Goal: Transaction & Acquisition: Purchase product/service

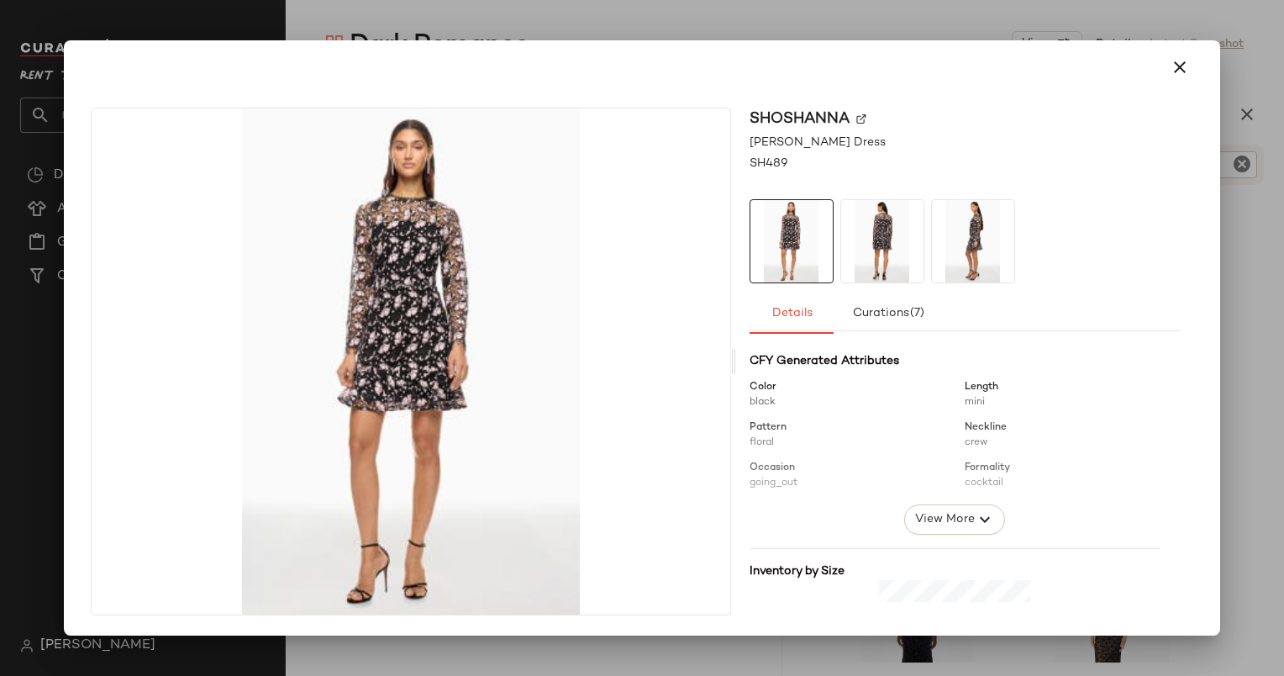
scroll to position [182, 0]
click at [950, 545] on div "Total inventory 65 Price $0.42 Gender Female Added to the feed 12/17/2024 (286 …" at bounding box center [965, 477] width 430 height 634
click at [961, 538] on div "Total inventory 65 Price $0.42 Gender Female Added to the feed 12/17/2024 (286 …" at bounding box center [965, 477] width 430 height 634
click at [970, 536] on div "Total inventory 65 Price $0.42 Gender Female Added to the feed 12/17/2024 (286 …" at bounding box center [965, 477] width 430 height 634
click at [965, 532] on button "View More" at bounding box center [953, 519] width 101 height 30
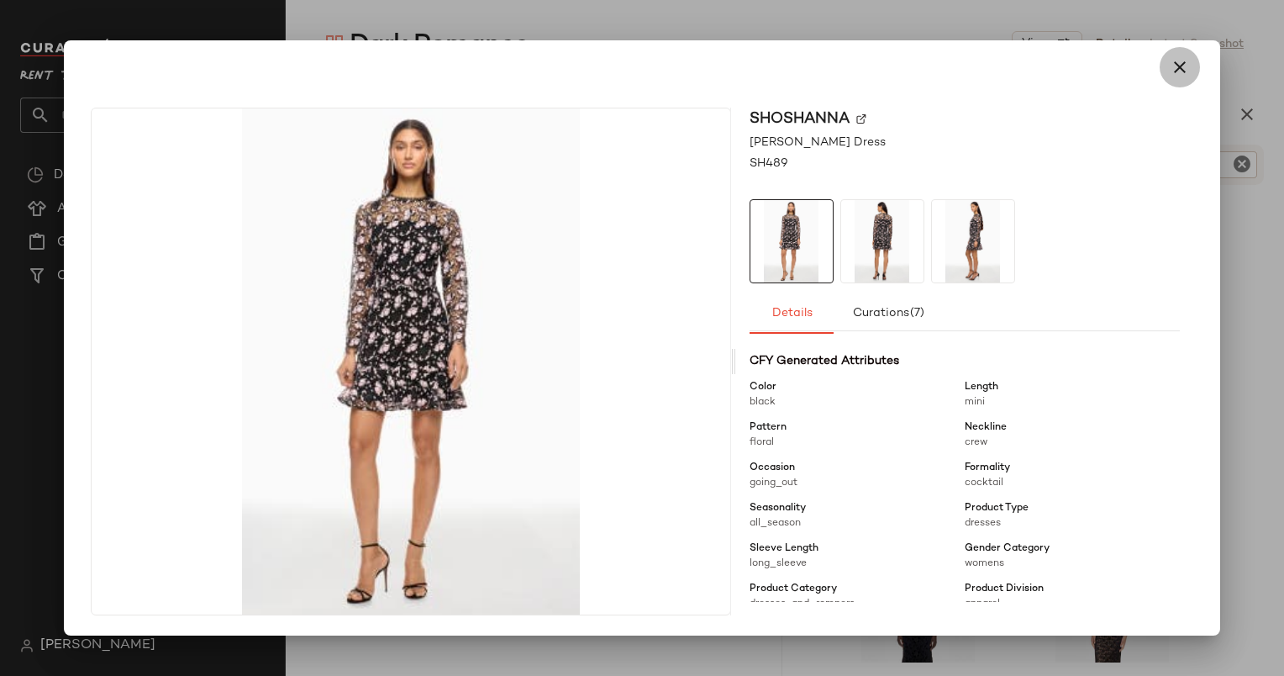
click at [1180, 61] on icon "button" at bounding box center [1180, 67] width 20 height 20
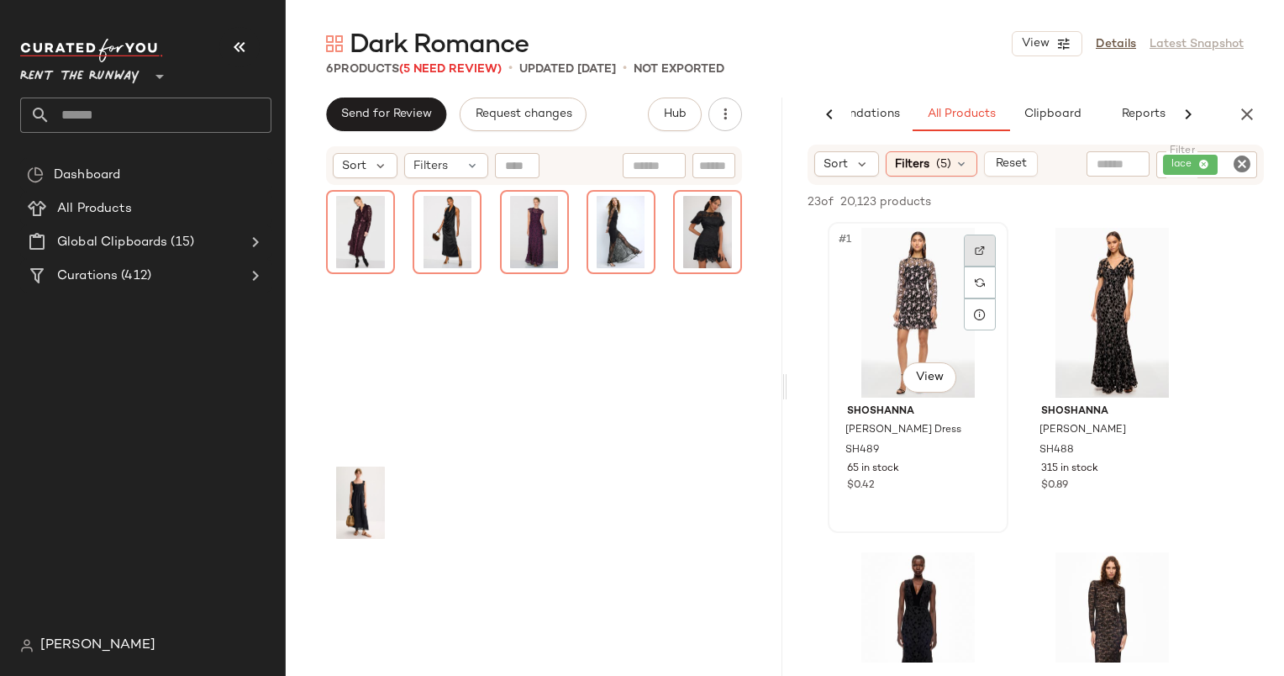
click at [982, 249] on img at bounding box center [980, 250] width 10 height 10
click at [919, 295] on div "#1 View" at bounding box center [918, 313] width 169 height 170
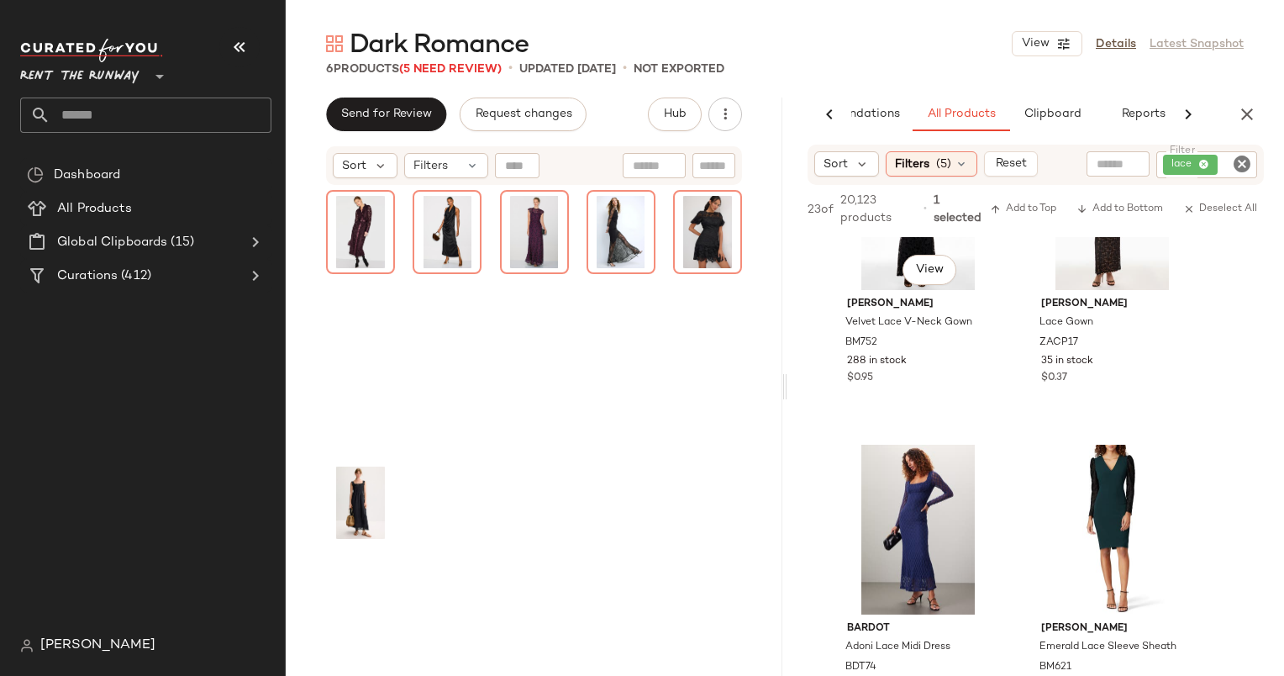
scroll to position [446, 0]
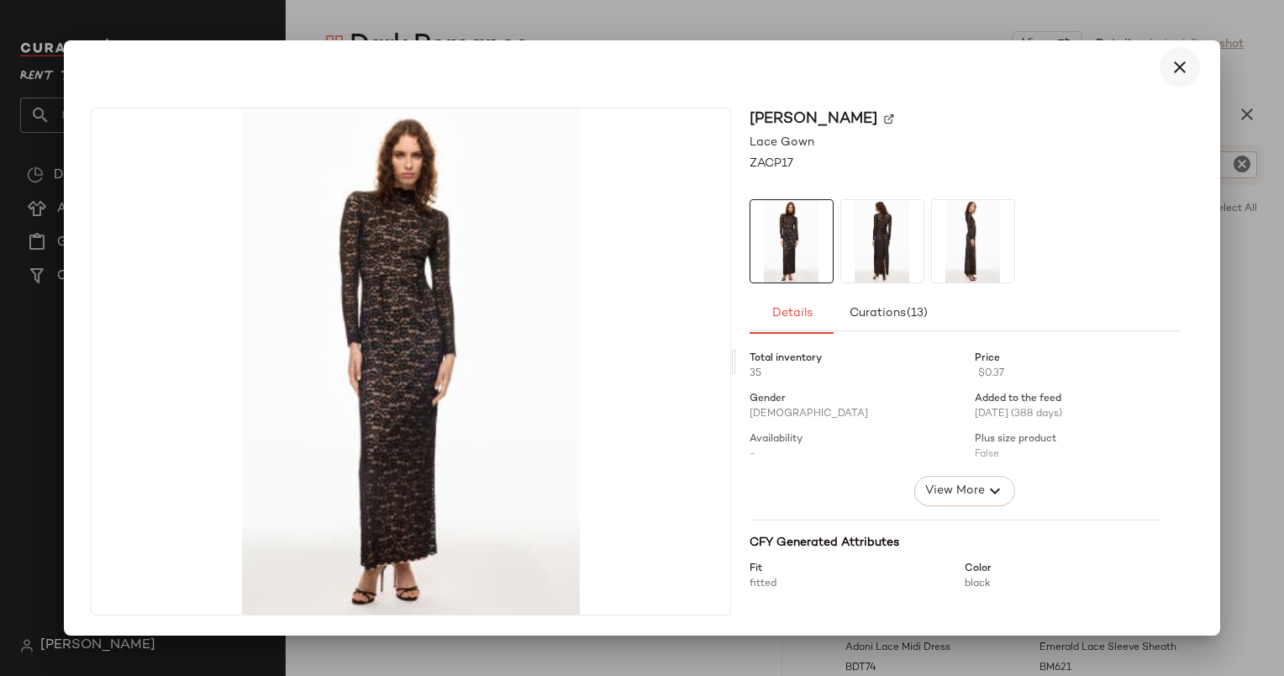
click at [1183, 71] on icon "button" at bounding box center [1180, 67] width 20 height 20
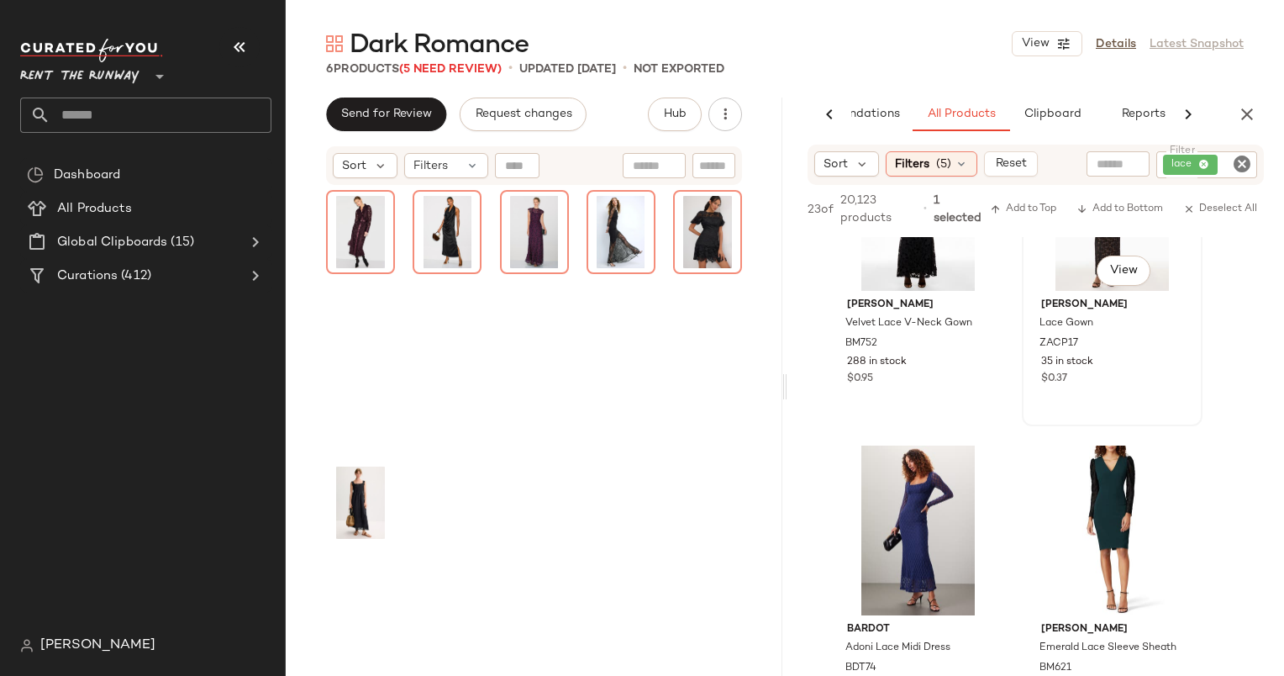
click at [1054, 296] on div "Zac Posen Lace Gown ZACP17 35 in stock $0.37" at bounding box center [1112, 339] width 169 height 97
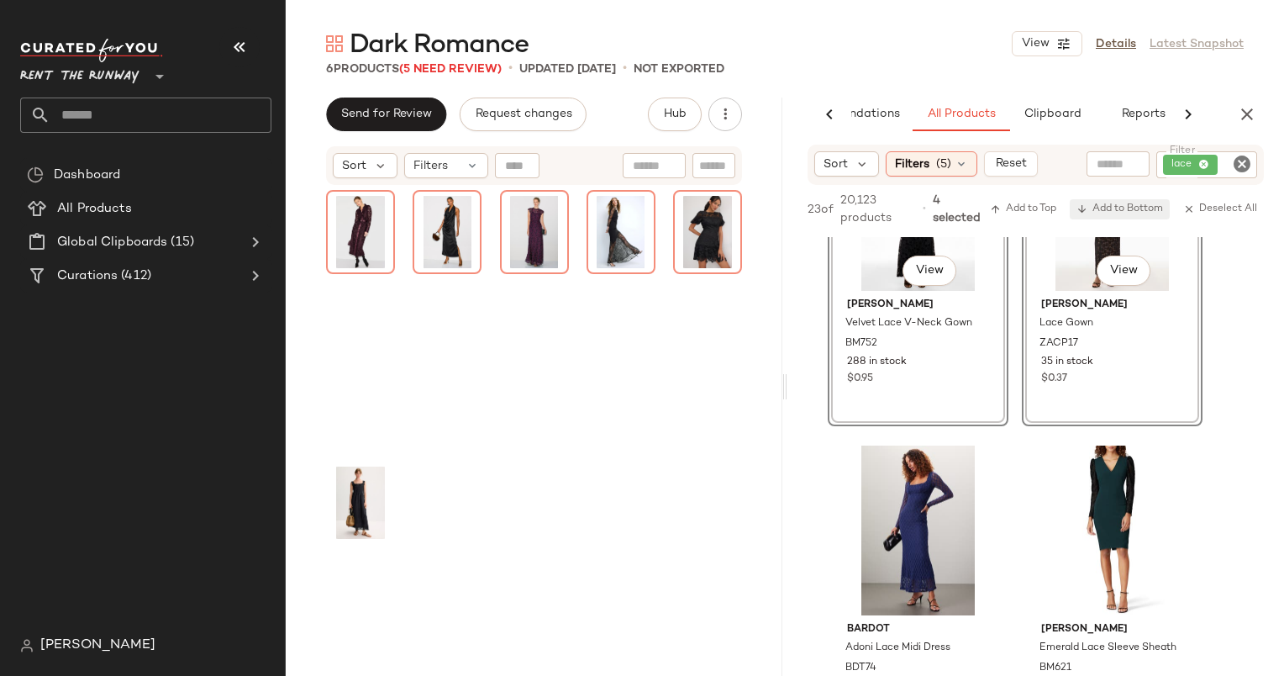
click at [1119, 212] on span "Add to Bottom" at bounding box center [1120, 209] width 87 height 12
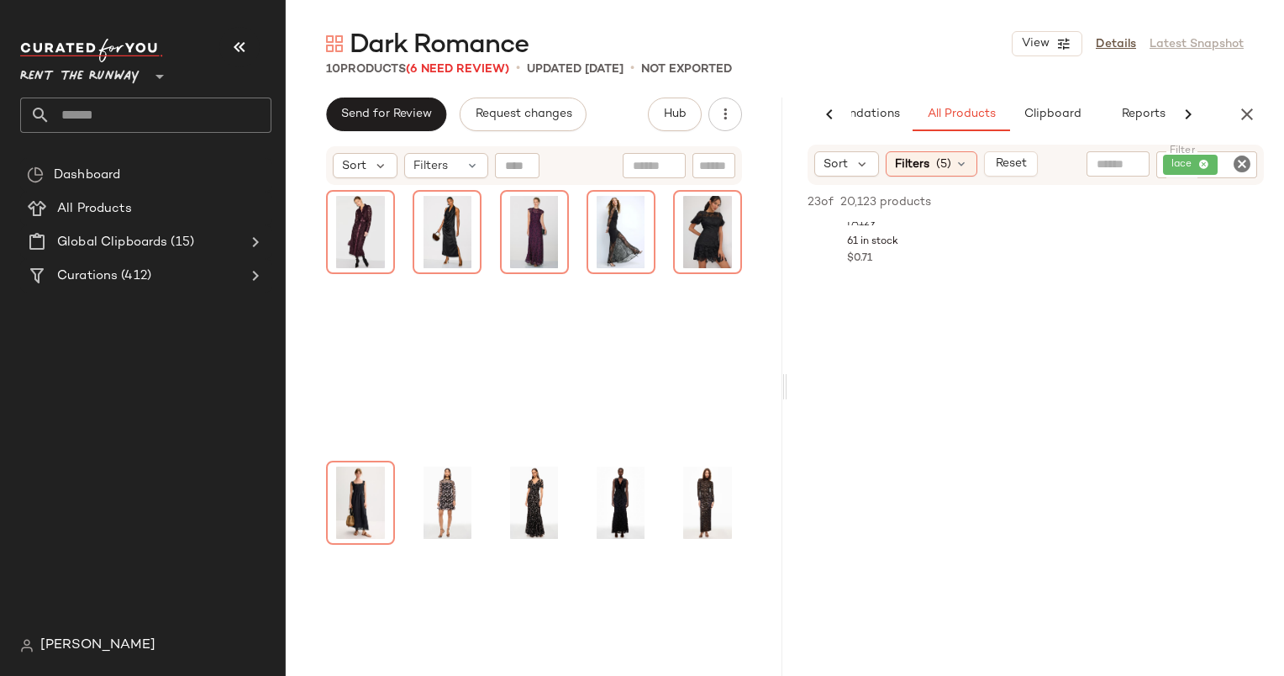
scroll to position [2500, 0]
click at [955, 159] on icon at bounding box center [961, 163] width 13 height 13
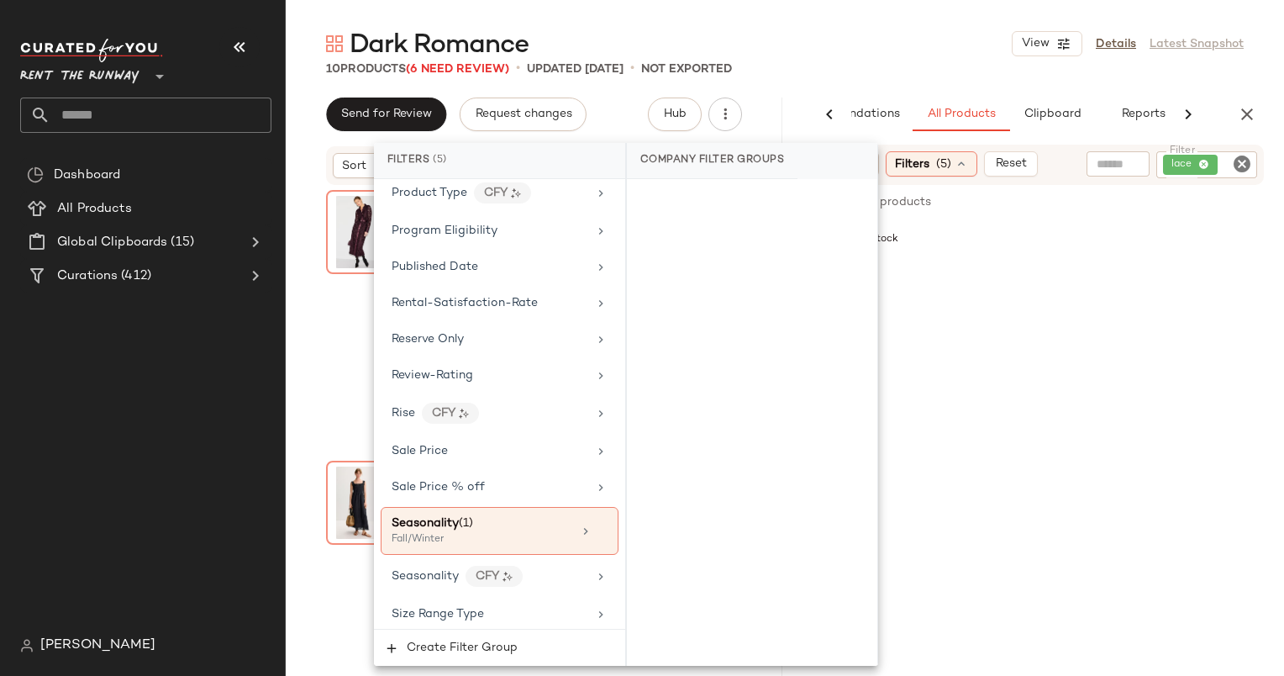
scroll to position [2192, 0]
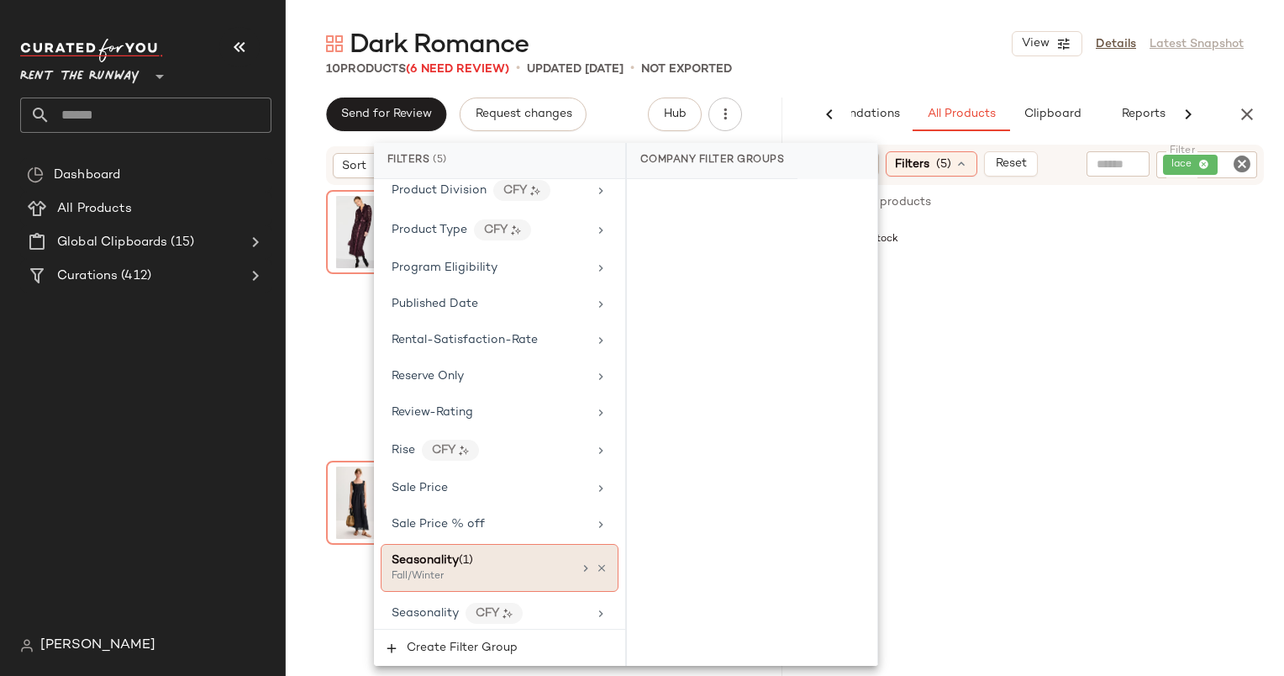
click at [531, 569] on div "Fall/Winter" at bounding box center [476, 576] width 168 height 15
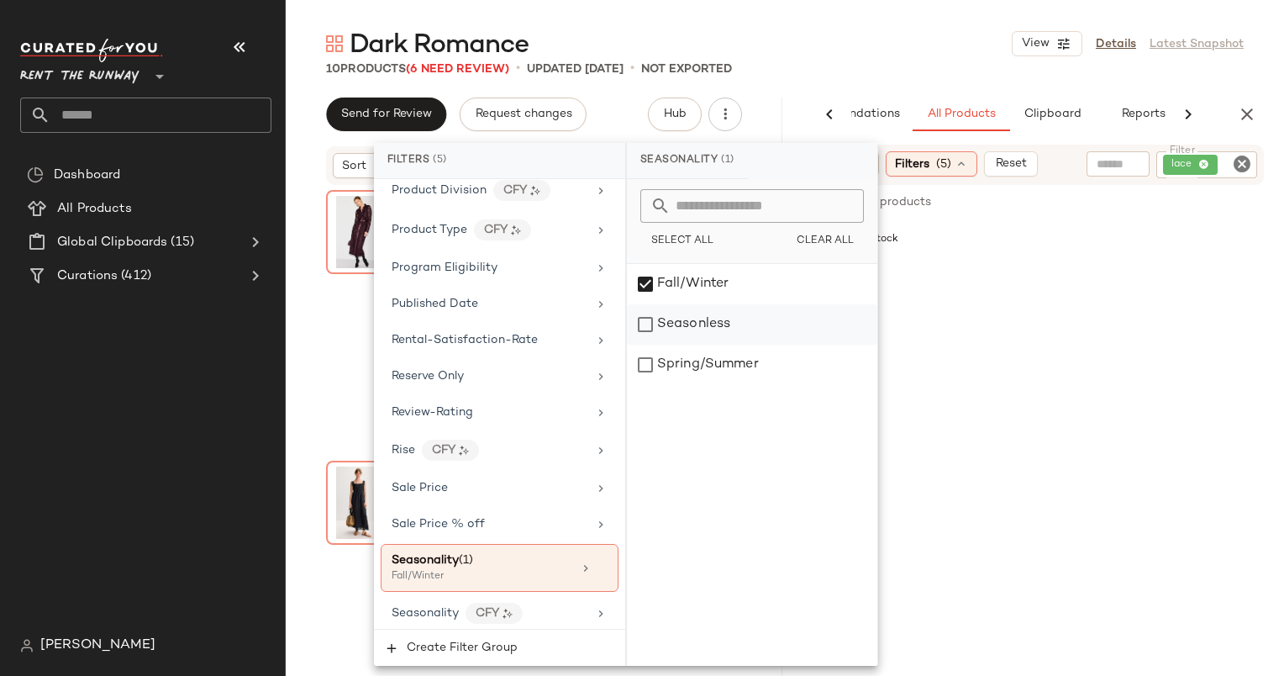
click at [692, 315] on div "Seasonless" at bounding box center [752, 324] width 250 height 40
click at [952, 79] on div "Dark Romance View Details Latest Snapshot 10 Products (6 Need Review) • updated…" at bounding box center [785, 351] width 998 height 649
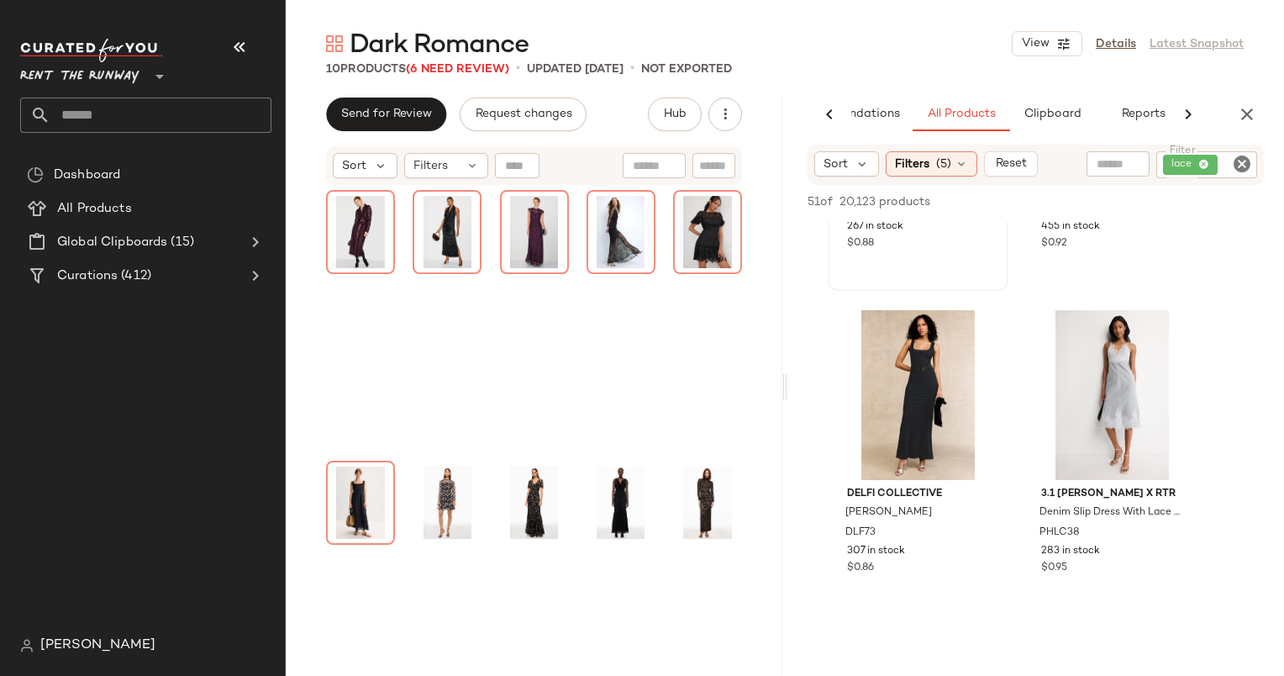
scroll to position [242, 0]
click at [936, 350] on div "#3 View" at bounding box center [918, 395] width 169 height 170
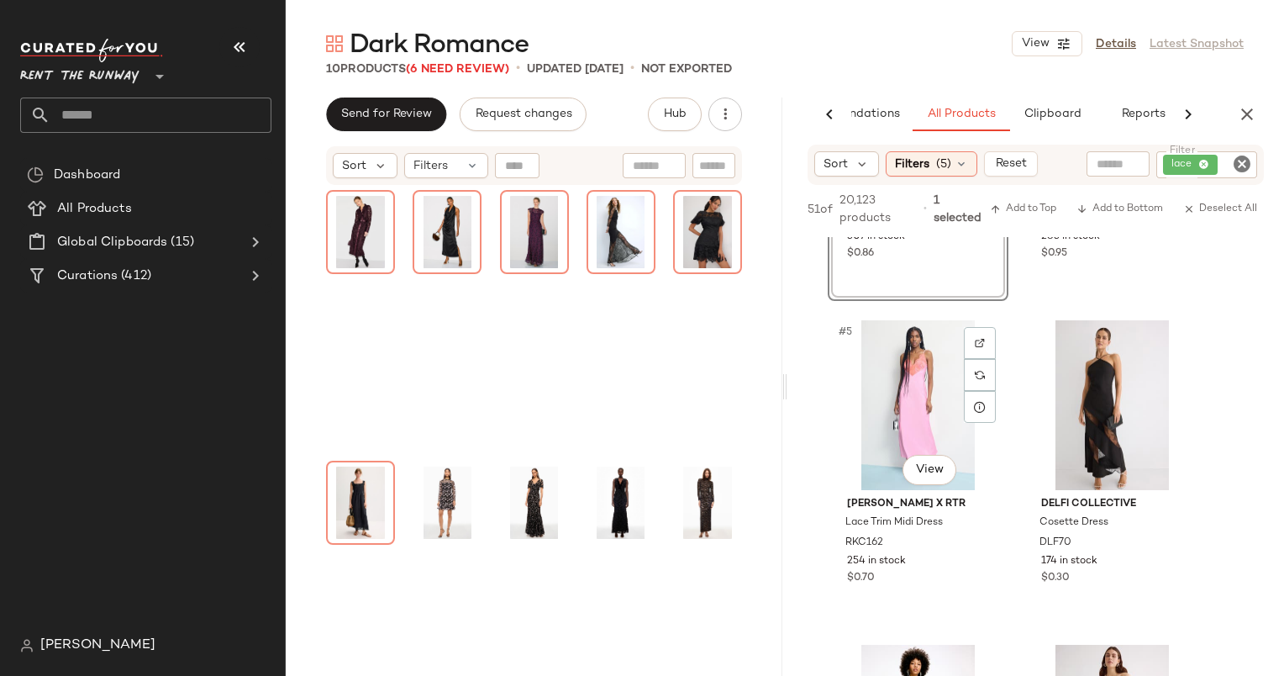
scroll to position [573, 0]
click at [1114, 407] on div "#6 View" at bounding box center [1112, 404] width 169 height 170
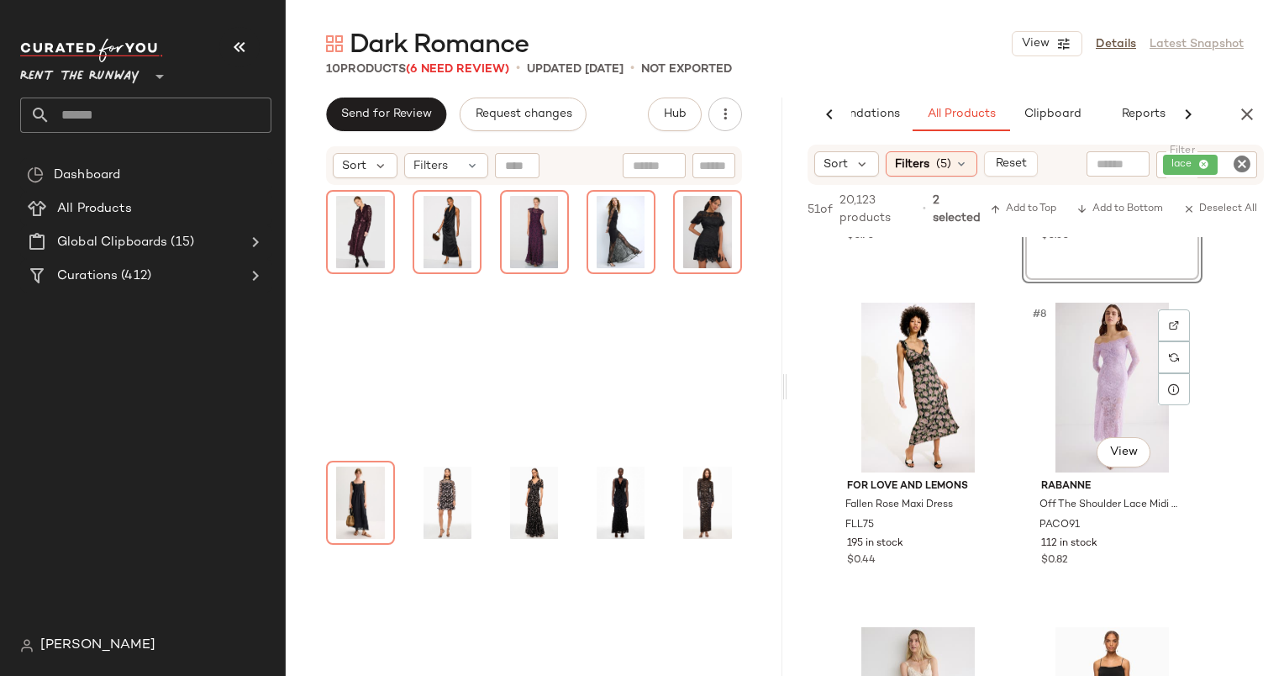
scroll to position [913, 0]
click at [879, 383] on div "#7 View" at bounding box center [918, 388] width 169 height 170
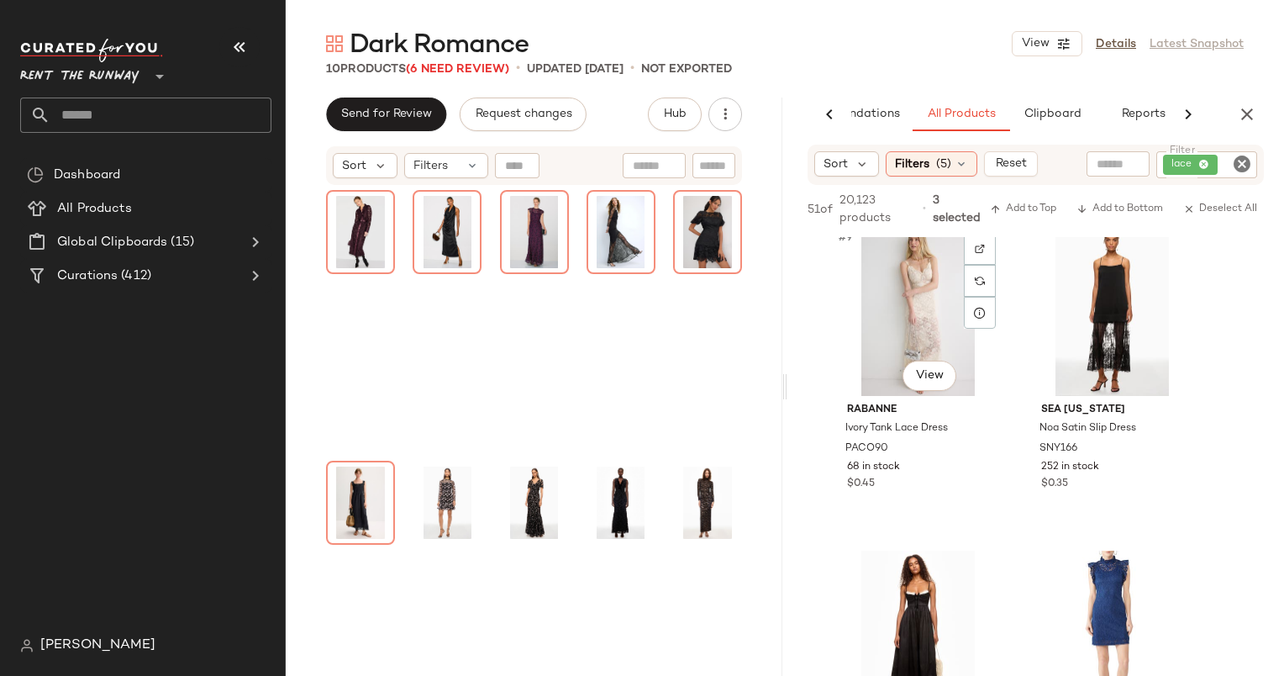
scroll to position [1326, 0]
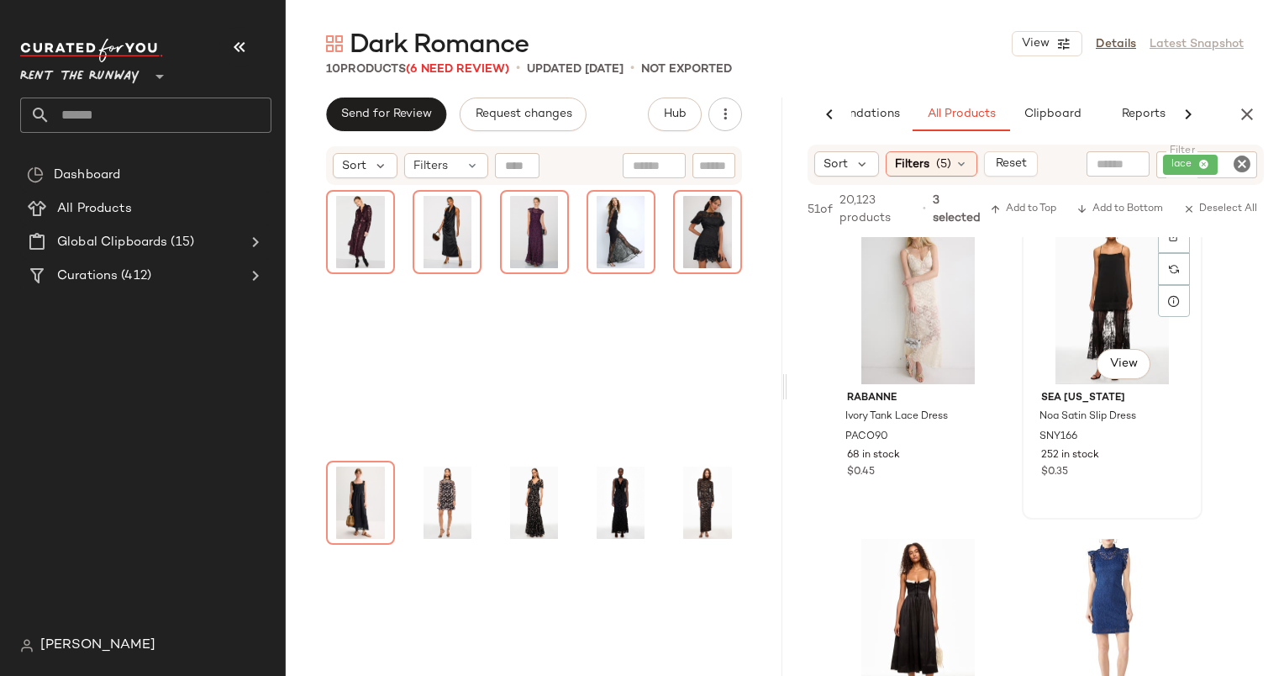
click at [1103, 291] on div "#10 View" at bounding box center [1112, 299] width 169 height 170
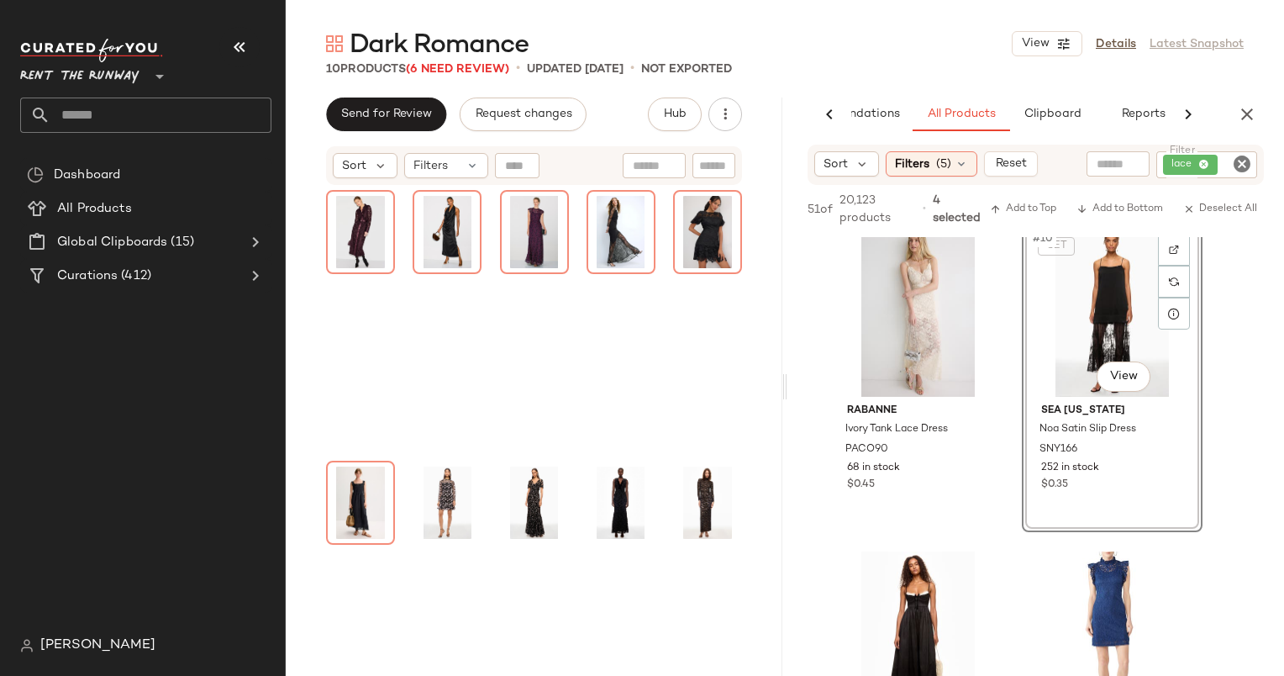
scroll to position [1313, 0]
click at [1135, 203] on span "Add to Bottom" at bounding box center [1120, 209] width 87 height 12
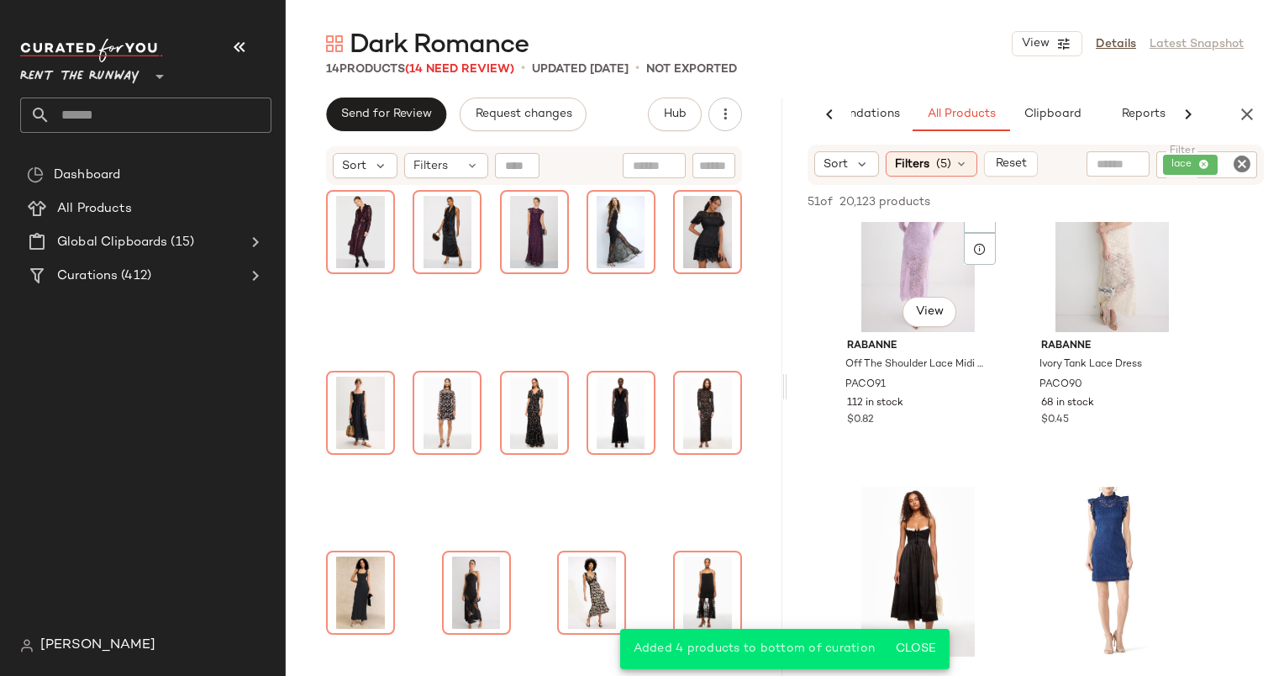
scroll to position [943, 0]
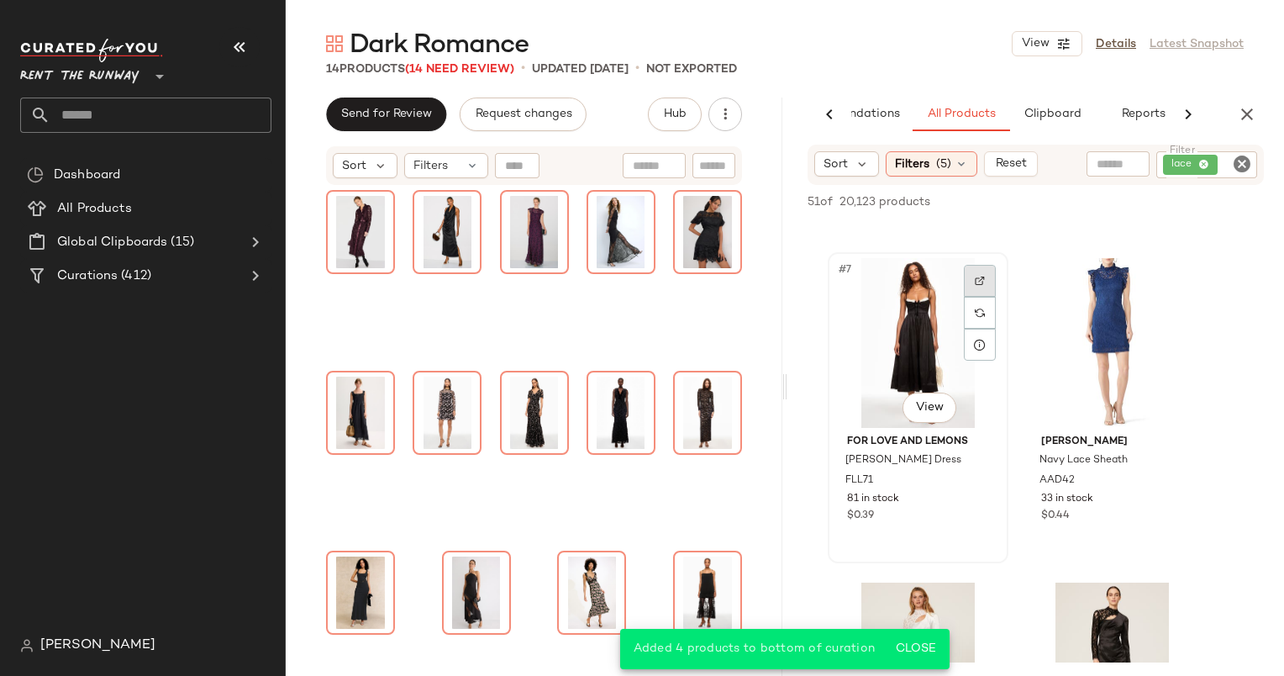
click at [978, 284] on img at bounding box center [980, 281] width 10 height 10
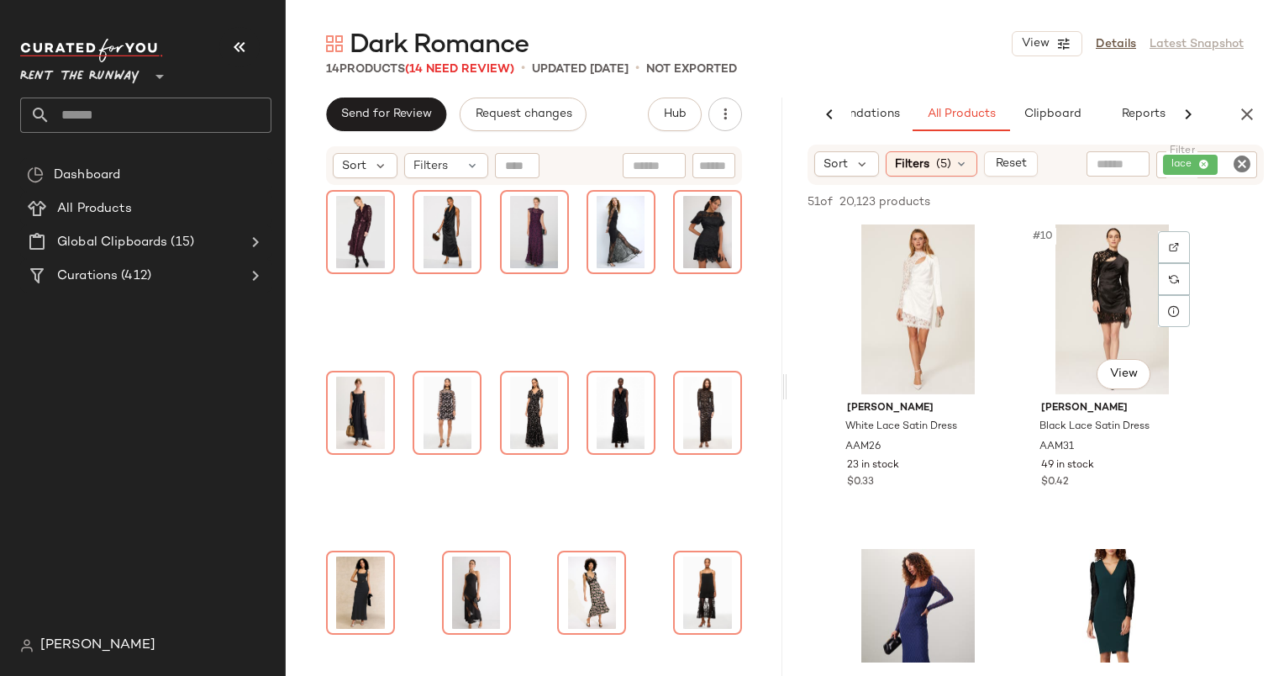
scroll to position [1303, 0]
click at [1079, 340] on div "#10 View" at bounding box center [1112, 308] width 169 height 170
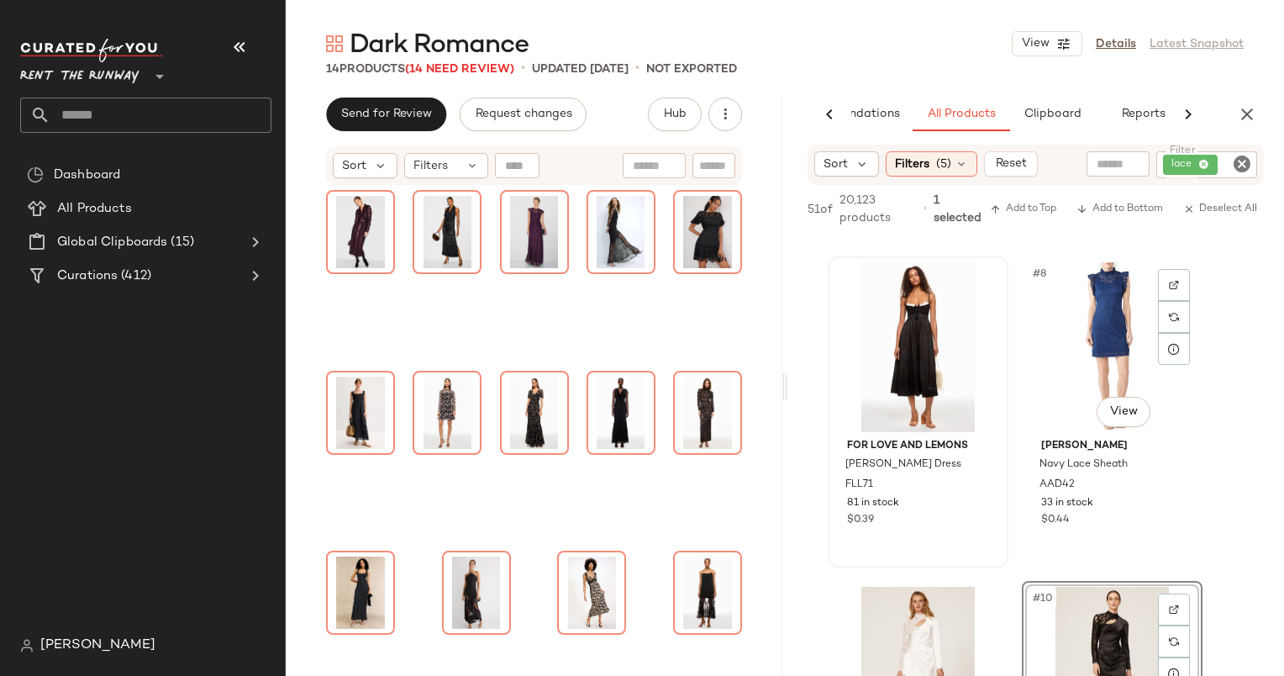
scroll to position [988, 0]
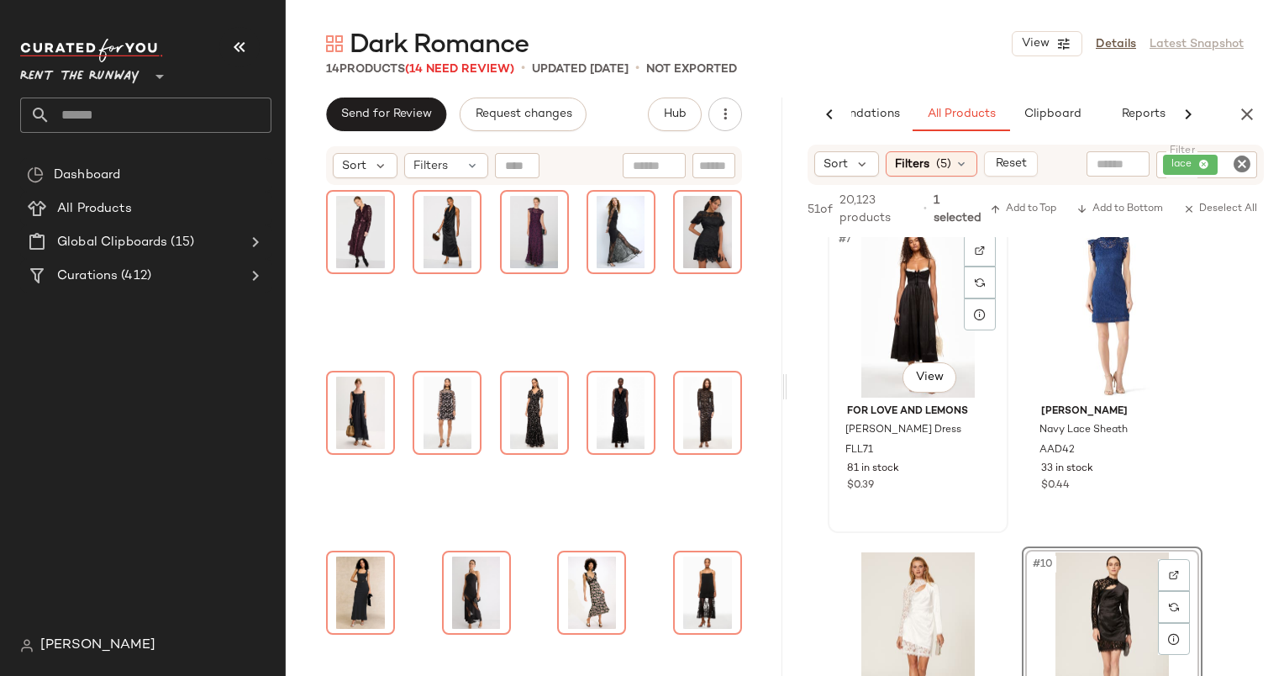
click at [921, 310] on div "#7 View" at bounding box center [918, 313] width 169 height 170
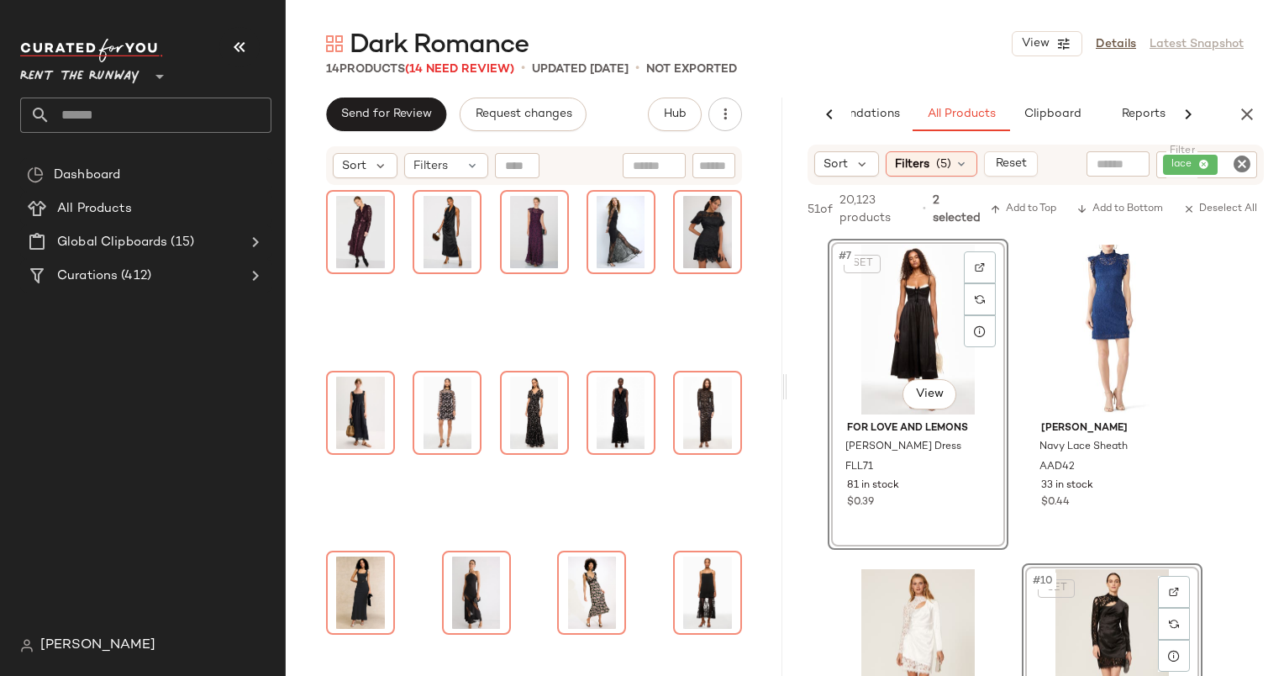
click at [921, 310] on div "SET #7 View" at bounding box center [918, 330] width 169 height 170
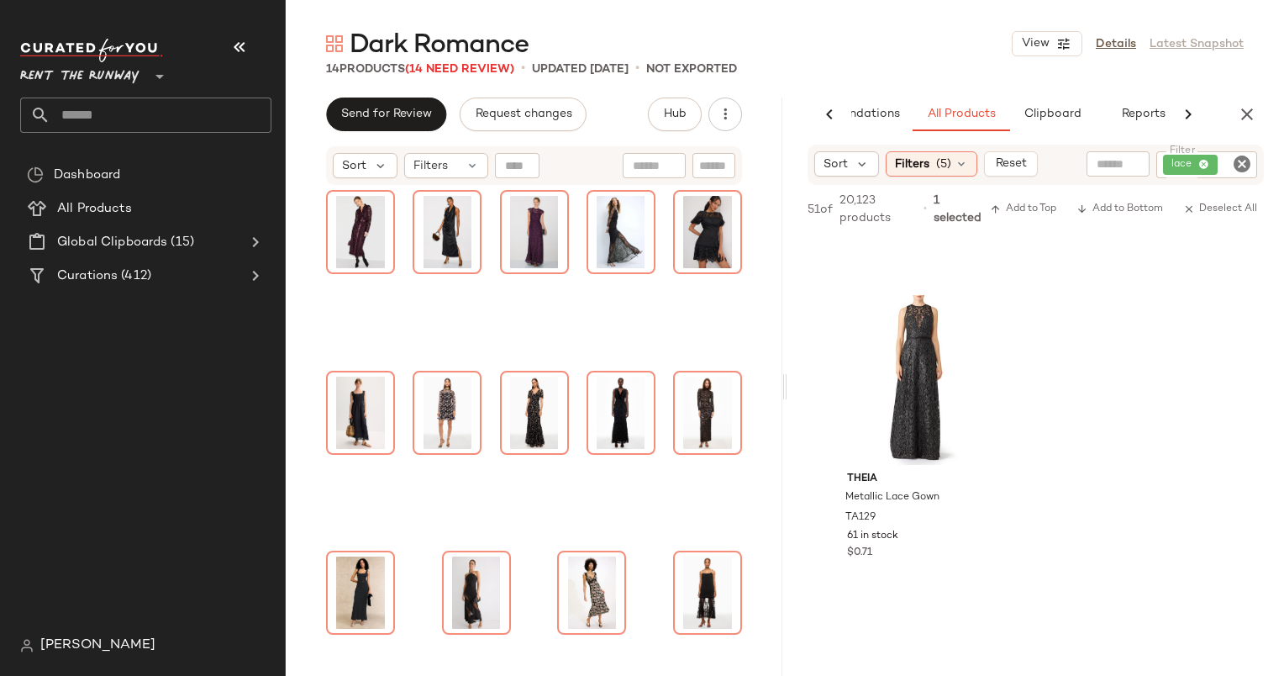
scroll to position [6115, 0]
click at [1103, 213] on span "Add to Bottom" at bounding box center [1120, 209] width 87 height 12
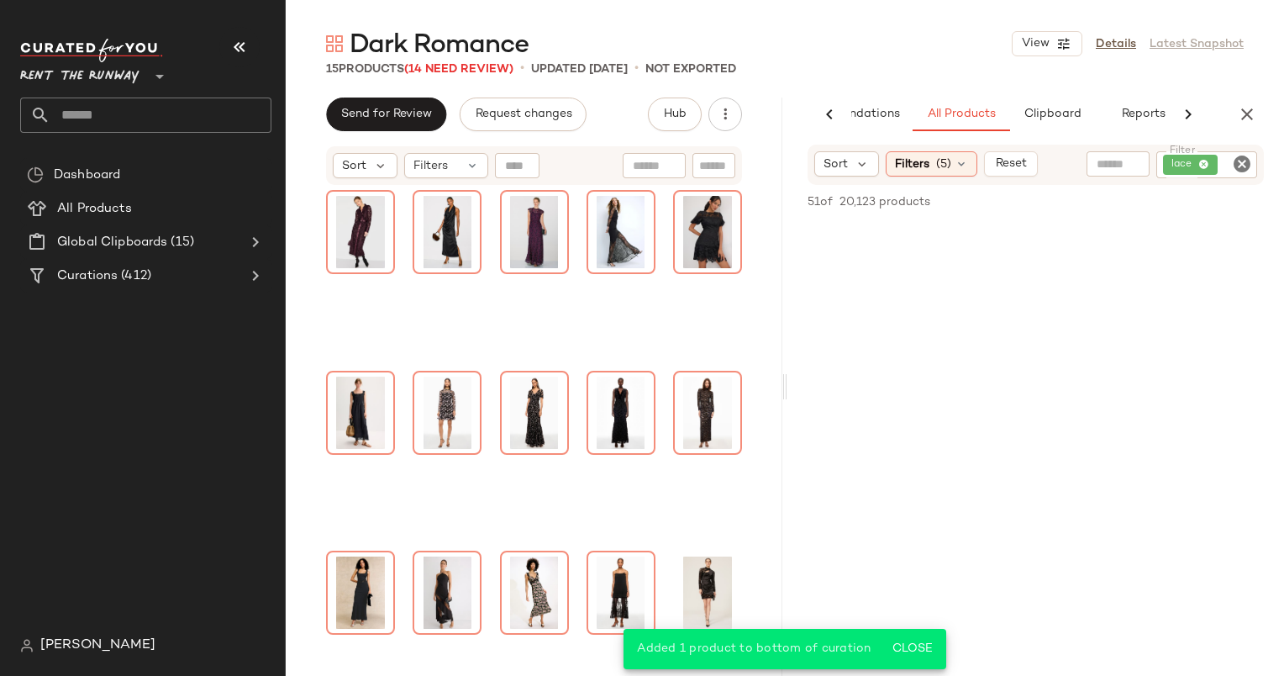
click at [1250, 169] on icon "Clear Filter" at bounding box center [1242, 164] width 20 height 20
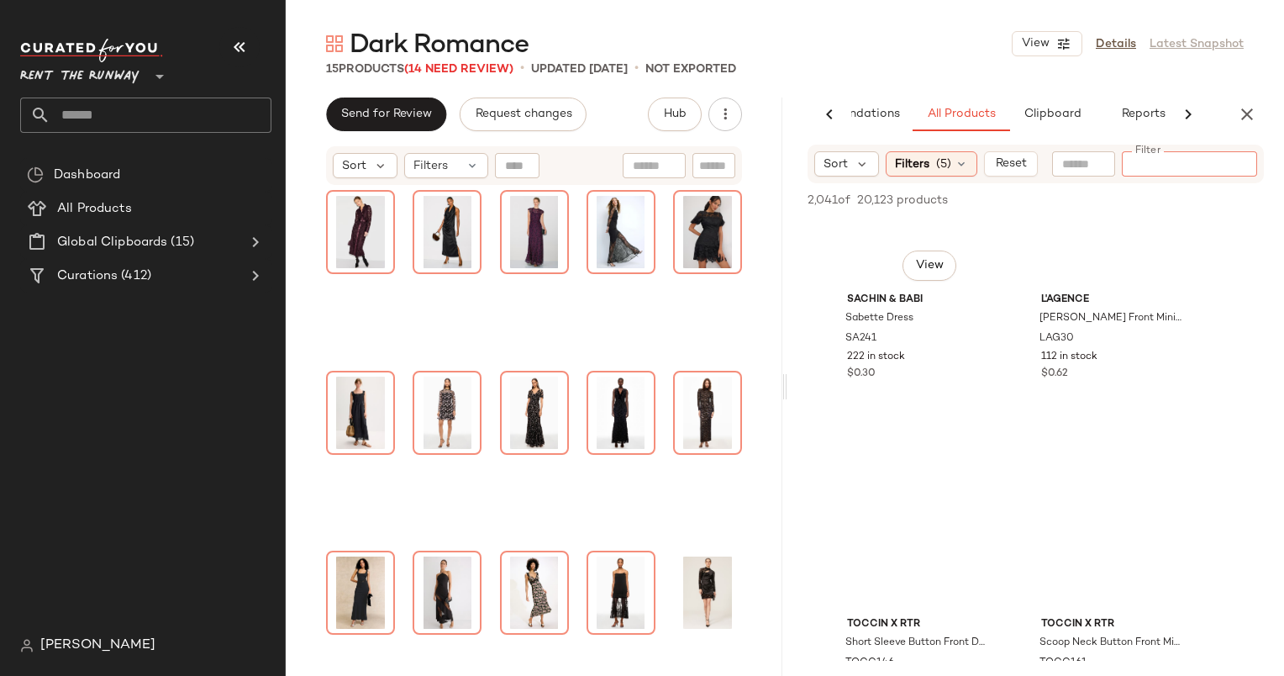
scroll to position [10347, 0]
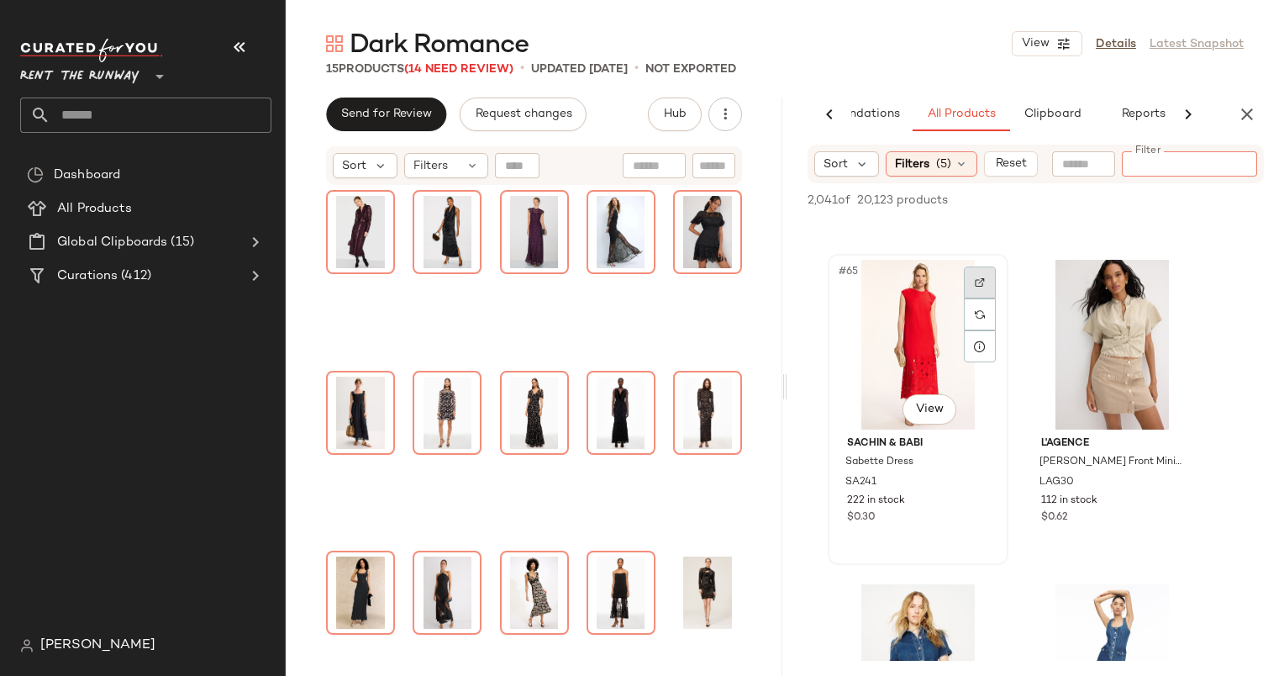
click at [987, 276] on div at bounding box center [980, 282] width 32 height 32
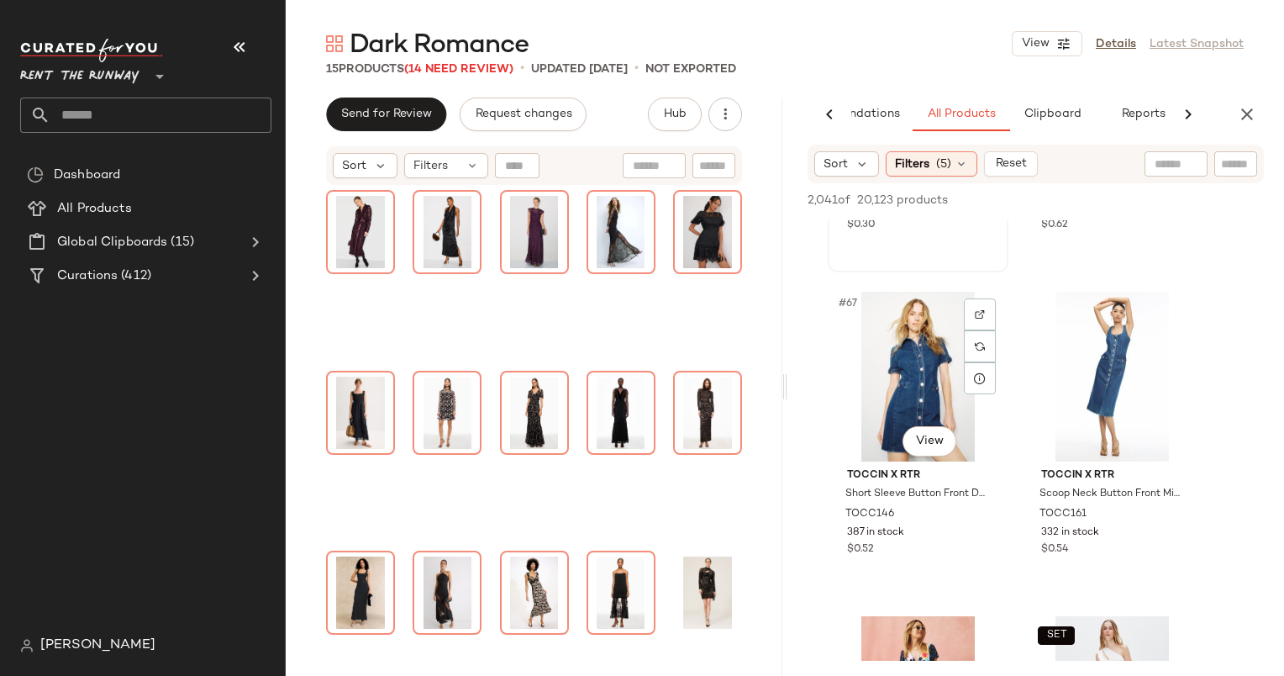
scroll to position [10478, 0]
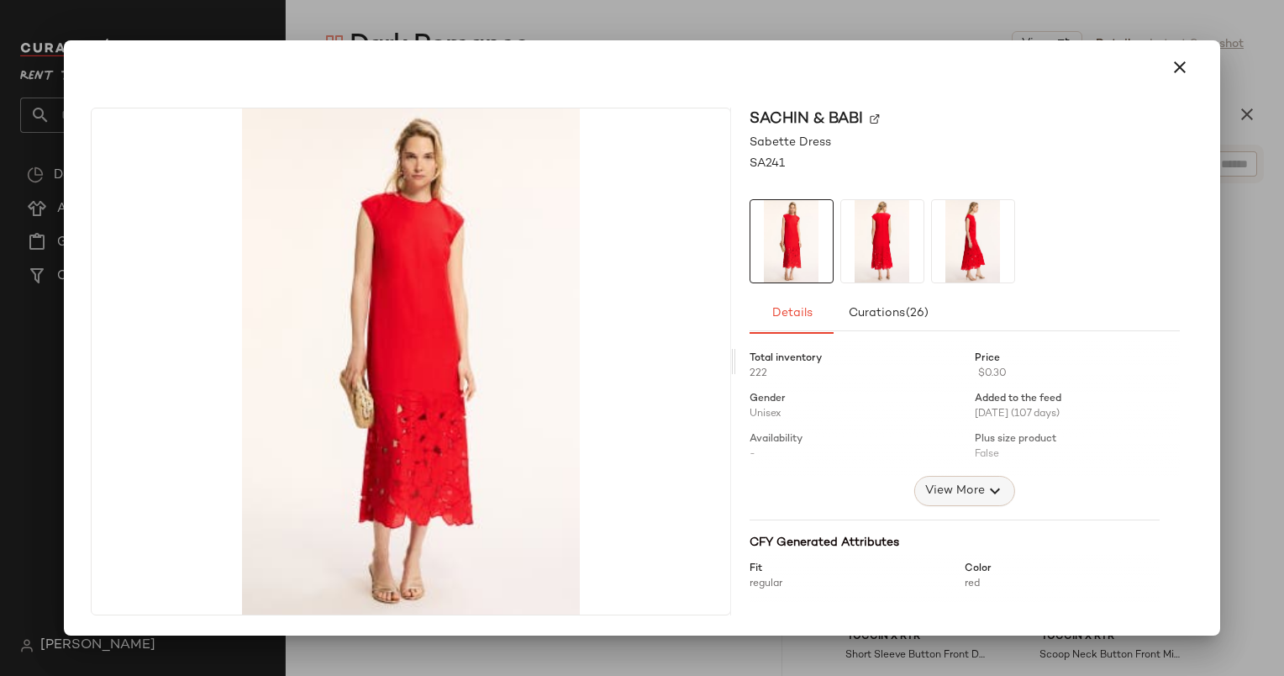
click at [968, 501] on button "View More" at bounding box center [964, 491] width 101 height 30
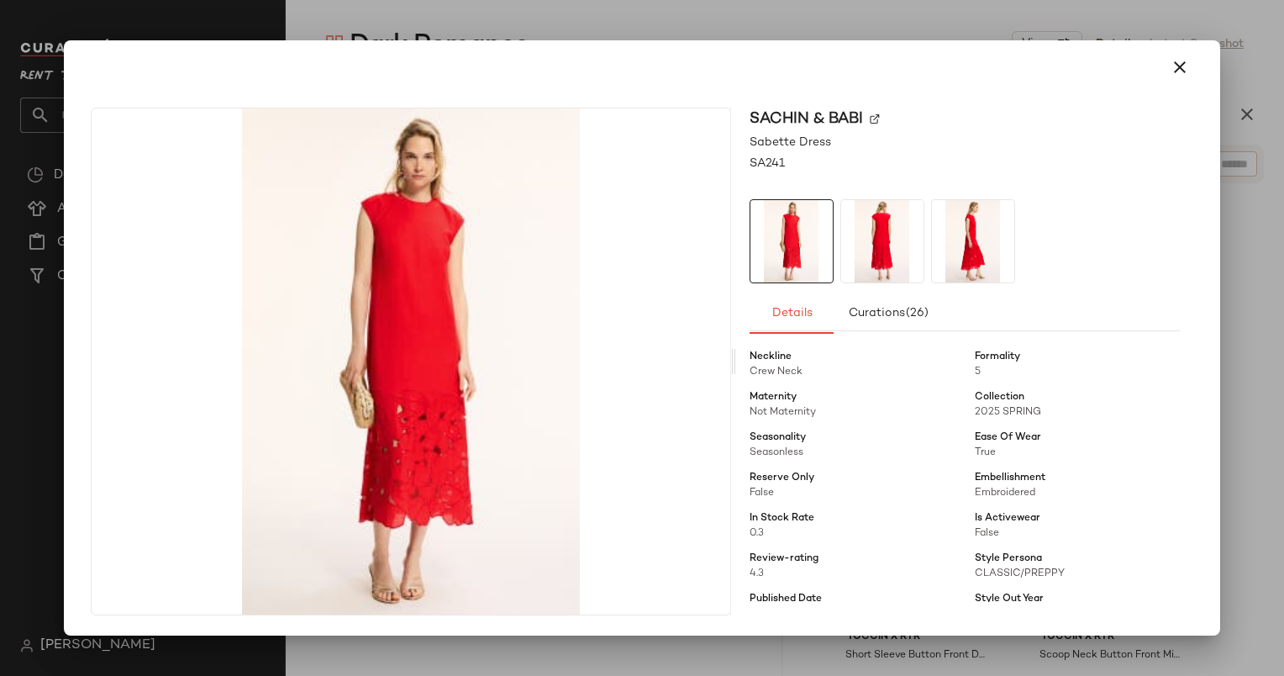
scroll to position [245, 0]
click at [1189, 61] on icon "button" at bounding box center [1180, 67] width 20 height 20
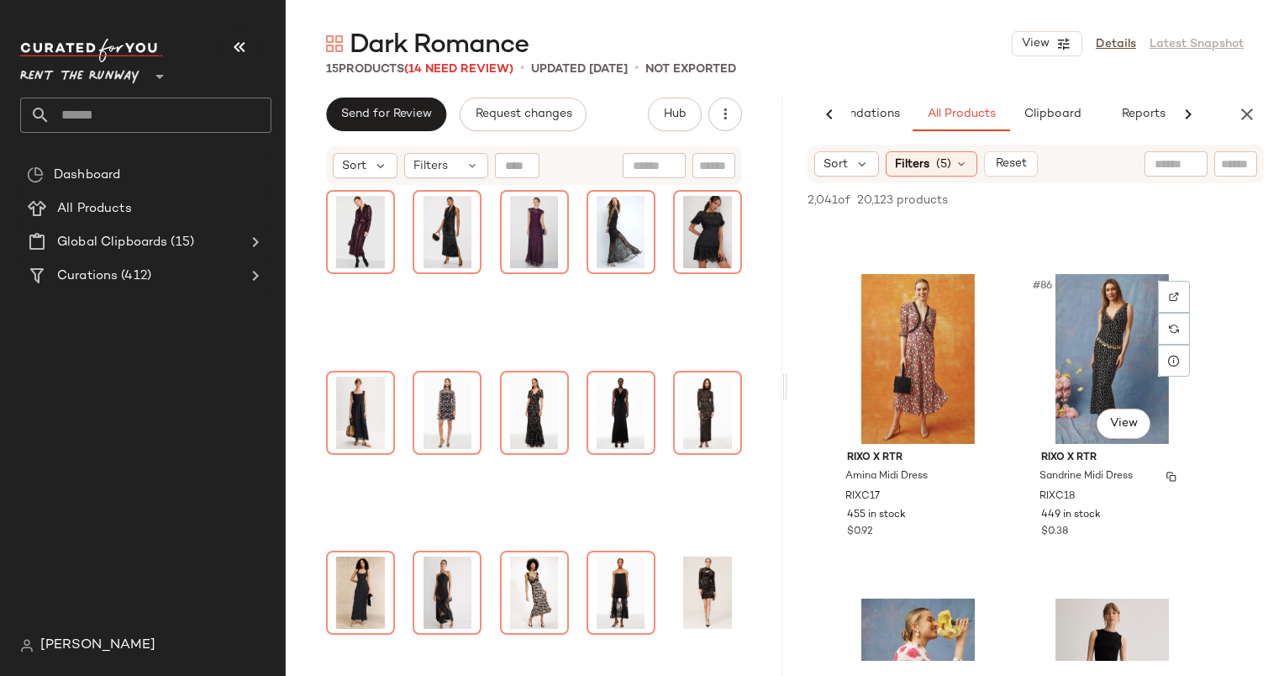
scroll to position [13577, 0]
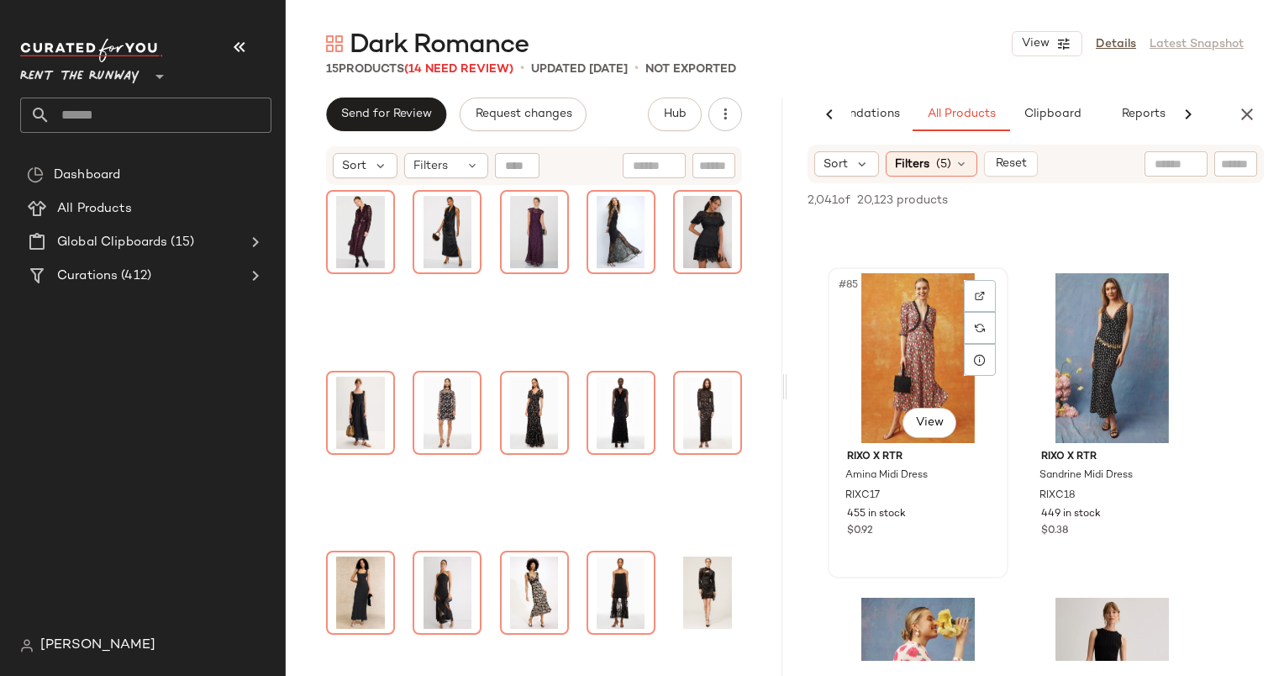
click at [914, 366] on div "#85 View" at bounding box center [918, 358] width 169 height 170
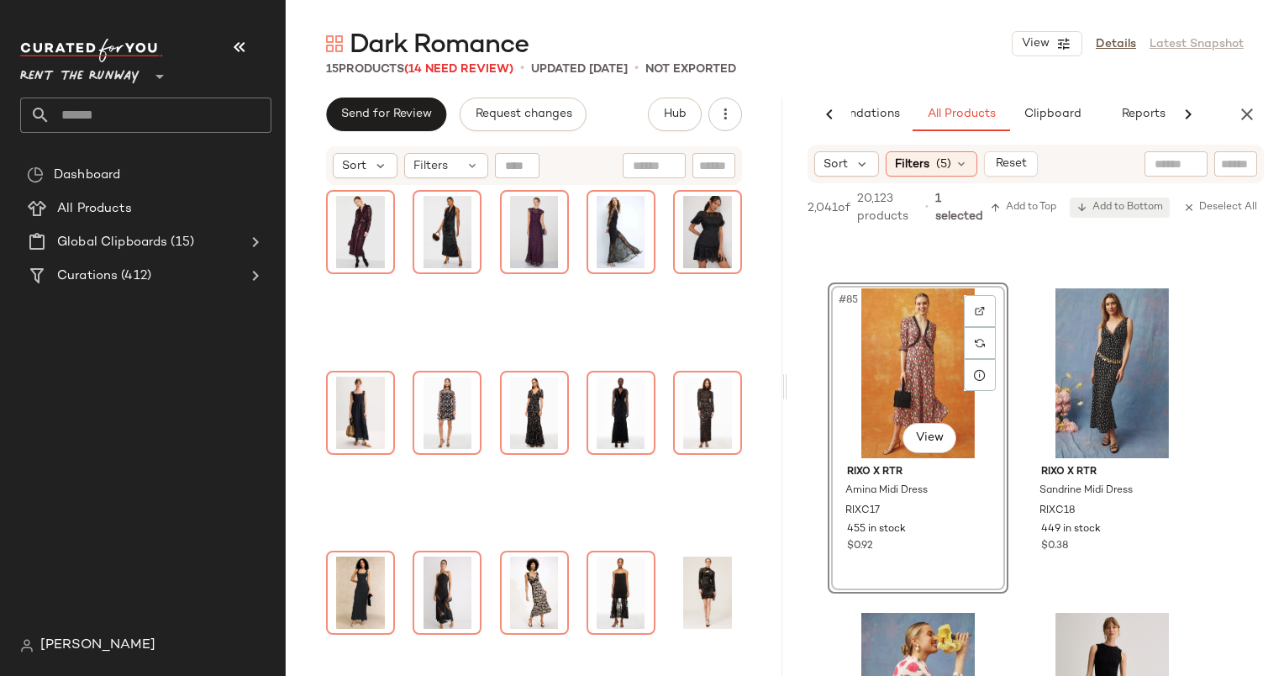
click at [1109, 206] on span "Add to Bottom" at bounding box center [1120, 208] width 87 height 12
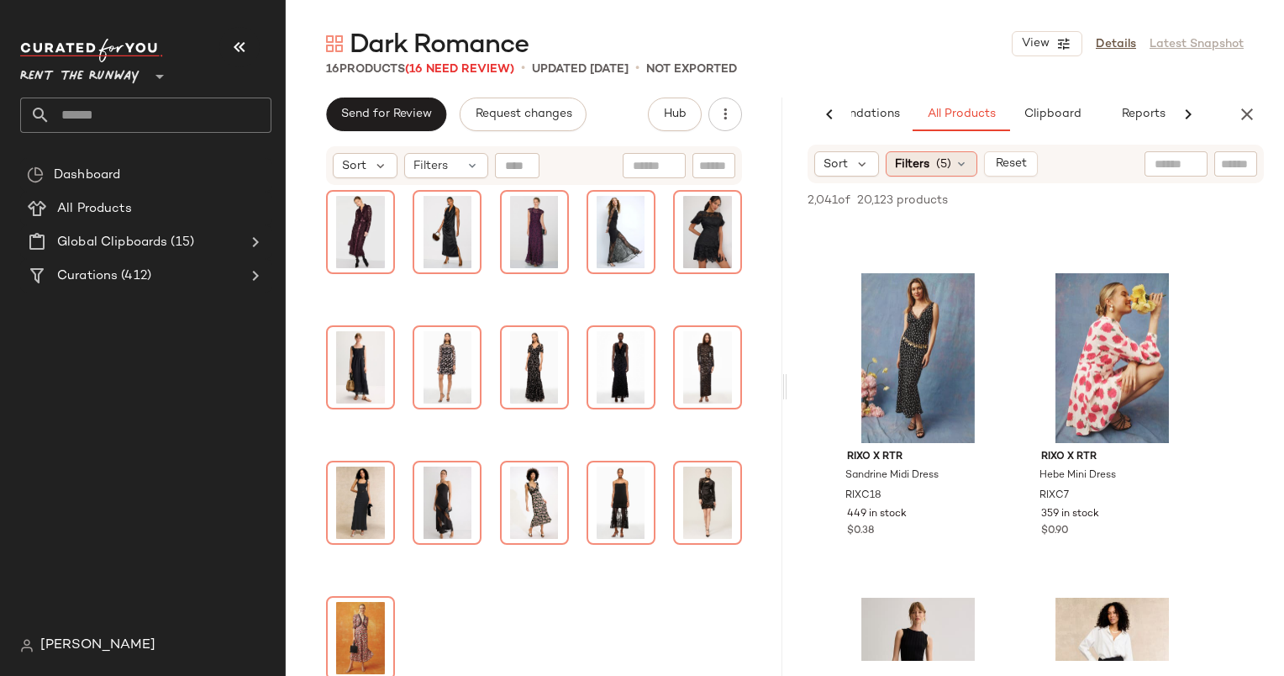
click at [928, 155] on span "Filters" at bounding box center [912, 164] width 34 height 18
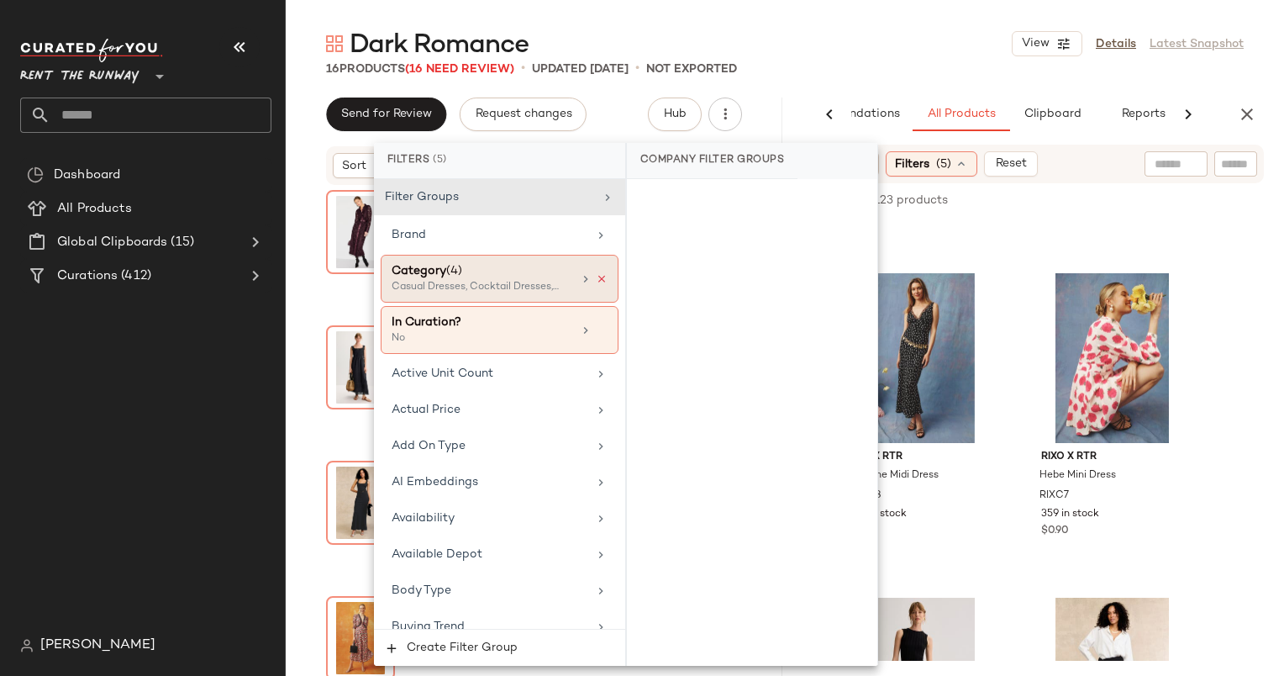
click at [598, 274] on icon at bounding box center [602, 279] width 12 height 12
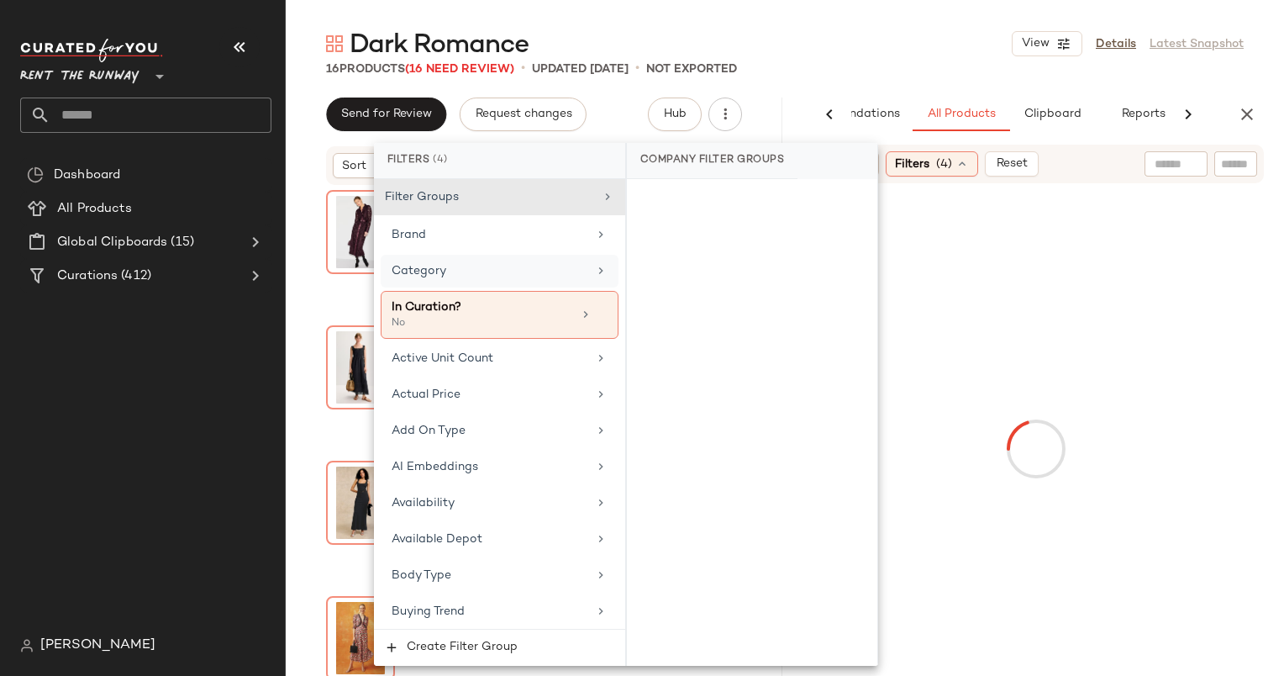
click at [594, 273] on icon at bounding box center [600, 270] width 13 height 13
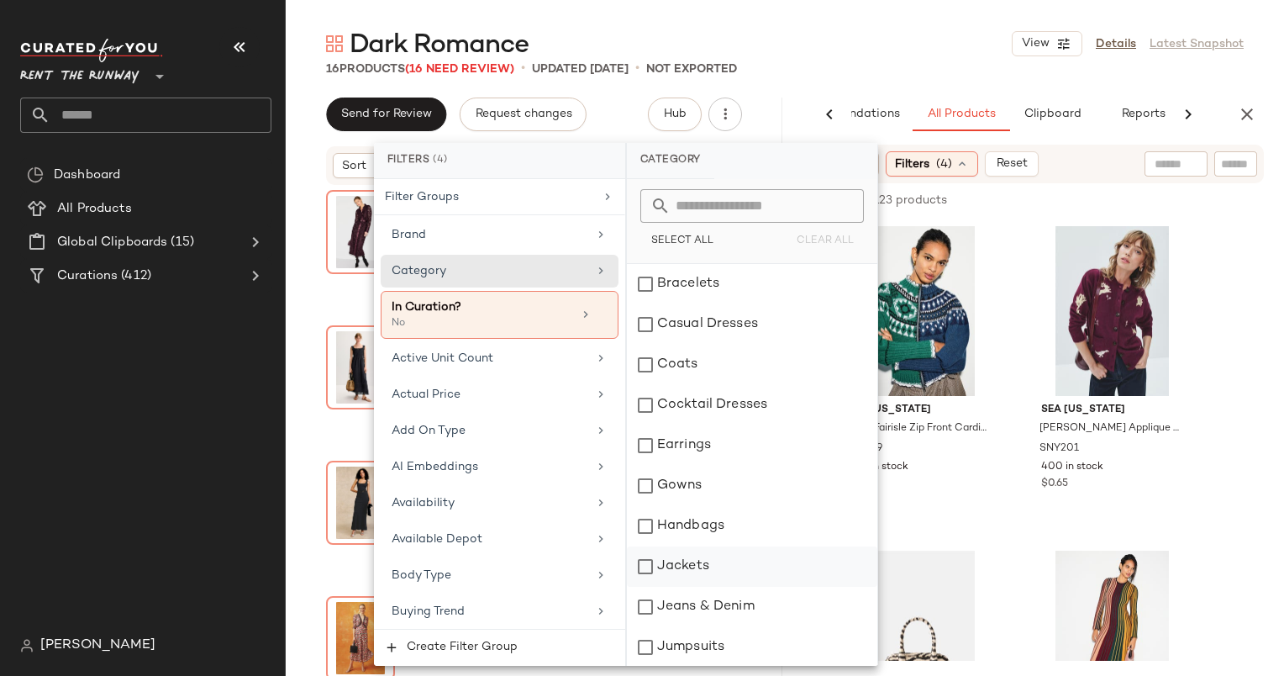
click at [729, 568] on div "Jackets" at bounding box center [752, 566] width 250 height 40
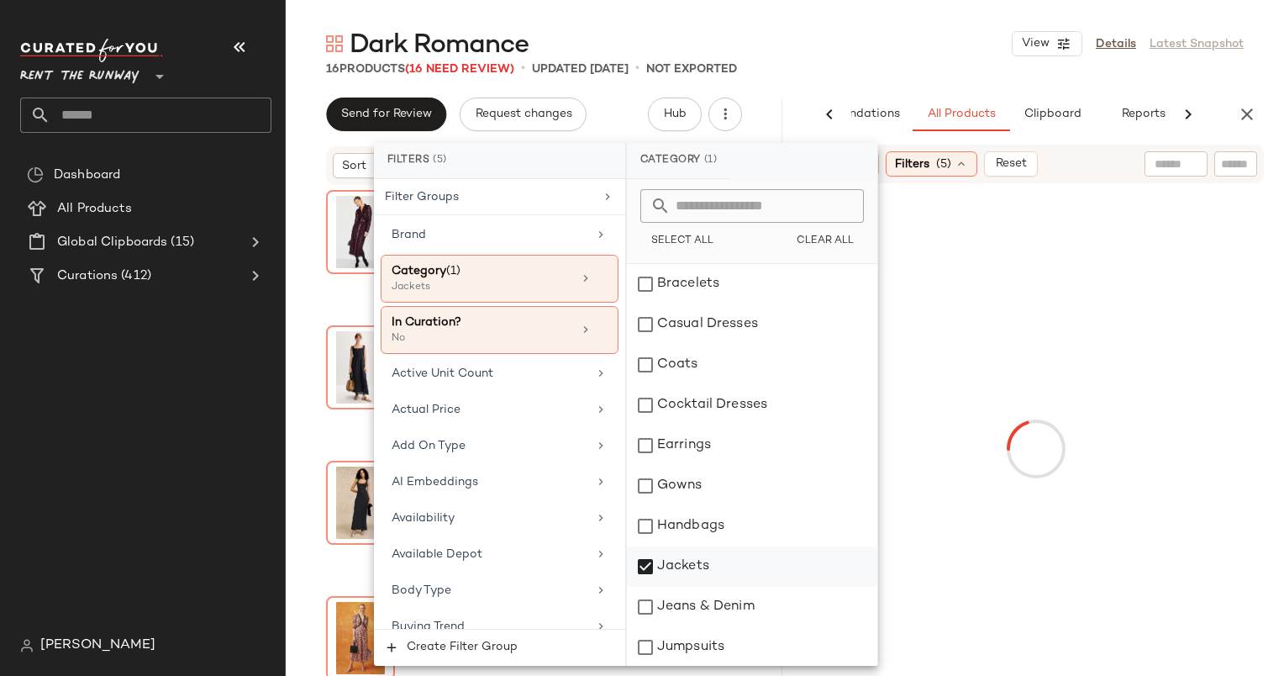
scroll to position [364, 0]
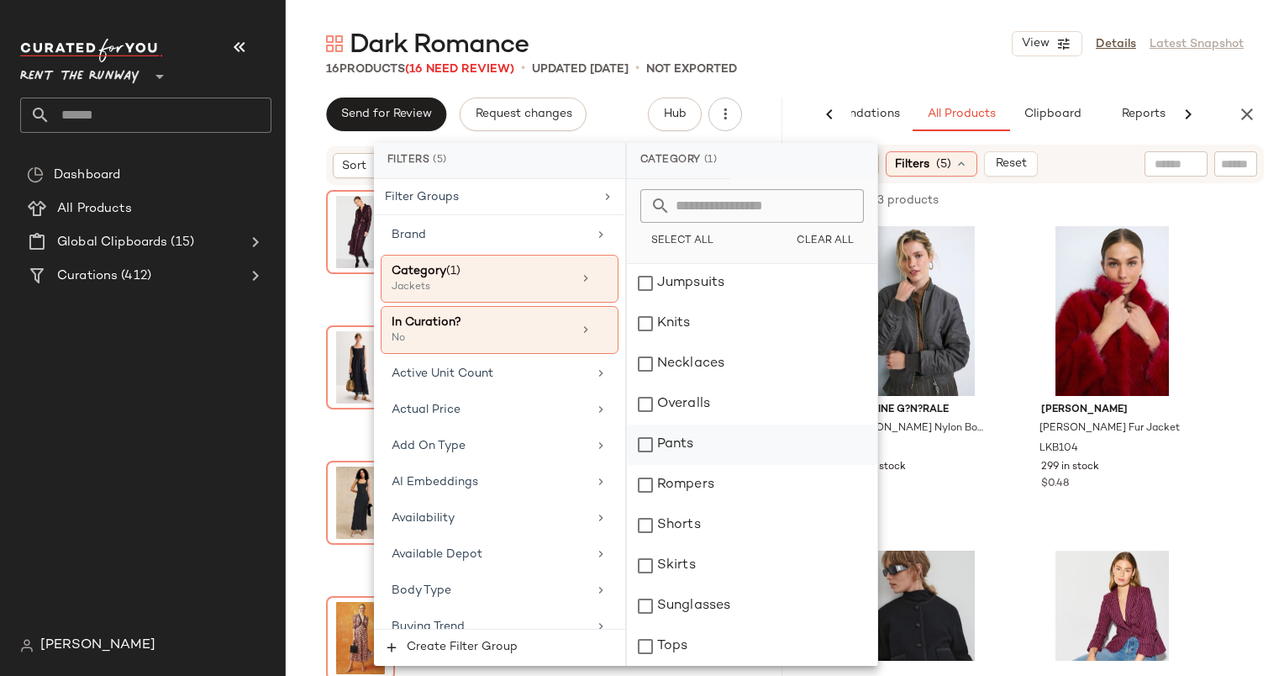
click at [710, 450] on div "Pants" at bounding box center [752, 444] width 250 height 40
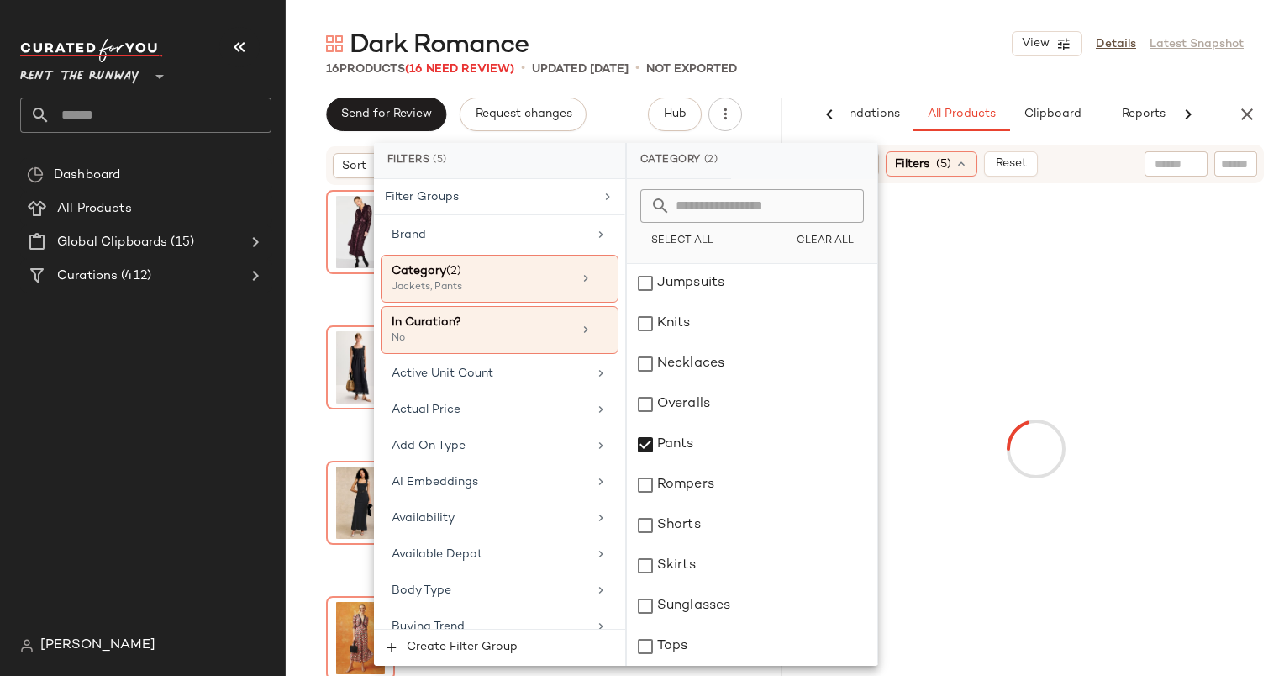
click at [1230, 163] on input "text" at bounding box center [1235, 164] width 29 height 18
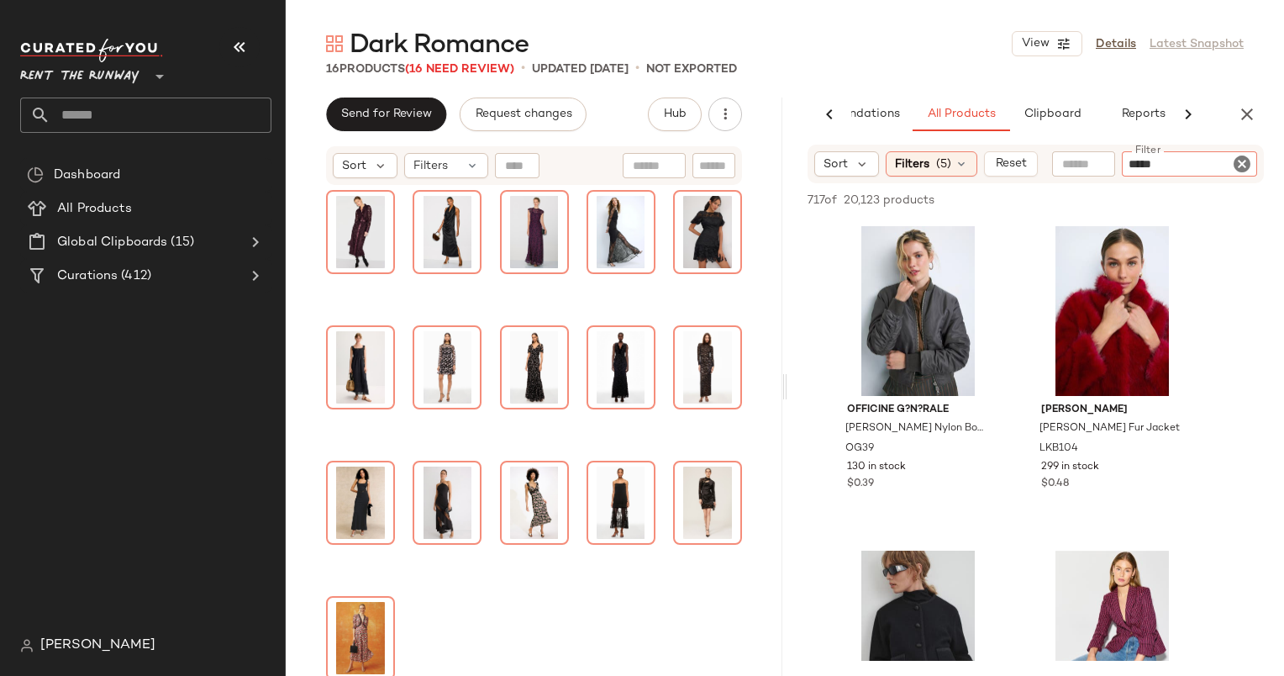
type input "******"
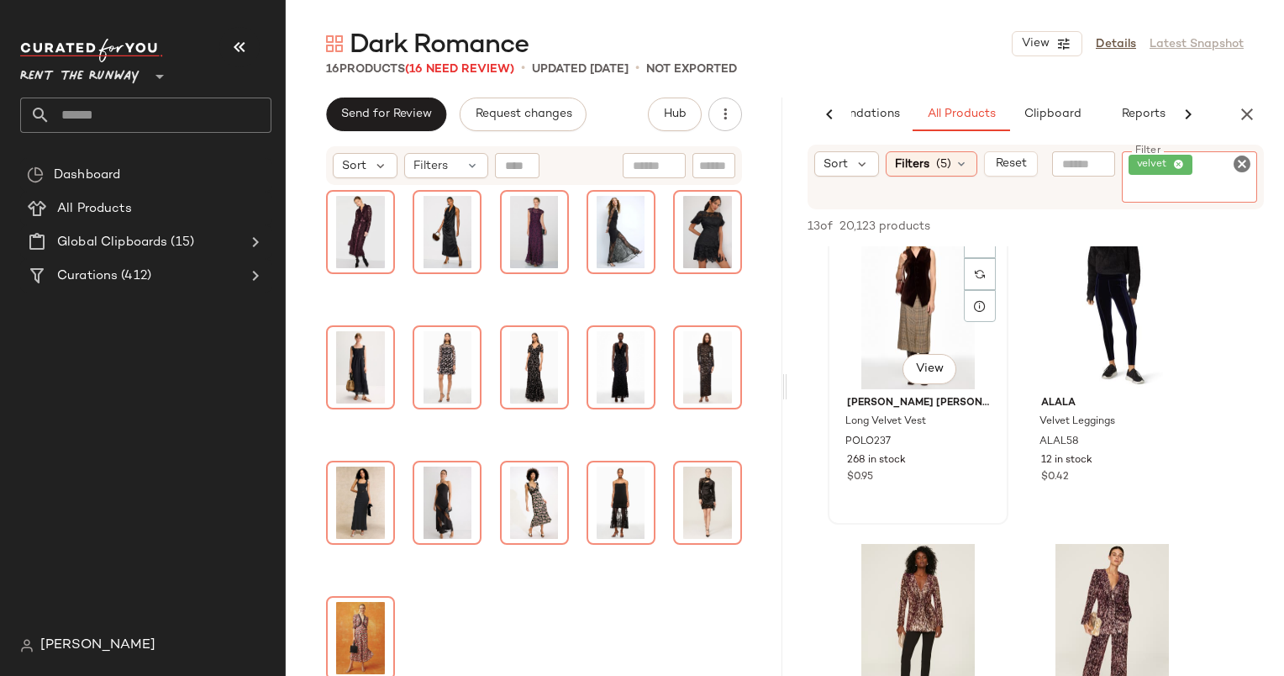
scroll to position [20, 0]
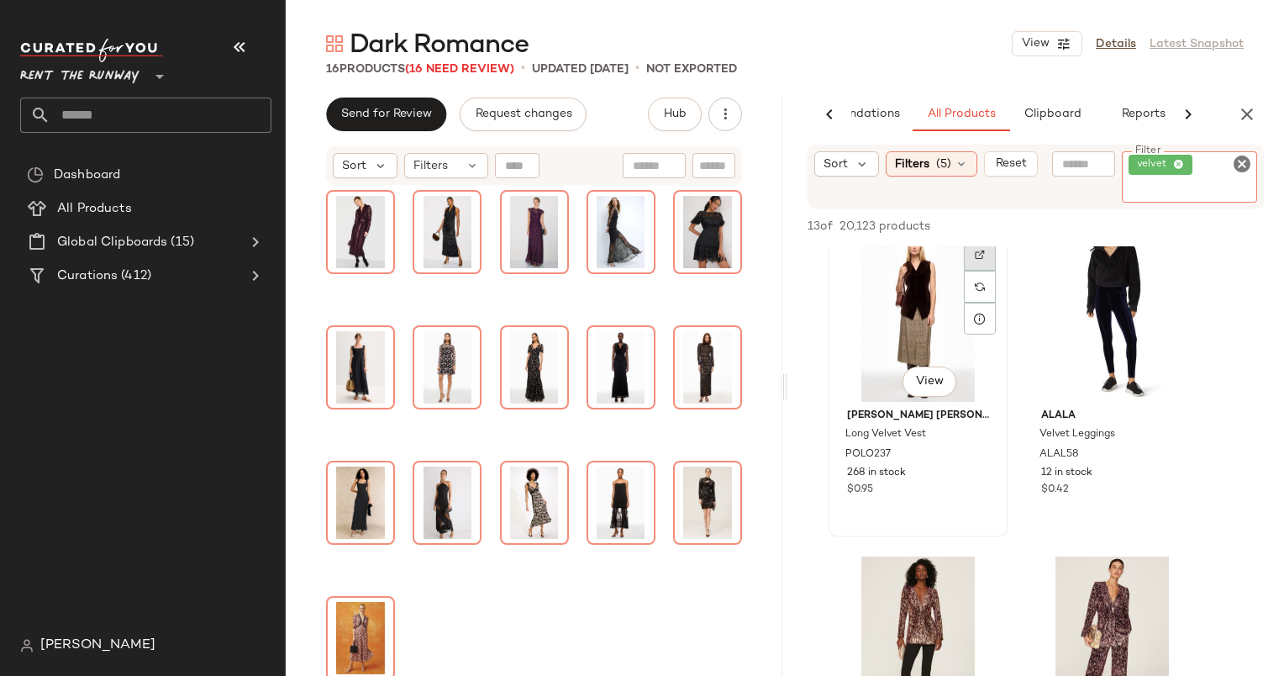
click at [976, 264] on div at bounding box center [980, 287] width 32 height 96
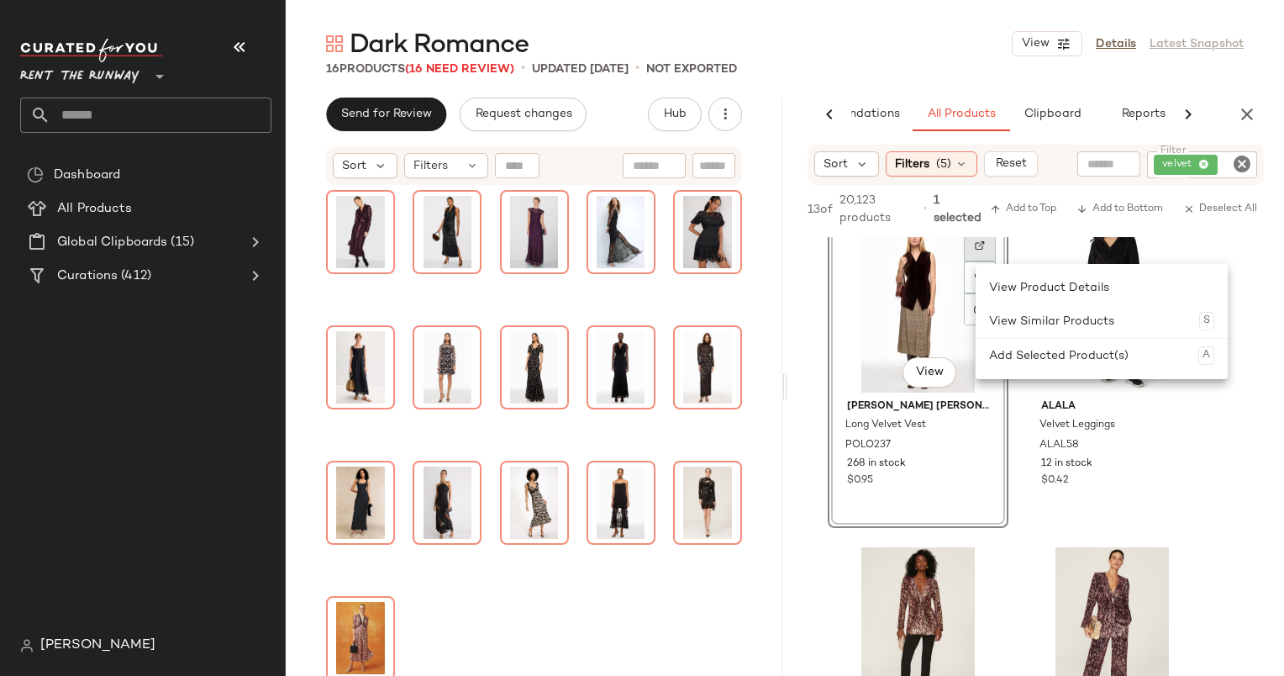
click at [975, 244] on img at bounding box center [980, 245] width 10 height 10
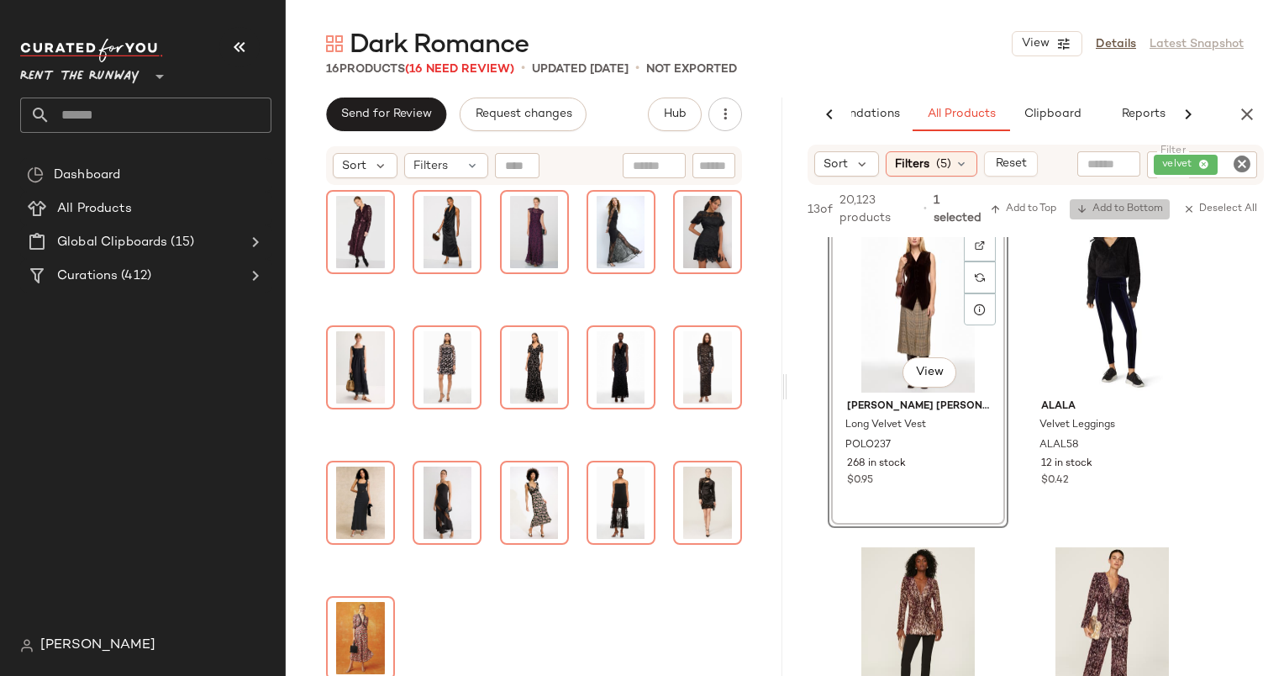
click at [1116, 210] on span "Add to Bottom" at bounding box center [1120, 209] width 87 height 12
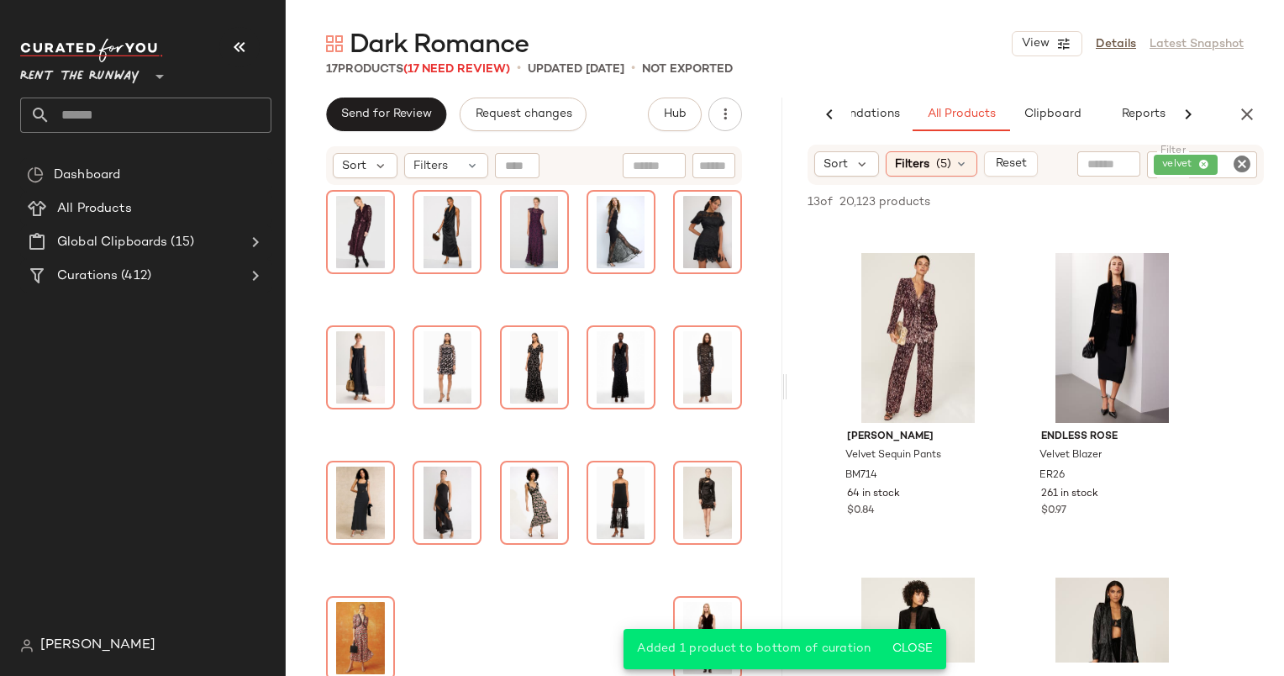
scroll to position [224, 0]
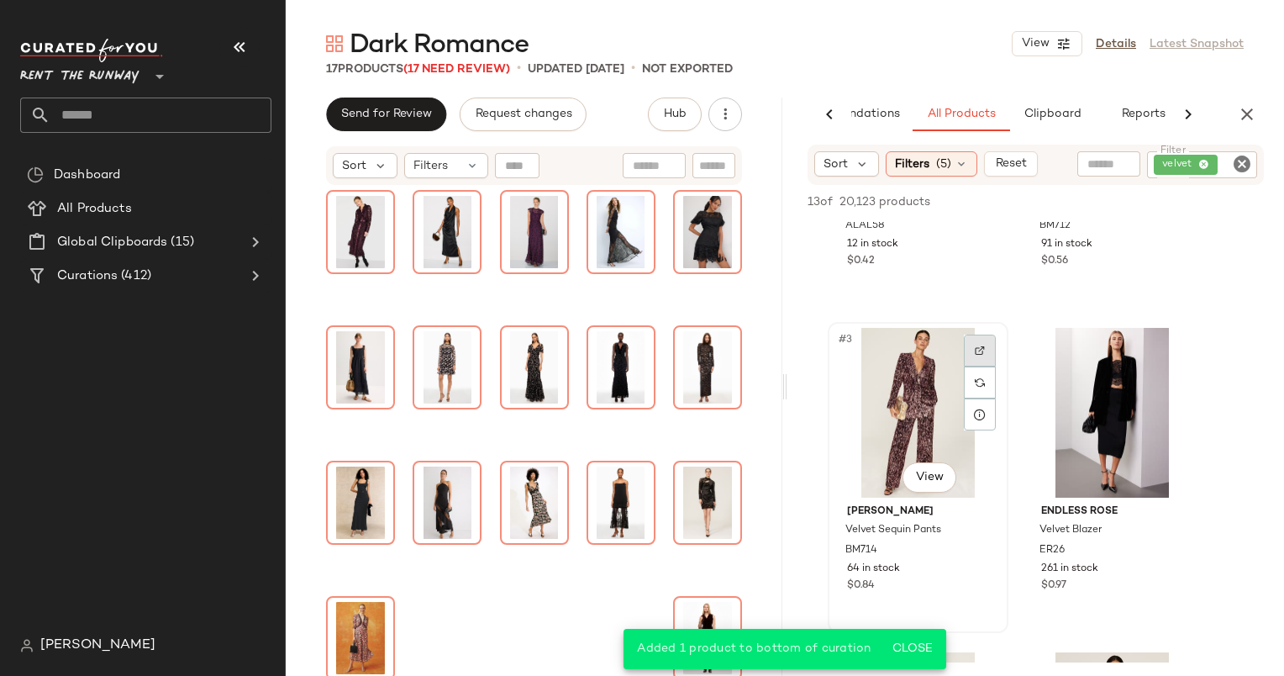
click at [975, 339] on div at bounding box center [980, 350] width 32 height 32
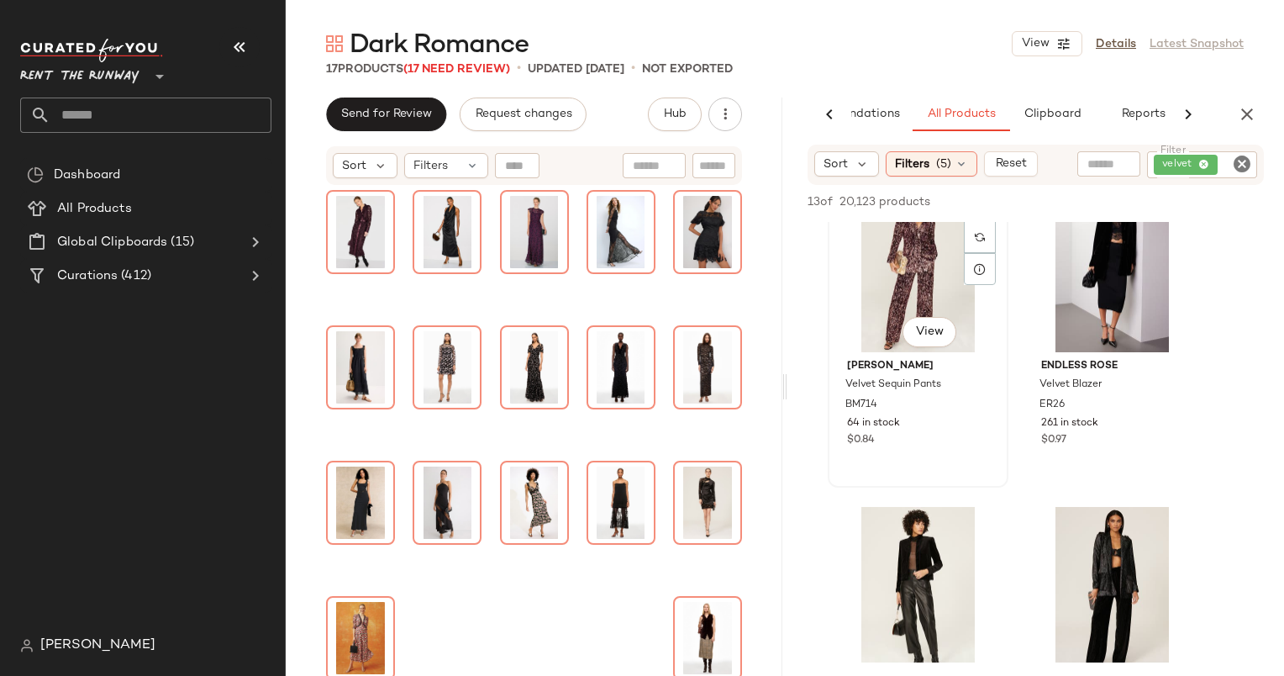
scroll to position [227, 0]
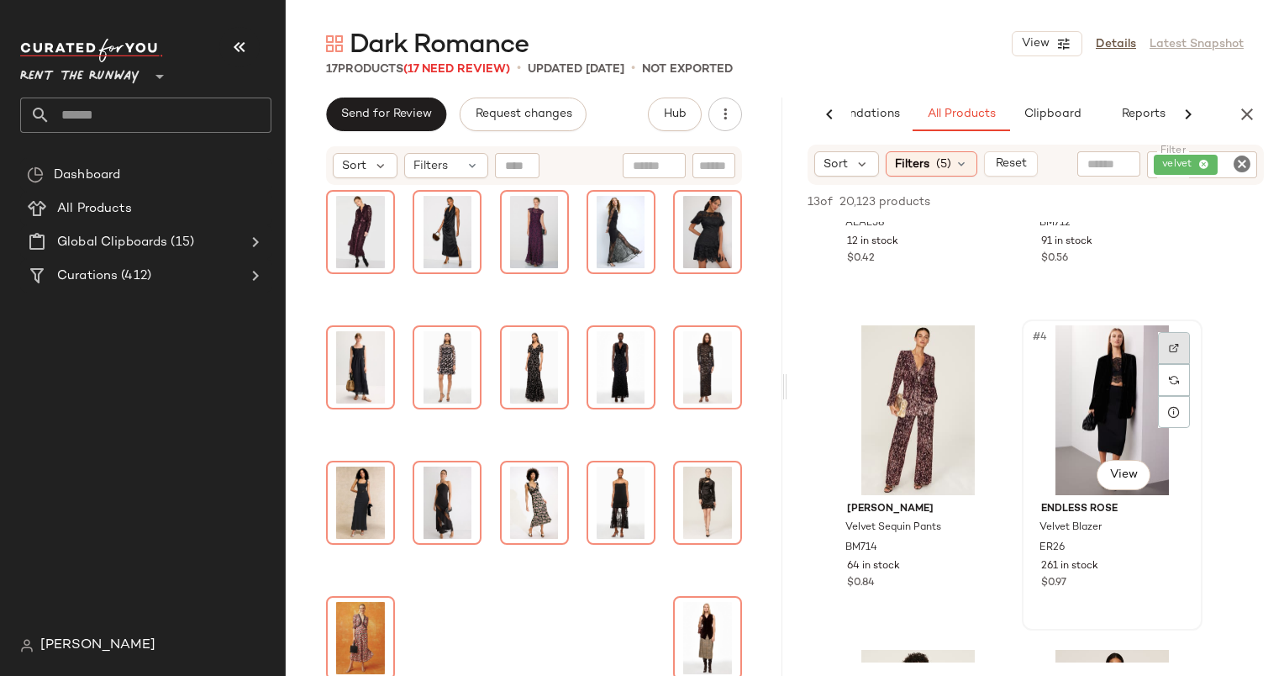
click at [1173, 345] on img at bounding box center [1174, 348] width 10 height 10
click at [1087, 436] on div "#4 View" at bounding box center [1112, 410] width 169 height 170
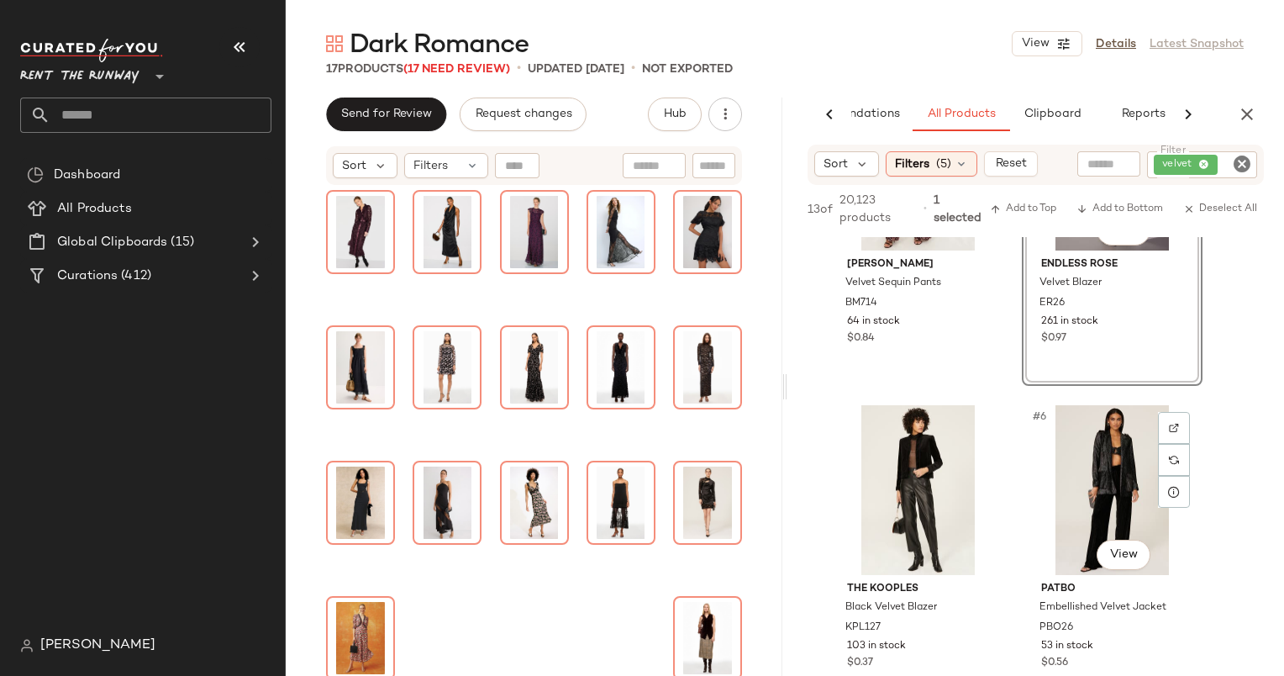
scroll to position [601, 0]
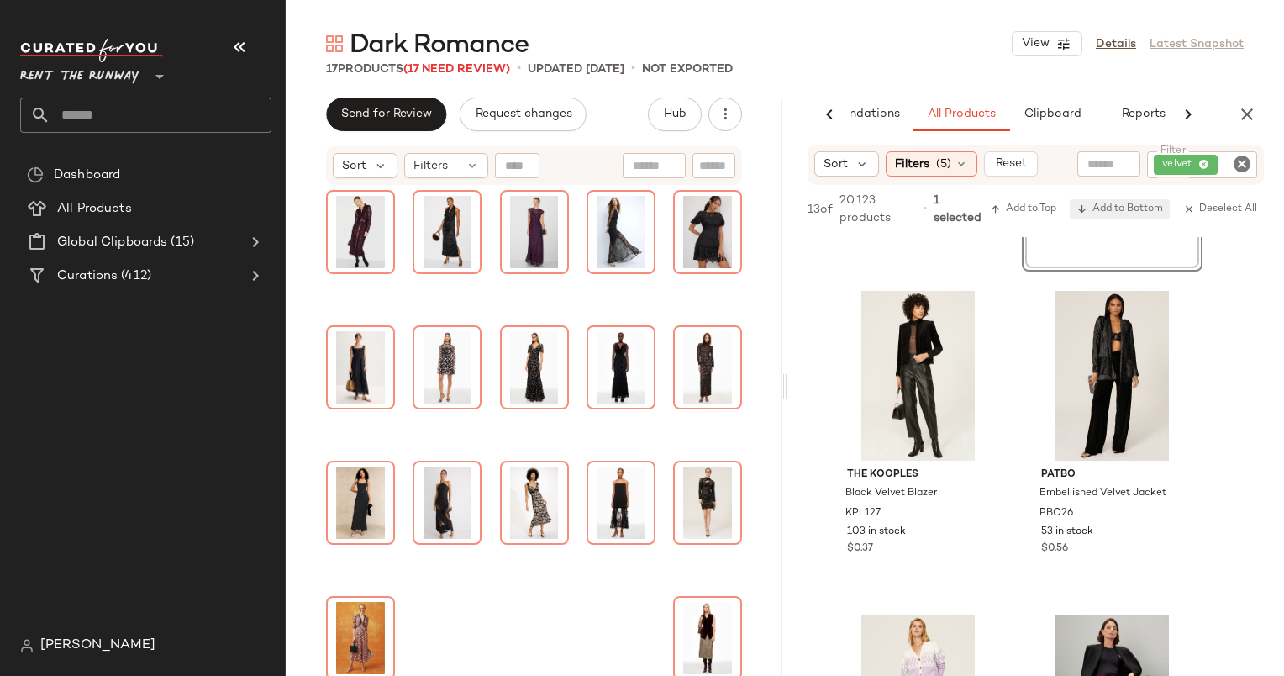
click at [1094, 205] on span "Add to Bottom" at bounding box center [1120, 209] width 87 height 12
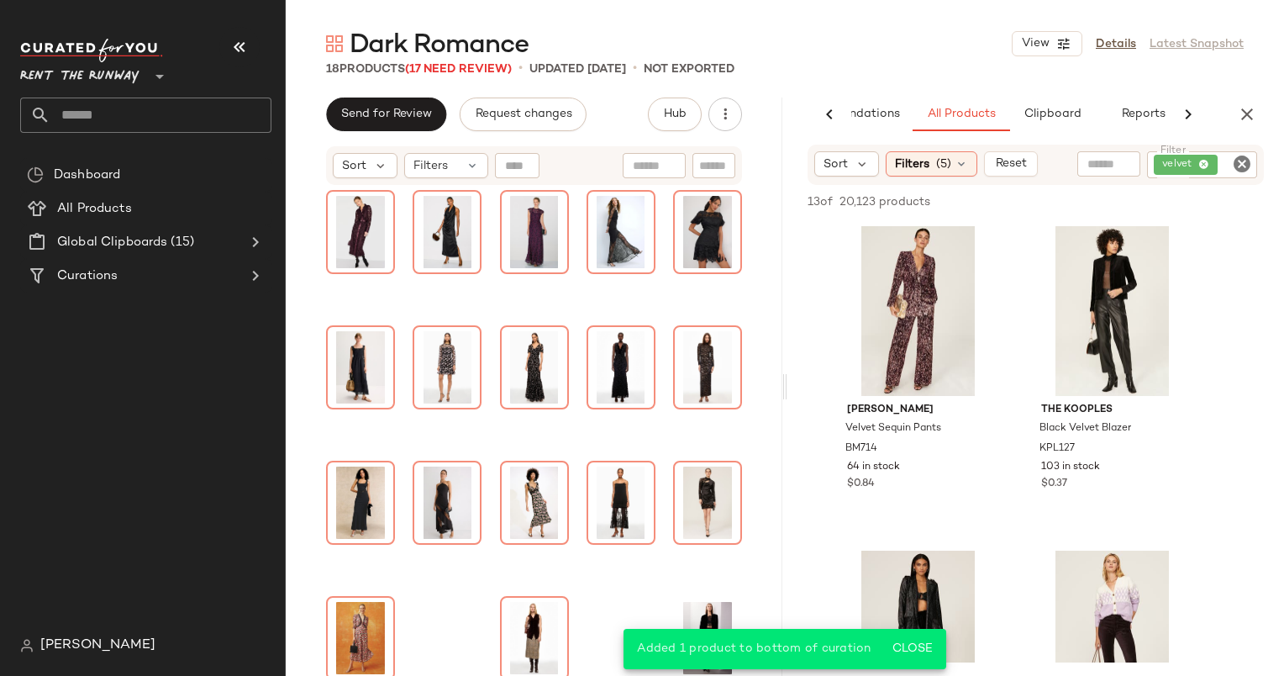
scroll to position [325, 0]
click at [1063, 311] on div "#4 View" at bounding box center [1112, 312] width 169 height 170
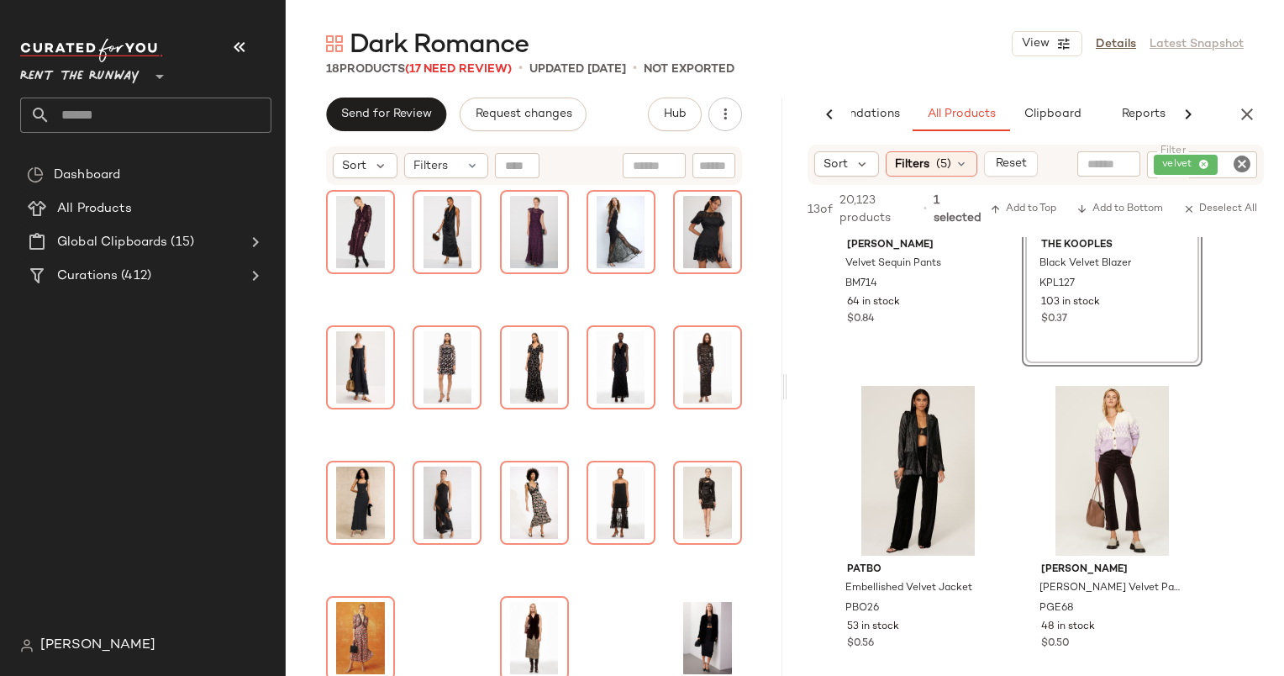
scroll to position [507, 0]
click at [922, 430] on div "#5 View" at bounding box center [918, 470] width 169 height 170
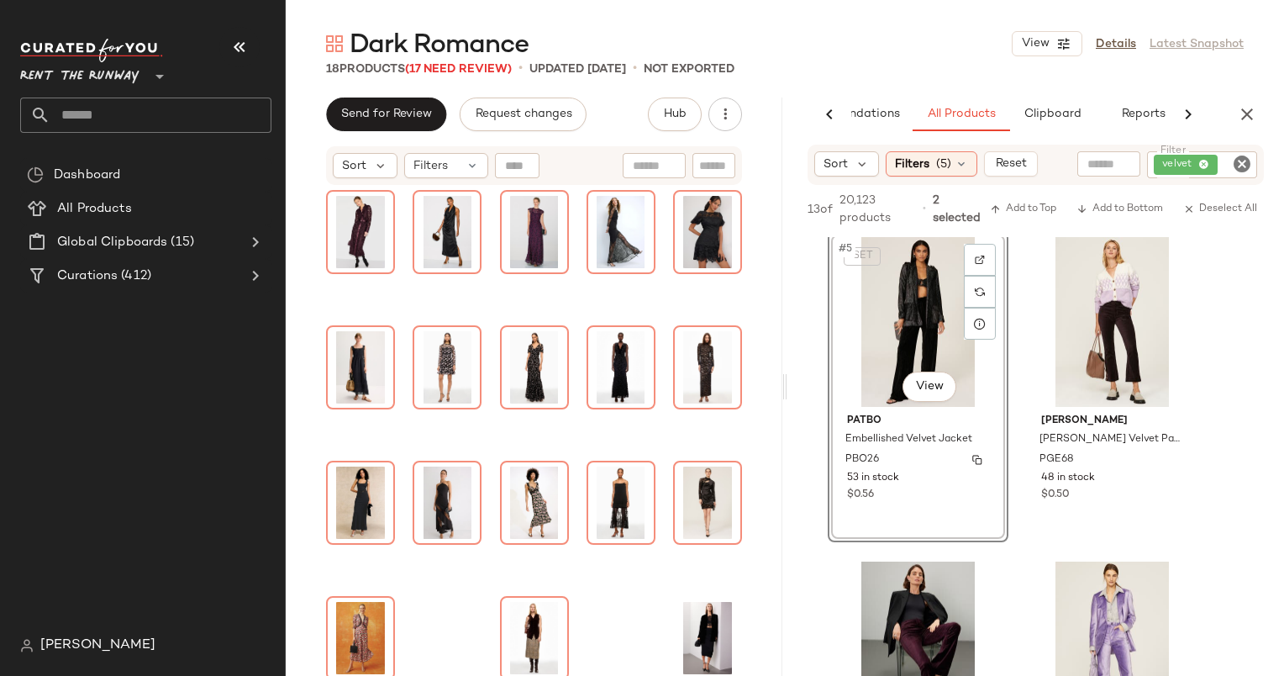
scroll to position [649, 0]
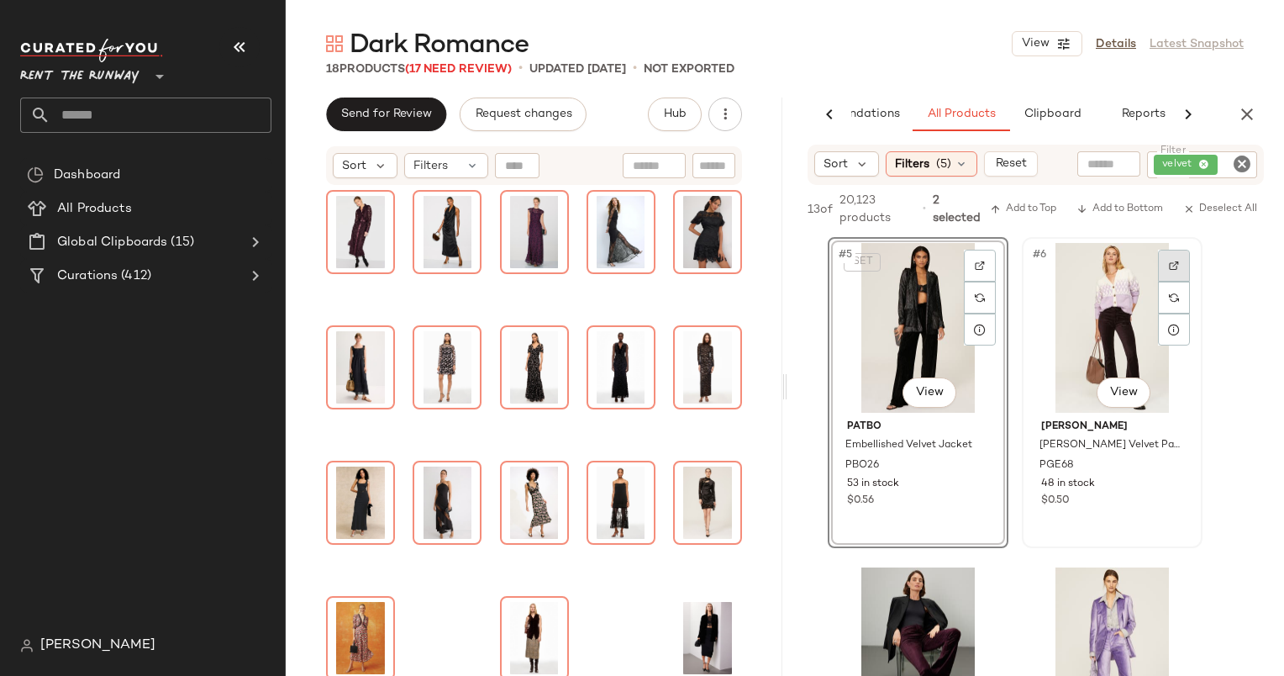
click at [1170, 263] on div at bounding box center [1174, 266] width 32 height 32
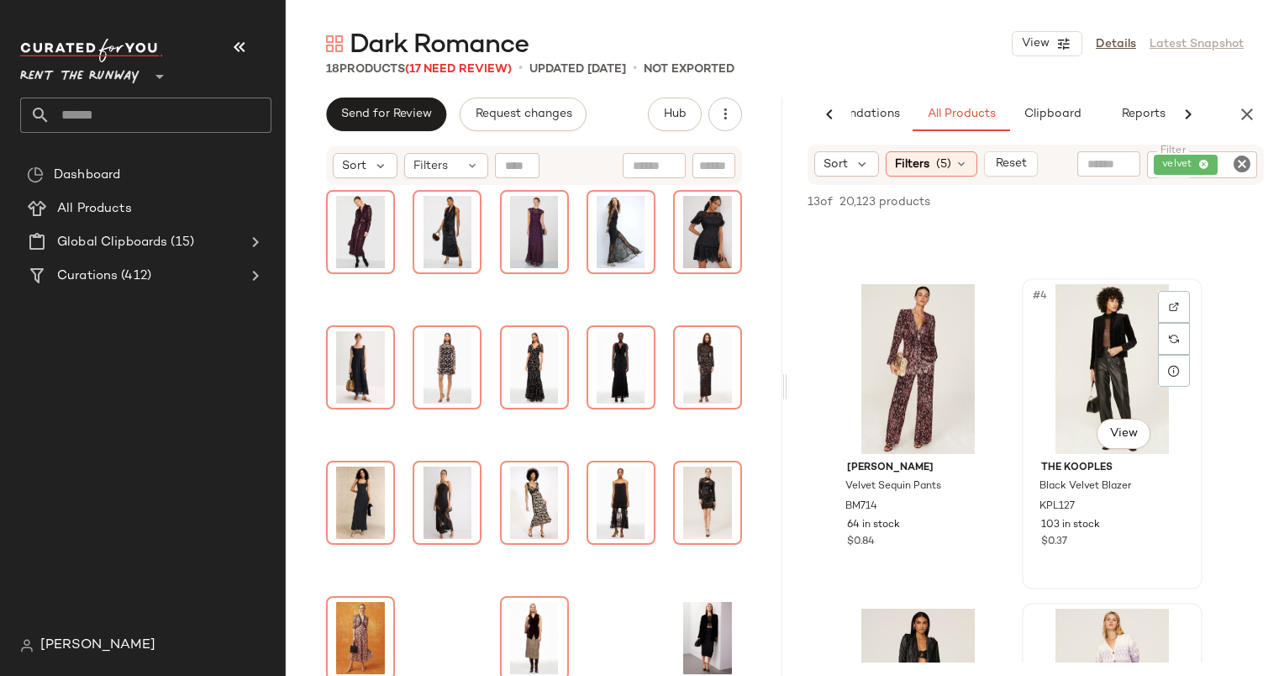
click at [1079, 343] on div "#4 View" at bounding box center [1112, 369] width 169 height 170
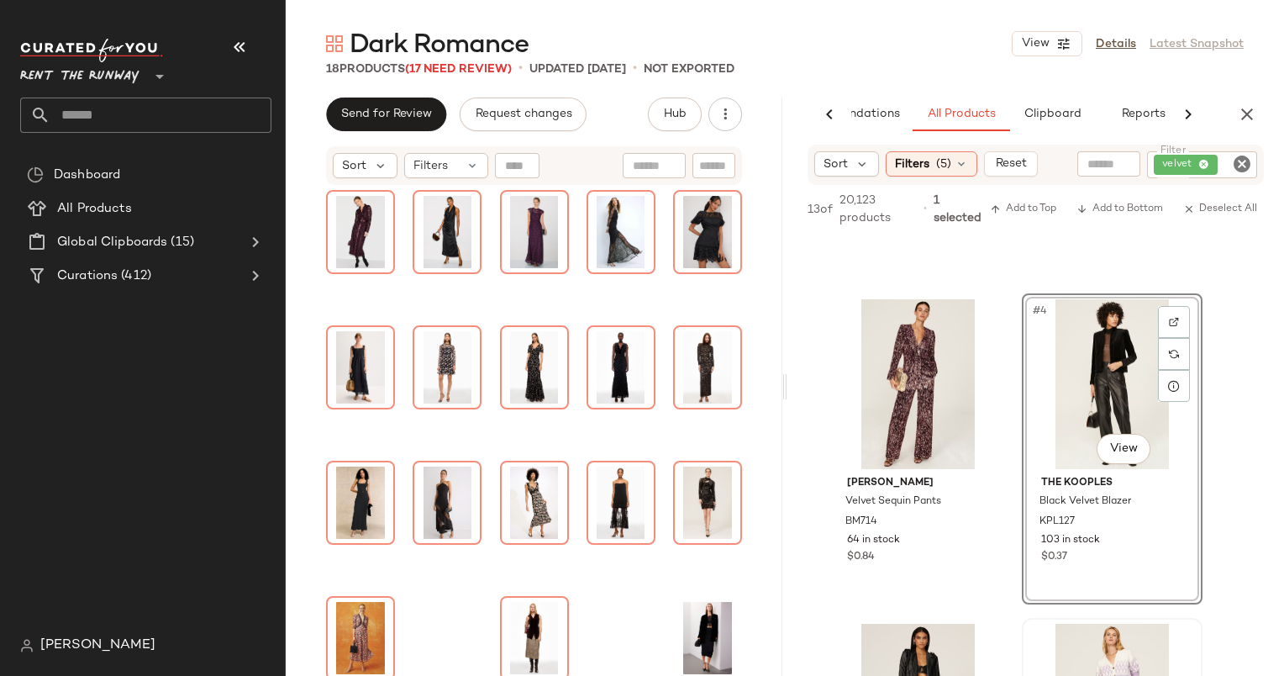
scroll to position [592, 0]
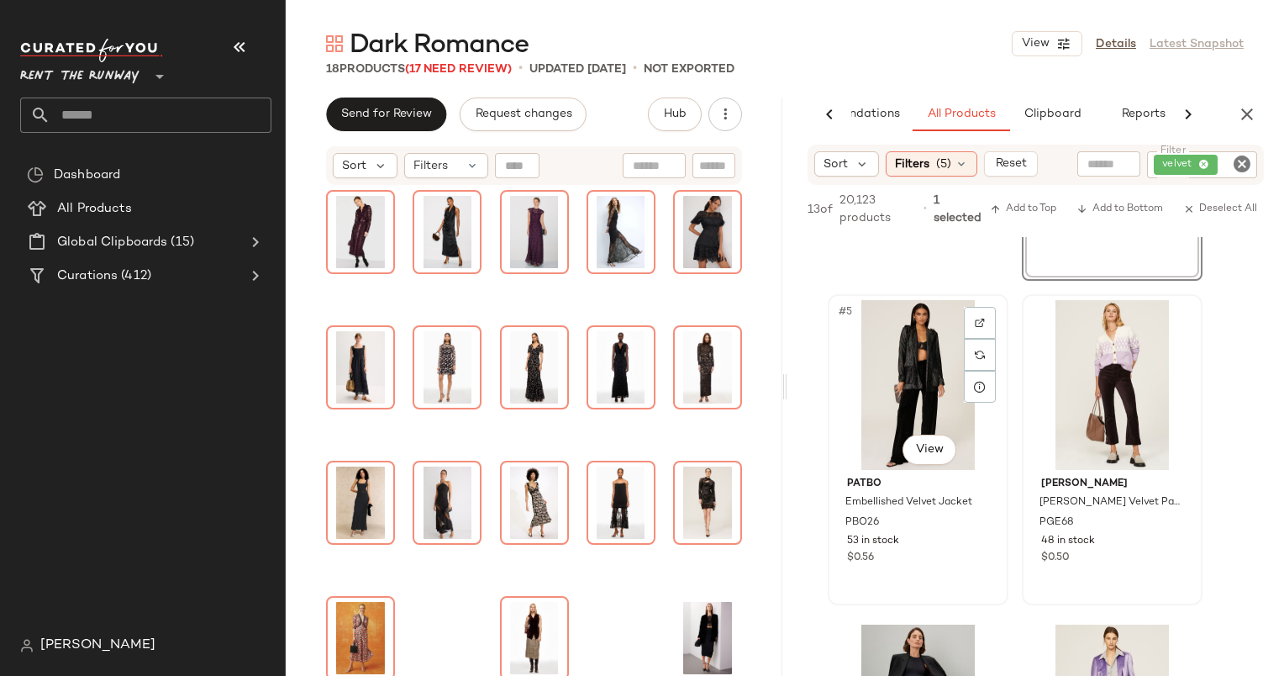
click at [924, 370] on div "#5 View" at bounding box center [918, 385] width 169 height 170
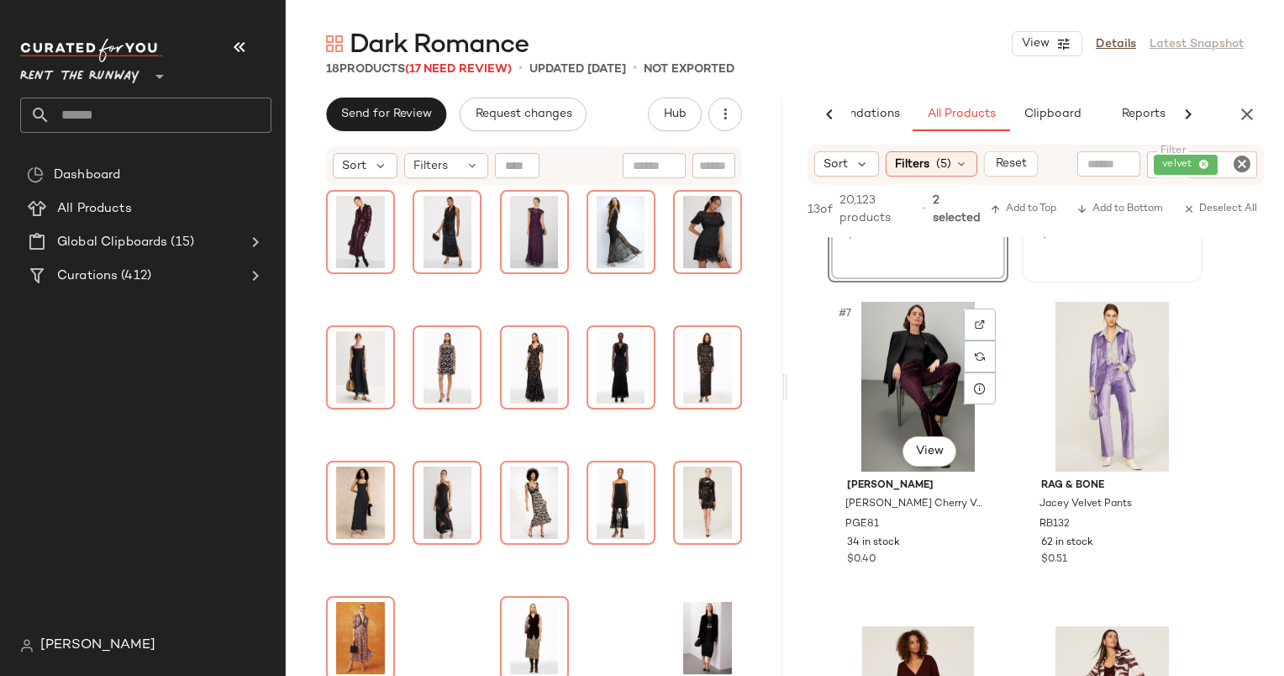
scroll to position [914, 0]
click at [933, 398] on div "#7 View" at bounding box center [918, 387] width 169 height 170
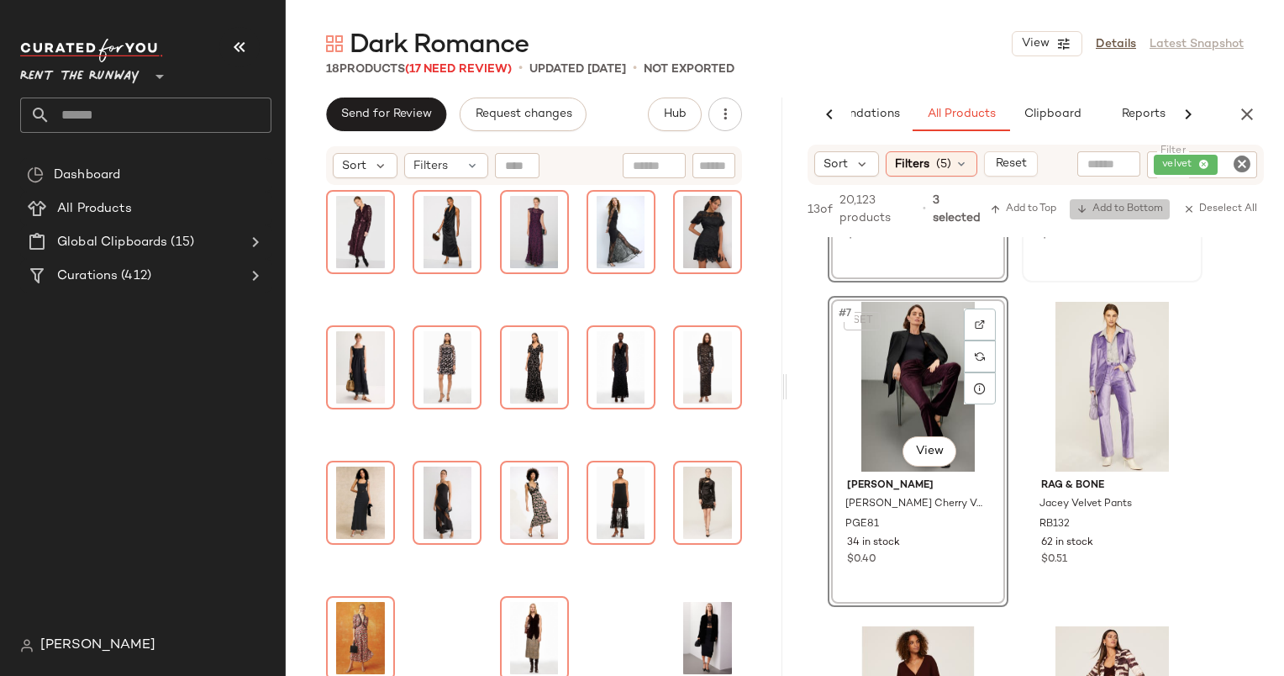
click at [1097, 207] on span "Add to Bottom" at bounding box center [1120, 209] width 87 height 12
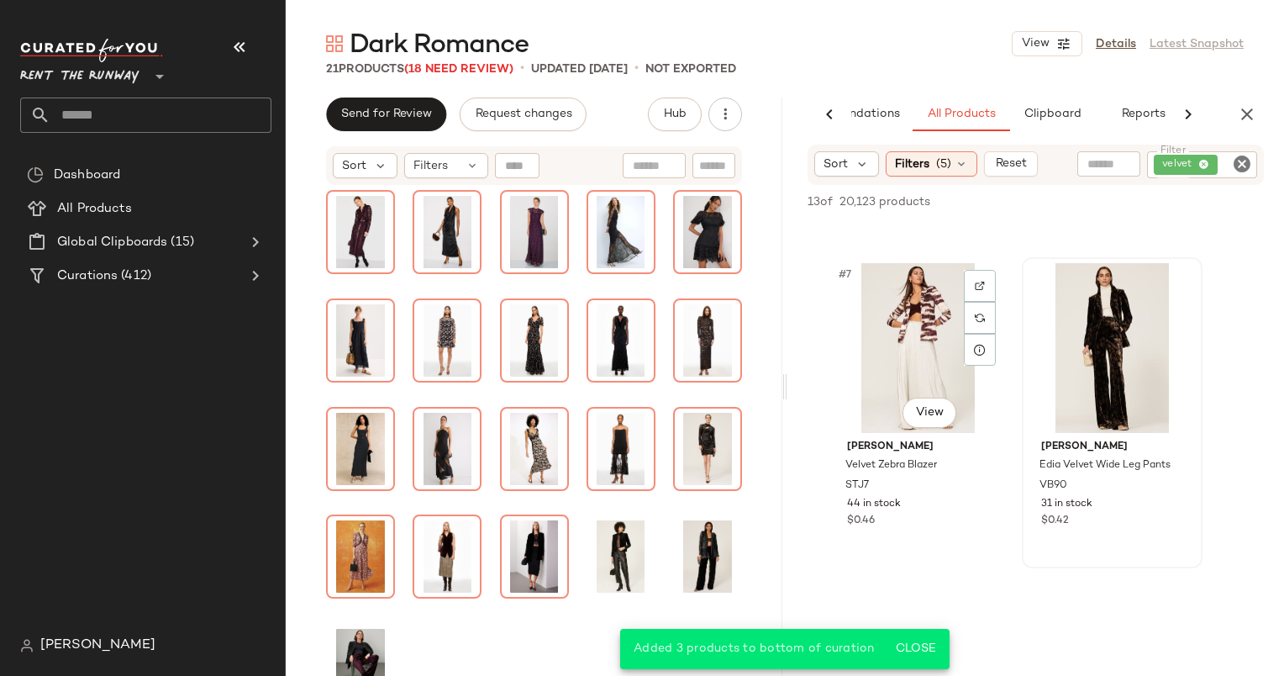
scroll to position [938, 0]
click at [1075, 360] on div "#8 View" at bounding box center [1112, 348] width 169 height 170
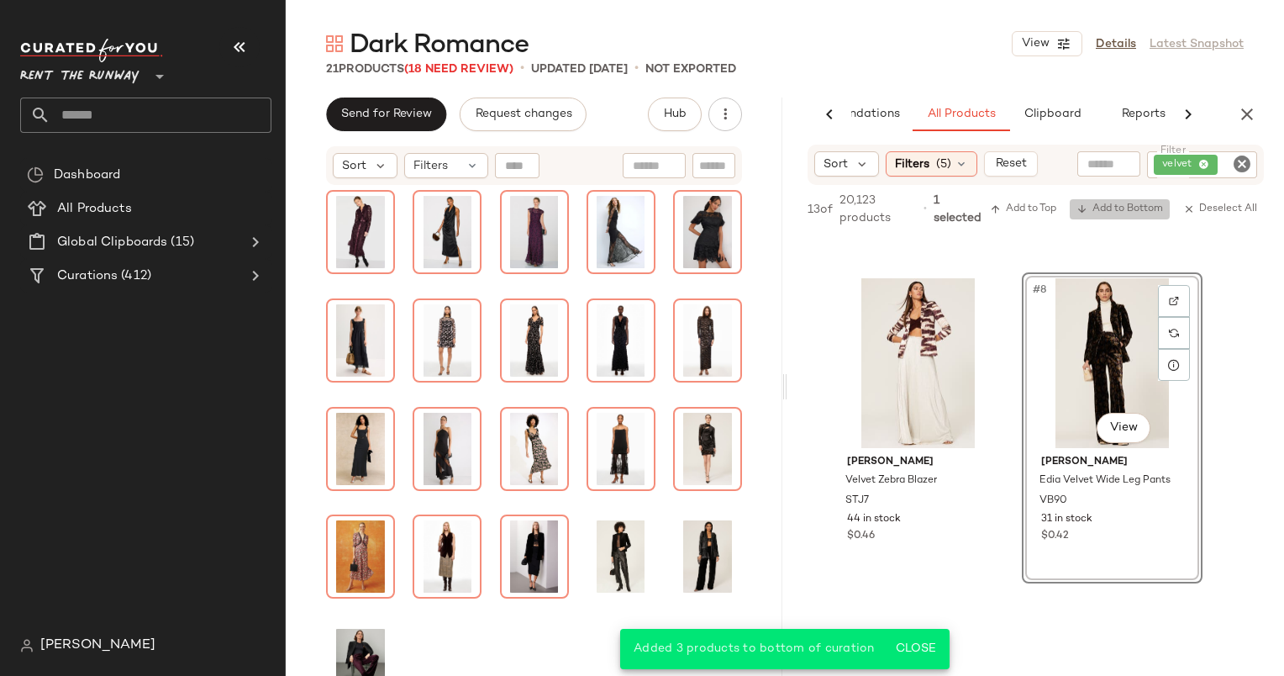
click at [1089, 208] on span "Add to Bottom" at bounding box center [1120, 209] width 87 height 12
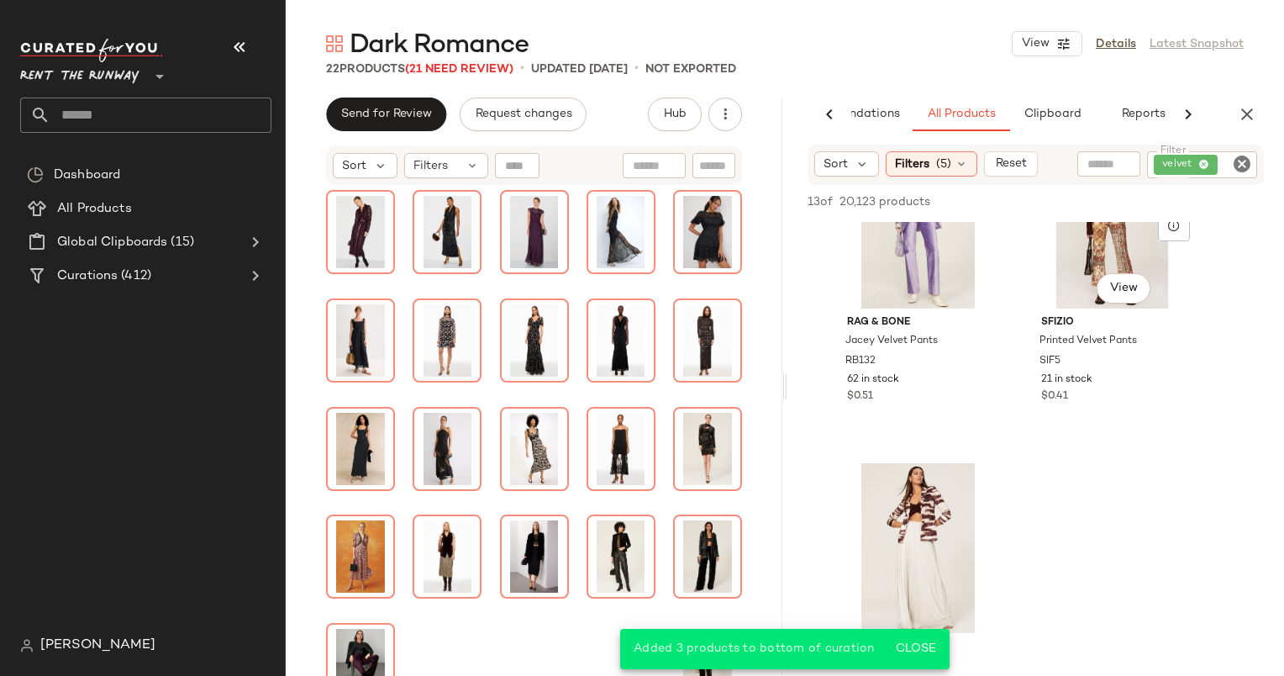
scroll to position [739, 0]
click at [977, 491] on div at bounding box center [980, 485] width 32 height 32
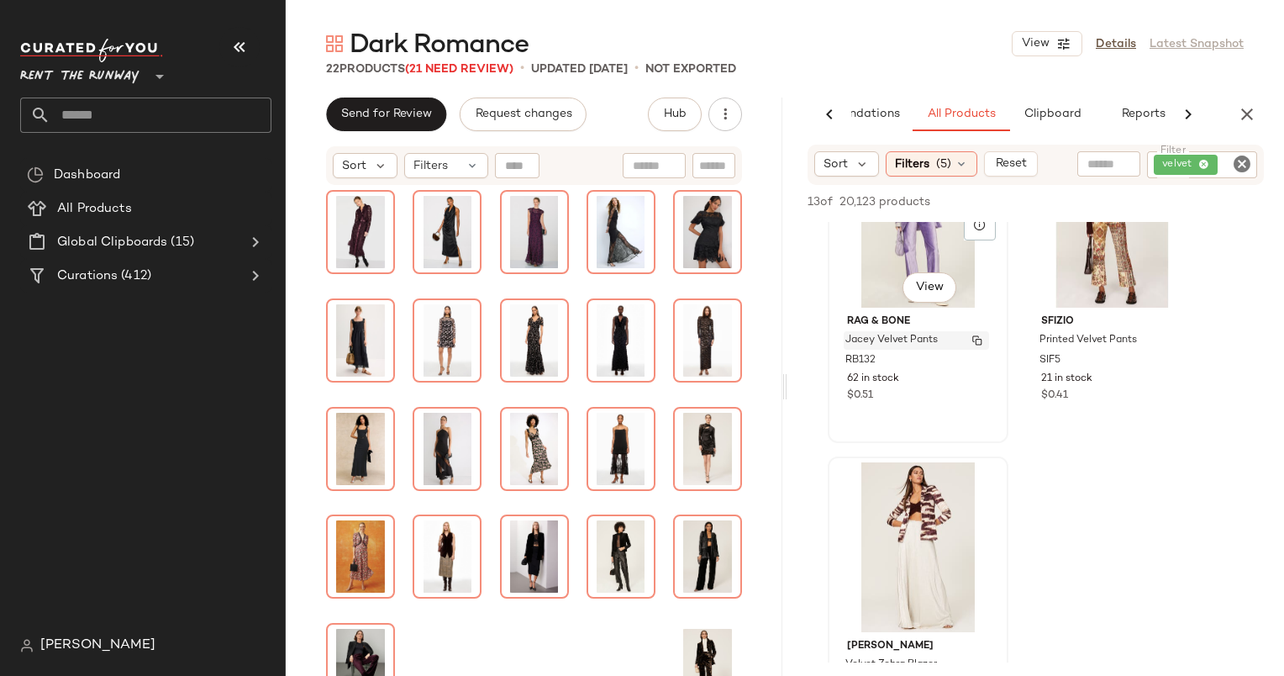
scroll to position [809, 0]
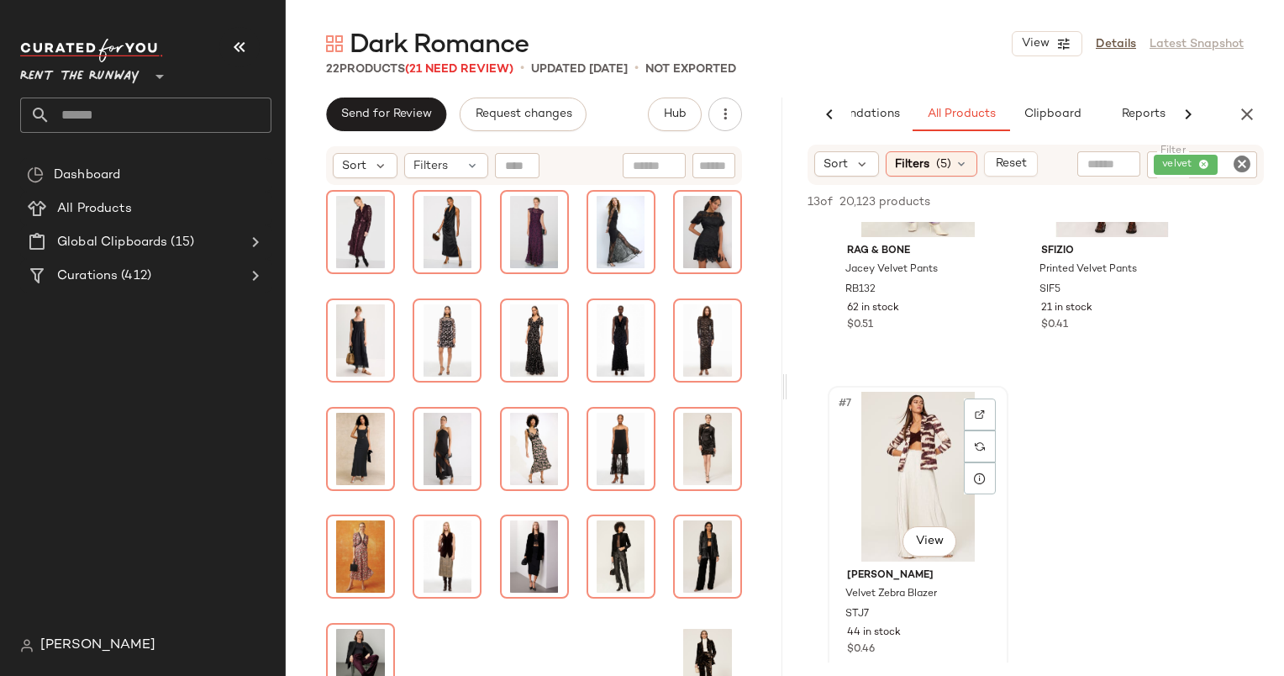
click at [898, 493] on div "#7 View" at bounding box center [918, 477] width 169 height 170
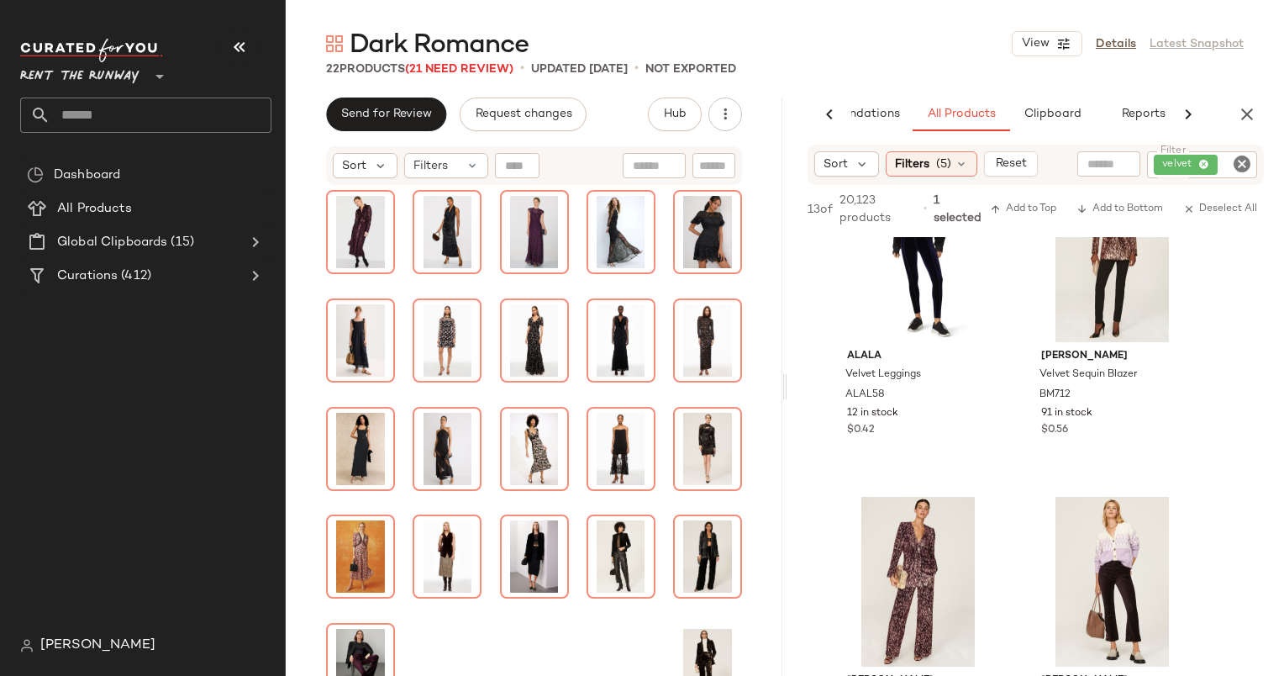
scroll to position [71, 0]
click at [988, 500] on div at bounding box center [918, 582] width 169 height 170
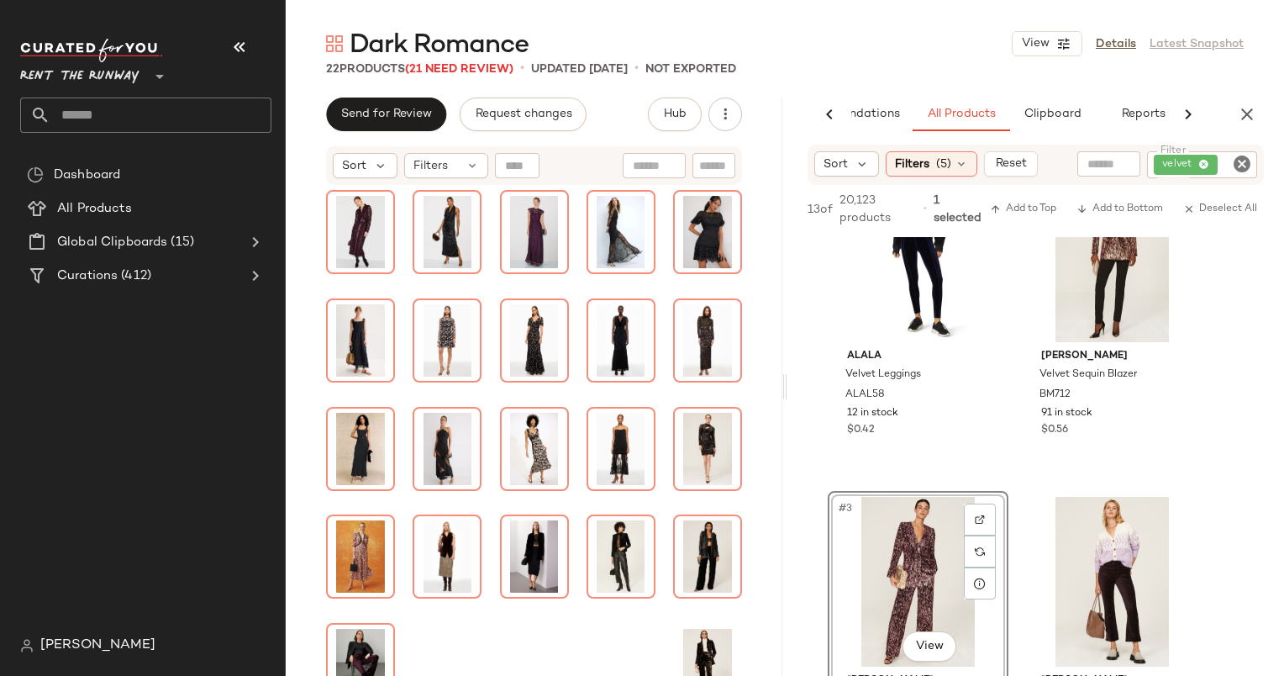
scroll to position [0, 0]
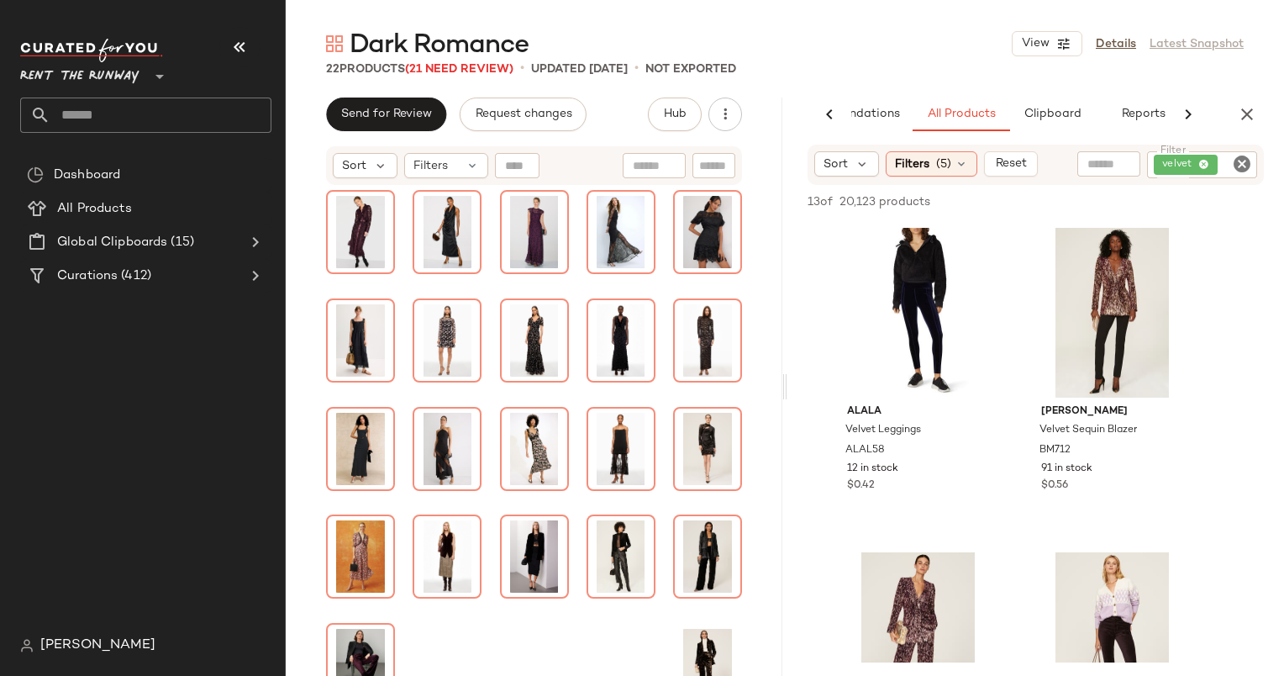
click at [1238, 169] on icon "Clear Filter" at bounding box center [1242, 164] width 20 height 20
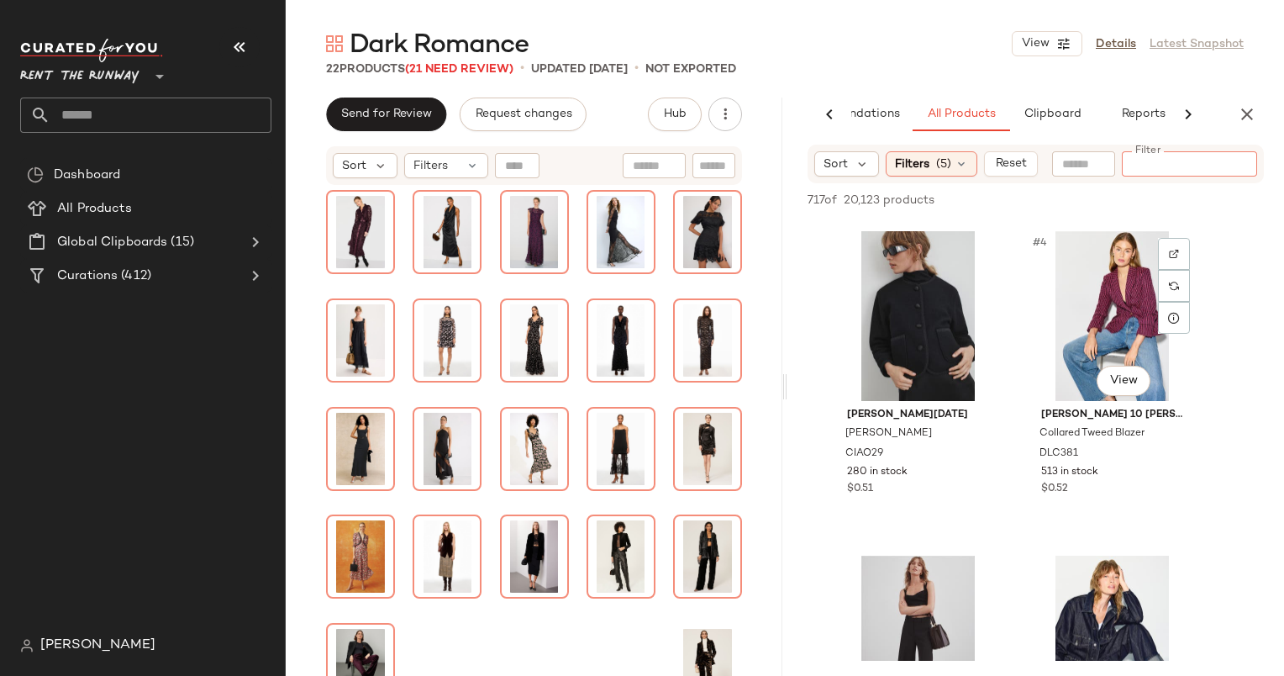
scroll to position [321, 0]
click at [926, 171] on span "Filters" at bounding box center [912, 164] width 34 height 18
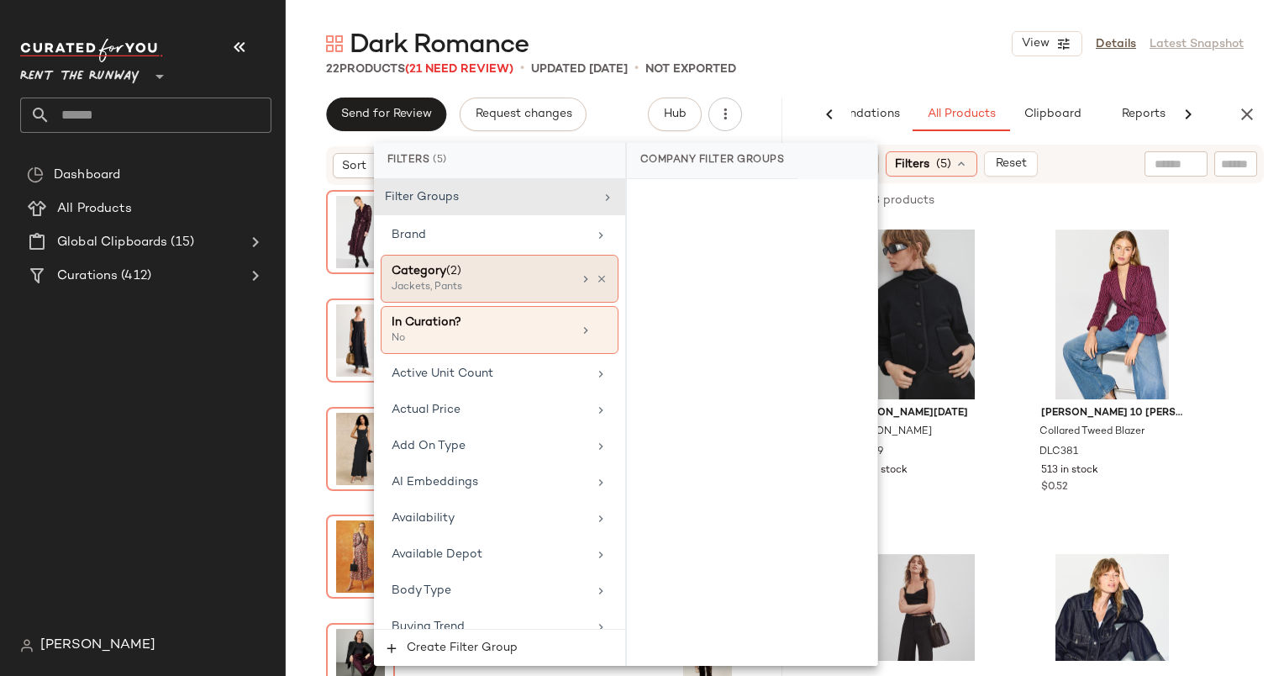
click at [514, 277] on div "Category (2)" at bounding box center [482, 271] width 181 height 18
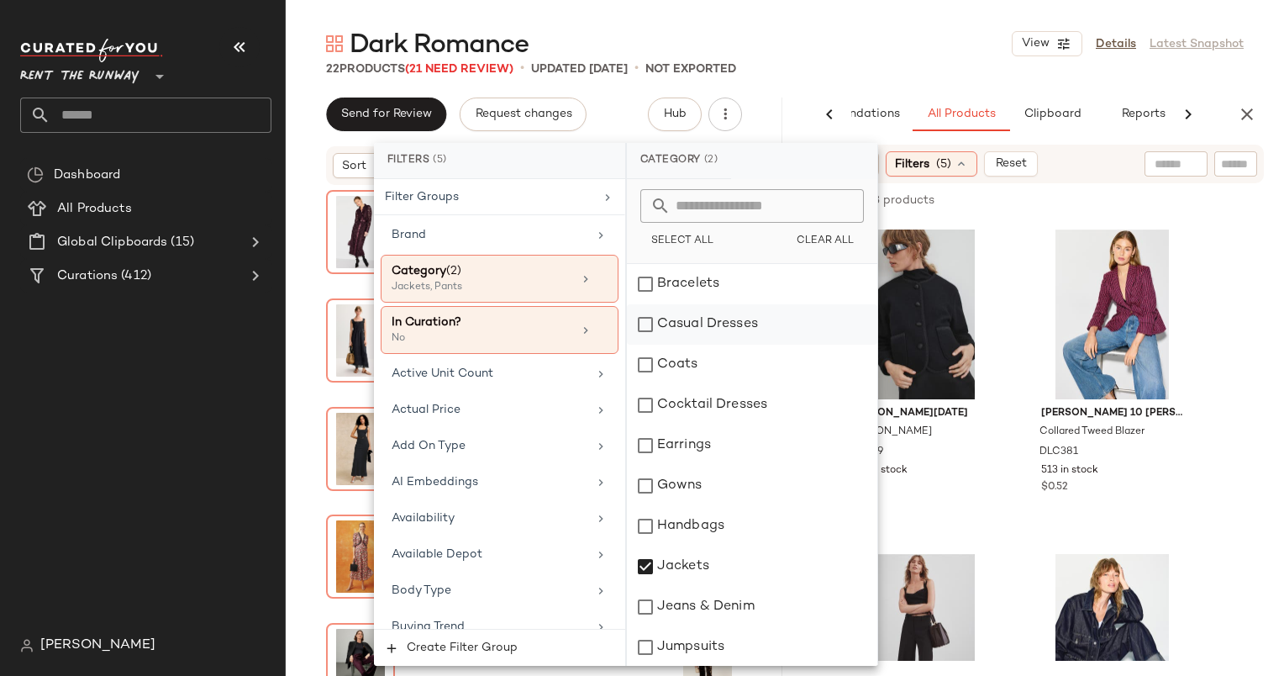
click at [692, 321] on div "Casual Dresses" at bounding box center [752, 324] width 250 height 40
click at [716, 420] on div "Cocktail Dresses" at bounding box center [752, 405] width 250 height 40
click at [723, 498] on div "Gowns" at bounding box center [752, 486] width 250 height 40
click at [753, 567] on div "Jackets" at bounding box center [752, 566] width 250 height 40
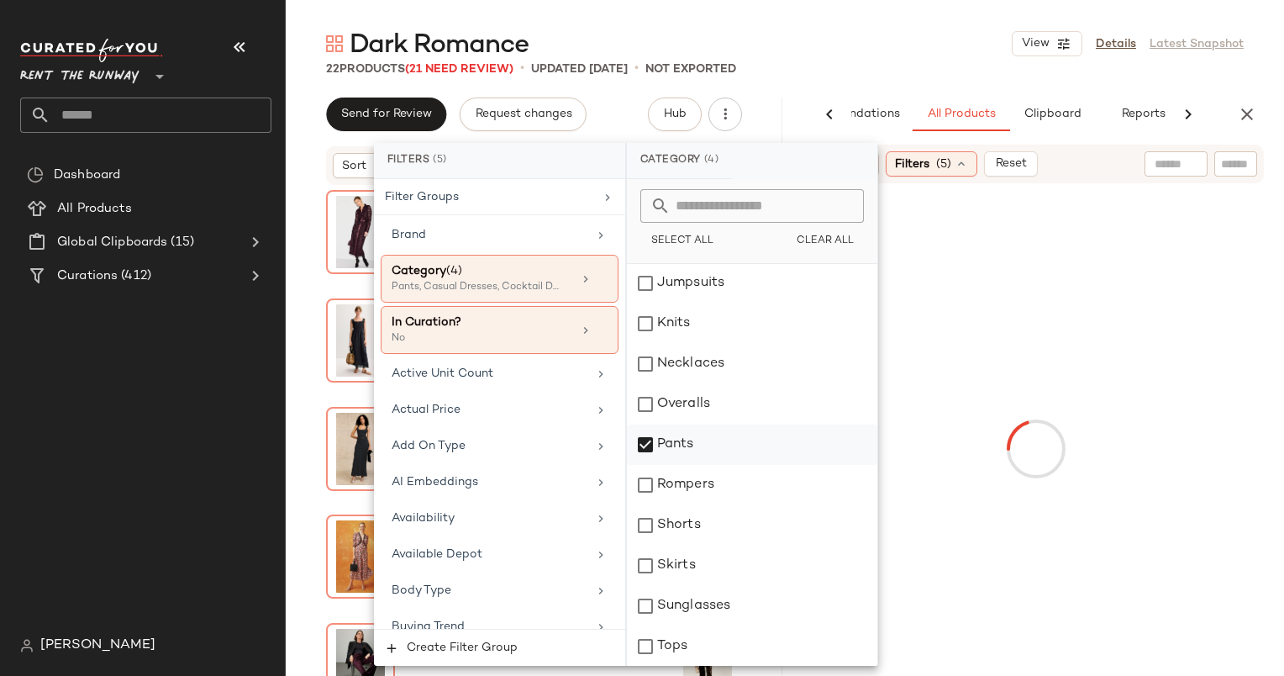
click at [693, 445] on div "Pants" at bounding box center [752, 444] width 250 height 40
click at [1225, 157] on input "text" at bounding box center [1235, 164] width 29 height 18
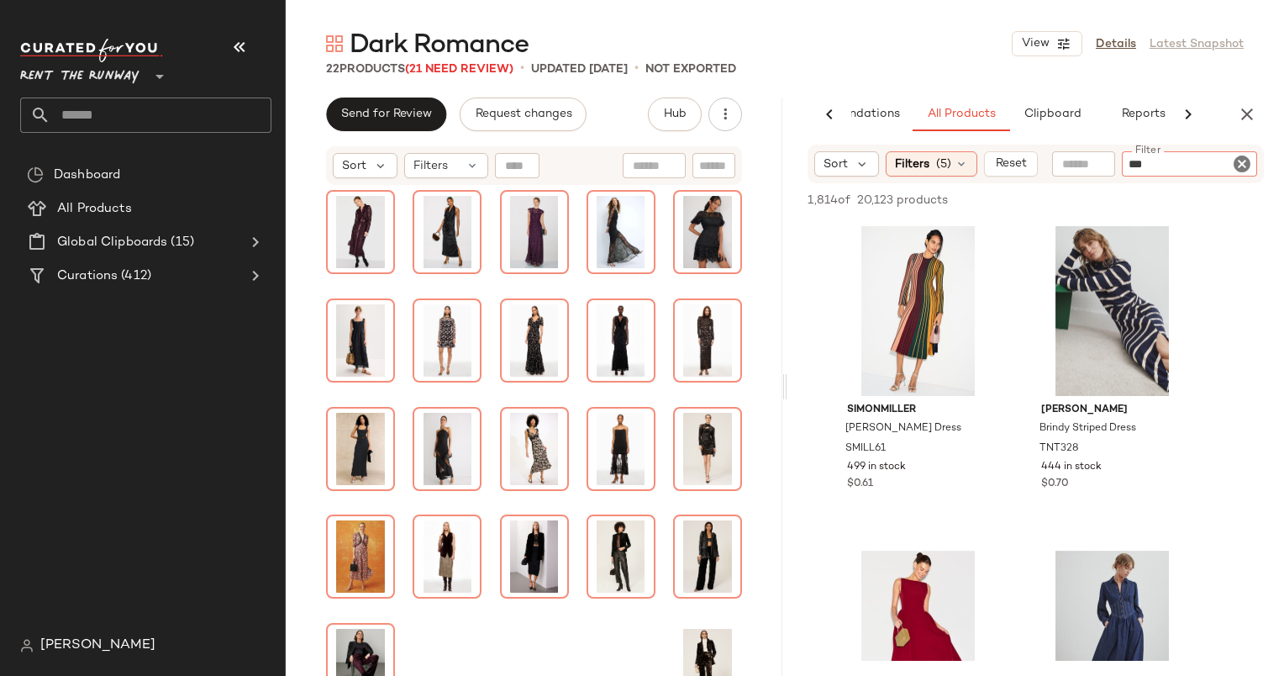
type input "****"
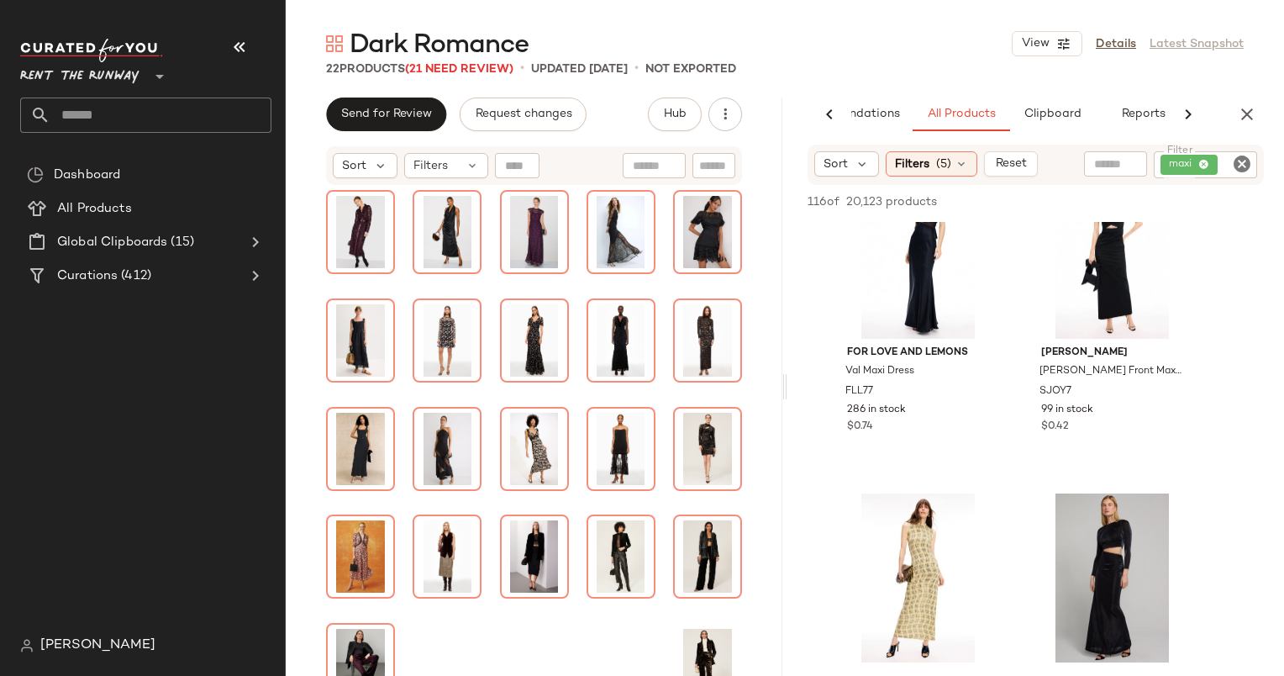
scroll to position [2239, 0]
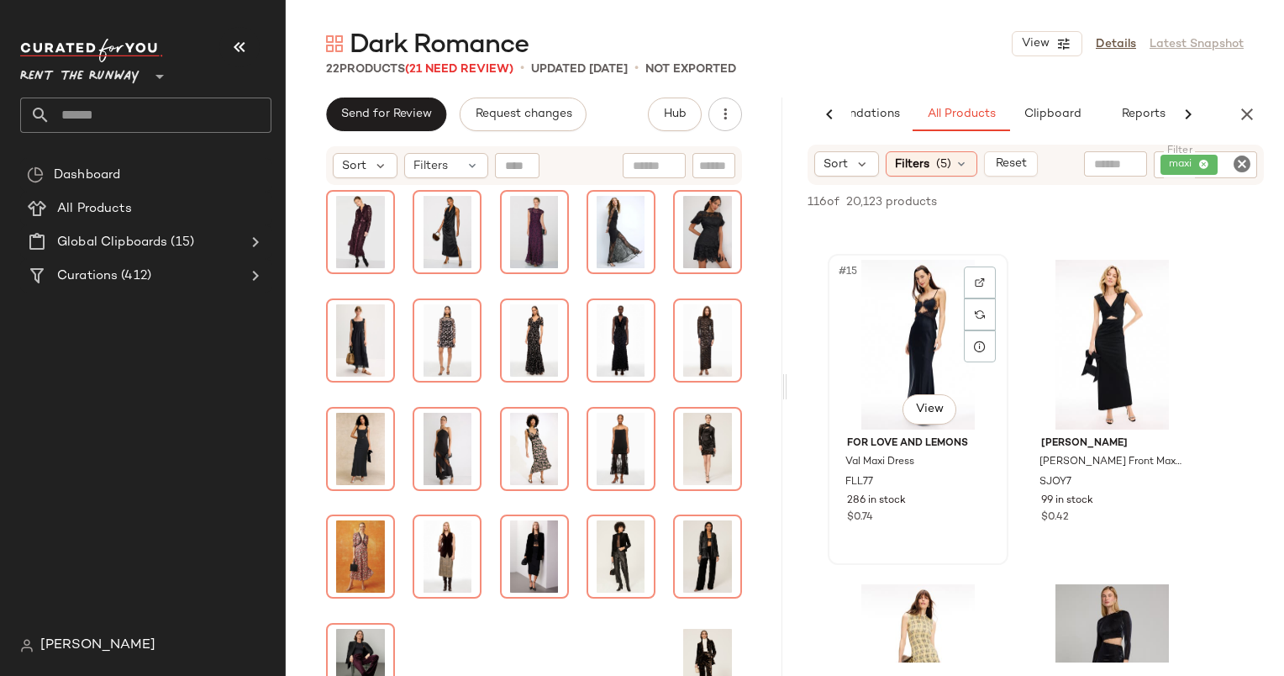
click at [891, 344] on div "#15 View" at bounding box center [918, 345] width 169 height 170
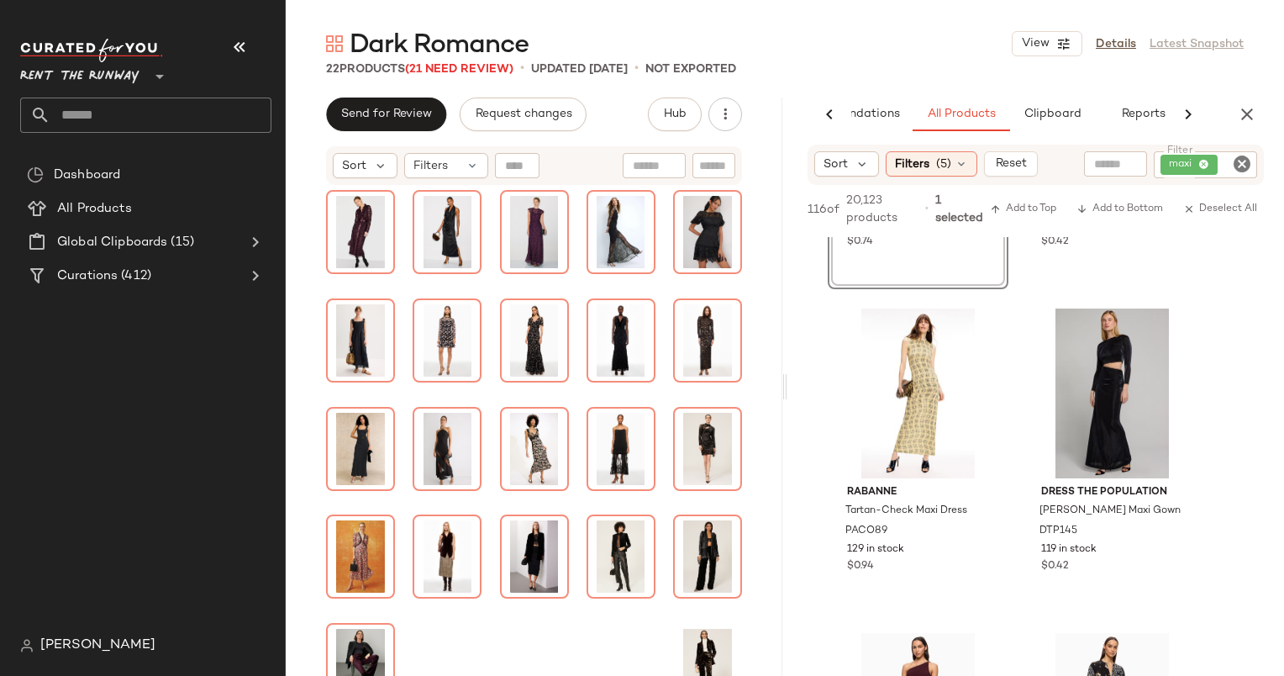
scroll to position [2548, 0]
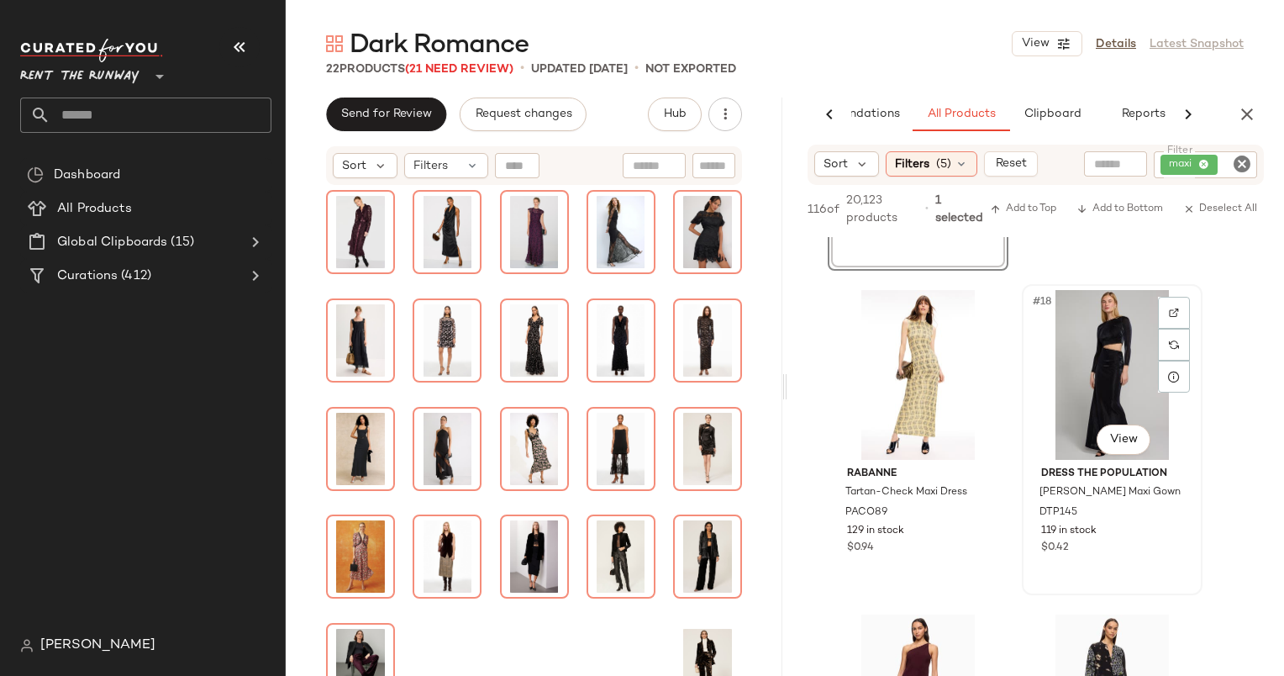
click at [1082, 376] on div "#18 View" at bounding box center [1112, 375] width 169 height 170
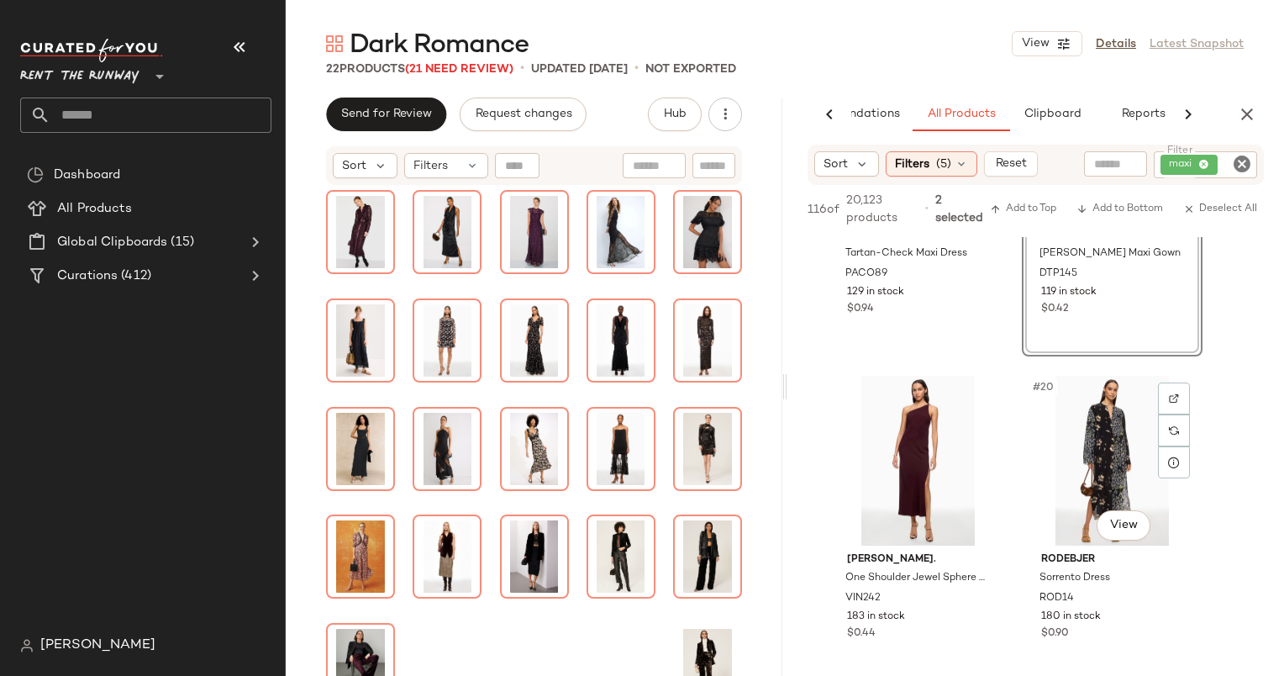
scroll to position [2941, 0]
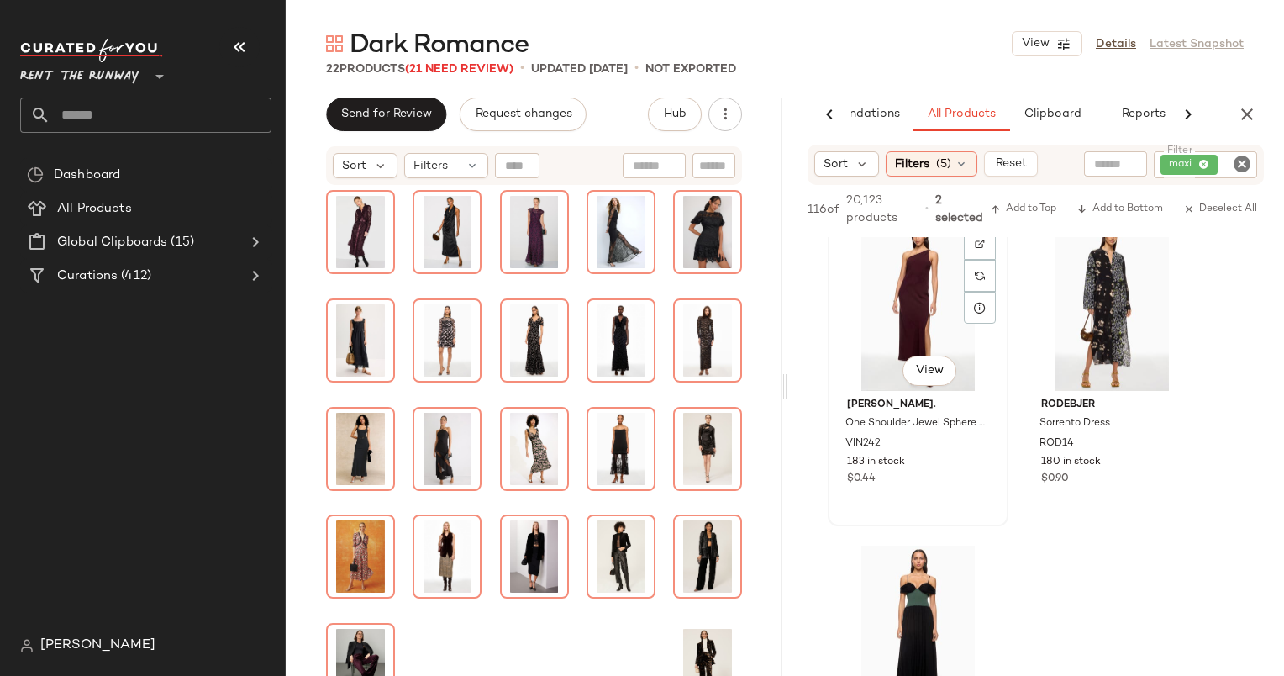
click at [927, 281] on div "#19 View" at bounding box center [918, 306] width 169 height 170
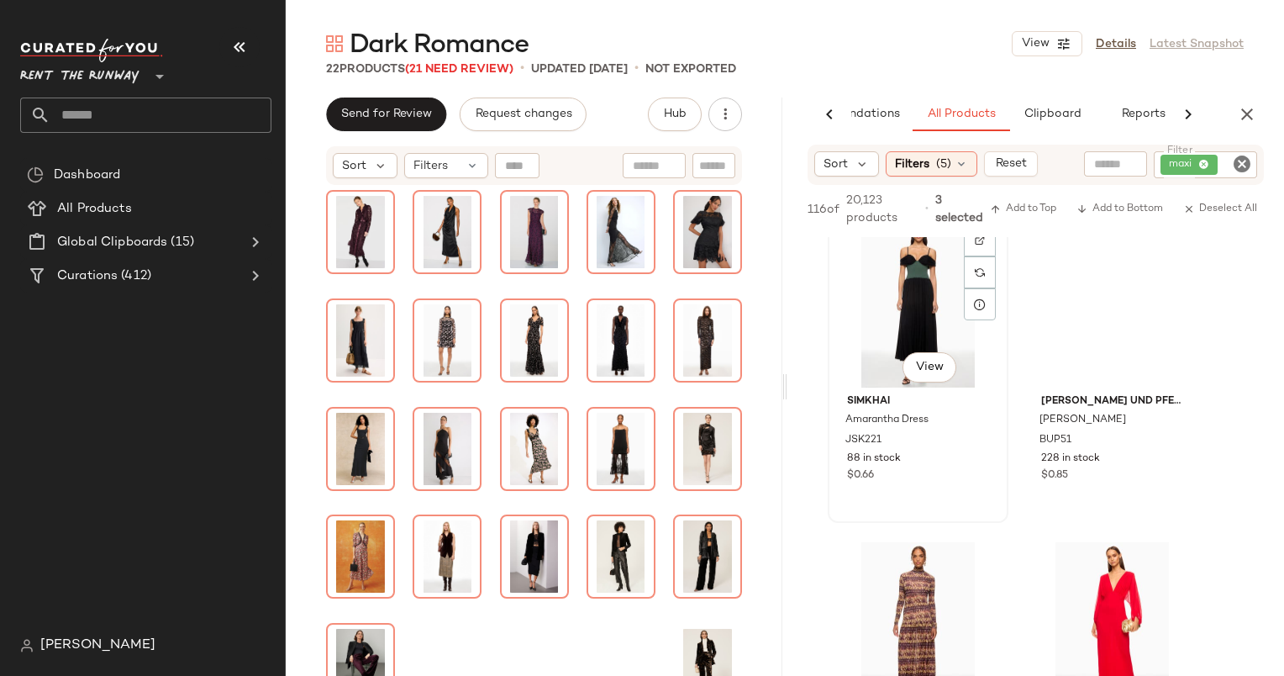
scroll to position [3281, 0]
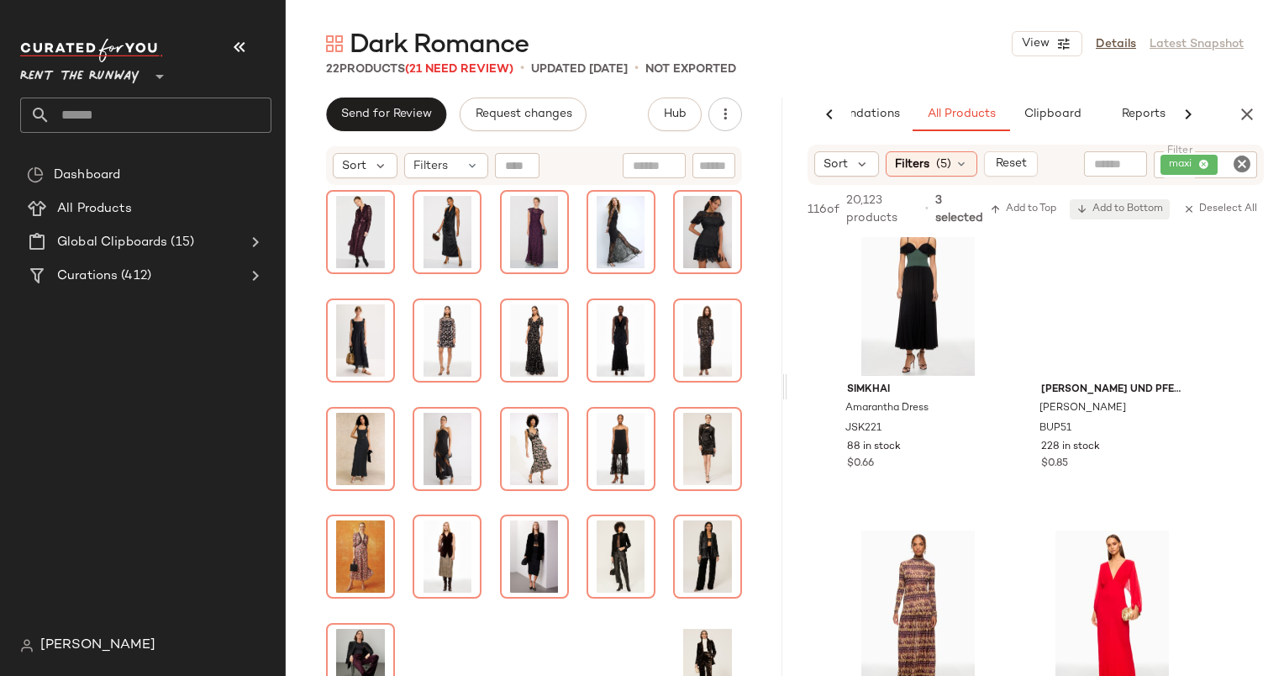
click at [1116, 207] on span "Add to Bottom" at bounding box center [1120, 209] width 87 height 12
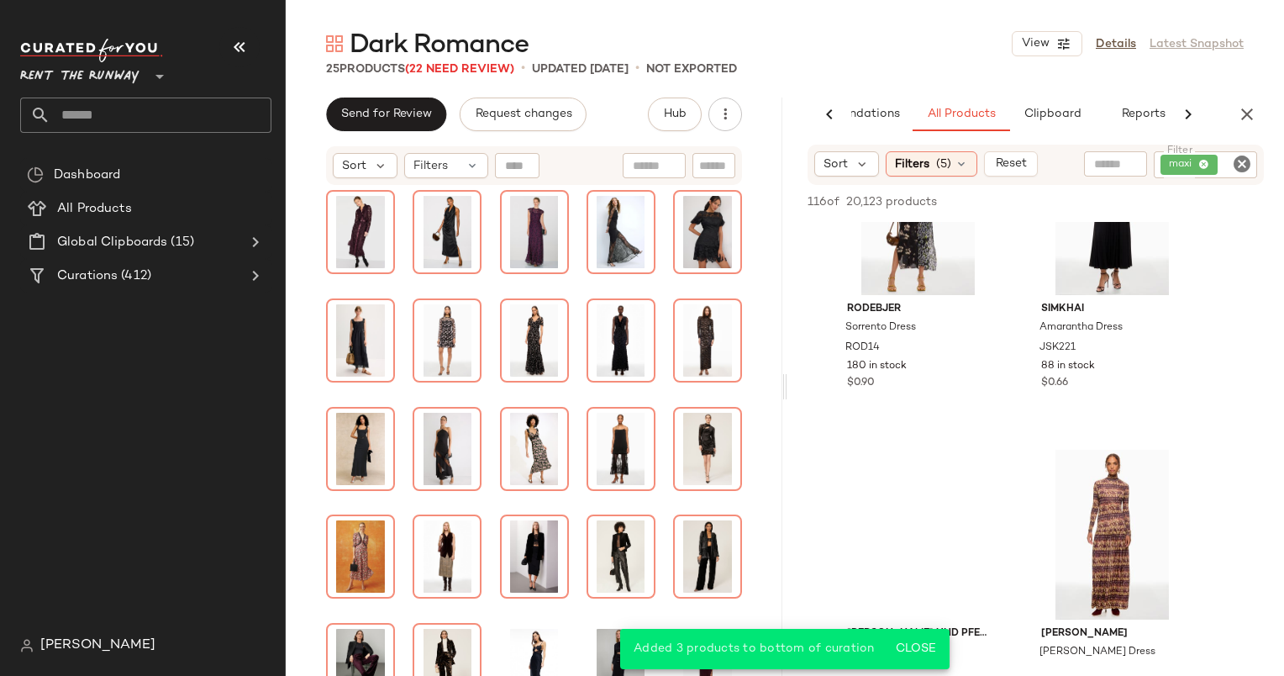
scroll to position [2746, 0]
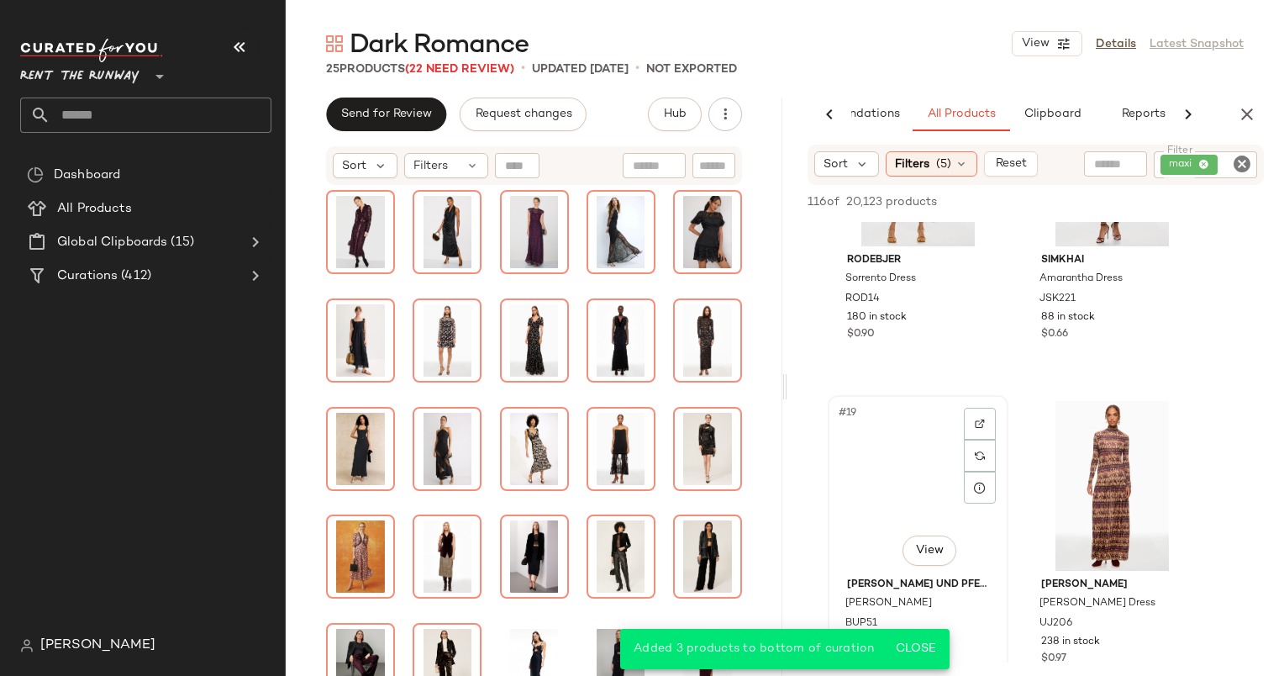
click at [971, 412] on div at bounding box center [980, 424] width 32 height 32
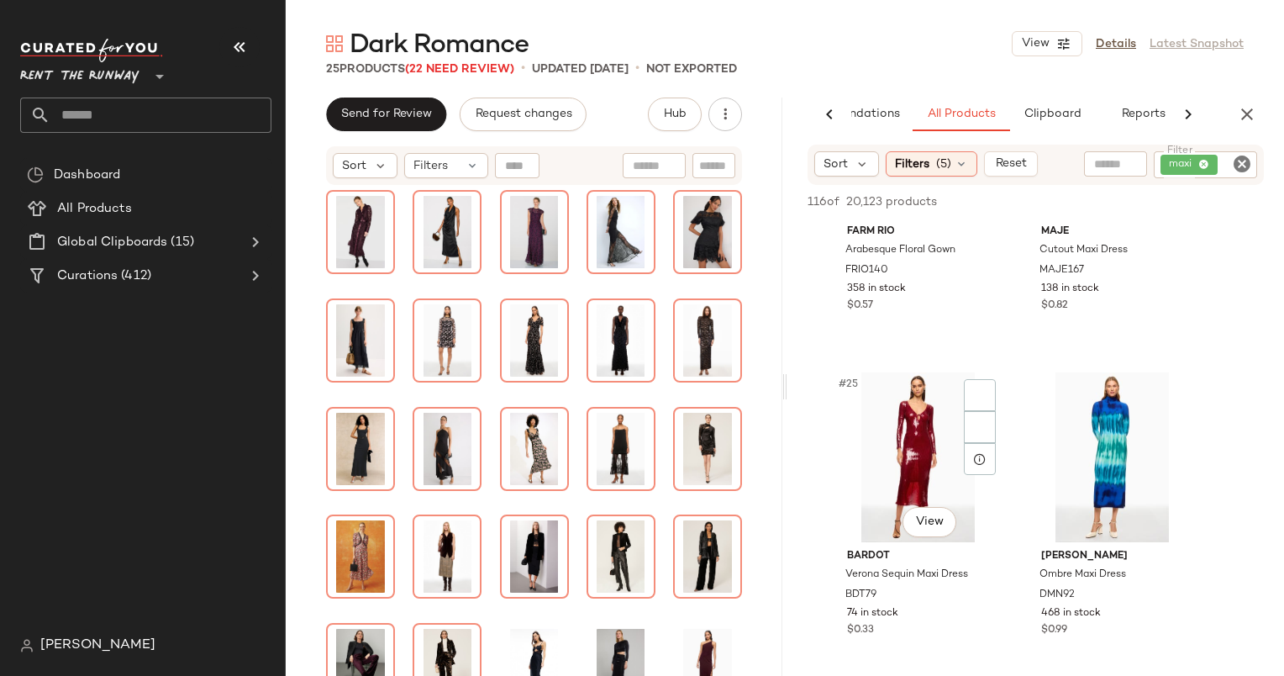
scroll to position [3837, 0]
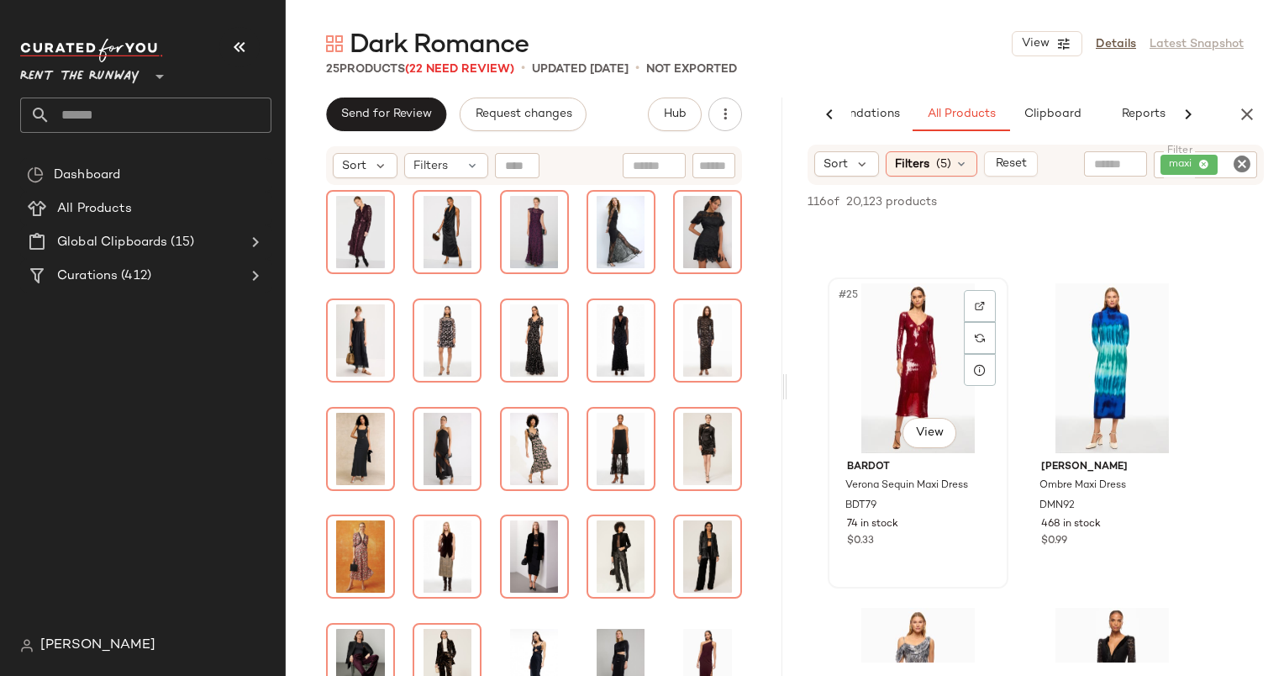
click at [898, 337] on div "#25 View" at bounding box center [918, 368] width 169 height 170
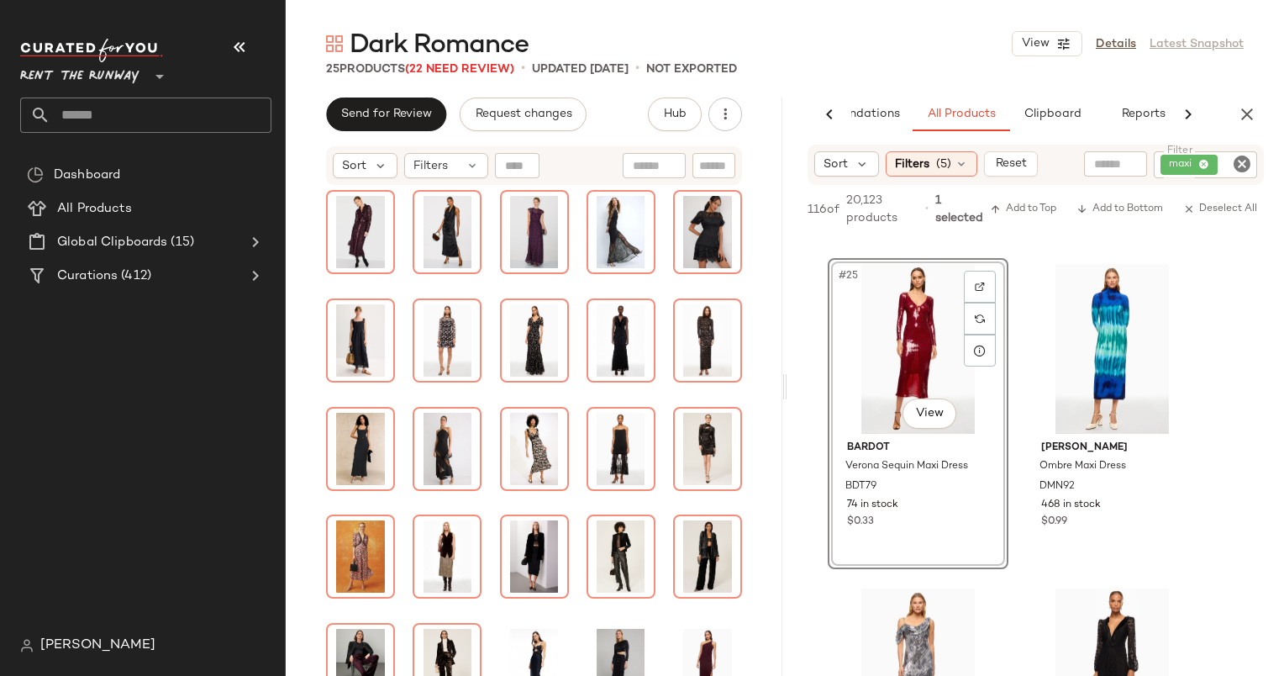
scroll to position [3859, 0]
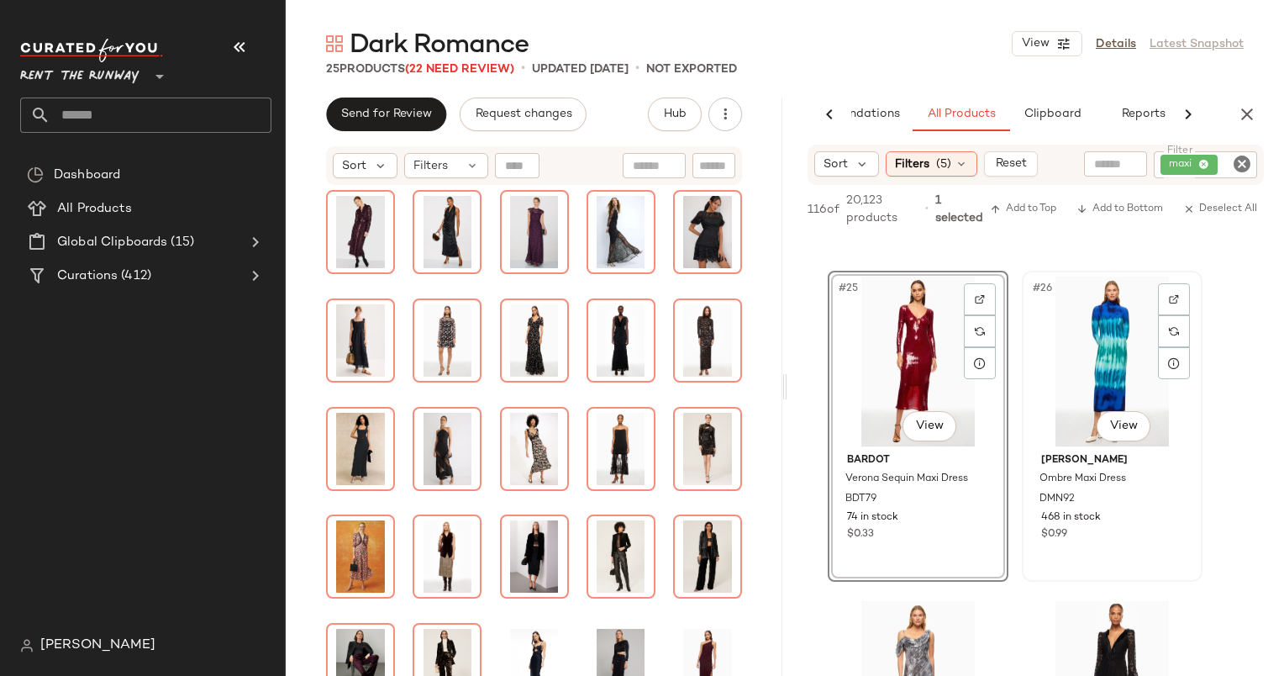
click at [1029, 346] on div "#26 View" at bounding box center [1112, 361] width 169 height 170
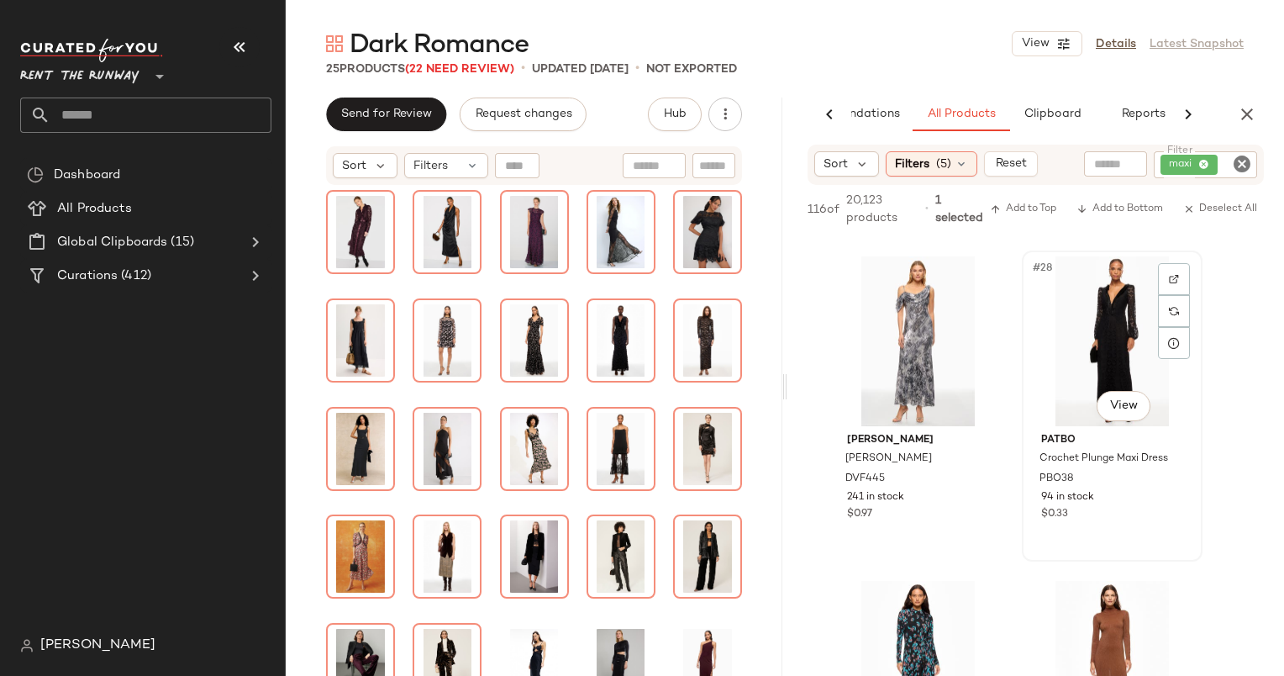
click at [1074, 316] on div "#28 View" at bounding box center [1112, 341] width 169 height 170
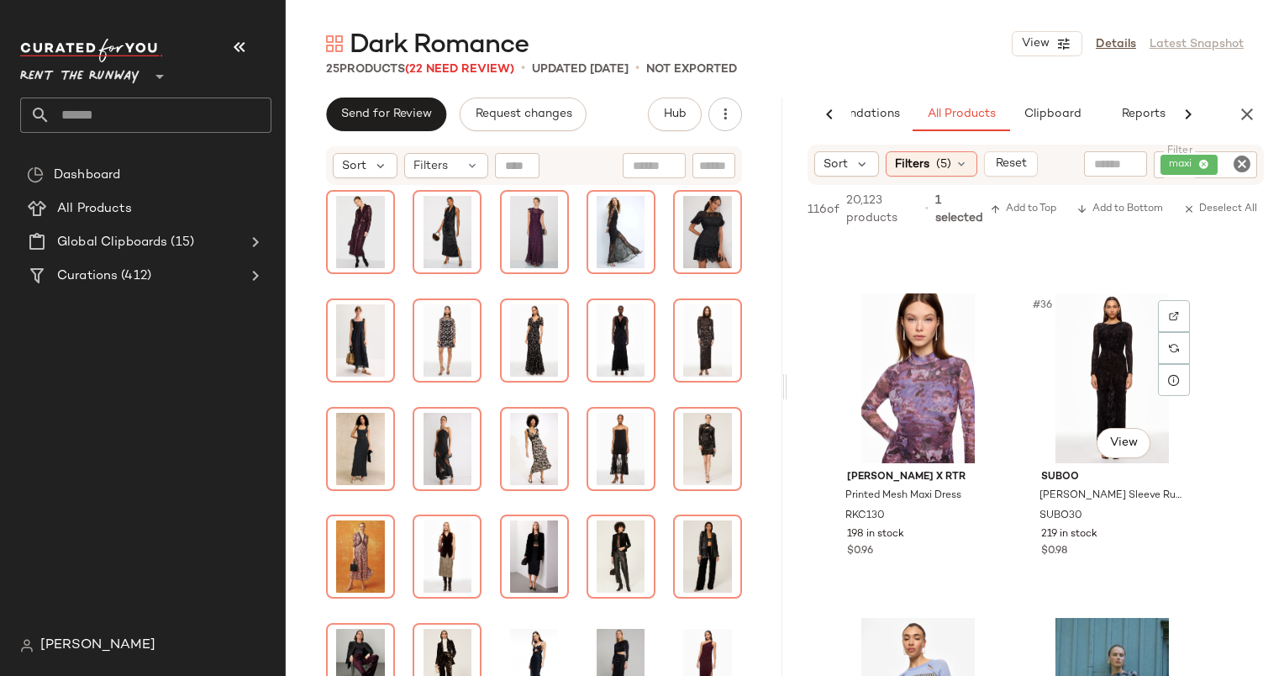
scroll to position [5465, 0]
click at [1085, 387] on div "#36 View" at bounding box center [1112, 377] width 169 height 170
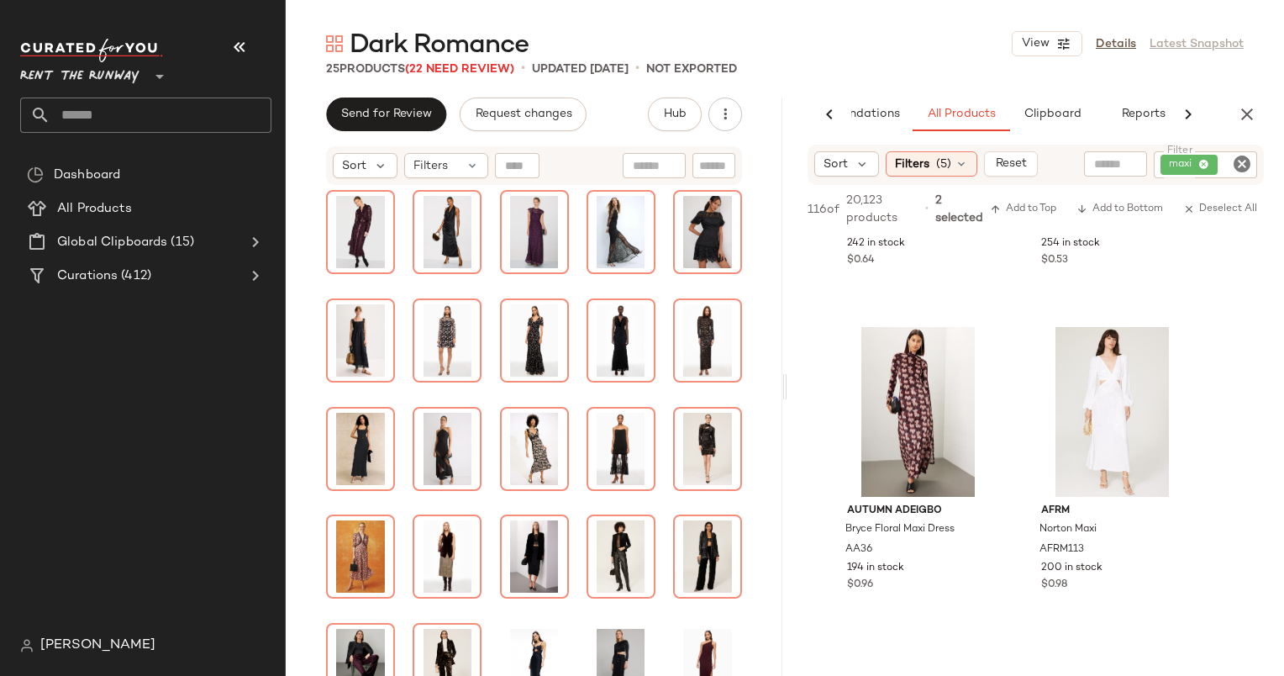
scroll to position [7056, 0]
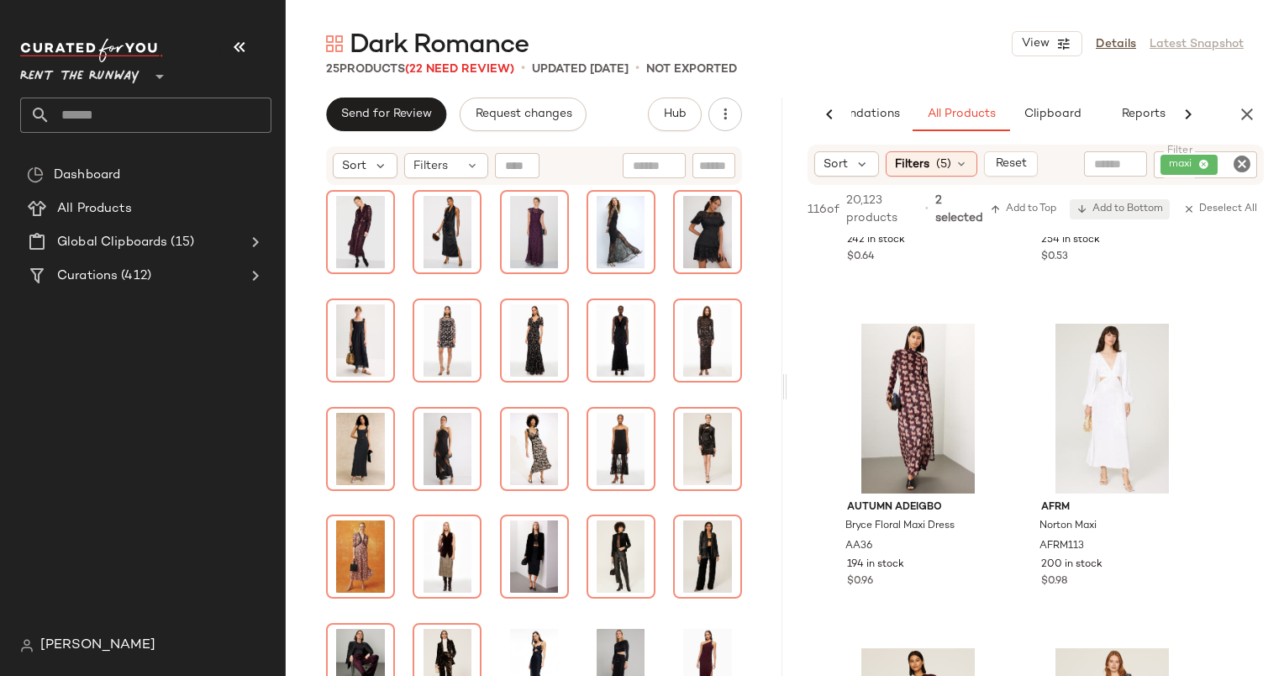
click at [1123, 205] on span "Add to Bottom" at bounding box center [1120, 209] width 87 height 12
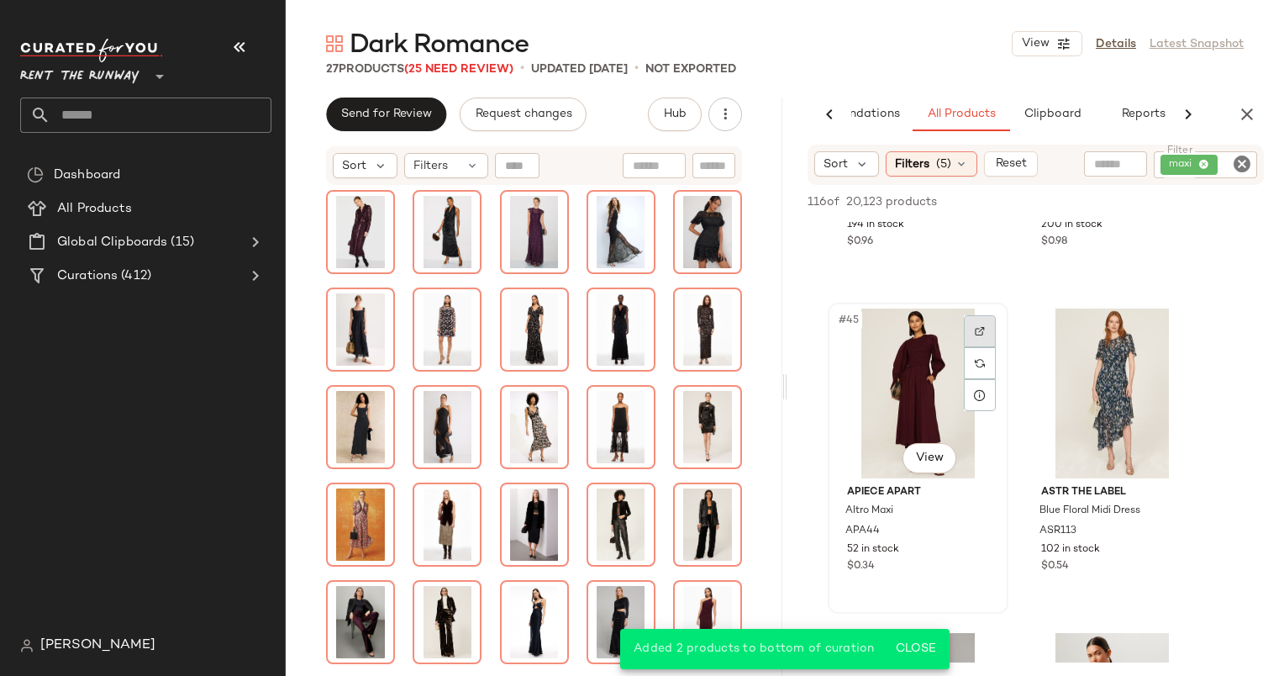
click at [983, 319] on div at bounding box center [980, 331] width 32 height 32
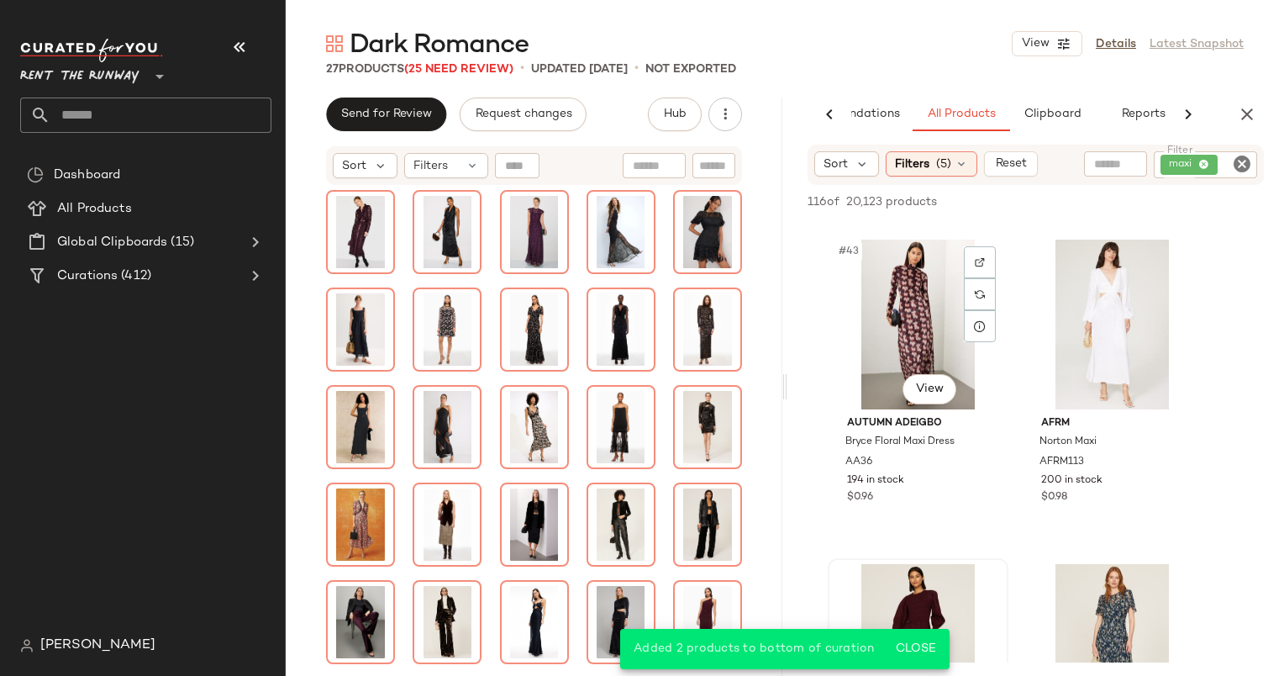
scroll to position [6621, 0]
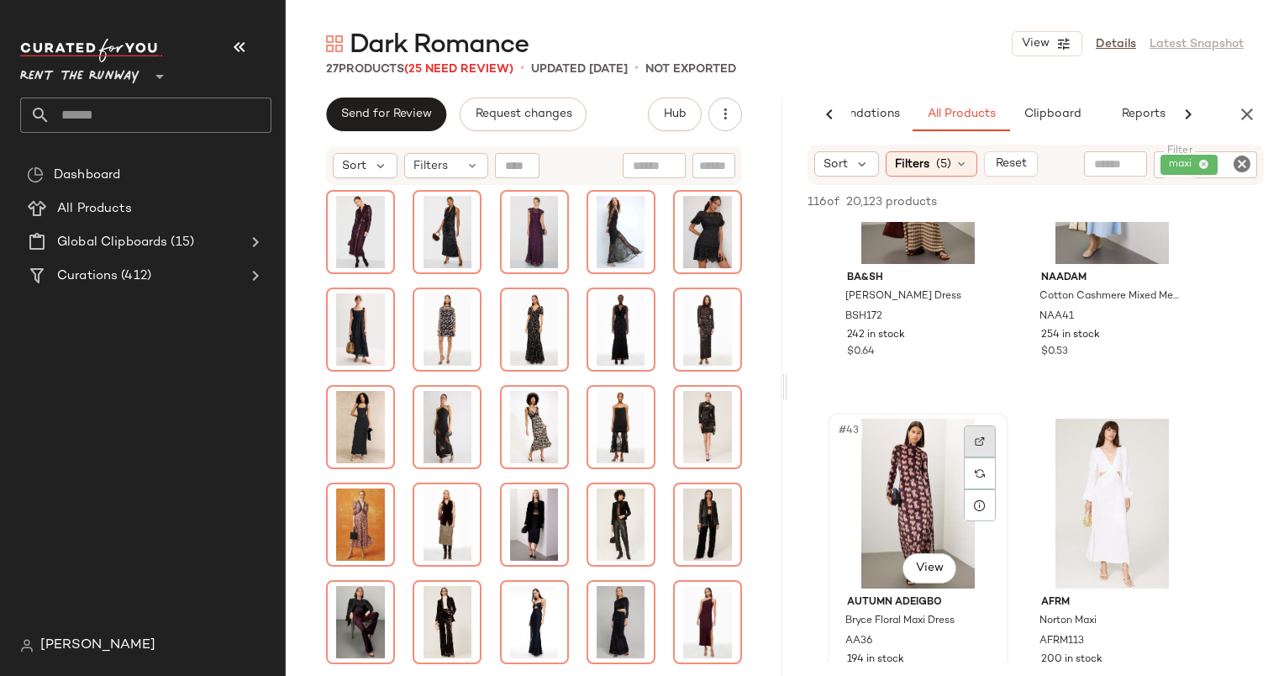
click at [971, 447] on div at bounding box center [980, 441] width 32 height 32
click at [869, 545] on div "#43 View" at bounding box center [918, 504] width 169 height 170
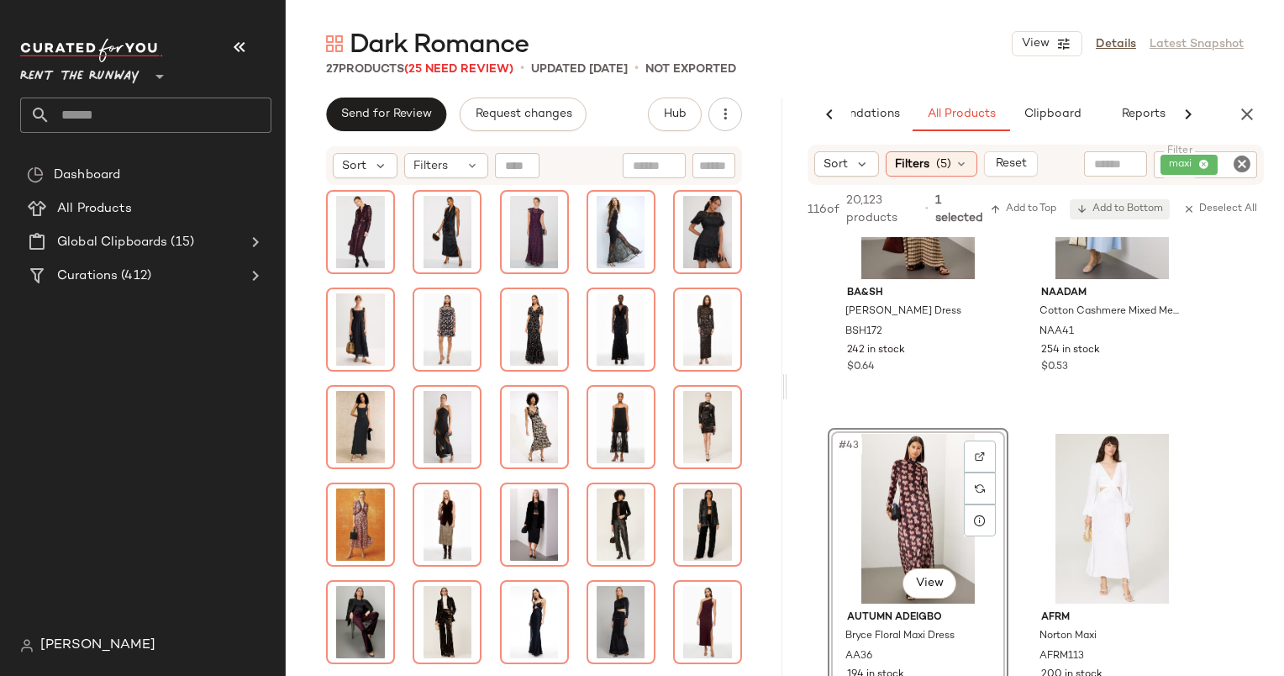
click at [1119, 211] on span "Add to Bottom" at bounding box center [1120, 209] width 87 height 12
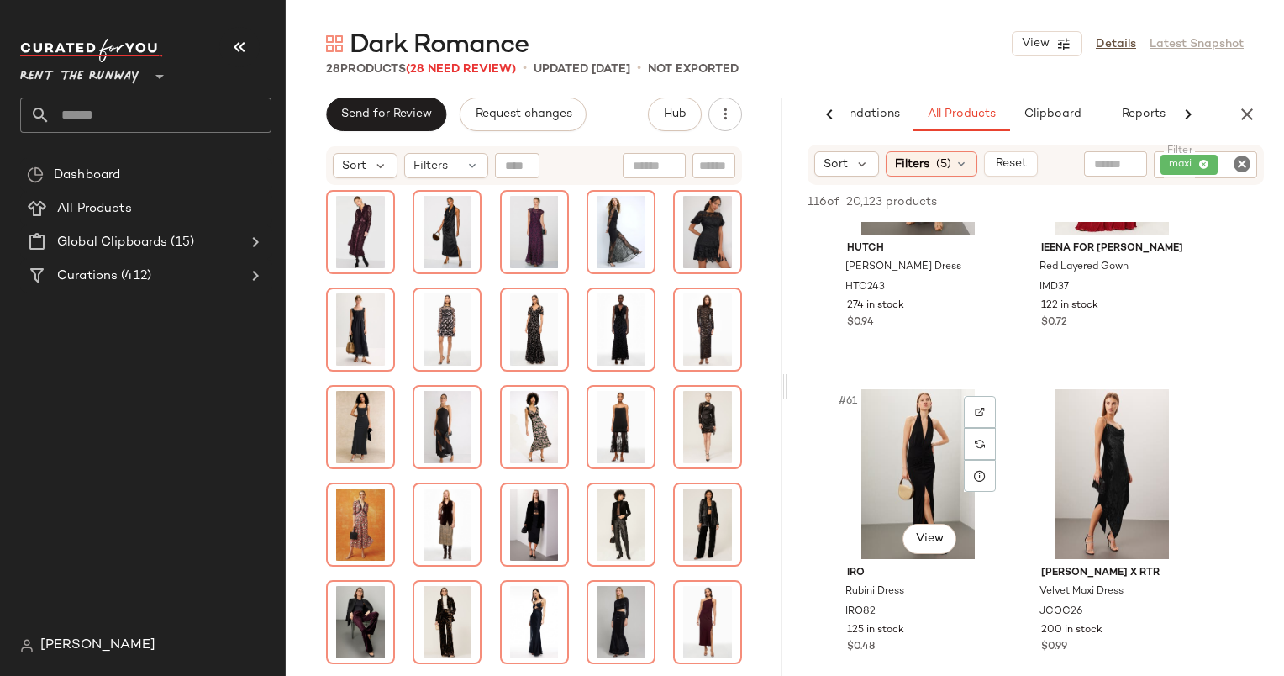
scroll to position [9627, 0]
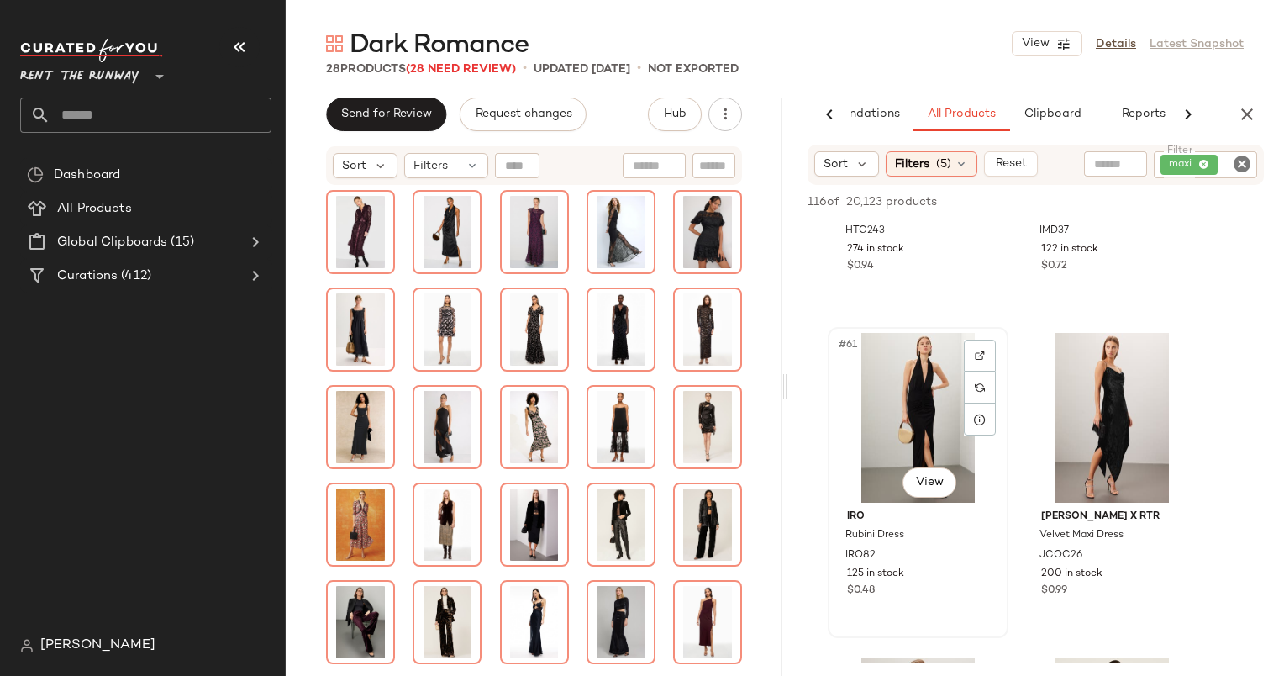
click at [894, 429] on div "#61 View" at bounding box center [918, 418] width 169 height 170
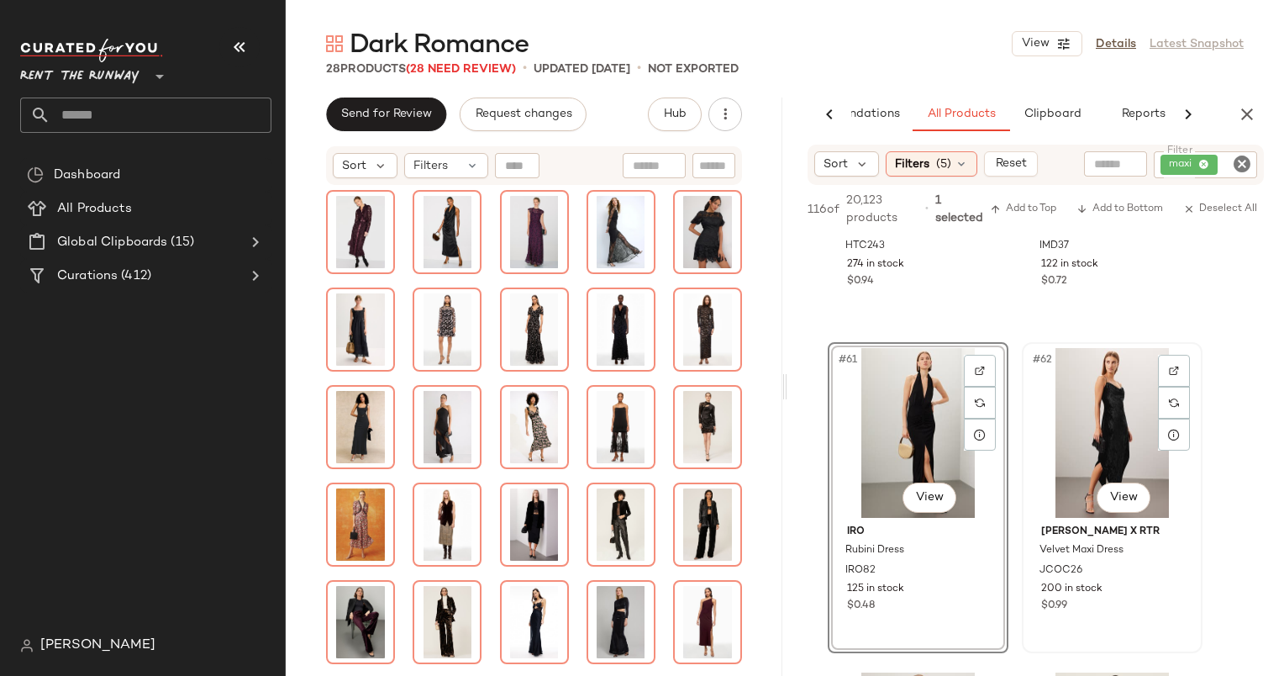
click at [1087, 417] on div "#62 View" at bounding box center [1112, 433] width 169 height 170
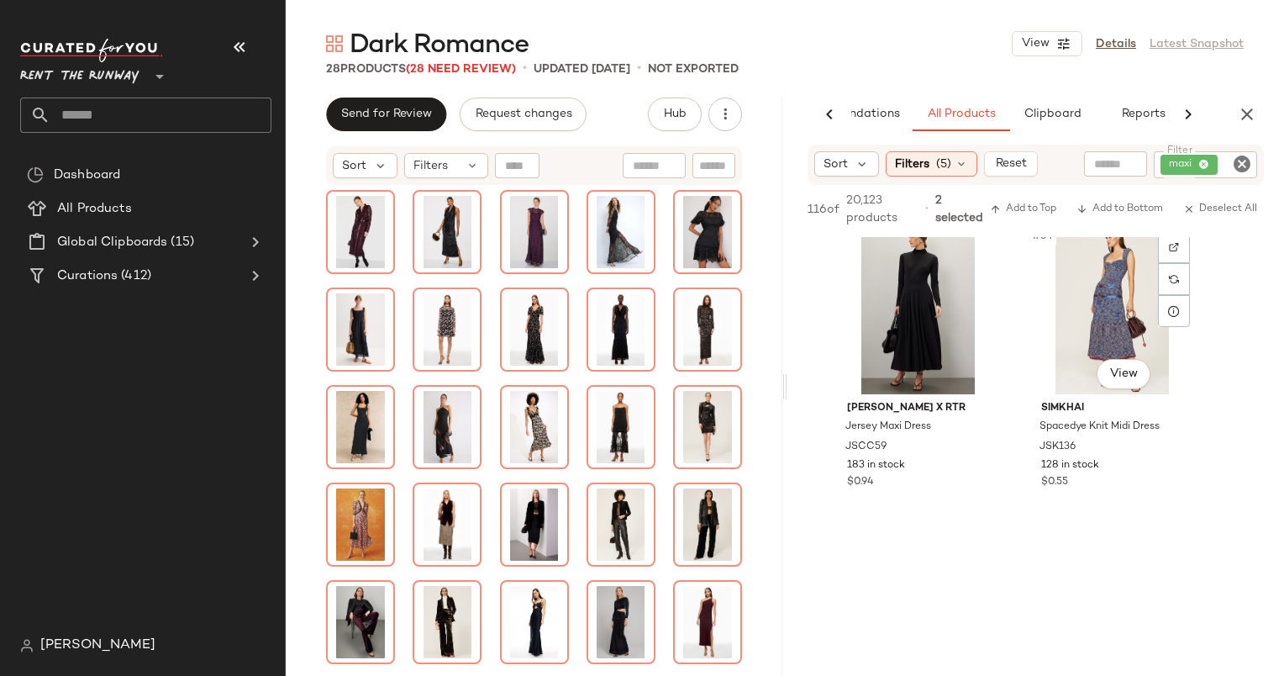
scroll to position [10085, 0]
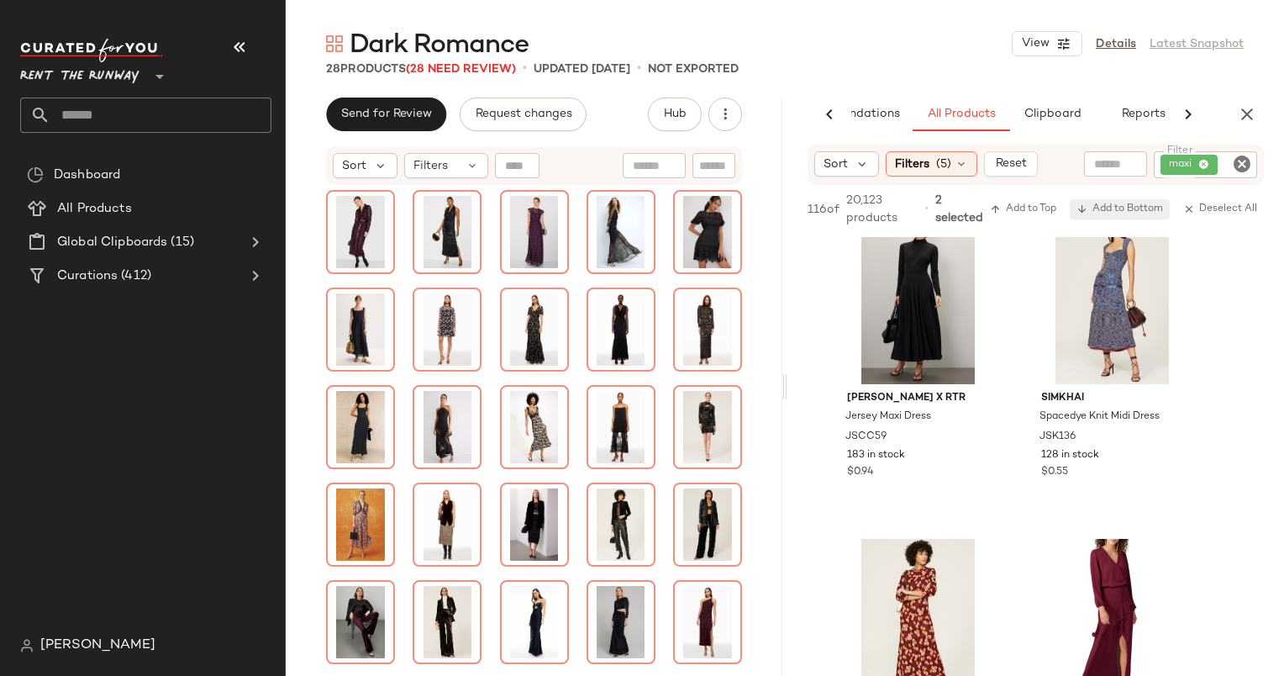
click at [1125, 205] on span "Add to Bottom" at bounding box center [1120, 209] width 87 height 12
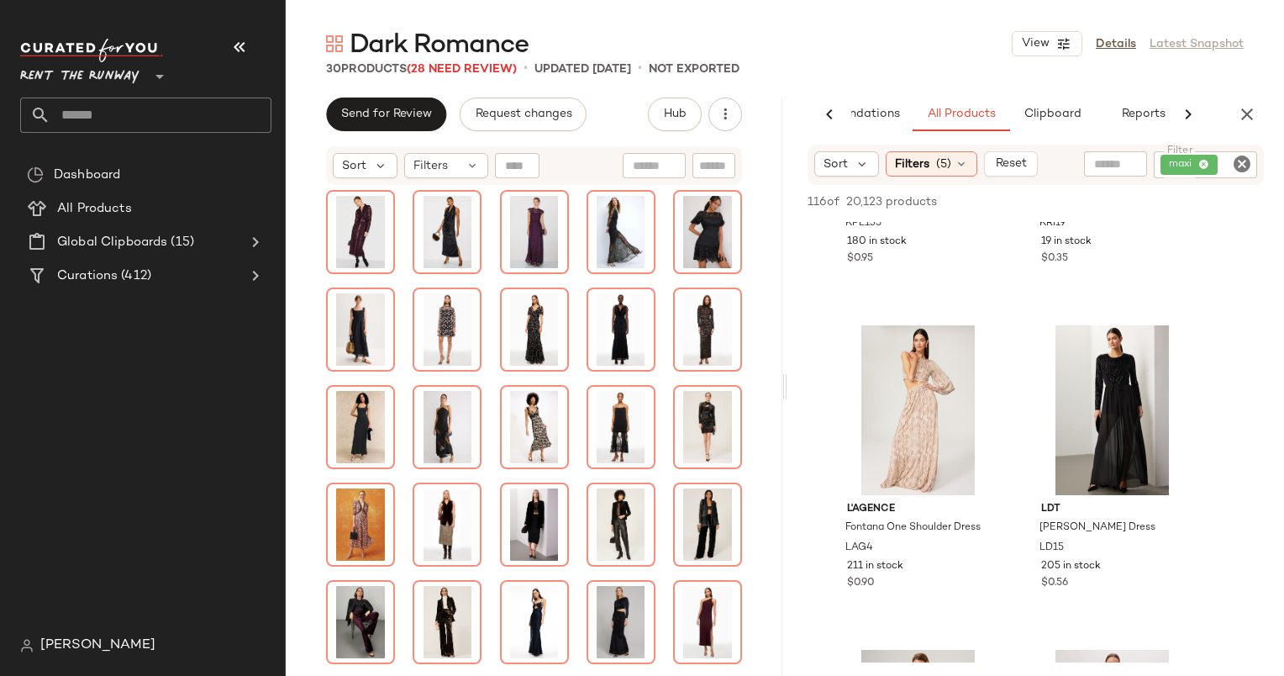
scroll to position [10307, 0]
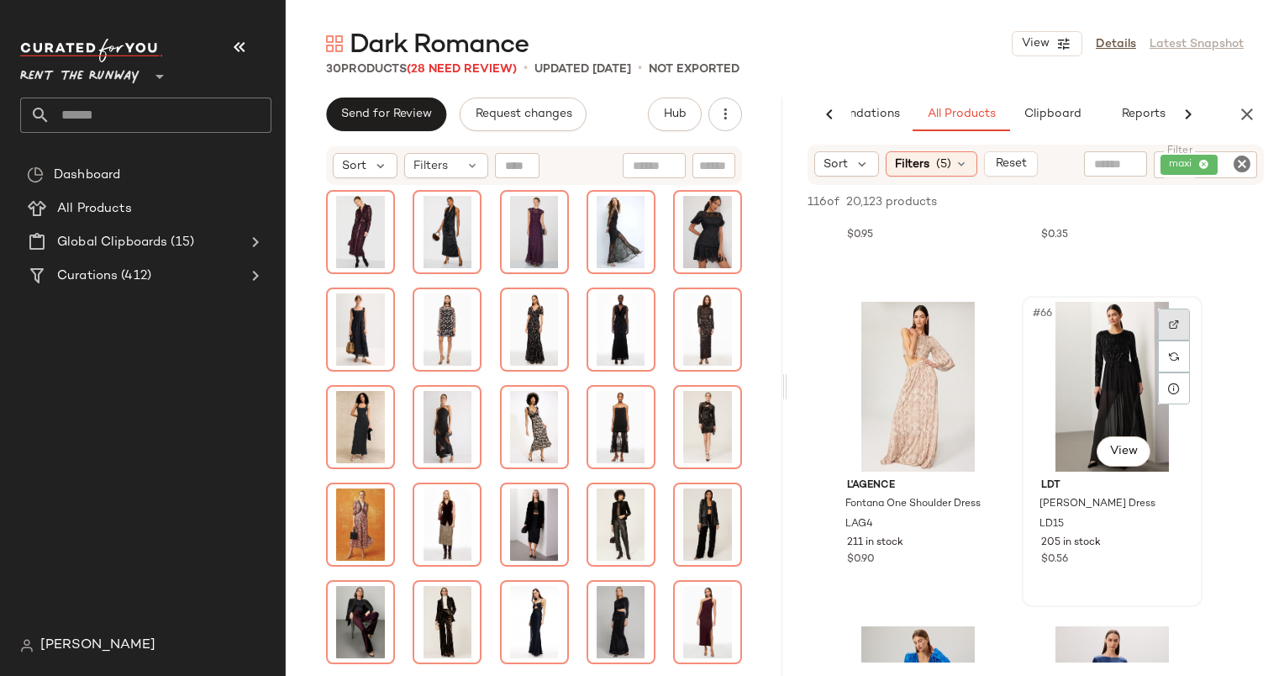
click at [1171, 325] on img at bounding box center [1174, 324] width 10 height 10
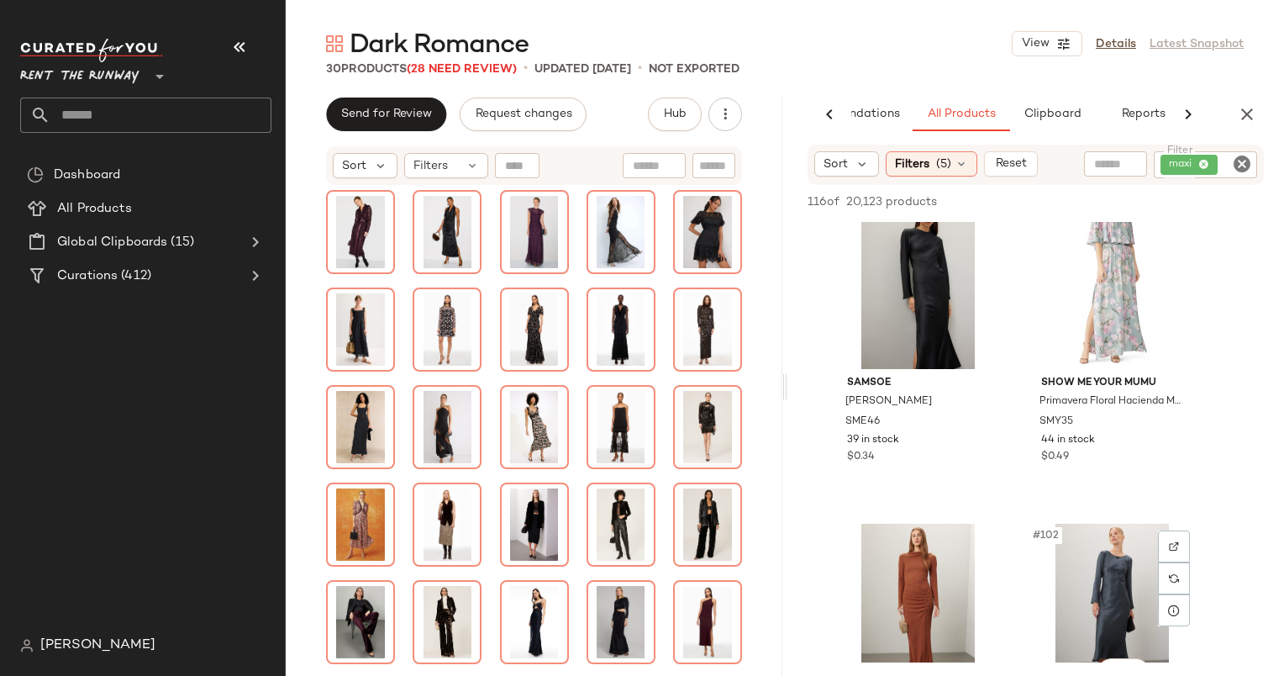
scroll to position [15841, 0]
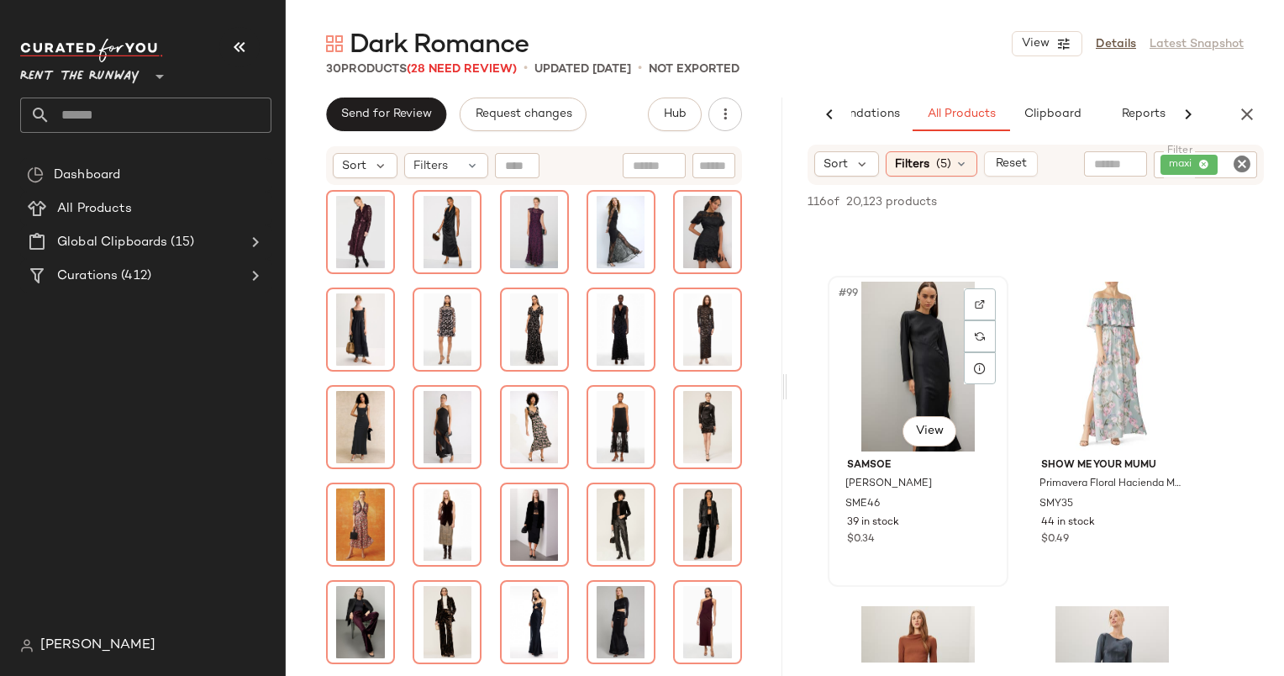
click at [974, 306] on div at bounding box center [980, 304] width 32 height 32
click at [914, 326] on div "#99 View" at bounding box center [918, 367] width 169 height 170
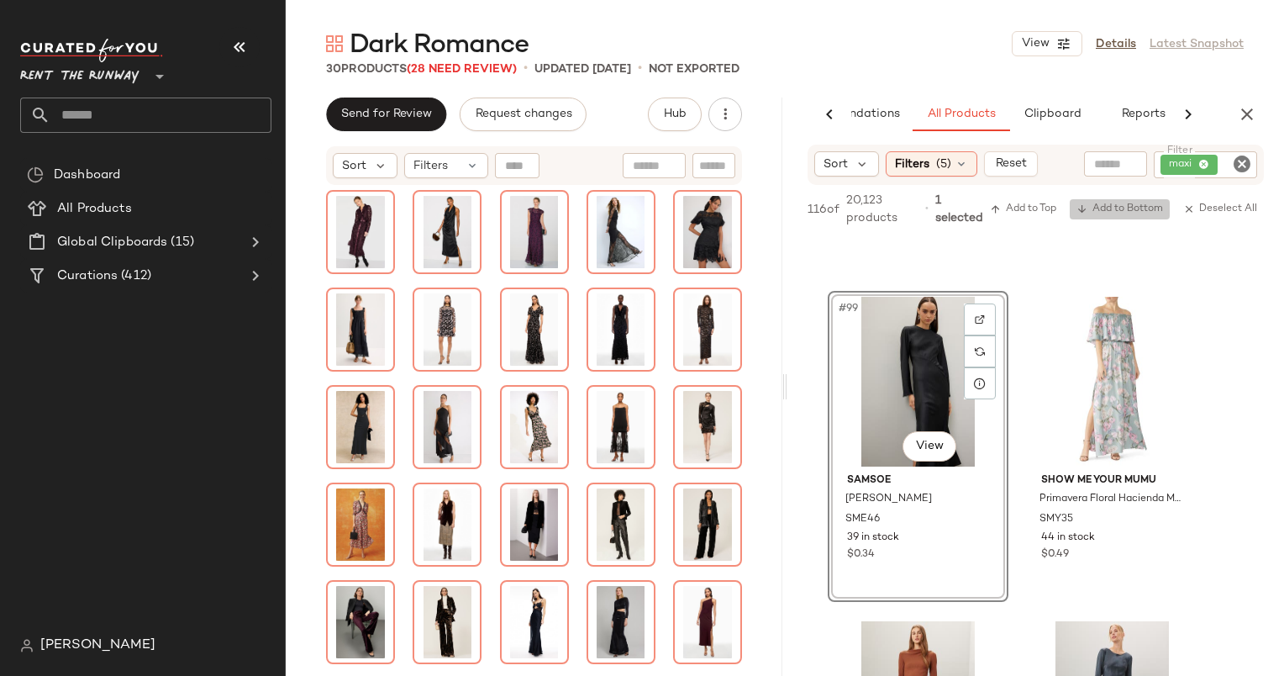
click at [1105, 214] on span "Add to Bottom" at bounding box center [1120, 209] width 87 height 12
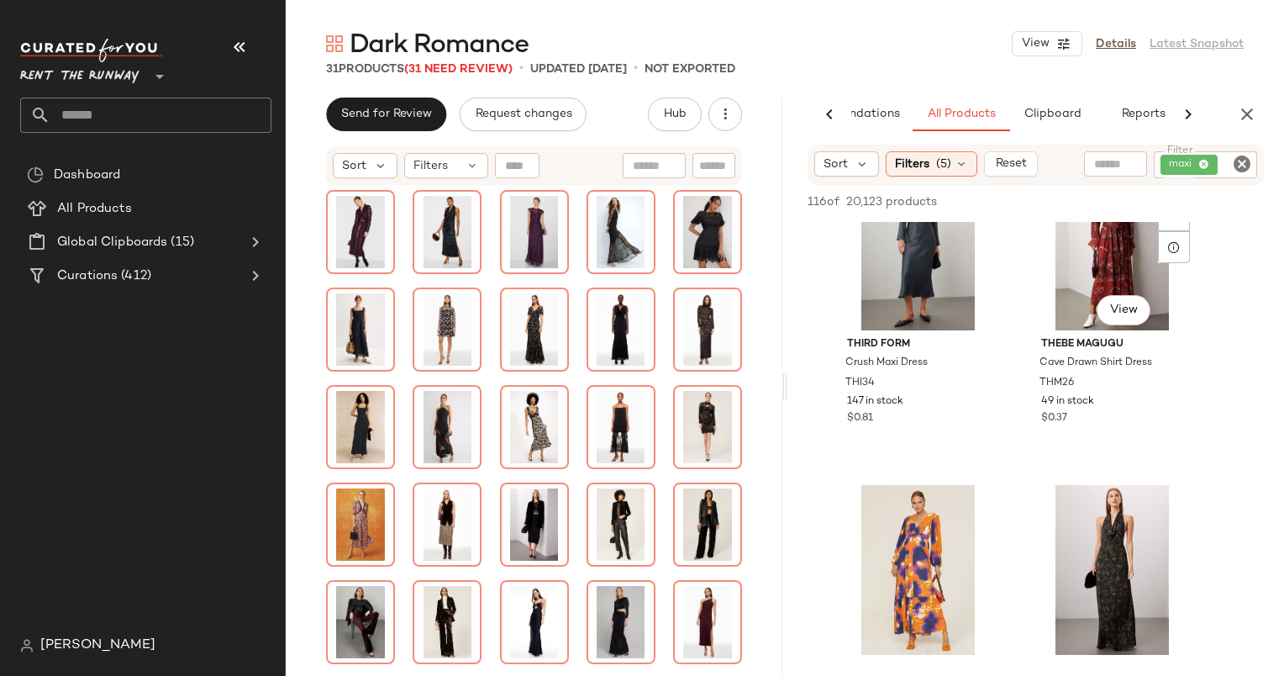
scroll to position [16273, 0]
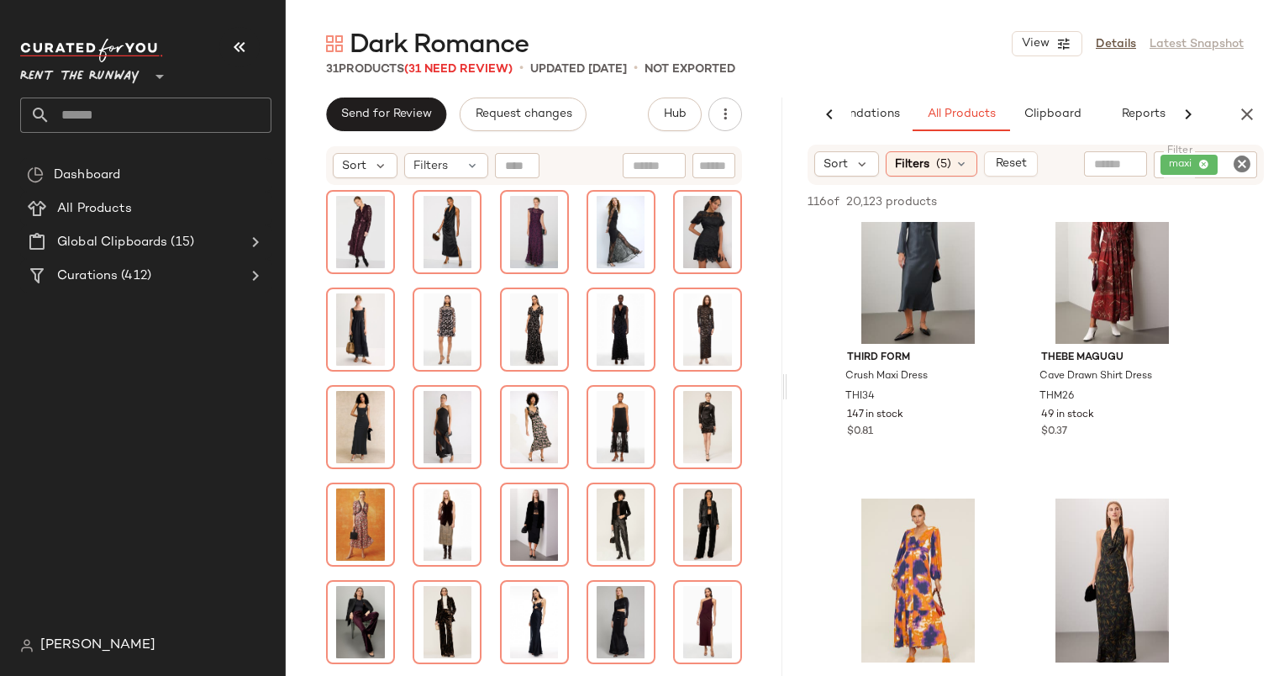
click at [1237, 171] on icon "Clear Filter" at bounding box center [1242, 164] width 20 height 20
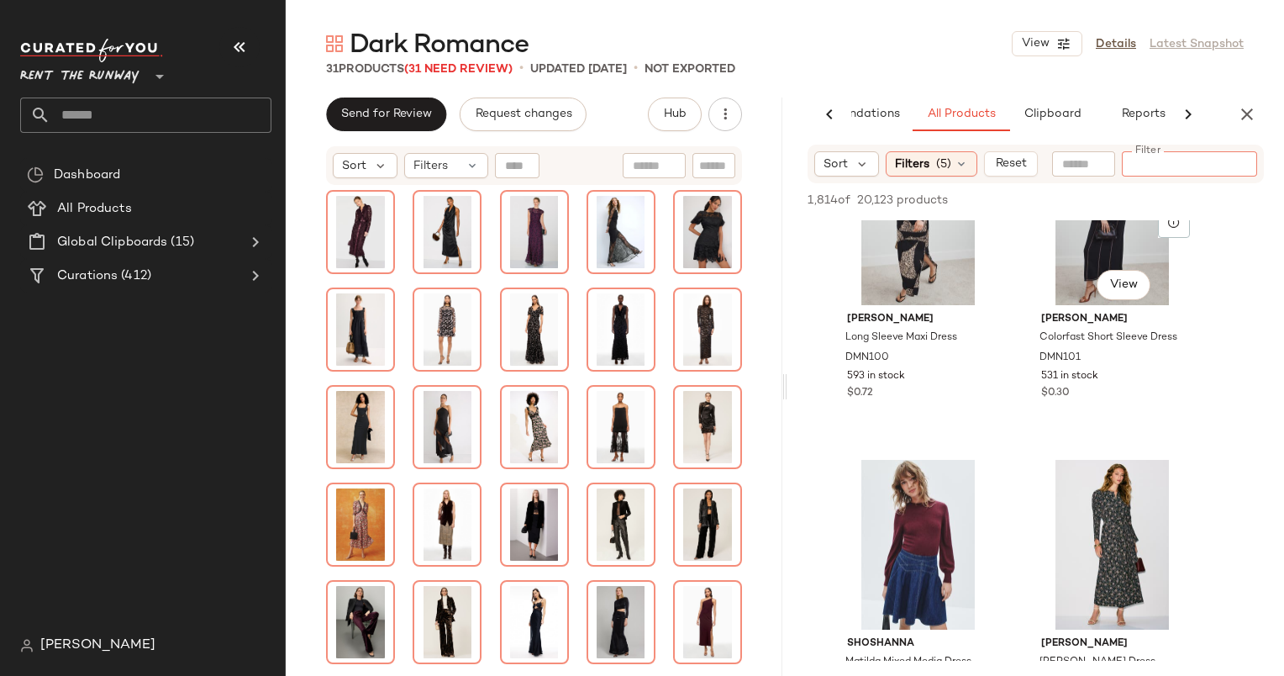
scroll to position [4237, 0]
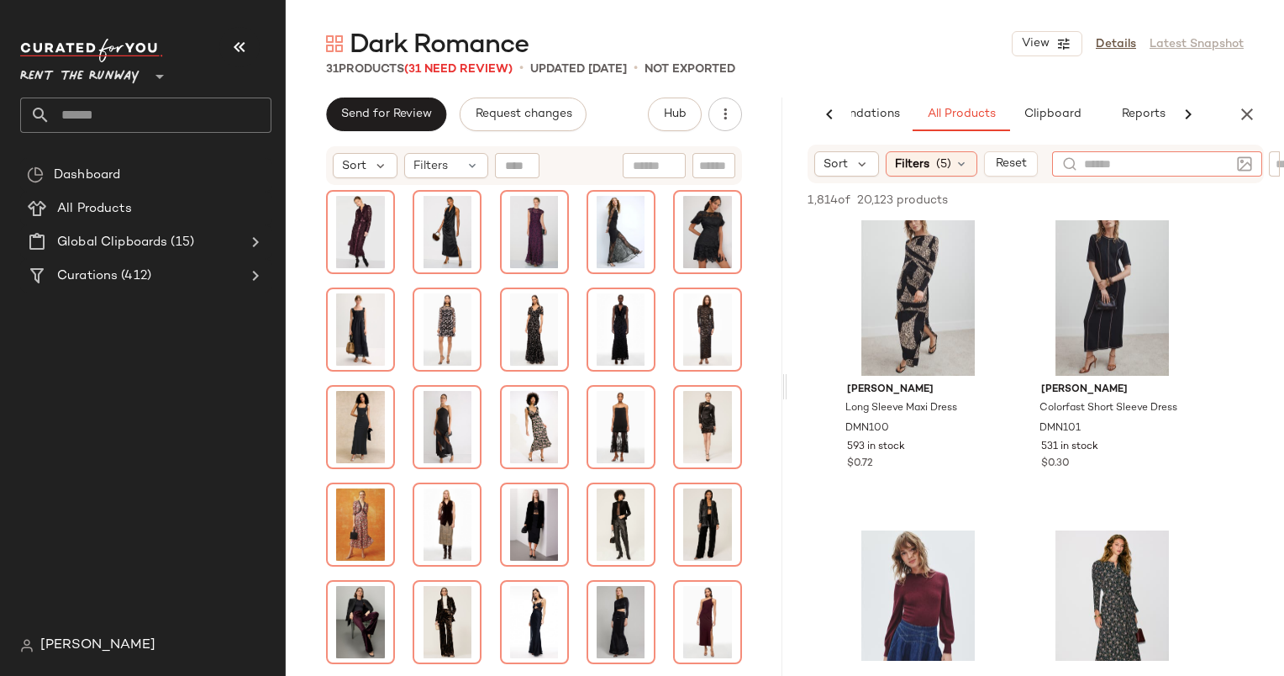
click at [1099, 165] on input "text" at bounding box center [1157, 164] width 146 height 18
click at [1244, 196] on div at bounding box center [1146, 200] width 235 height 20
click at [1242, 165] on input "Filter" at bounding box center [1200, 164] width 143 height 18
type input "*"
click at [1094, 173] on div at bounding box center [1083, 163] width 43 height 25
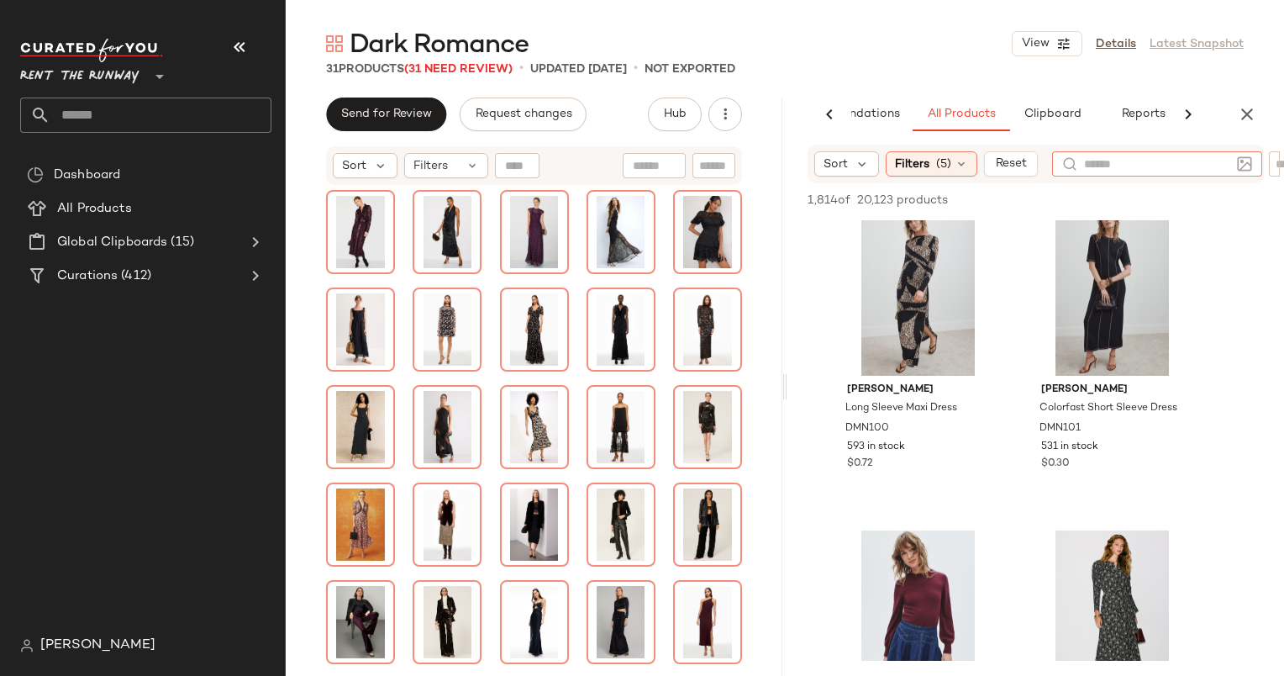
click at [1241, 161] on img at bounding box center [1244, 163] width 15 height 15
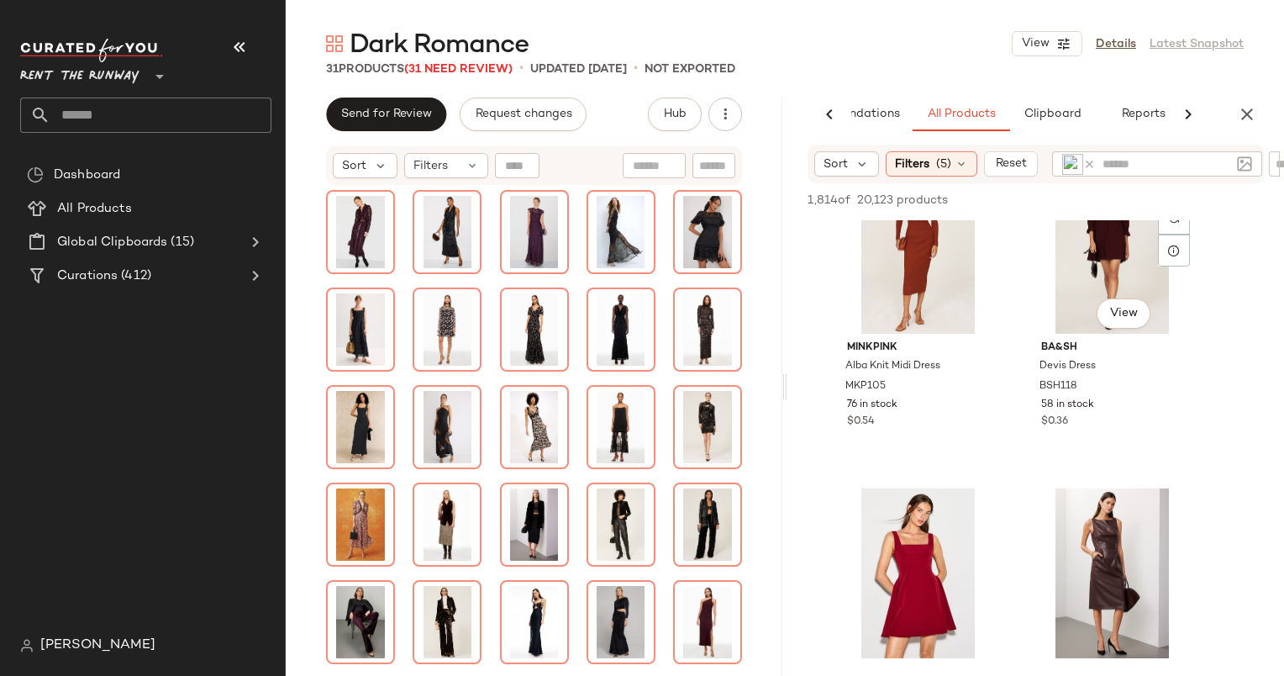
scroll to position [296, 0]
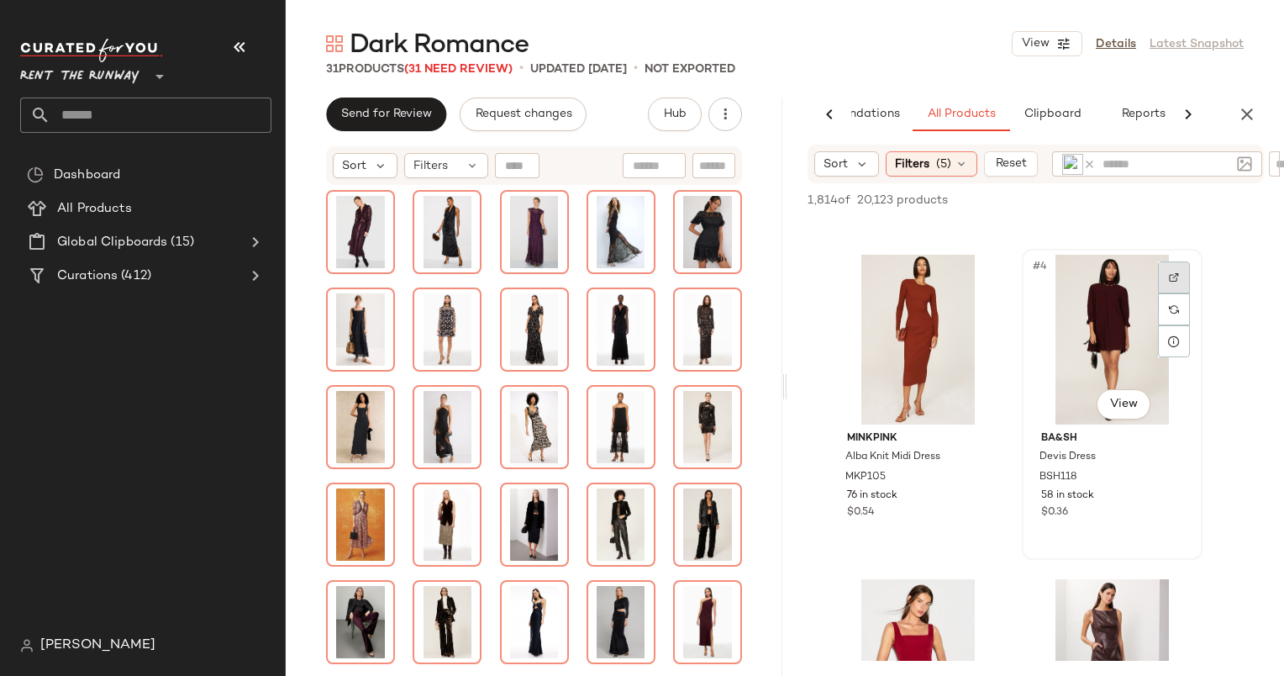
click at [1183, 272] on div at bounding box center [1174, 277] width 32 height 32
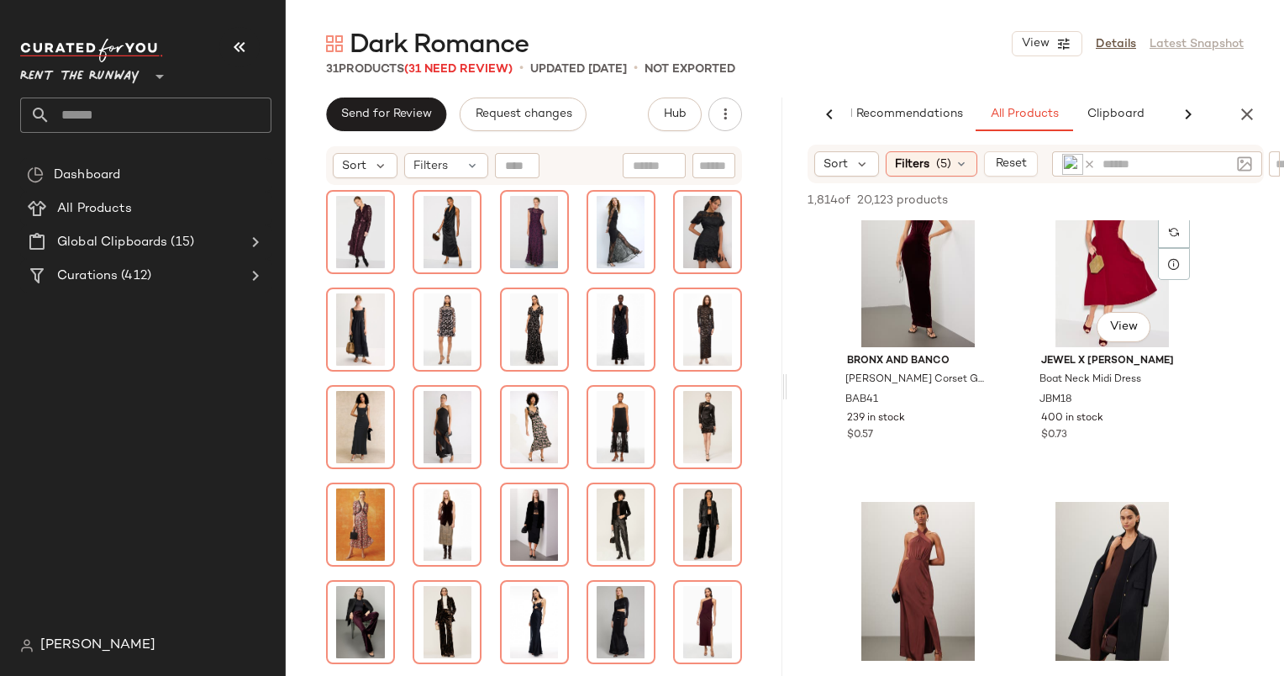
scroll to position [984, 0]
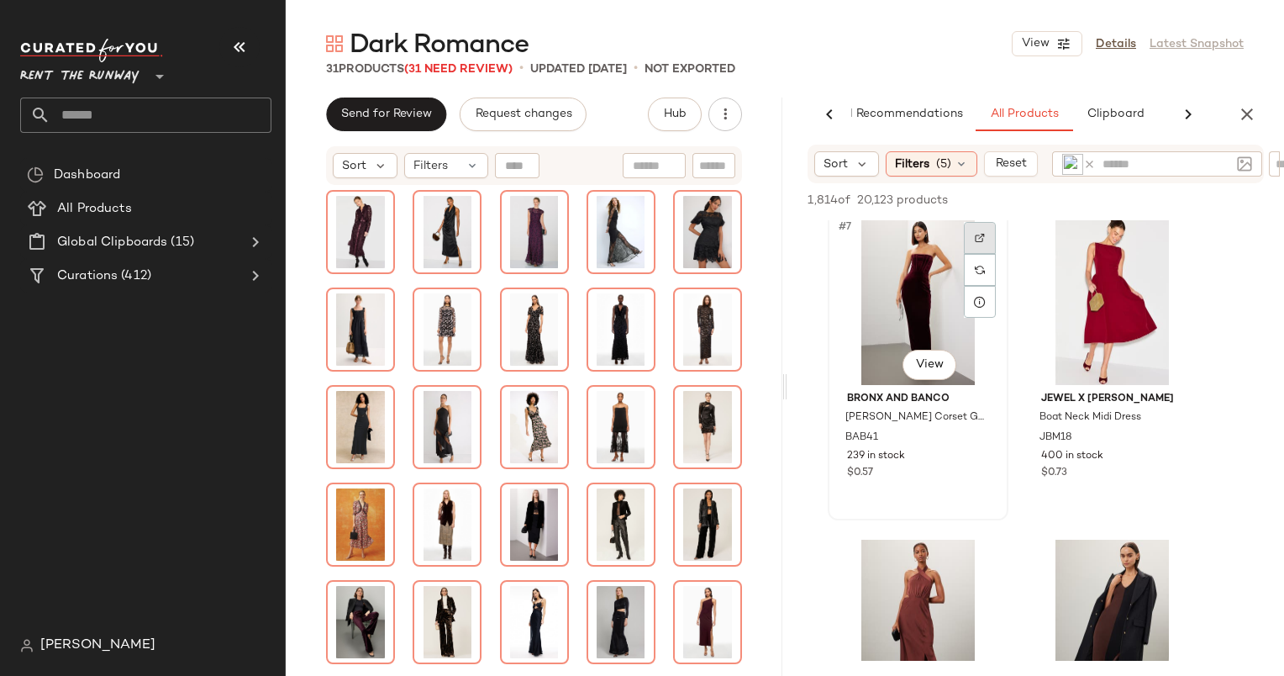
click at [971, 229] on div at bounding box center [980, 238] width 32 height 32
click at [898, 308] on div "#7 View" at bounding box center [918, 300] width 169 height 170
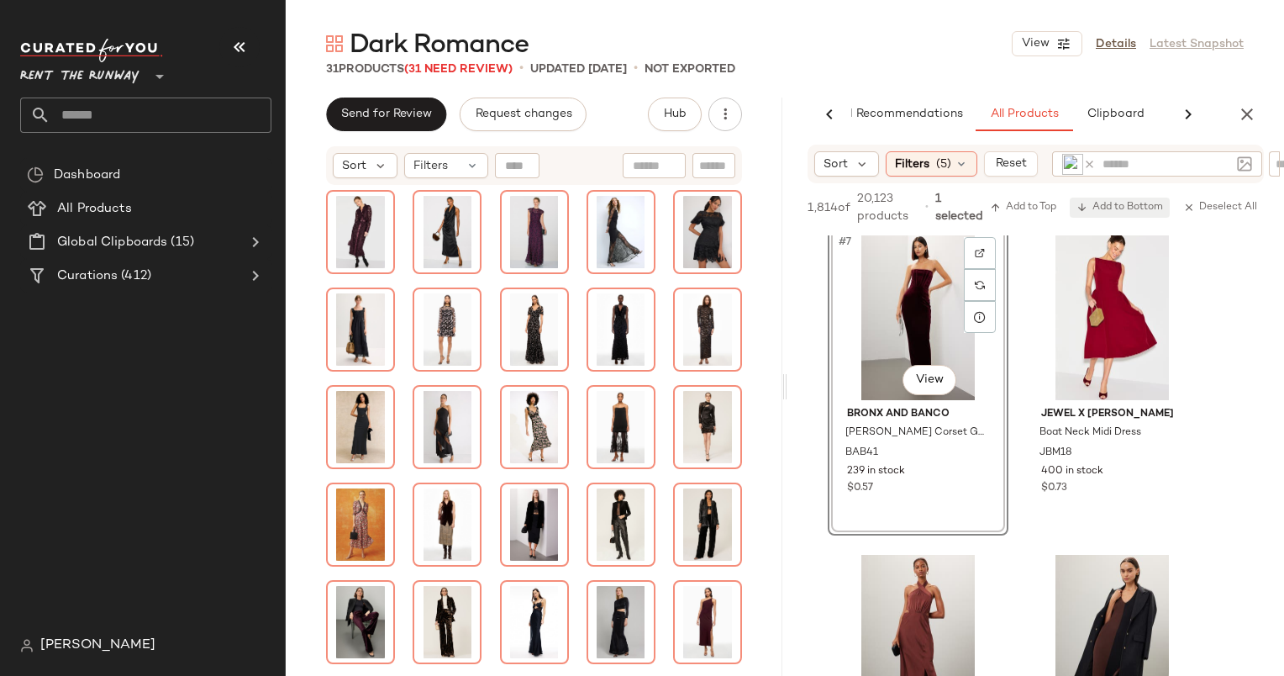
click at [1096, 197] on button "Add to Bottom" at bounding box center [1120, 207] width 100 height 20
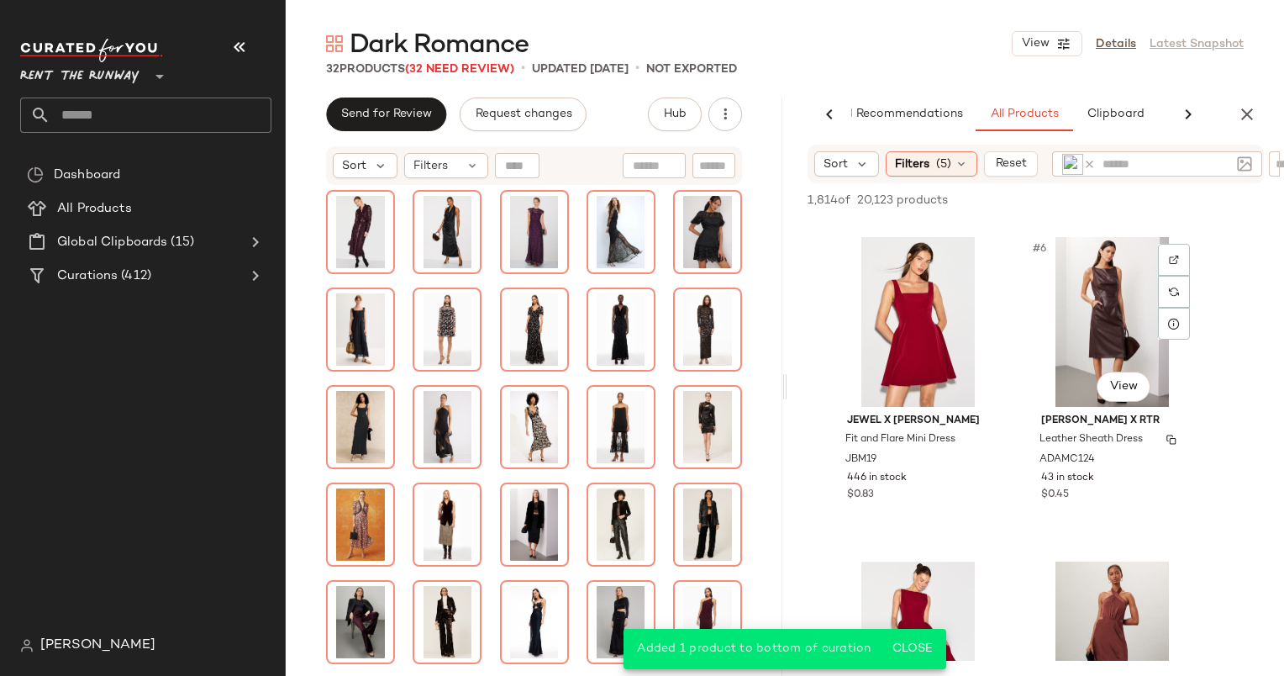
scroll to position [629, 0]
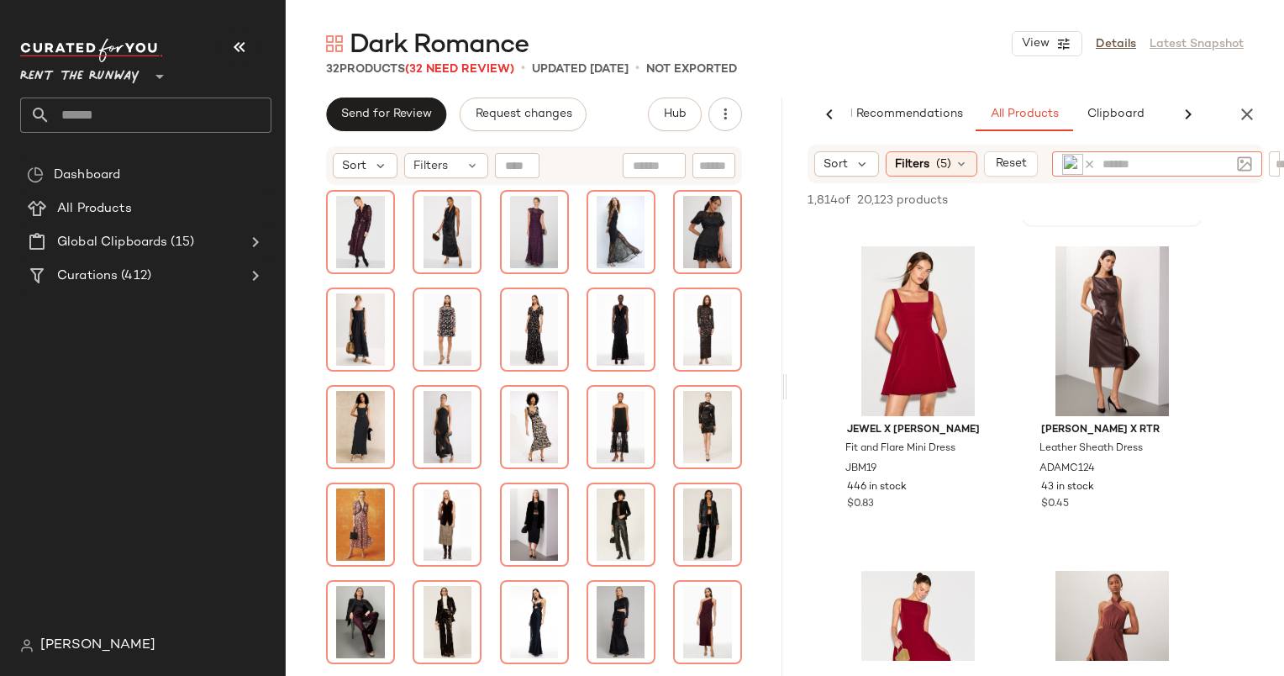
click at [1153, 160] on input "text" at bounding box center [1167, 164] width 128 height 18
type input "******"
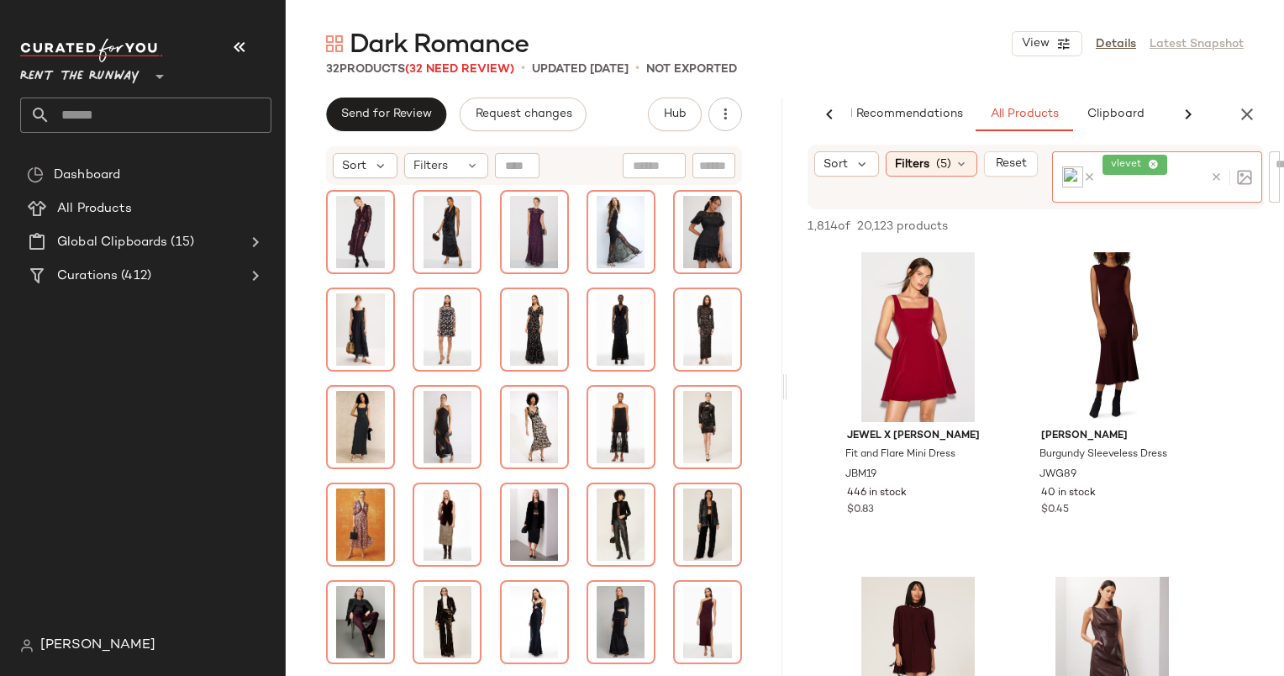
click at [1154, 166] on icon at bounding box center [1153, 165] width 11 height 11
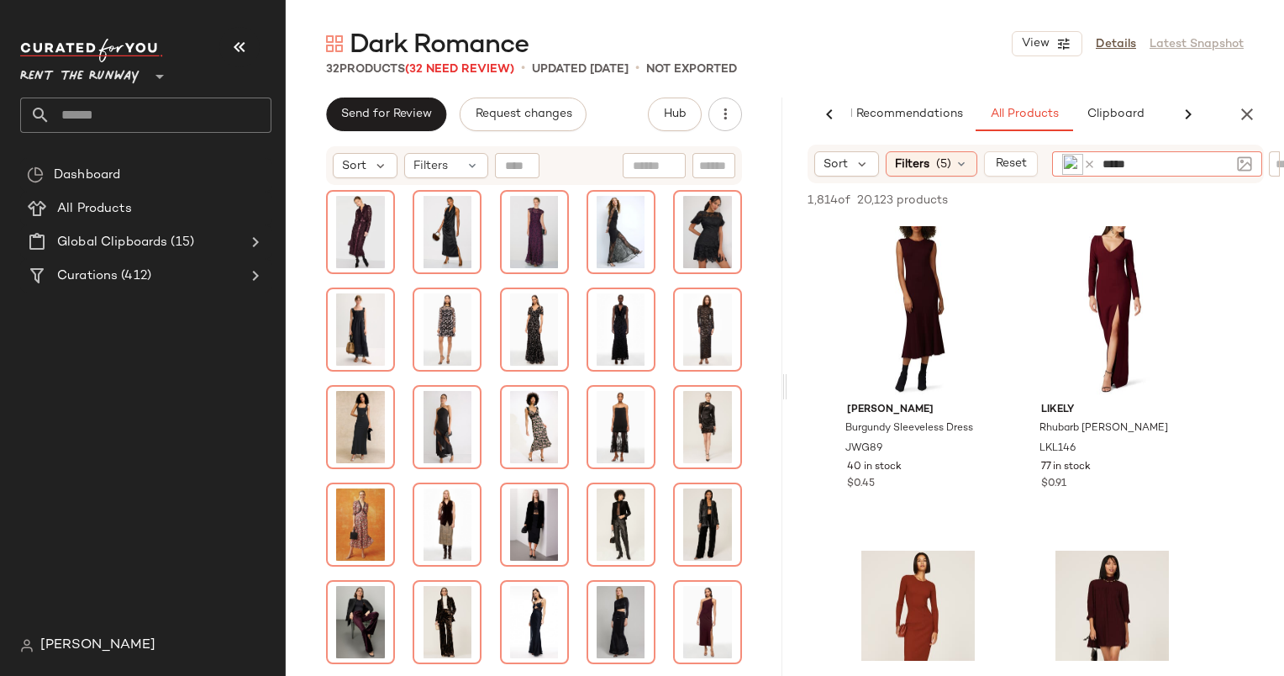
type input "******"
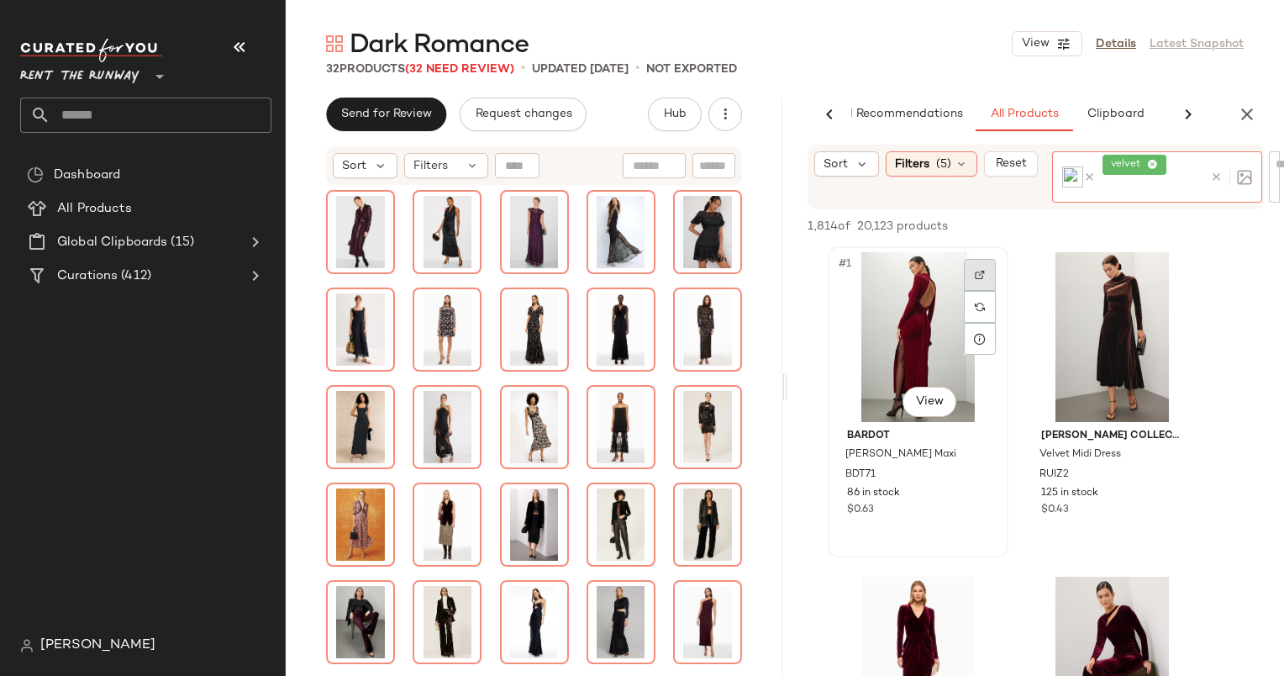
click at [982, 276] on div at bounding box center [980, 307] width 32 height 96
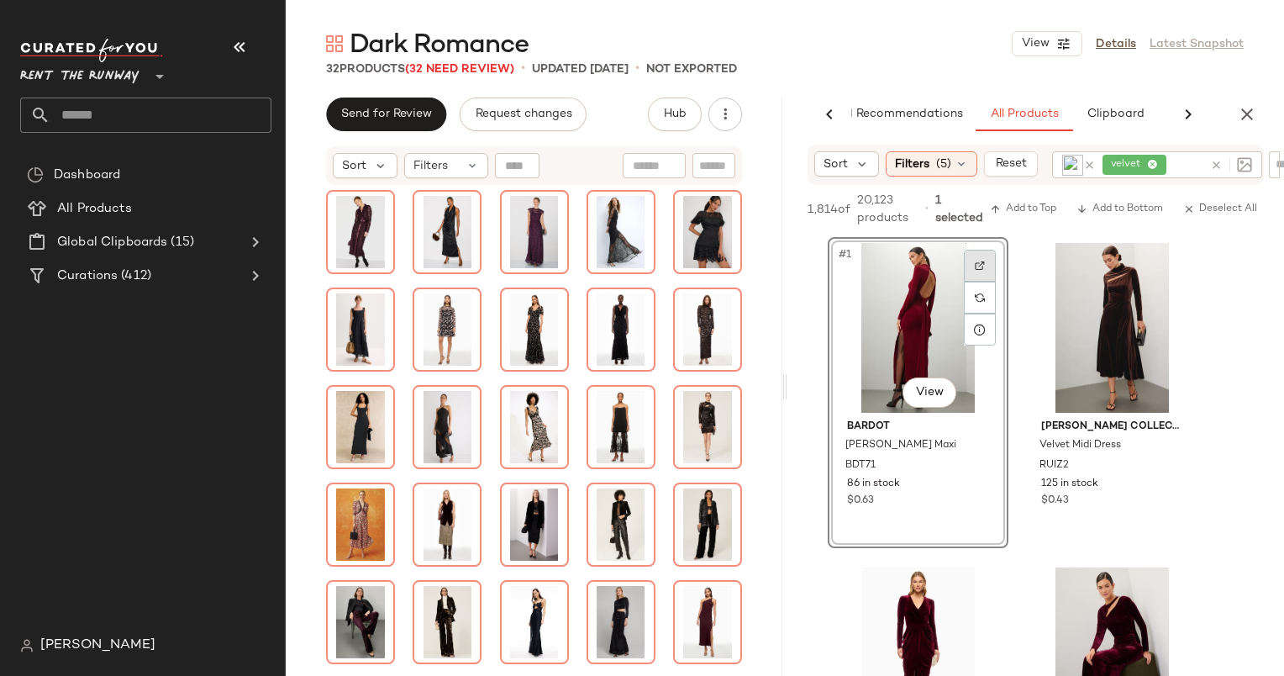
click at [978, 267] on img at bounding box center [980, 266] width 10 height 10
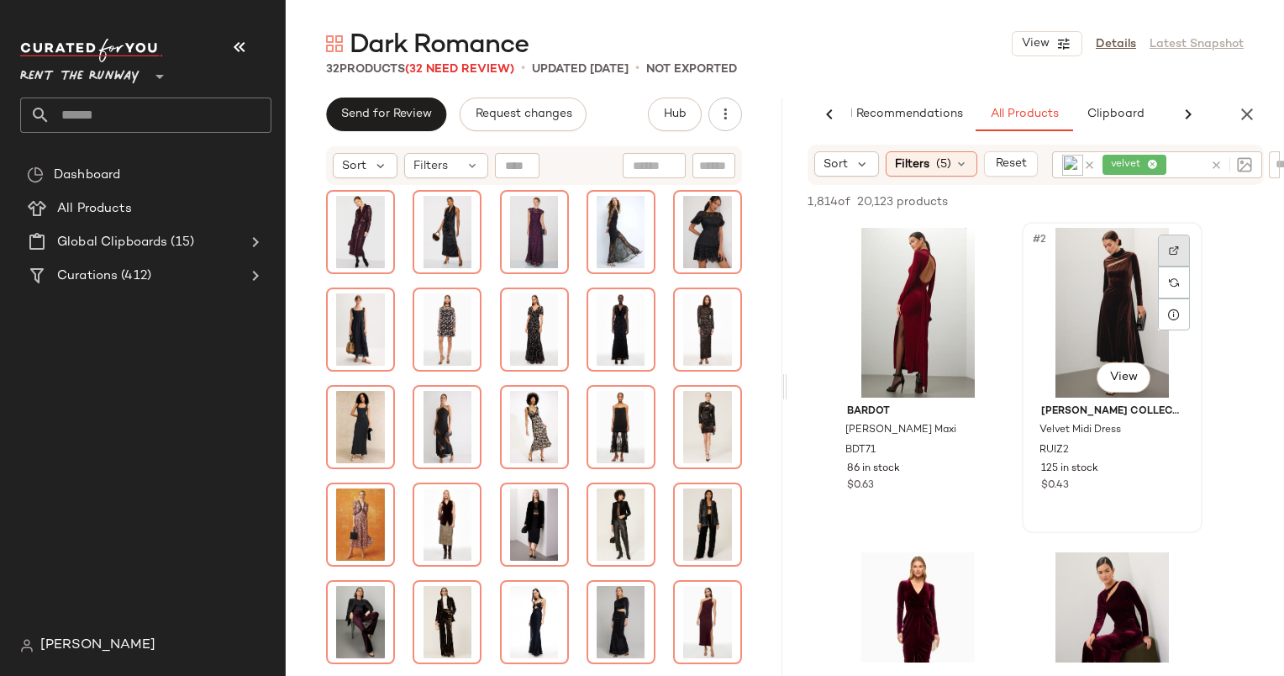
click at [1173, 260] on div at bounding box center [1174, 250] width 32 height 32
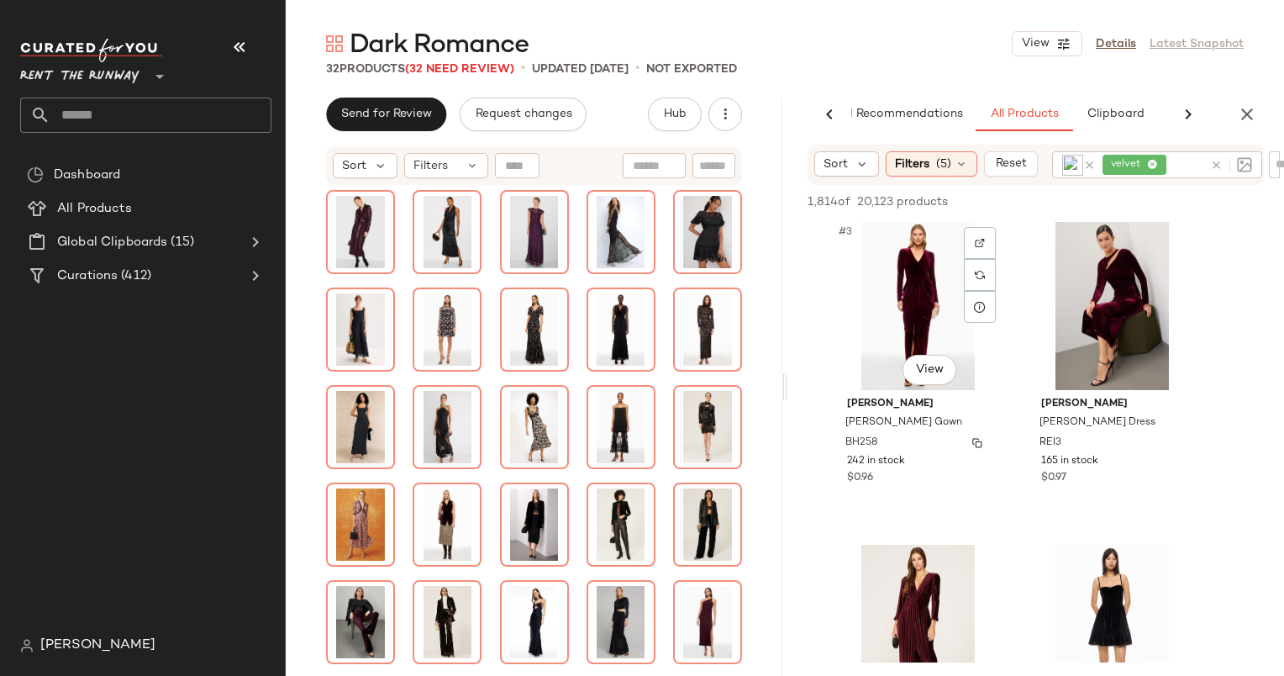
scroll to position [333, 0]
click at [891, 289] on div "#3 View" at bounding box center [918, 304] width 169 height 170
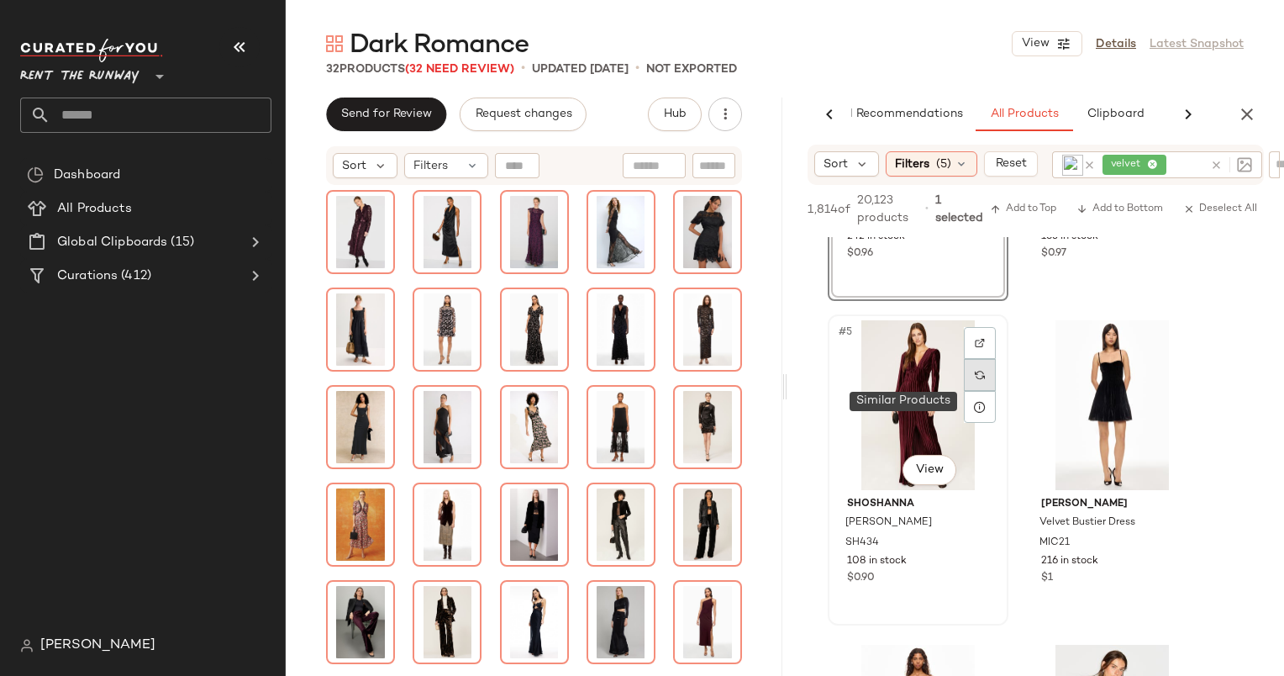
scroll to position [534, 0]
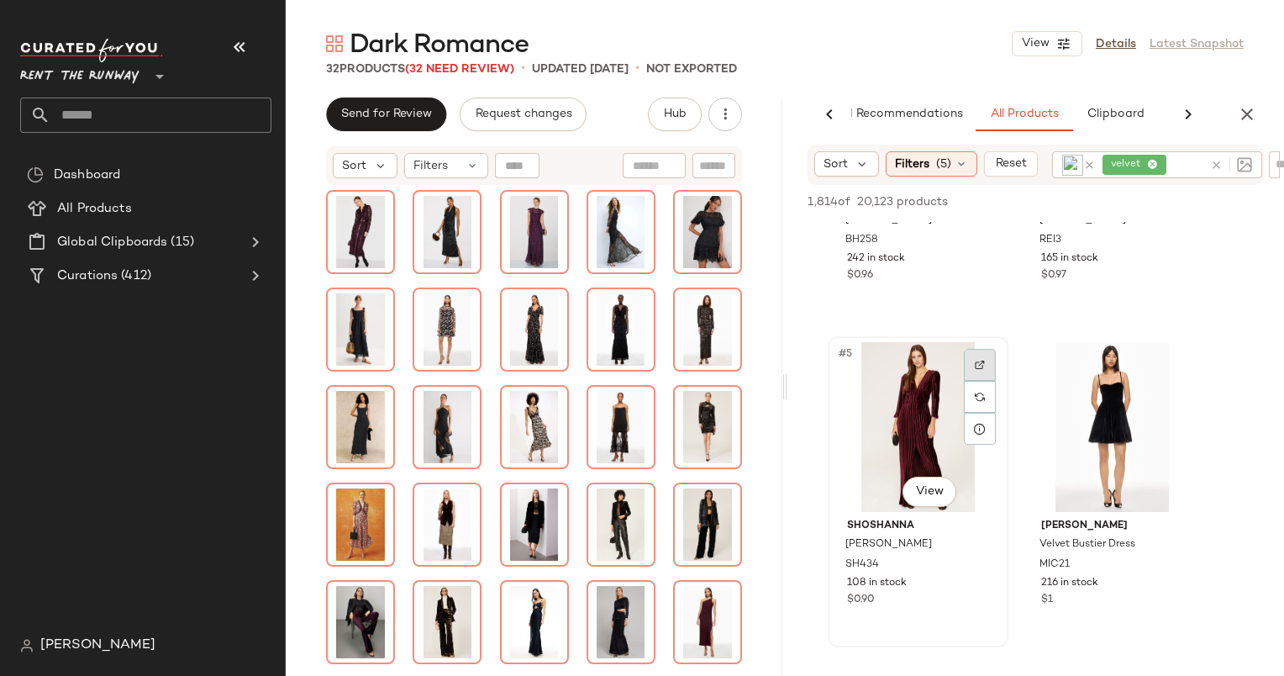
click at [971, 387] on div at bounding box center [980, 397] width 32 height 96
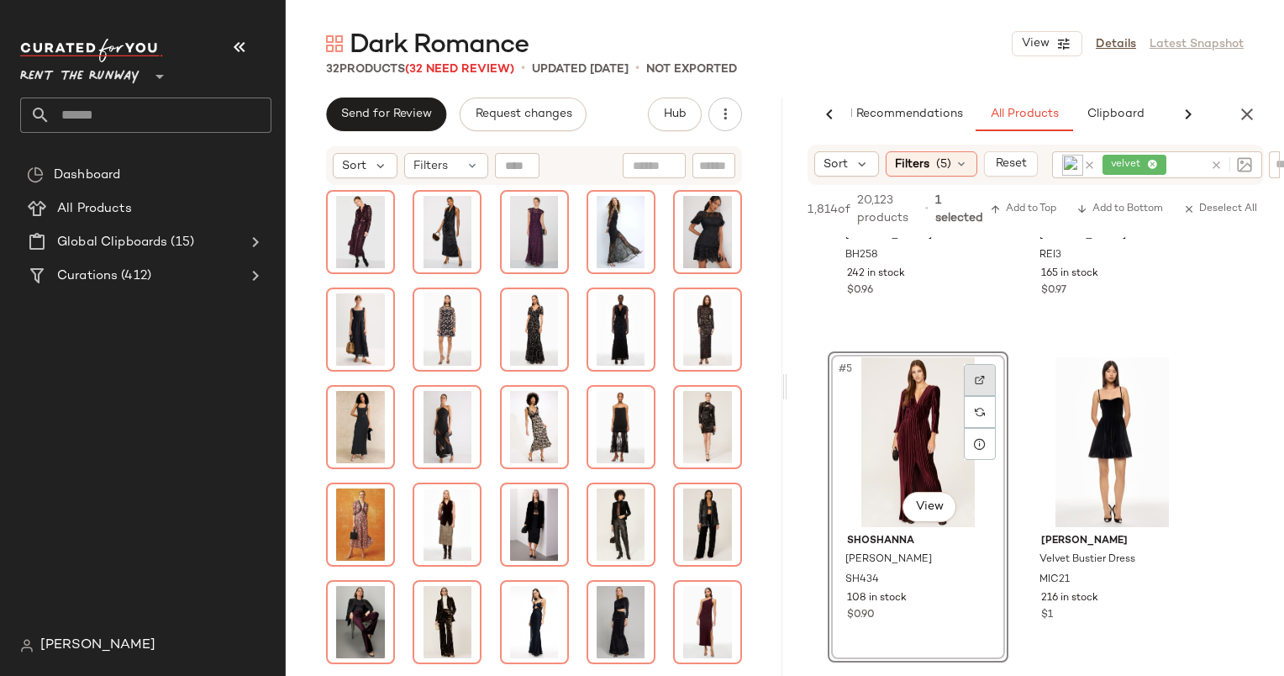
click at [979, 391] on div at bounding box center [980, 380] width 32 height 32
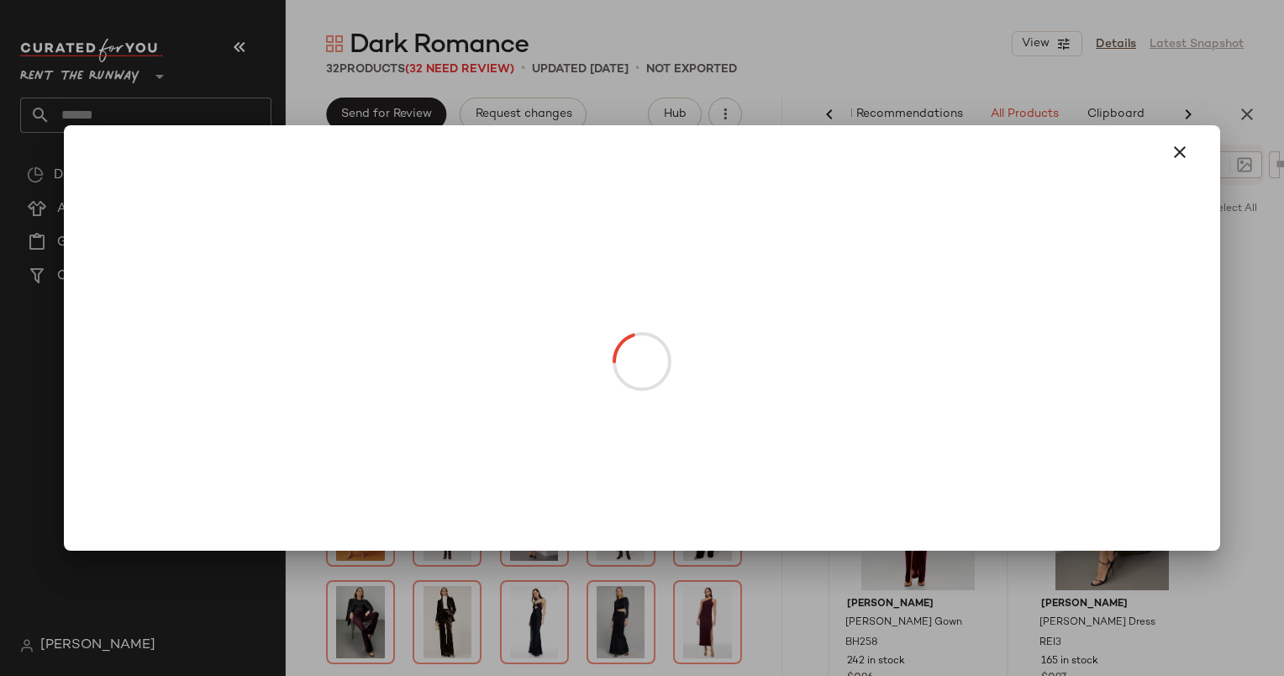
scroll to position [266, 0]
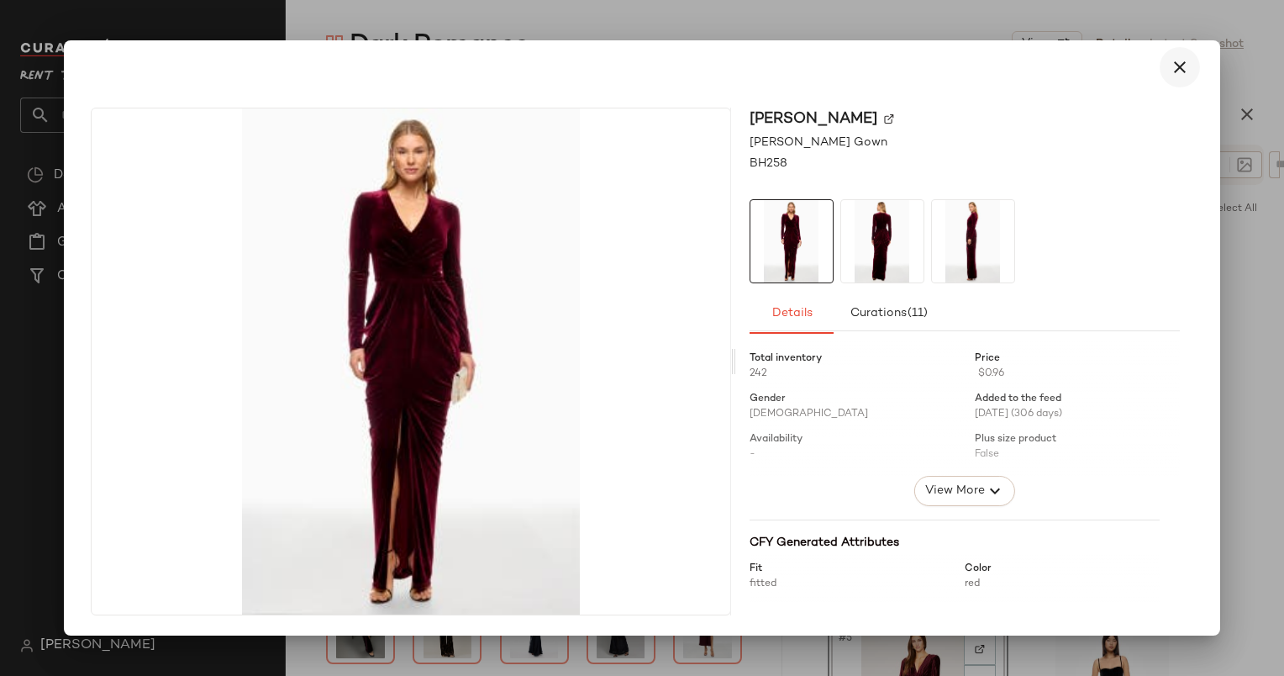
click at [1183, 62] on icon "button" at bounding box center [1180, 67] width 20 height 20
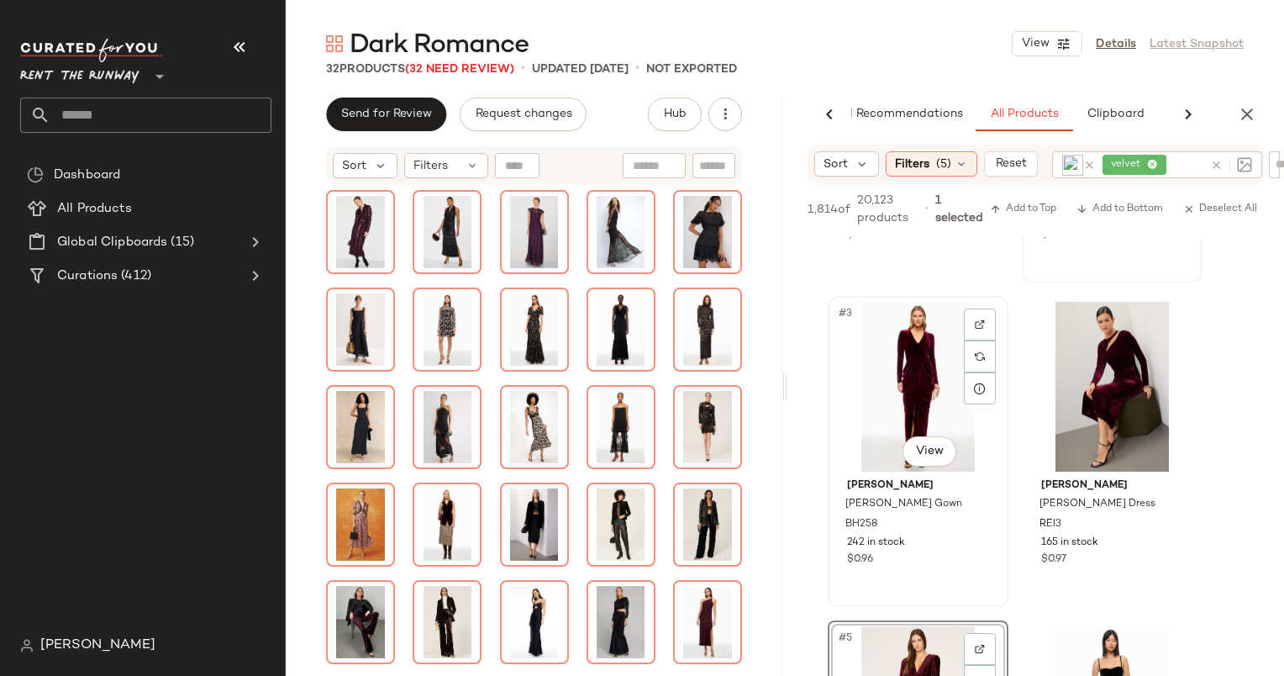
click at [901, 356] on div "#3 View" at bounding box center [918, 387] width 169 height 170
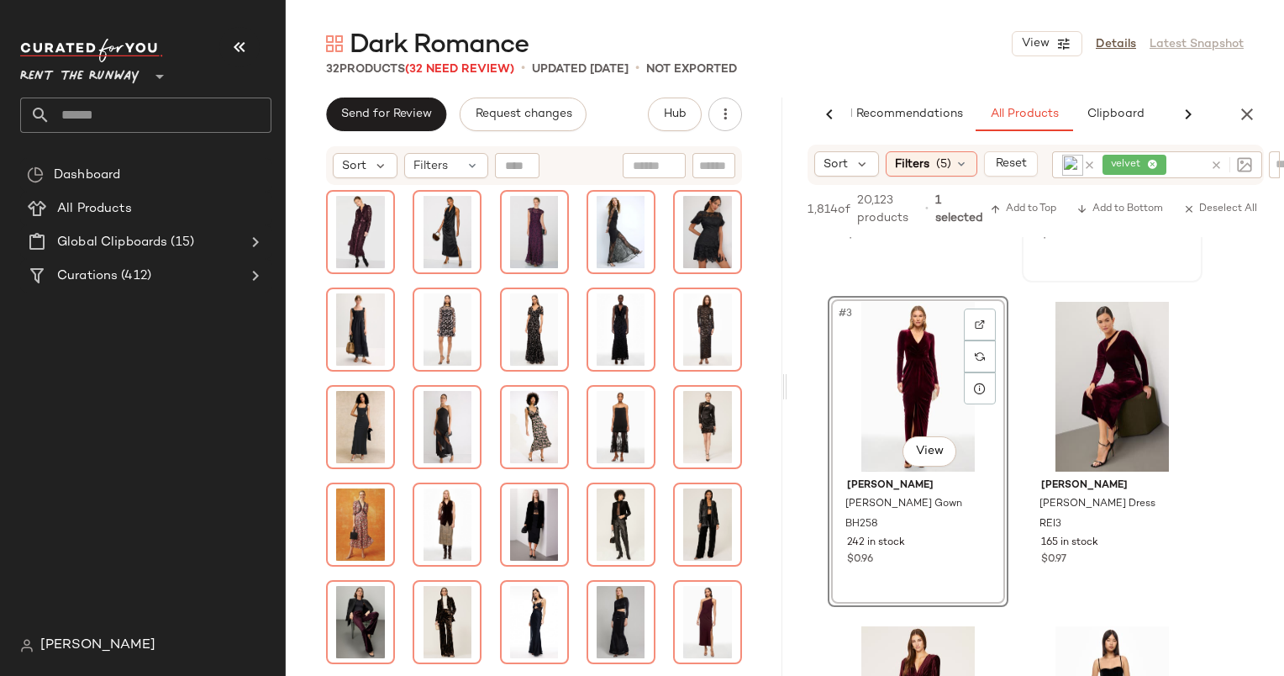
scroll to position [514, 0]
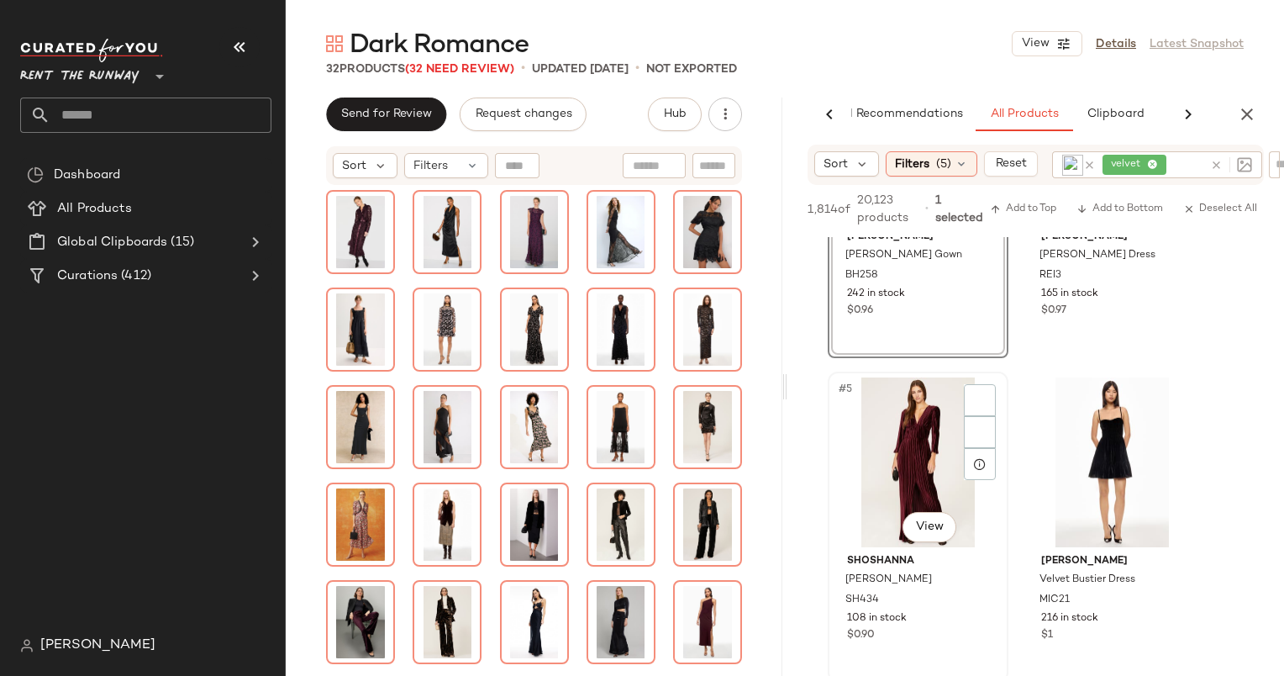
click at [899, 442] on div "#5 View" at bounding box center [918, 462] width 169 height 170
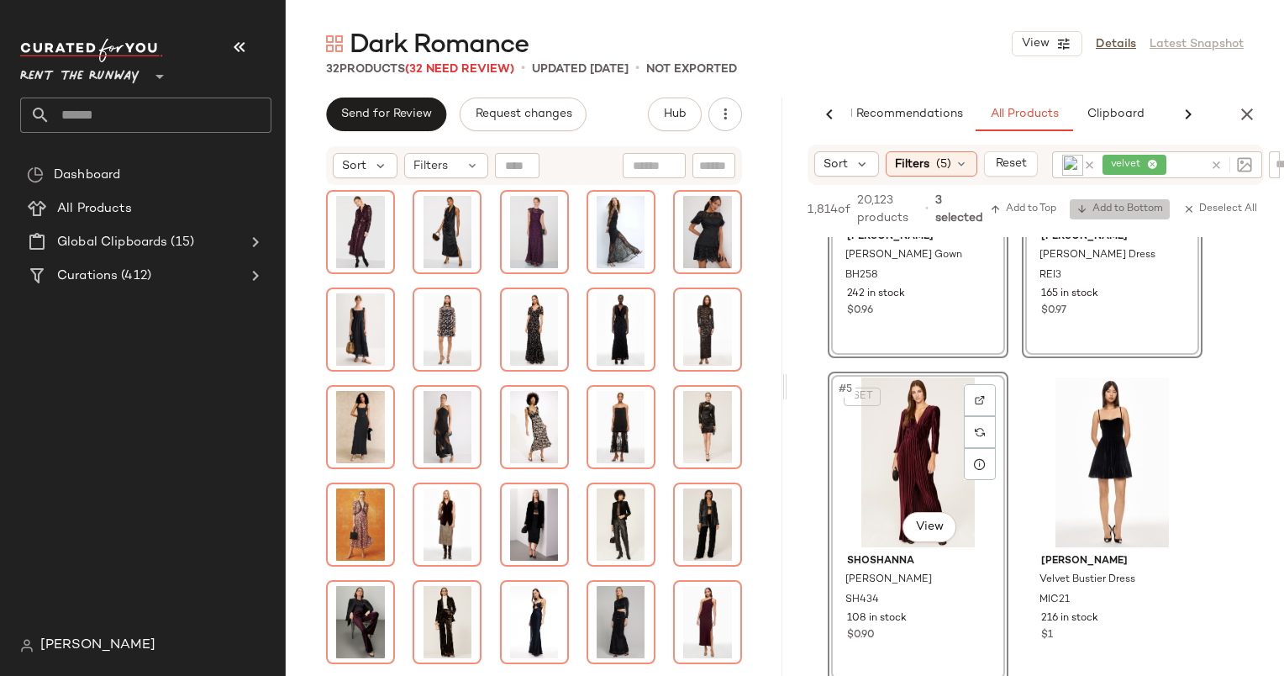
click at [1121, 208] on span "Add to Bottom" at bounding box center [1120, 209] width 87 height 12
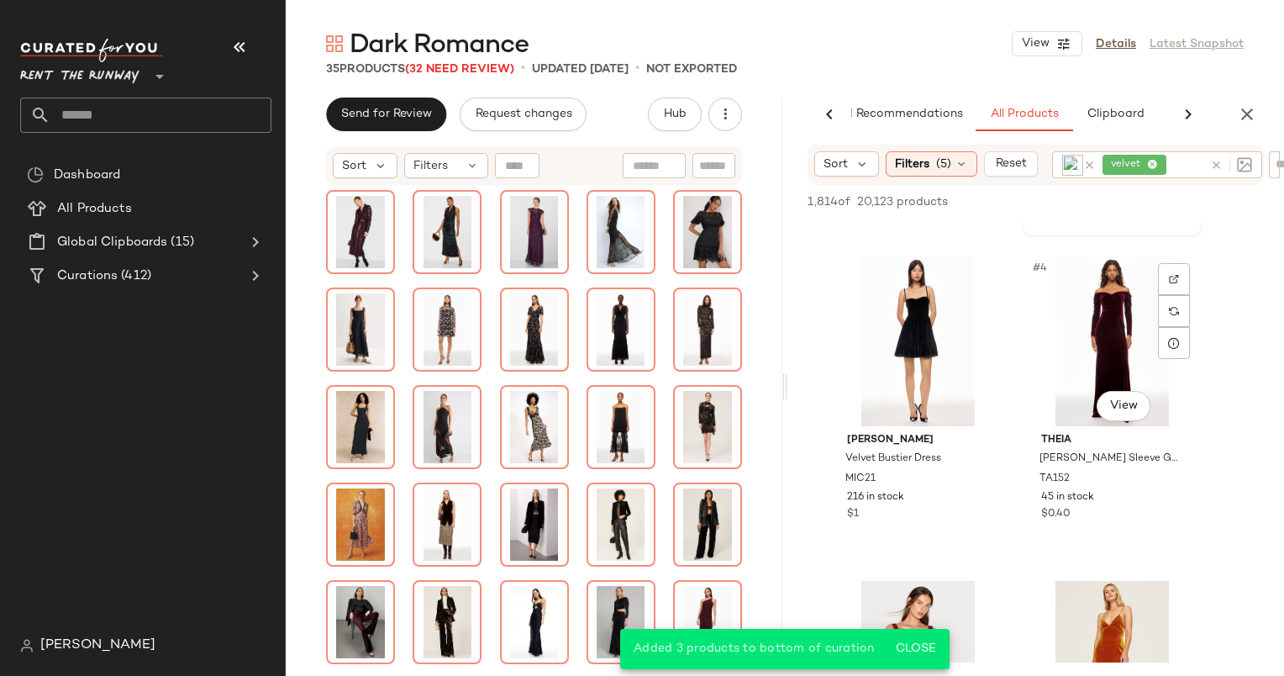
scroll to position [296, 0]
click at [1055, 333] on div "#4 View" at bounding box center [1112, 341] width 169 height 170
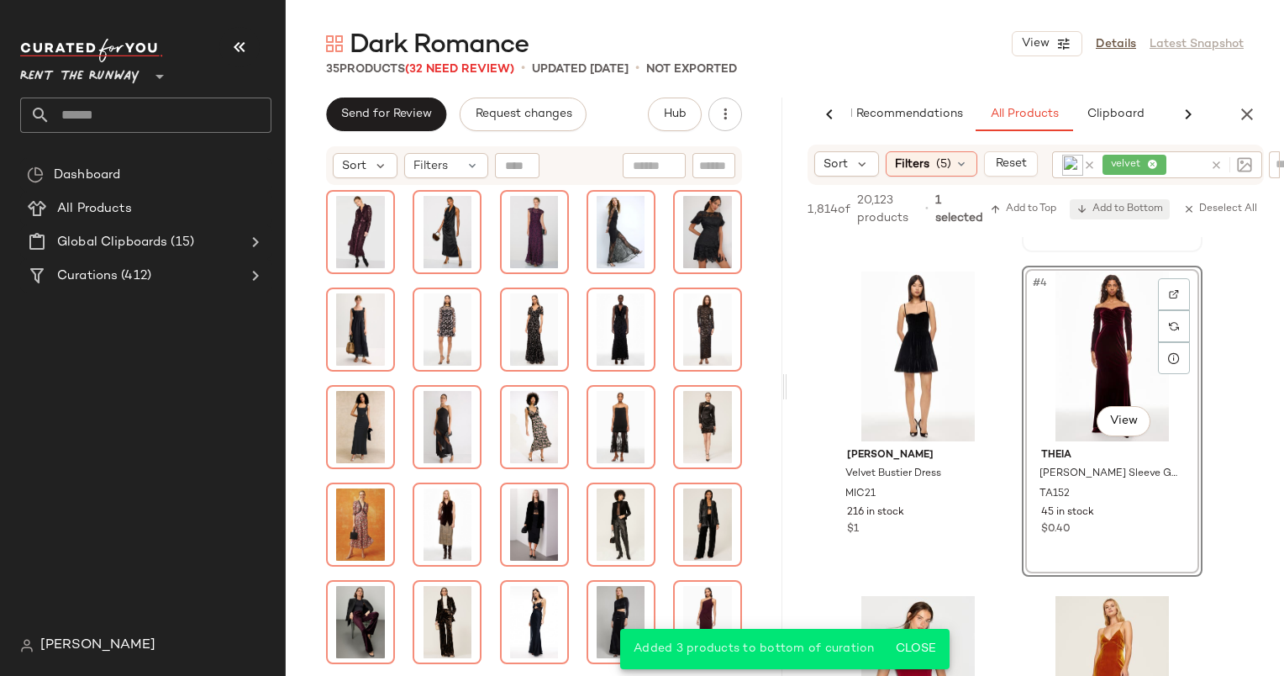
click at [1108, 203] on span "Add to Bottom" at bounding box center [1120, 209] width 87 height 12
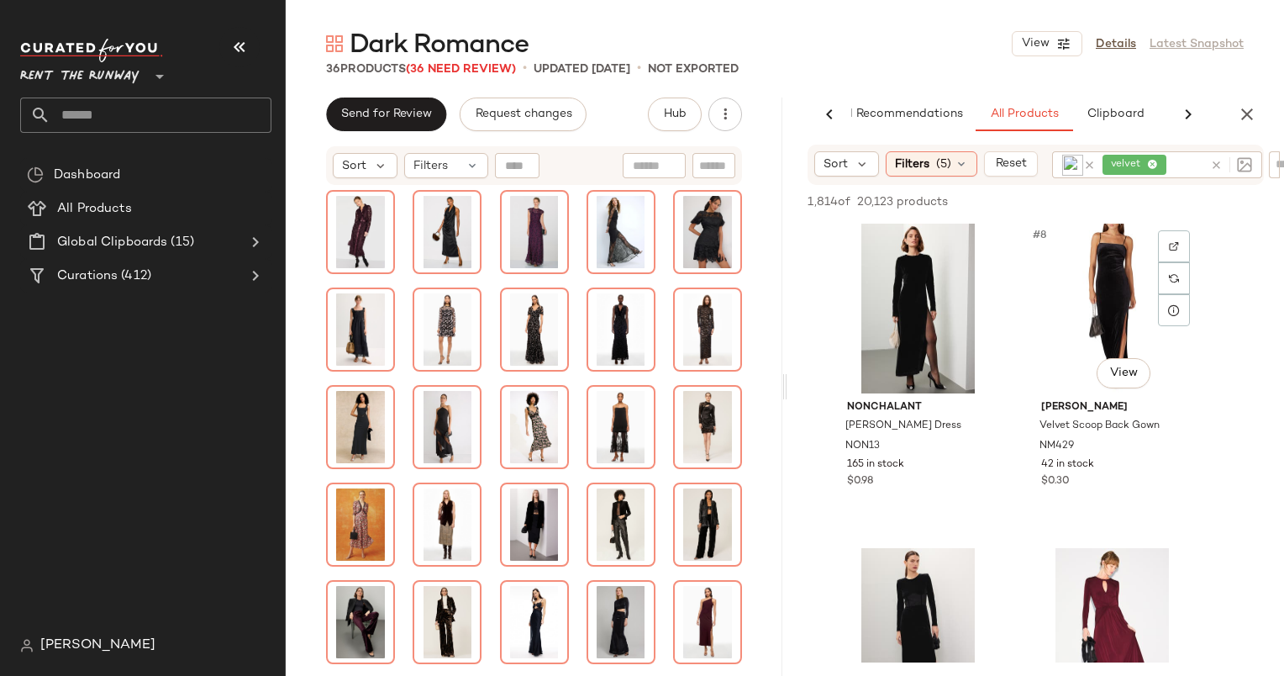
scroll to position [978, 0]
click at [1188, 239] on div at bounding box center [1174, 245] width 32 height 32
click at [1056, 272] on div "#8 View" at bounding box center [1112, 308] width 169 height 170
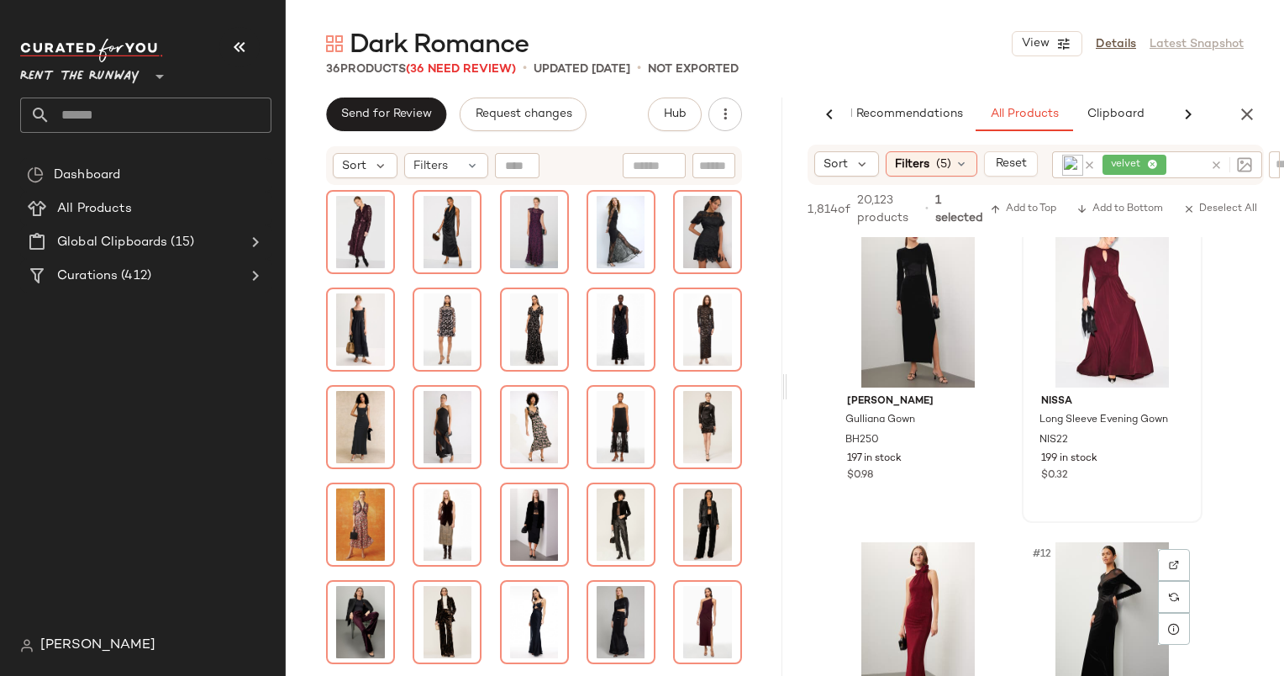
scroll to position [1243, 0]
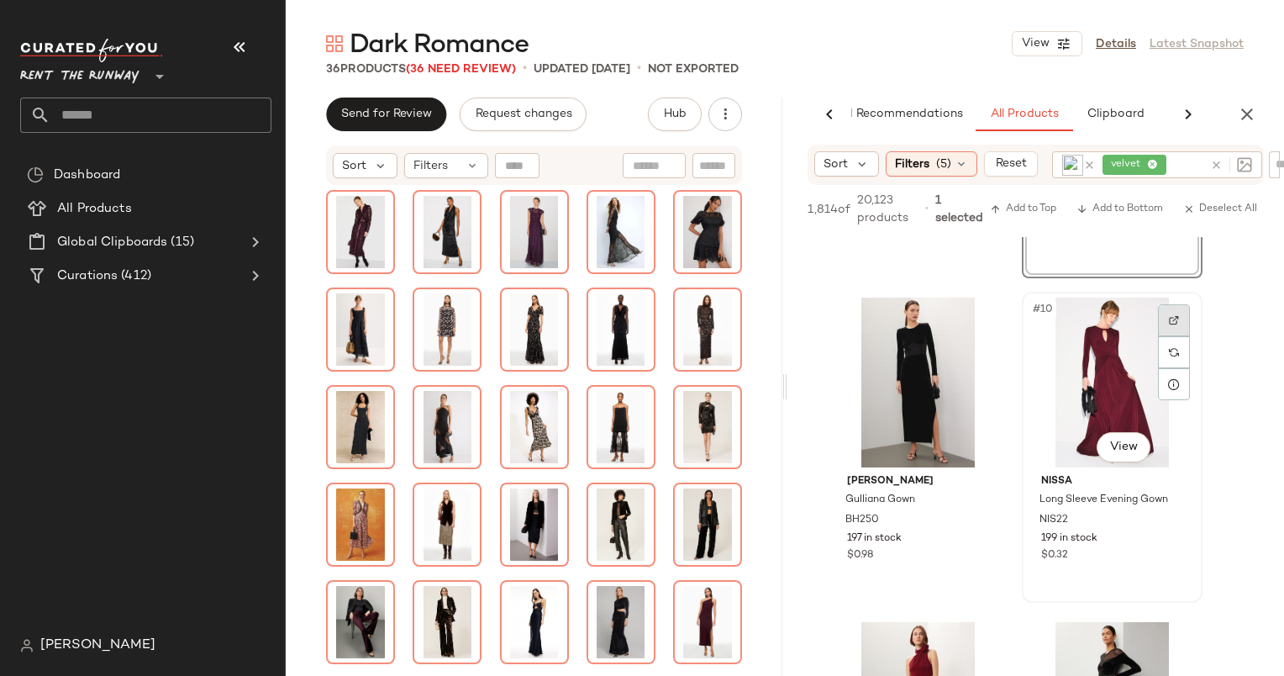
click at [1171, 311] on div at bounding box center [1174, 320] width 32 height 32
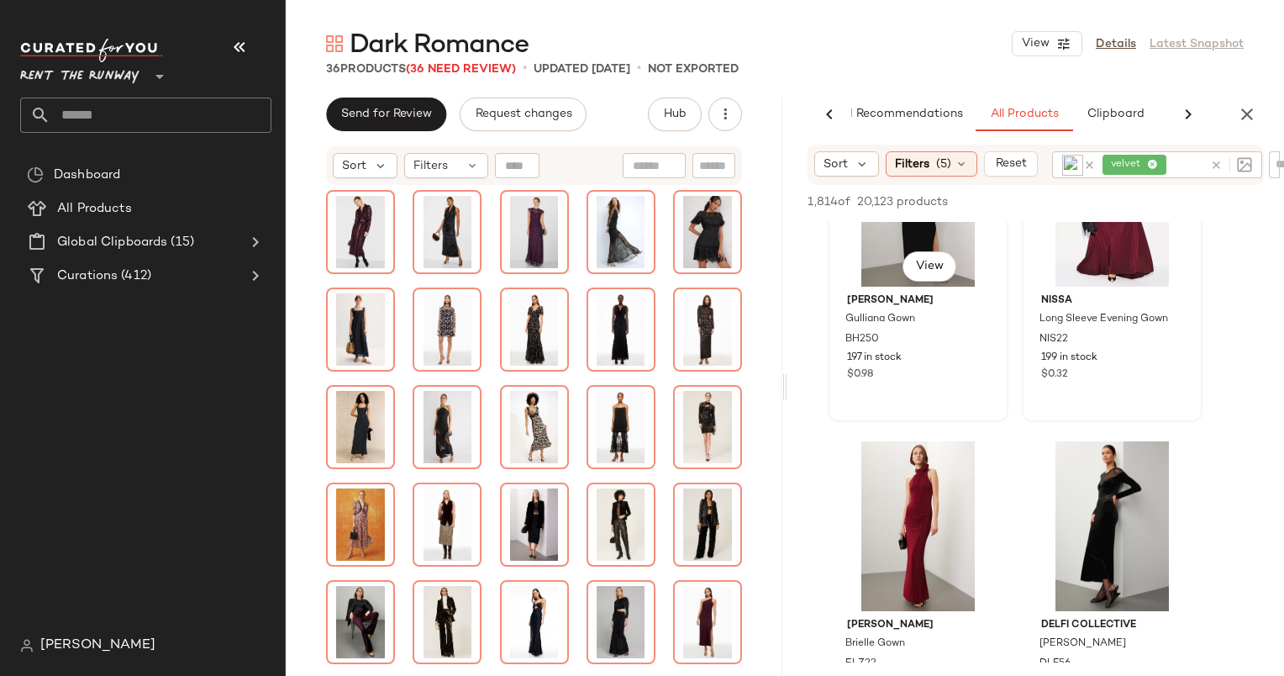
scroll to position [1410, 0]
click at [1049, 294] on span "NISSA" at bounding box center [1112, 299] width 142 height 15
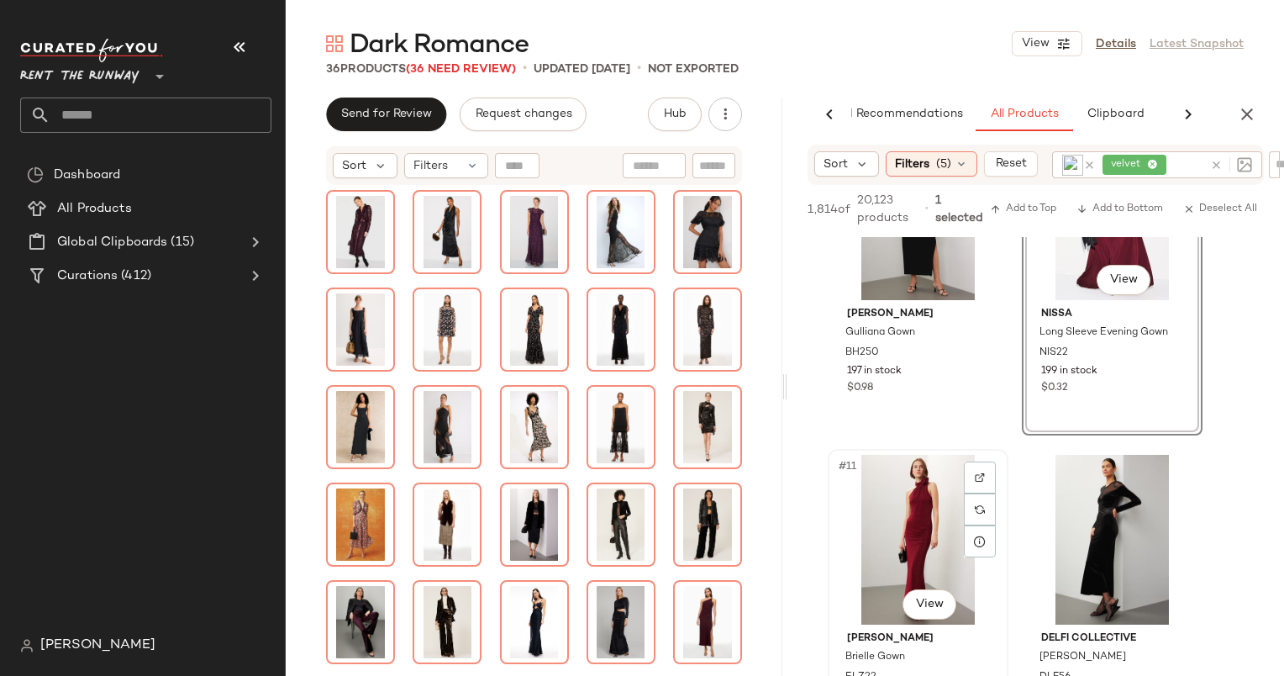
click at [919, 491] on div "#11 View" at bounding box center [918, 540] width 169 height 170
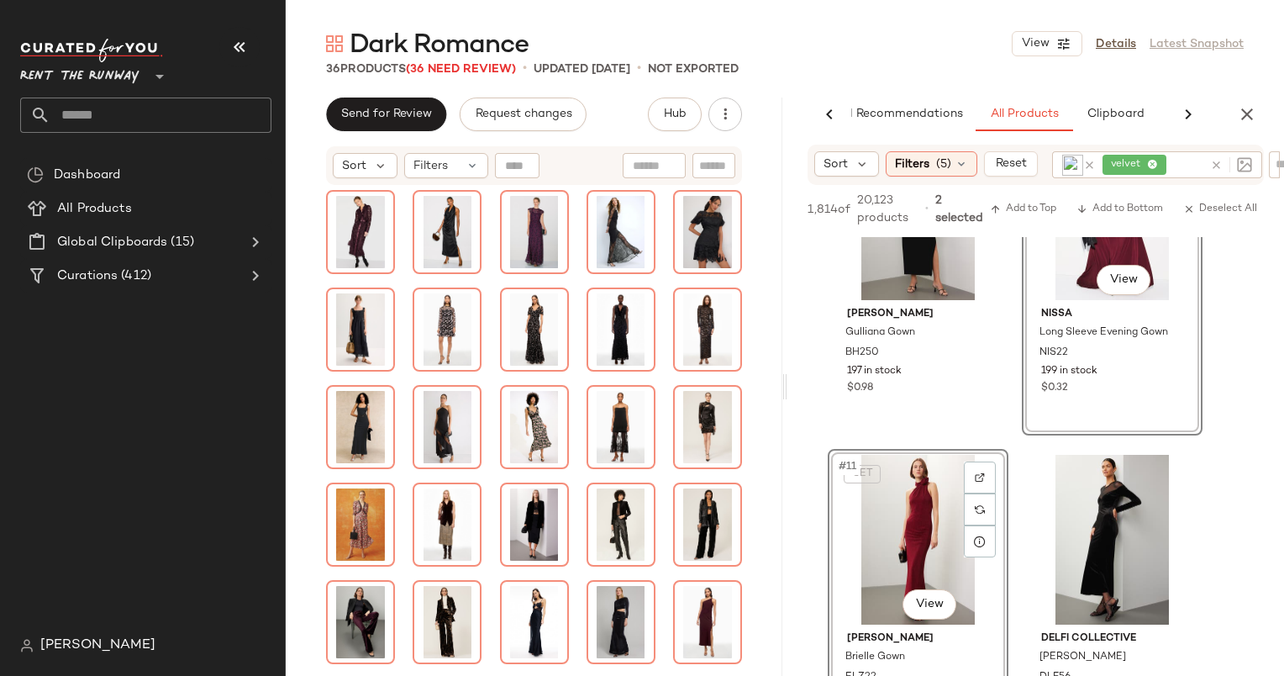
scroll to position [1593, 0]
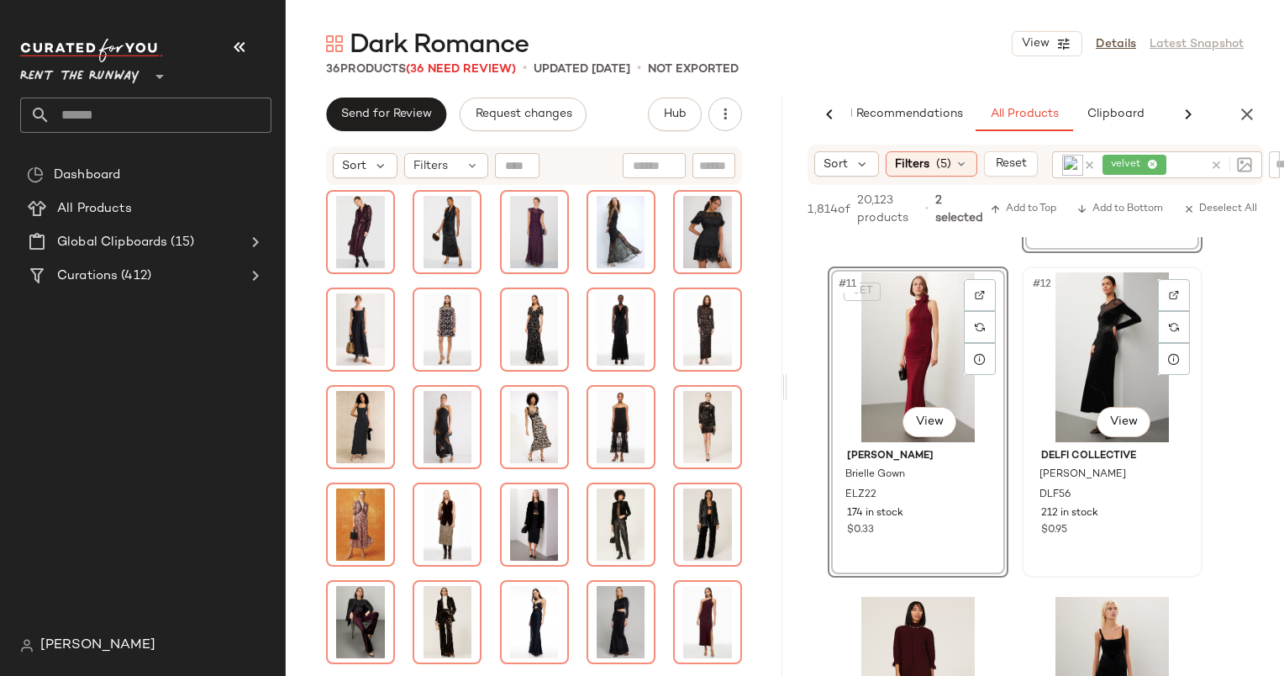
click at [1073, 407] on div "#12 View" at bounding box center [1112, 357] width 169 height 170
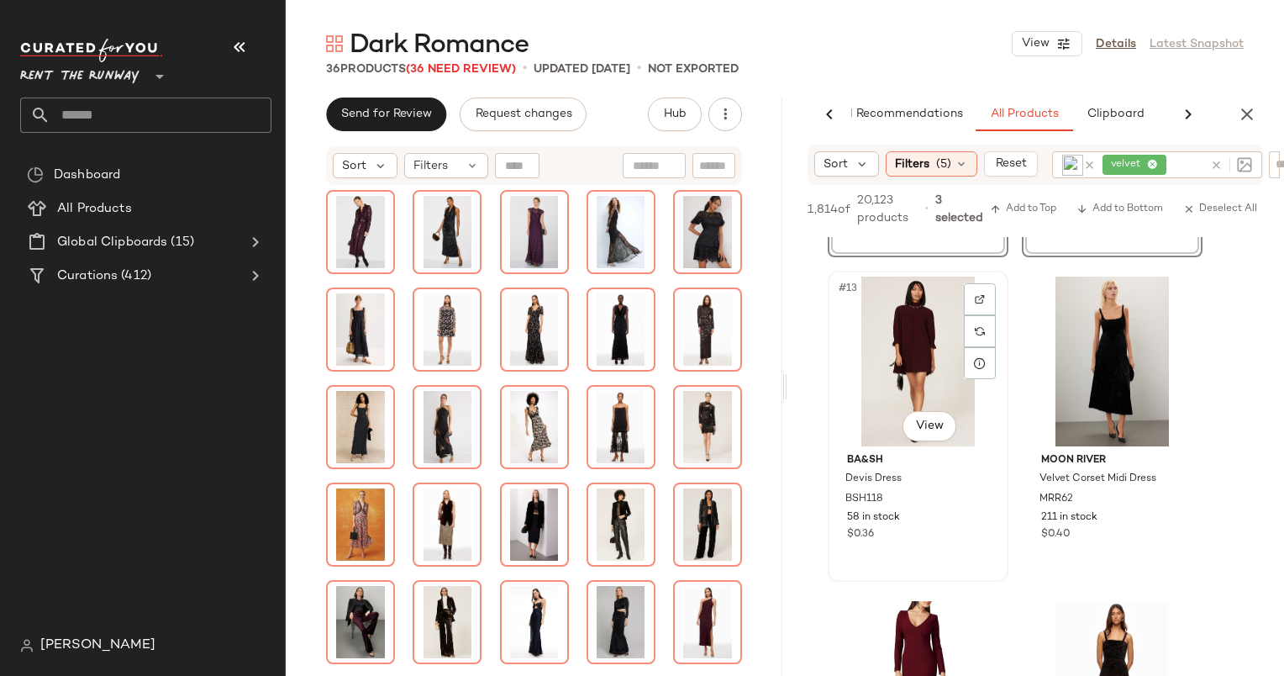
scroll to position [1980, 0]
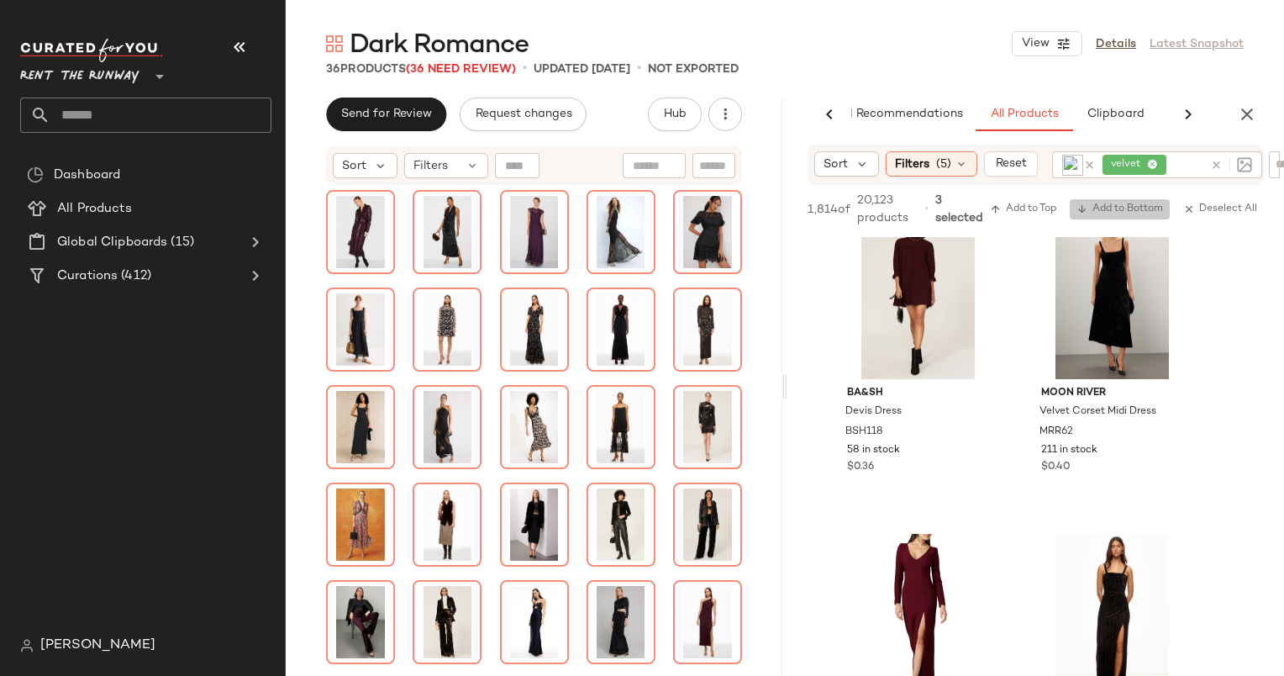
click at [1119, 208] on span "Add to Bottom" at bounding box center [1120, 209] width 87 height 12
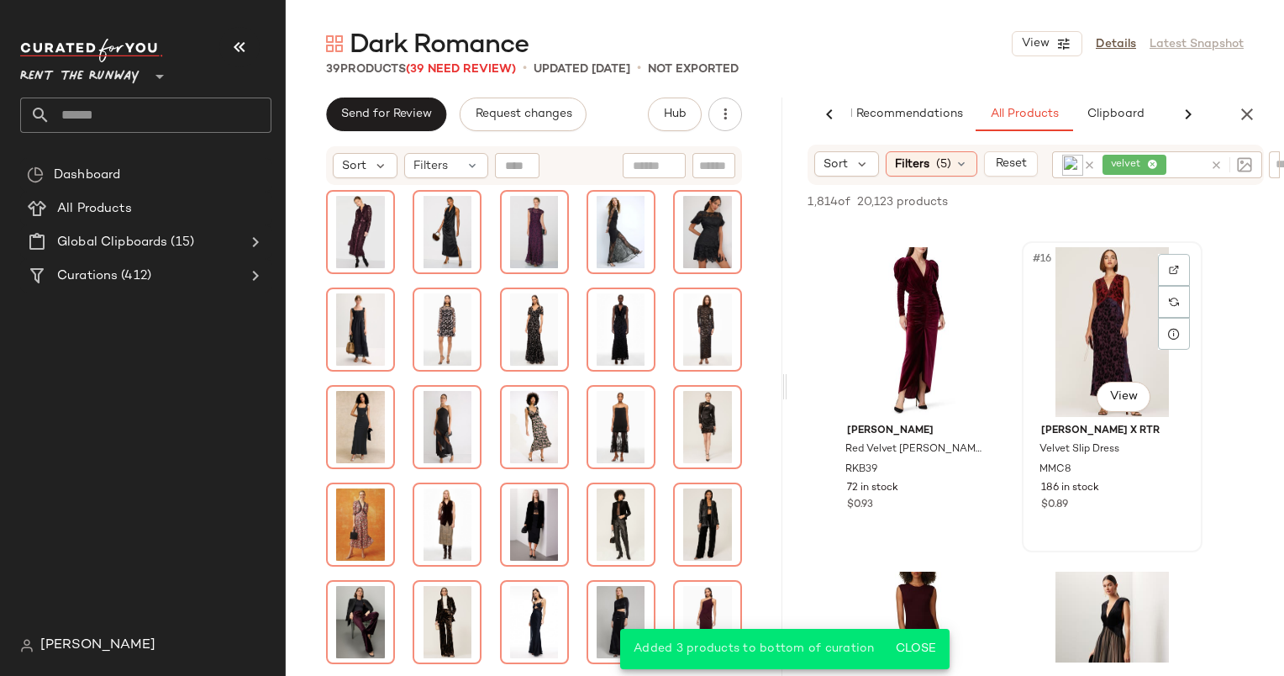
click at [1084, 323] on div "#16 View" at bounding box center [1112, 332] width 169 height 170
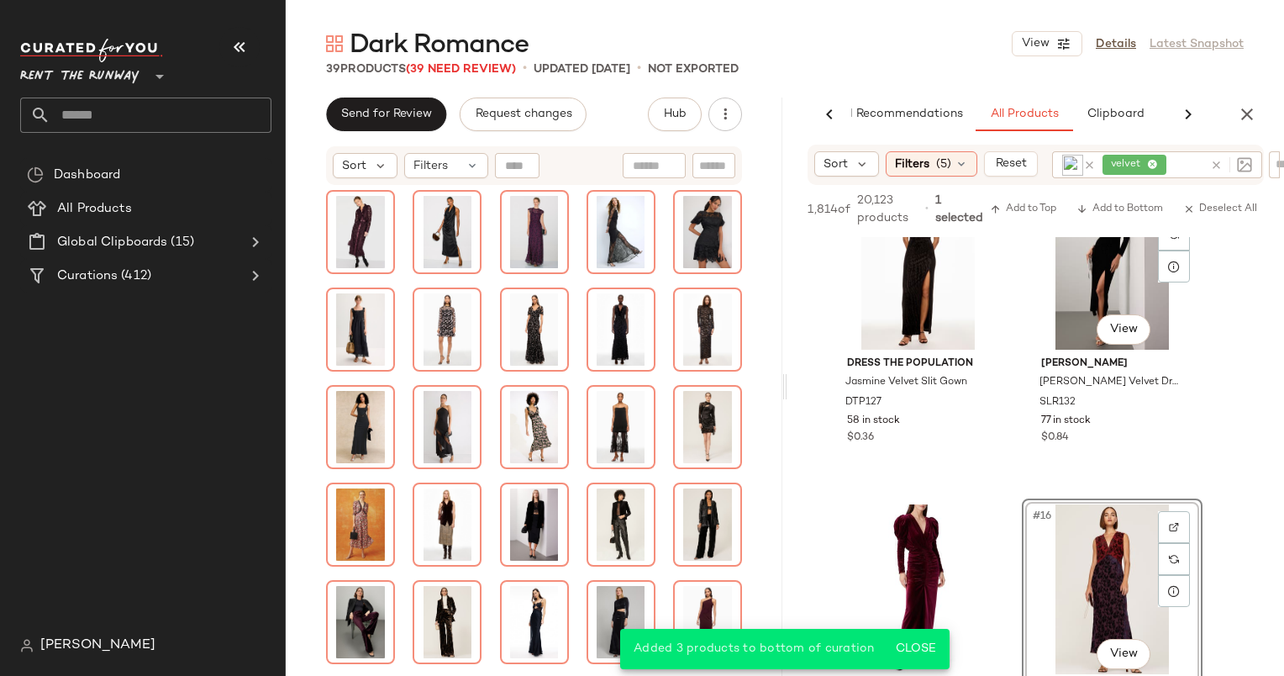
scroll to position [1851, 0]
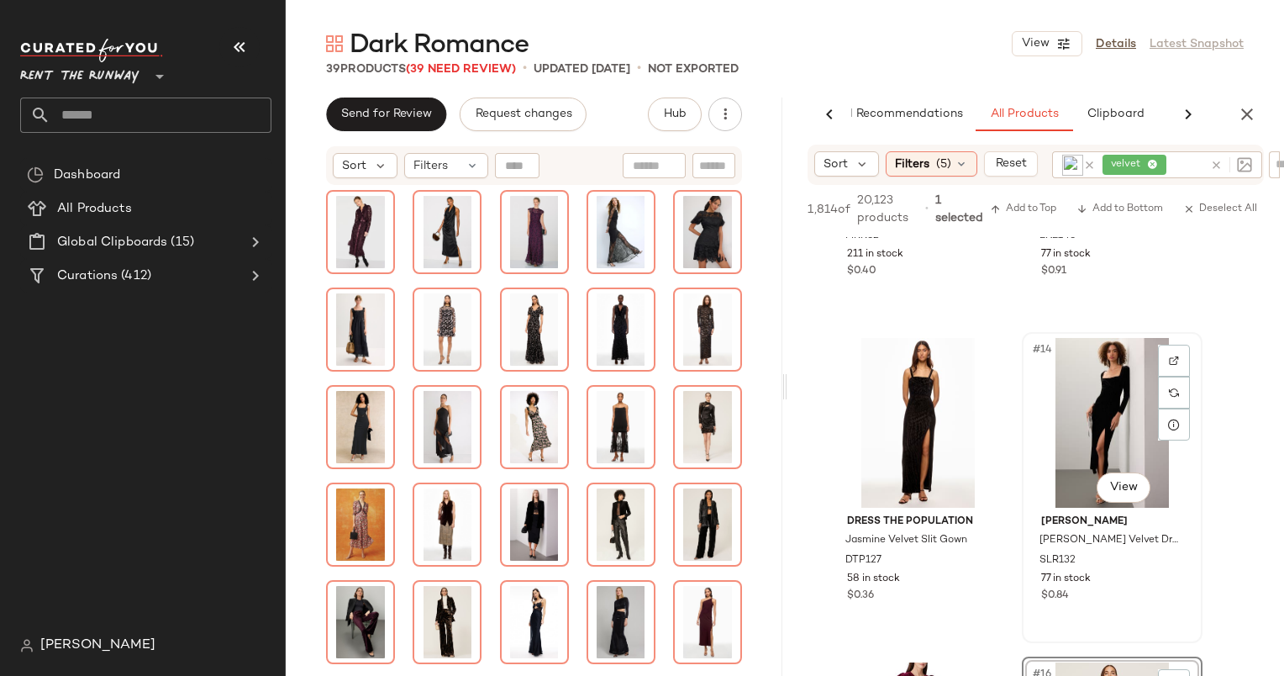
click at [1088, 377] on div "#14 View" at bounding box center [1112, 423] width 169 height 170
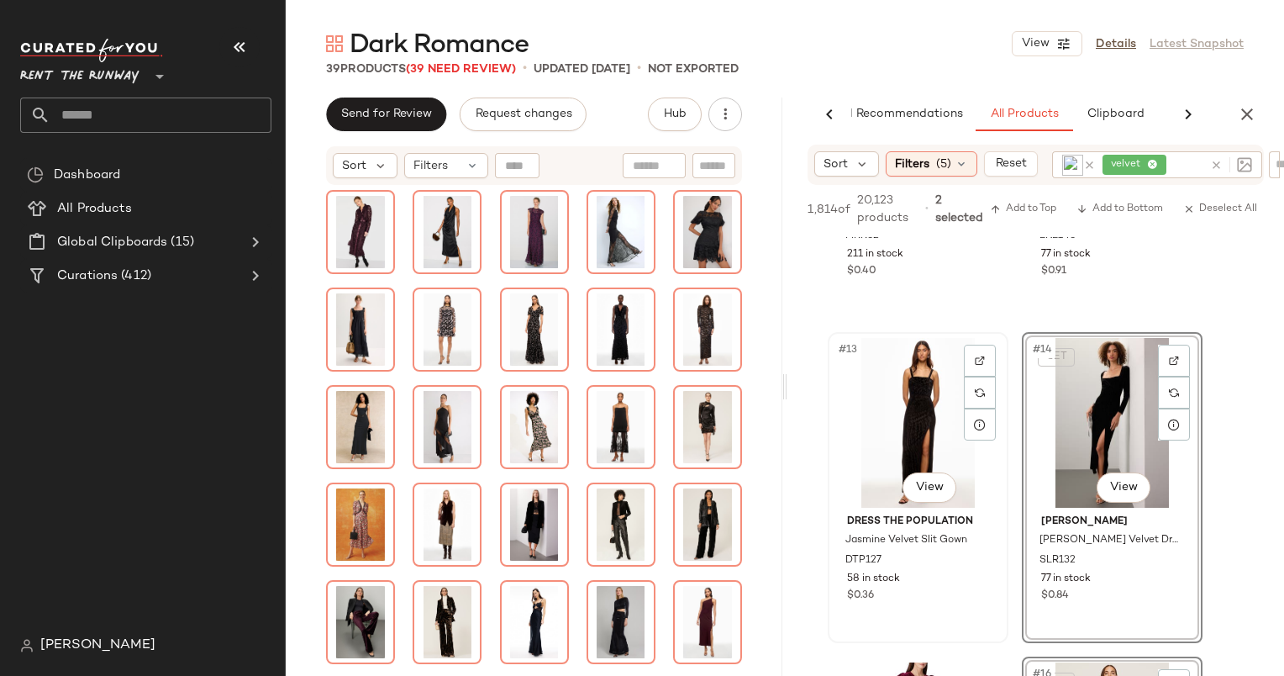
click at [906, 400] on div "#13 View" at bounding box center [918, 423] width 169 height 170
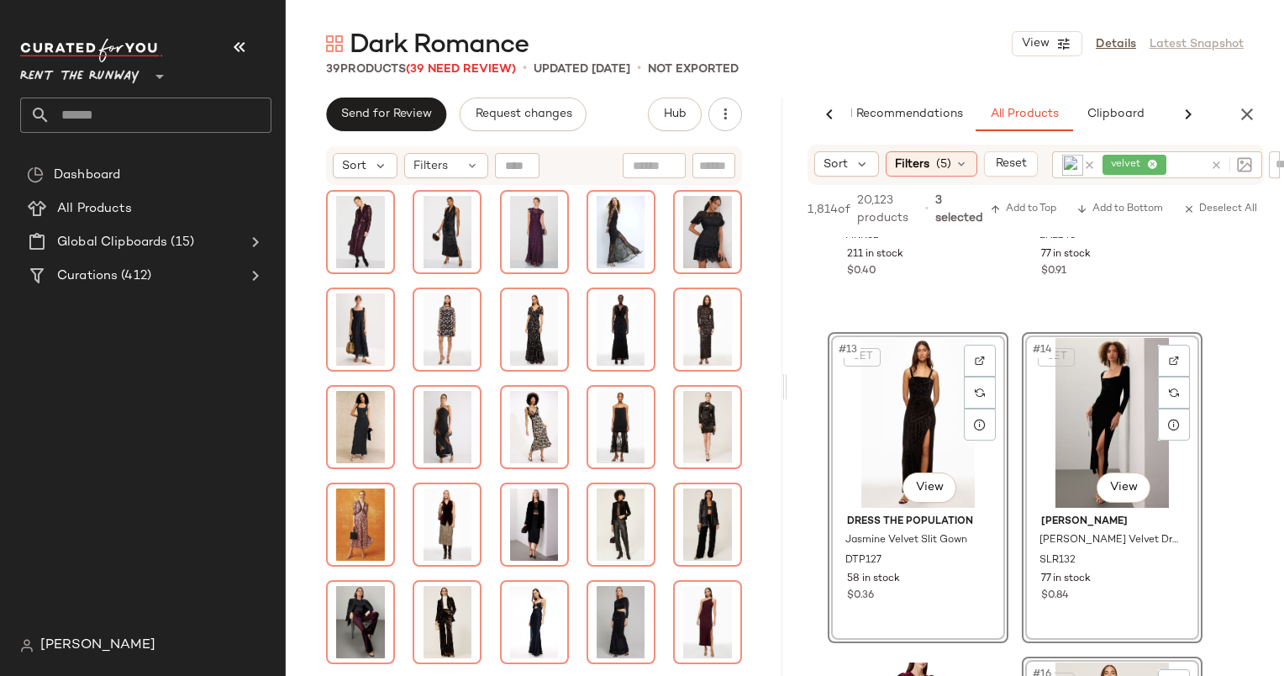
scroll to position [1605, 0]
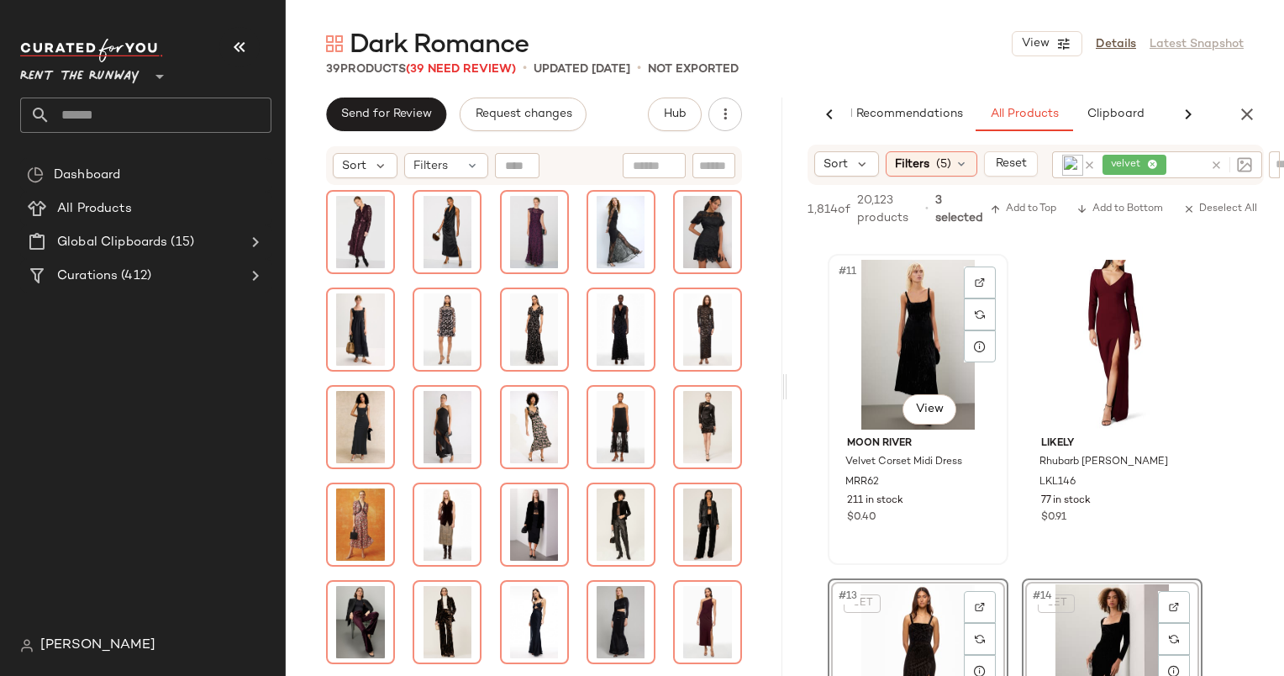
click at [919, 337] on div "#11 View" at bounding box center [918, 345] width 169 height 170
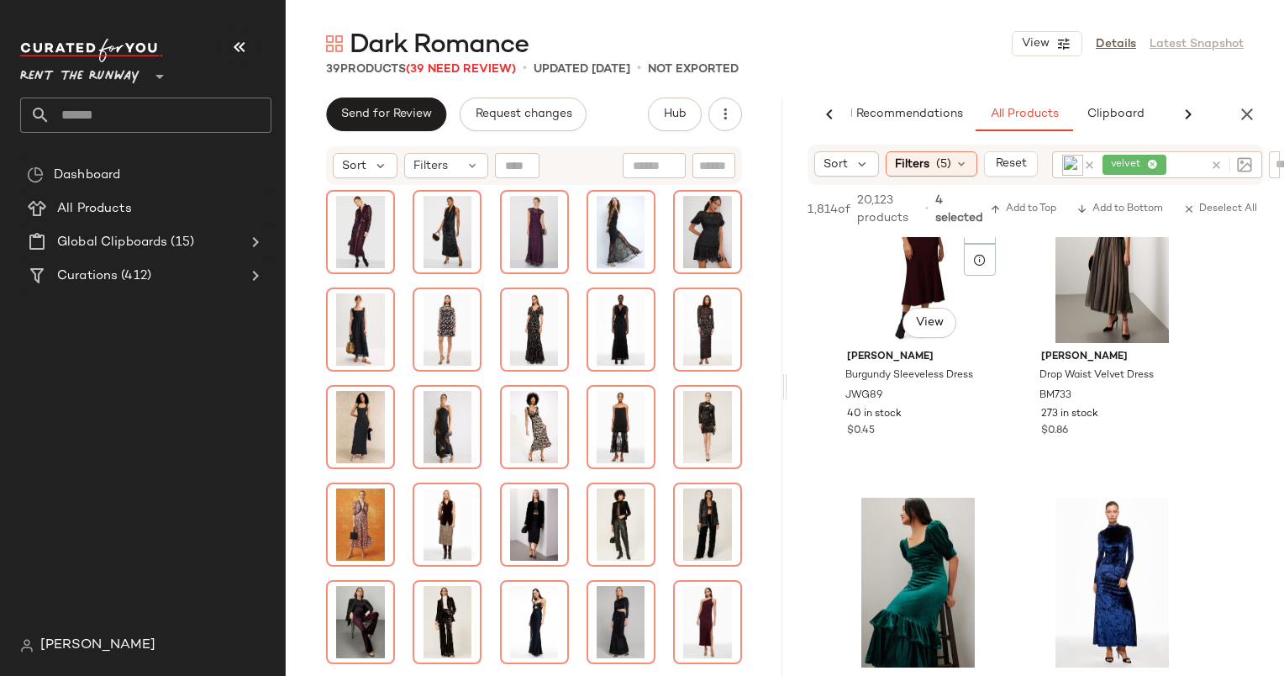
scroll to position [2666, 0]
click at [1058, 311] on div "#18 View" at bounding box center [1112, 257] width 169 height 170
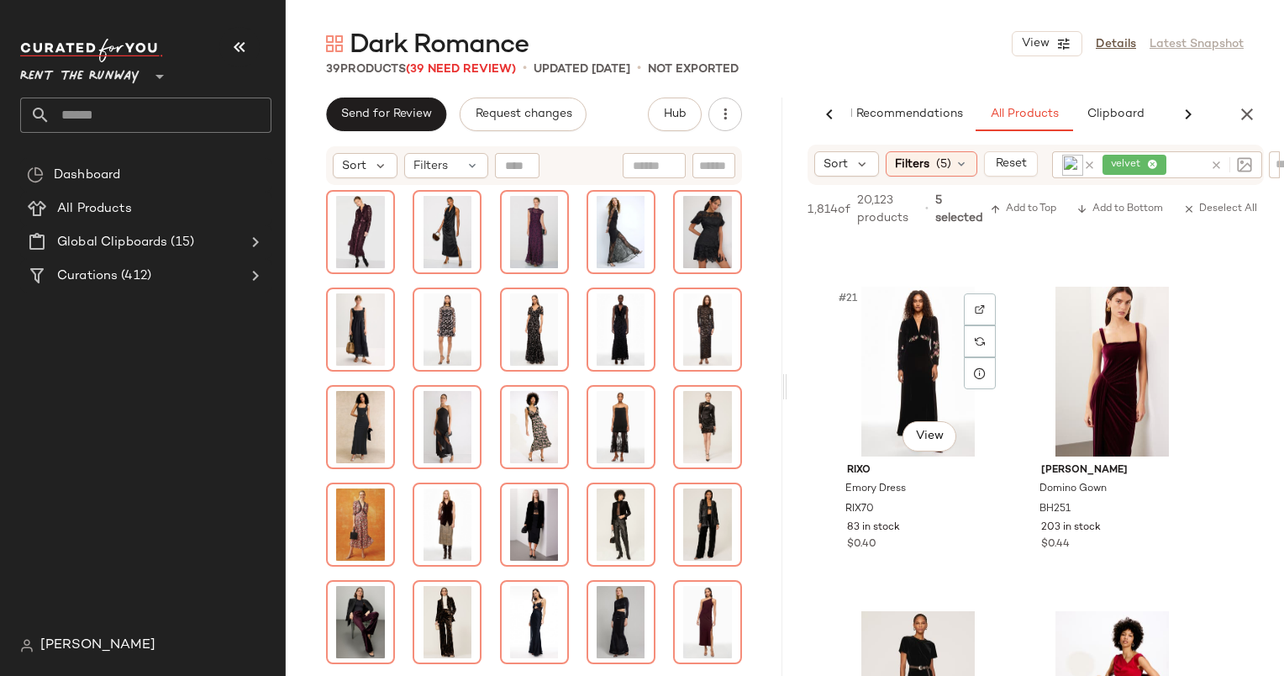
scroll to position [3204, 0]
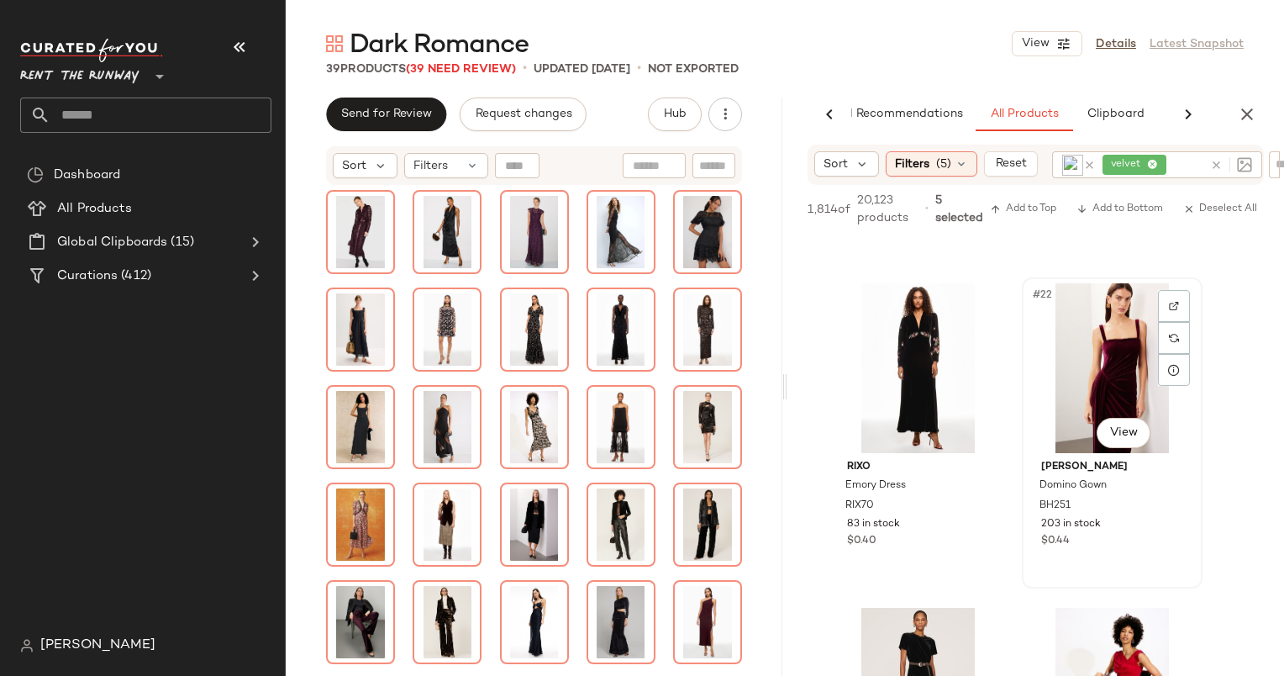
click at [1065, 336] on div "#22 View" at bounding box center [1112, 368] width 169 height 170
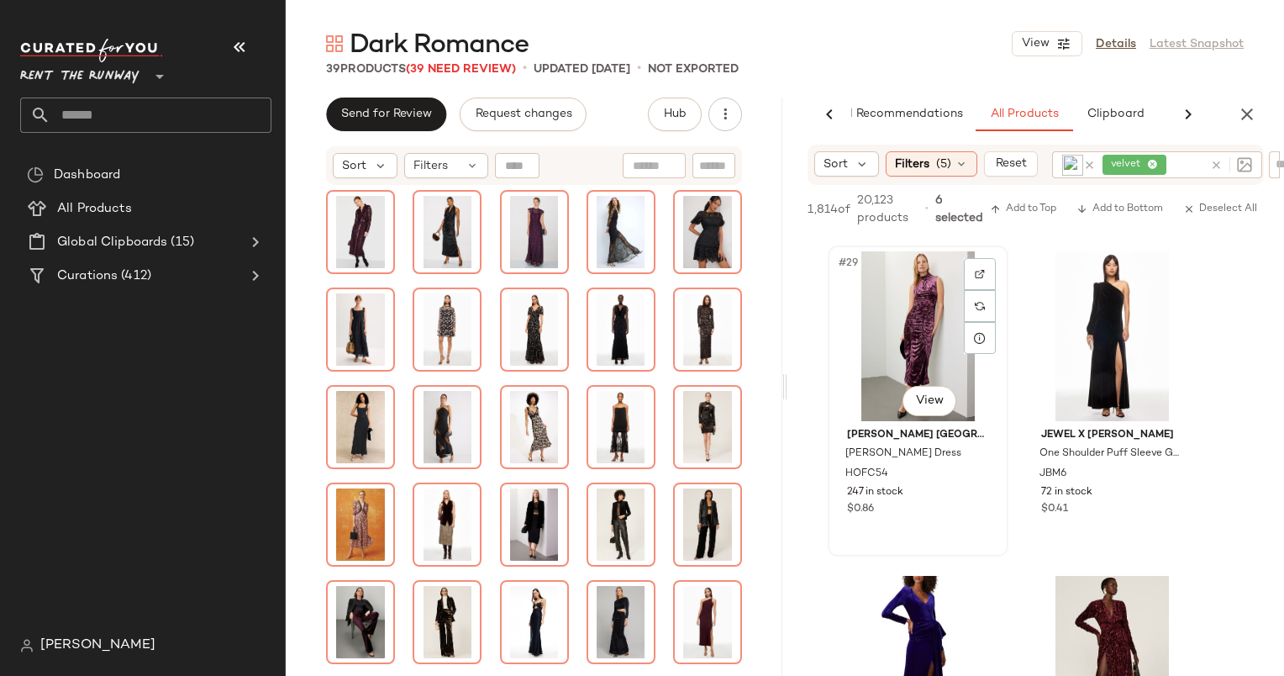
scroll to position [4534, 0]
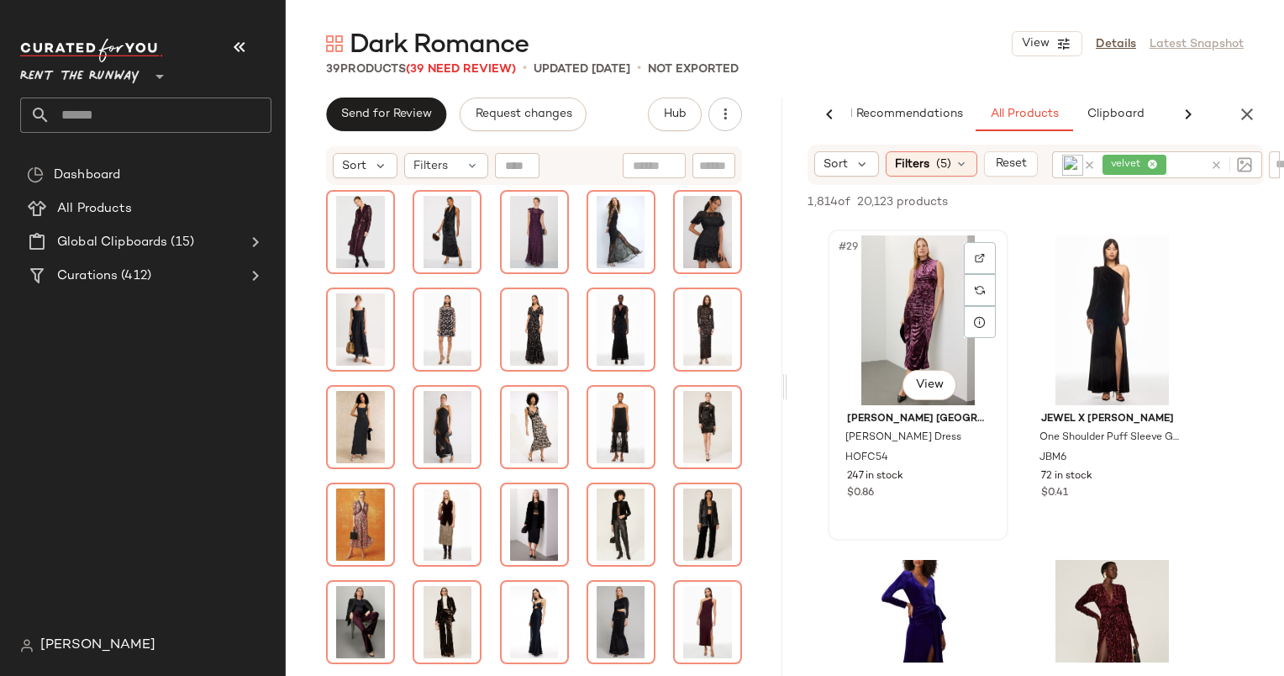
click at [922, 306] on div "#29 View" at bounding box center [918, 320] width 169 height 170
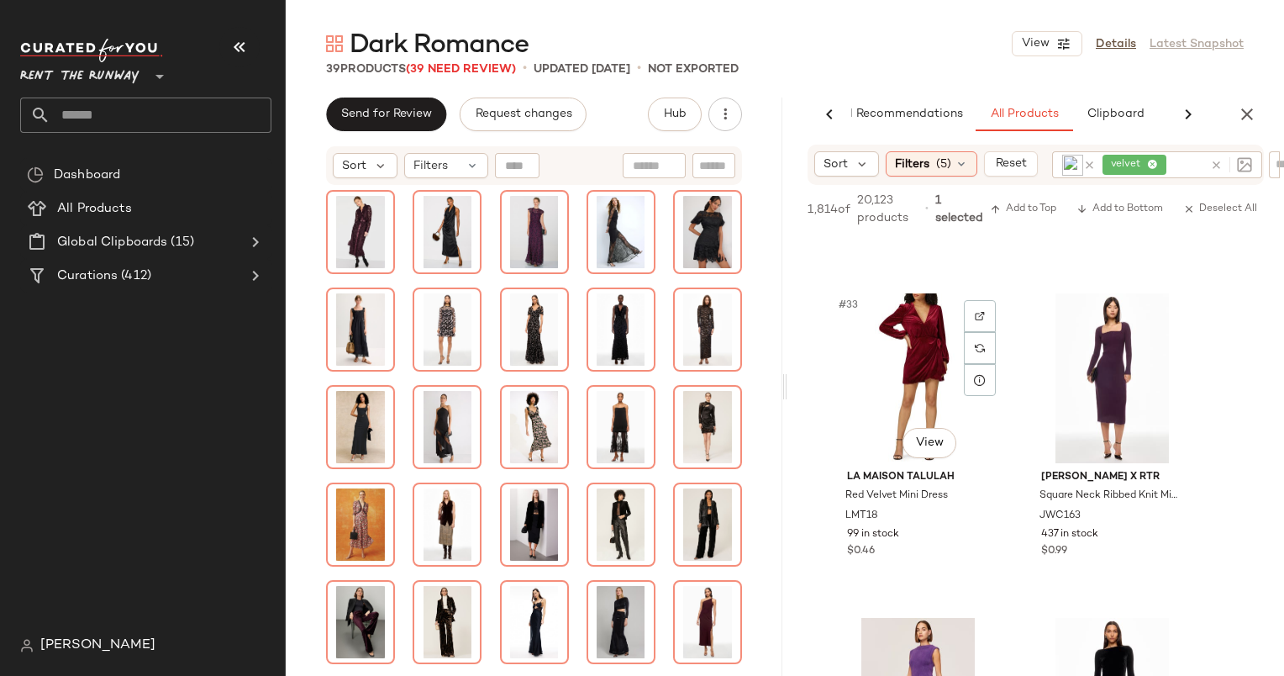
scroll to position [4873, 0]
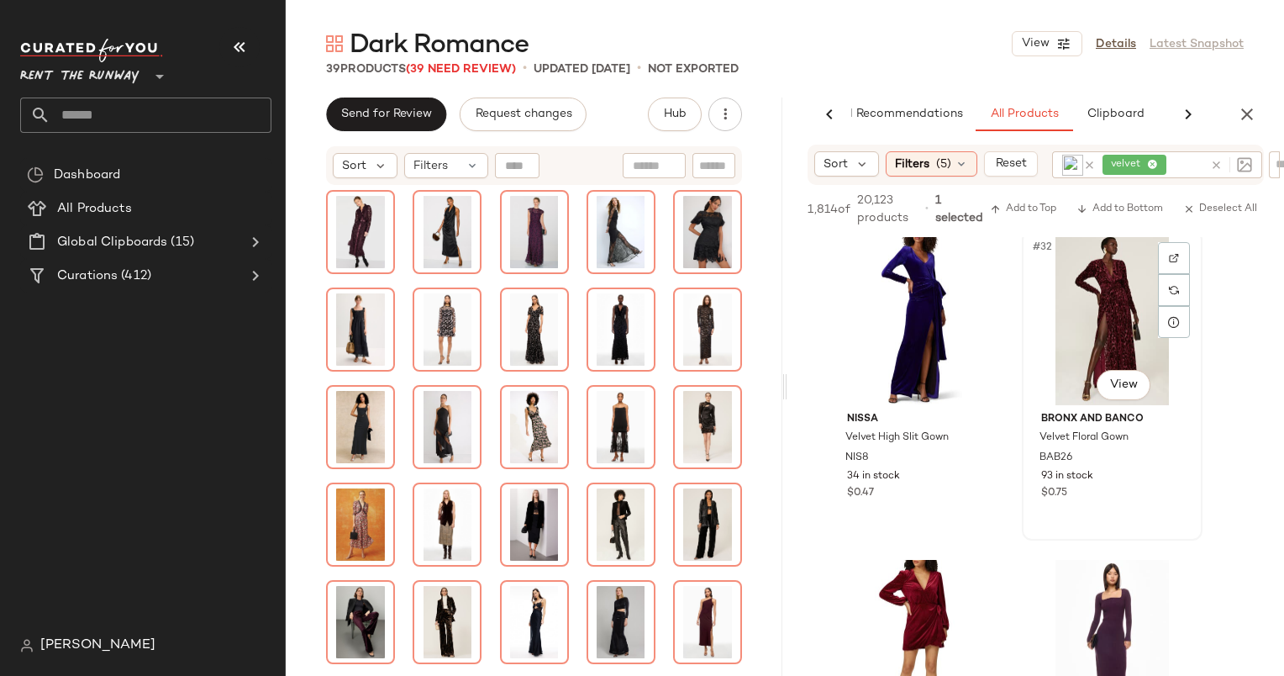
click at [1078, 302] on div "#32 View" at bounding box center [1112, 320] width 169 height 170
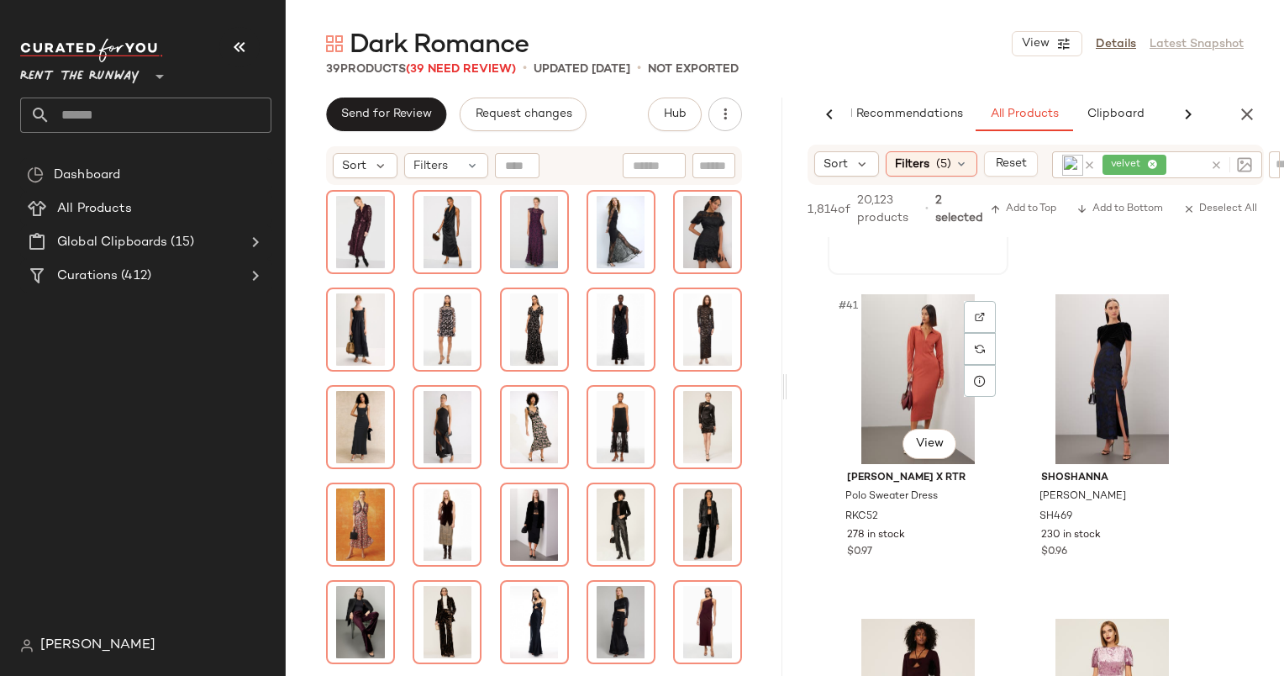
scroll to position [6182, 0]
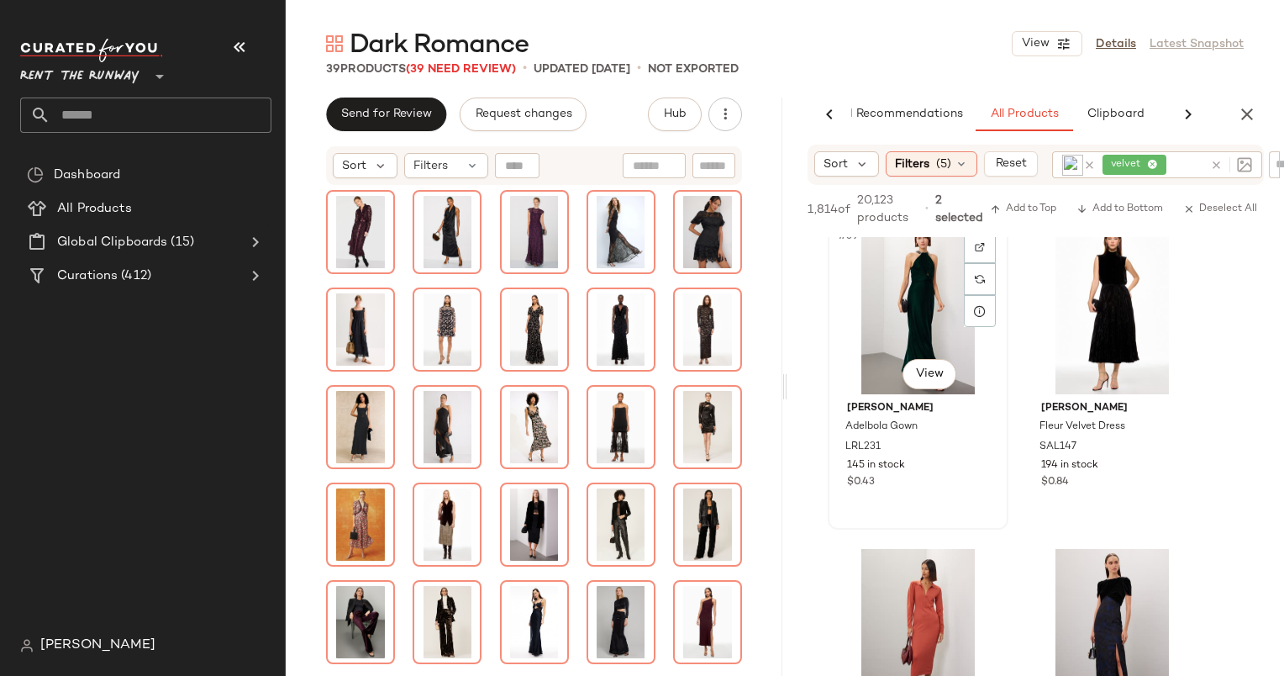
click at [924, 319] on div "#39 View" at bounding box center [918, 309] width 169 height 170
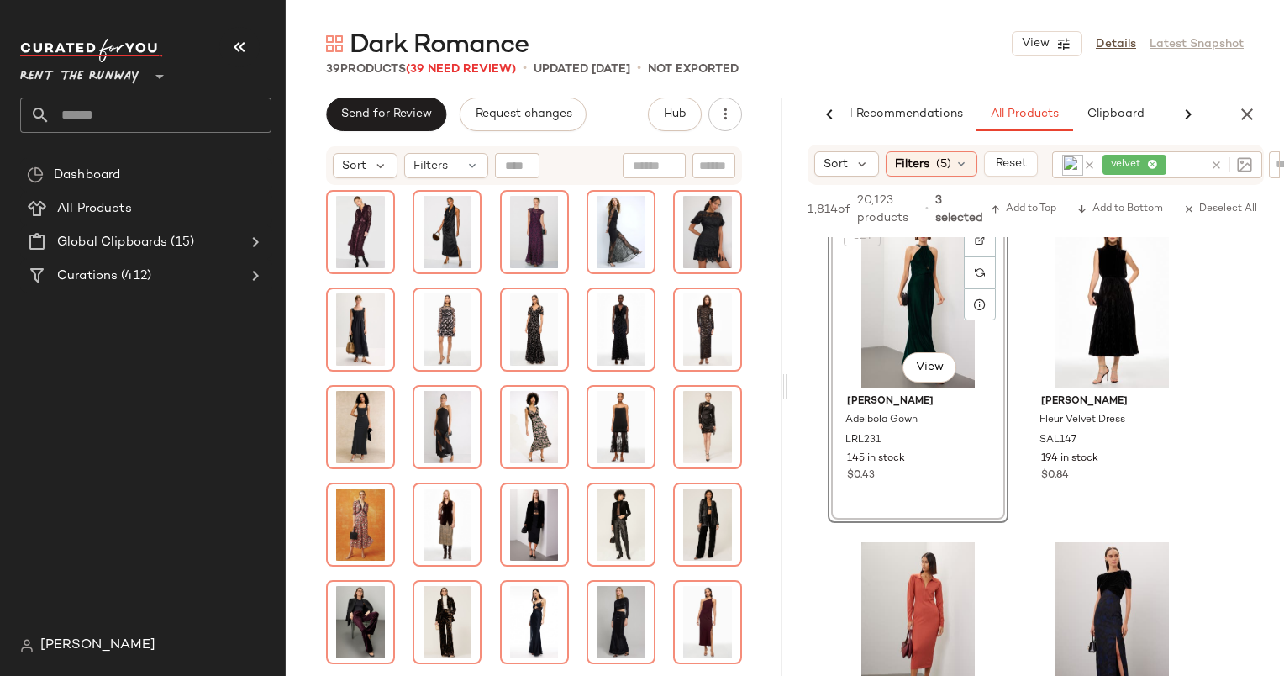
scroll to position [6189, 0]
click at [1072, 299] on div "#40 View" at bounding box center [1112, 303] width 169 height 170
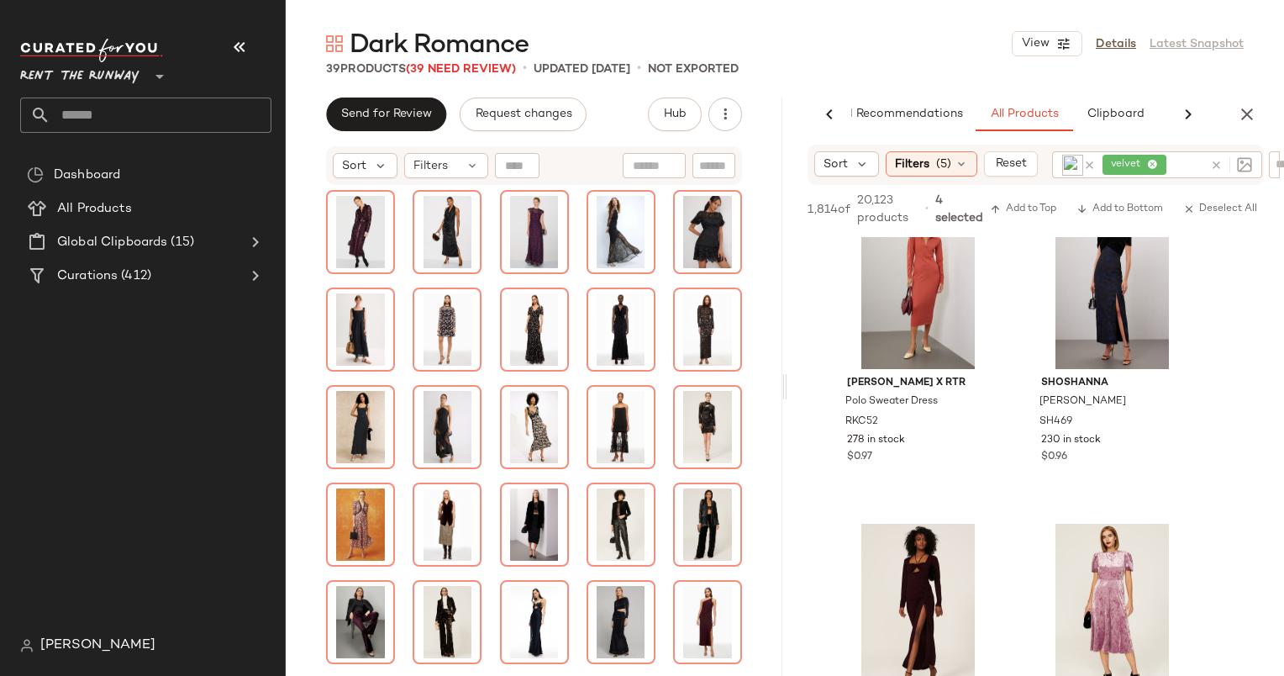
scroll to position [6545, 0]
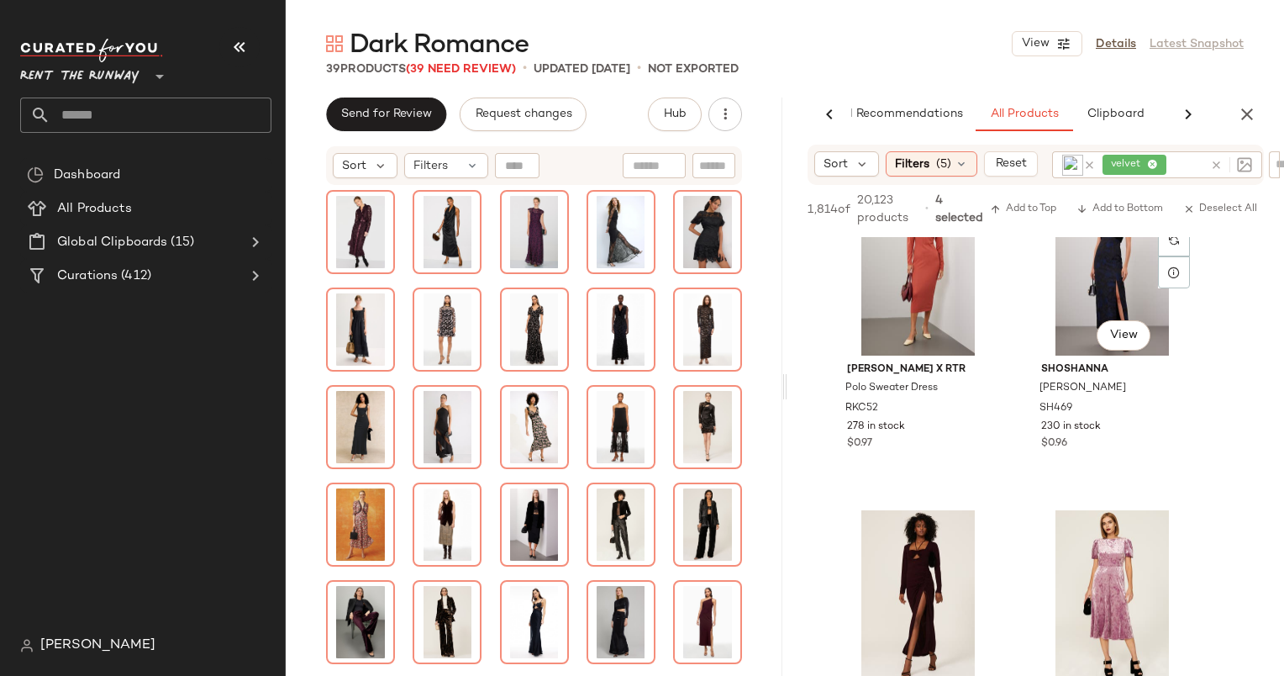
click at [1072, 299] on div "#42 View" at bounding box center [1112, 271] width 169 height 170
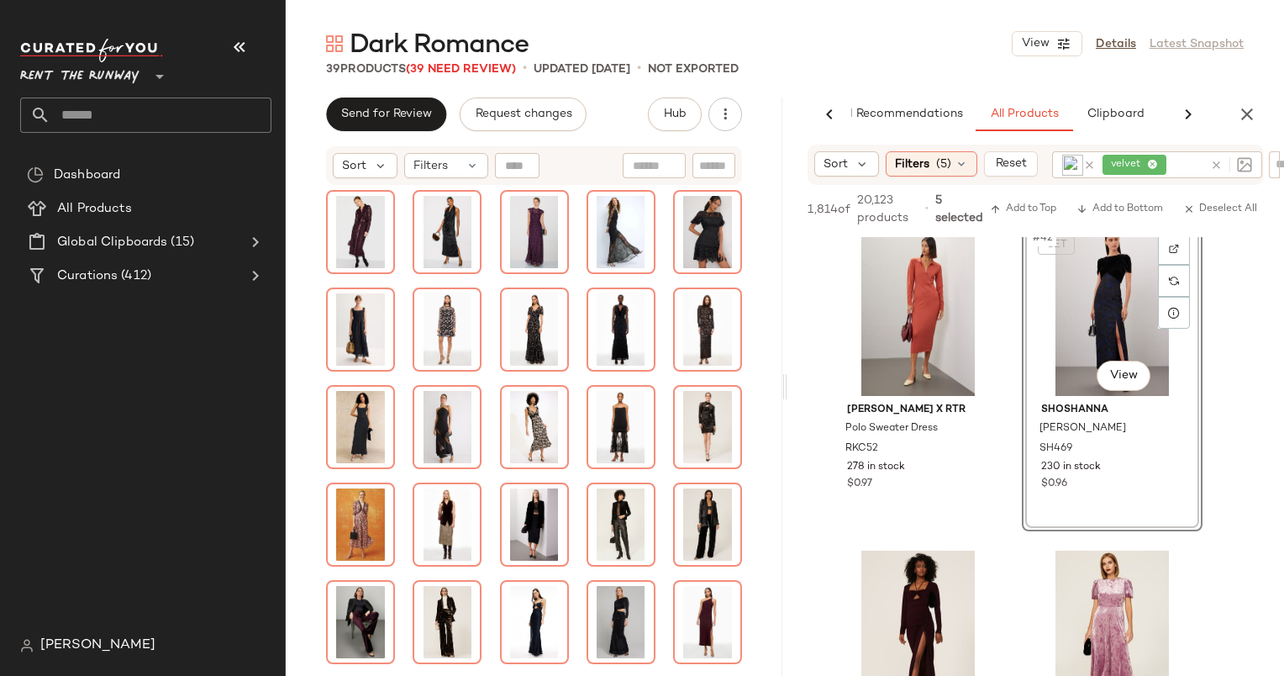
click at [1072, 299] on div "SET #42 View" at bounding box center [1112, 311] width 169 height 170
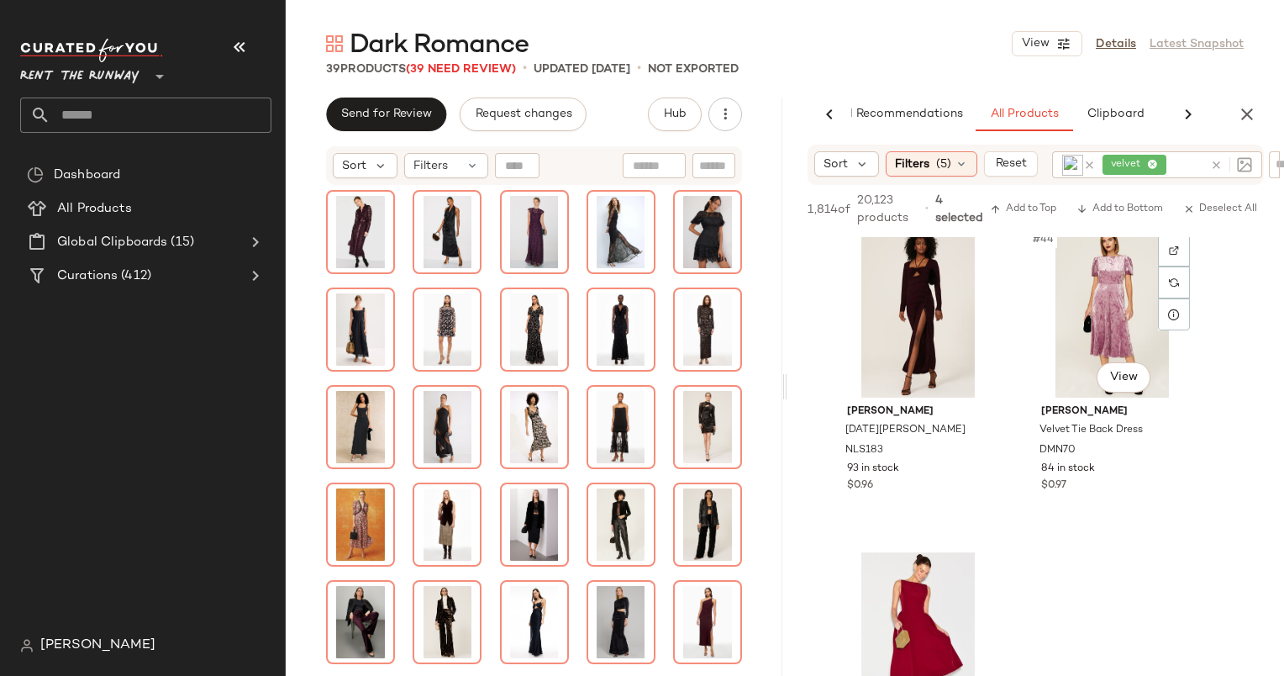
scroll to position [6843, 0]
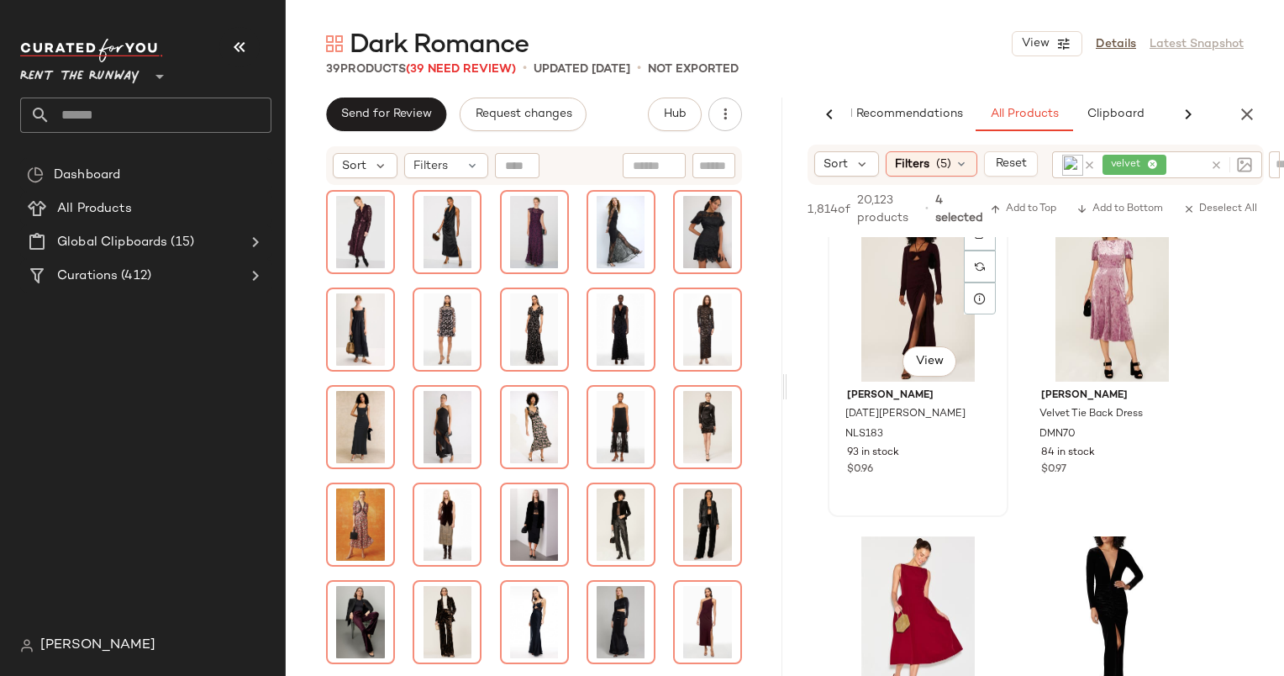
click at [940, 306] on div "#43 View" at bounding box center [918, 297] width 169 height 170
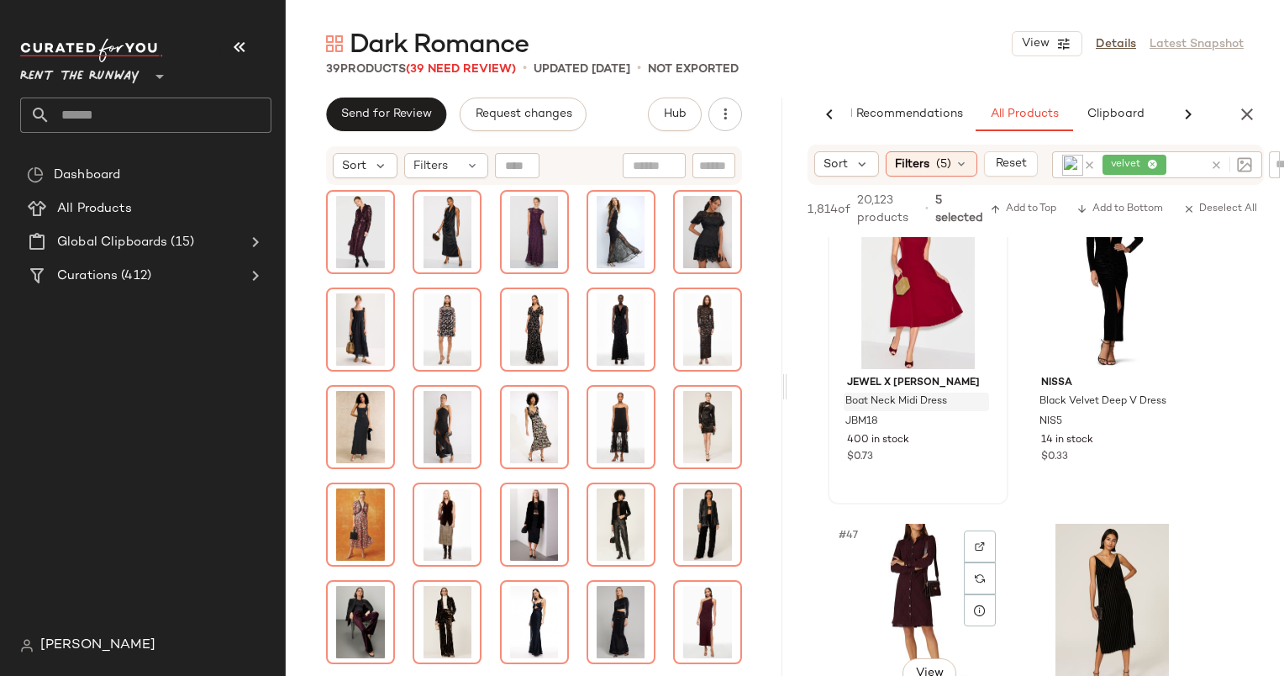
scroll to position [7179, 0]
click at [904, 259] on div "#45 View" at bounding box center [918, 285] width 169 height 170
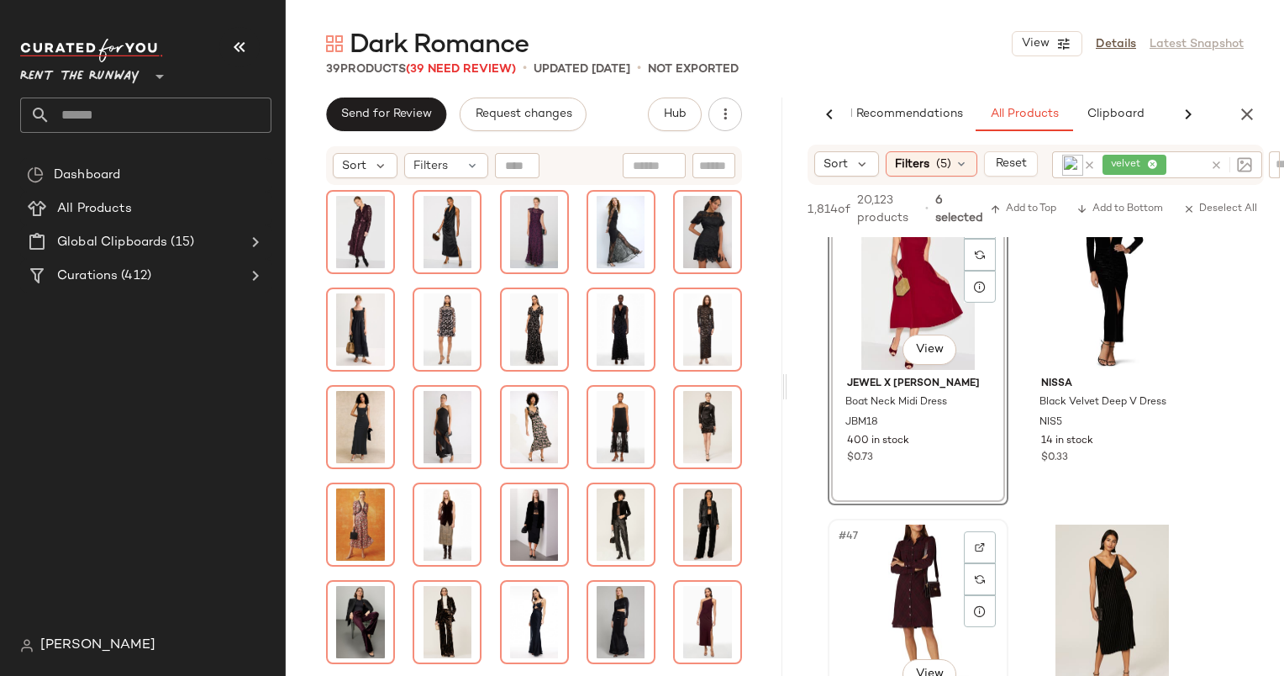
scroll to position [7552, 0]
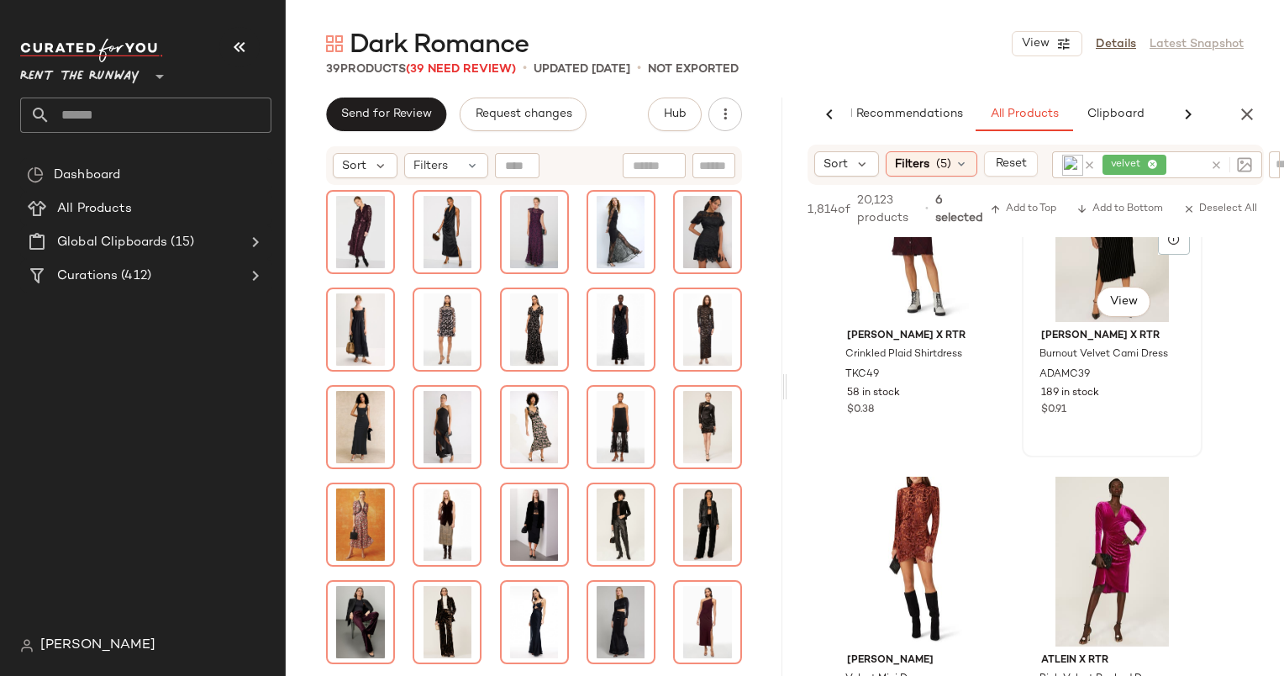
click at [1068, 278] on div "#48 View" at bounding box center [1112, 237] width 169 height 170
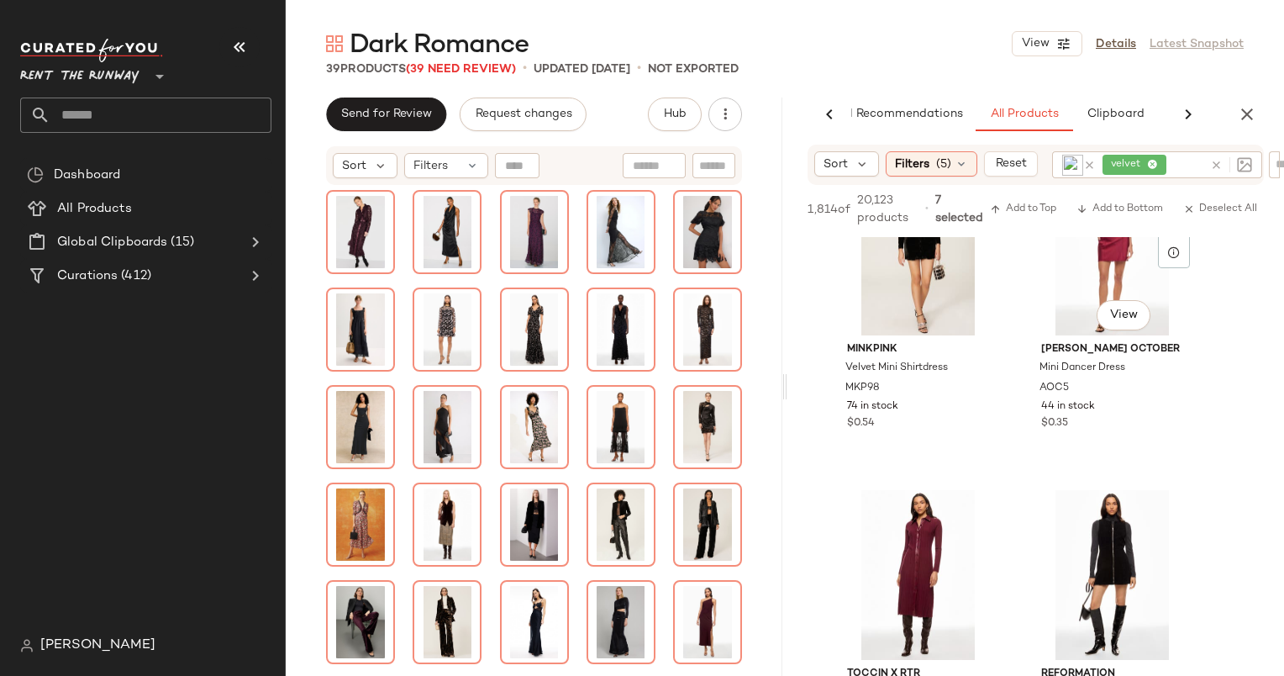
scroll to position [8493, 0]
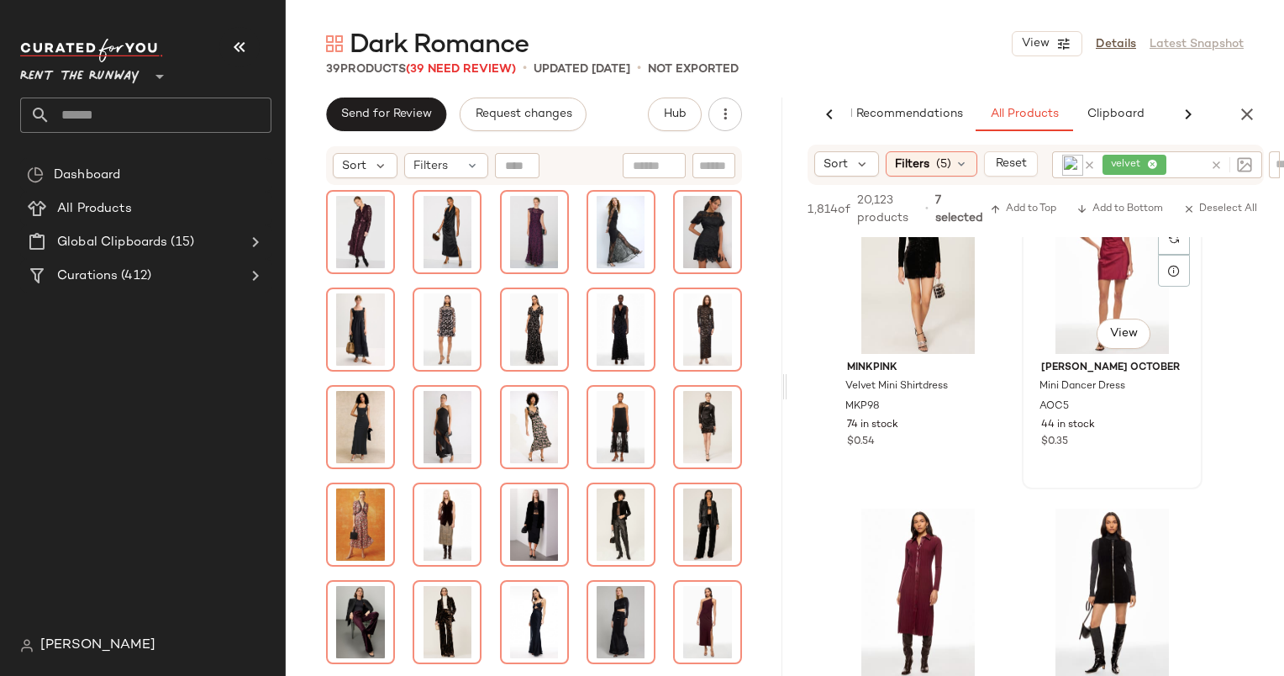
click at [1059, 303] on div "#54 View" at bounding box center [1112, 269] width 169 height 170
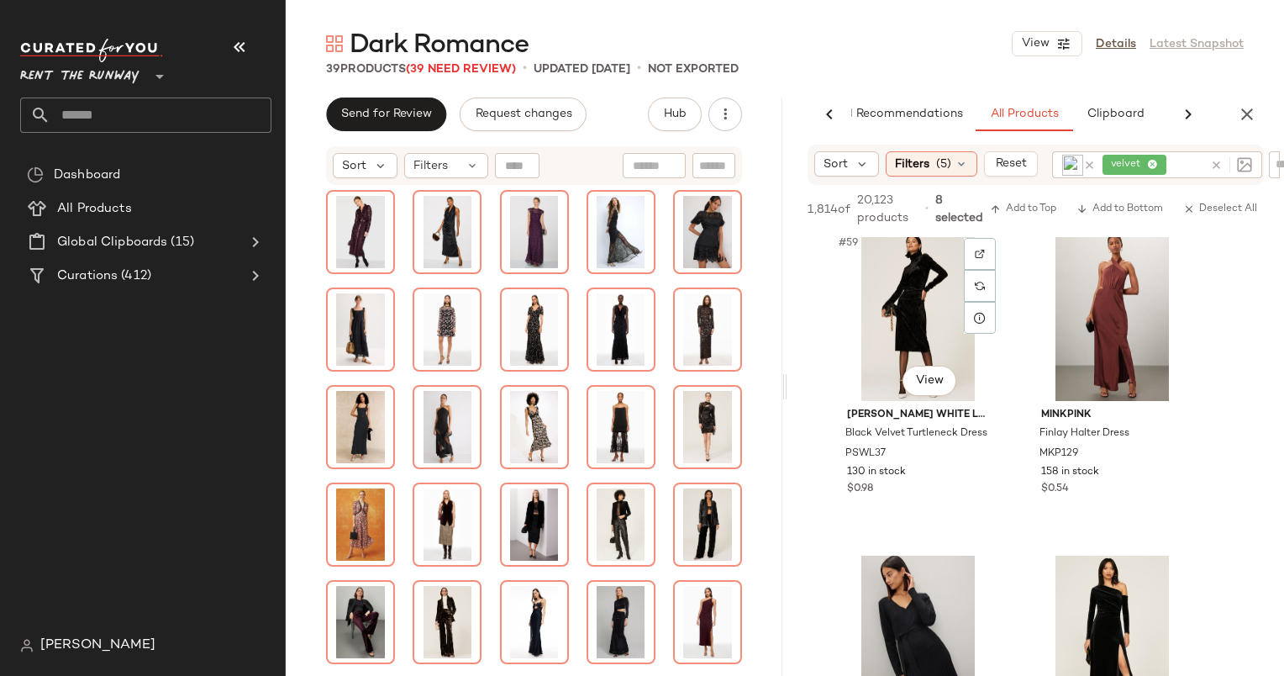
scroll to position [9419, 0]
click at [903, 324] on div "#59 View" at bounding box center [918, 316] width 169 height 170
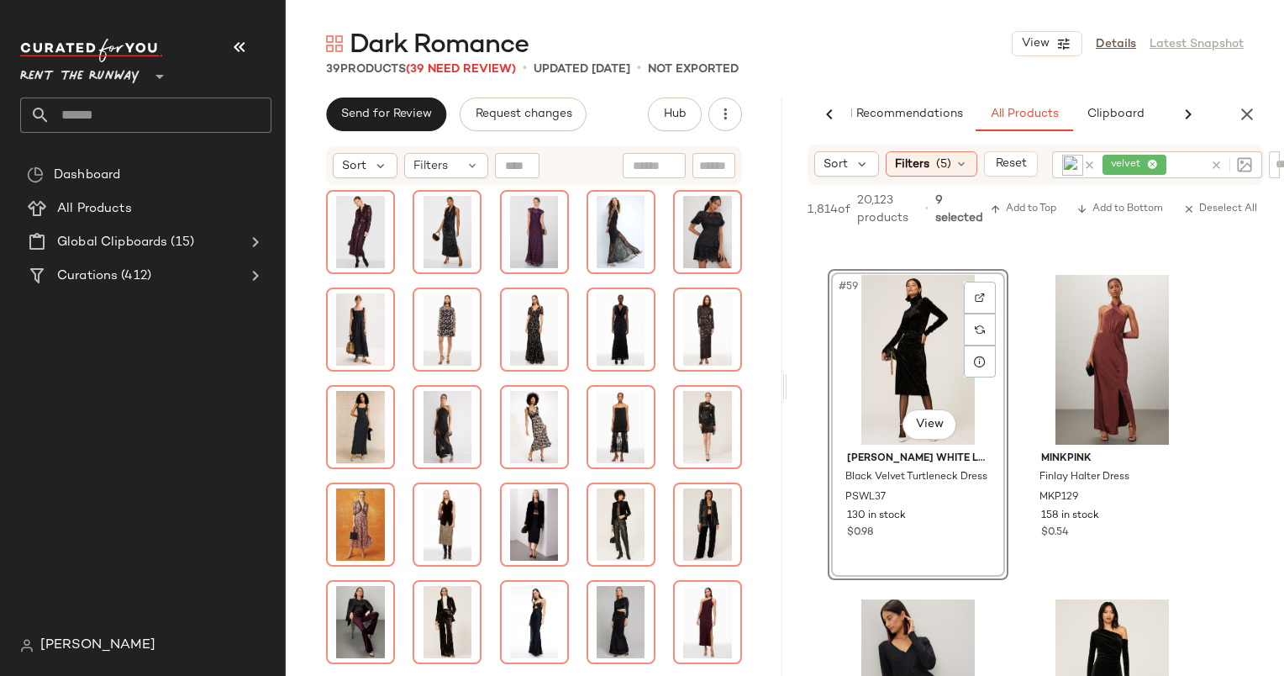
scroll to position [9227, 0]
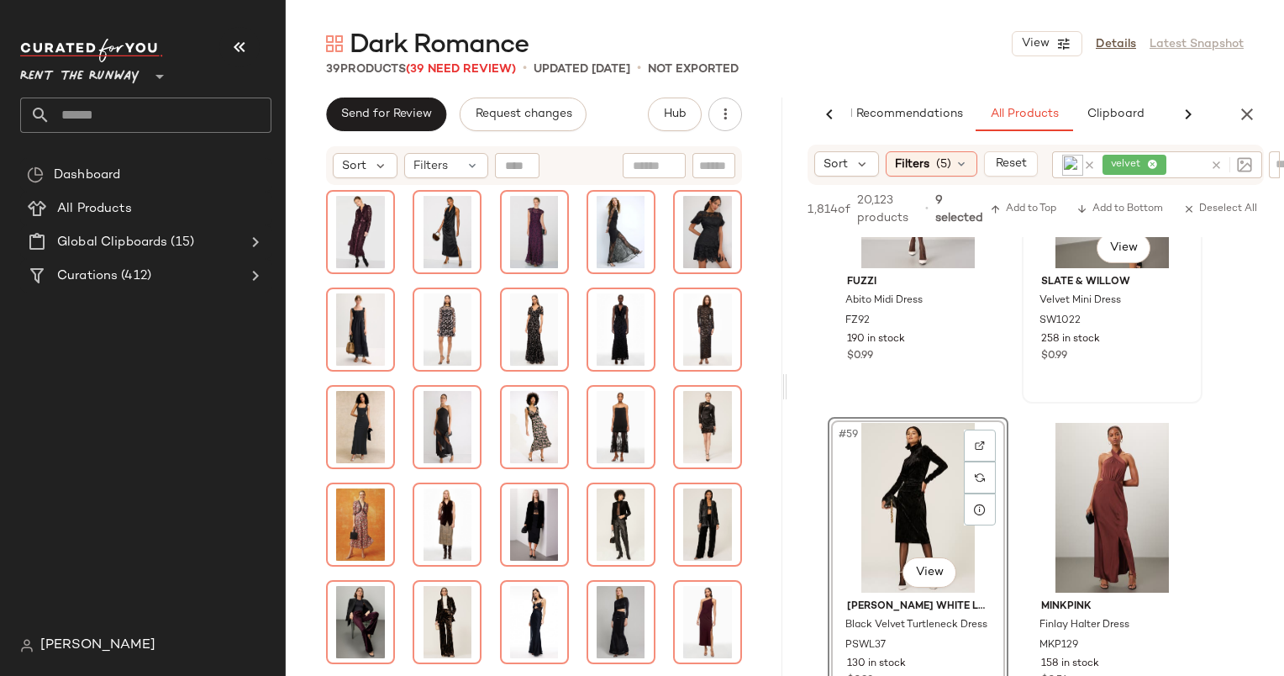
click at [1056, 272] on div "Slate & Willow Velvet Mini Dress SW1022 258 in stock $0.99" at bounding box center [1112, 316] width 169 height 97
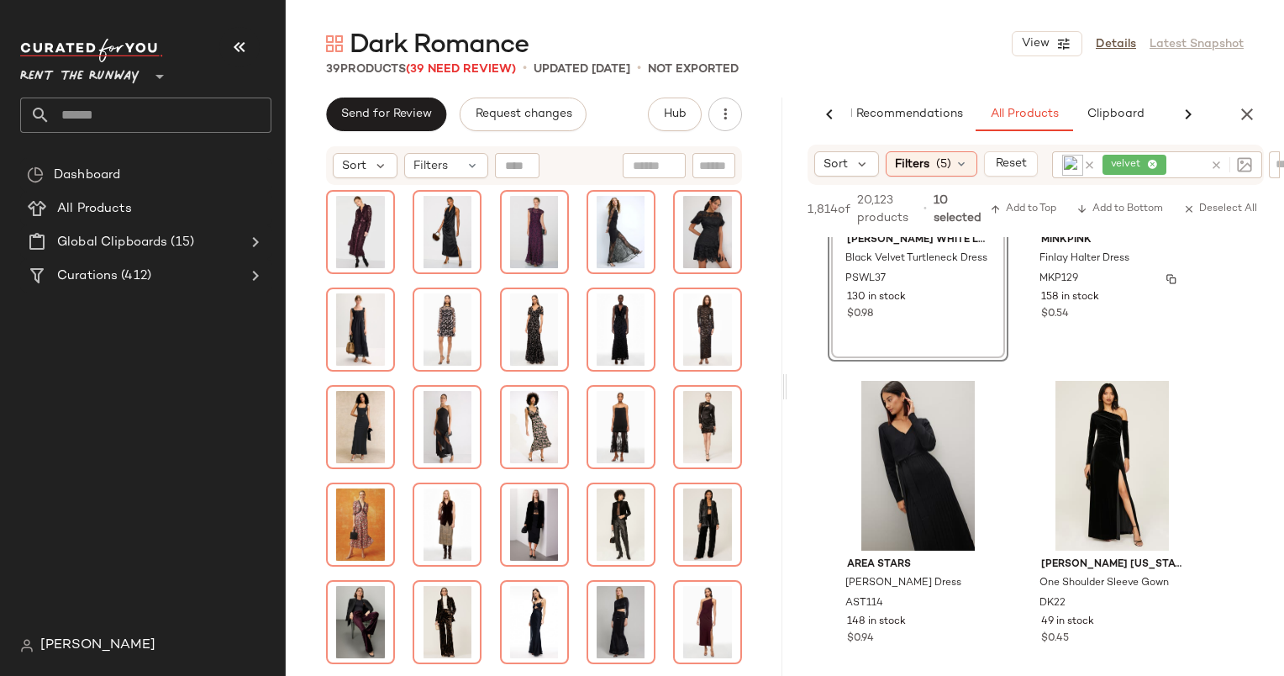
scroll to position [9712, 0]
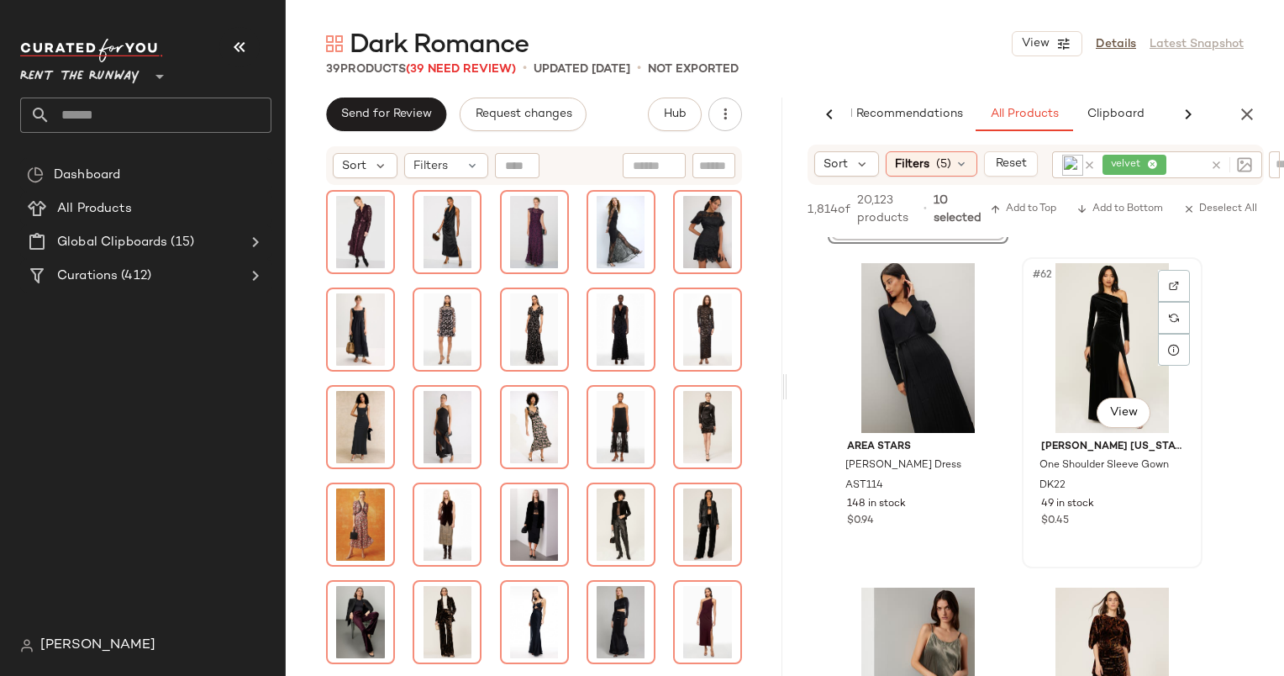
click at [1068, 370] on div "#62 View" at bounding box center [1112, 348] width 169 height 170
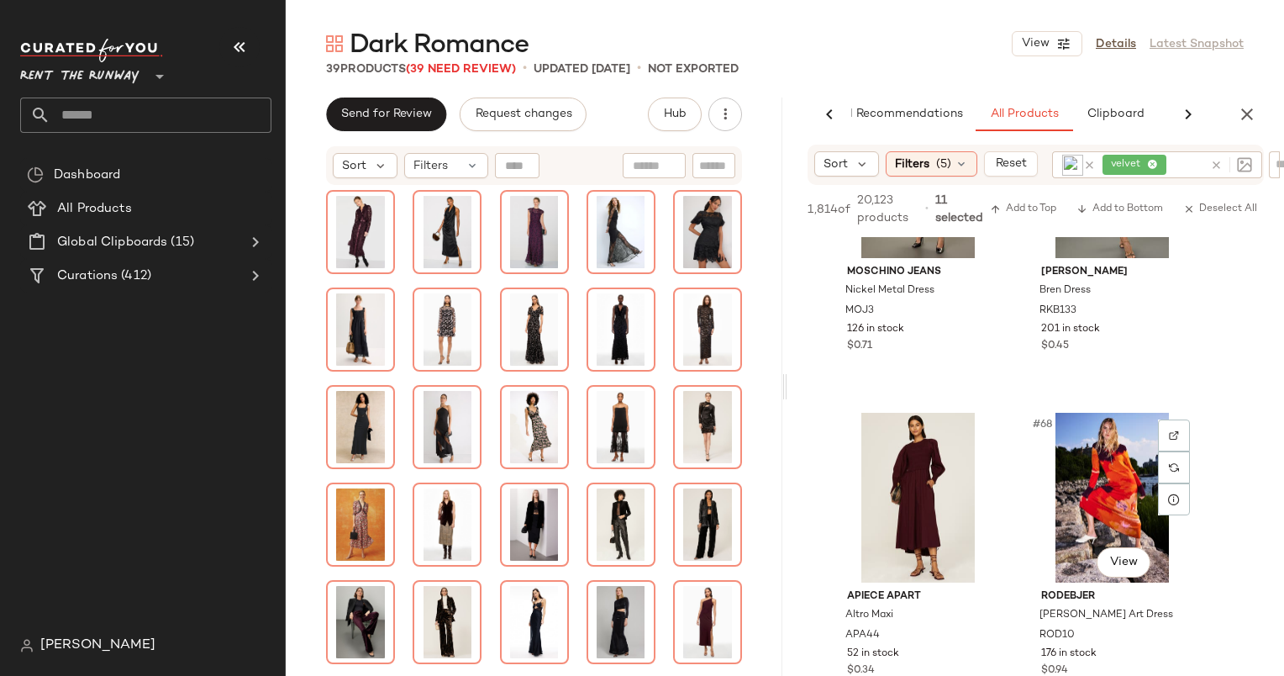
scroll to position [10517, 0]
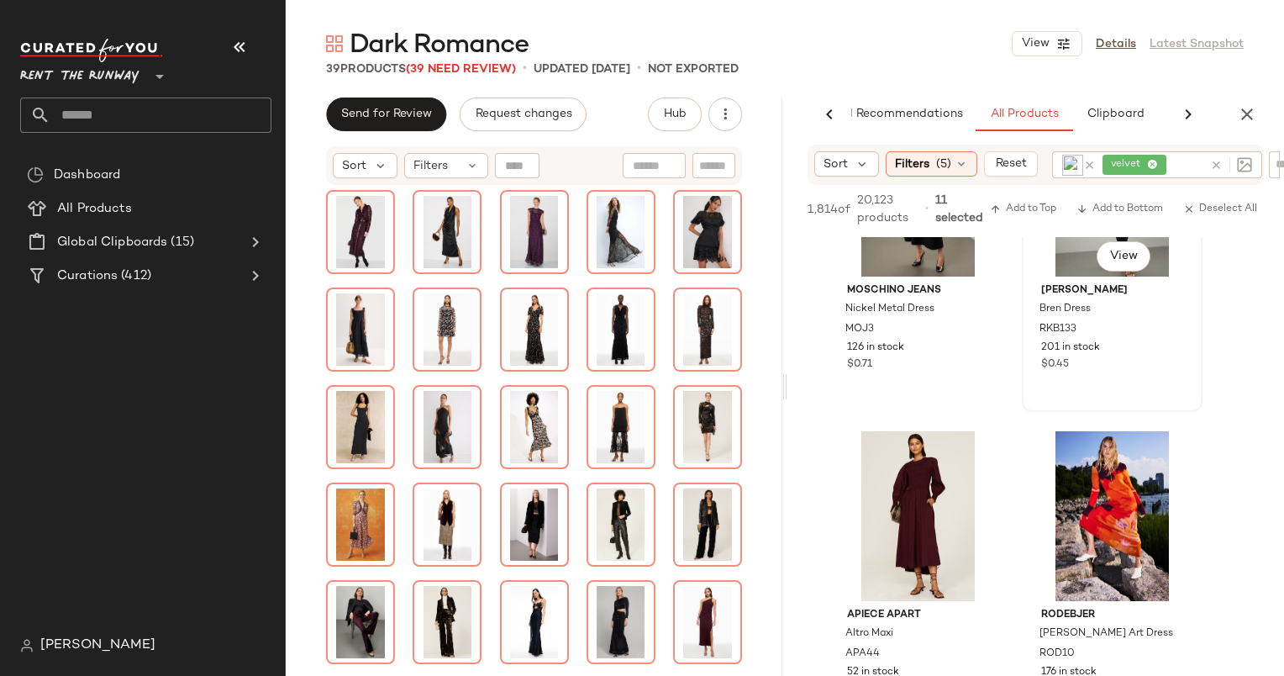
click at [1130, 339] on div "Ronny Kobo Bren Dress RKB133 201 in stock $0.45" at bounding box center [1112, 324] width 169 height 97
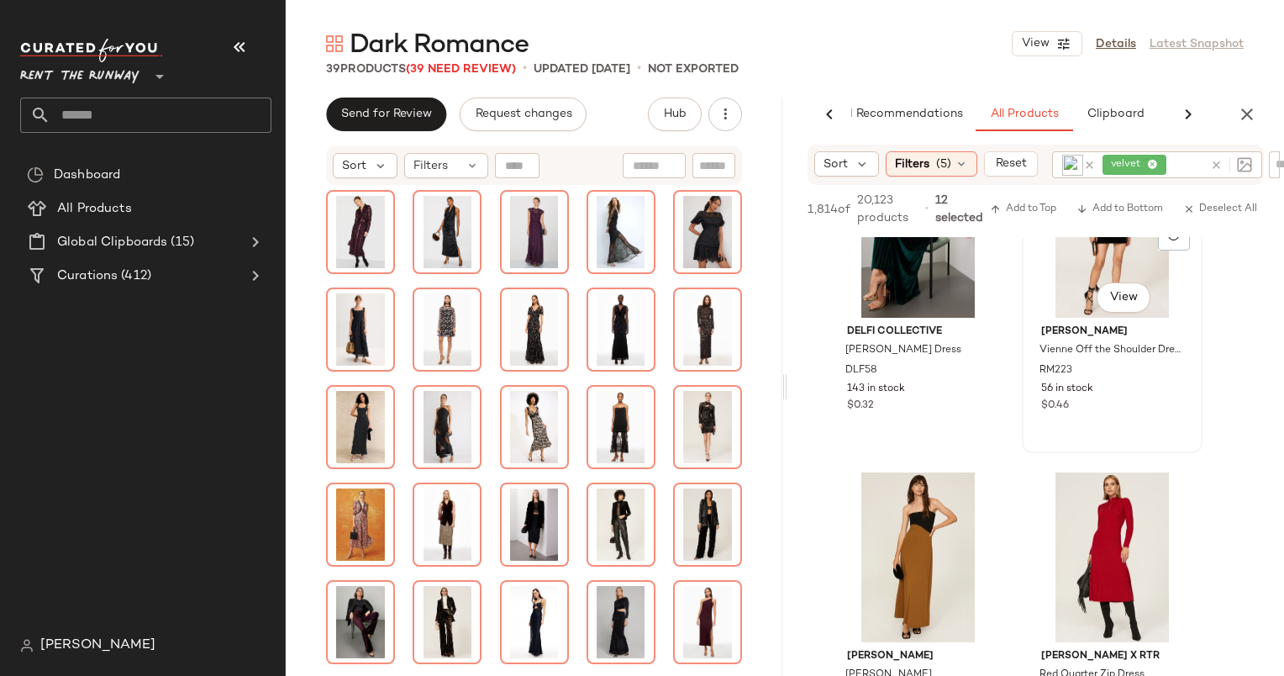
scroll to position [12634, 0]
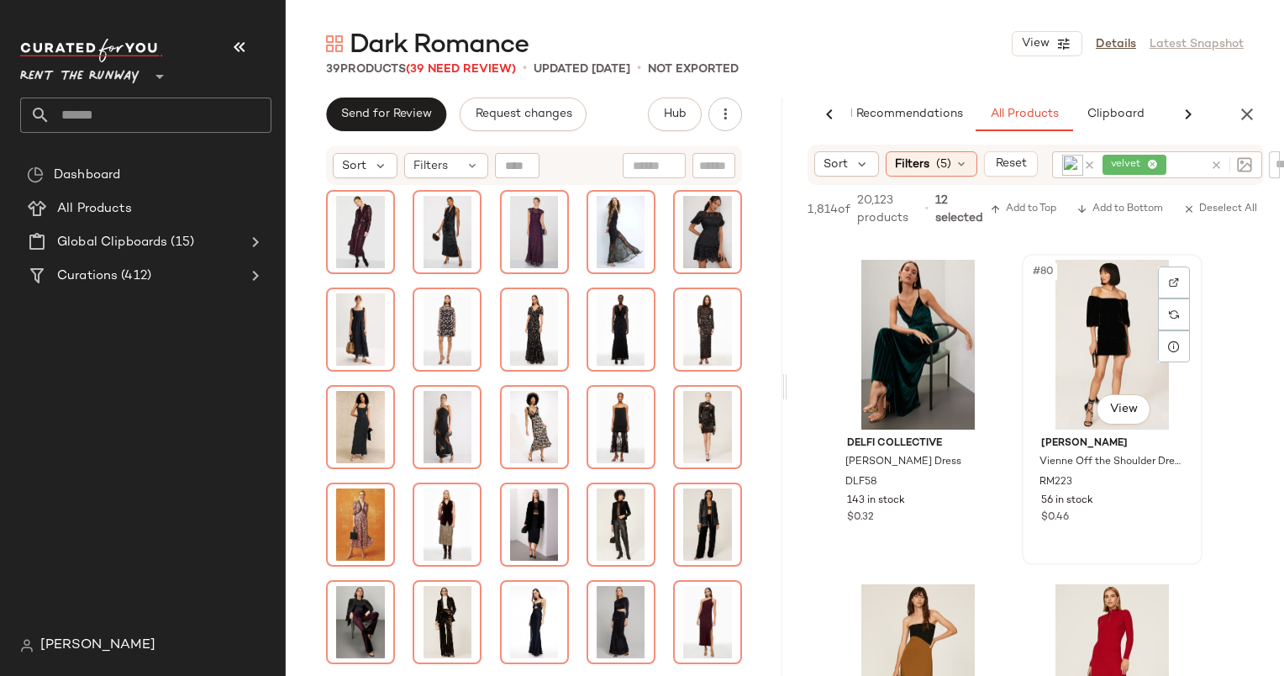
click at [1132, 373] on div "#80 View" at bounding box center [1112, 345] width 169 height 170
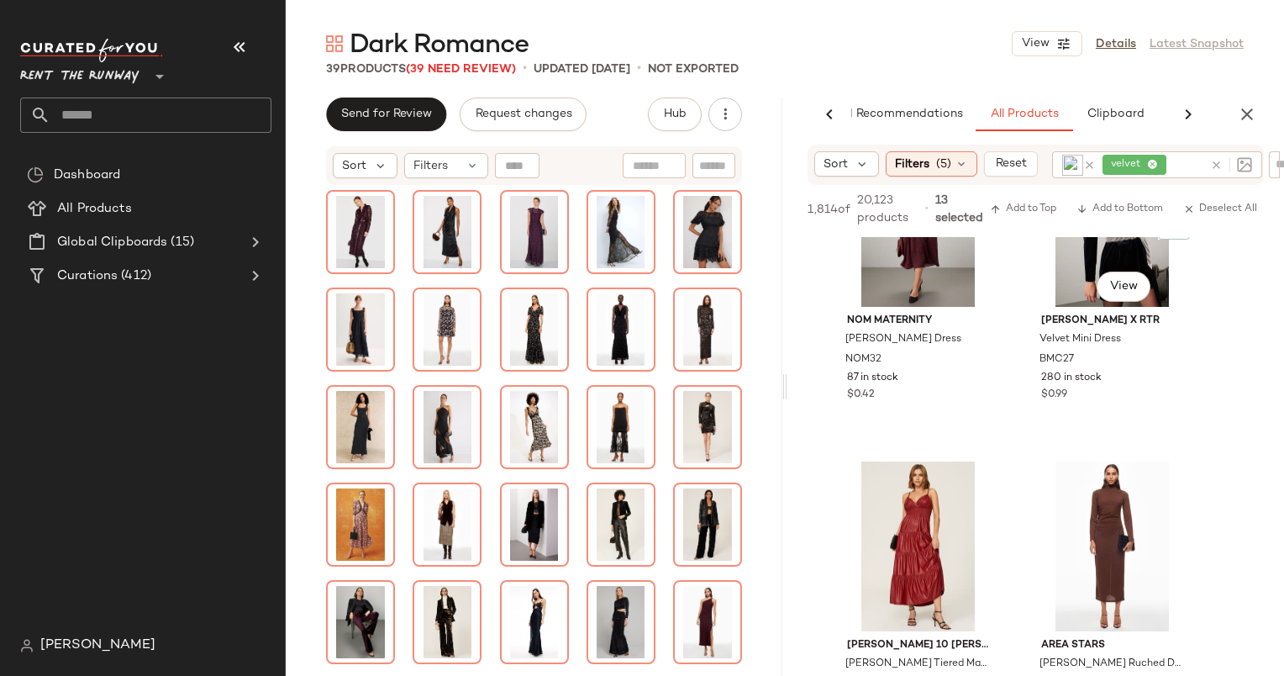
scroll to position [13406, 0]
click at [1064, 290] on div "#84 View" at bounding box center [1112, 222] width 169 height 170
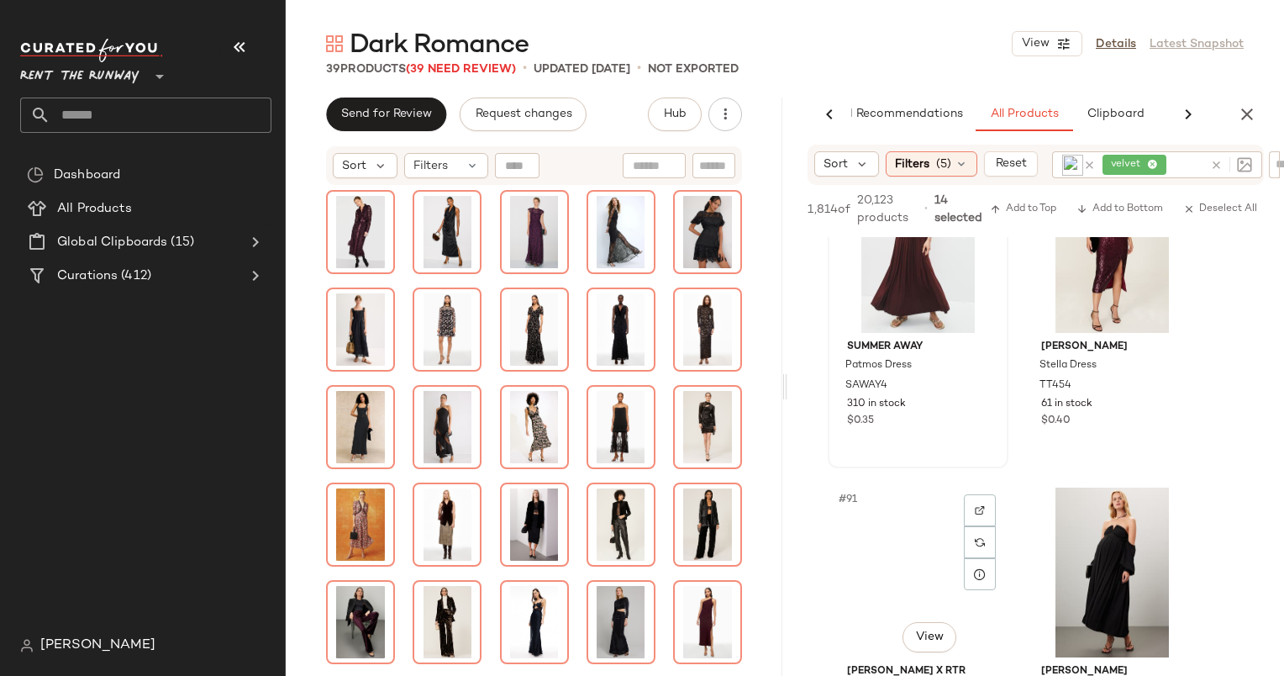
scroll to position [14354, 0]
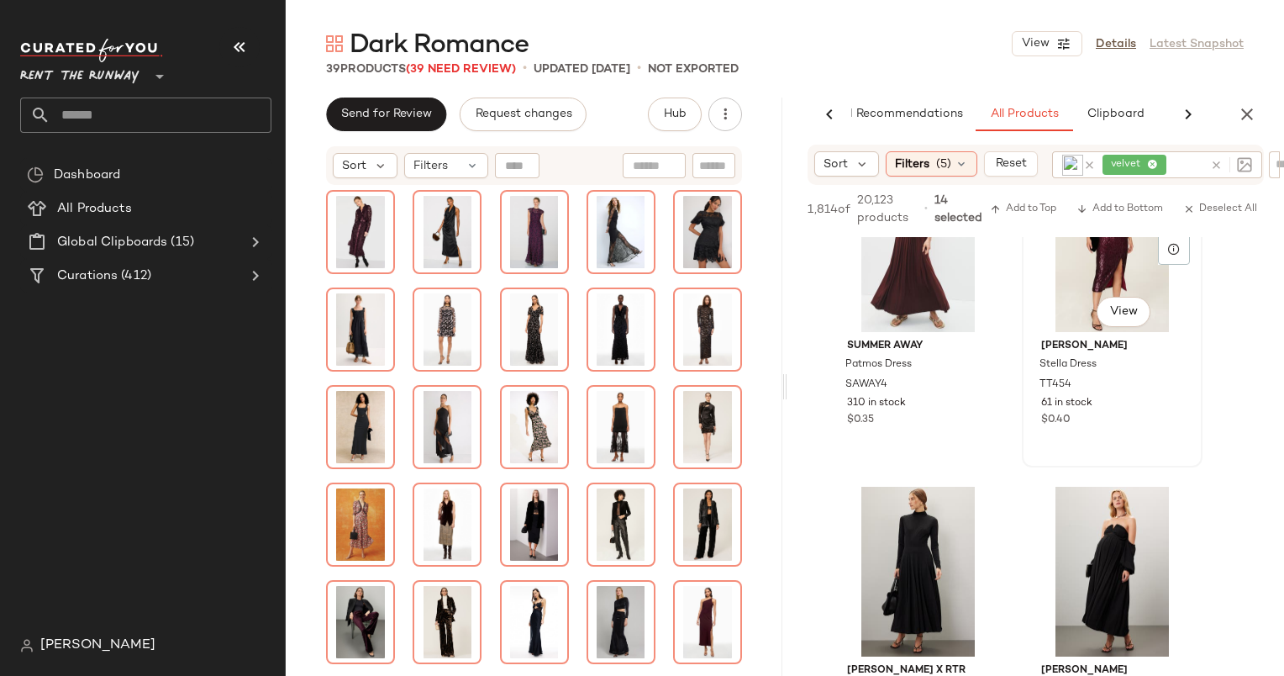
click at [1064, 297] on div "#90 View" at bounding box center [1112, 247] width 169 height 170
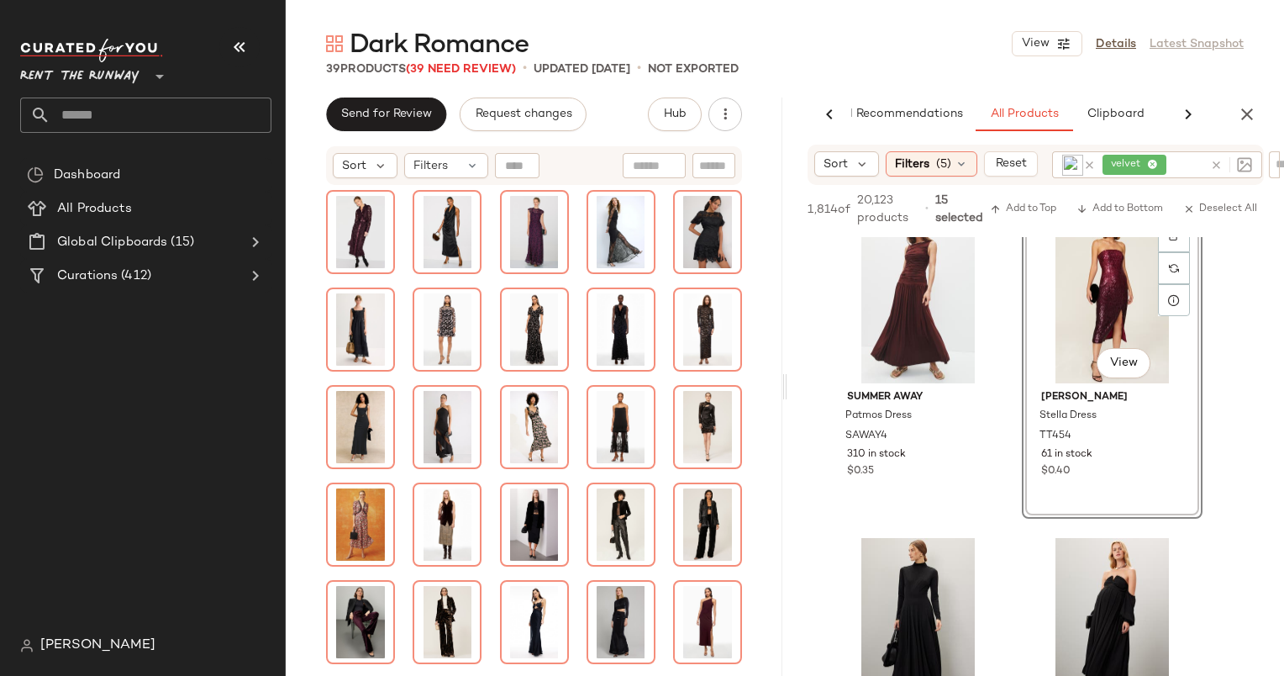
scroll to position [14303, 0]
click at [1064, 297] on div "#90 View" at bounding box center [1112, 298] width 169 height 170
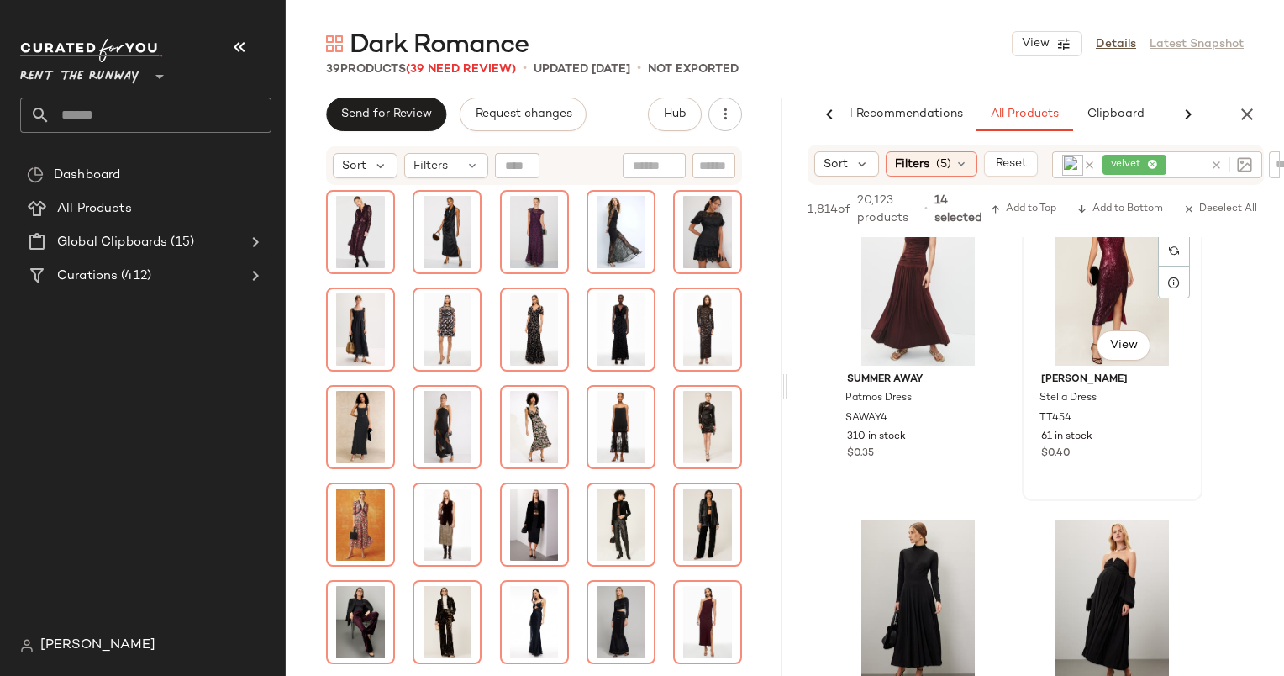
click at [1064, 336] on div "#90 View" at bounding box center [1112, 281] width 169 height 170
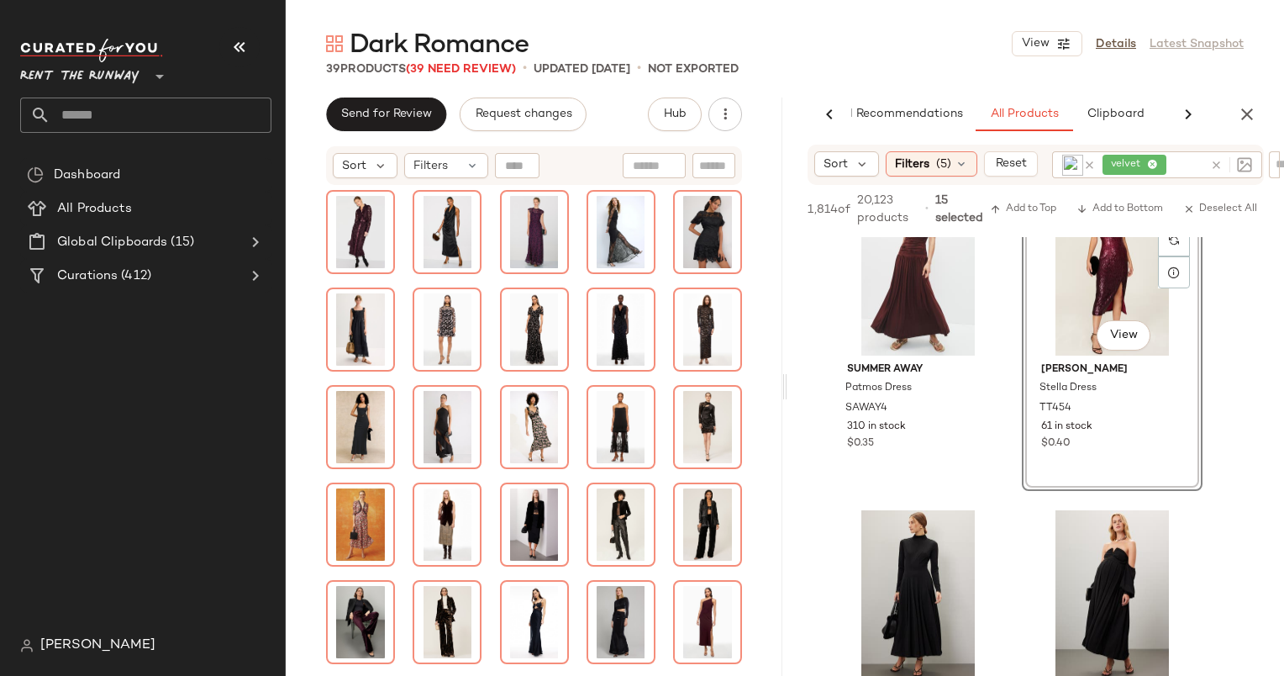
scroll to position [14330, 0]
click at [1082, 328] on body "Rent the Runway ** Dashboard All Products Global Clipboards (15) Curations (412…" at bounding box center [642, 338] width 1284 height 676
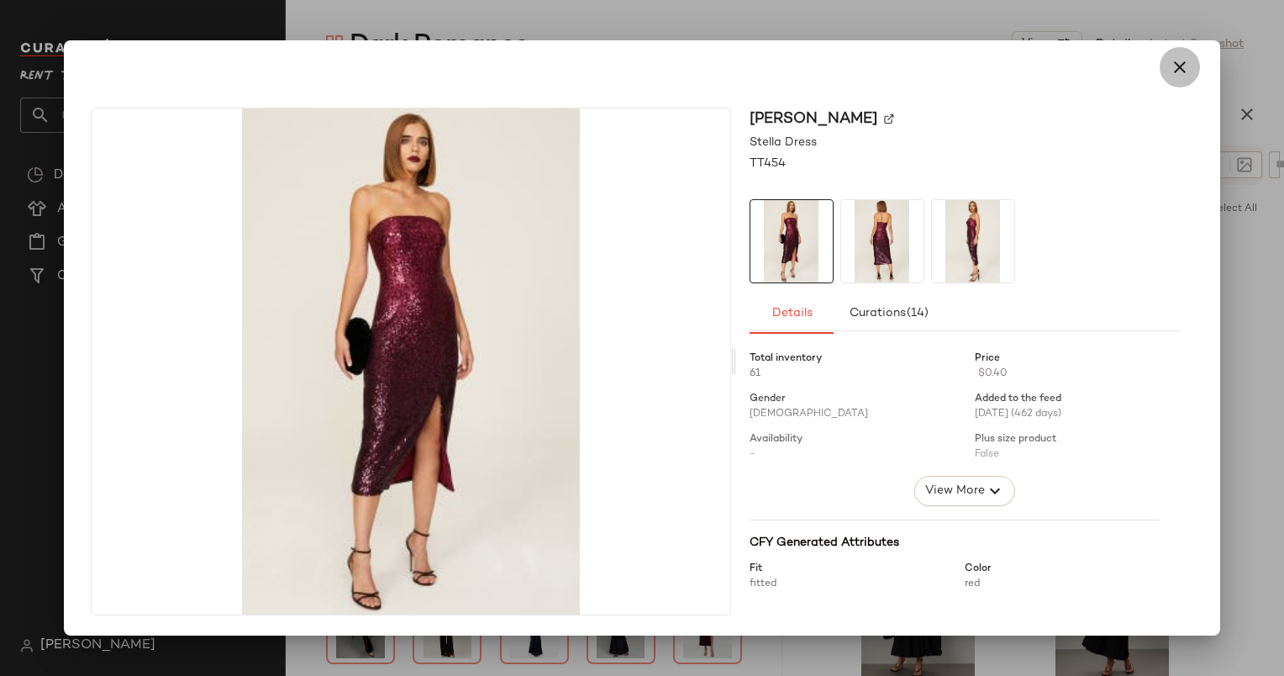
click at [1187, 61] on icon "button" at bounding box center [1180, 67] width 20 height 20
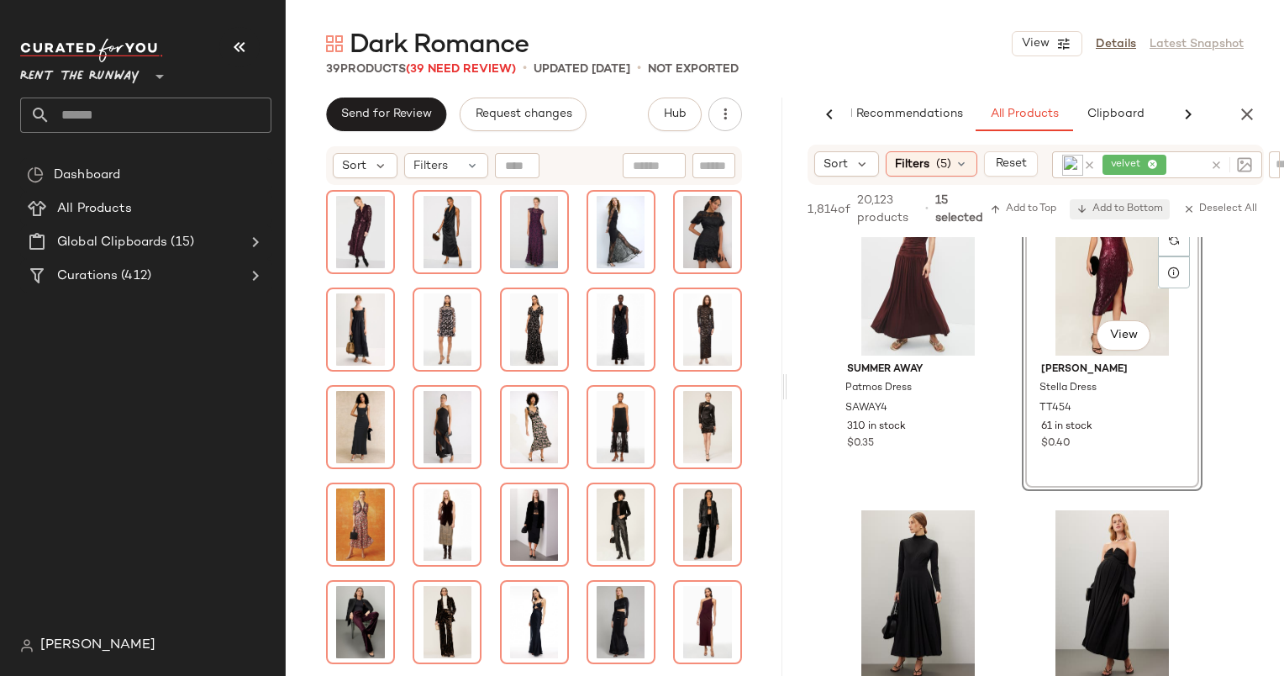
click at [1102, 209] on span "Add to Bottom" at bounding box center [1120, 209] width 87 height 12
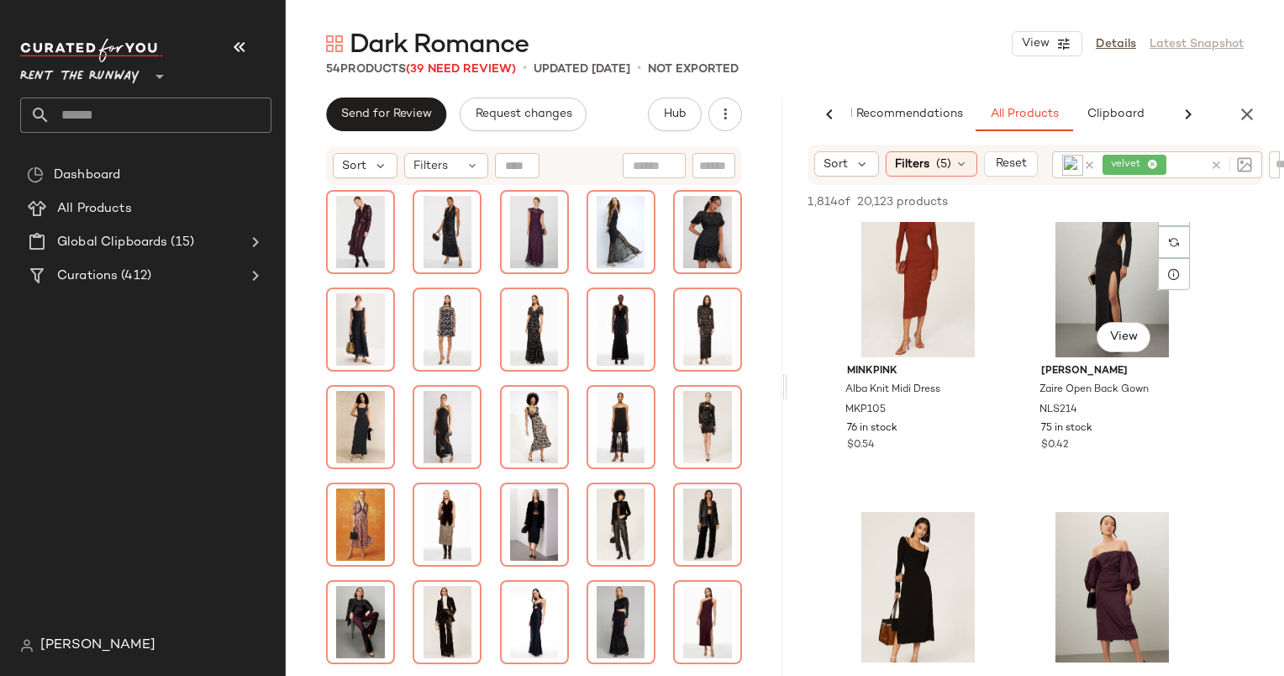
scroll to position [14639, 0]
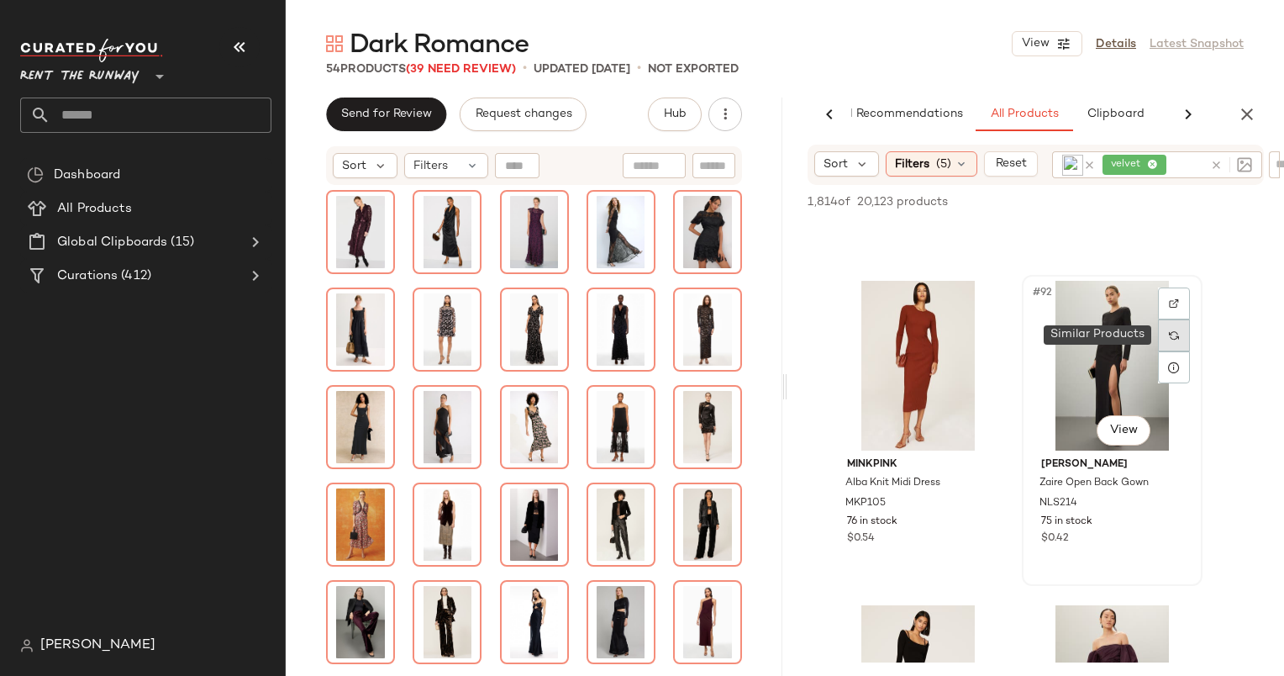
click at [1173, 319] on div at bounding box center [1174, 335] width 32 height 32
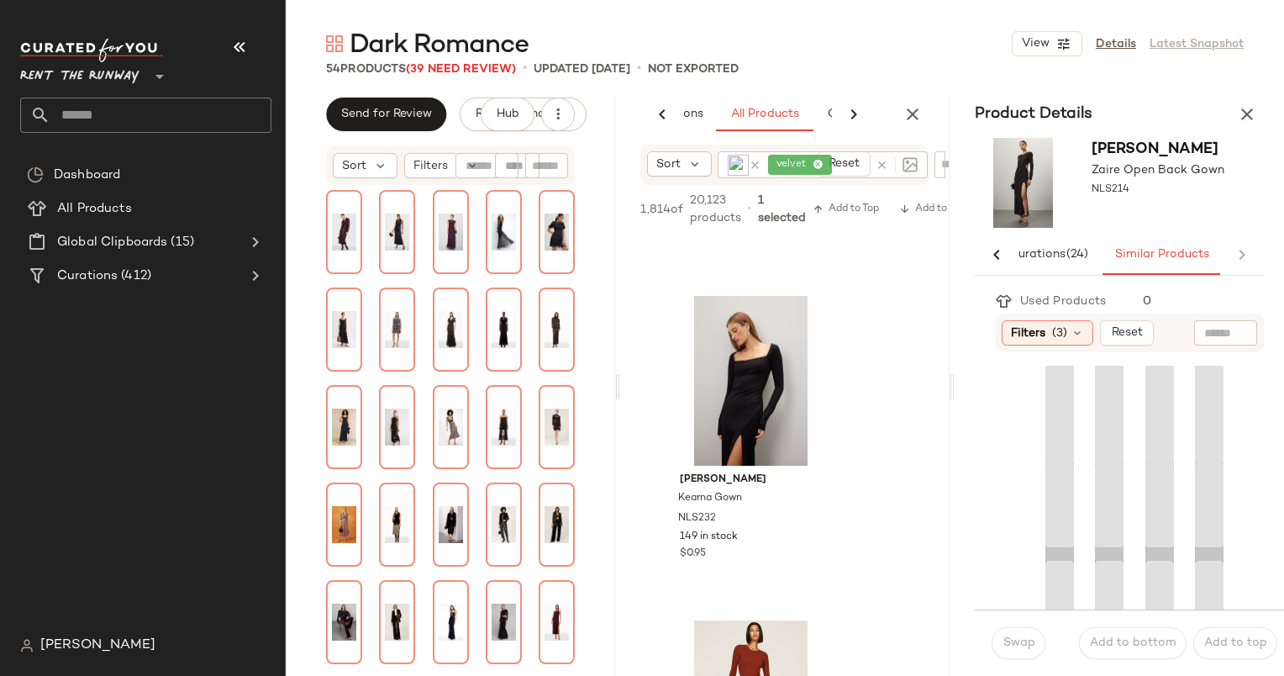
scroll to position [0, 109]
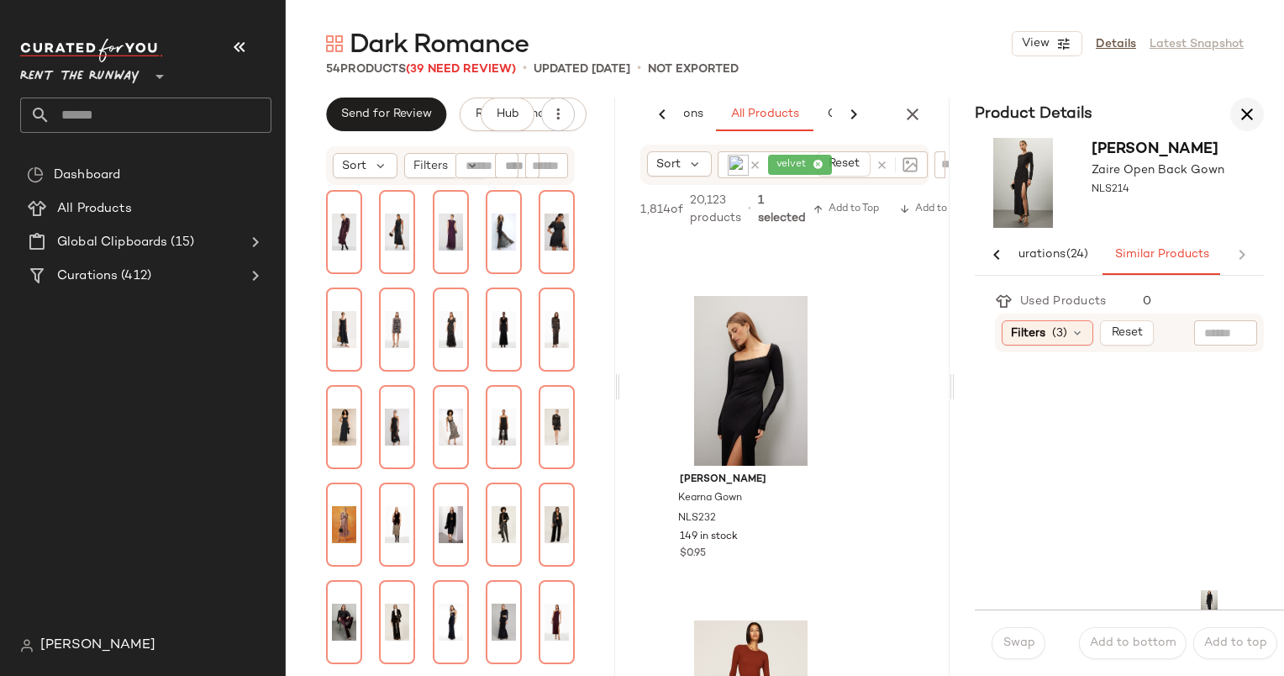
click at [1251, 104] on icon "button" at bounding box center [1247, 114] width 20 height 20
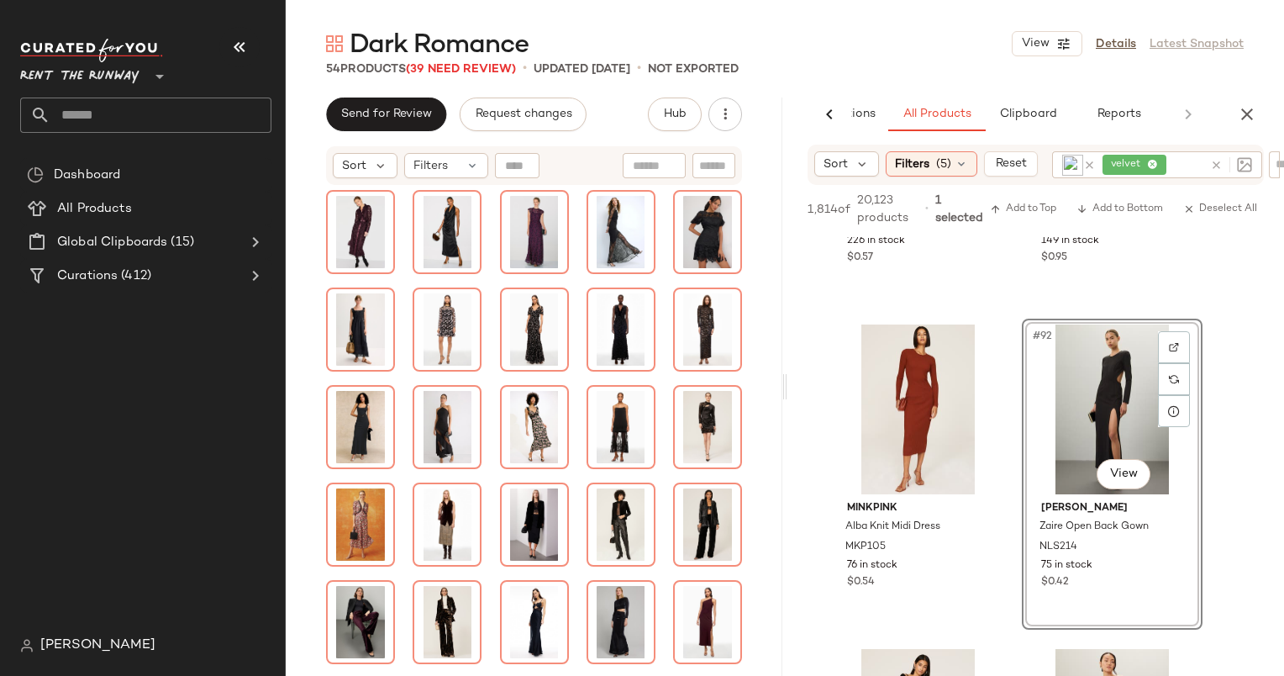
scroll to position [14482, 0]
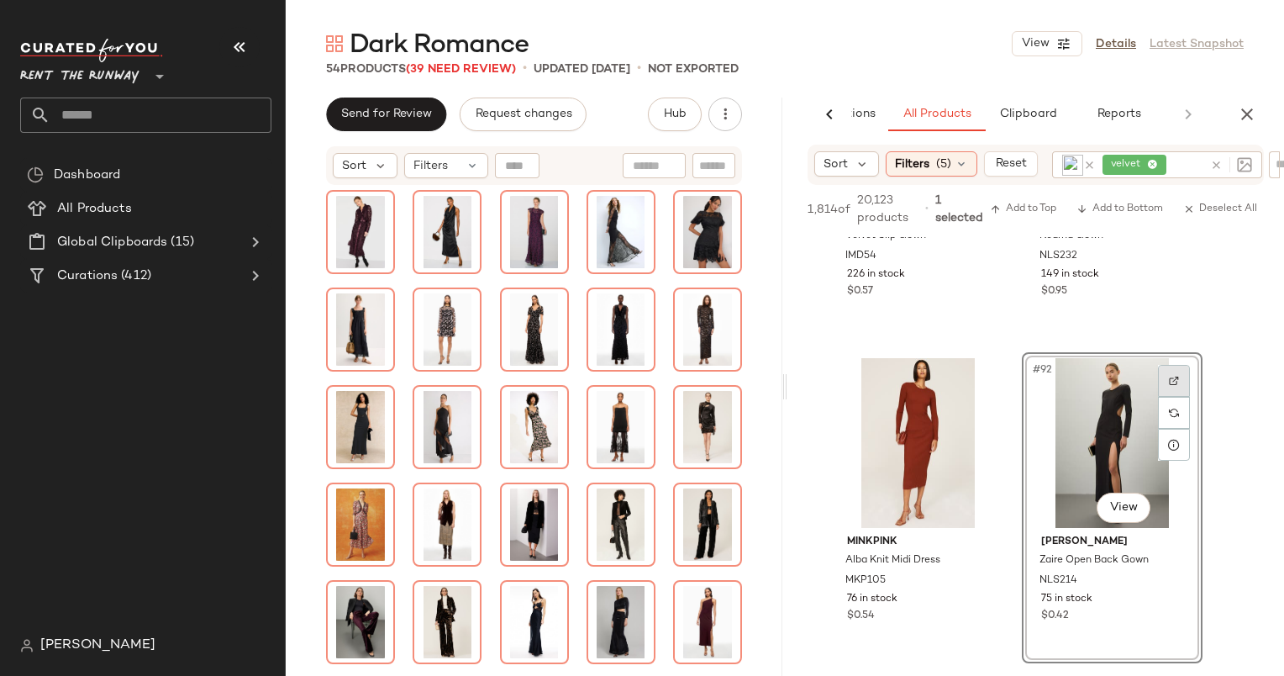
click at [1177, 379] on img at bounding box center [1174, 381] width 10 height 10
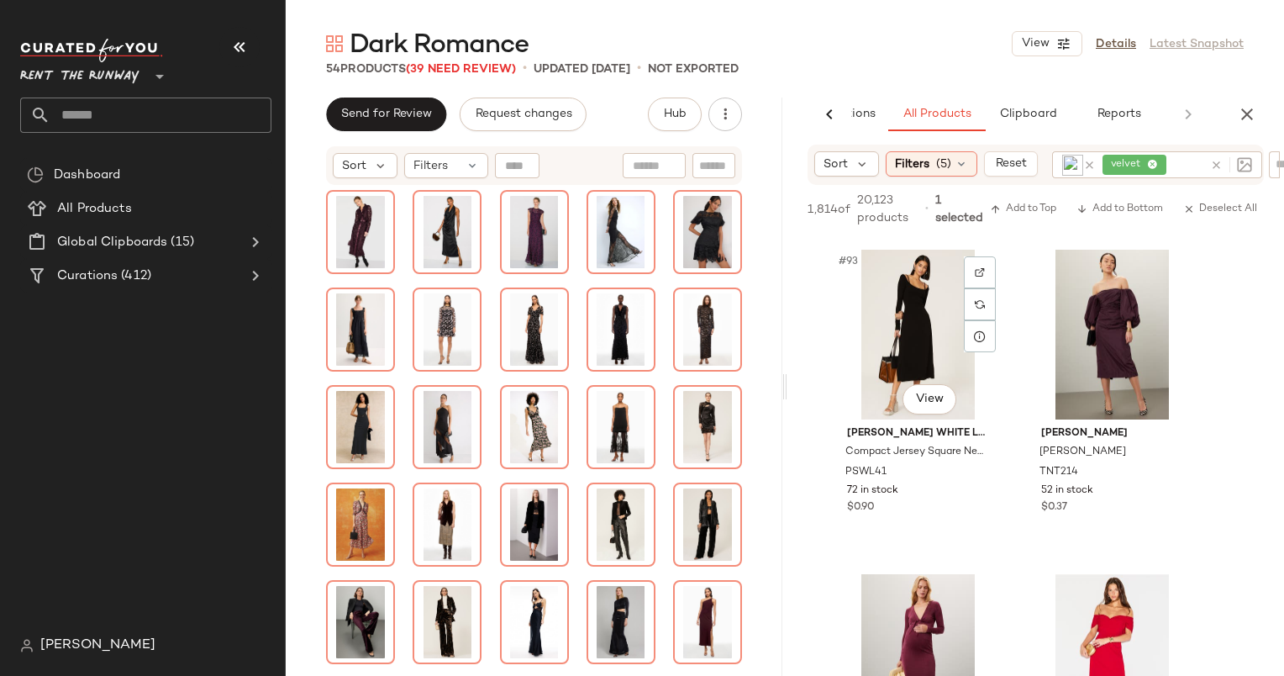
scroll to position [14916, 0]
click at [1080, 350] on div "#94 View" at bounding box center [1112, 334] width 169 height 170
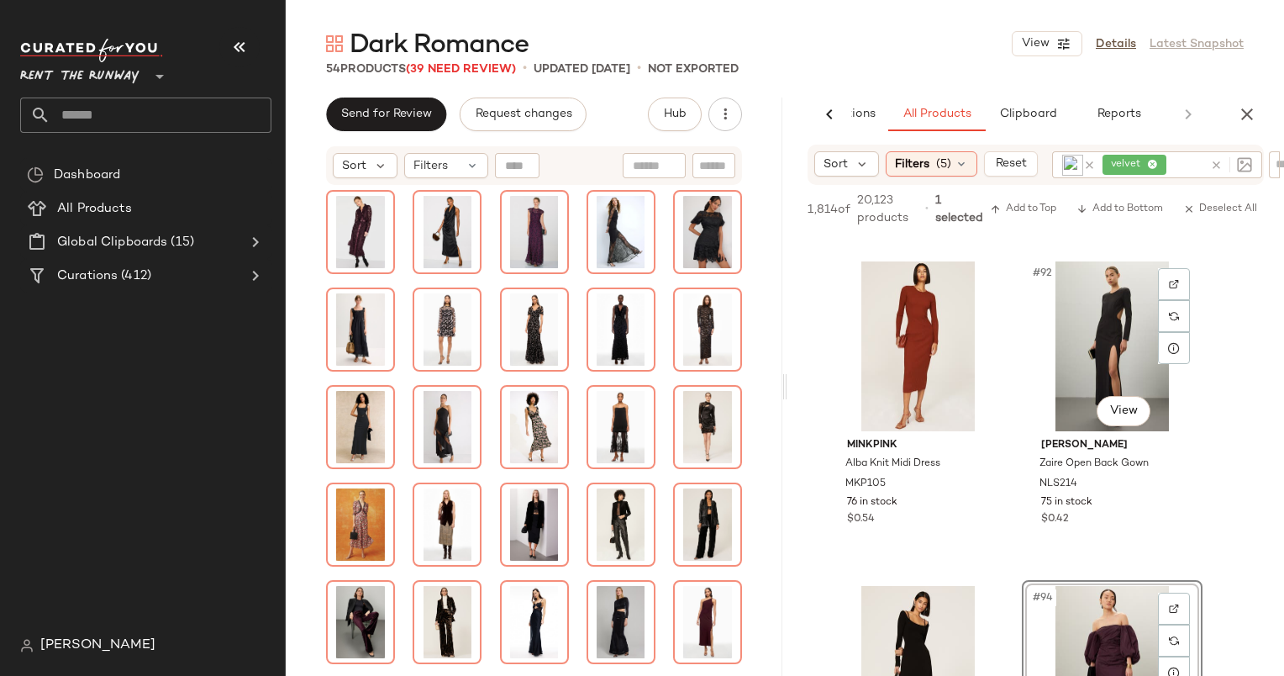
scroll to position [14579, 0]
click at [1103, 345] on div "#92 View" at bounding box center [1112, 346] width 169 height 170
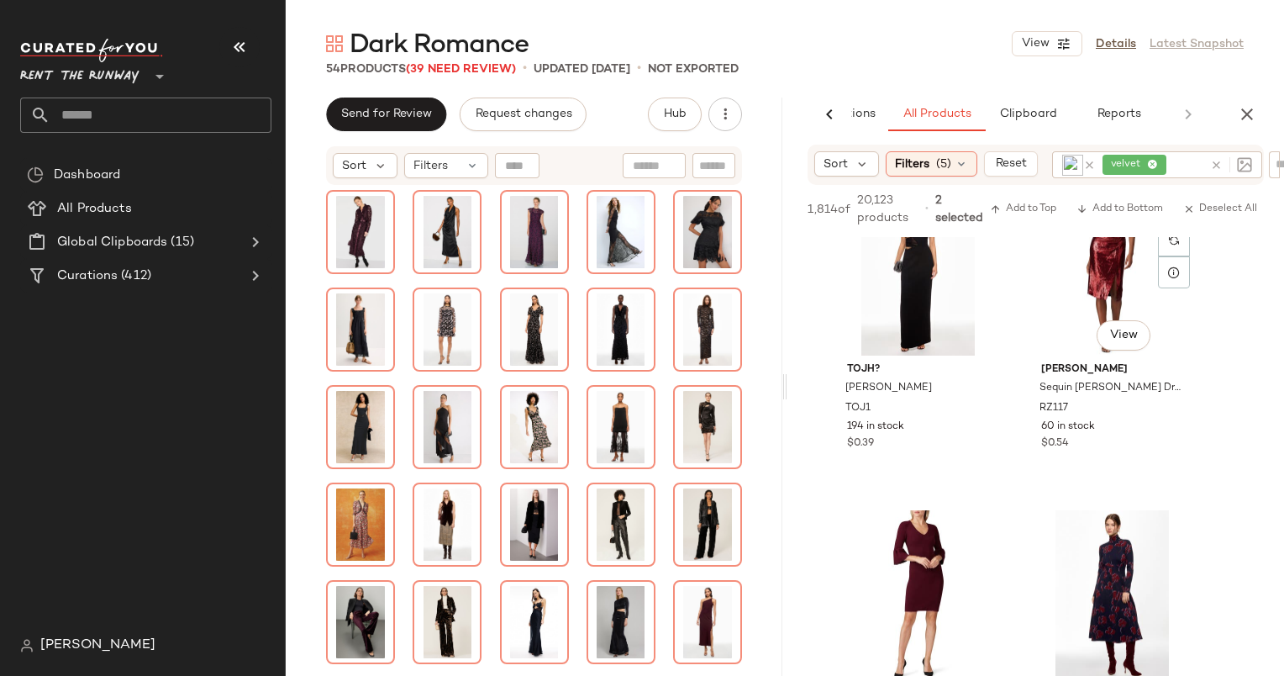
scroll to position [16536, 0]
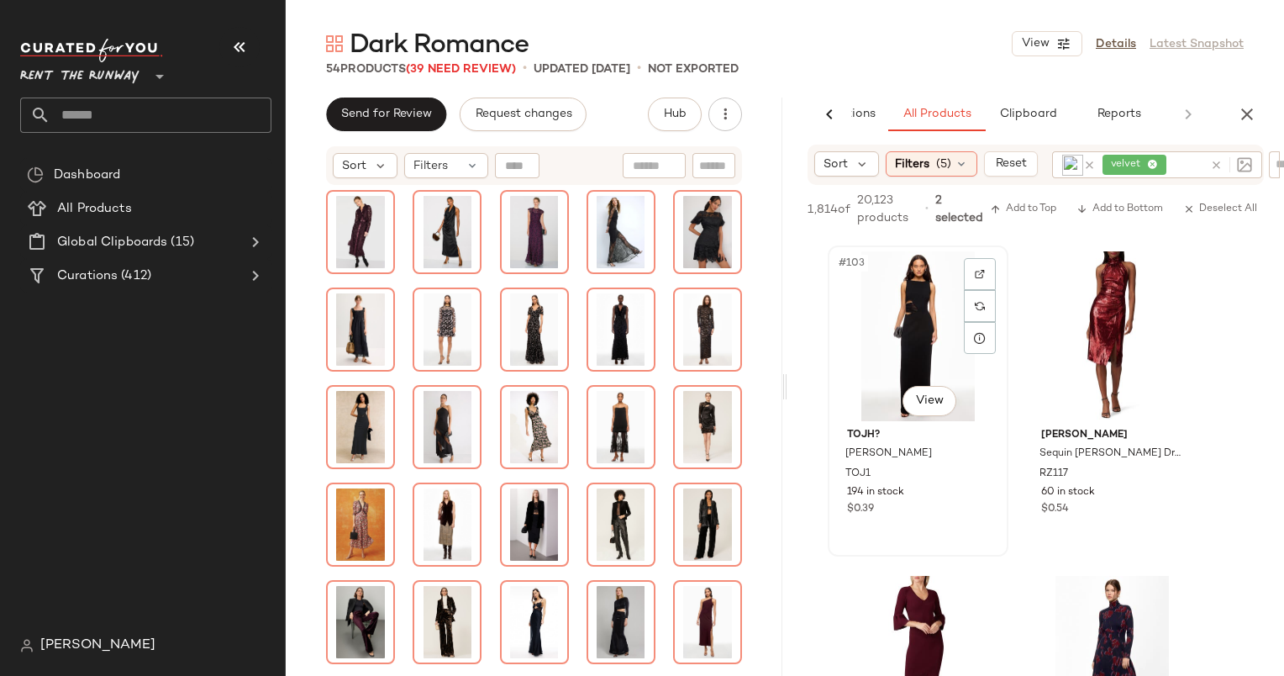
click at [917, 293] on div "#103 View" at bounding box center [918, 336] width 169 height 170
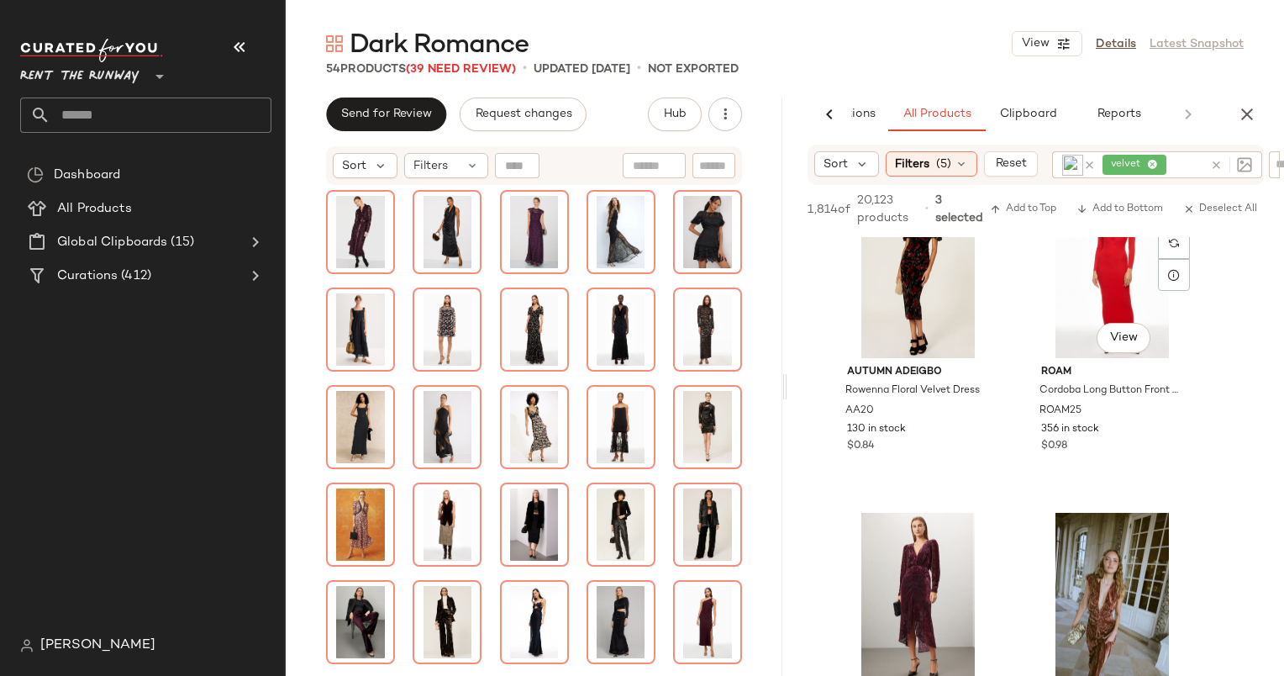
scroll to position [17750, 0]
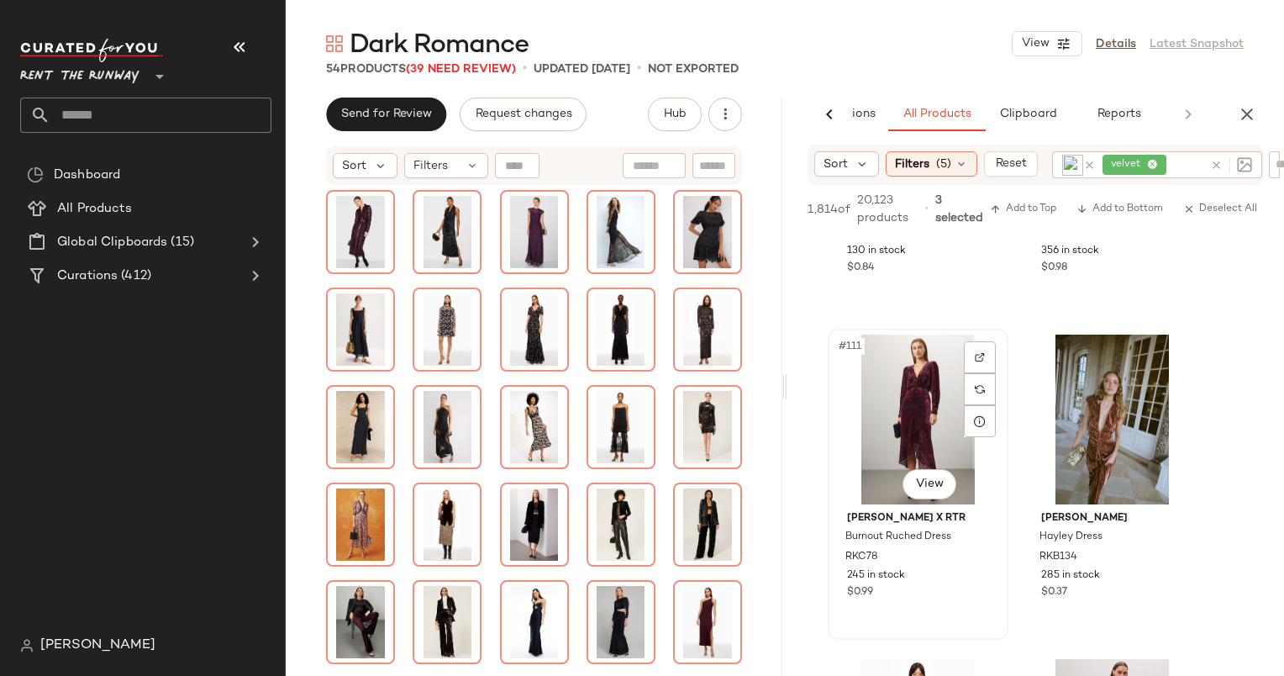
click at [933, 411] on div "#111 View" at bounding box center [918, 419] width 169 height 170
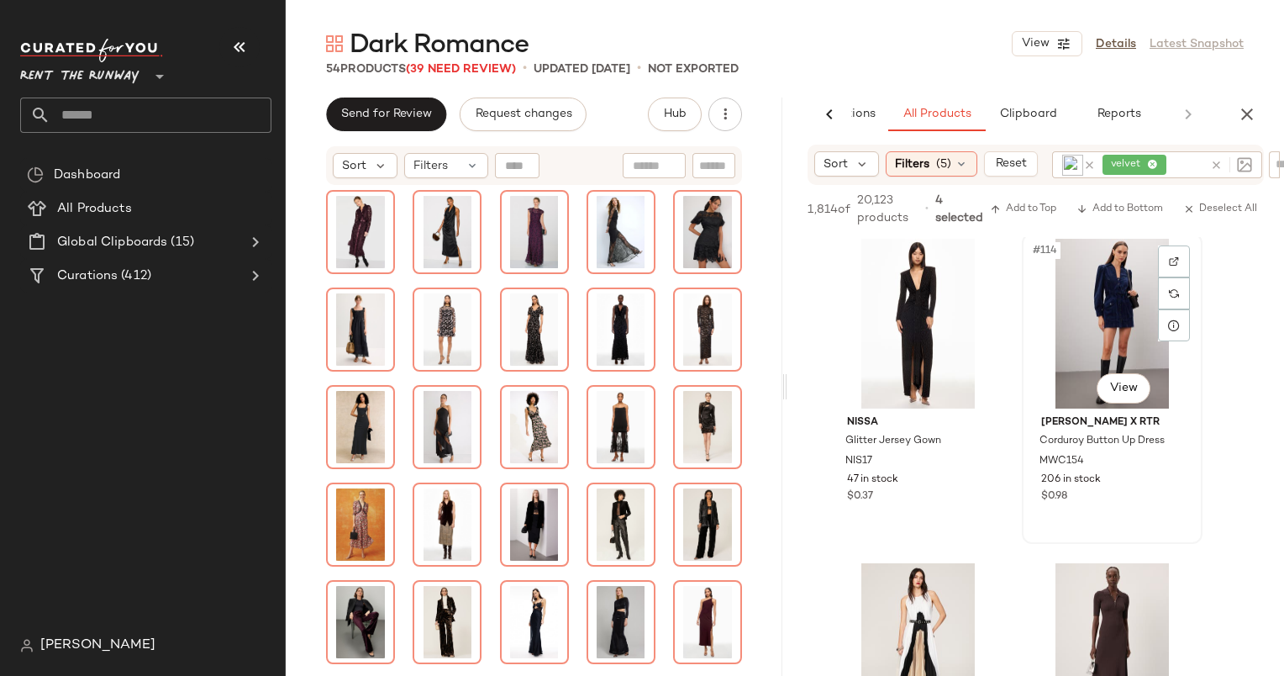
scroll to position [18169, 0]
click at [1108, 212] on span "Add to Bottom" at bounding box center [1120, 209] width 87 height 12
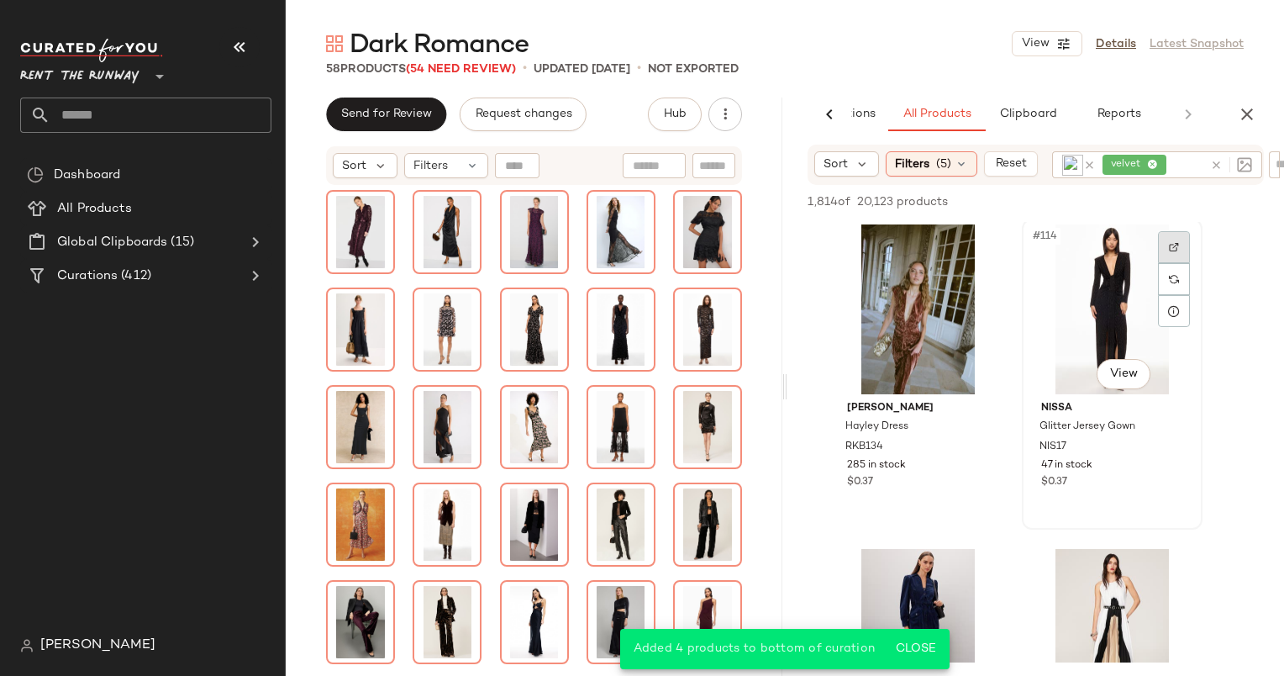
click at [1169, 242] on img at bounding box center [1174, 247] width 10 height 10
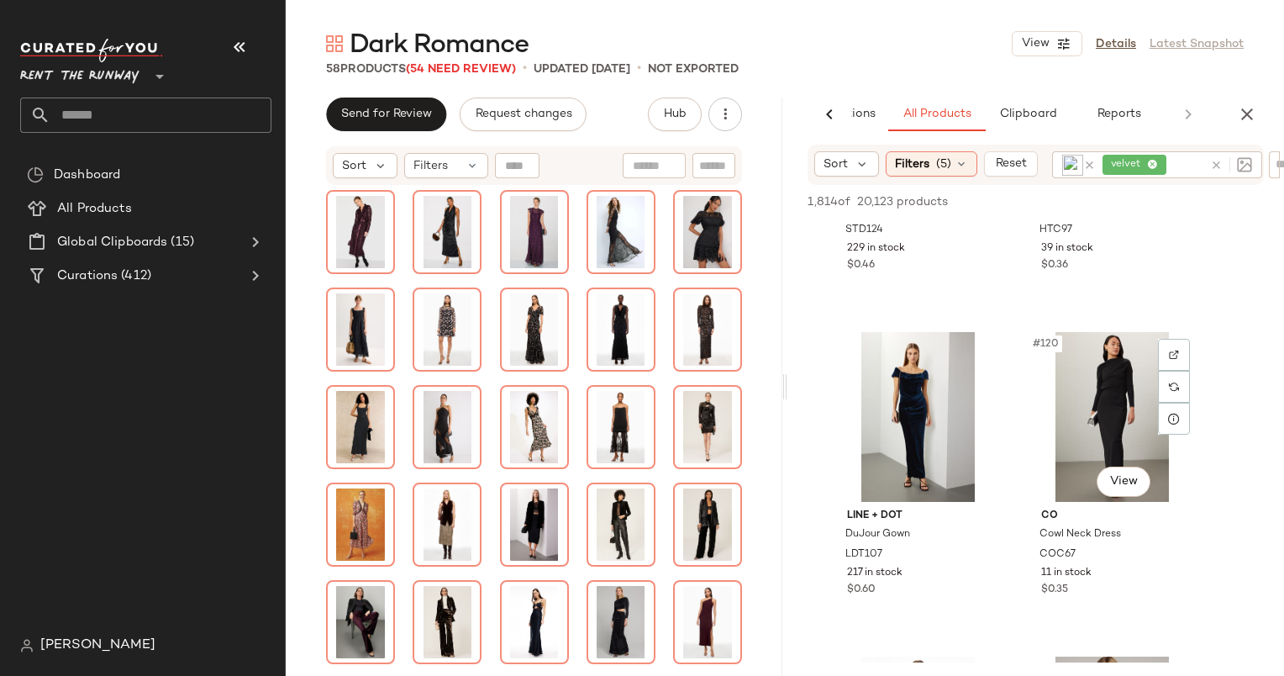
scroll to position [19154, 0]
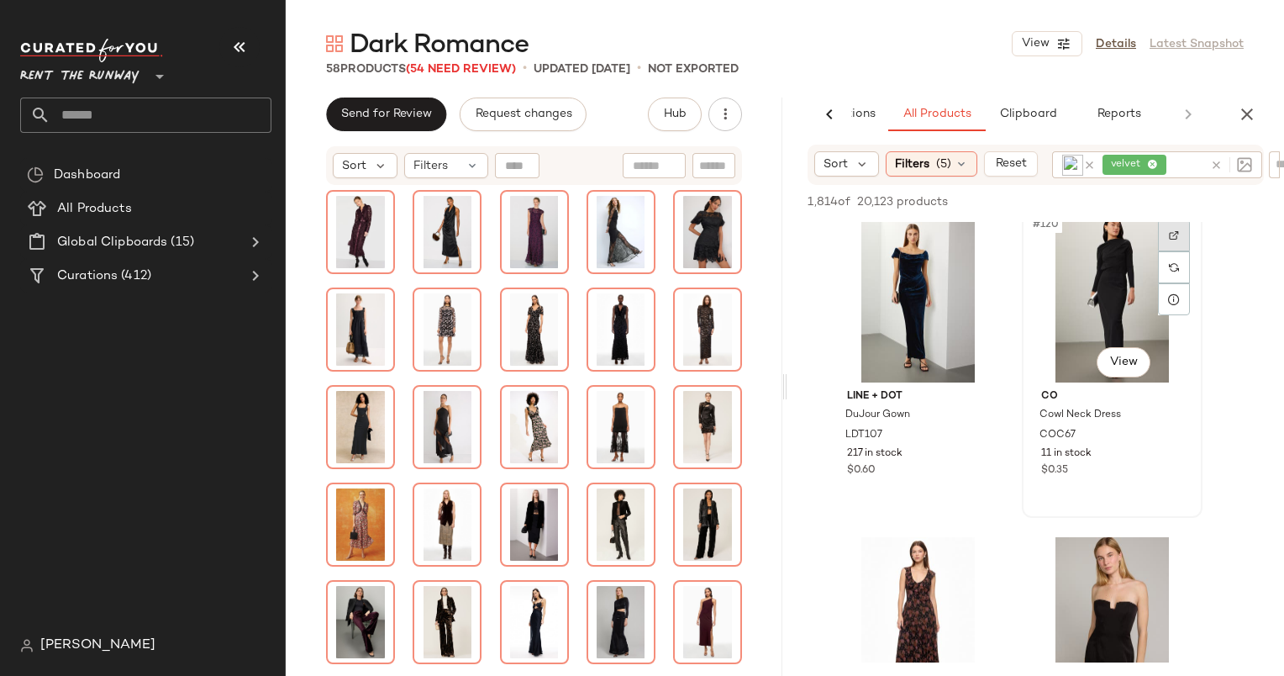
click at [1177, 231] on img at bounding box center [1174, 235] width 10 height 10
click at [1071, 292] on div "#120 View" at bounding box center [1112, 298] width 169 height 170
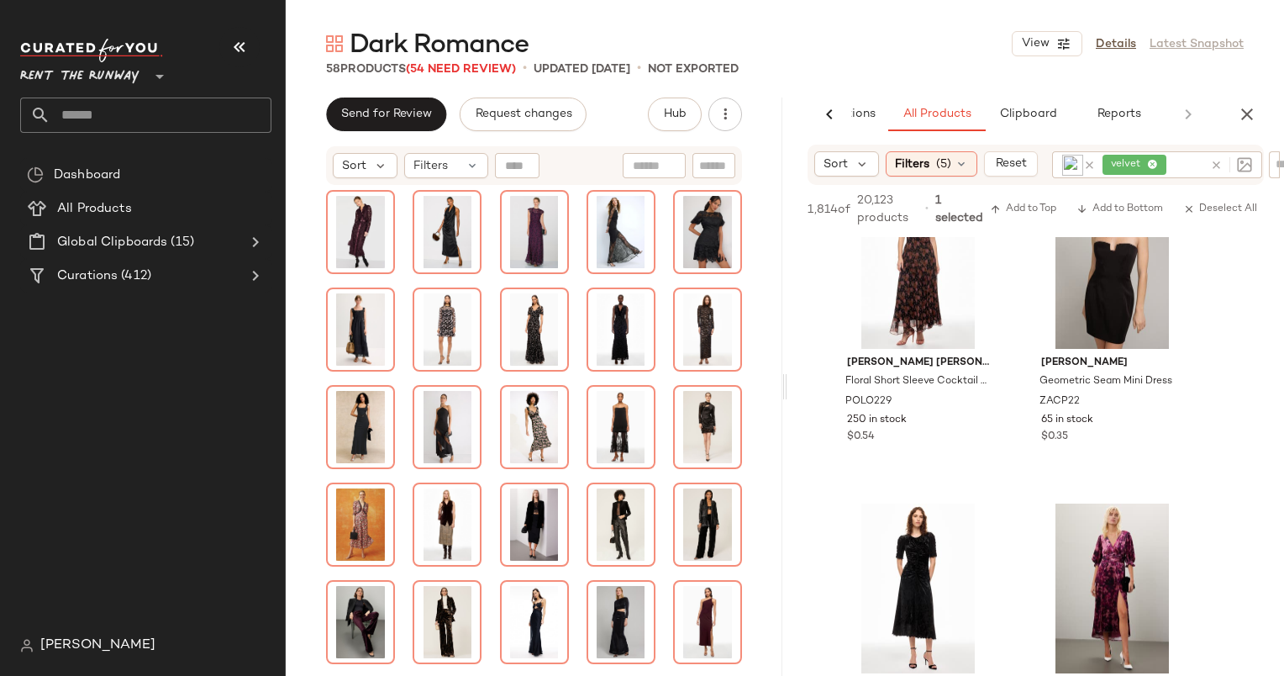
scroll to position [19527, 0]
click at [1071, 292] on div "#122 View" at bounding box center [1112, 264] width 169 height 170
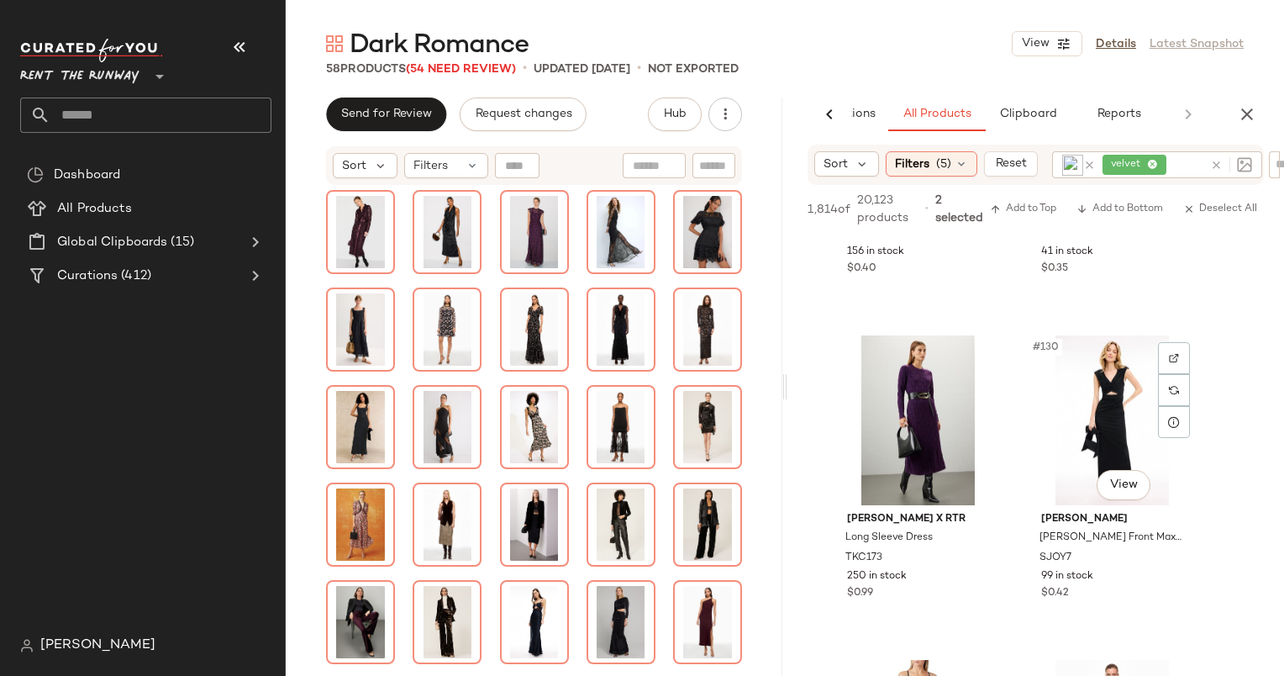
scroll to position [20403, 0]
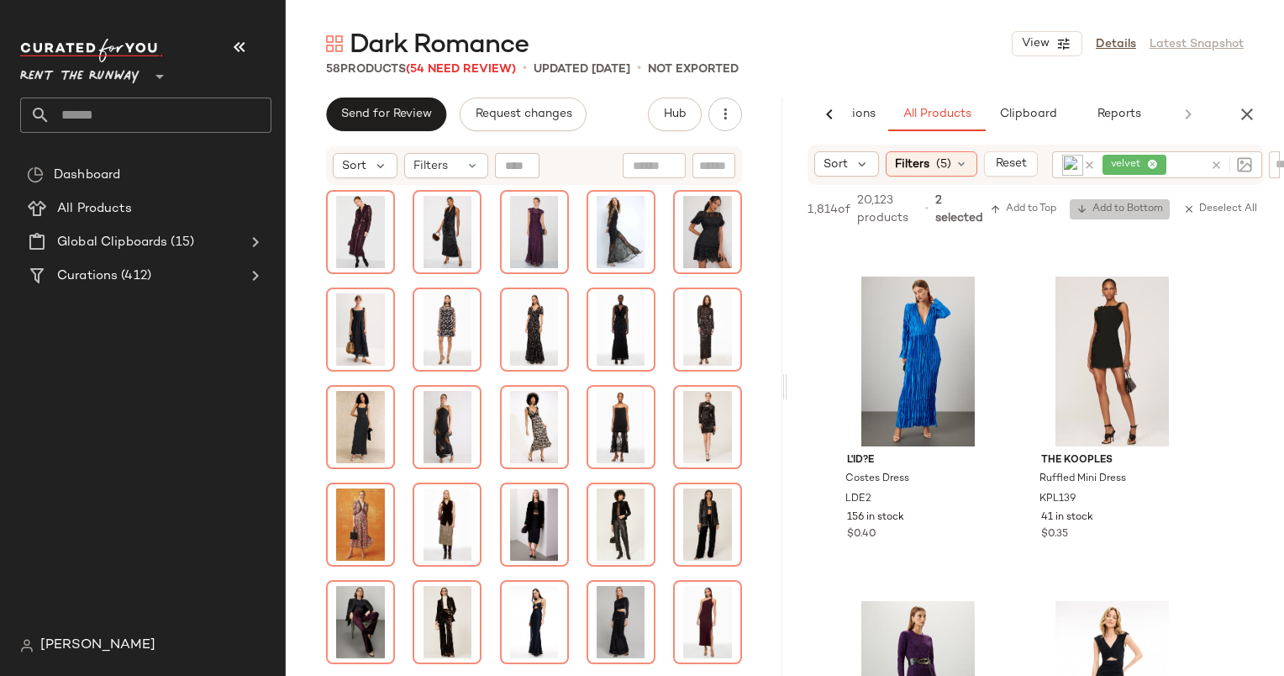
click at [1119, 209] on span "Add to Bottom" at bounding box center [1120, 209] width 87 height 12
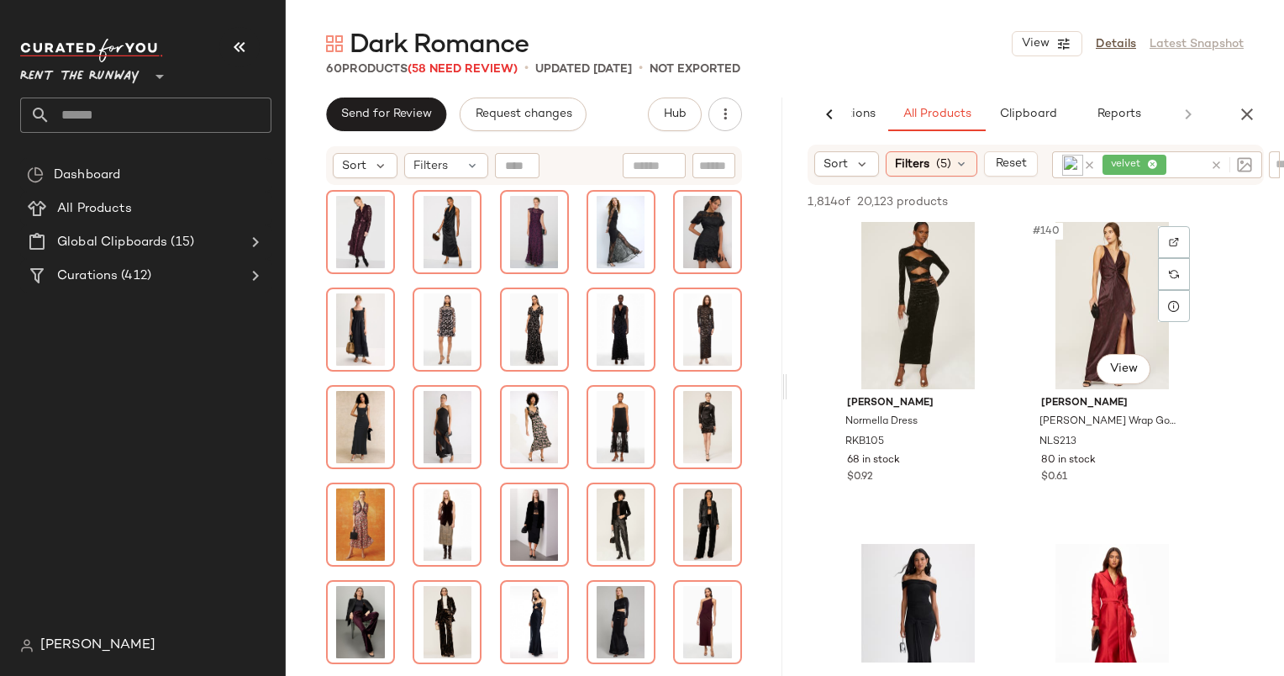
scroll to position [22390, 0]
click at [923, 296] on div "#139 View" at bounding box center [918, 306] width 169 height 170
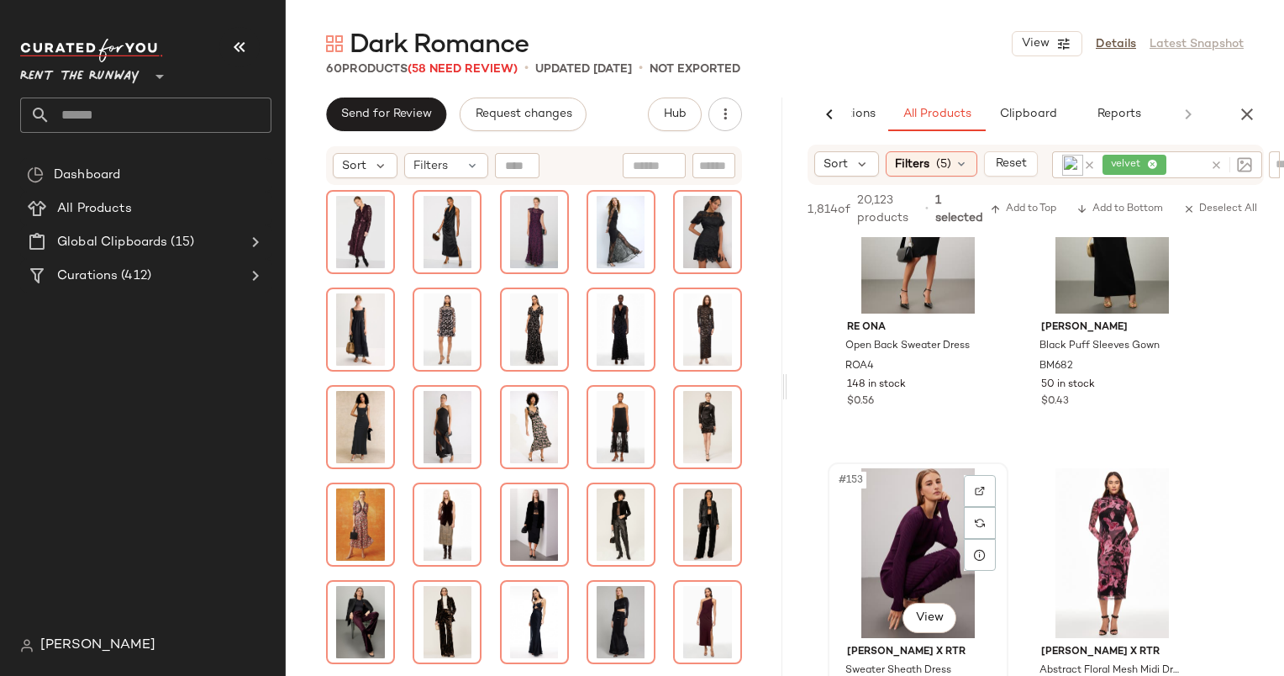
scroll to position [24426, 0]
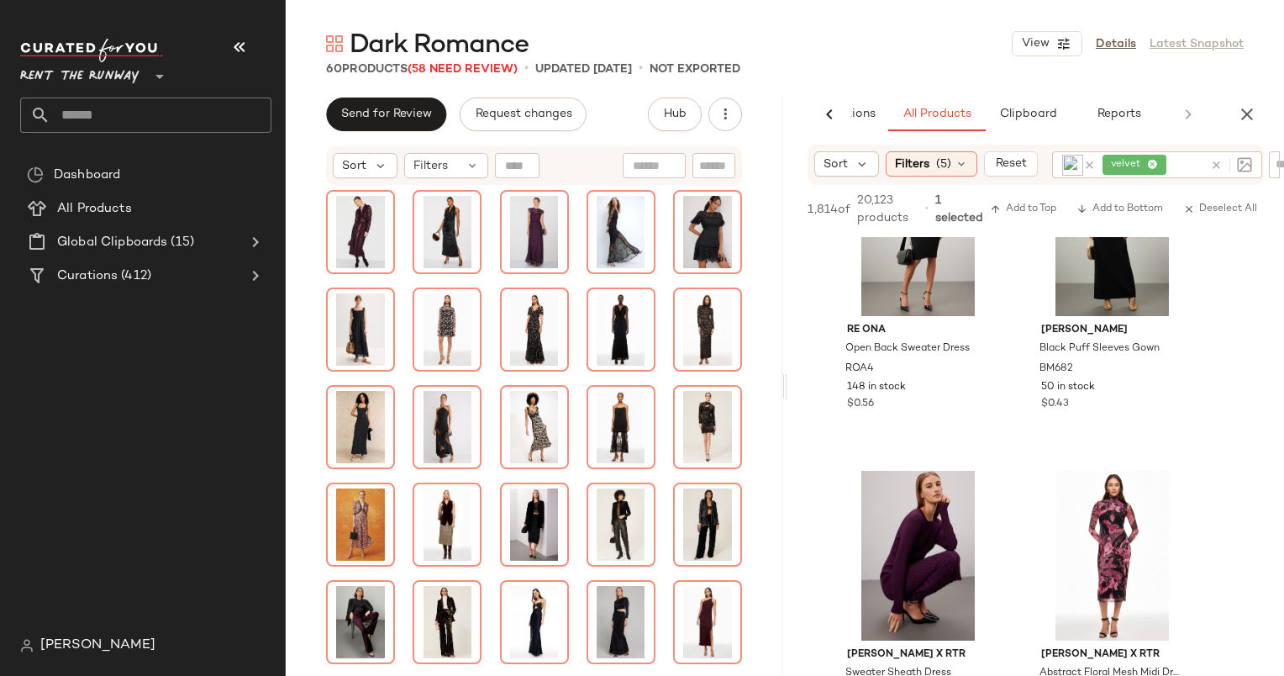
click at [1102, 197] on div "1,814 of 20,123 products • 1 selected Add to Top Add to Bottom Deselect All" at bounding box center [1035, 211] width 497 height 52
click at [1108, 203] on span "Add to Bottom" at bounding box center [1120, 209] width 87 height 12
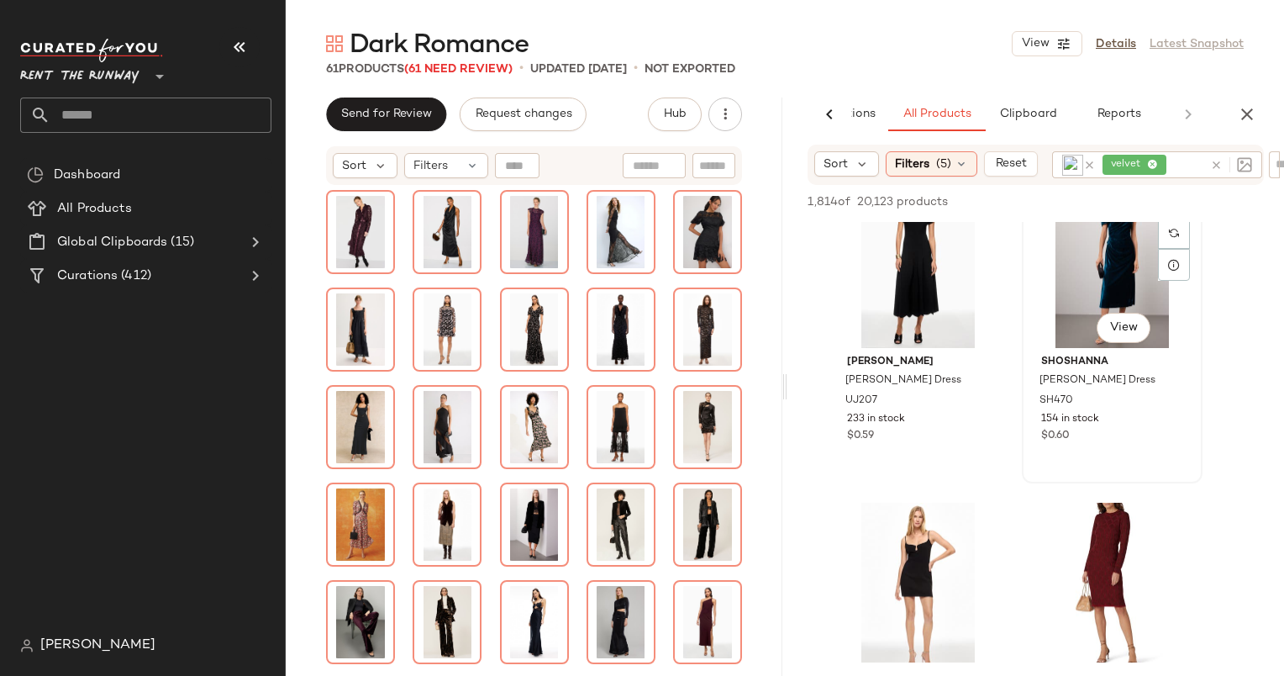
scroll to position [26650, 0]
click at [1214, 167] on div at bounding box center [1227, 164] width 49 height 27
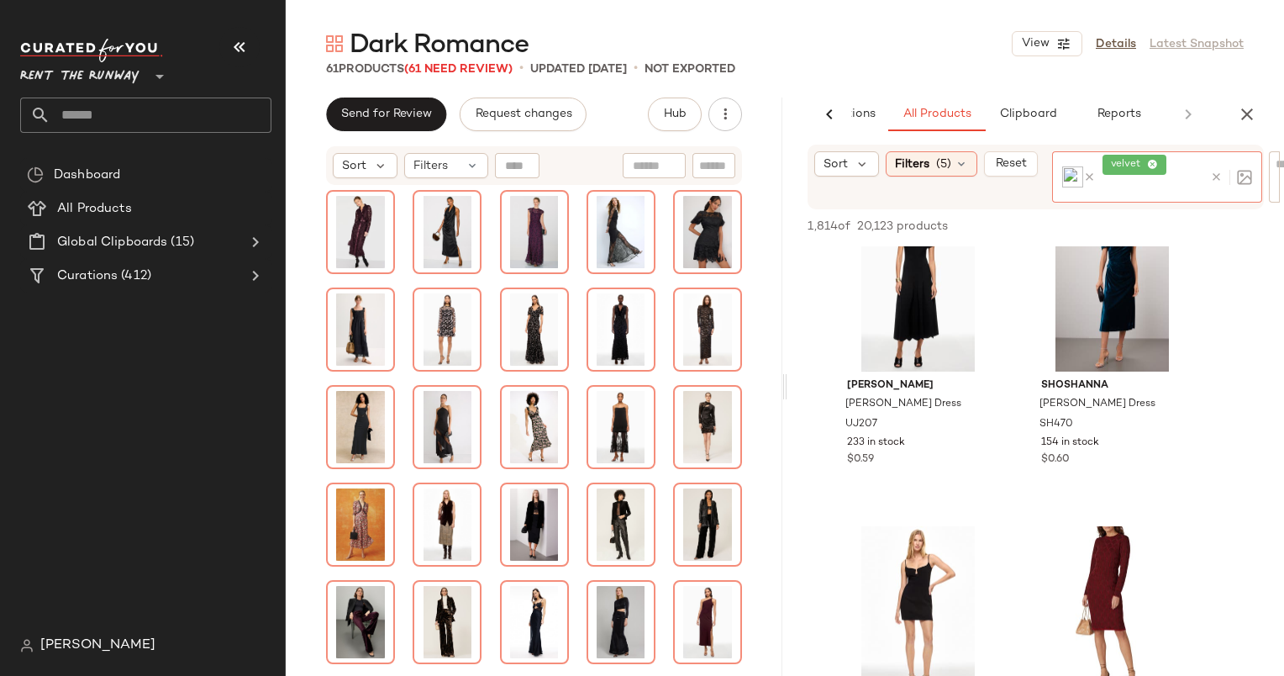
click at [1222, 172] on icon at bounding box center [1216, 177] width 13 height 13
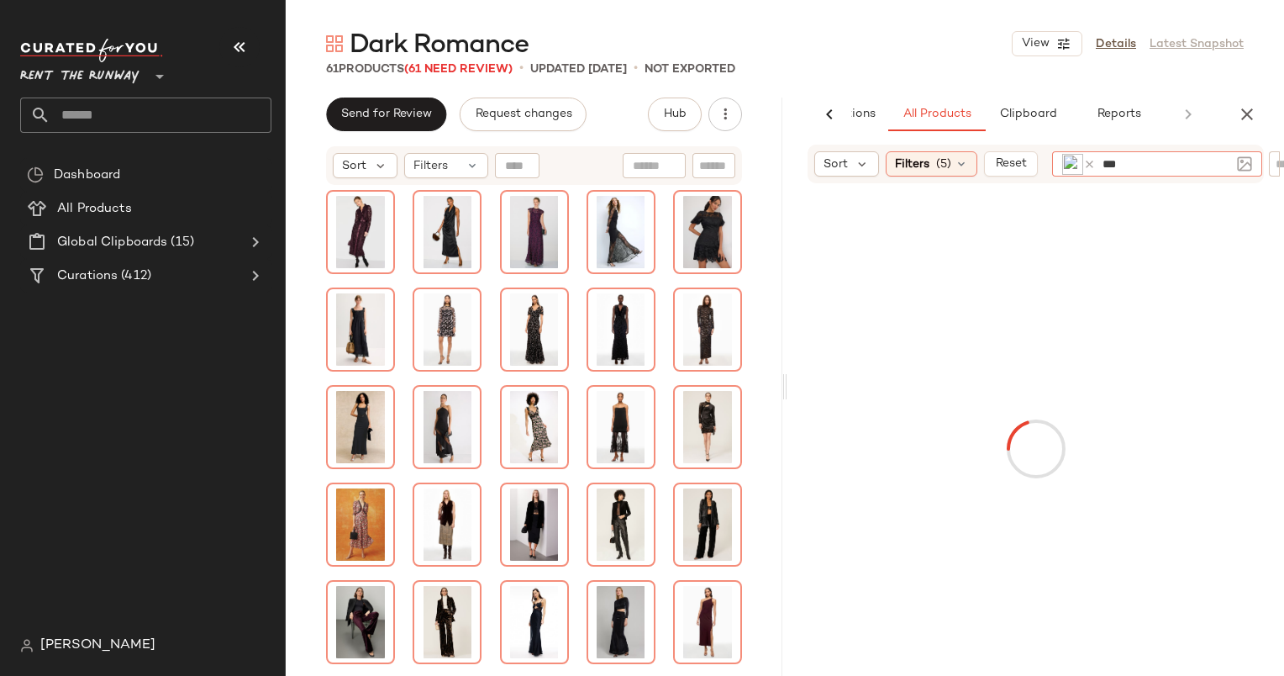
type input "****"
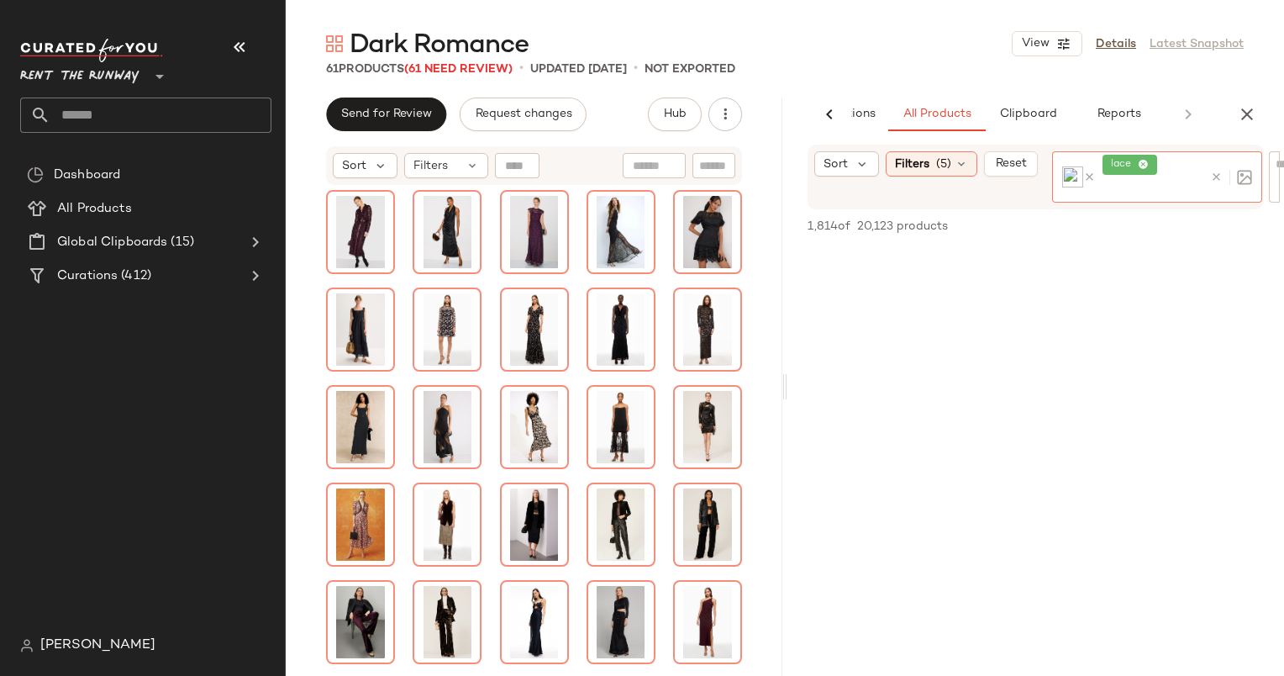
click at [1086, 178] on icon at bounding box center [1089, 177] width 13 height 13
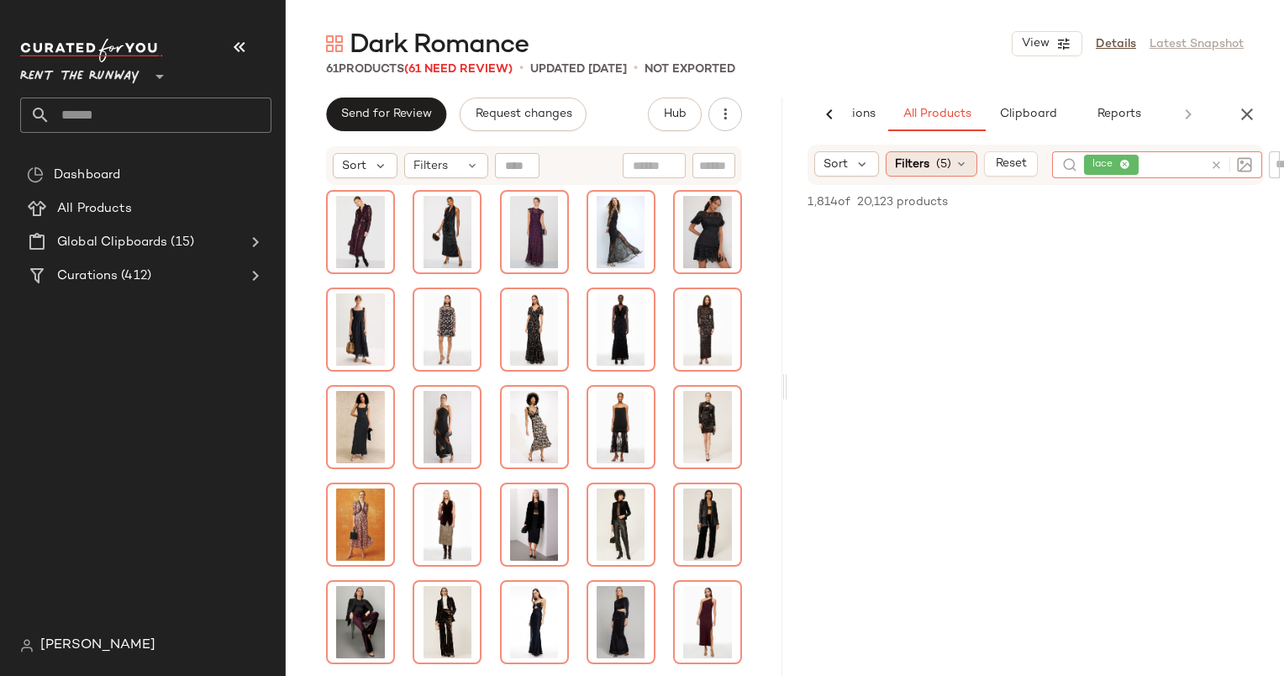
click at [969, 158] on div "Filters (5)" at bounding box center [932, 163] width 92 height 25
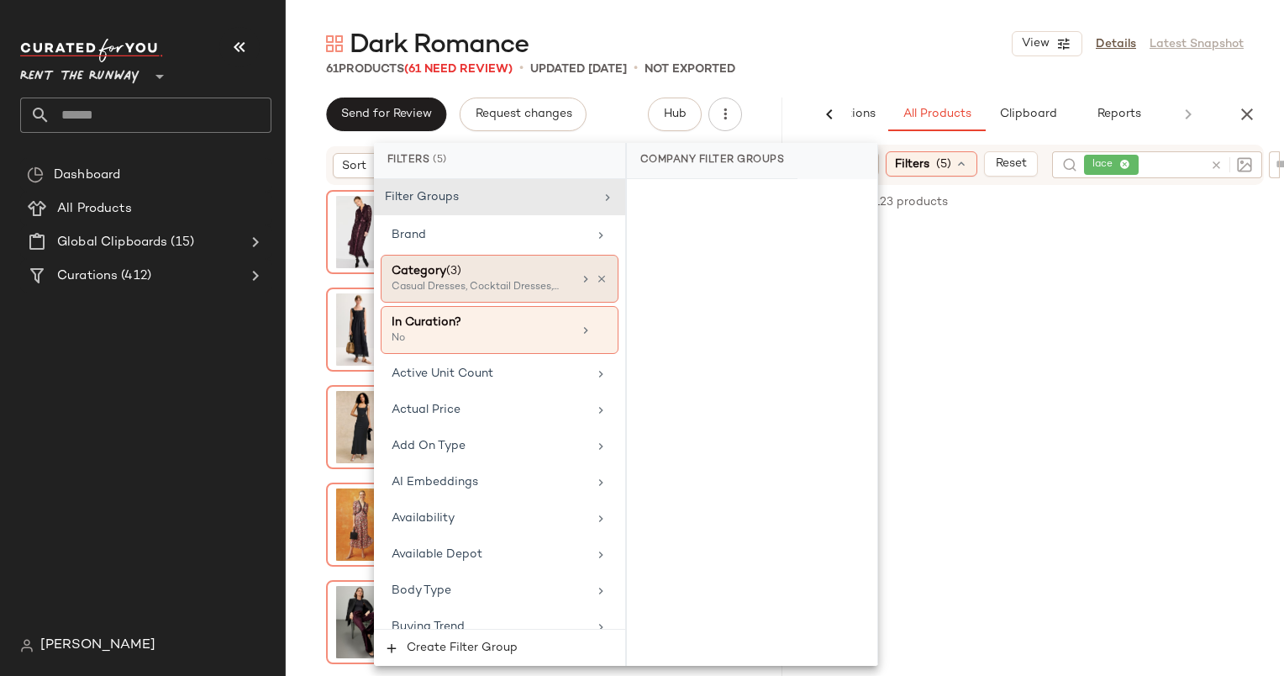
click at [539, 266] on div "Category (3)" at bounding box center [482, 271] width 181 height 18
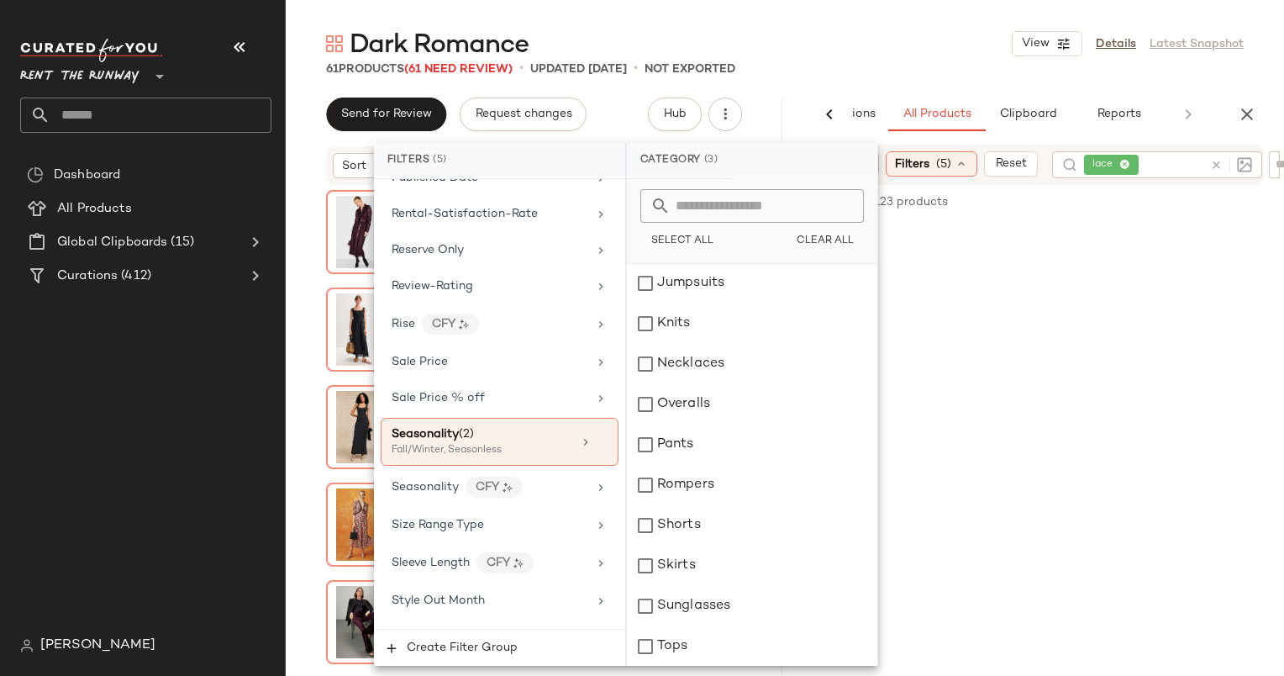
scroll to position [2625, 0]
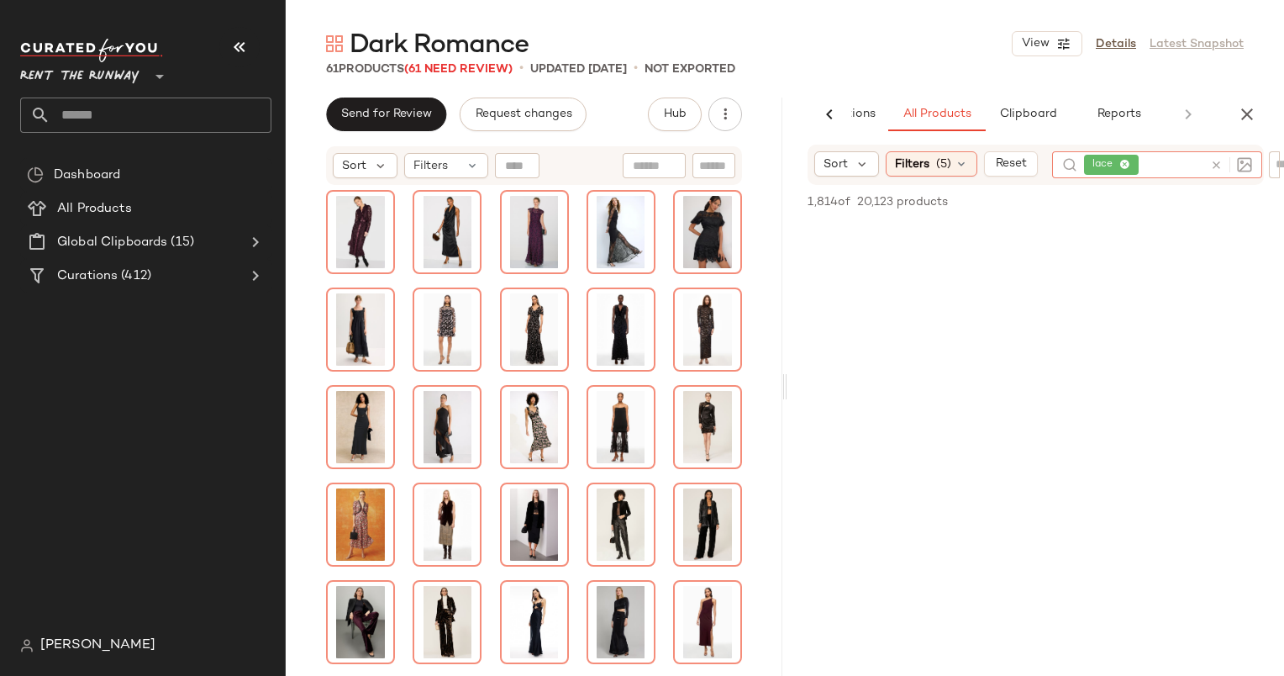
click at [1216, 163] on icon at bounding box center [1216, 165] width 13 height 13
click at [1246, 113] on icon "button" at bounding box center [1247, 114] width 20 height 20
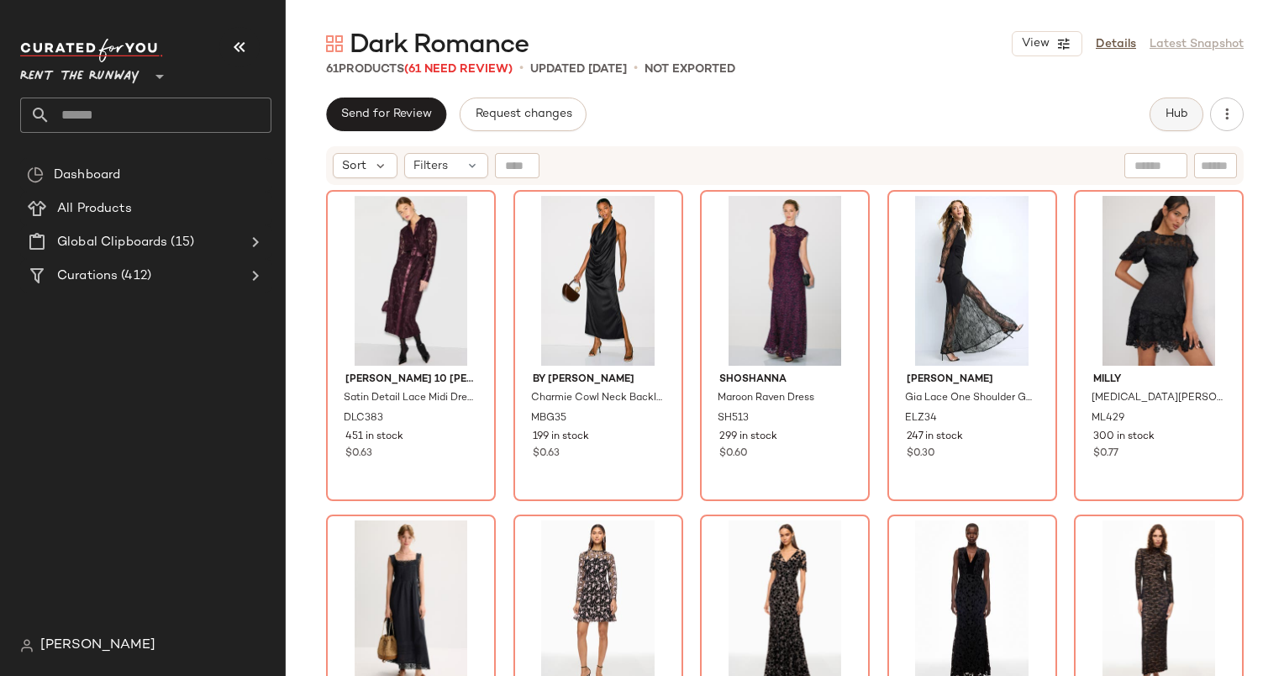
click at [1158, 111] on button "Hub" at bounding box center [1177, 114] width 54 height 34
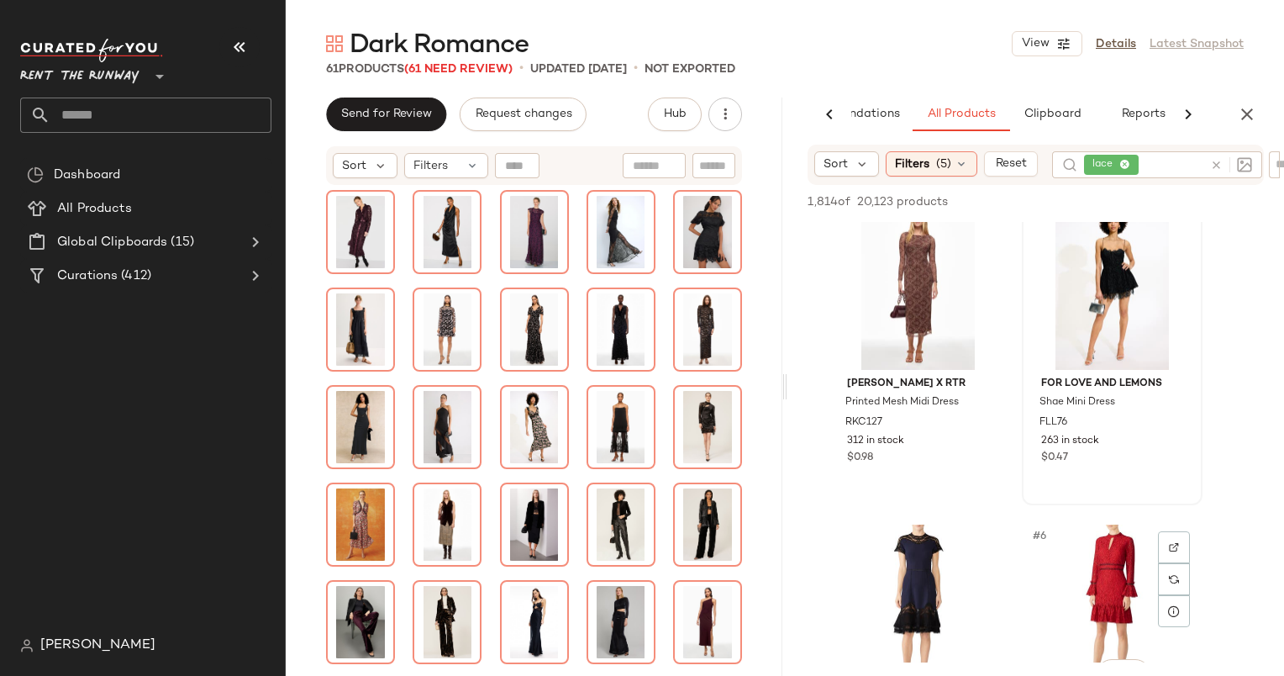
scroll to position [326, 0]
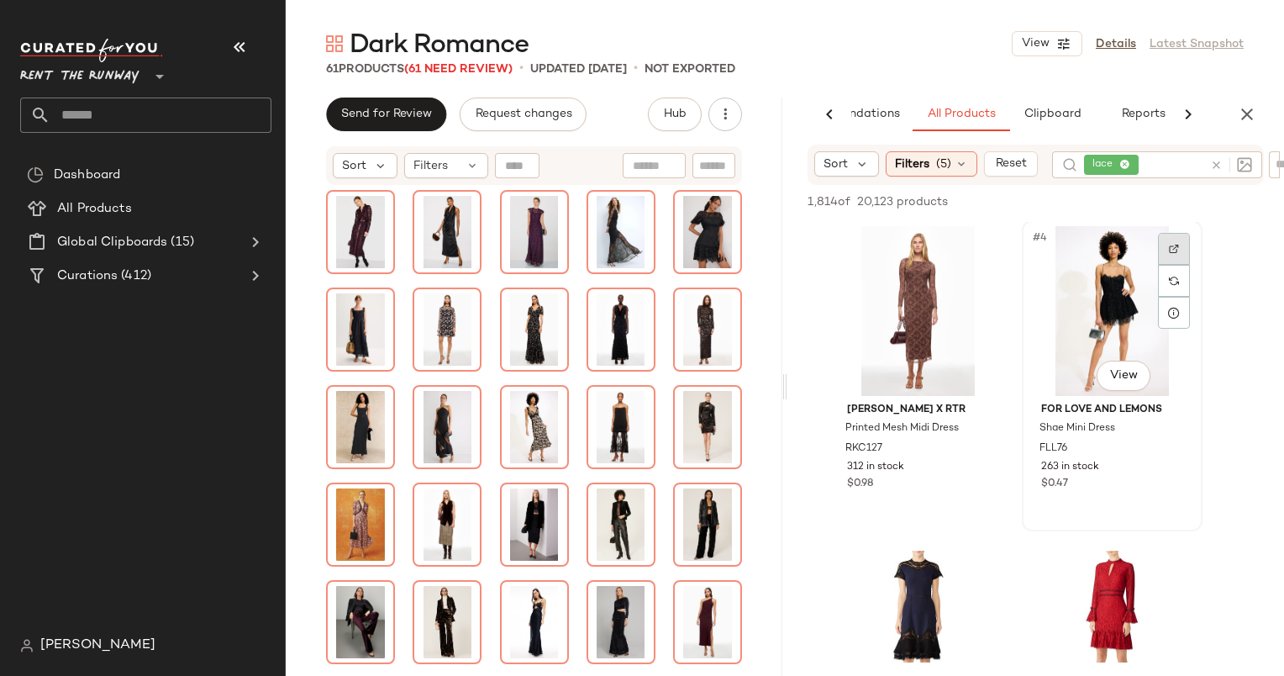
click at [1171, 246] on img at bounding box center [1174, 249] width 10 height 10
click at [1141, 322] on div "#4 View" at bounding box center [1112, 311] width 169 height 170
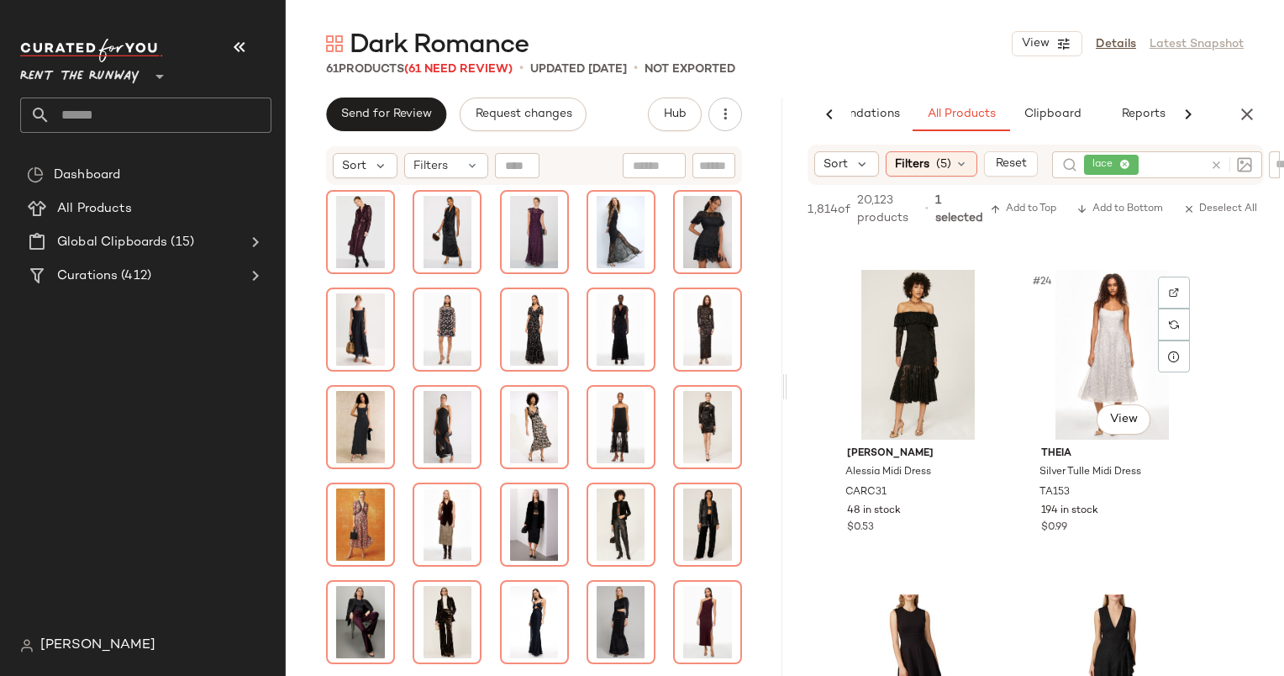
scroll to position [3540, 0]
click at [908, 313] on div "#23 View" at bounding box center [918, 356] width 169 height 170
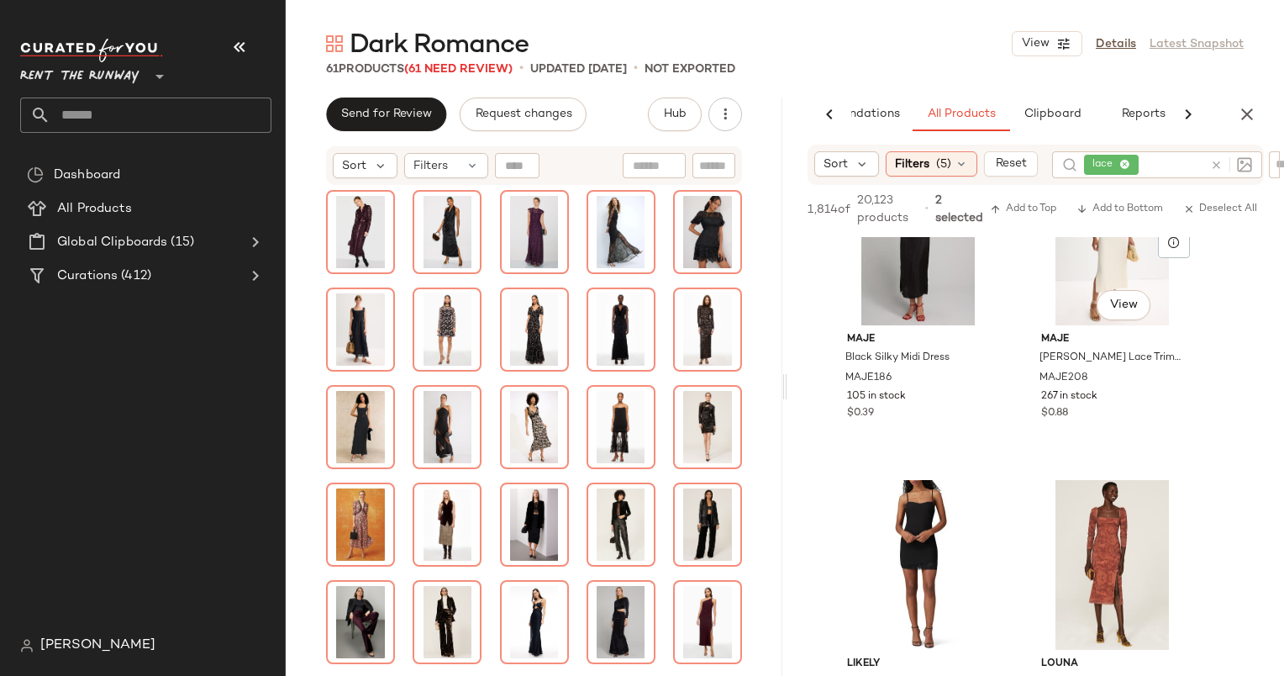
scroll to position [5222, 0]
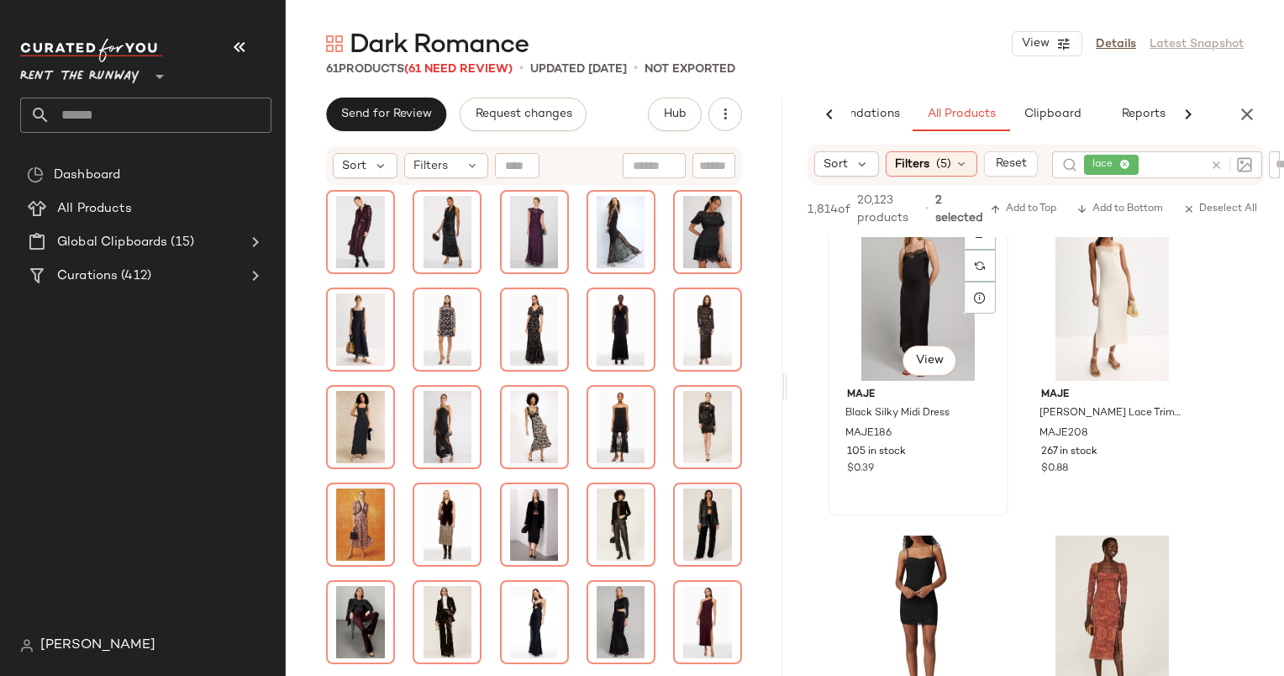
click at [906, 296] on div "#33 View" at bounding box center [918, 296] width 169 height 170
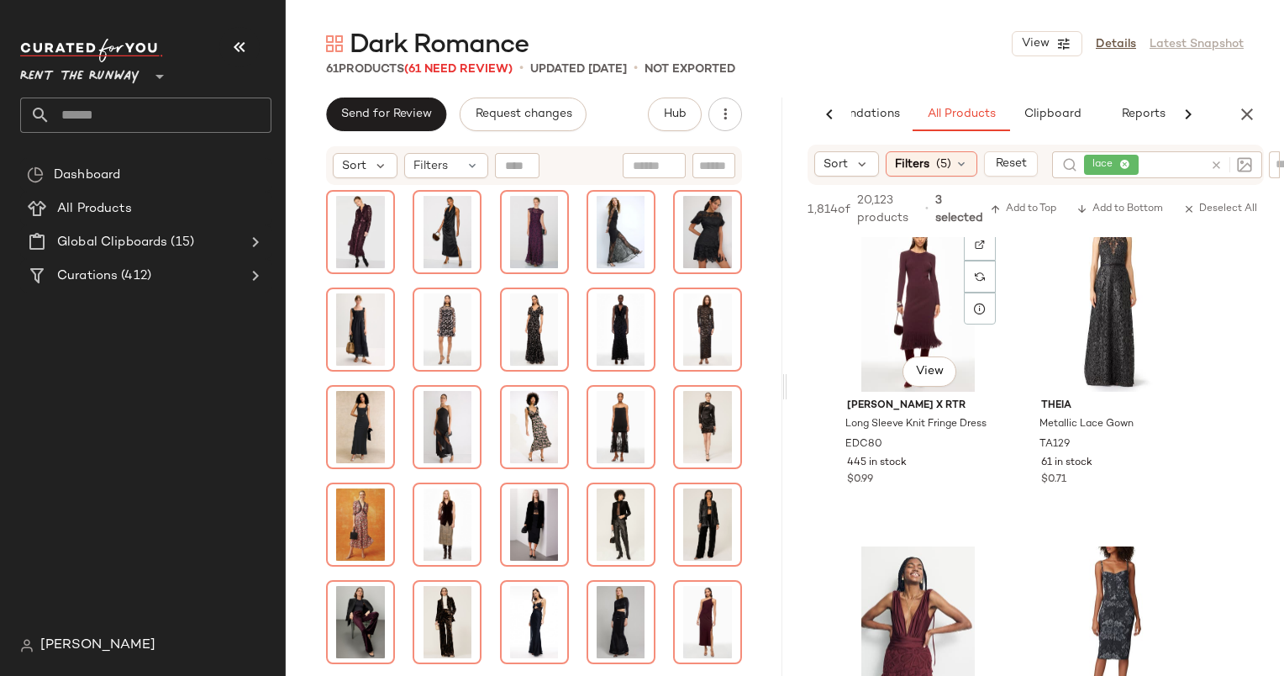
scroll to position [6185, 0]
click at [1107, 213] on span "Add to Bottom" at bounding box center [1120, 209] width 87 height 12
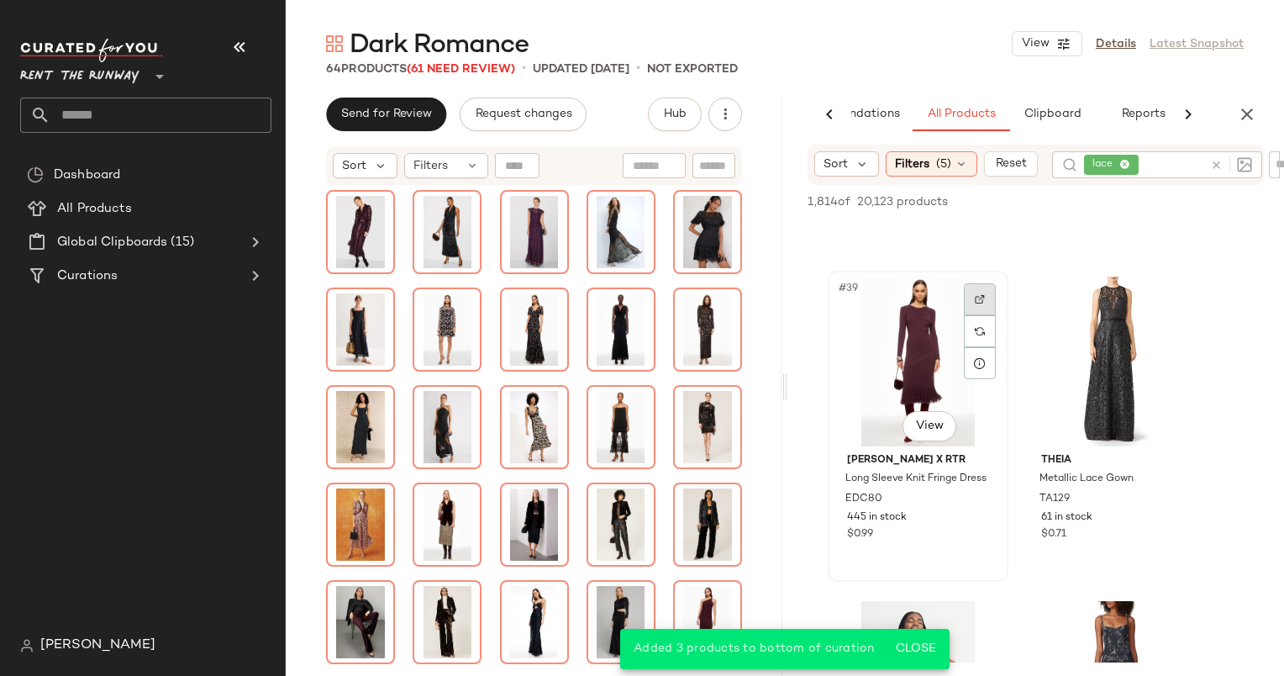
click at [982, 305] on div at bounding box center [980, 299] width 32 height 32
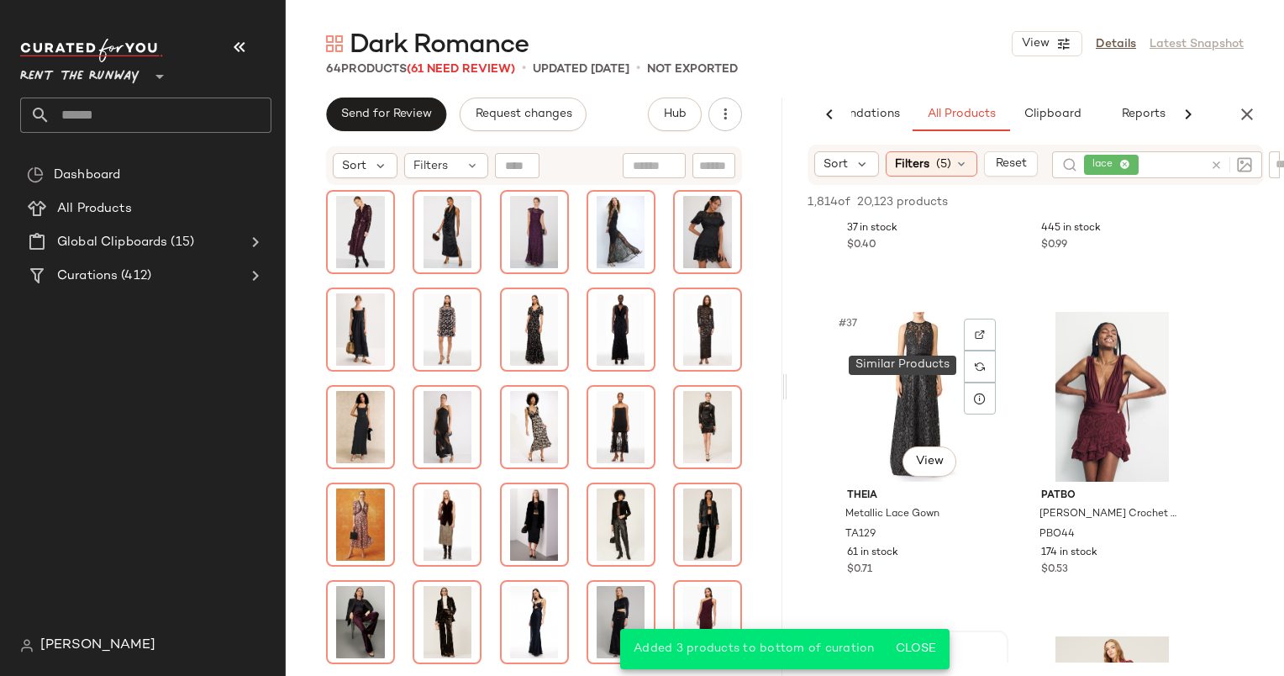
scroll to position [5646, 0]
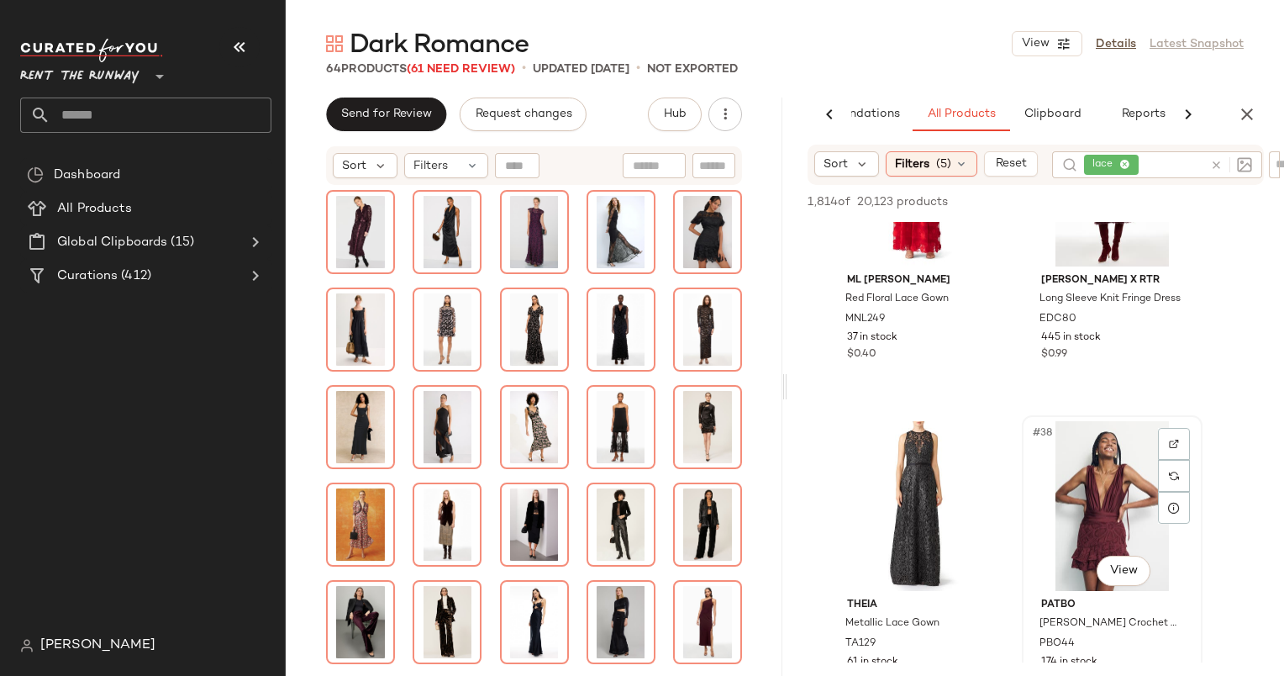
click at [1076, 468] on div "#38 View" at bounding box center [1112, 506] width 169 height 170
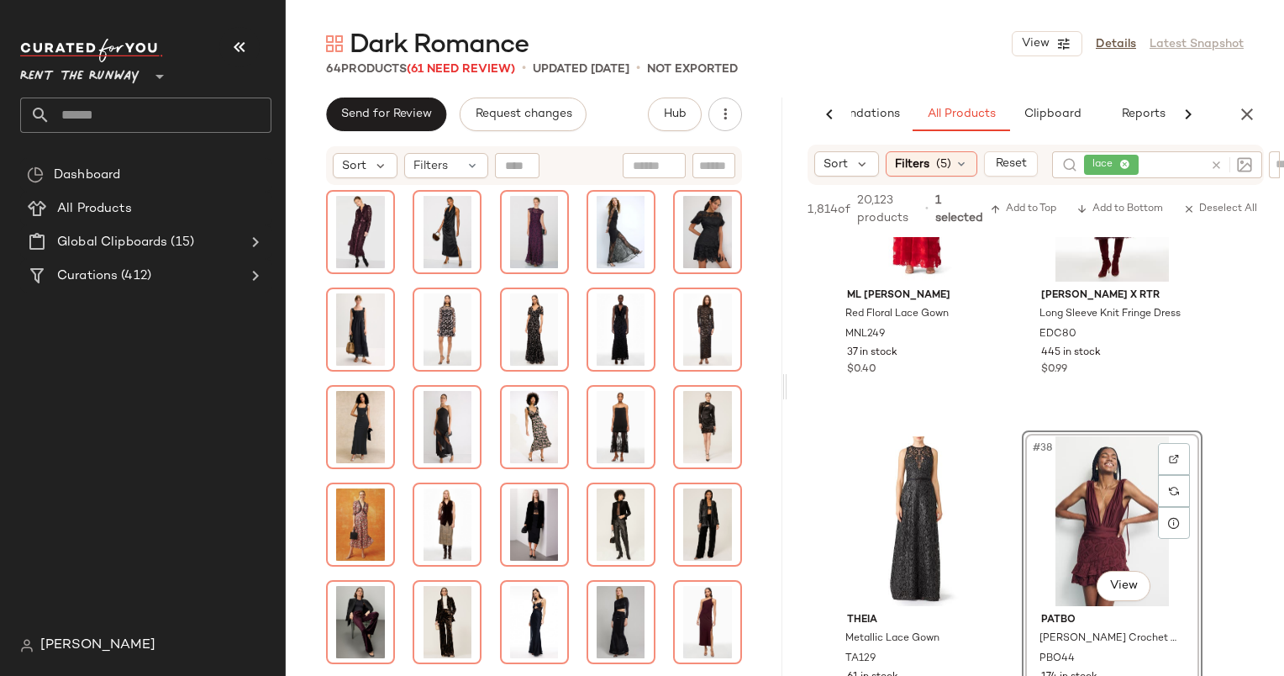
click at [1132, 219] on div "1,814 of 20,123 products • 1 selected Add to Top Add to Bottom Deselect All" at bounding box center [1035, 211] width 497 height 52
click at [1119, 201] on button "Add to Bottom" at bounding box center [1120, 209] width 100 height 20
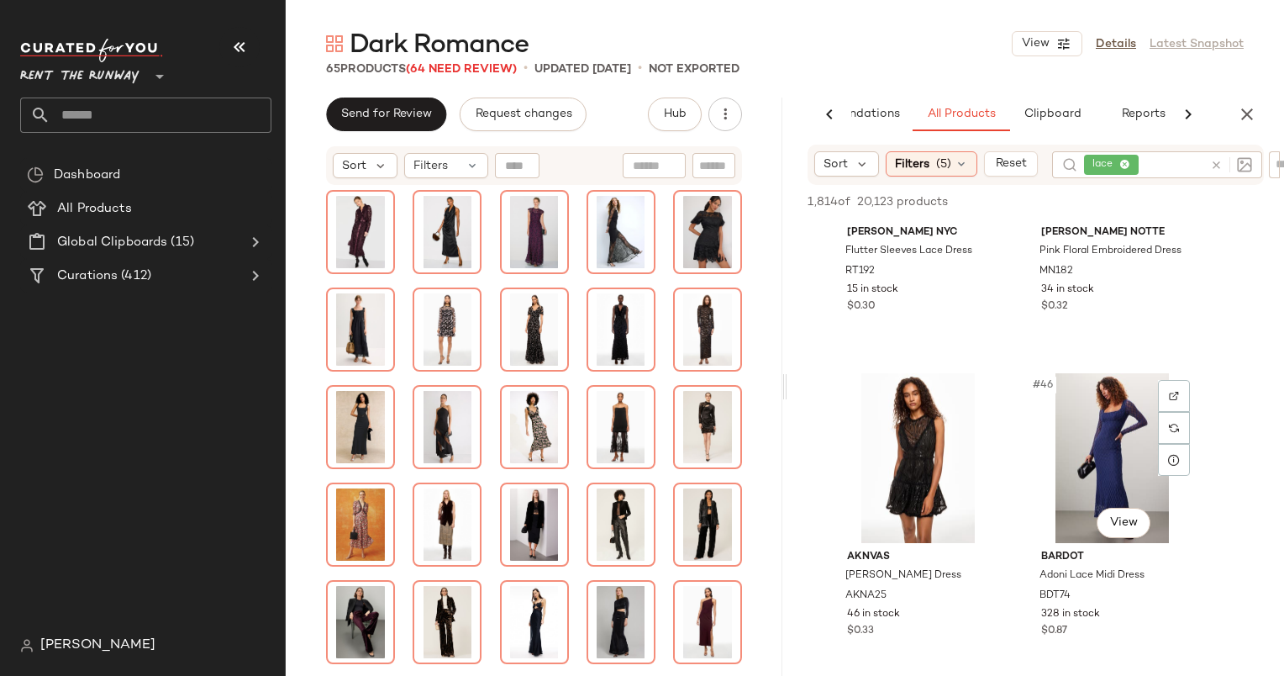
scroll to position [7004, 0]
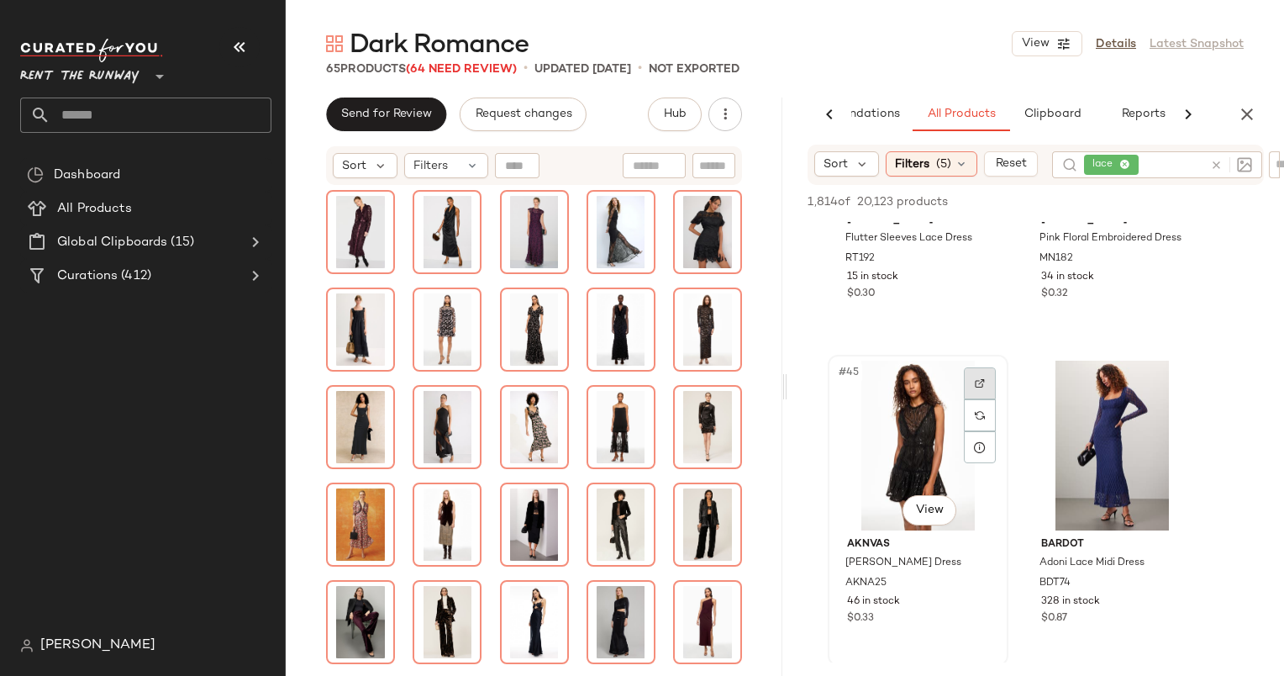
click at [977, 393] on div at bounding box center [980, 383] width 32 height 32
click at [909, 403] on div "#45 View" at bounding box center [918, 446] width 169 height 170
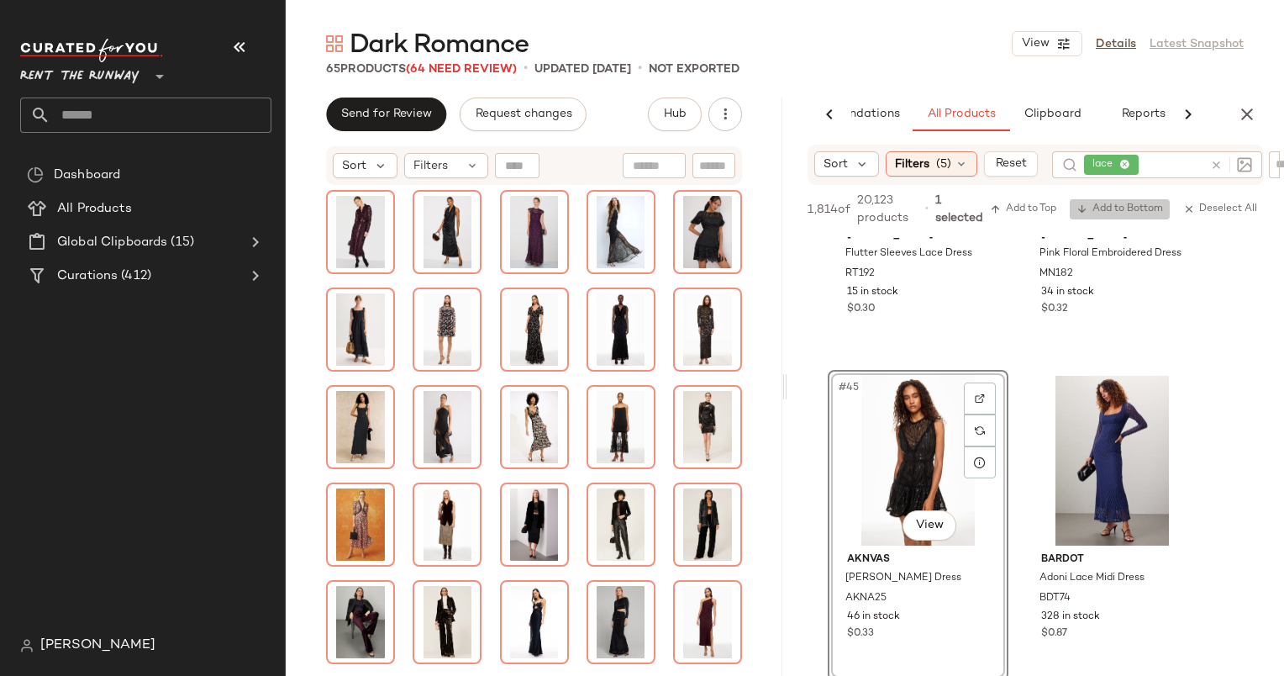
click at [1099, 211] on span "Add to Bottom" at bounding box center [1120, 209] width 87 height 12
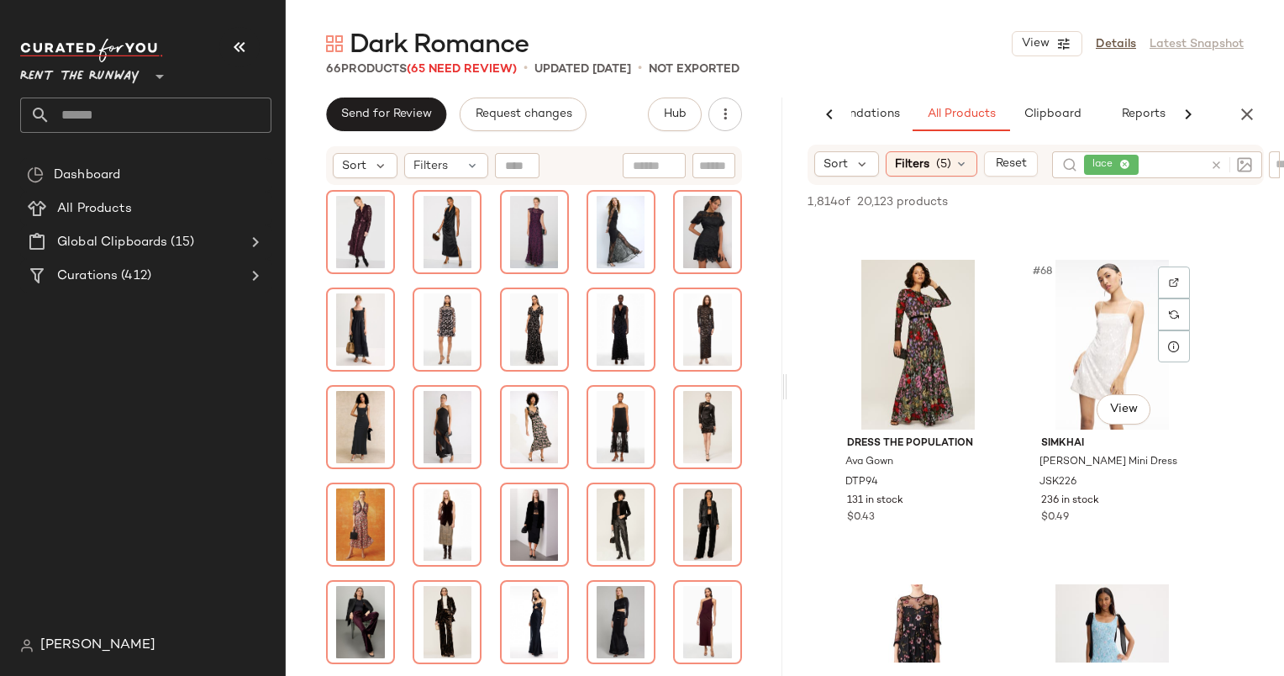
scroll to position [10673, 0]
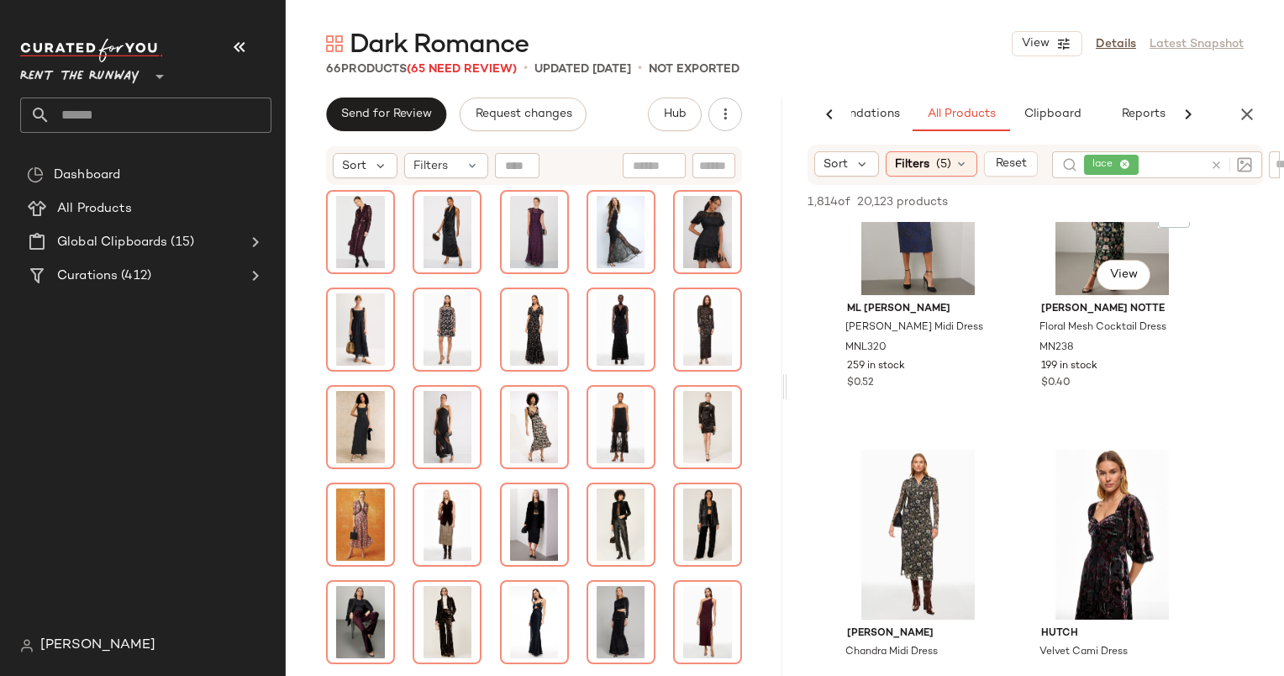
scroll to position [14374, 0]
click at [1088, 563] on div "#92 View" at bounding box center [1112, 536] width 169 height 170
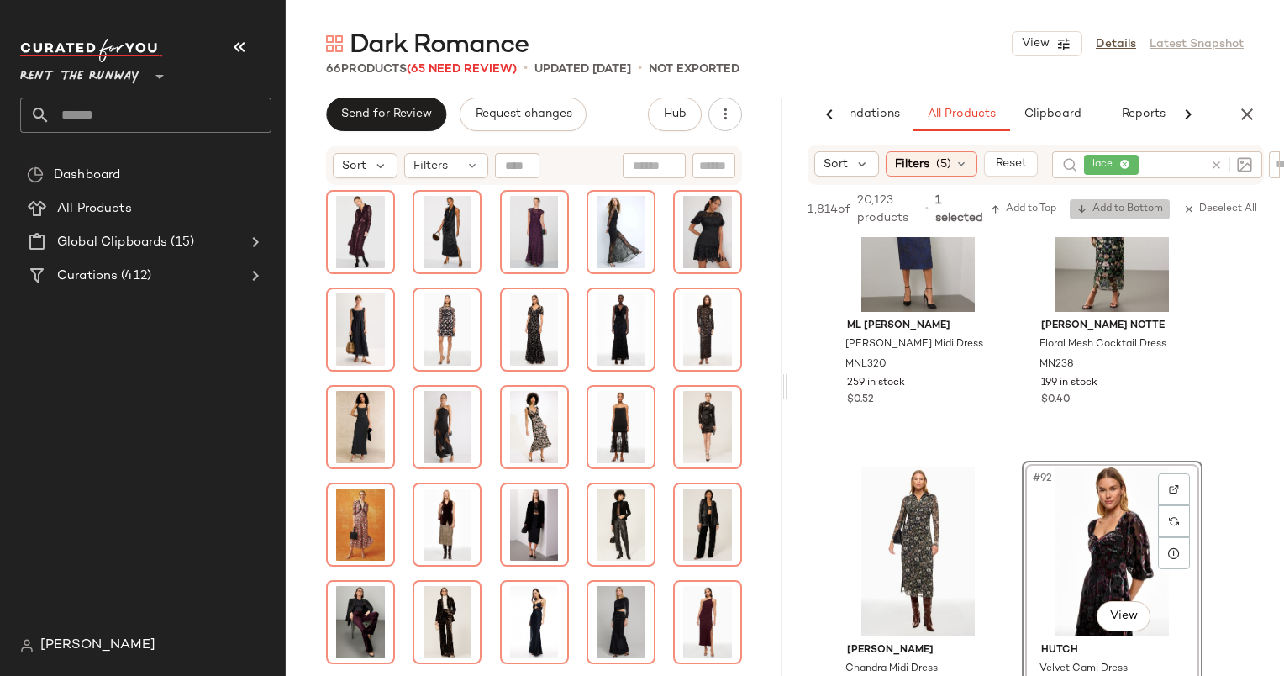
click at [1114, 217] on button "Add to Bottom" at bounding box center [1120, 209] width 100 height 20
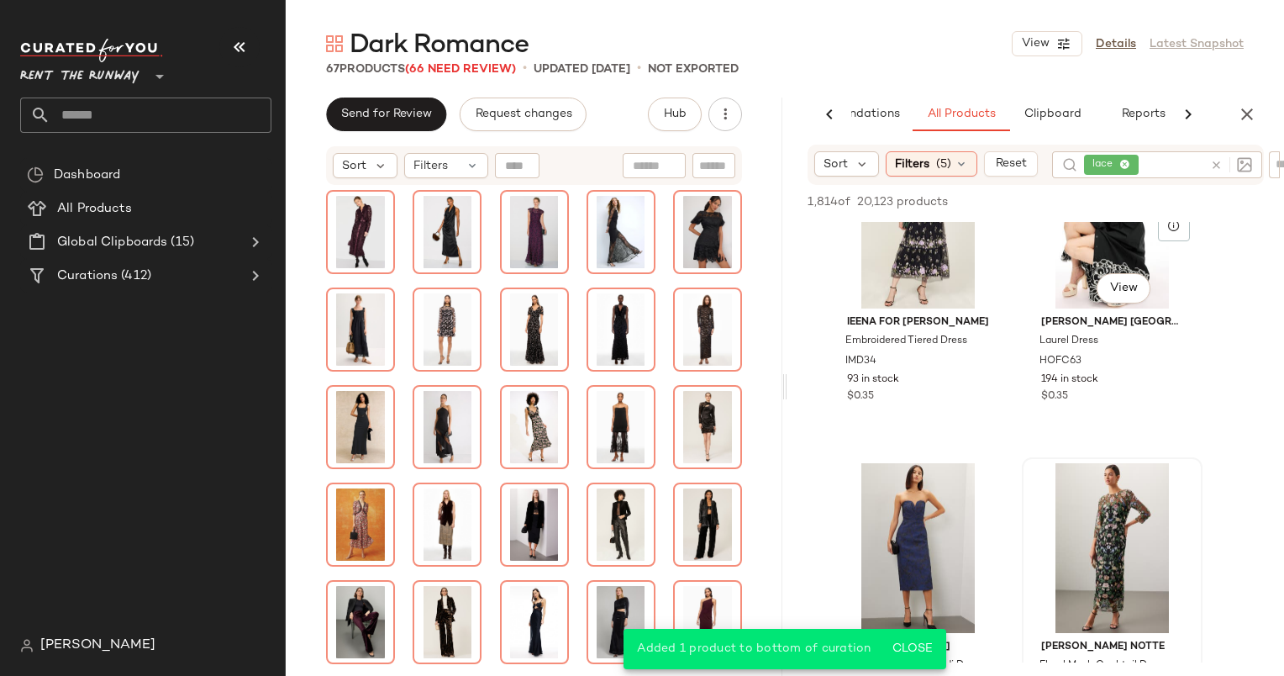
scroll to position [14037, 0]
click at [1172, 491] on div at bounding box center [1174, 487] width 32 height 32
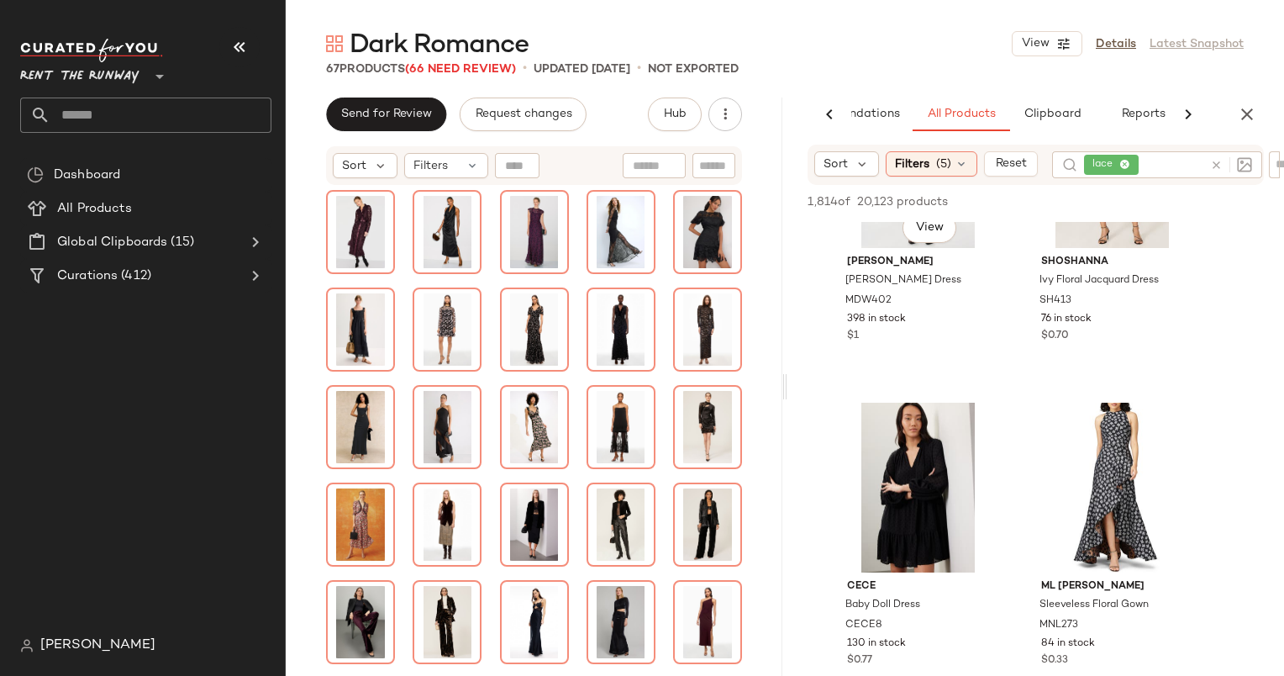
scroll to position [19291, 0]
click at [1219, 166] on icon at bounding box center [1216, 165] width 13 height 13
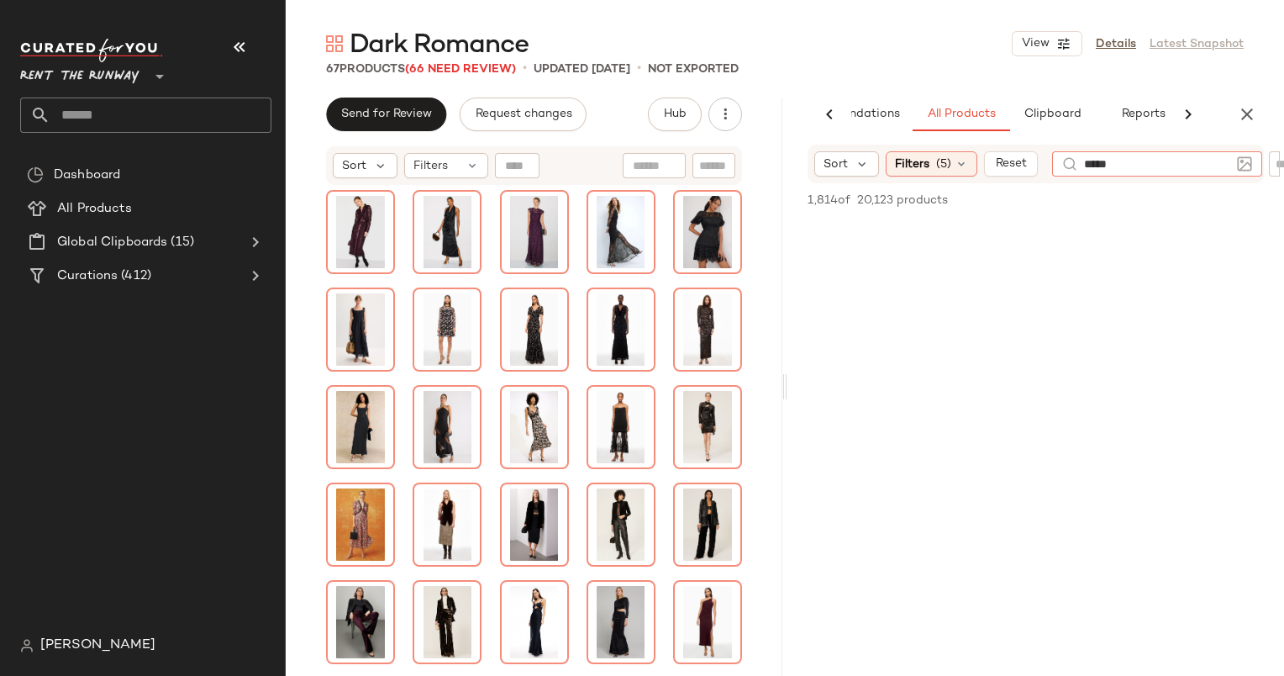
type input "******"
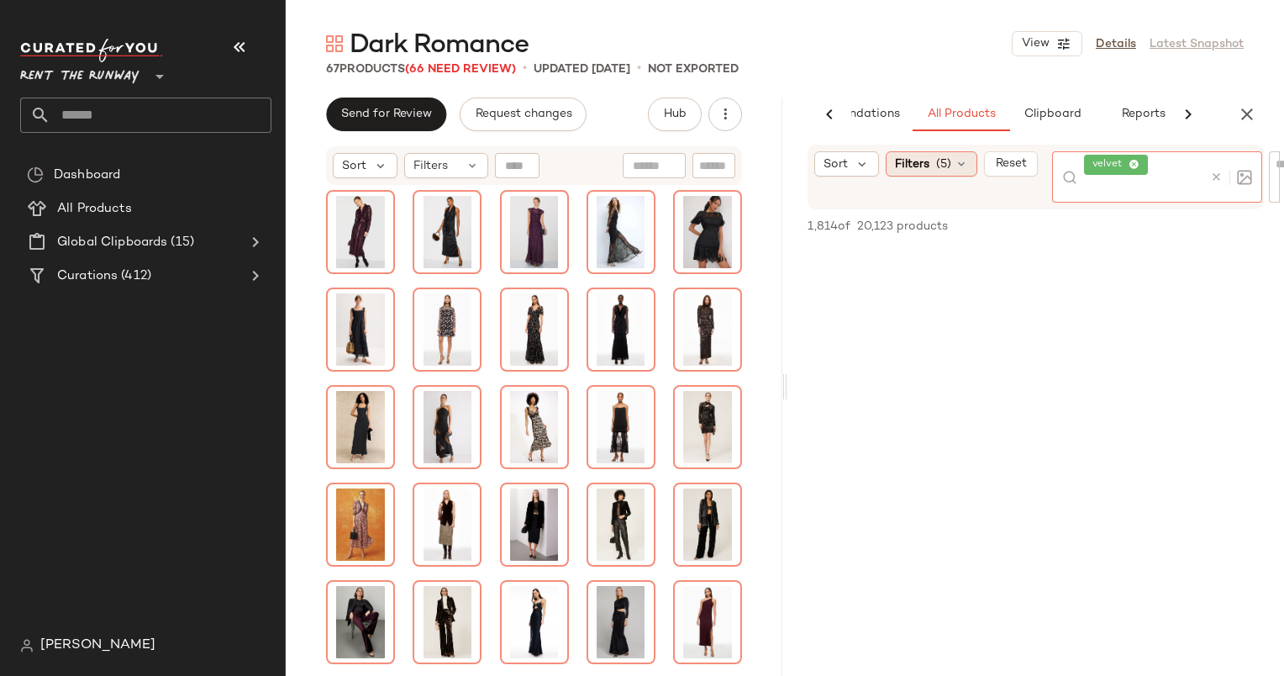
click at [953, 151] on div "Filters (5)" at bounding box center [932, 163] width 92 height 25
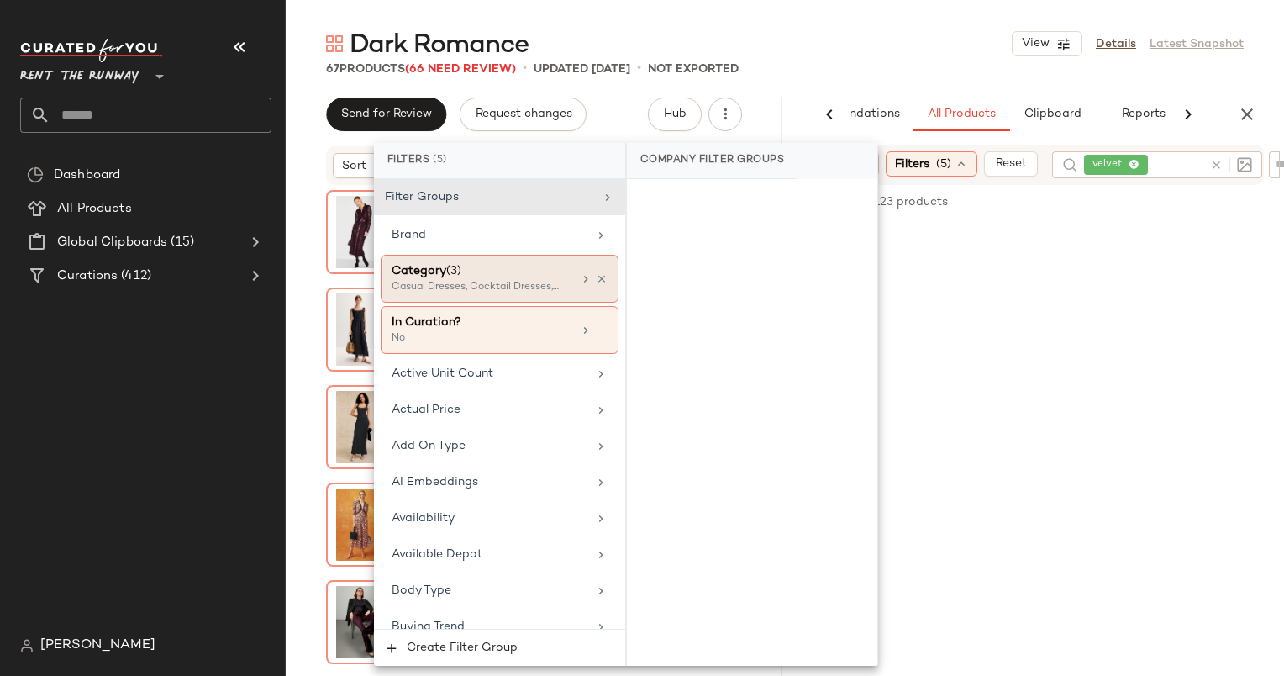
click at [516, 272] on div "Category (3)" at bounding box center [482, 271] width 181 height 18
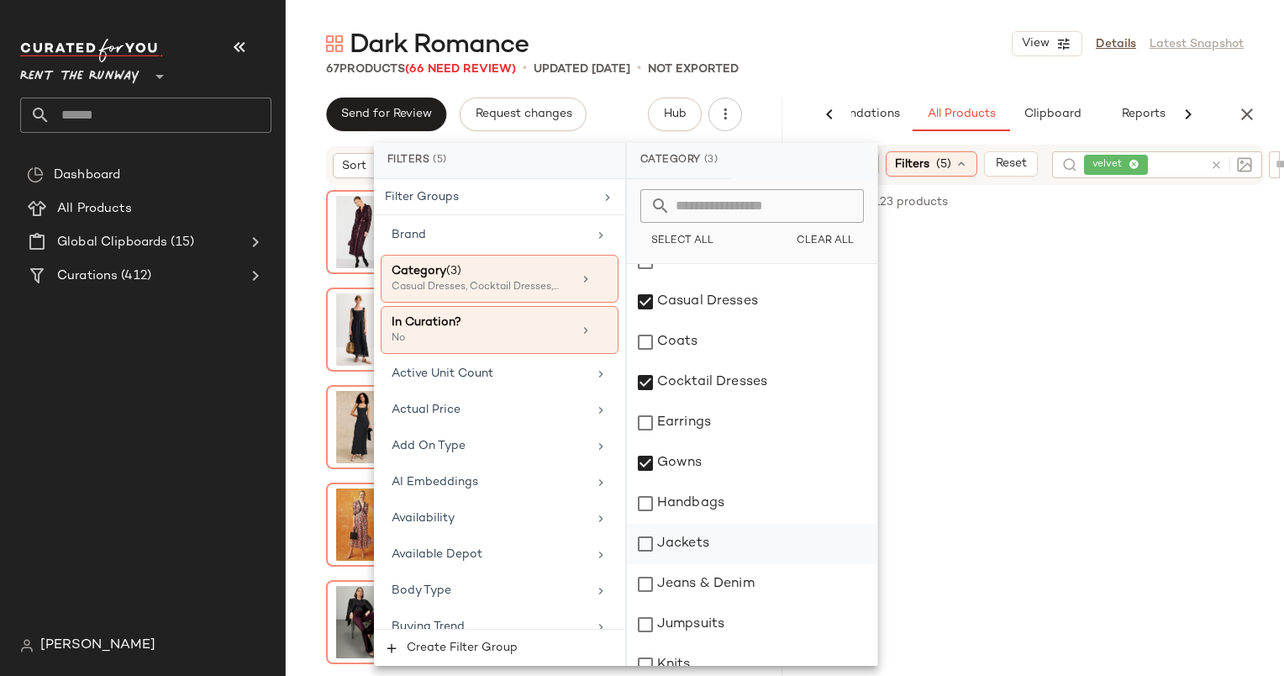
click at [703, 543] on div "Jackets" at bounding box center [752, 544] width 250 height 40
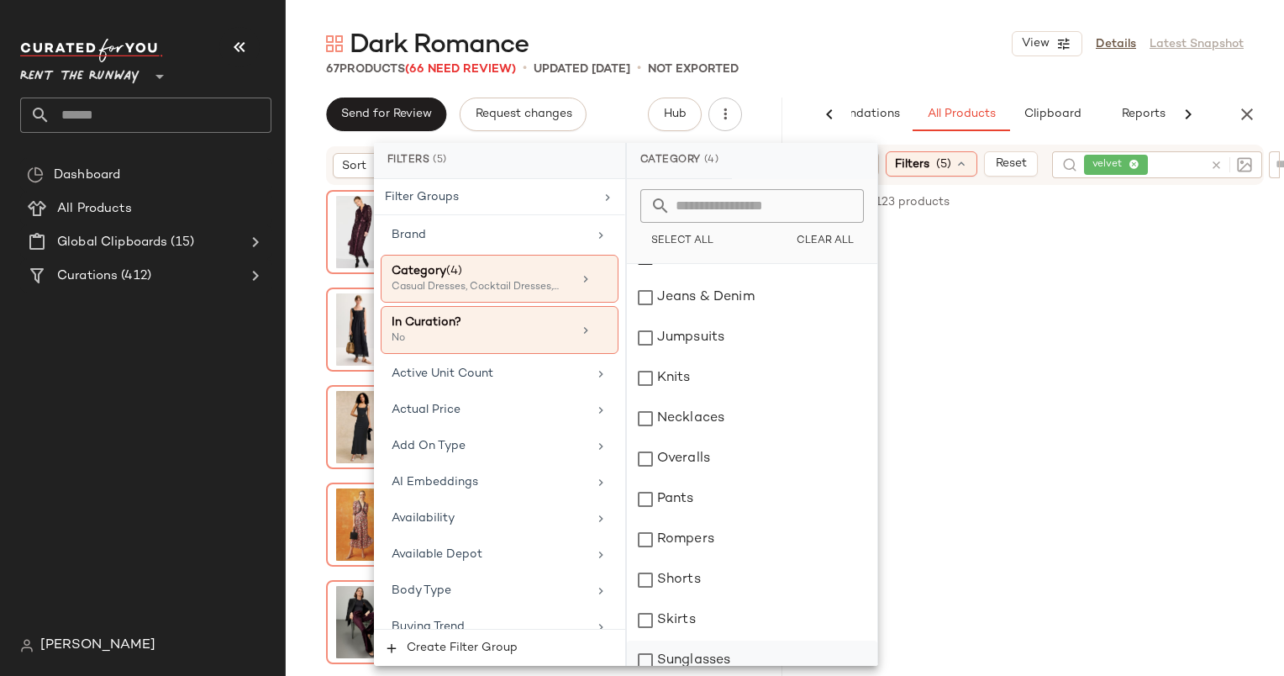
scroll to position [308, 0]
click at [1253, 115] on icon "button" at bounding box center [1247, 114] width 20 height 20
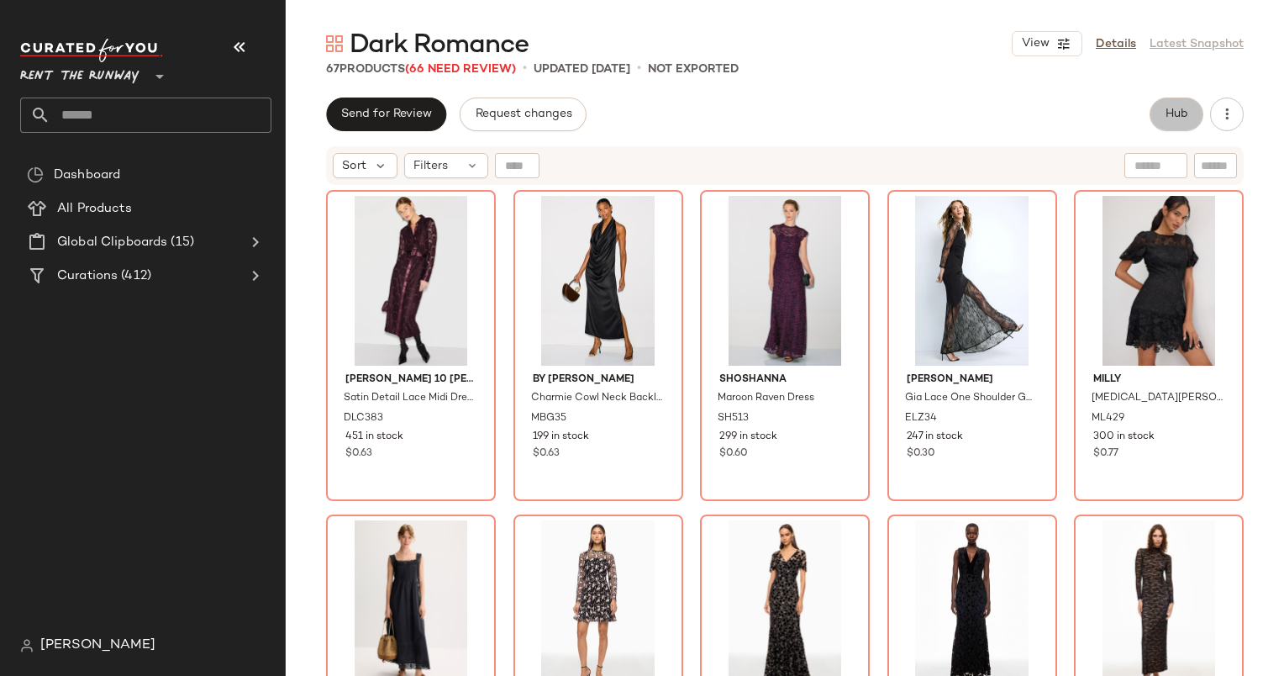
click at [1177, 123] on button "Hub" at bounding box center [1177, 114] width 54 height 34
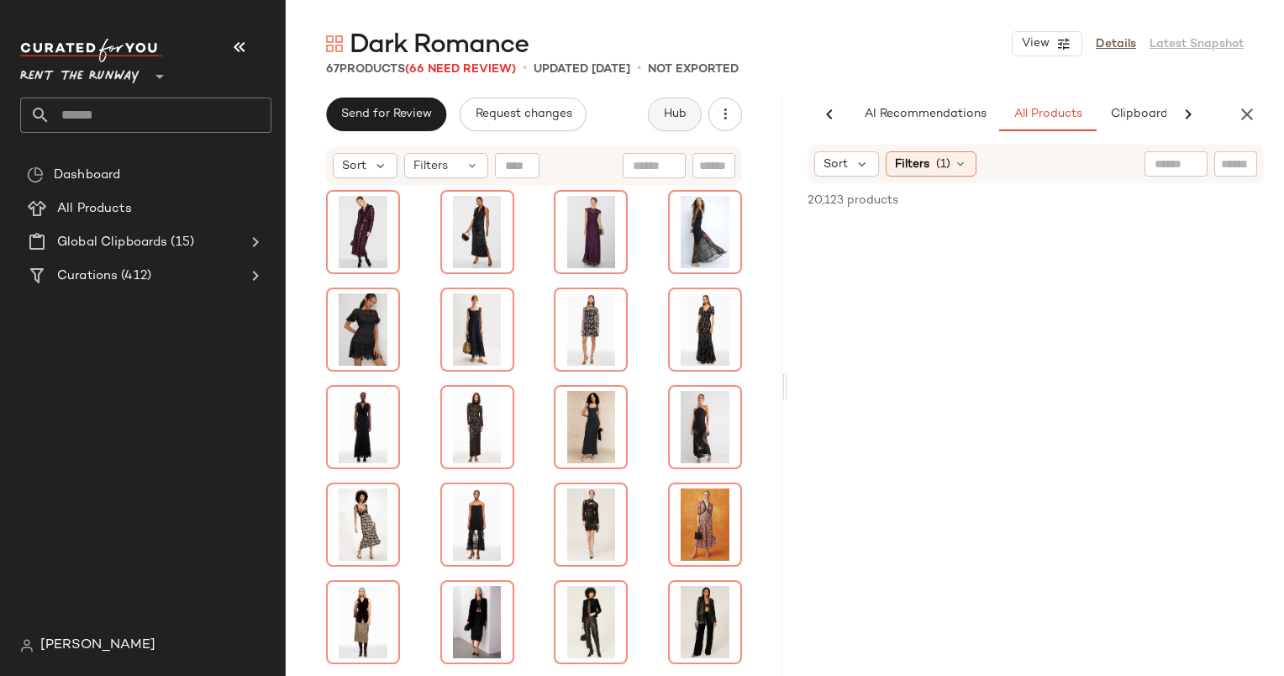
scroll to position [0, 87]
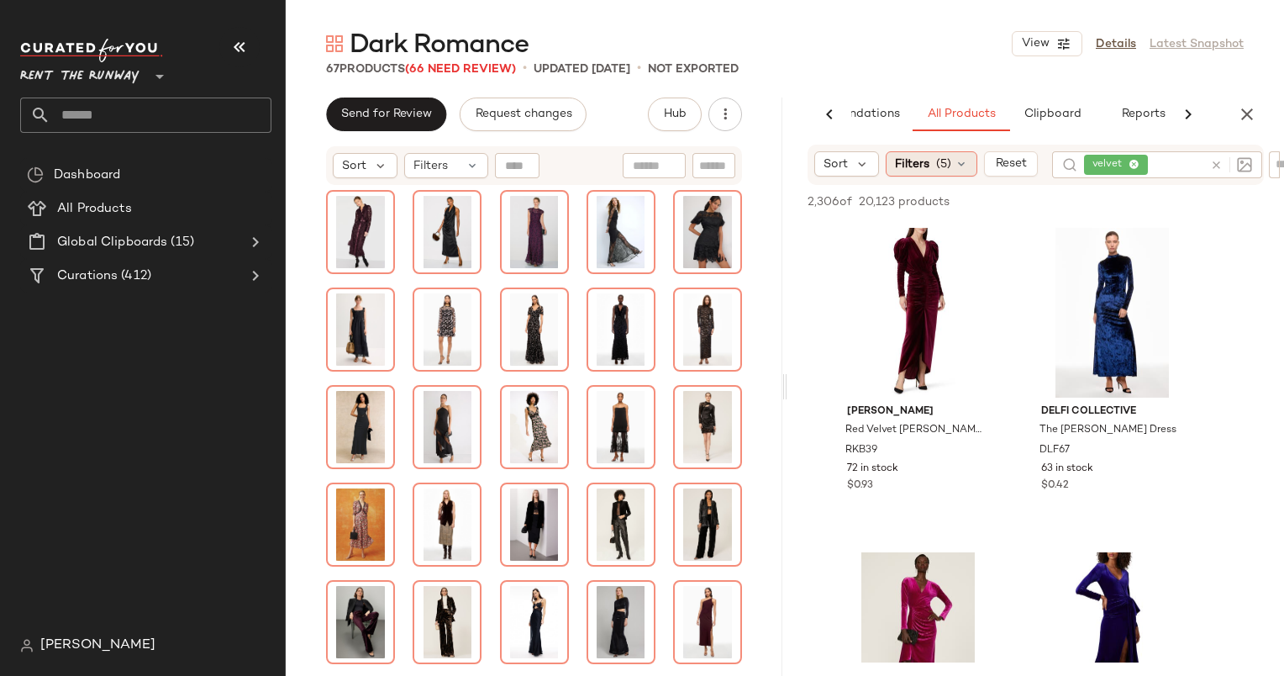
click at [948, 163] on span "(5)" at bounding box center [943, 164] width 15 height 18
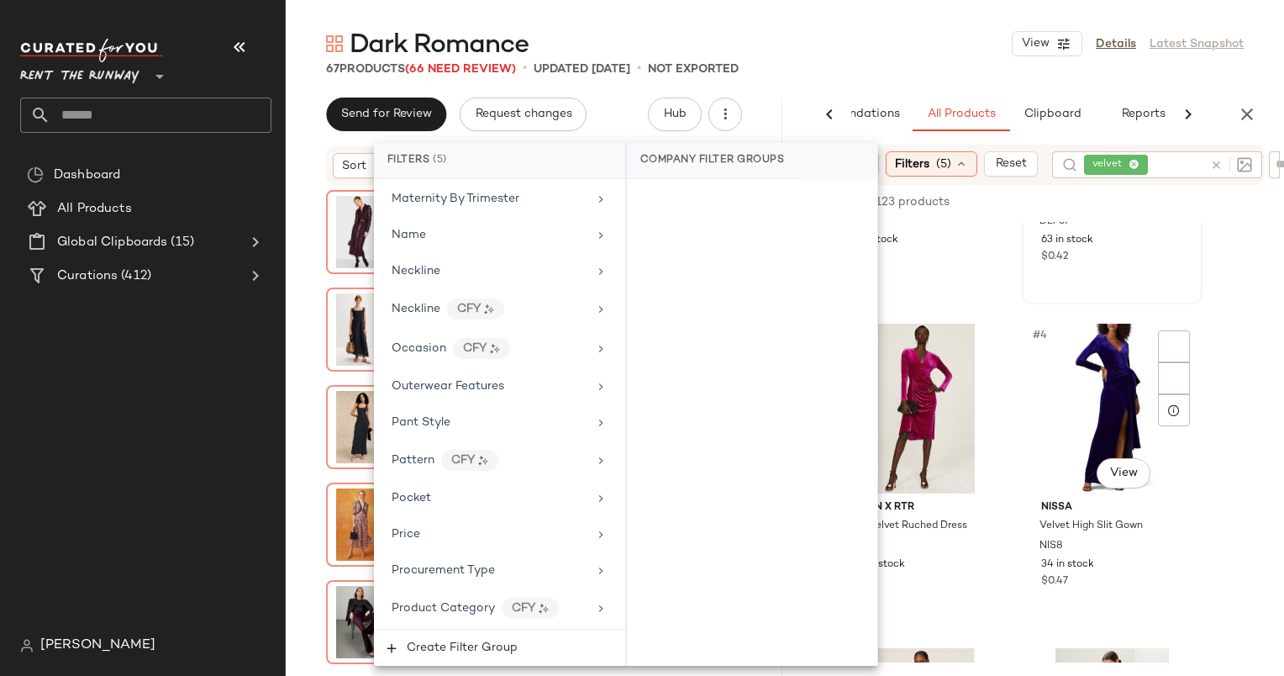
scroll to position [269, 0]
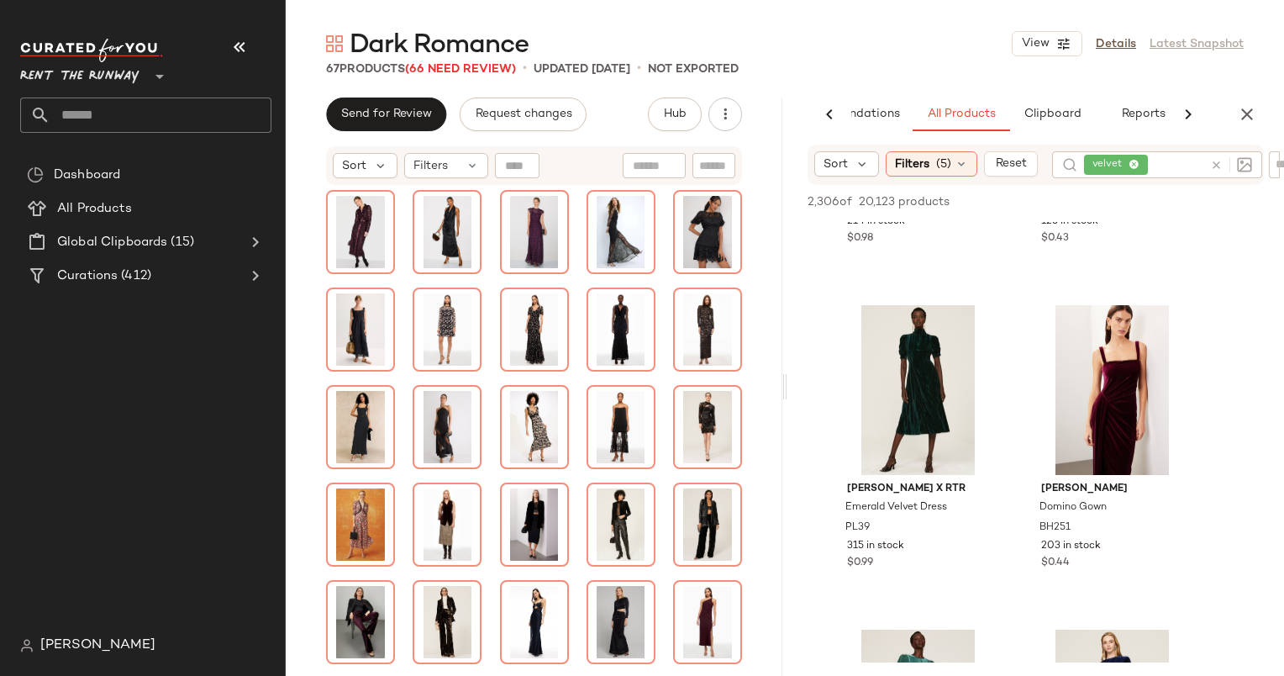
scroll to position [901, 0]
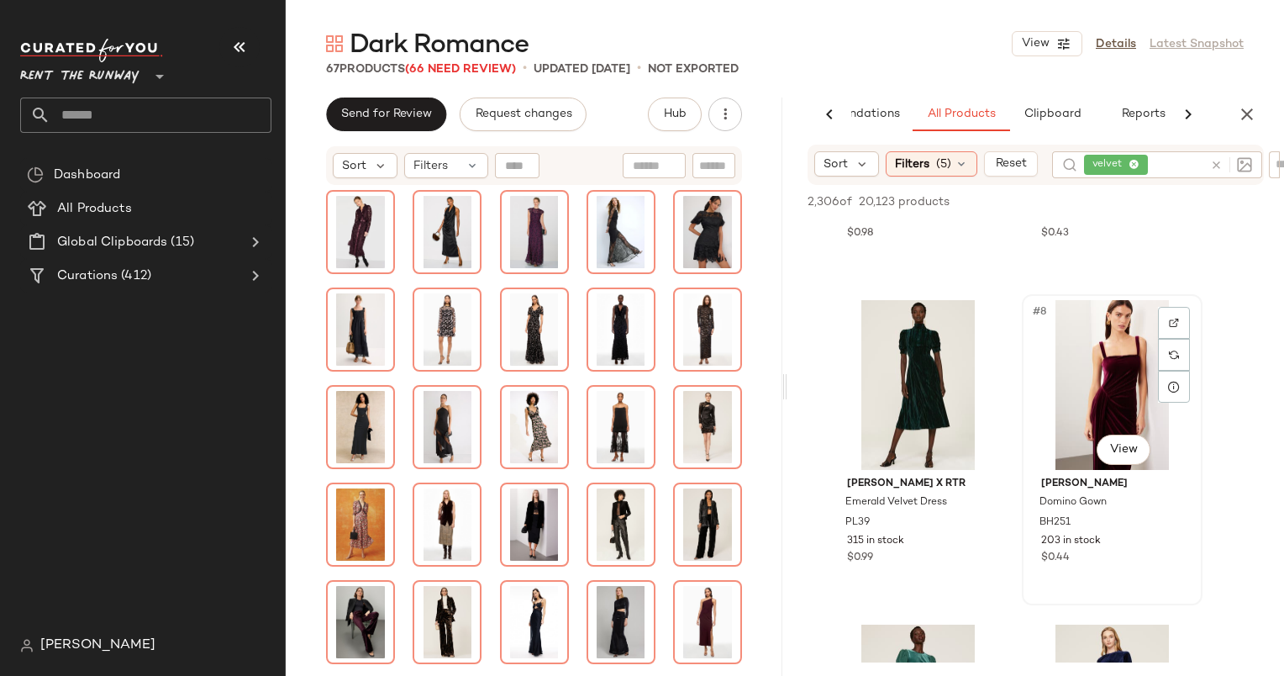
click at [1112, 370] on div "#8 View" at bounding box center [1112, 385] width 169 height 170
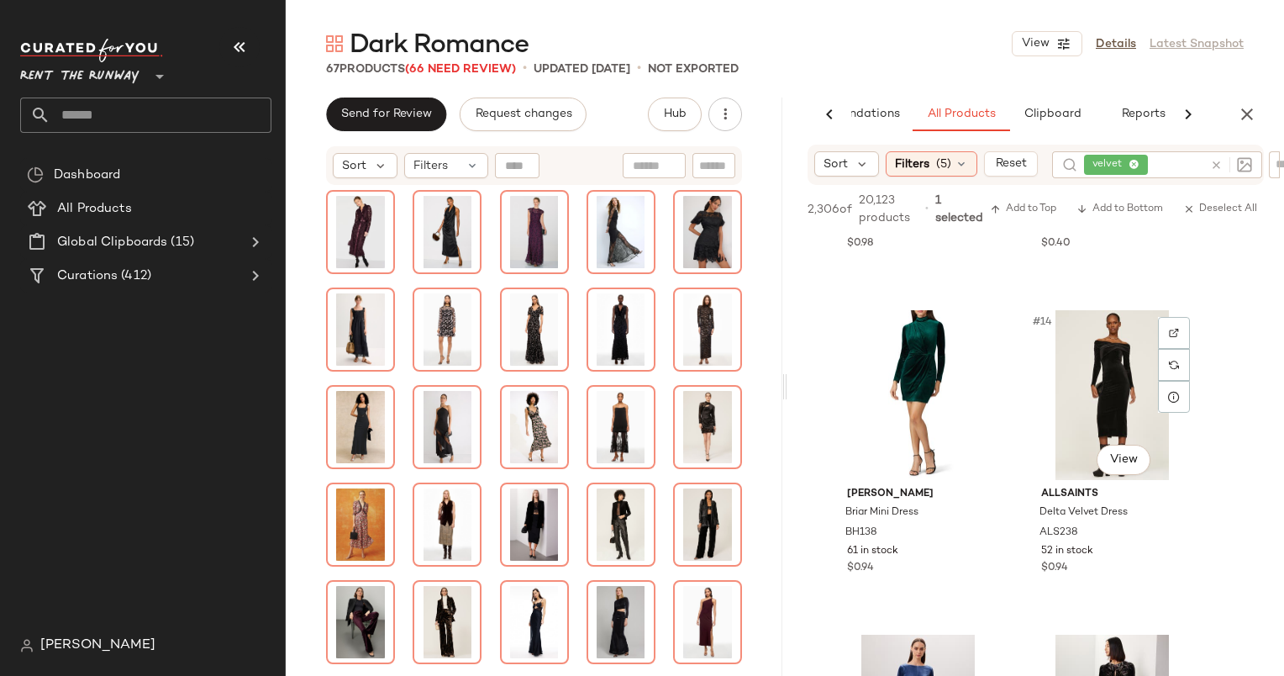
scroll to position [1879, 0]
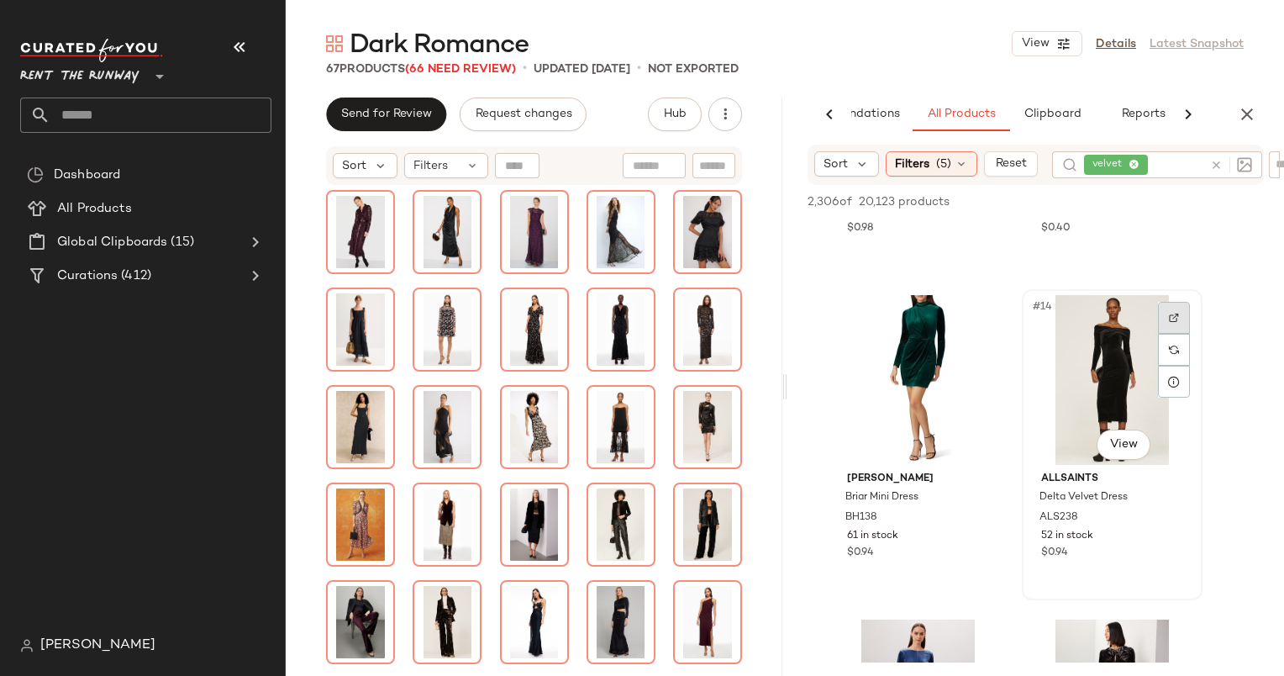
click at [1172, 330] on div at bounding box center [1174, 318] width 32 height 32
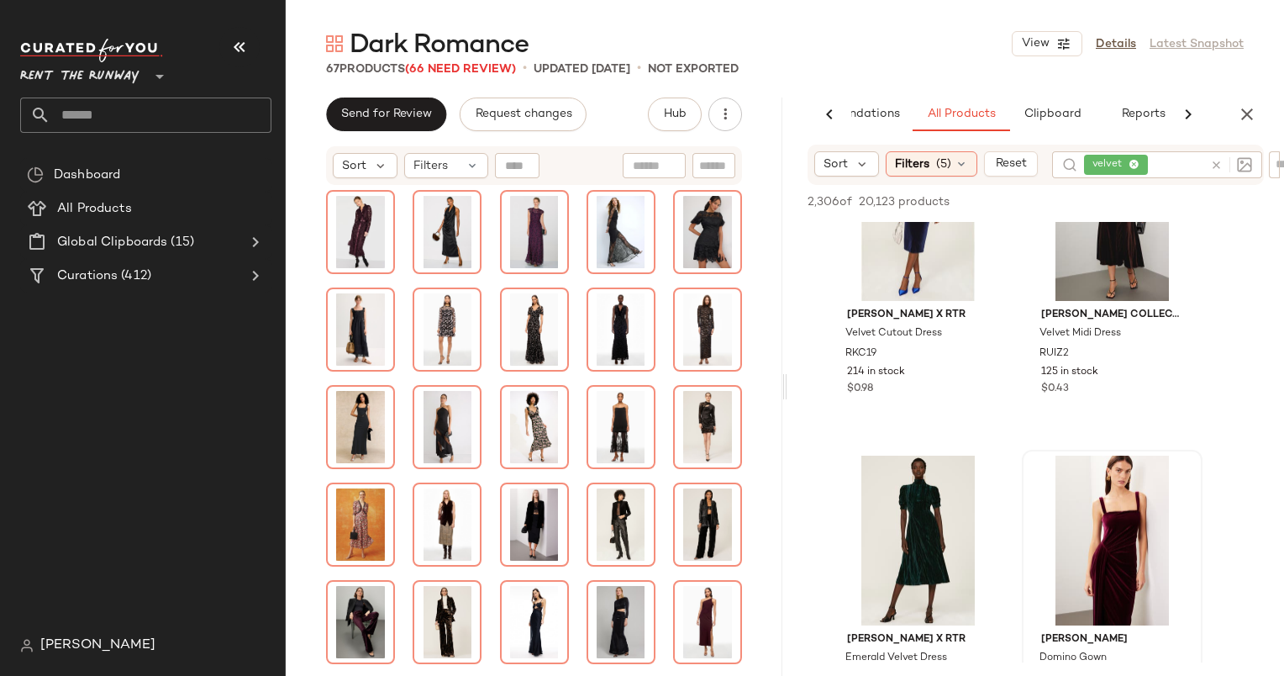
click at [1055, 497] on div at bounding box center [1112, 540] width 169 height 170
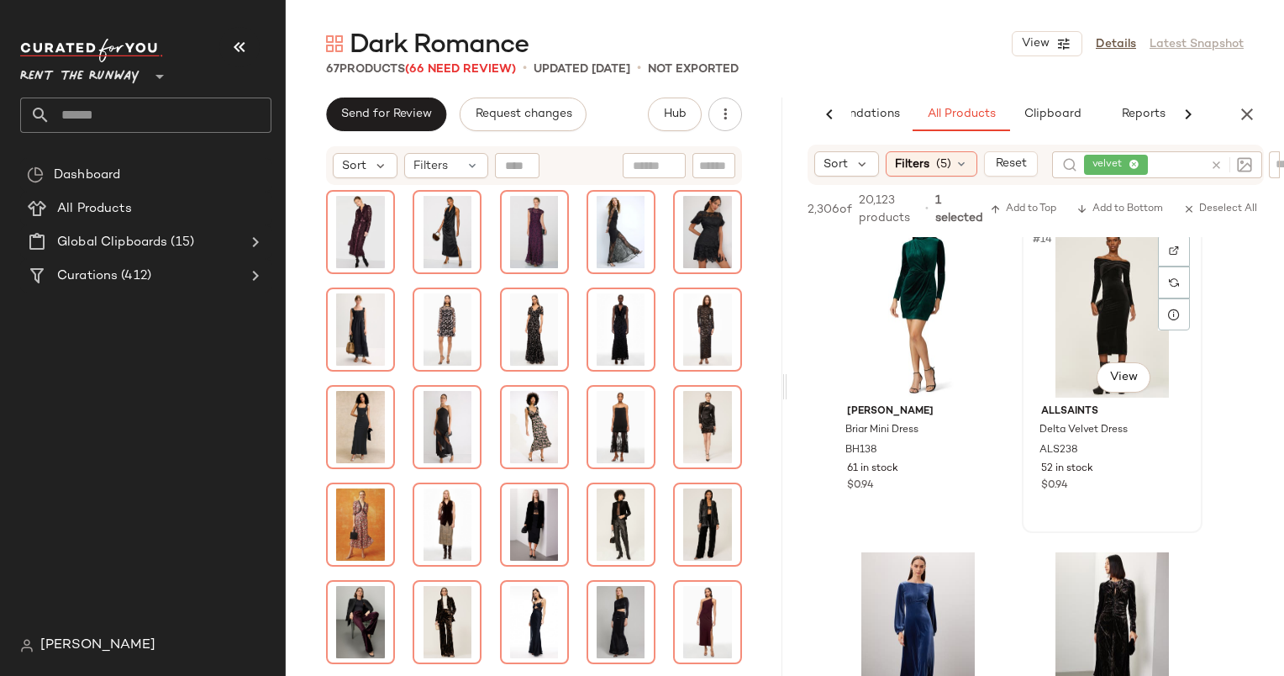
click at [1084, 331] on div "#14 View" at bounding box center [1112, 313] width 169 height 170
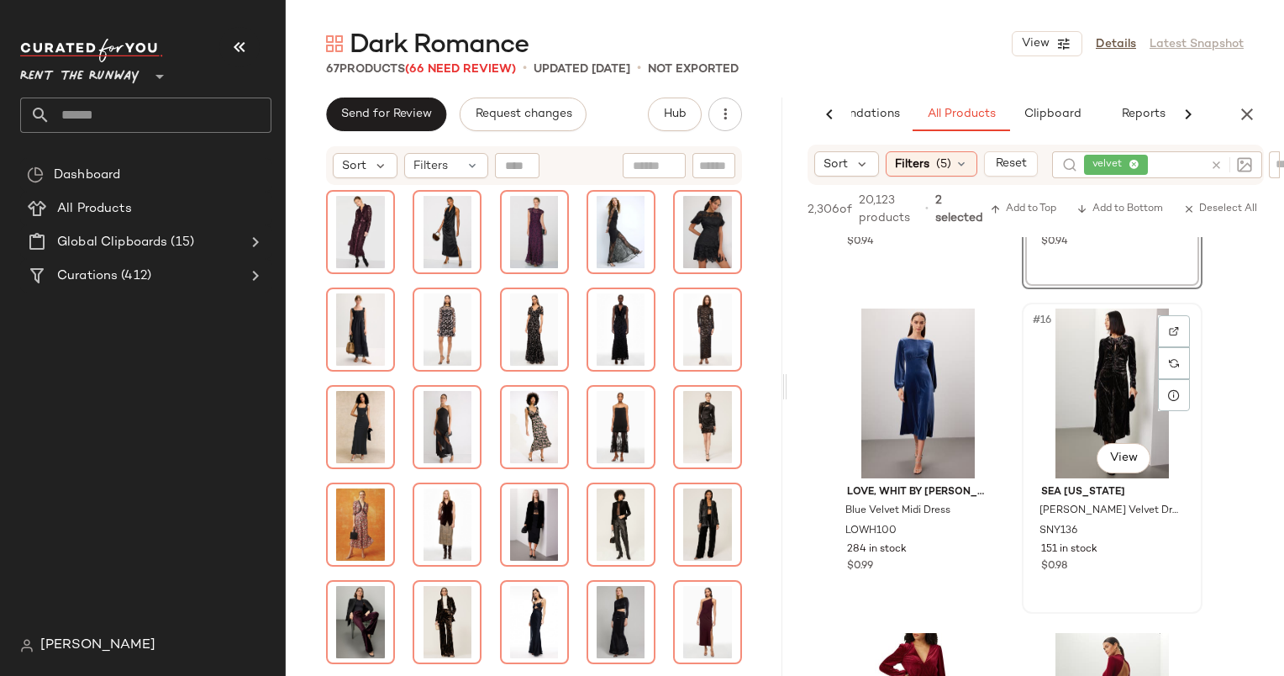
click at [1109, 398] on div "#16 View" at bounding box center [1112, 393] width 169 height 170
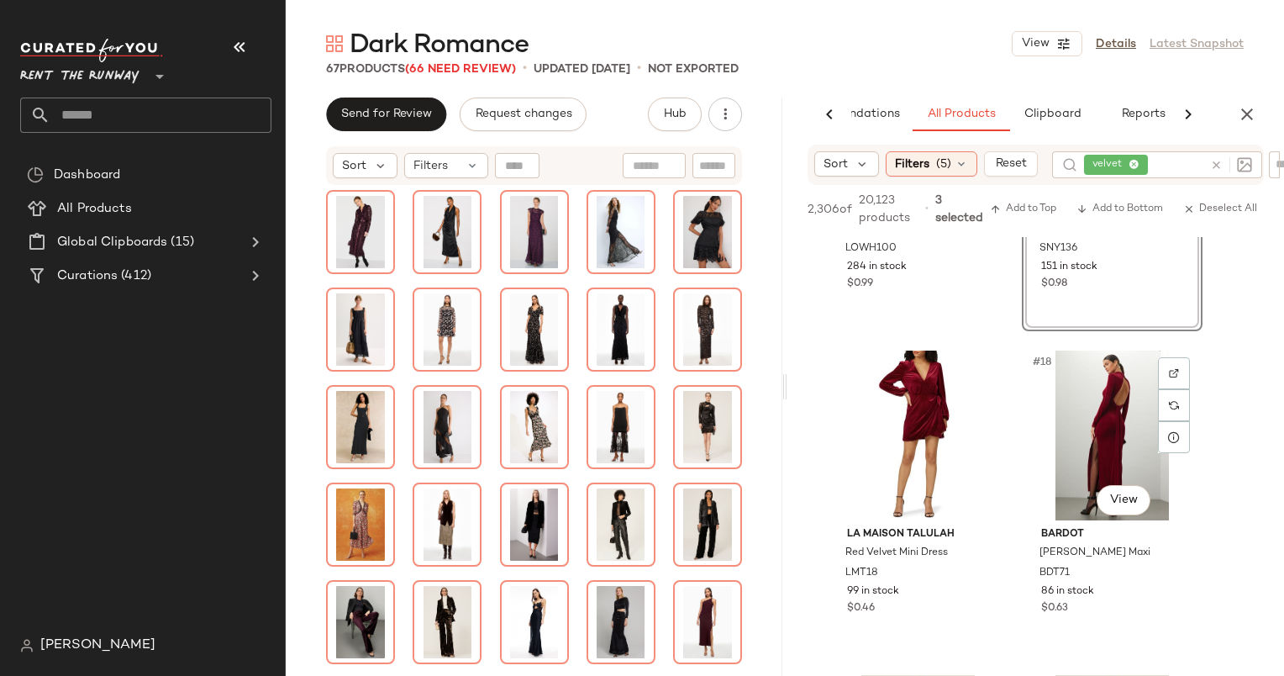
click at [1109, 398] on div "#18 View" at bounding box center [1112, 435] width 169 height 170
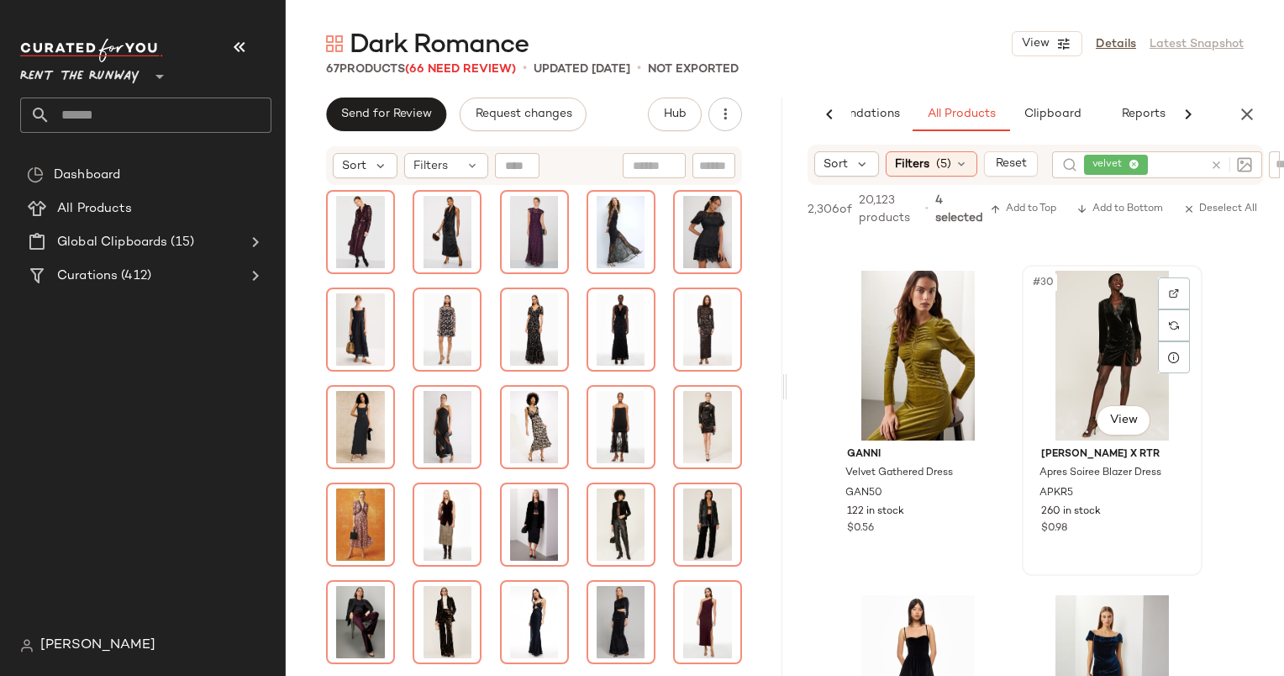
click at [1116, 332] on div "#30 View" at bounding box center [1112, 356] width 169 height 170
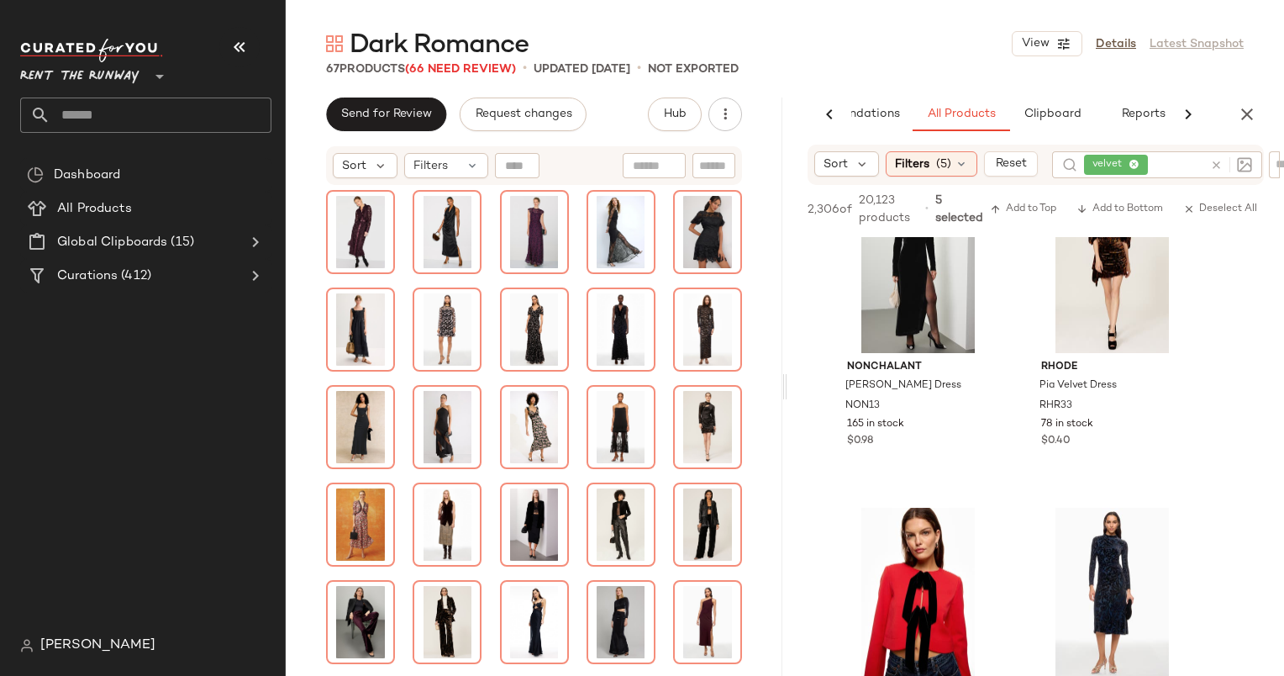
scroll to position [4988, 0]
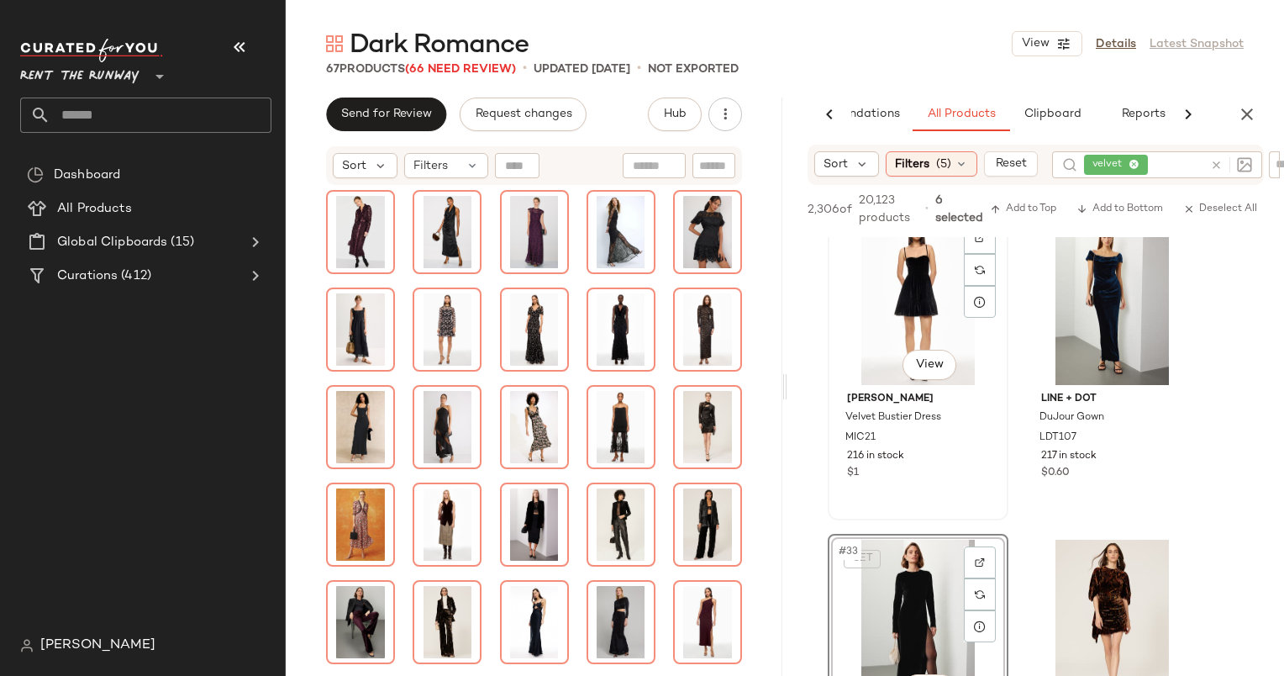
scroll to position [4963, 0]
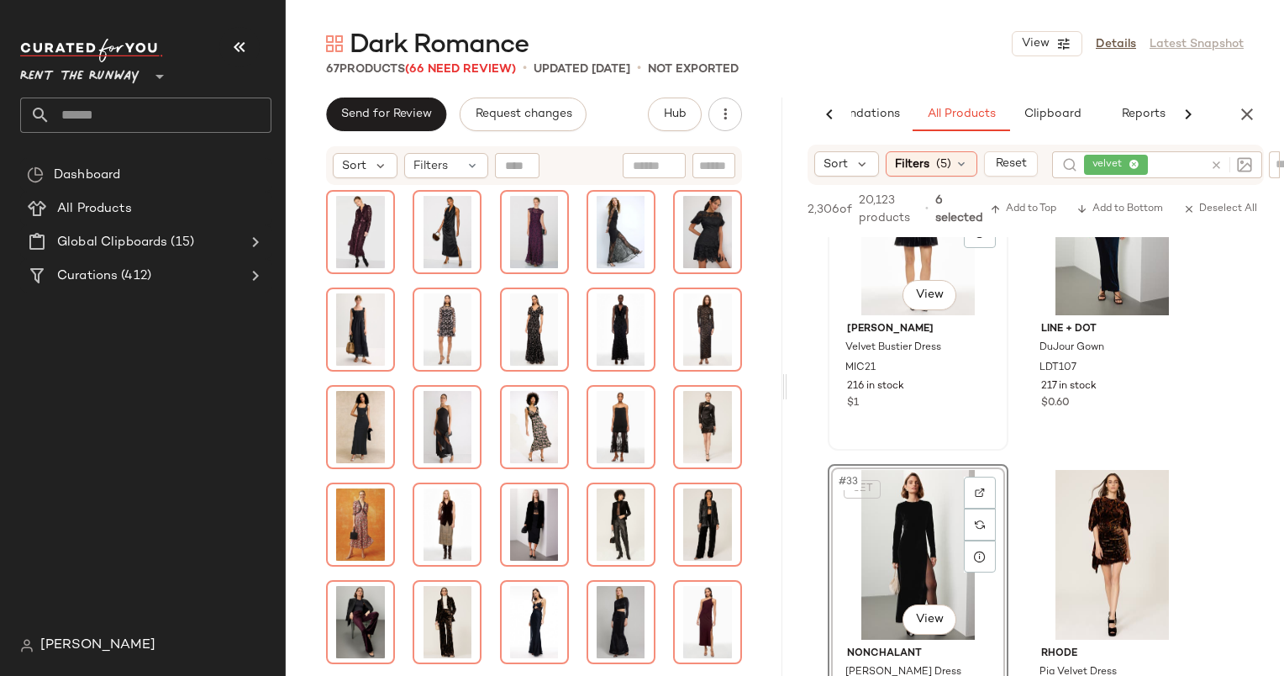
click at [866, 299] on div "#31 View" at bounding box center [918, 230] width 169 height 170
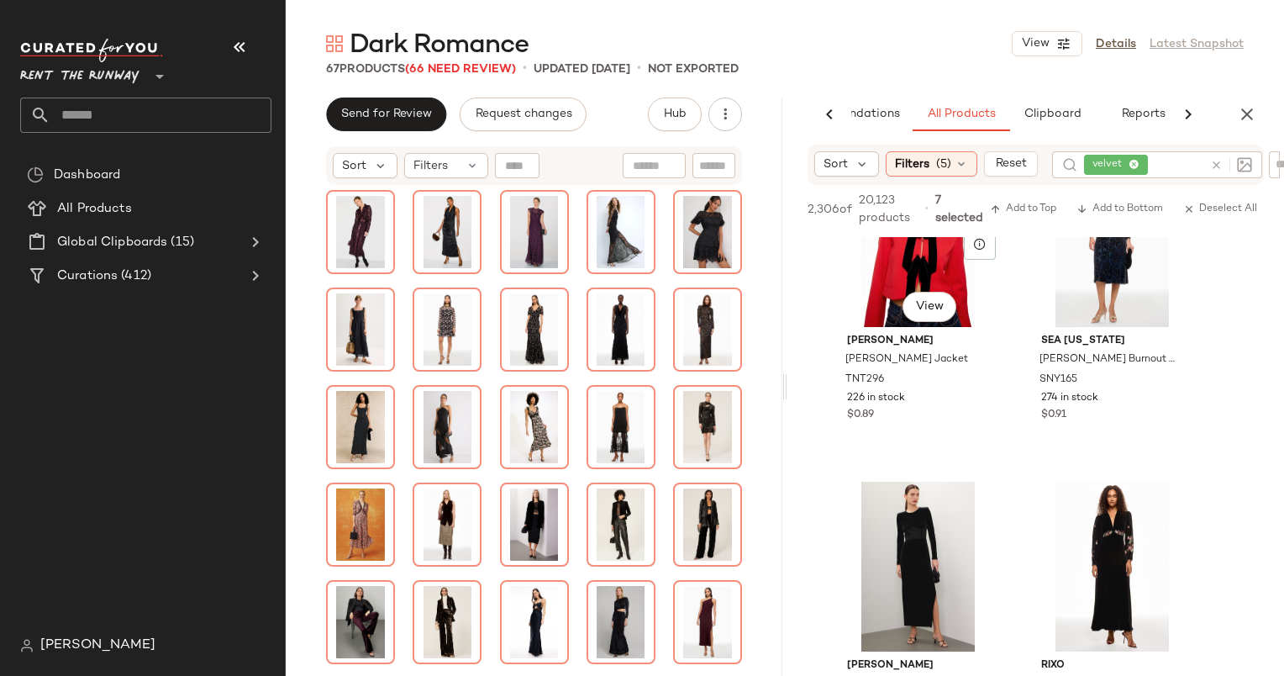
scroll to position [5701, 0]
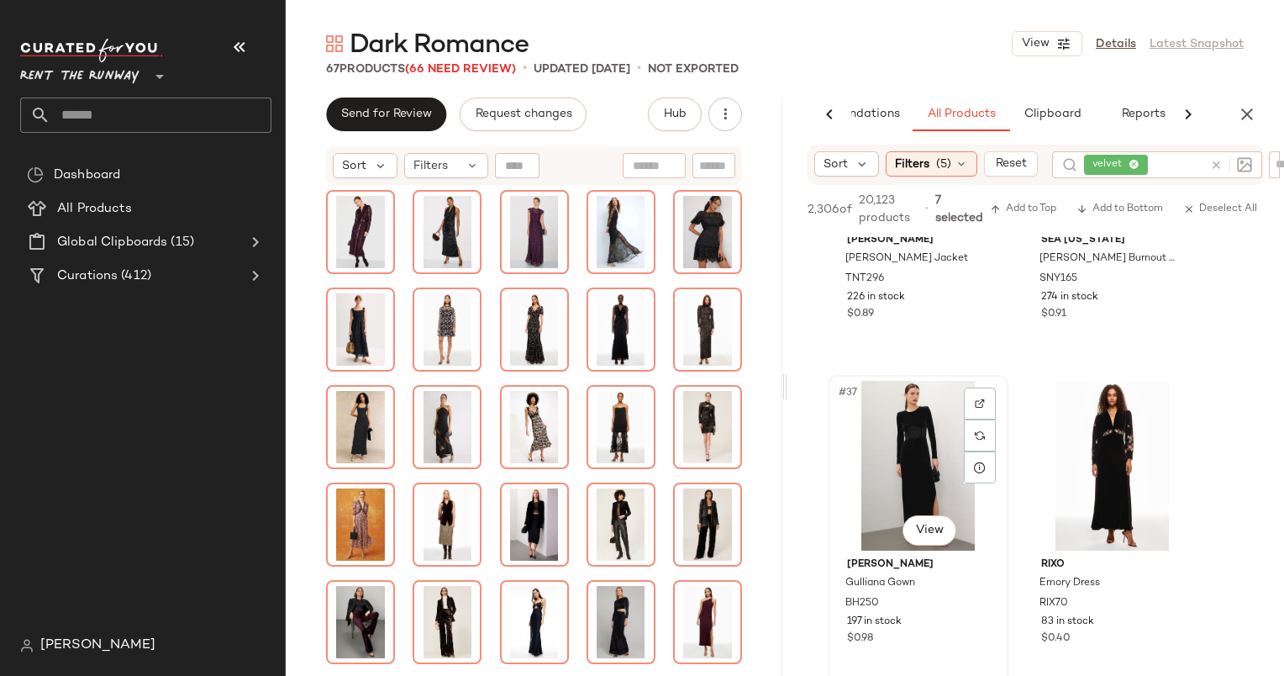
click at [884, 403] on div "#37 View" at bounding box center [918, 466] width 169 height 170
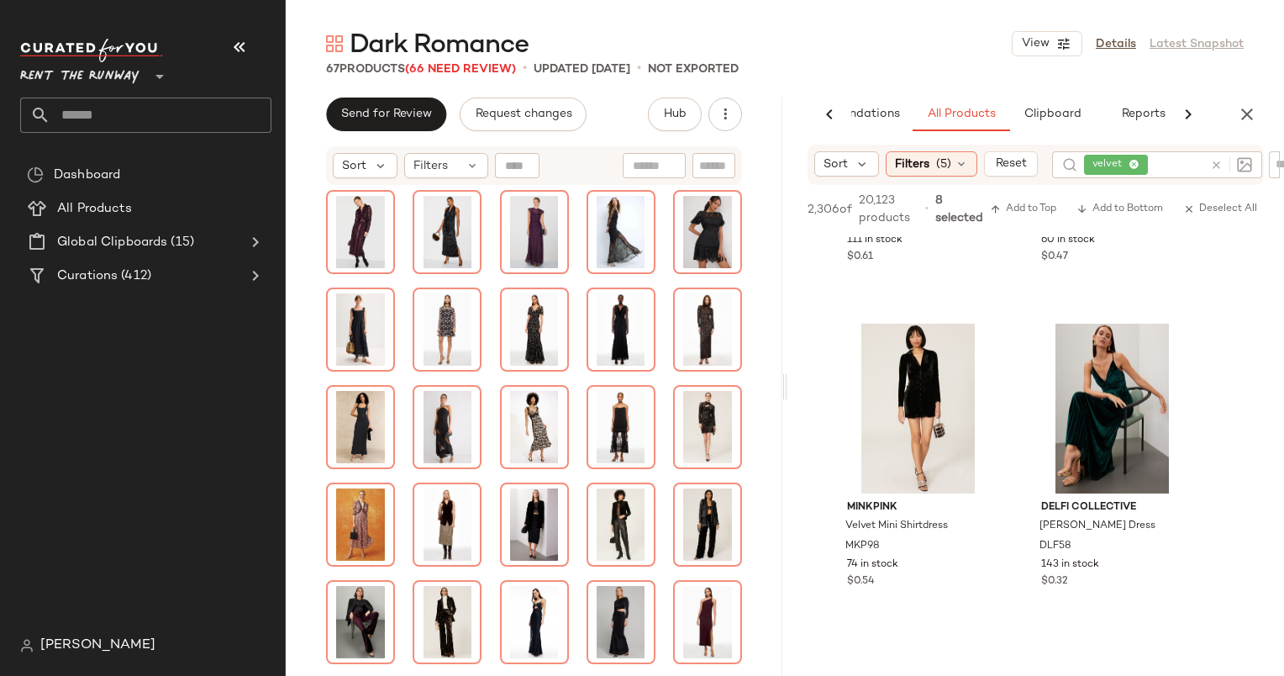
scroll to position [6409, 0]
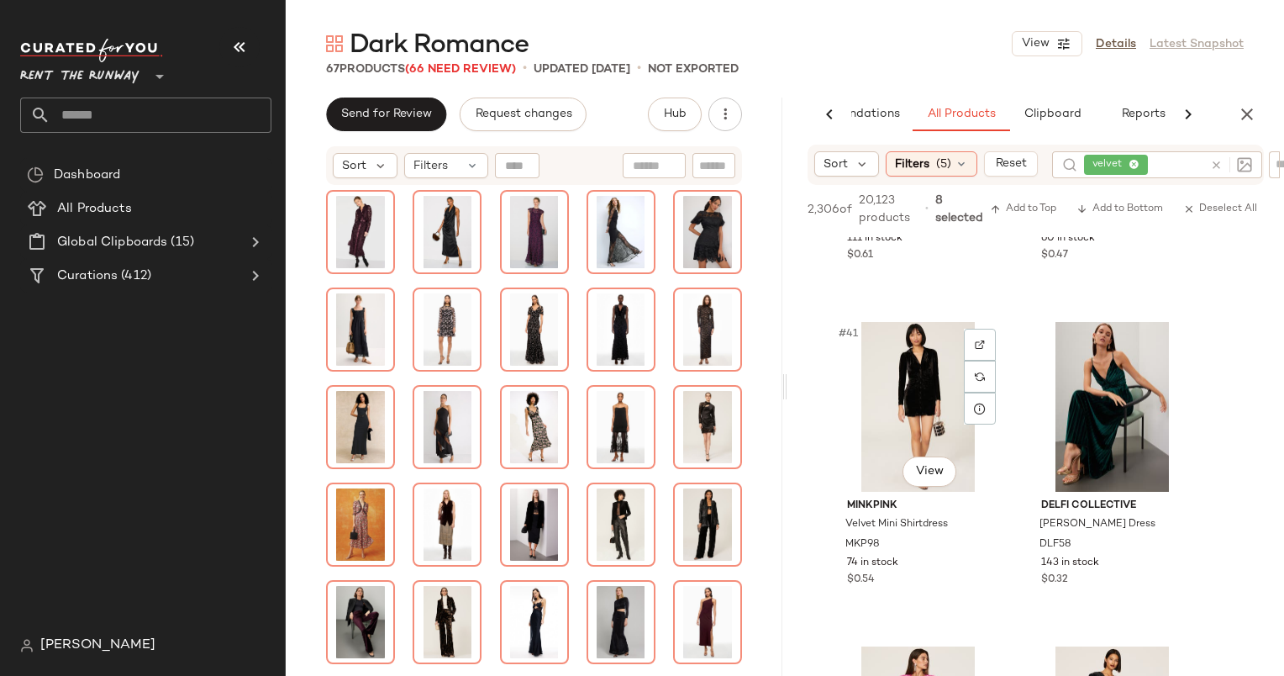
click at [884, 403] on div "#41 View" at bounding box center [918, 407] width 169 height 170
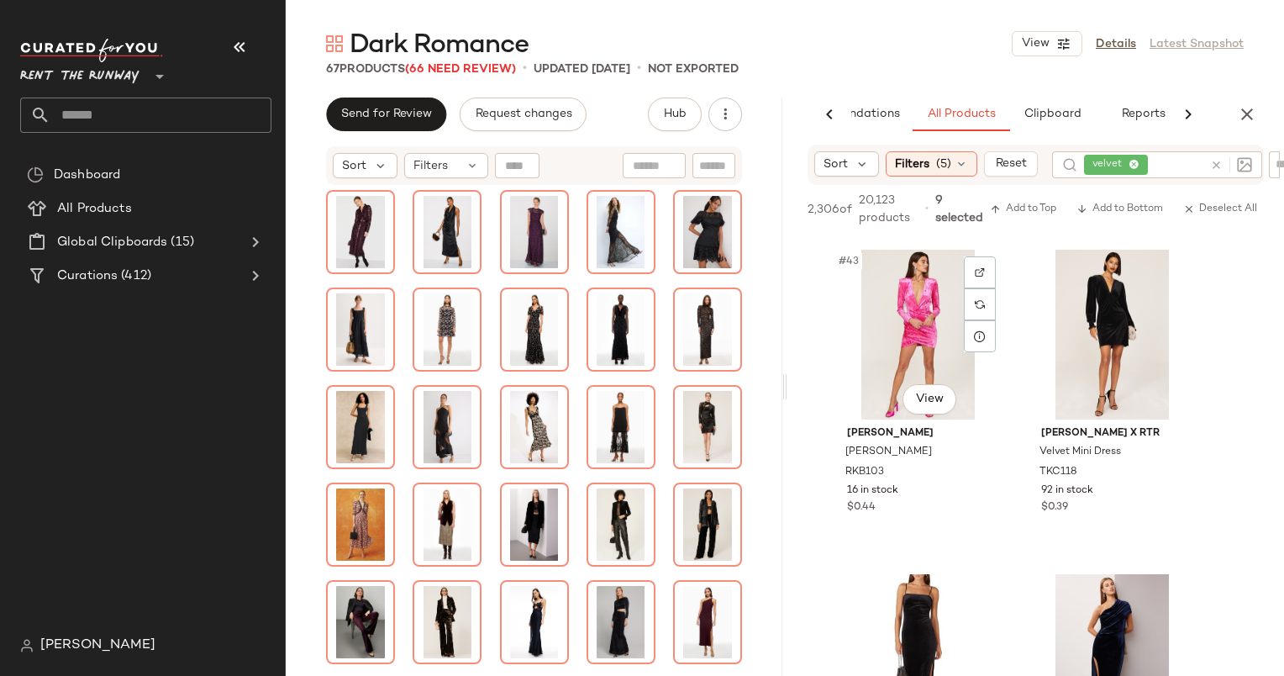
scroll to position [6806, 0]
click at [1097, 319] on div "#44 View" at bounding box center [1112, 334] width 169 height 170
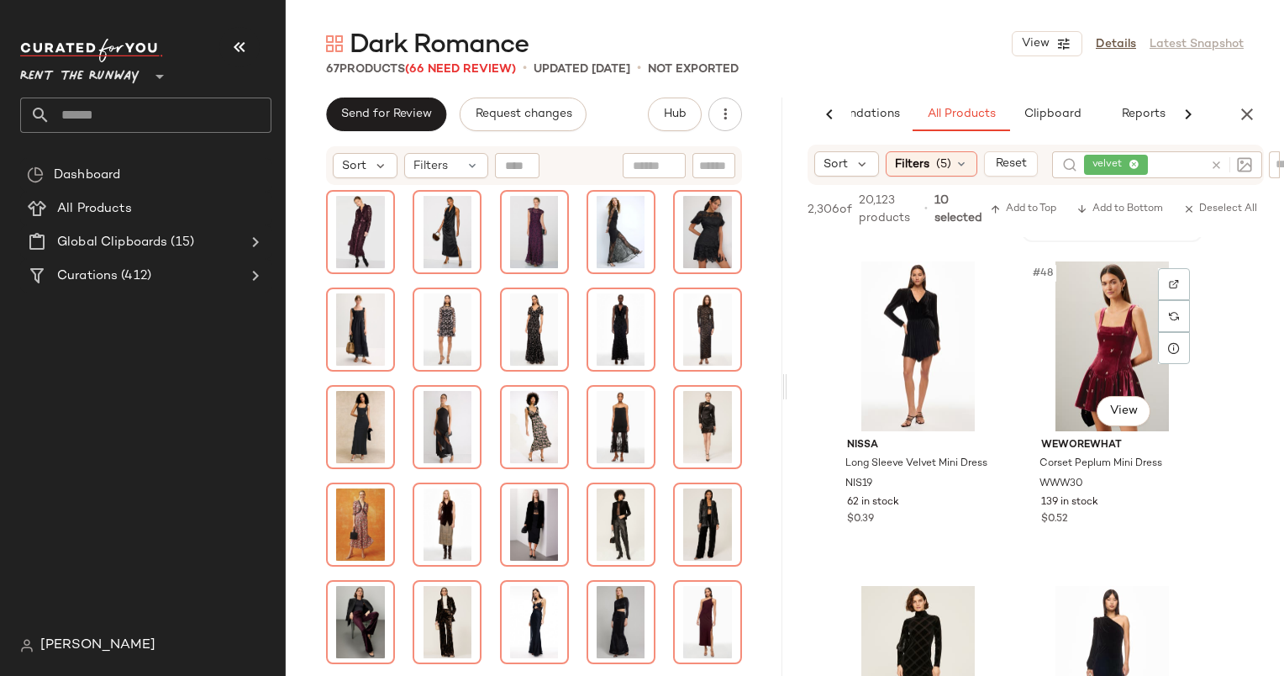
scroll to position [7495, 0]
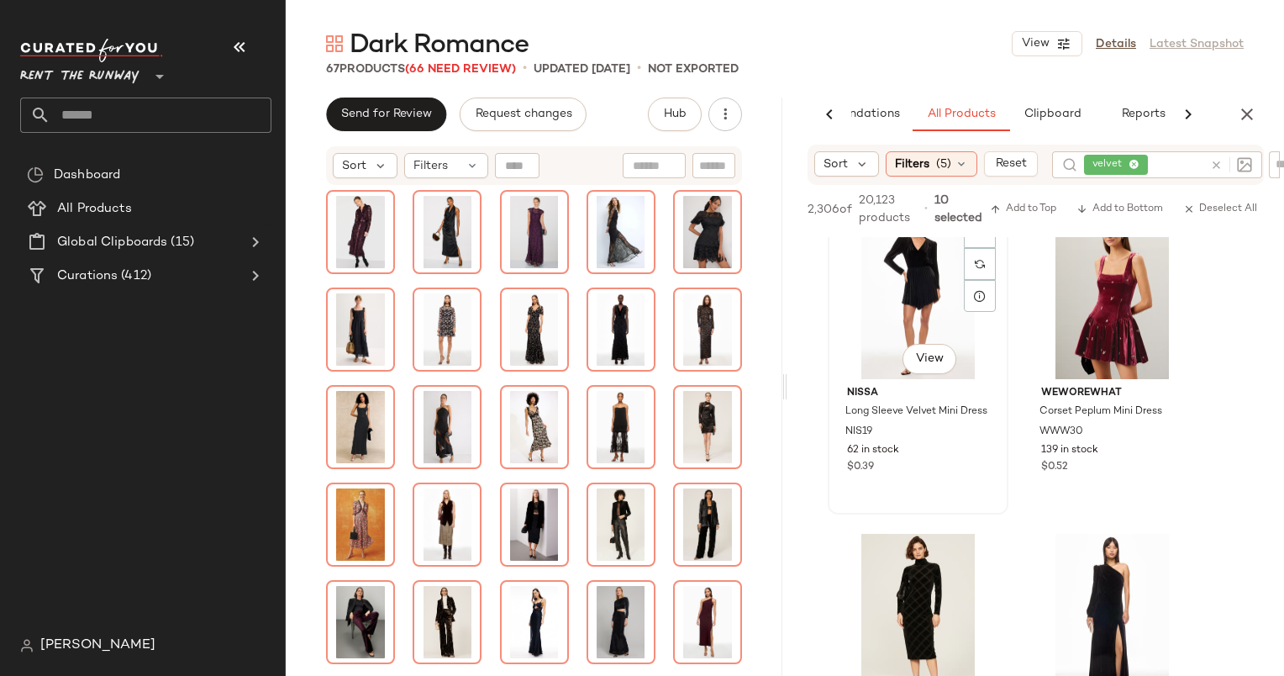
click at [922, 309] on div "#47 View" at bounding box center [918, 294] width 169 height 170
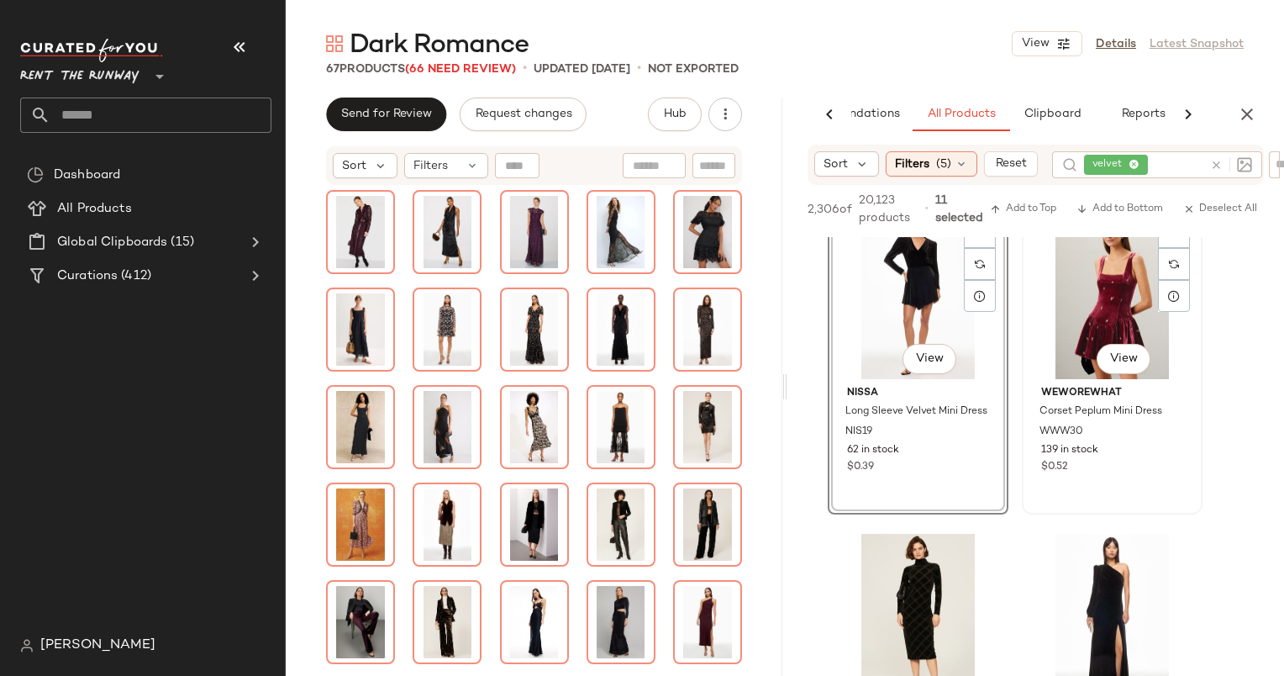
click at [1102, 306] on div "#48 View" at bounding box center [1112, 294] width 169 height 170
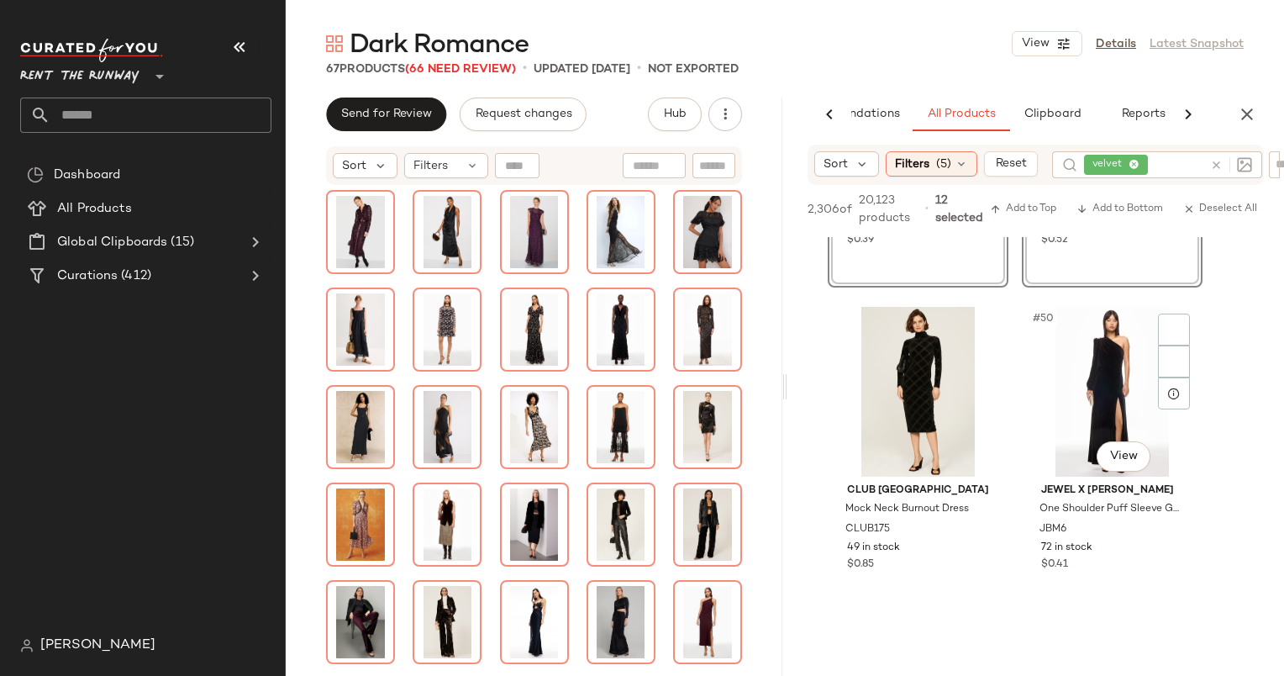
scroll to position [7795, 0]
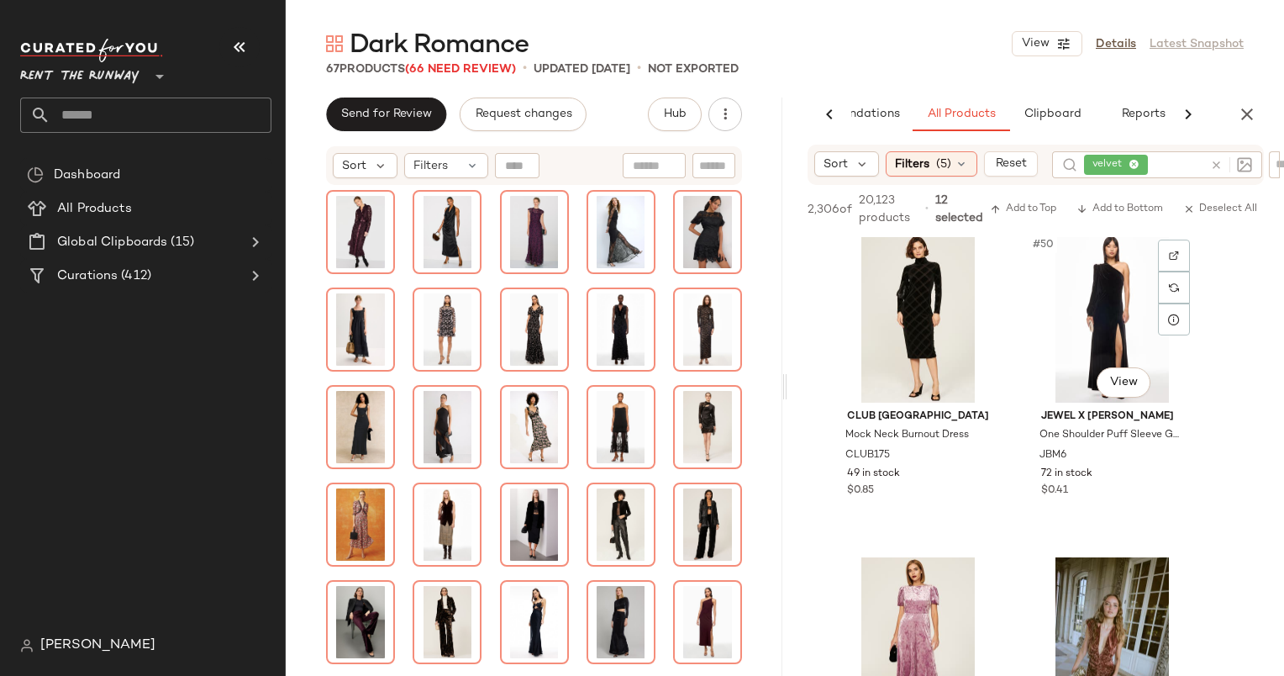
click at [1102, 306] on div "#50 View" at bounding box center [1112, 318] width 169 height 170
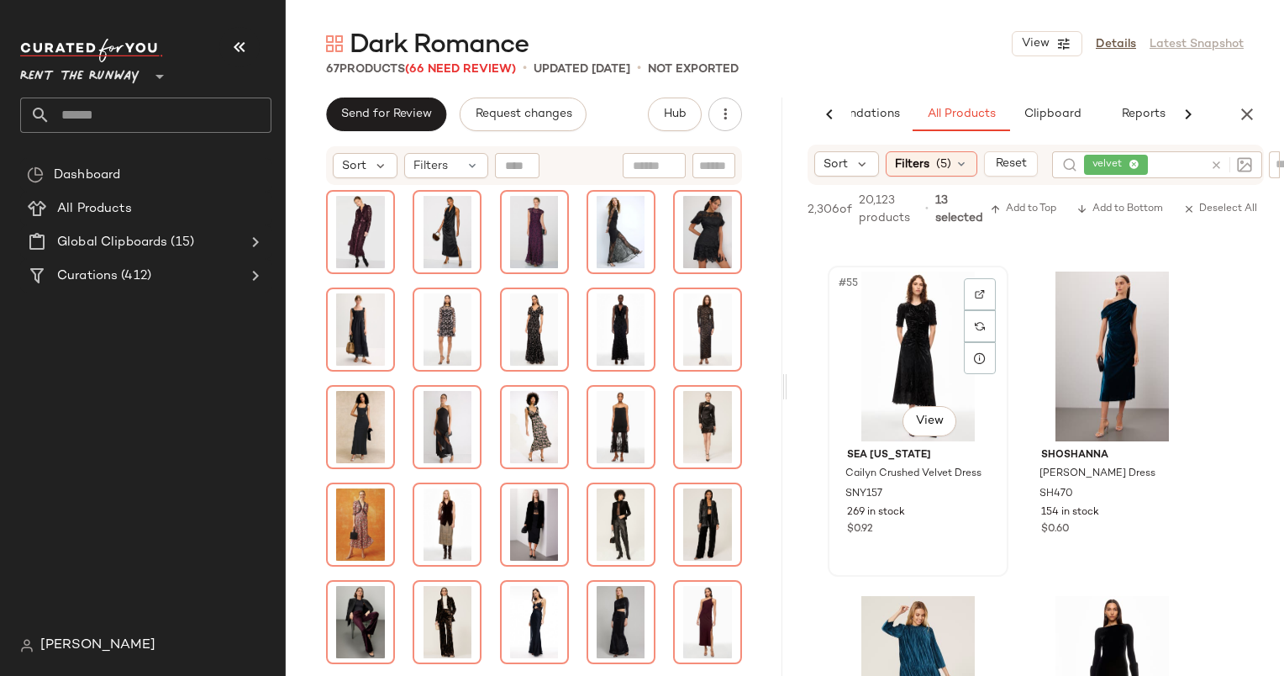
scroll to position [8732, 0]
click at [907, 361] on div "#55 View" at bounding box center [918, 355] width 169 height 170
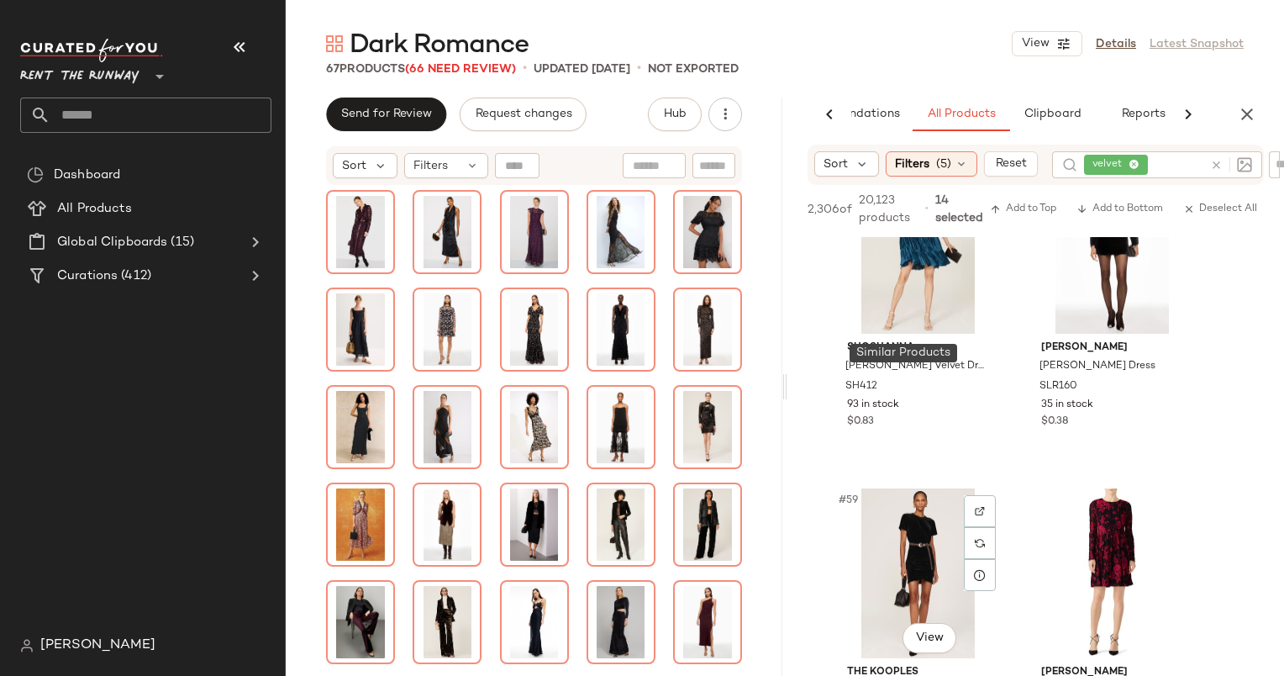
scroll to position [9370, 0]
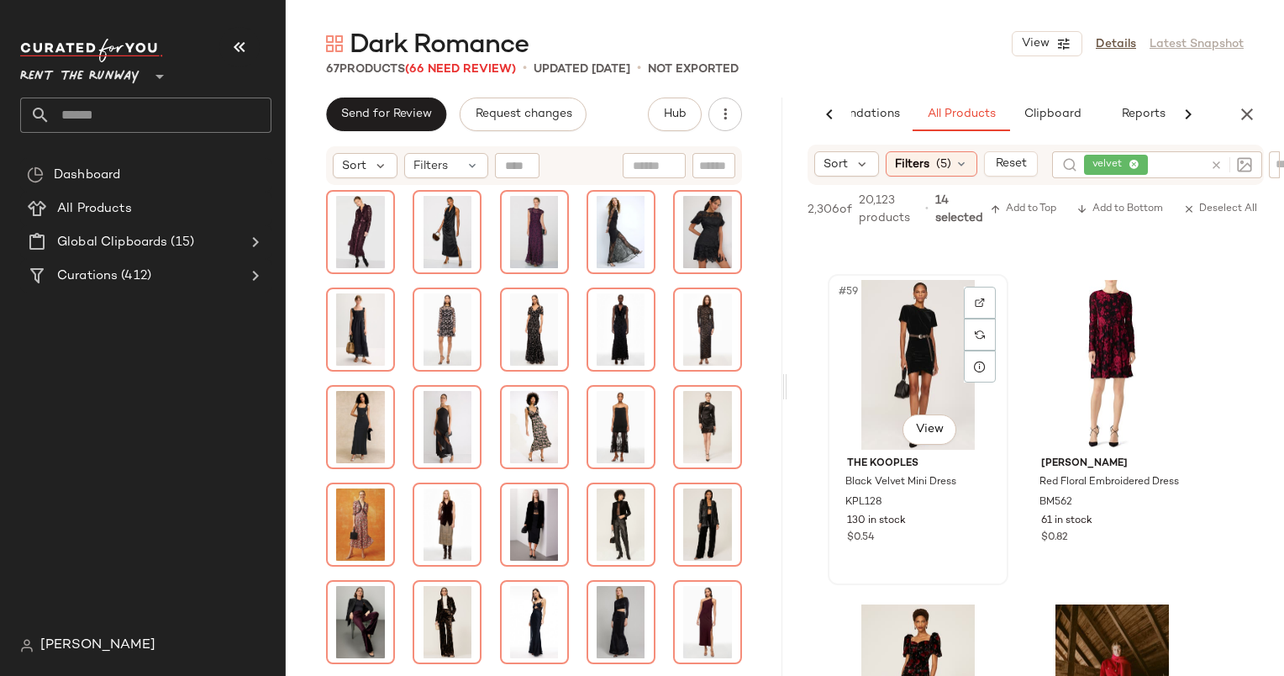
click at [925, 371] on div "#59 View" at bounding box center [918, 365] width 169 height 170
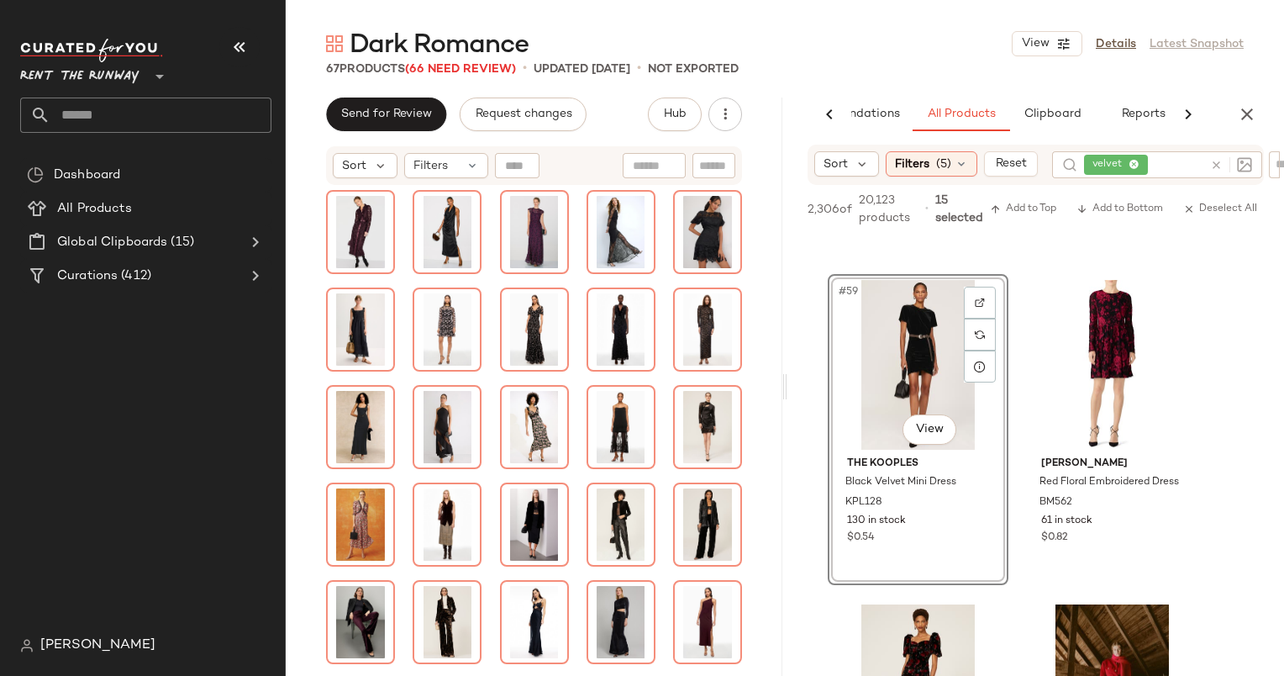
click at [917, 333] on div "#59 View" at bounding box center [918, 365] width 169 height 170
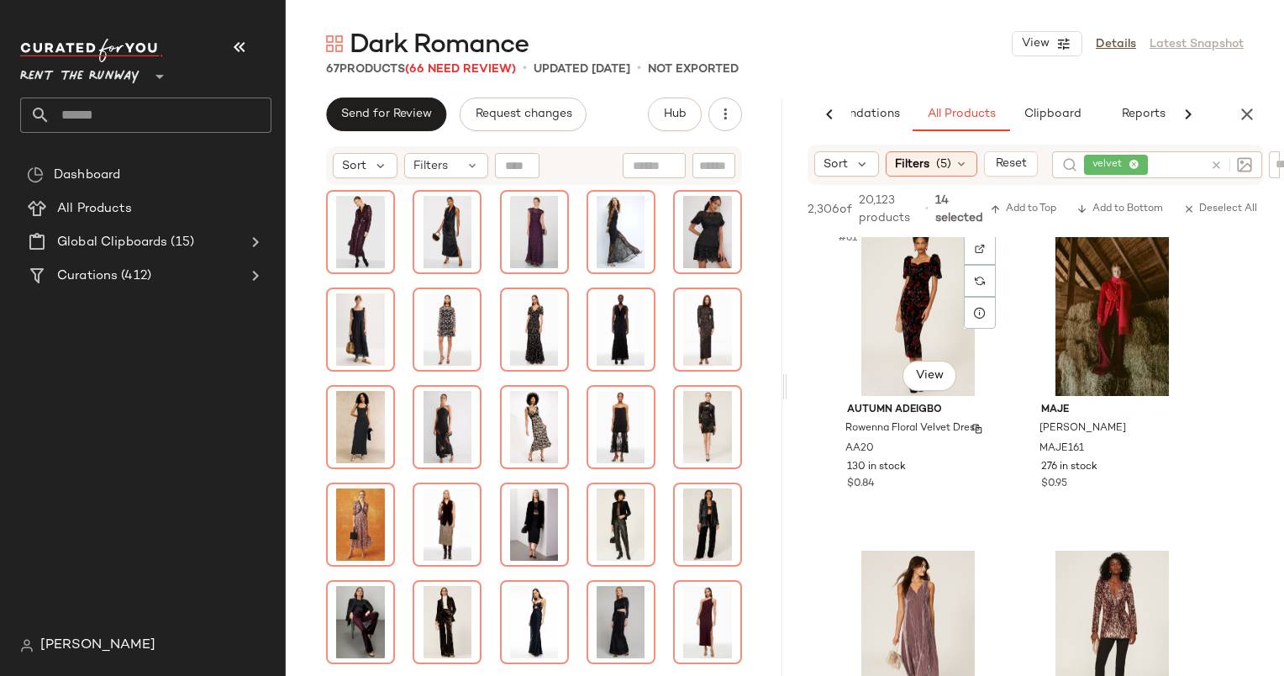
scroll to position [9750, 0]
click at [925, 285] on div "#61 View" at bounding box center [918, 309] width 169 height 170
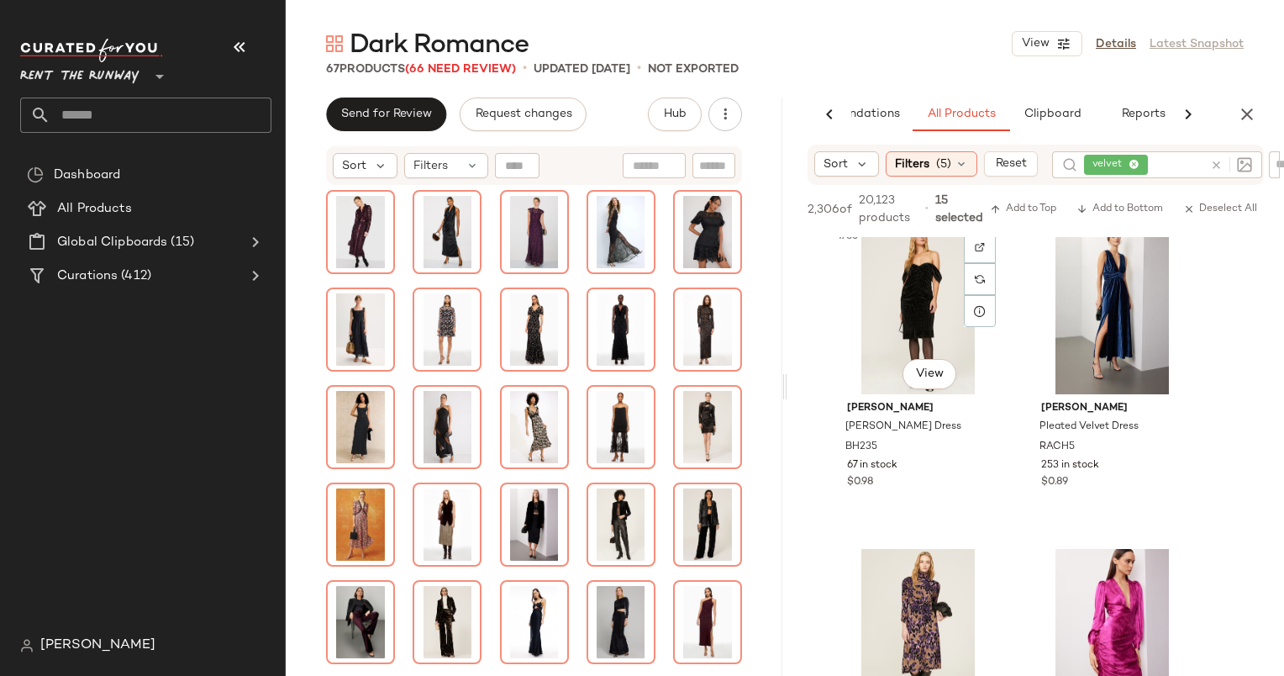
scroll to position [10400, 0]
click at [933, 282] on div "#65 View" at bounding box center [918, 309] width 169 height 170
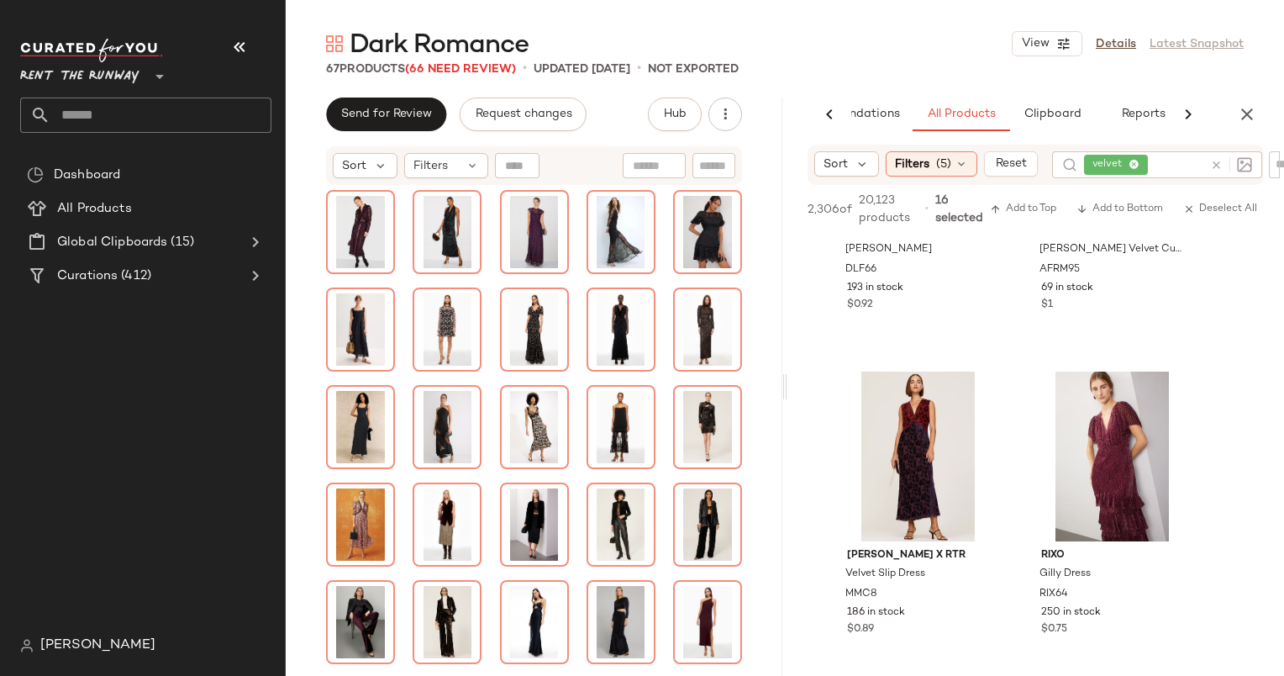
scroll to position [12310, 0]
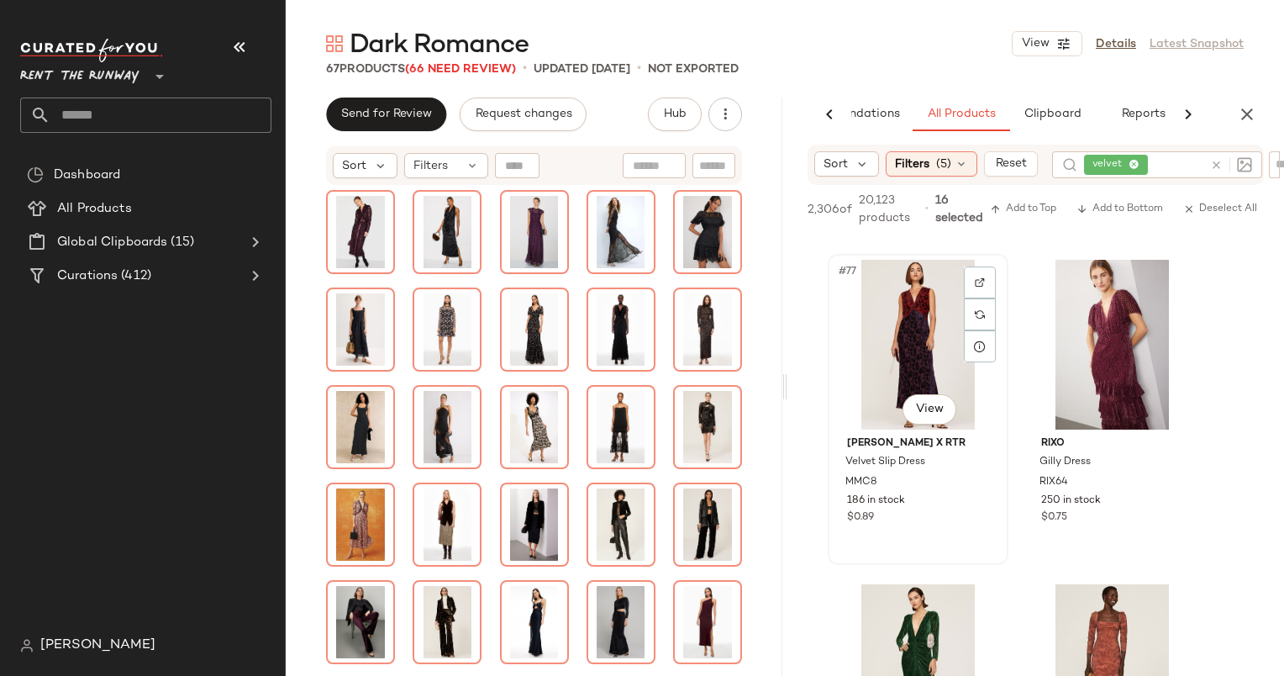
click at [932, 291] on div "#77 View" at bounding box center [918, 345] width 169 height 170
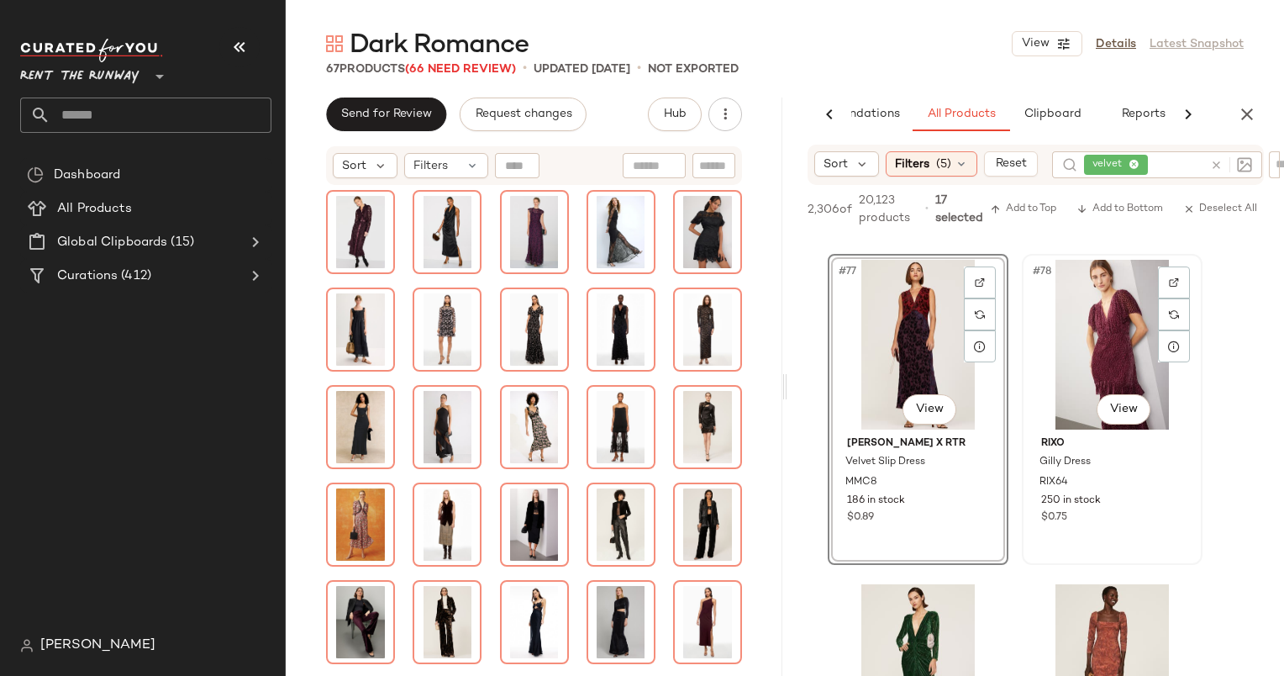
click at [1125, 316] on div "#78 View" at bounding box center [1112, 345] width 169 height 170
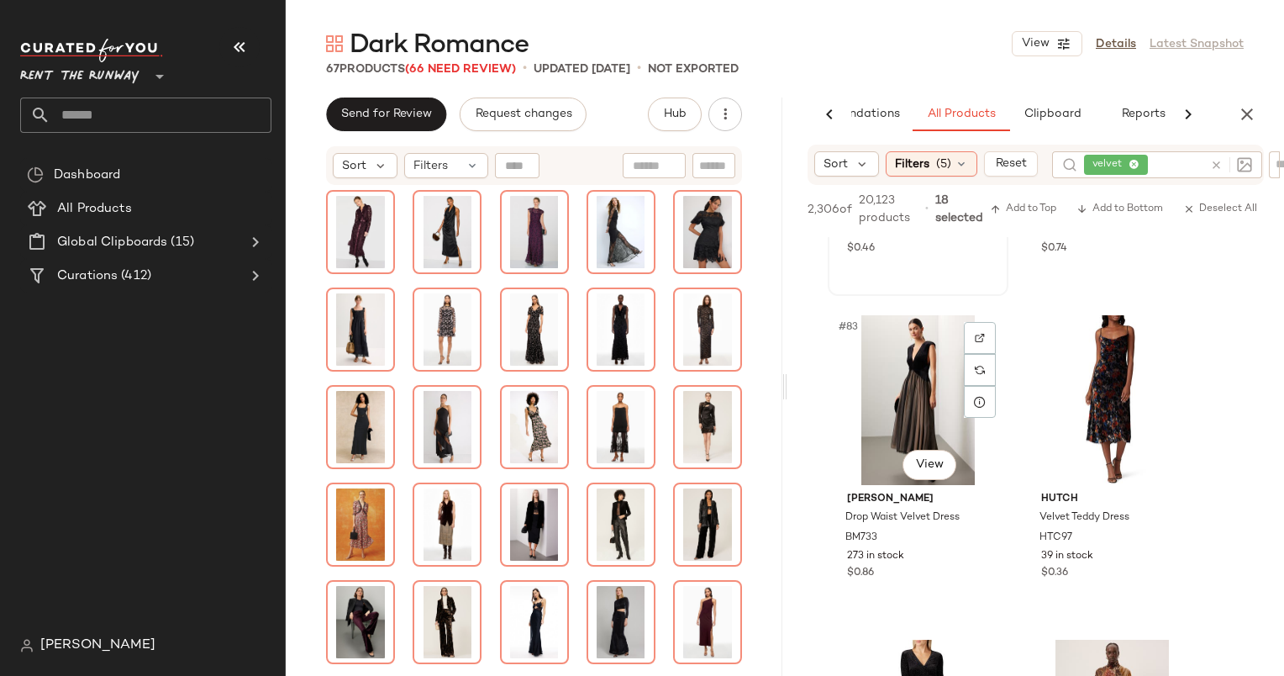
scroll to position [13243, 0]
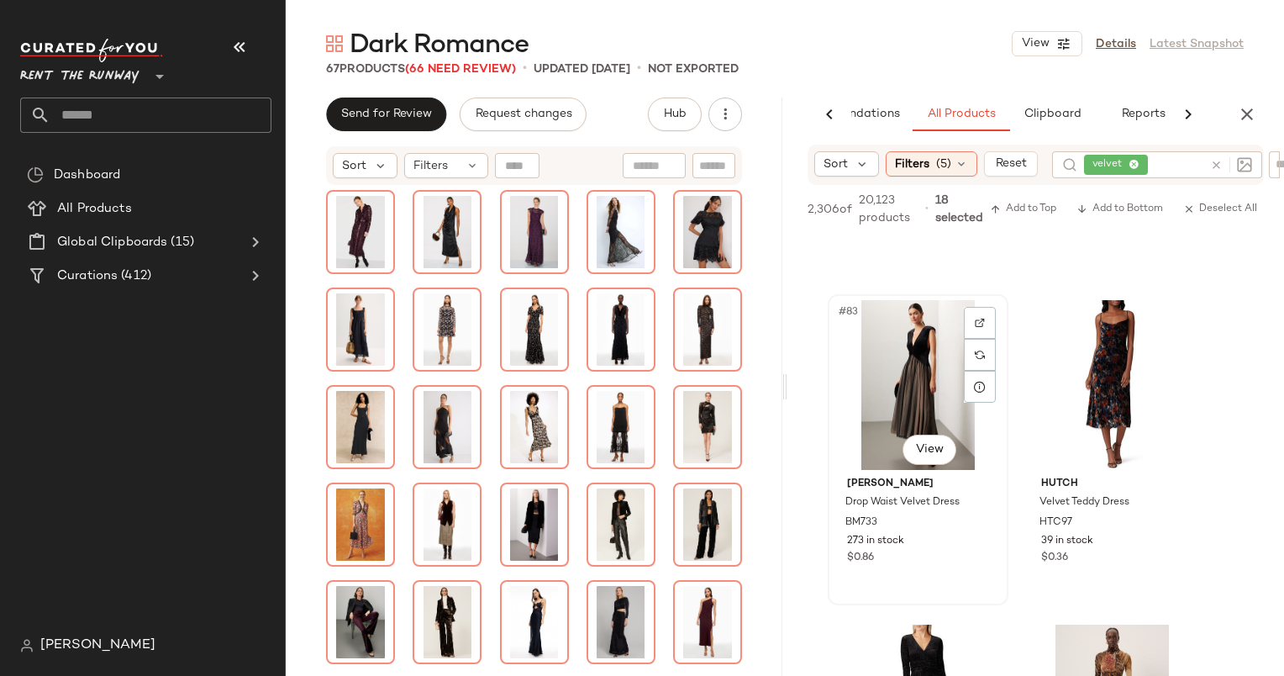
click at [915, 351] on div "#83 View" at bounding box center [918, 385] width 169 height 170
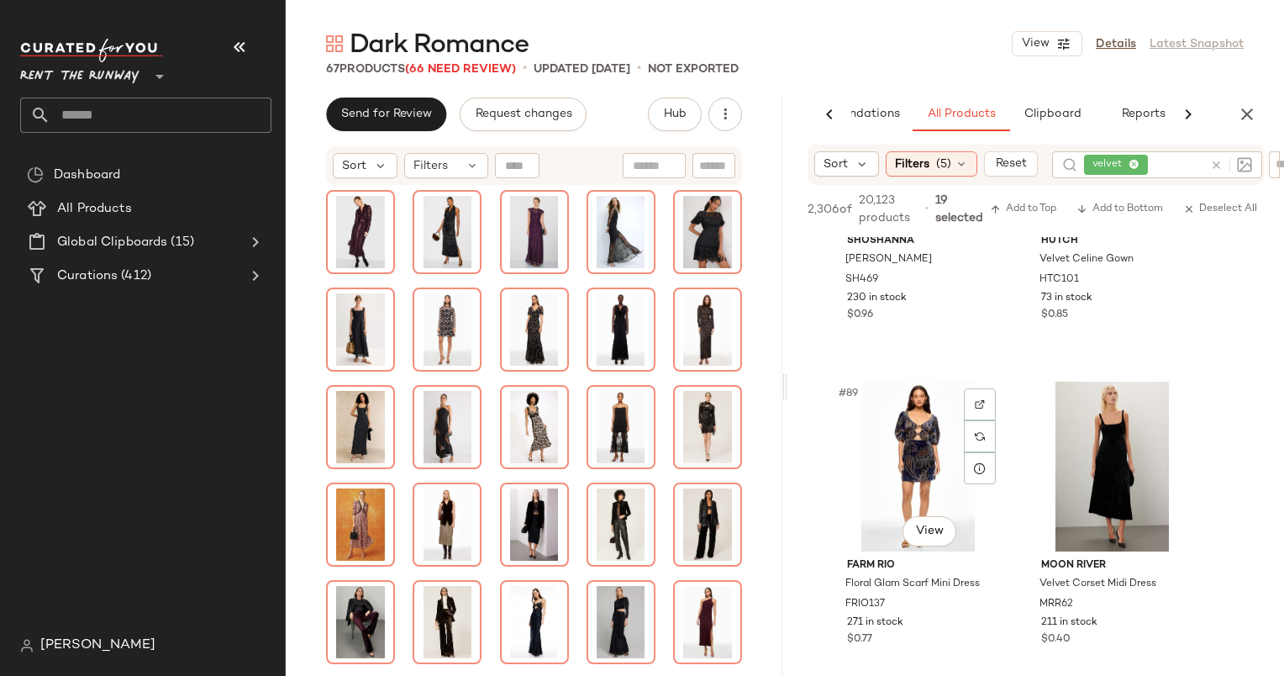
scroll to position [14266, 0]
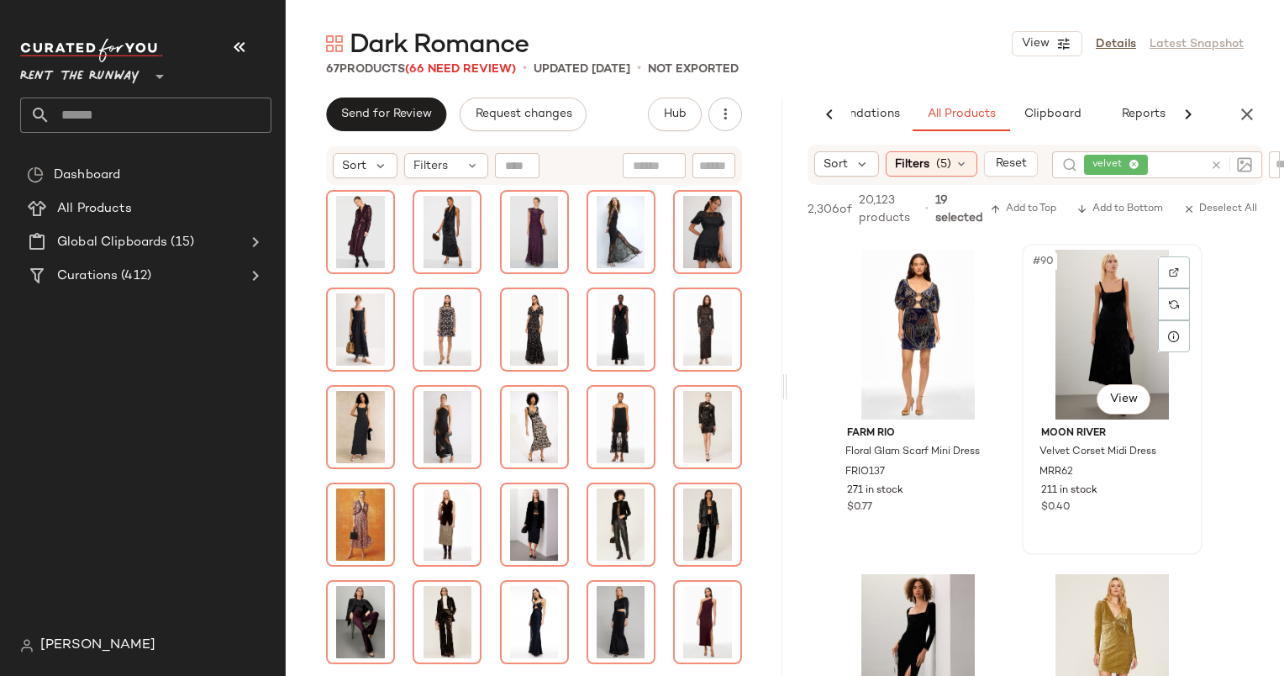
click at [1093, 359] on div "#90 View" at bounding box center [1112, 335] width 169 height 170
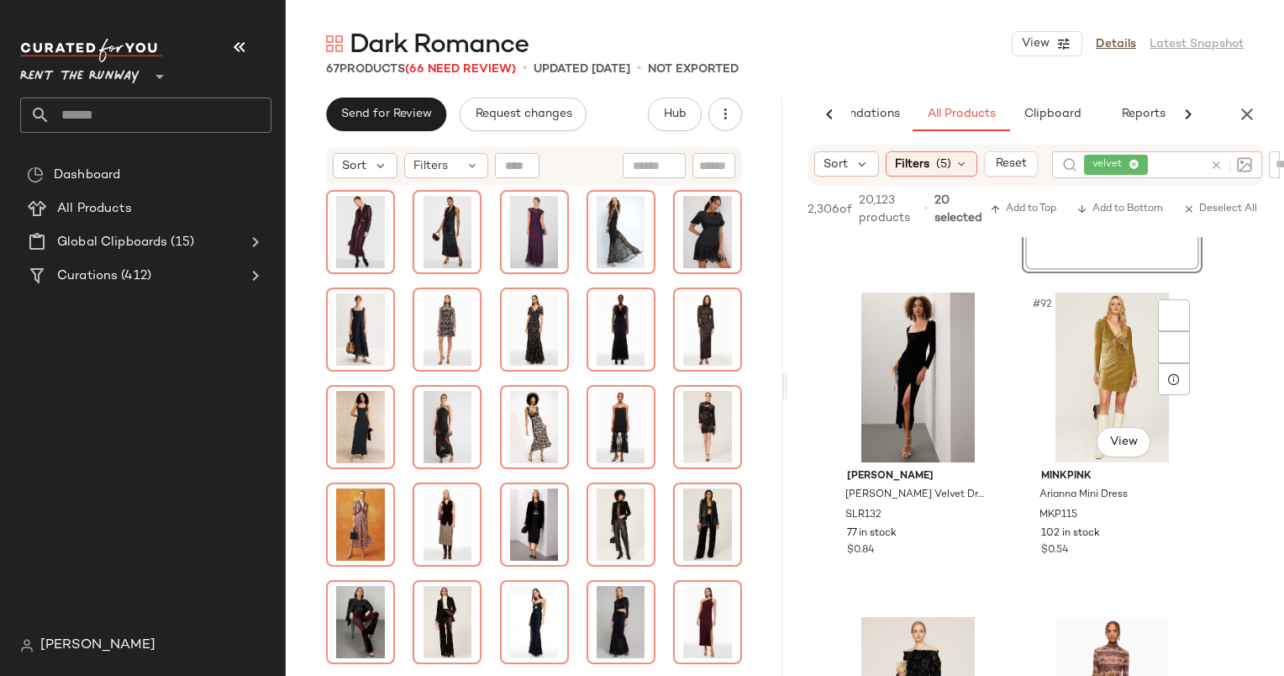
scroll to position [14630, 0]
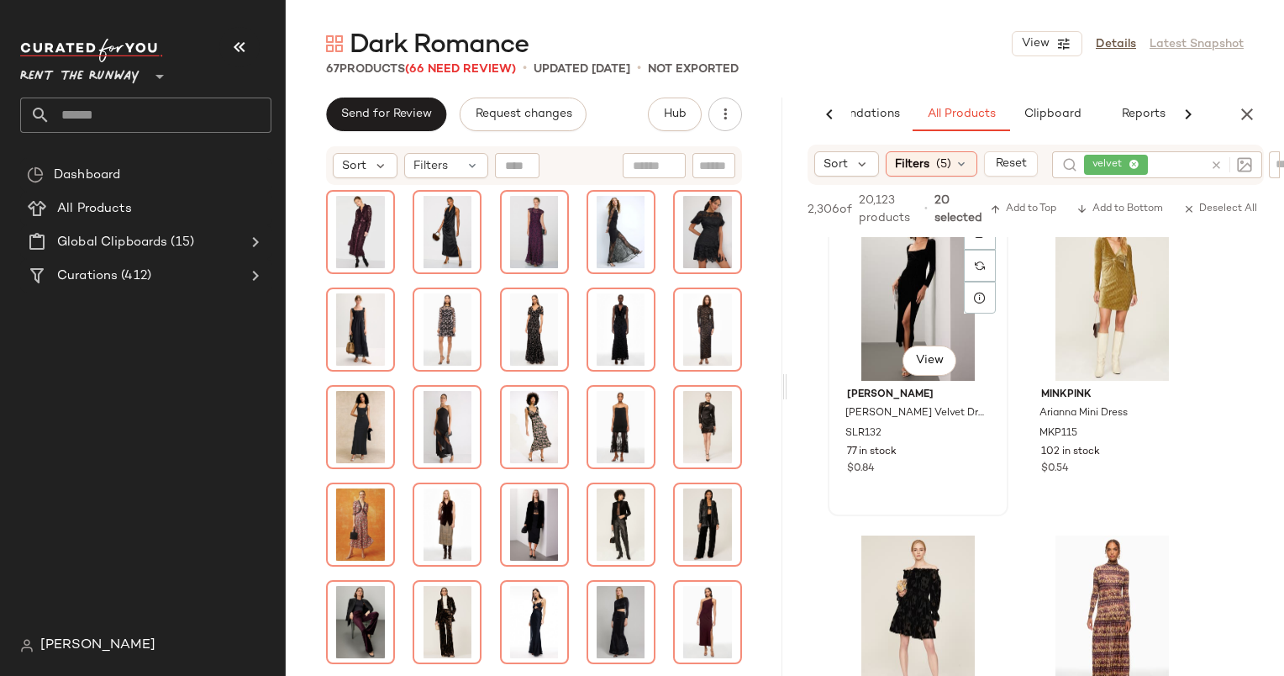
click at [911, 269] on div "#91 View" at bounding box center [918, 296] width 169 height 170
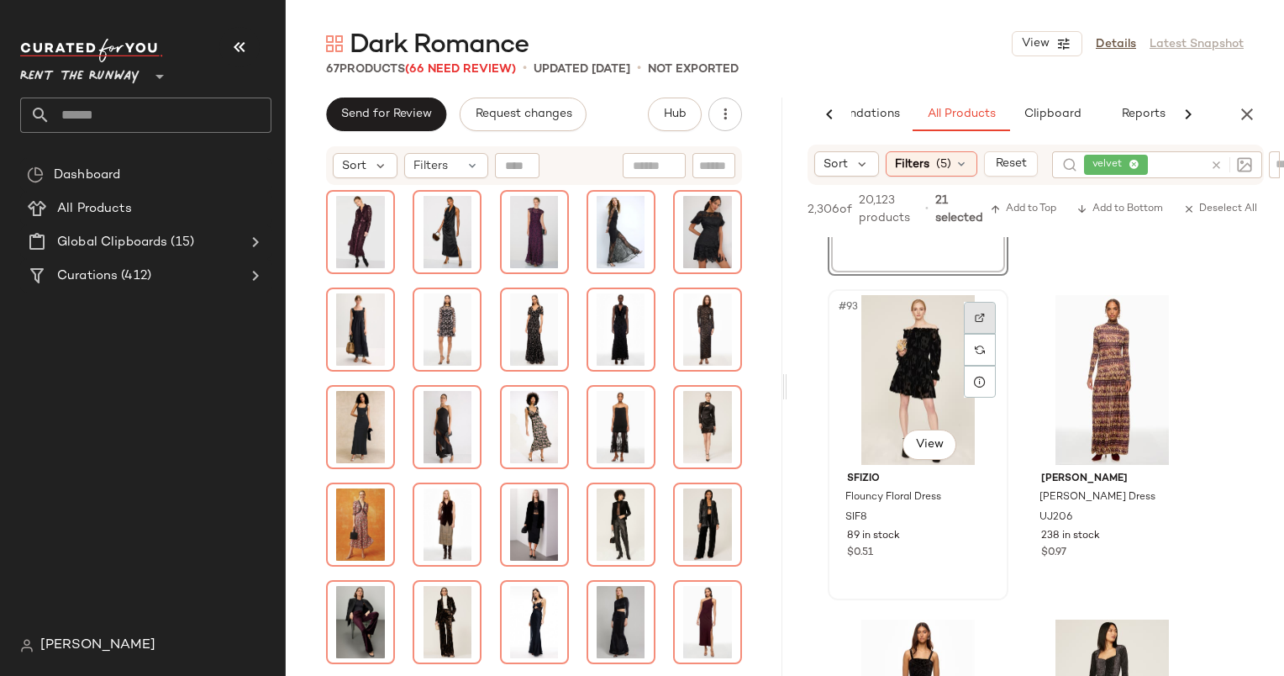
scroll to position [14935, 0]
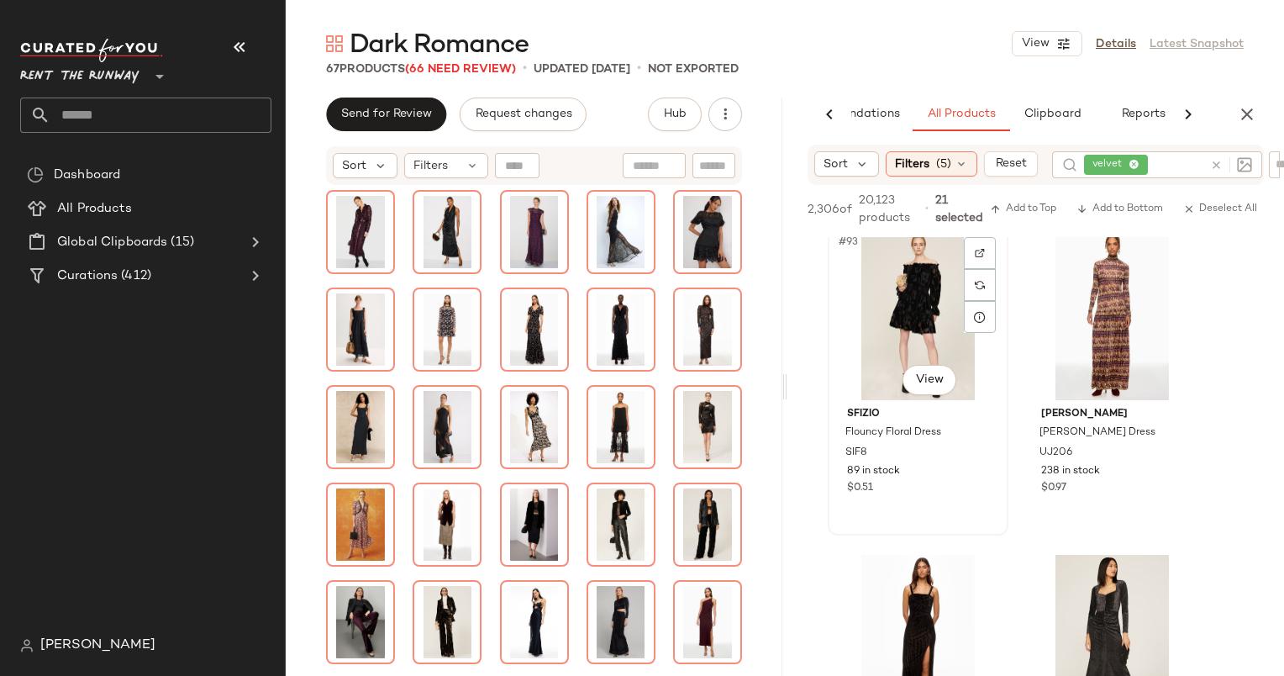
click at [883, 329] on div "#93 View" at bounding box center [918, 315] width 169 height 170
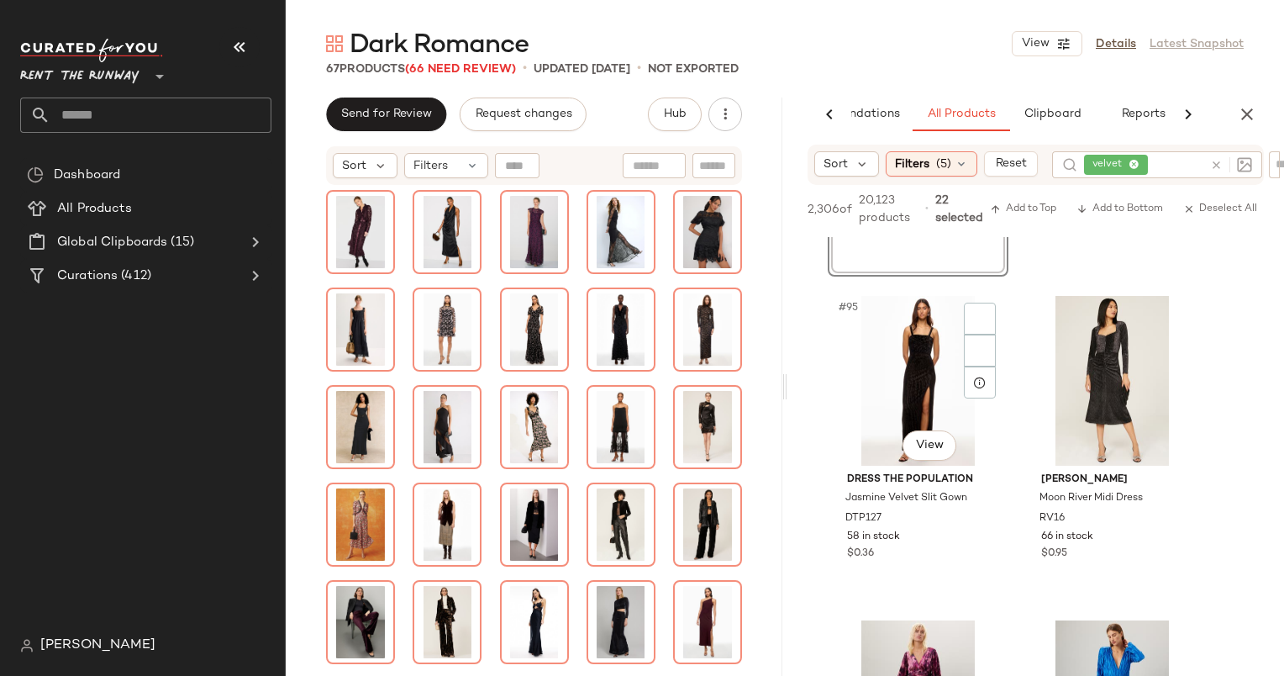
scroll to position [15214, 0]
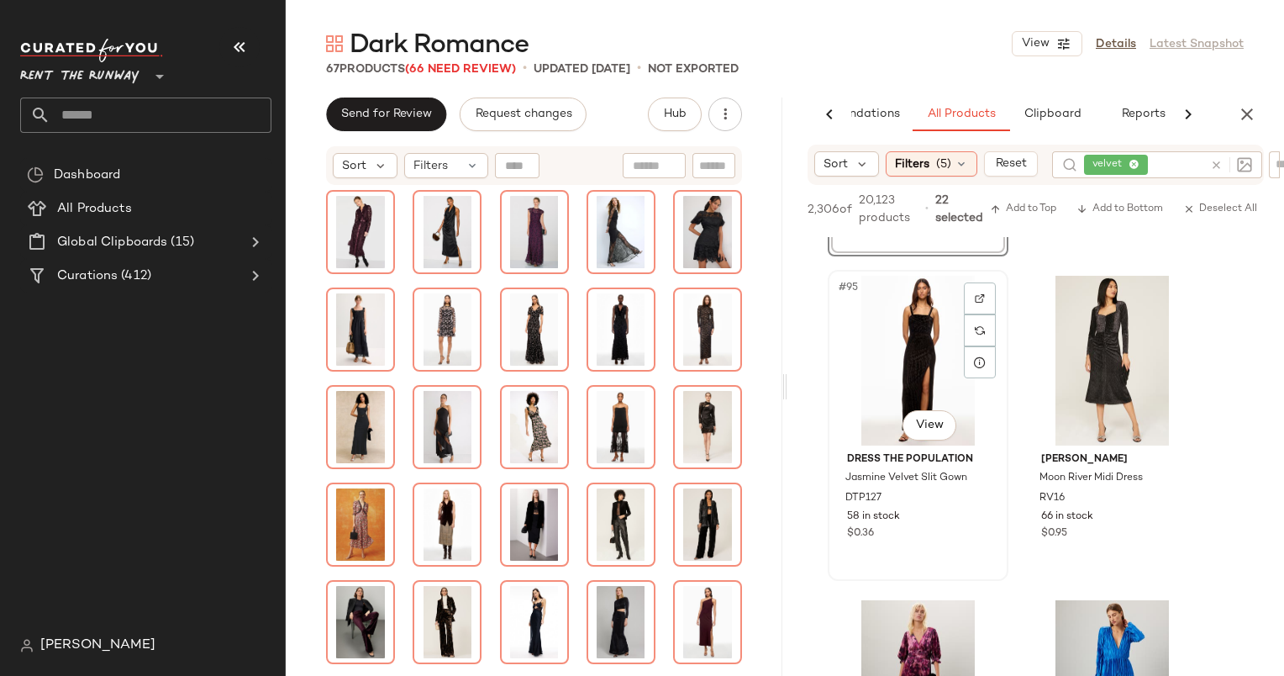
click at [933, 346] on div "#95 View" at bounding box center [918, 361] width 169 height 170
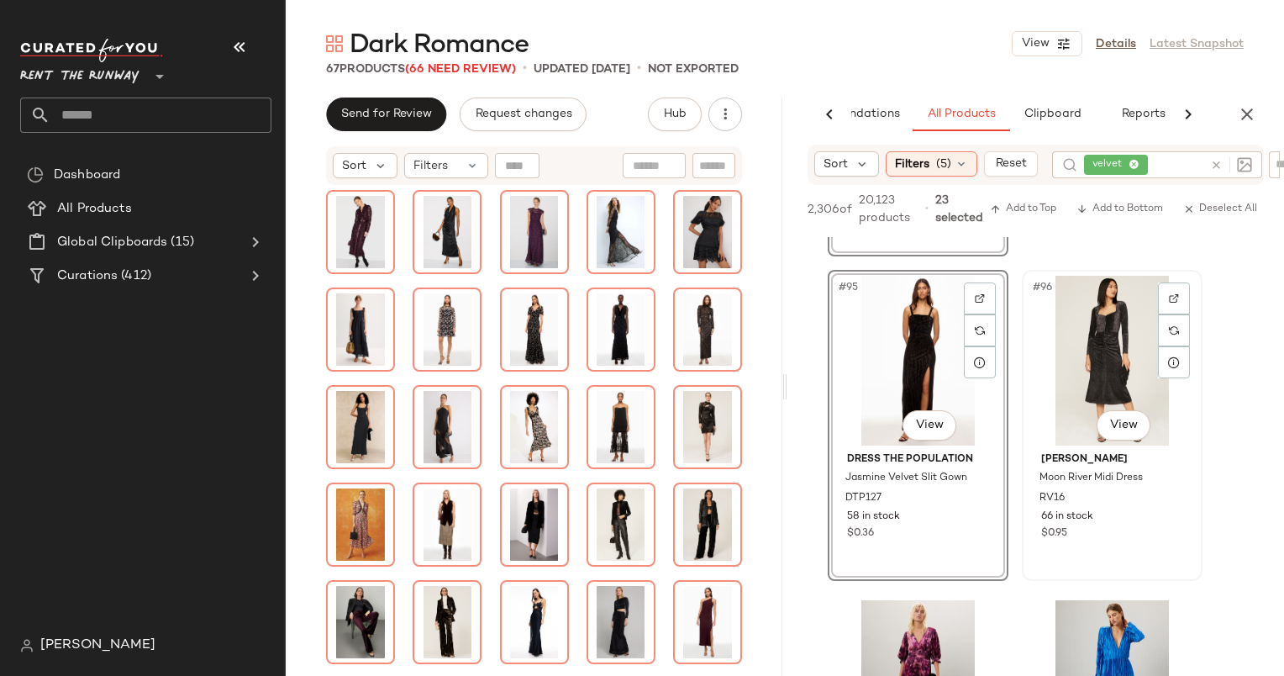
scroll to position [15312, 0]
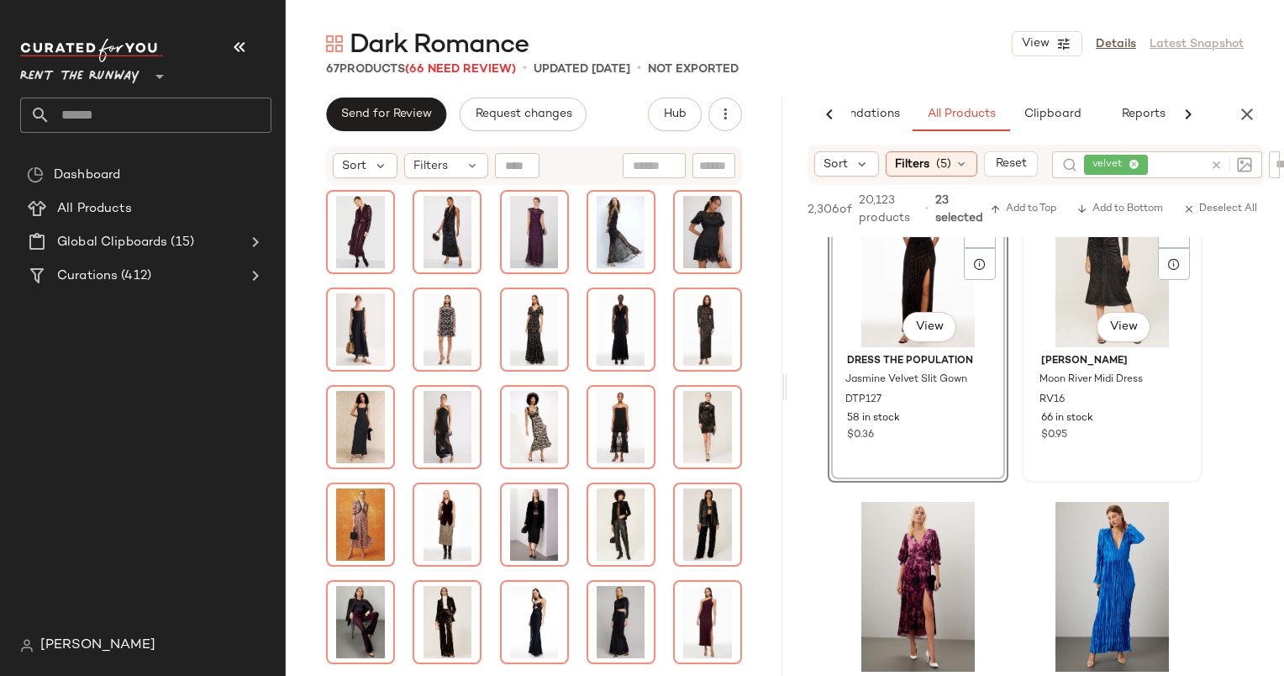
click at [1078, 292] on div "#96 View" at bounding box center [1112, 262] width 169 height 170
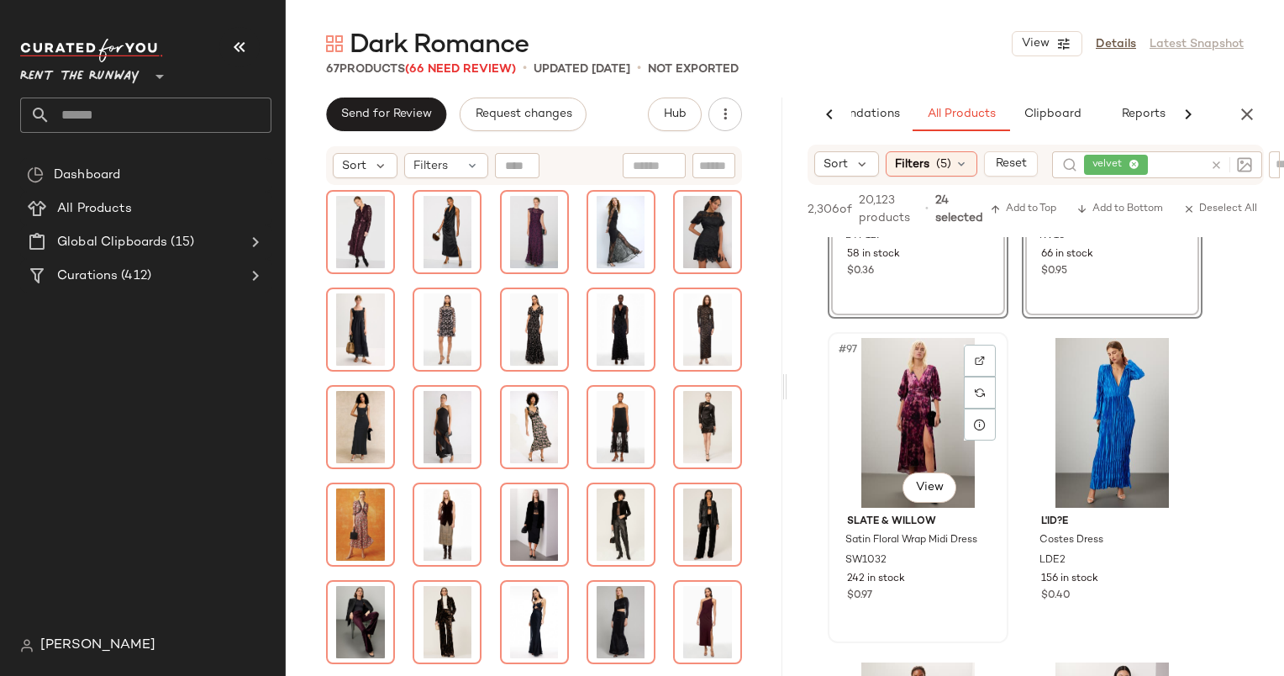
click at [916, 410] on div "#97 View" at bounding box center [918, 423] width 169 height 170
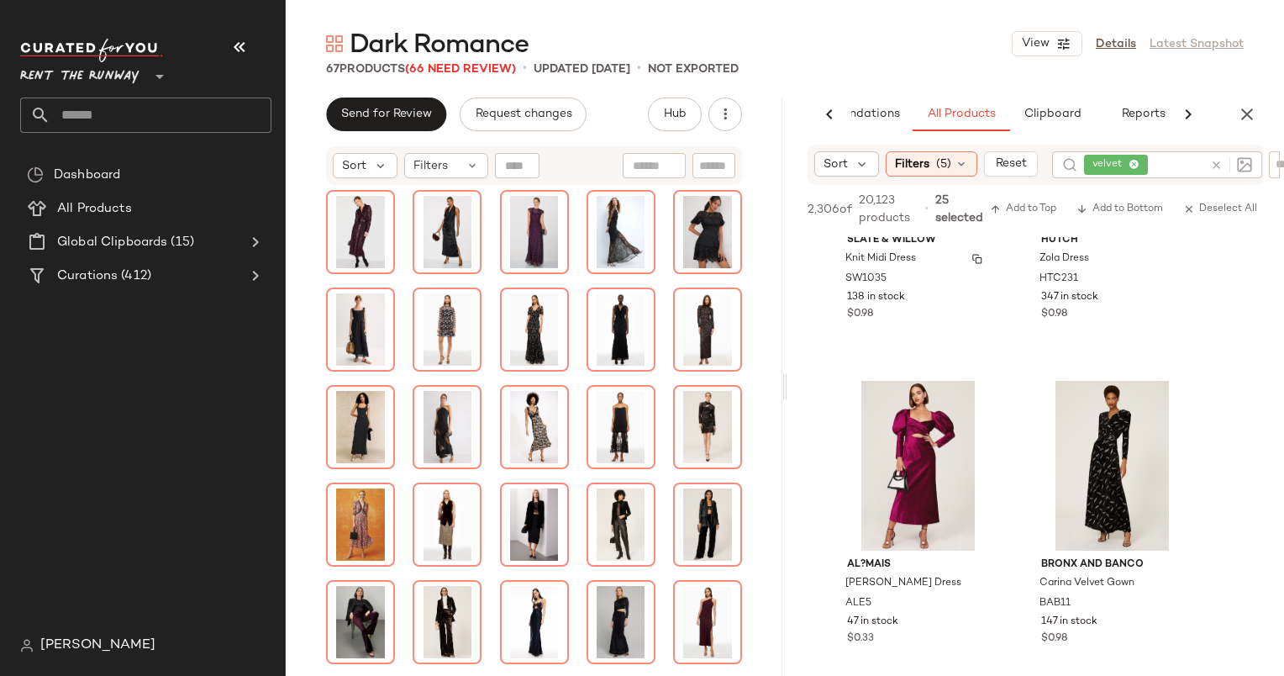
scroll to position [16083, 0]
click at [921, 461] on div "#101 View" at bounding box center [918, 464] width 169 height 170
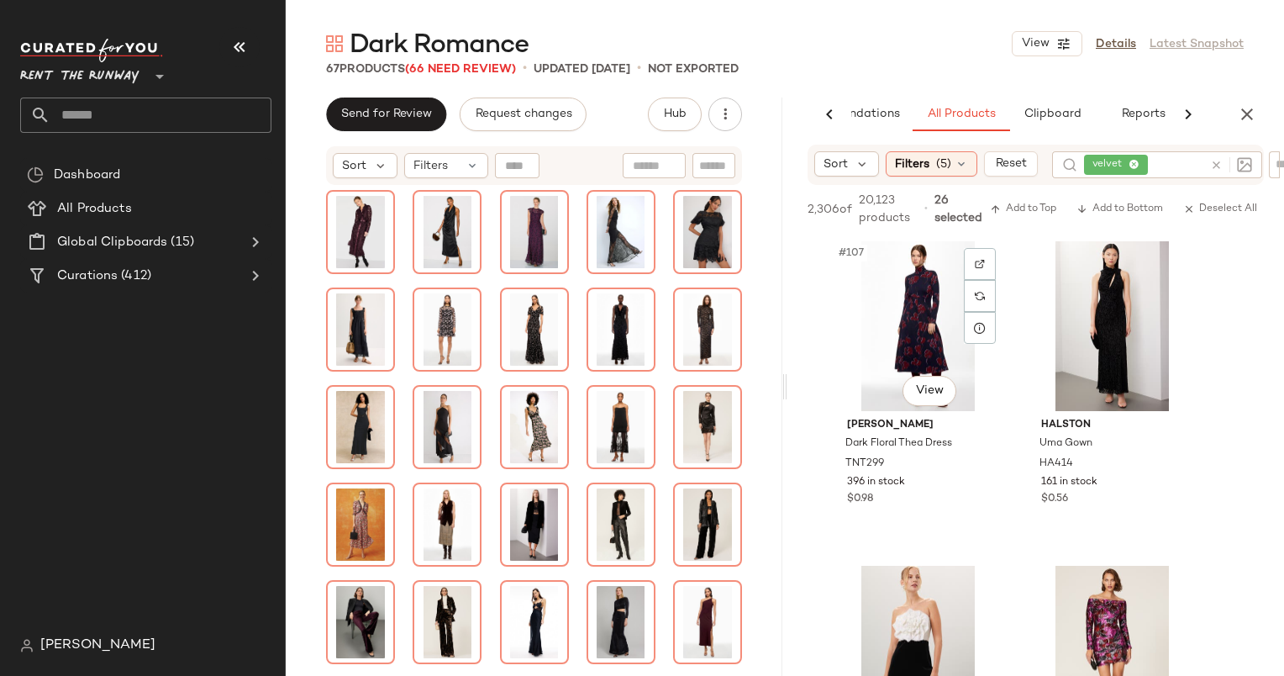
scroll to position [17195, 0]
click at [1099, 346] on div "#108 View" at bounding box center [1112, 325] width 169 height 170
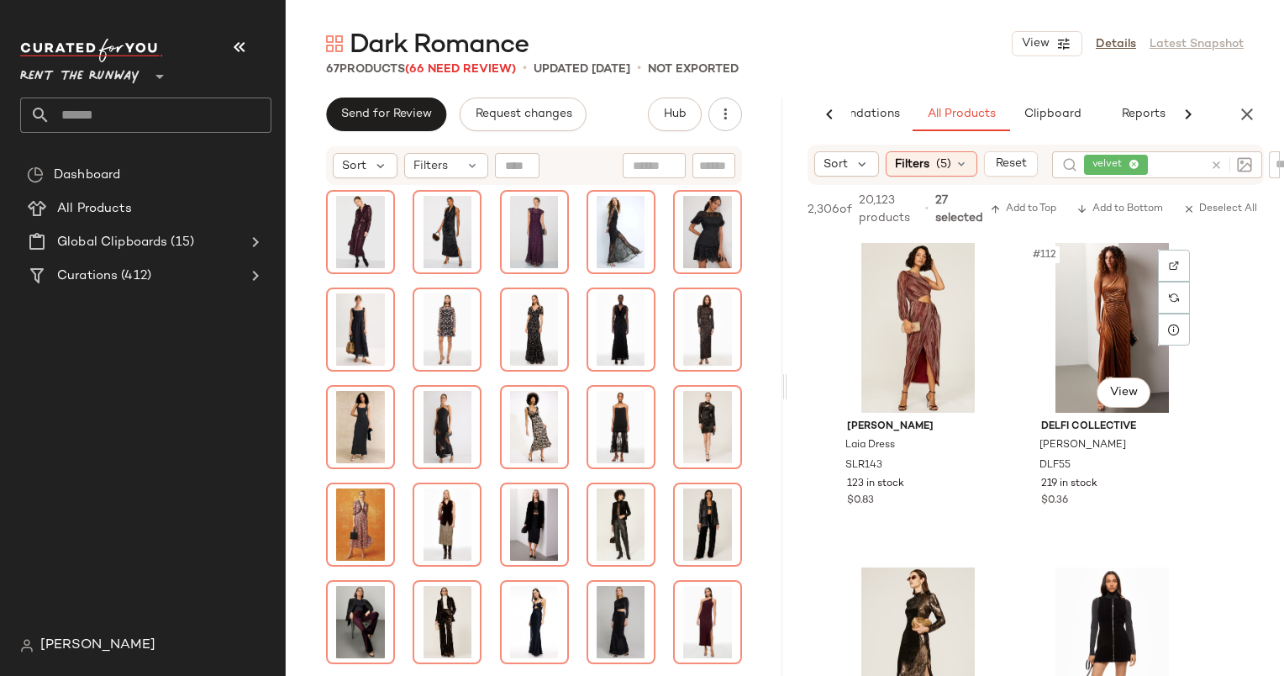
scroll to position [17843, 0]
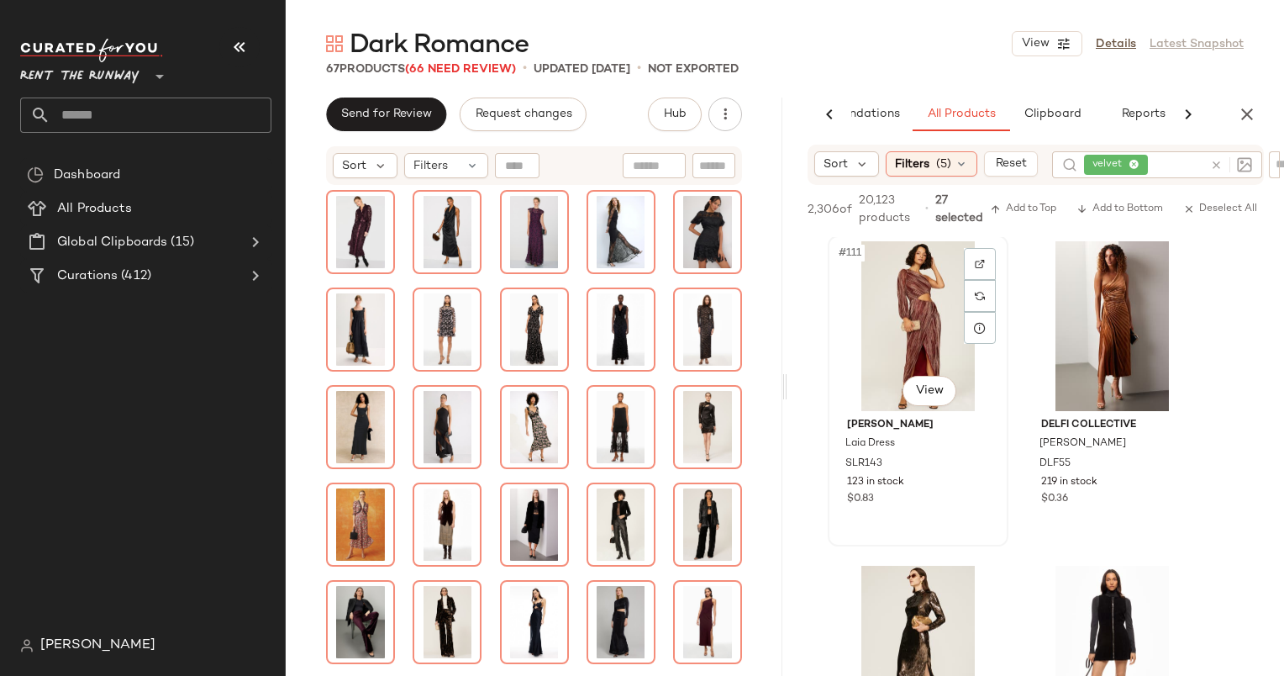
click at [924, 350] on div "#111 View" at bounding box center [918, 326] width 169 height 170
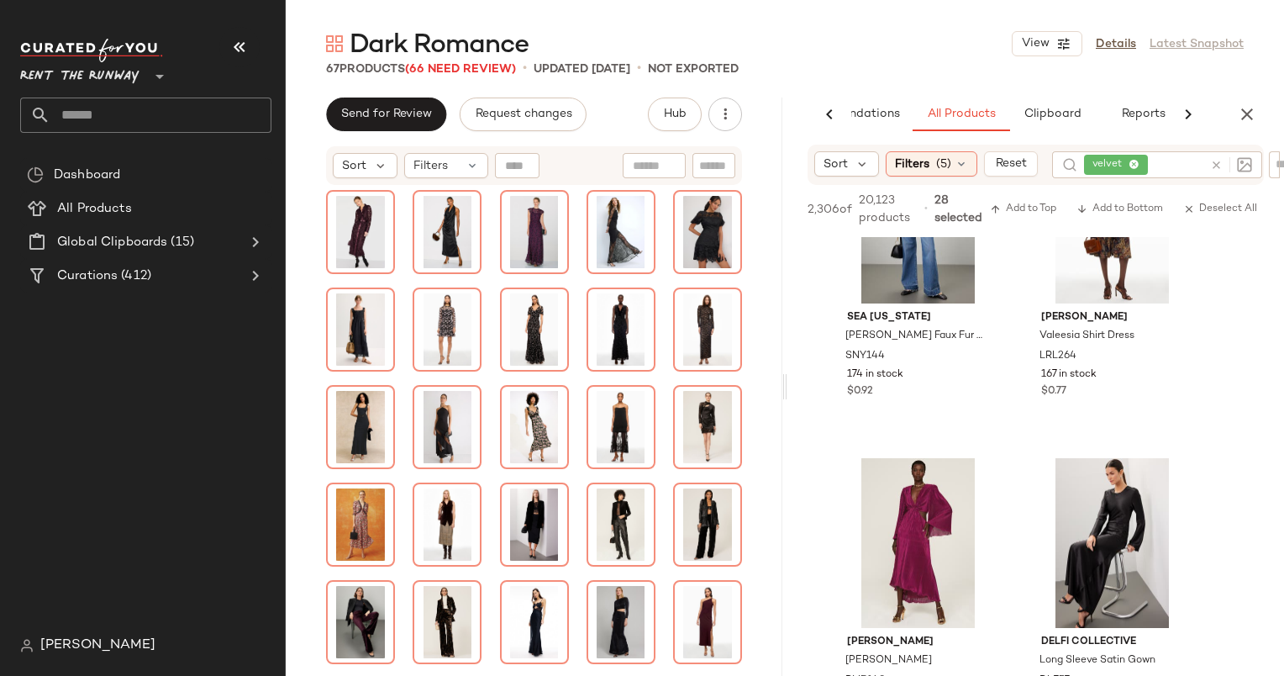
scroll to position [20059, 0]
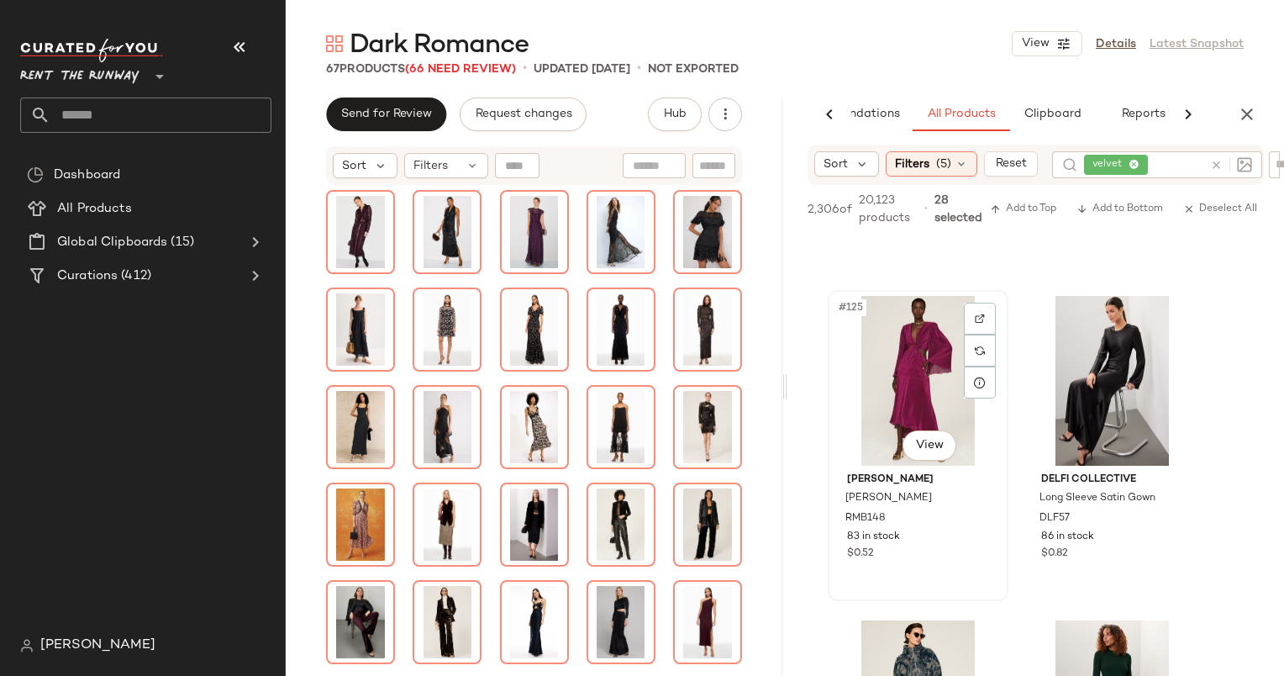
click at [921, 361] on div "#125 View" at bounding box center [918, 381] width 169 height 170
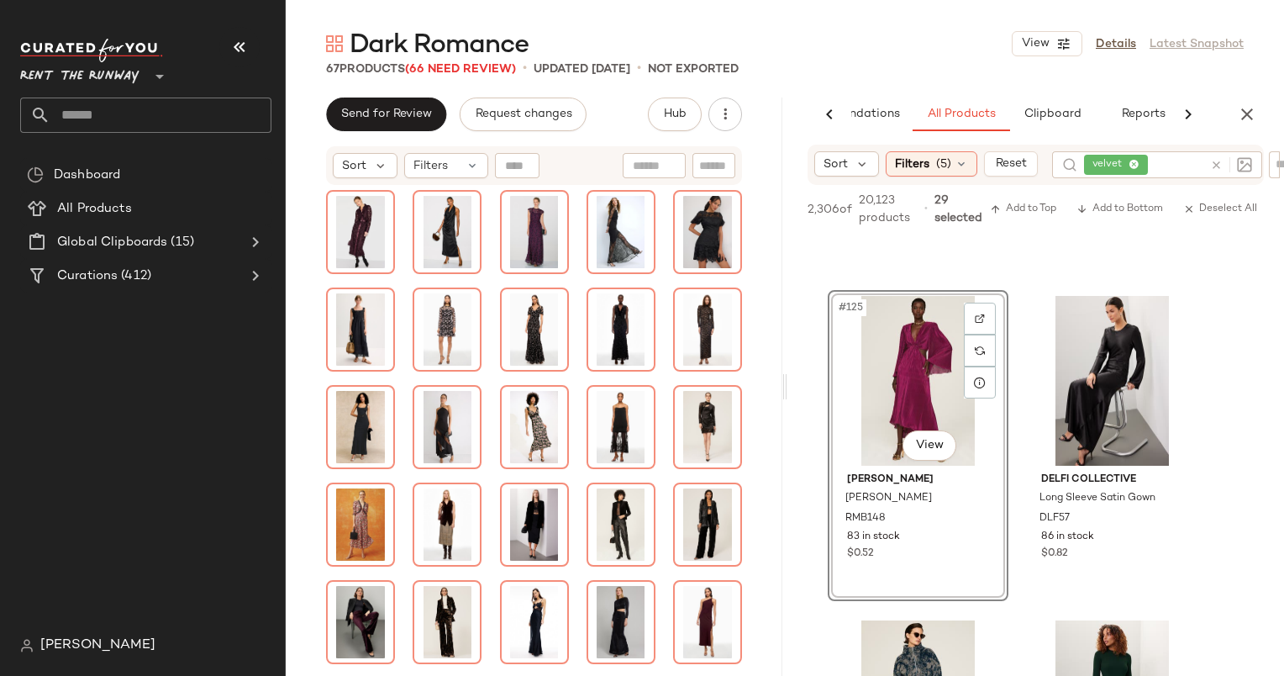
scroll to position [20136, 0]
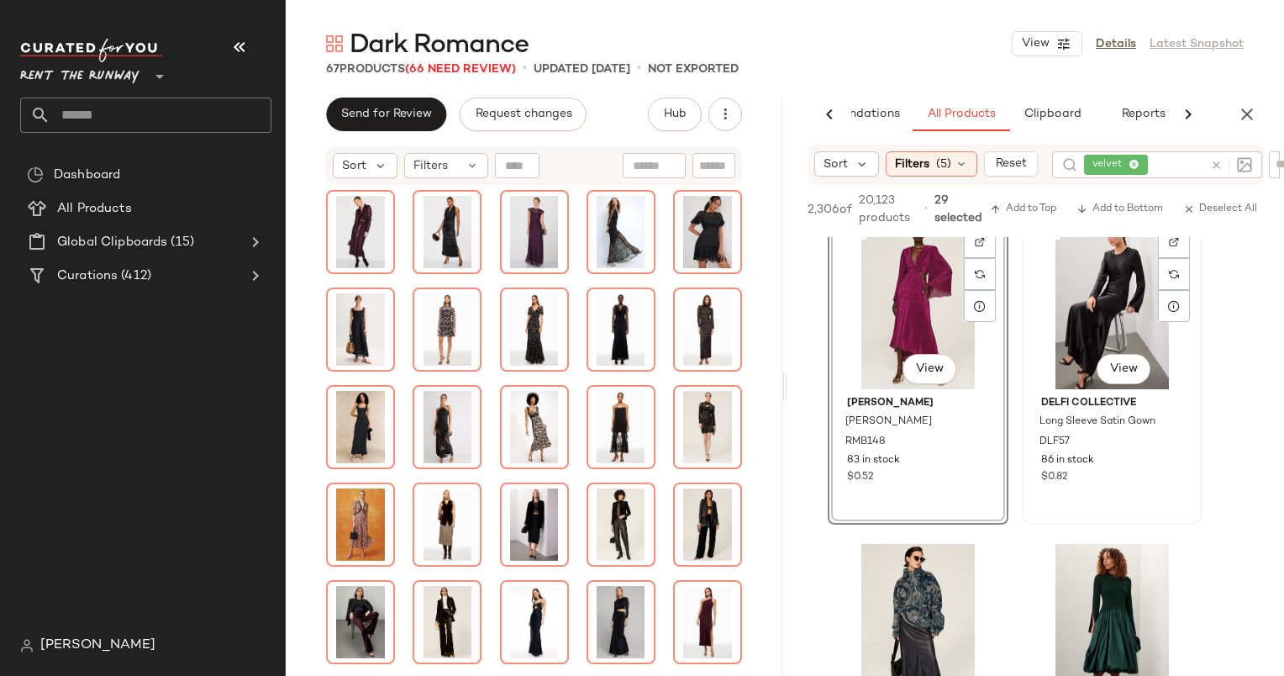
click at [1084, 297] on div "#126 View" at bounding box center [1112, 304] width 169 height 170
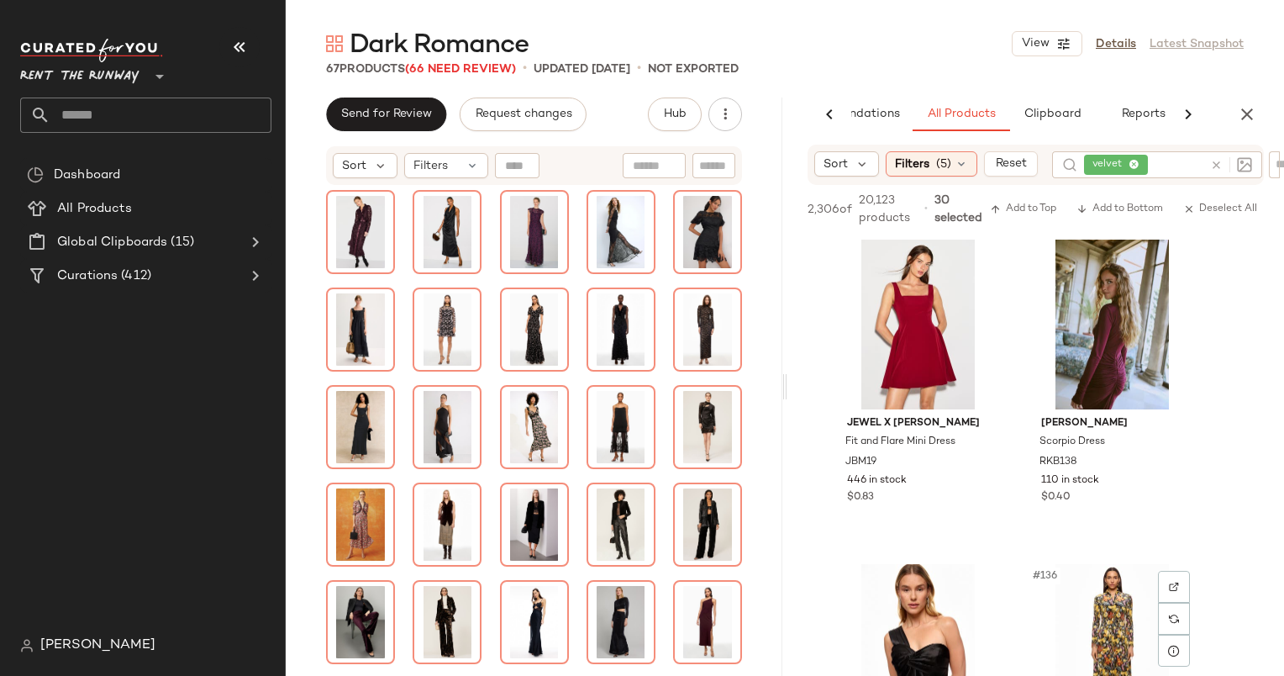
scroll to position [21414, 0]
click at [1081, 295] on div "#134 View" at bounding box center [1112, 324] width 169 height 170
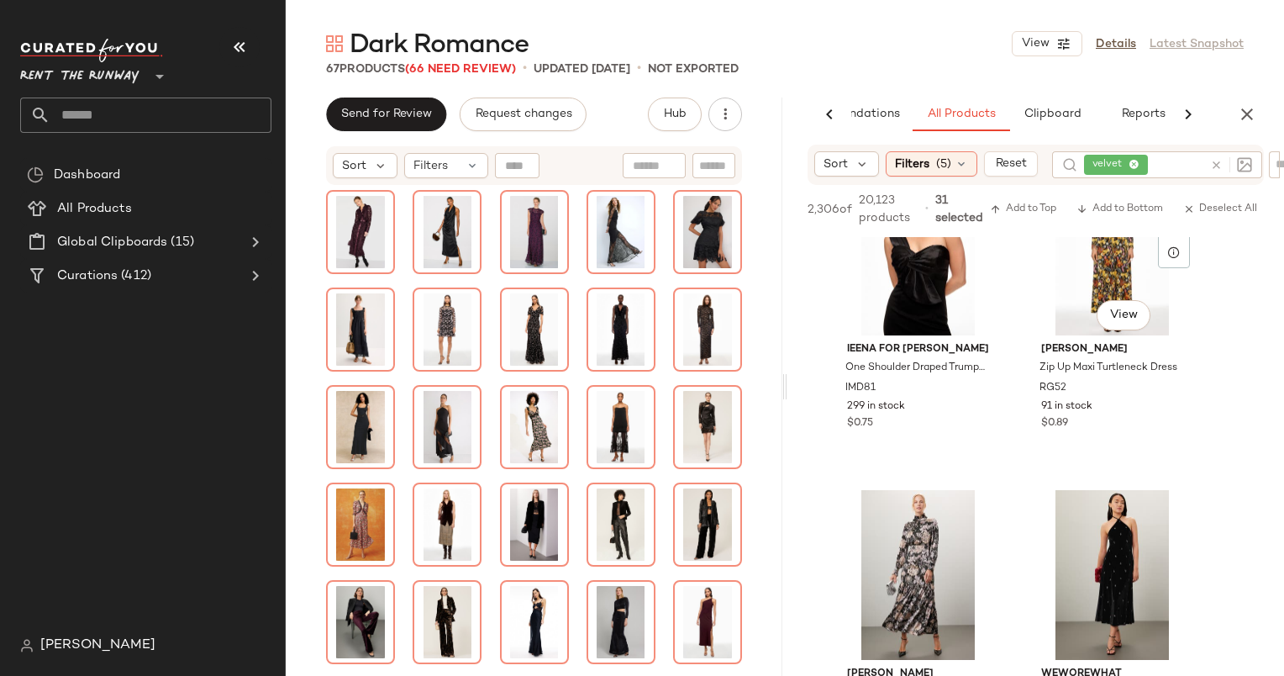
scroll to position [21811, 0]
click at [904, 272] on div "#135 View" at bounding box center [918, 251] width 169 height 170
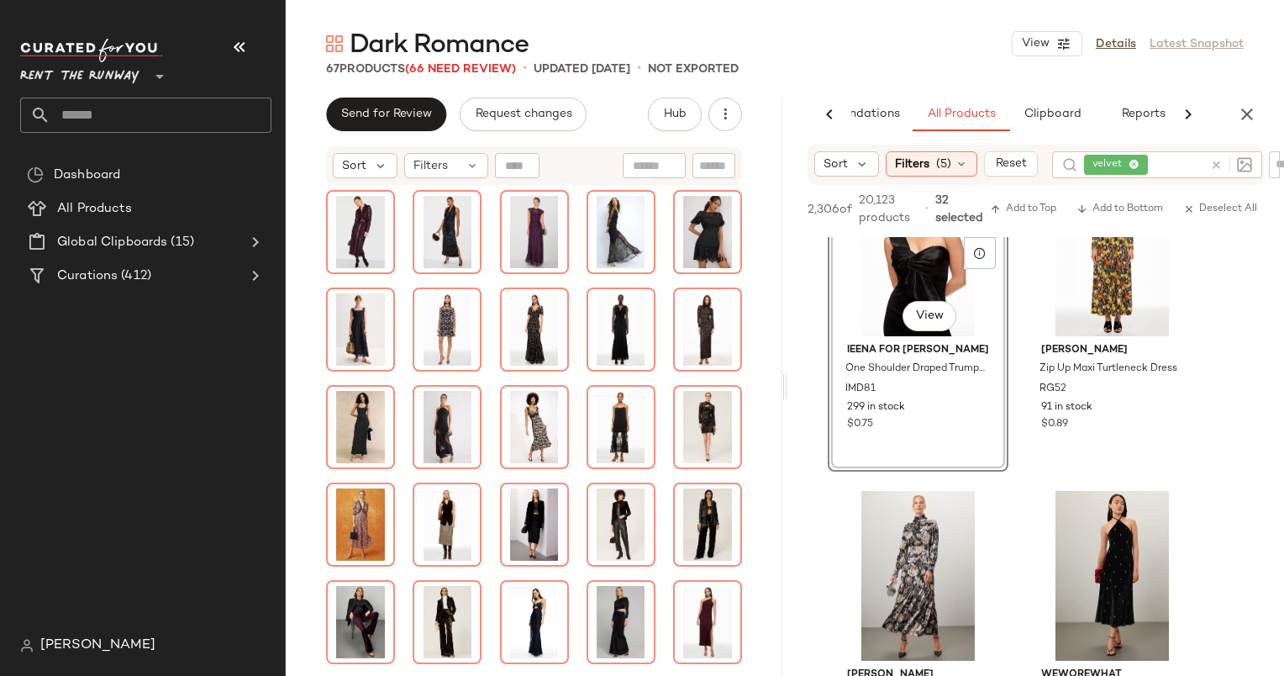
scroll to position [21991, 0]
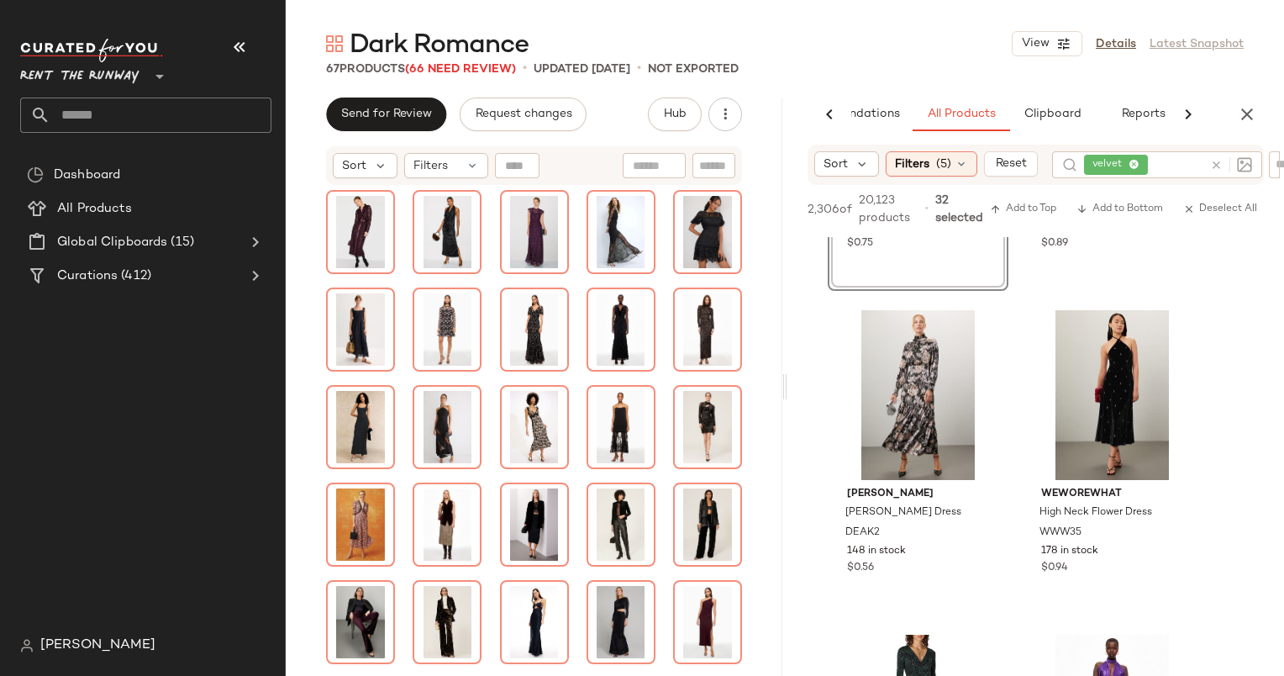
click at [1114, 197] on div "2,306 of 20,123 products • 32 selected Add to Top Add to Bottom Deselect All" at bounding box center [1035, 211] width 497 height 52
click at [1117, 209] on span "Add to Bottom" at bounding box center [1120, 209] width 87 height 12
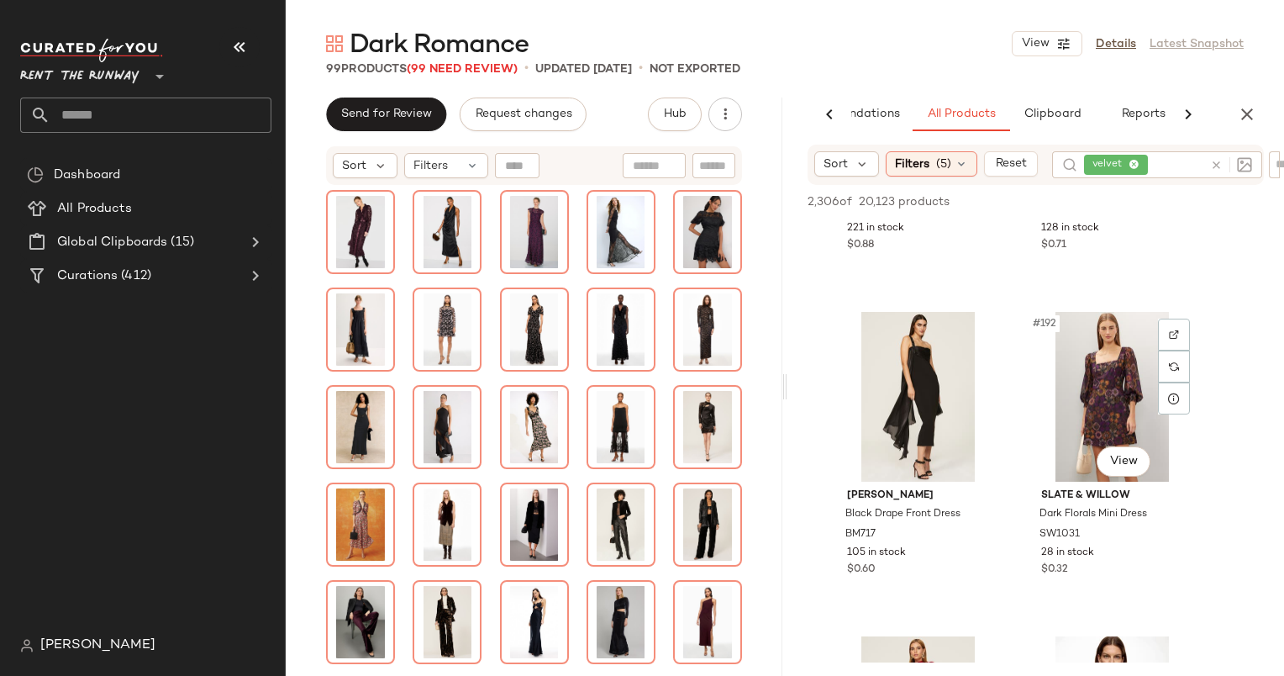
scroll to position [30739, 0]
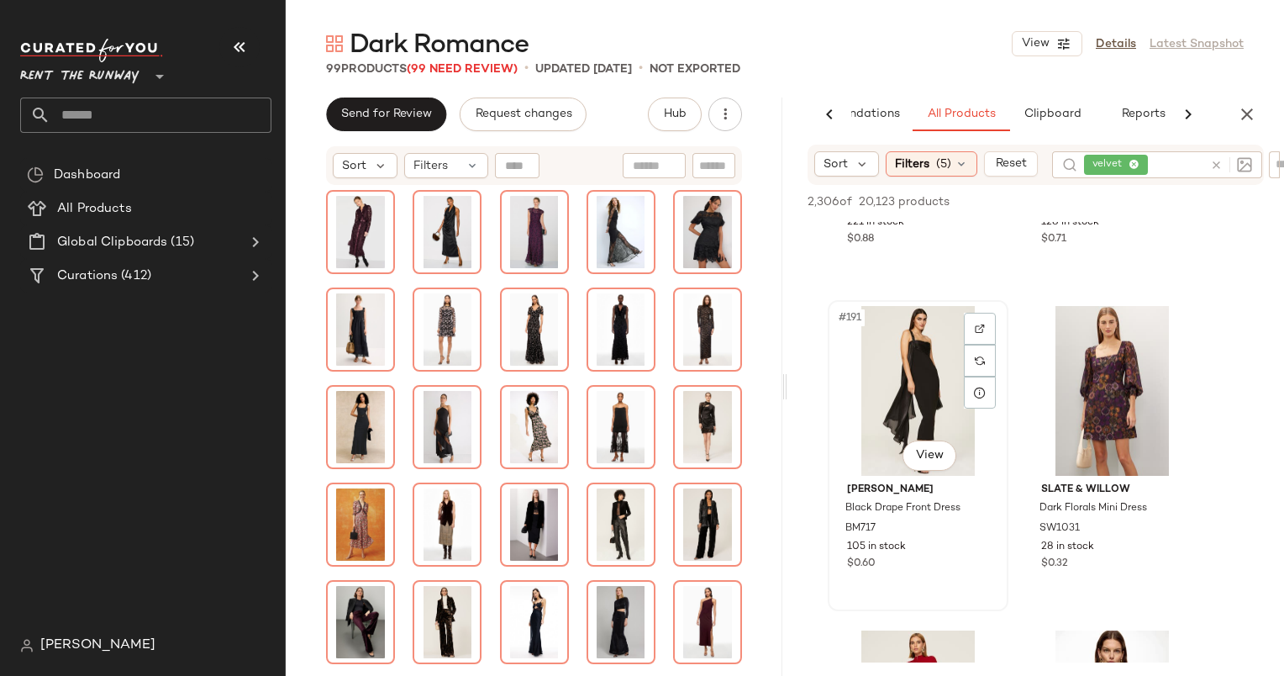
click at [929, 350] on div "#191 View" at bounding box center [918, 391] width 169 height 170
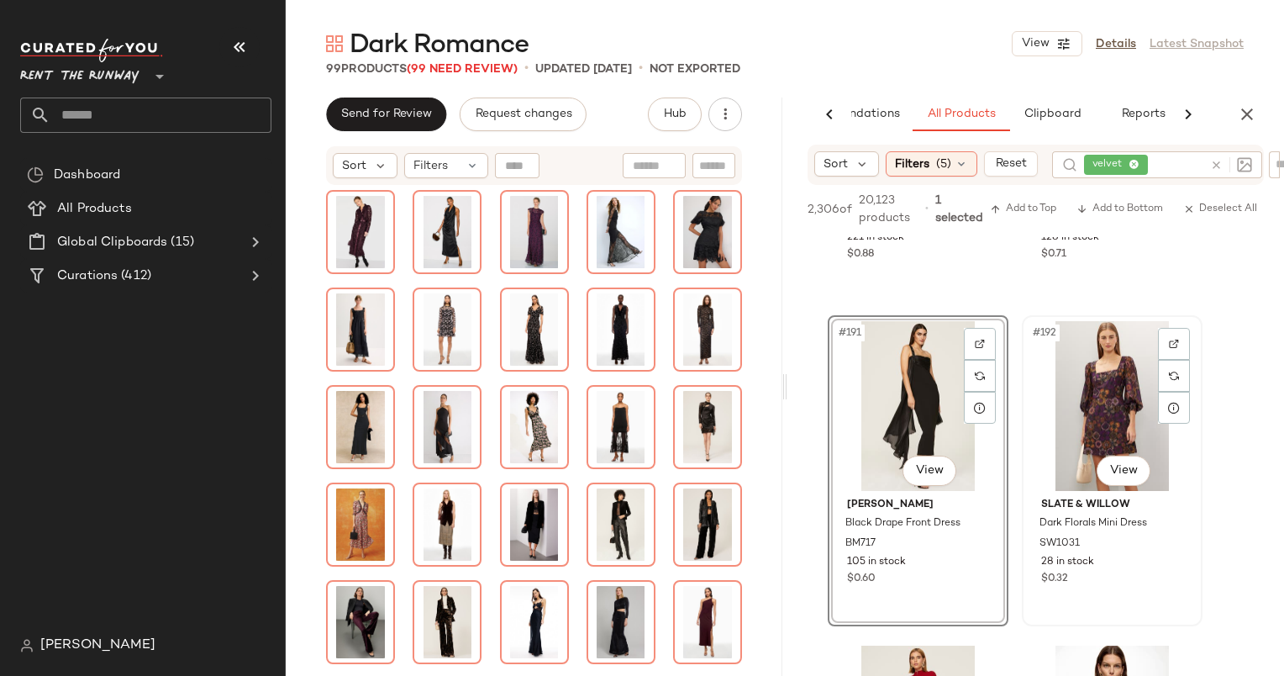
click at [1096, 391] on div "#192 View" at bounding box center [1112, 406] width 169 height 170
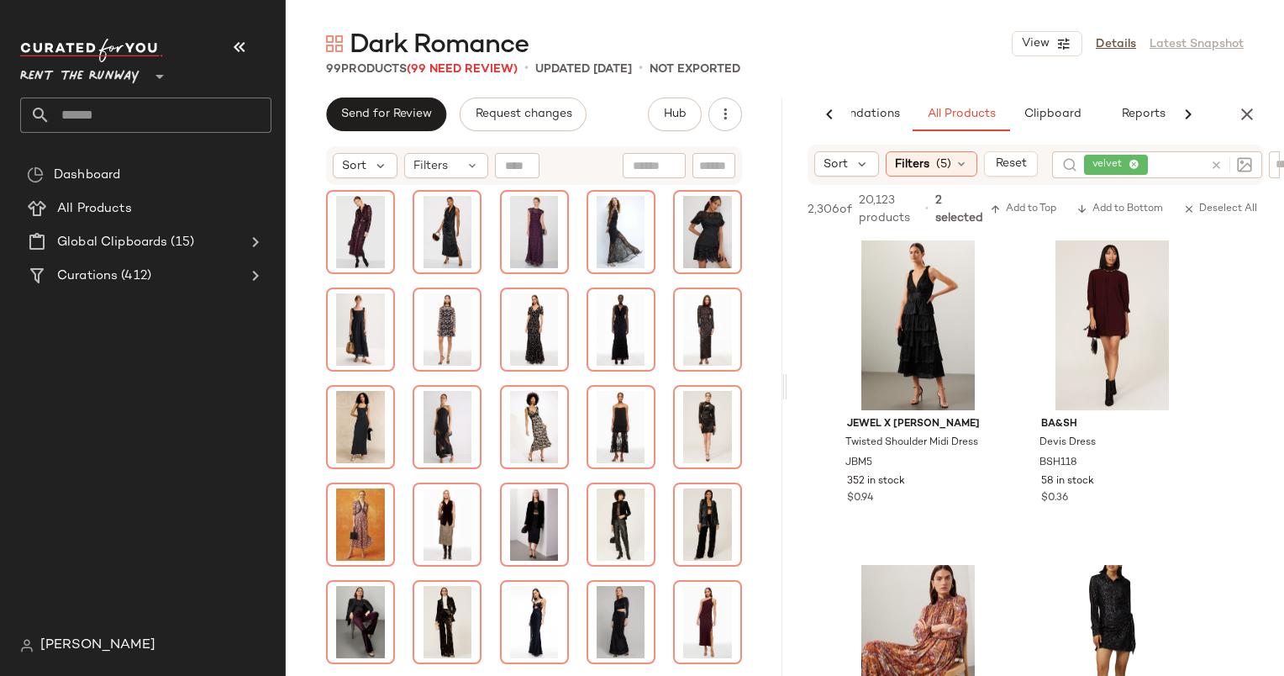
scroll to position [34366, 0]
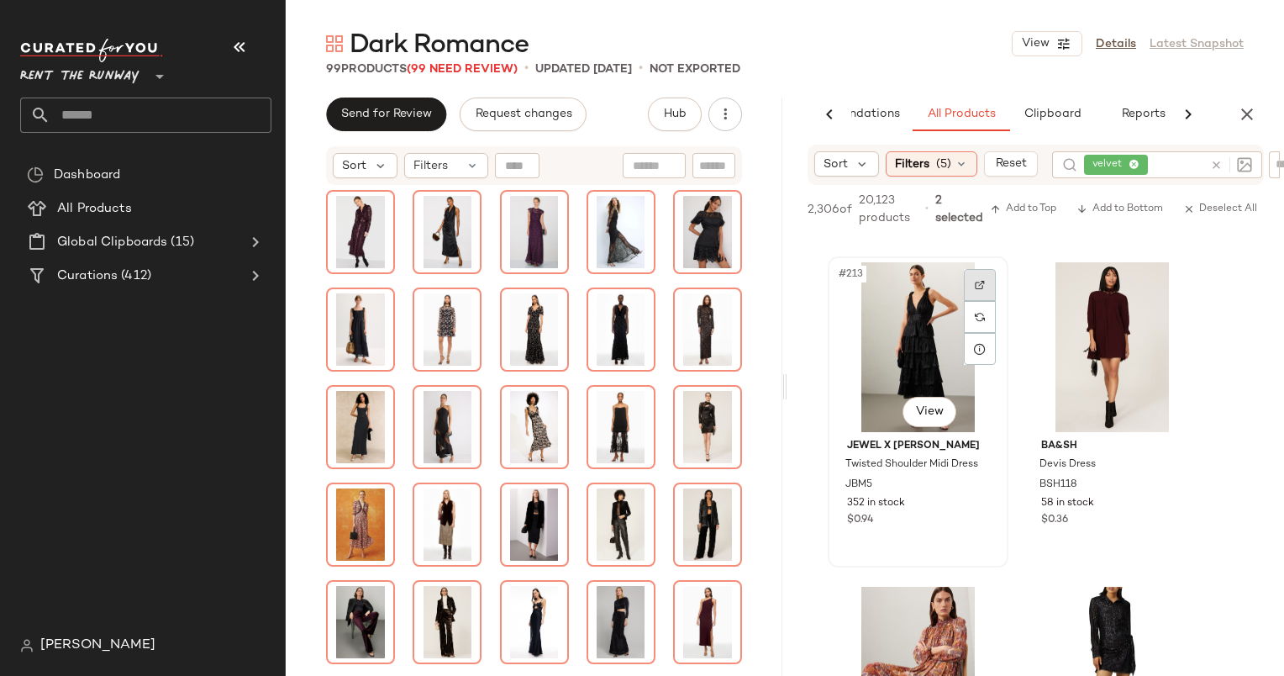
click at [975, 279] on div at bounding box center [980, 285] width 32 height 32
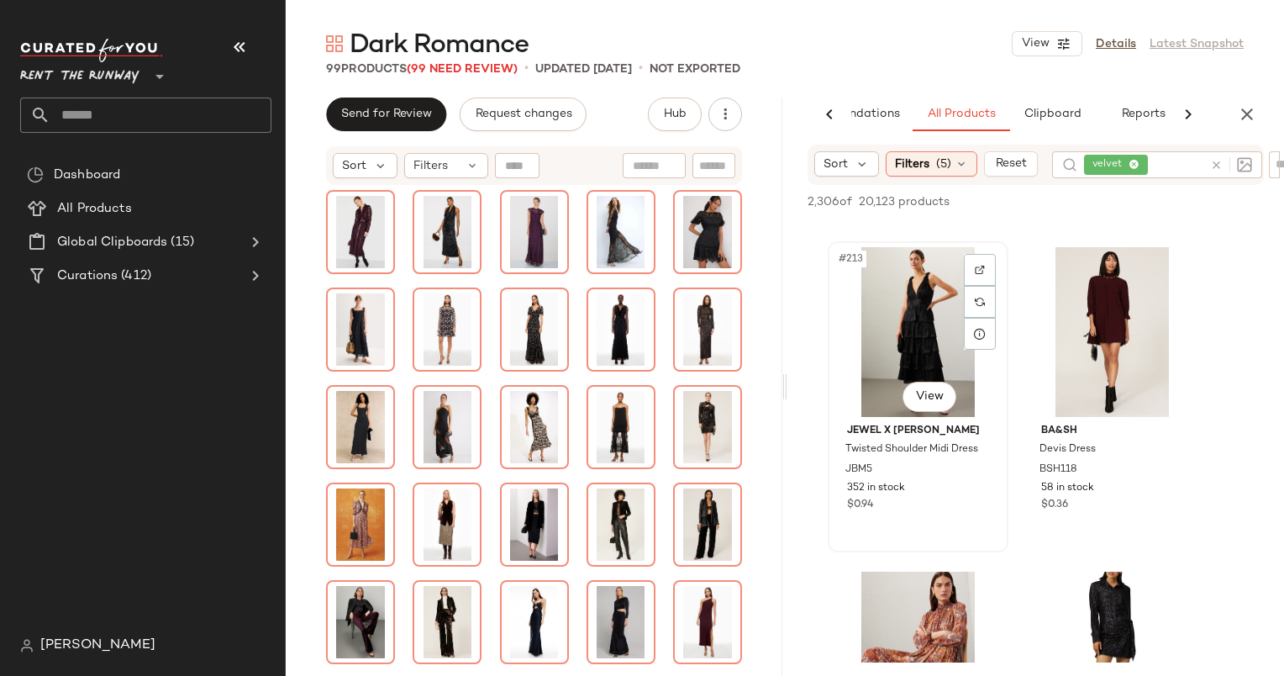
click at [905, 279] on div "#213 View" at bounding box center [918, 332] width 169 height 170
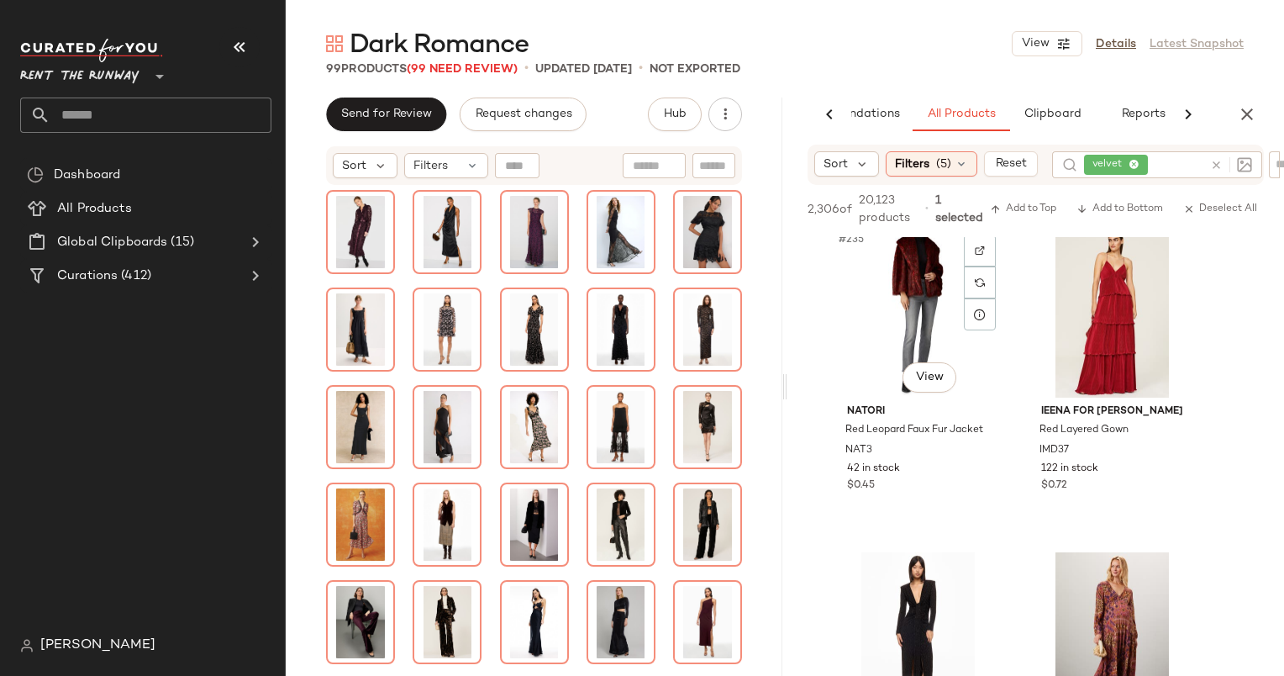
scroll to position [37970, 0]
click at [1085, 352] on div "#236 View" at bounding box center [1112, 312] width 169 height 170
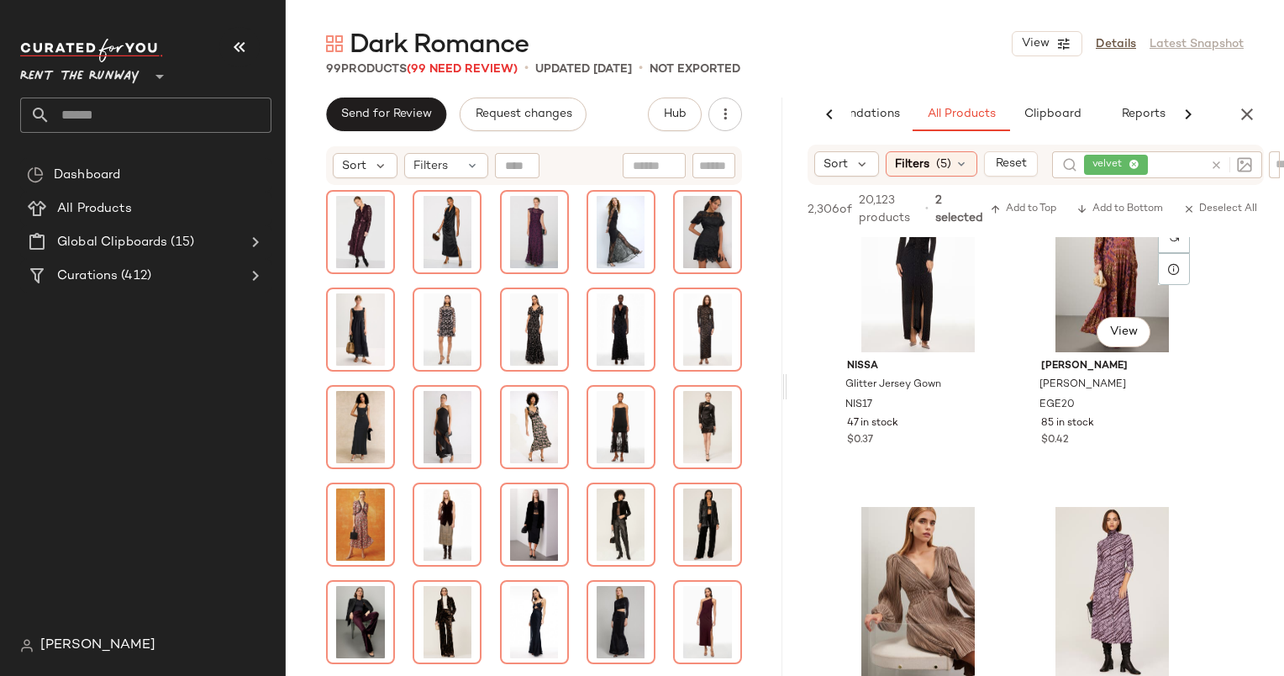
scroll to position [38339, 0]
click at [924, 251] on div "#237 View" at bounding box center [918, 267] width 169 height 170
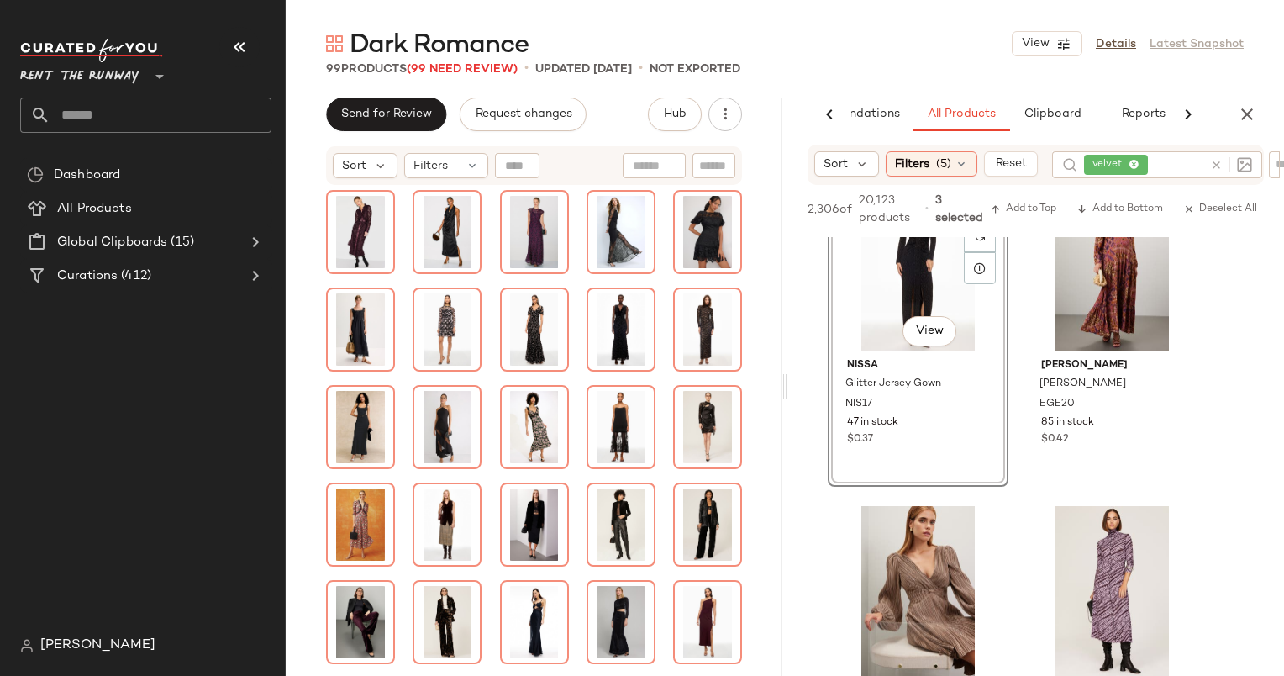
click at [924, 251] on div "SET #237 View" at bounding box center [918, 267] width 169 height 170
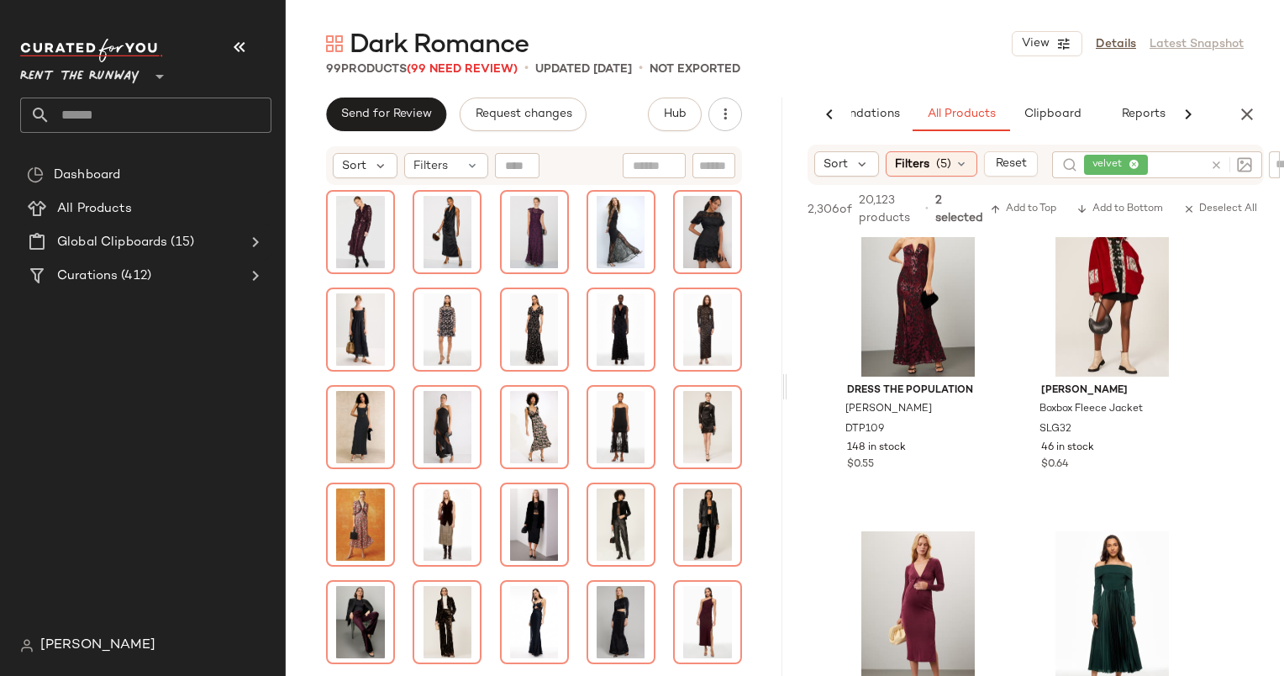
scroll to position [39613, 0]
click at [877, 282] on div "#245 View" at bounding box center [918, 291] width 169 height 170
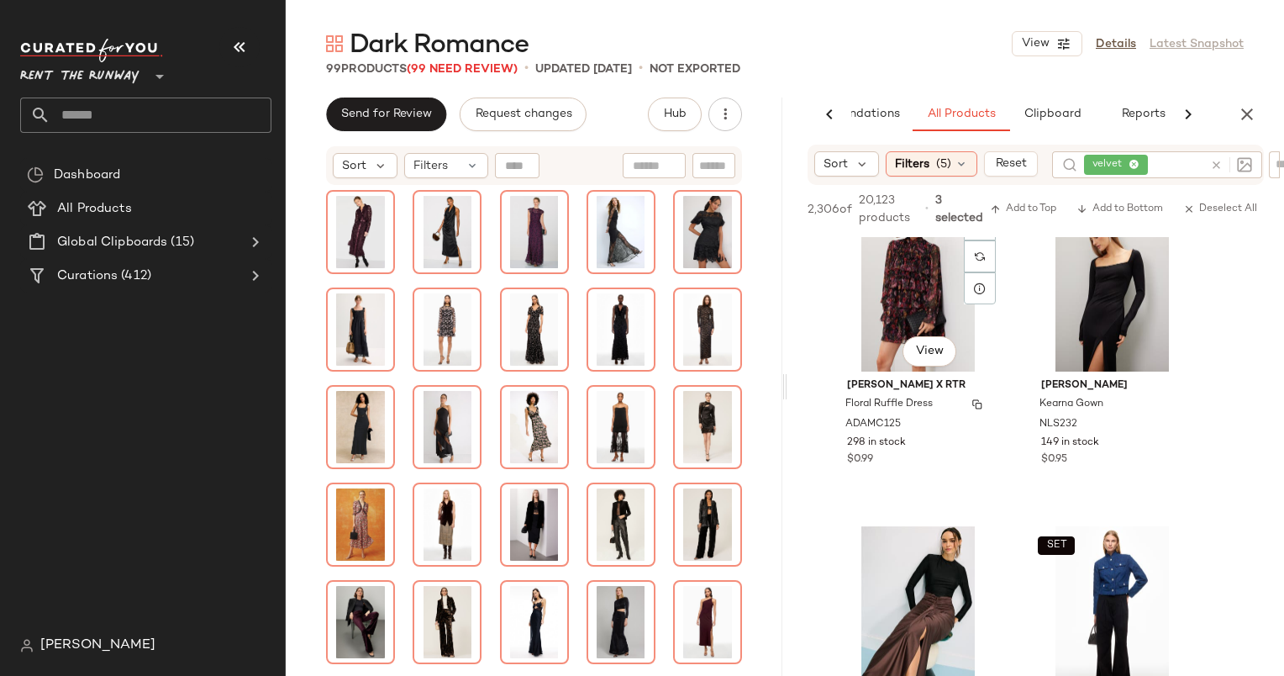
scroll to position [41588, 0]
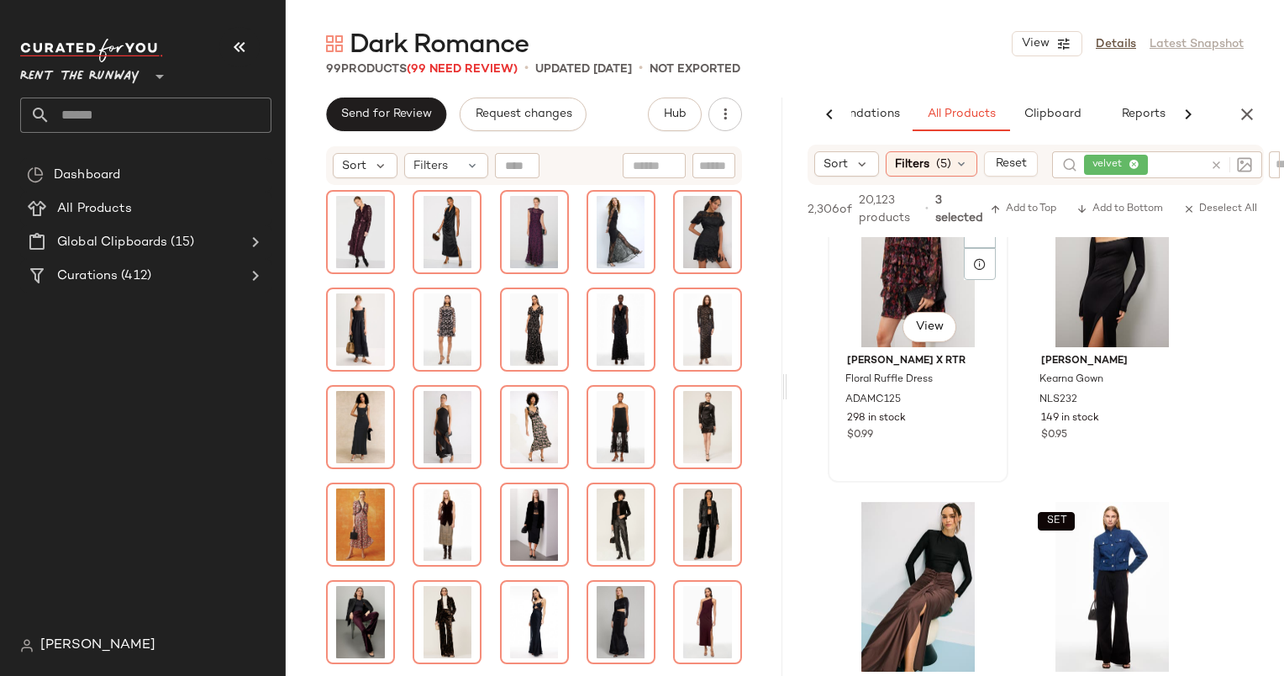
click at [903, 264] on div "#257 View" at bounding box center [918, 262] width 169 height 170
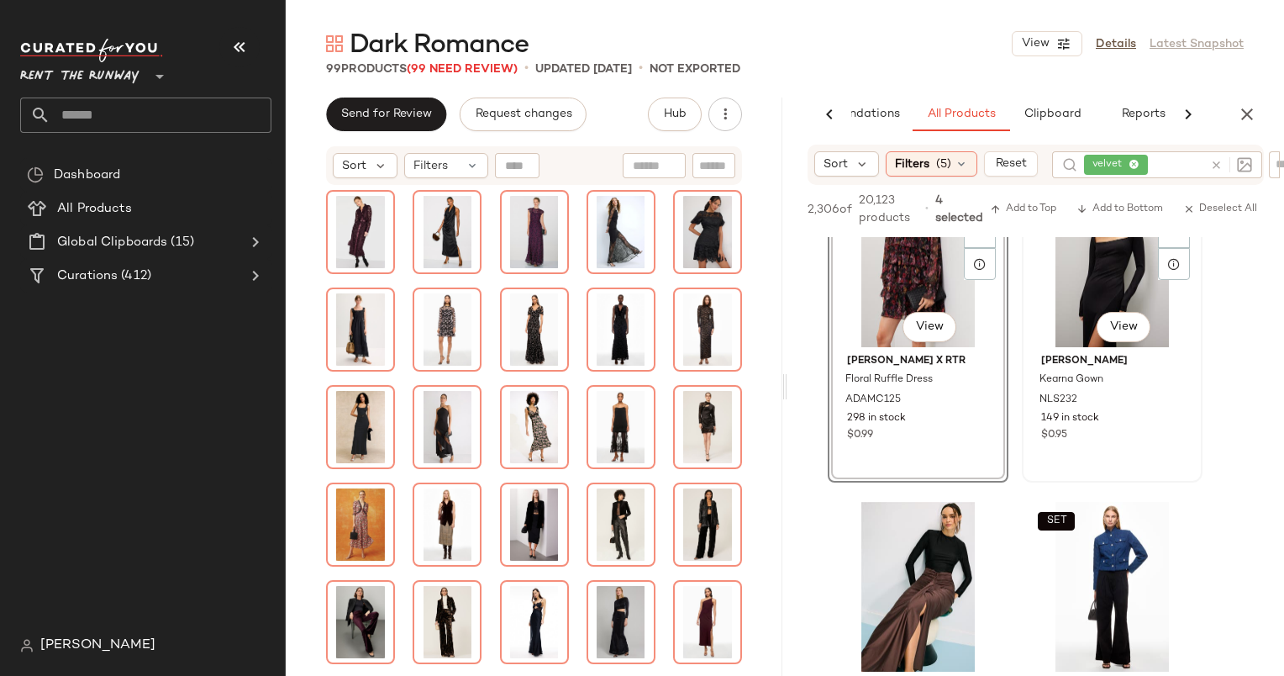
click at [1062, 287] on div "#258 View" at bounding box center [1112, 262] width 169 height 170
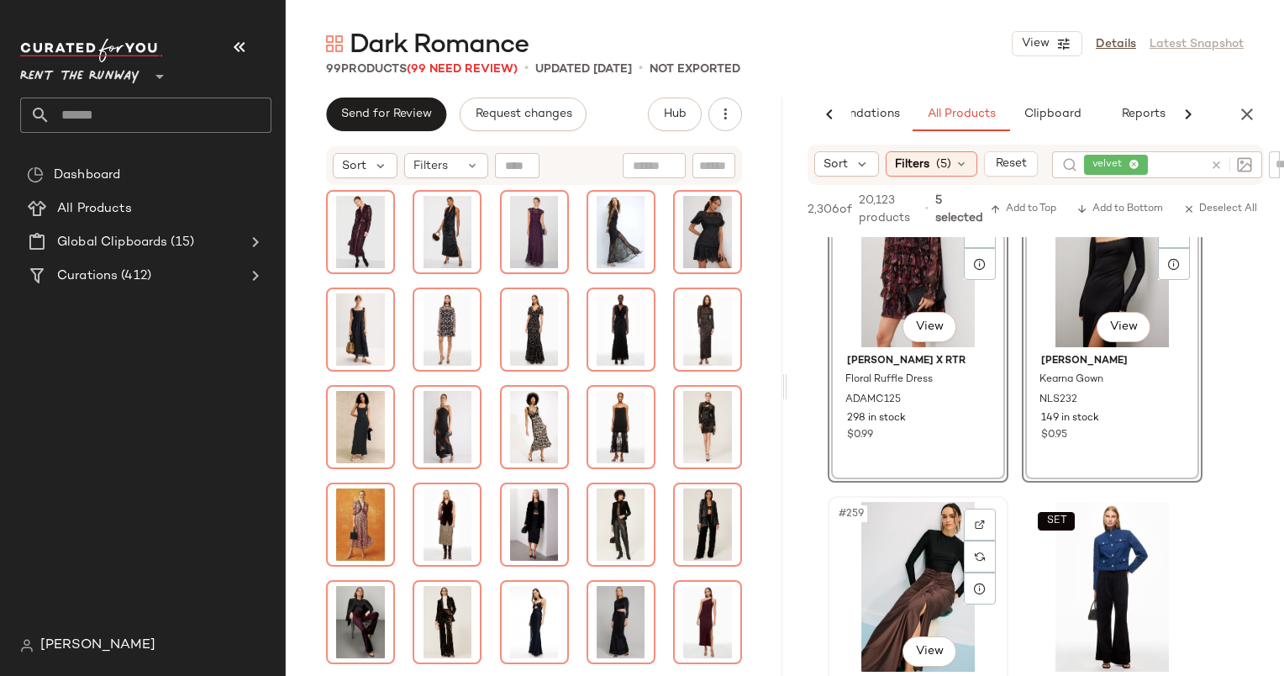
click at [902, 551] on div "#259 View" at bounding box center [918, 587] width 169 height 170
click at [1111, 205] on span "Add to Bottom" at bounding box center [1120, 209] width 87 height 12
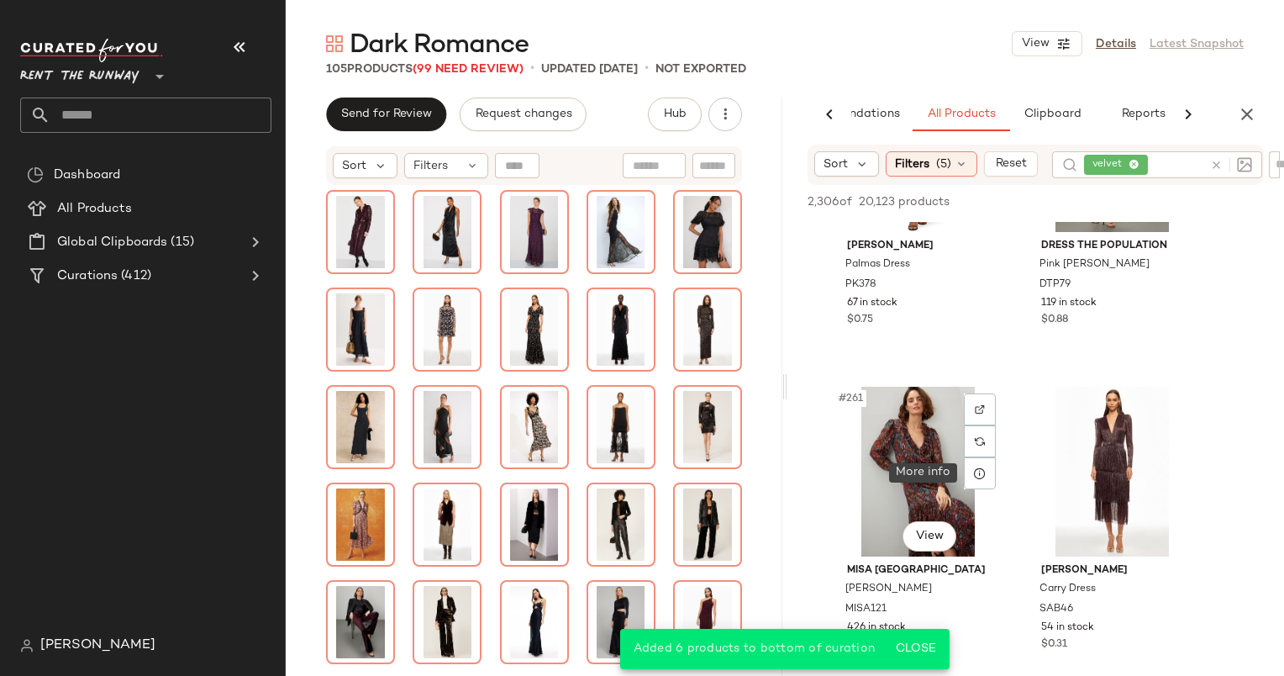
scroll to position [42013, 0]
click at [1216, 168] on div at bounding box center [1231, 164] width 42 height 15
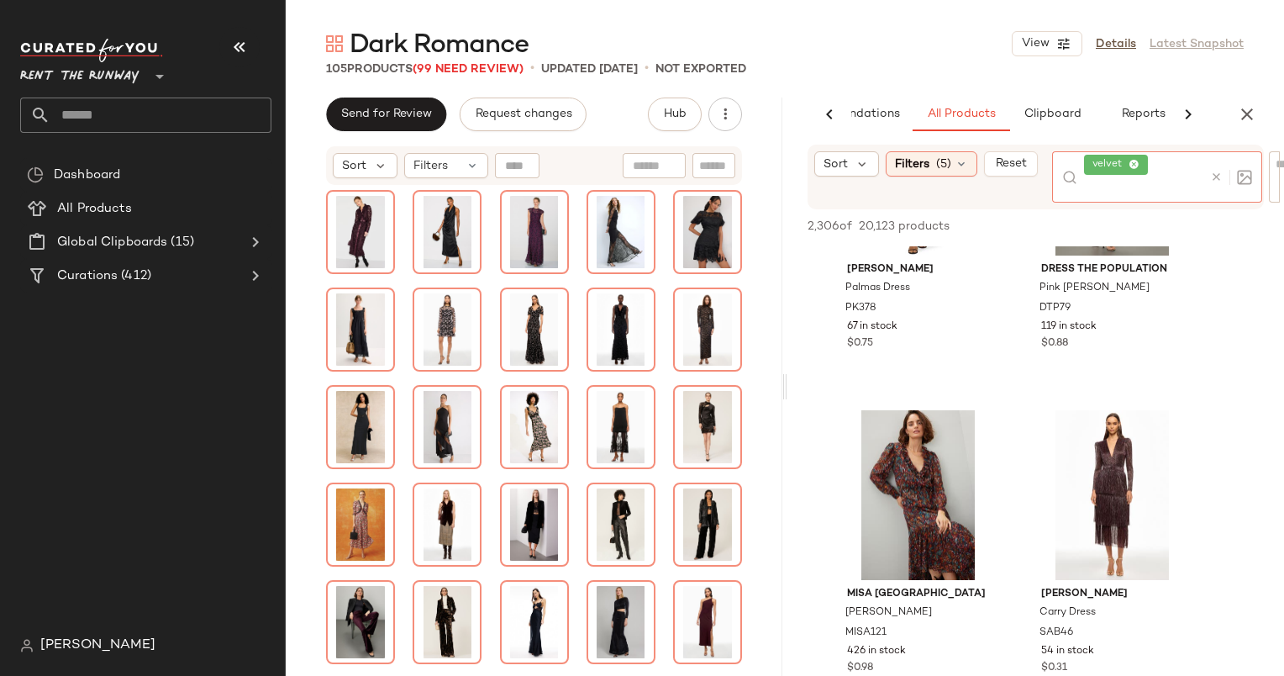
drag, startPoint x: 1216, startPoint y: 168, endPoint x: 1207, endPoint y: 159, distance: 13.1
click at [1207, 159] on div at bounding box center [1227, 176] width 49 height 51
click at [1217, 171] on icon at bounding box center [1216, 177] width 13 height 13
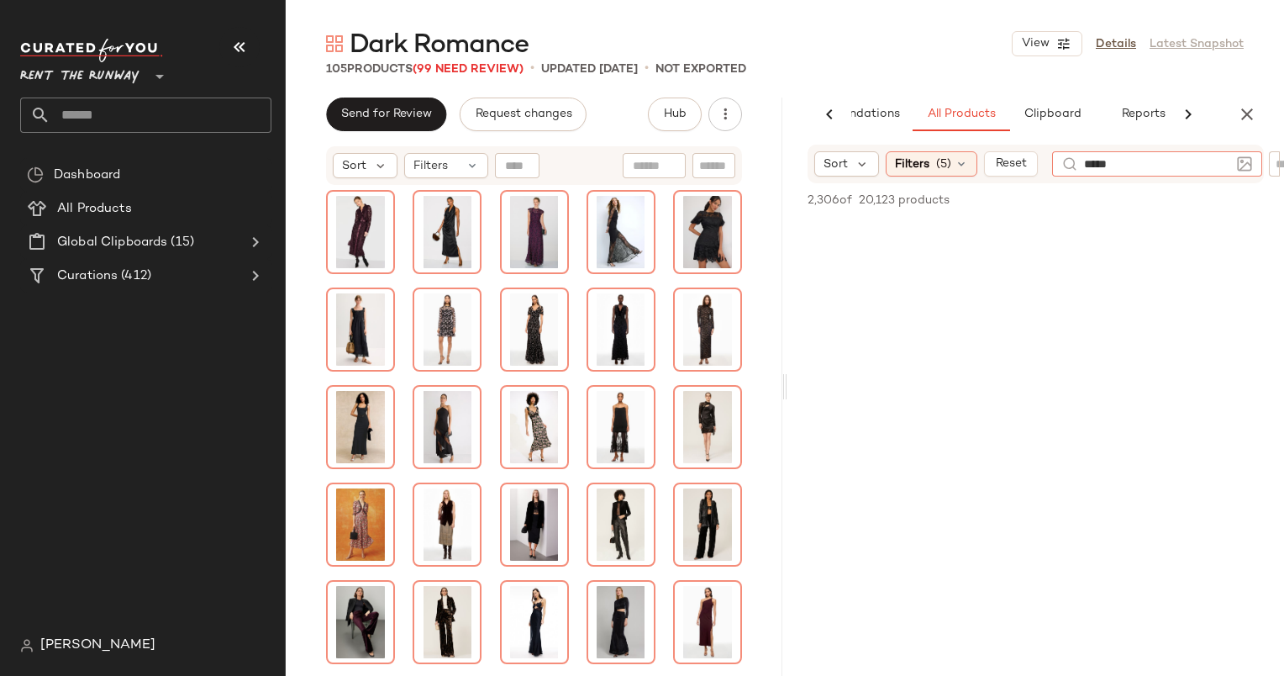
type input "******"
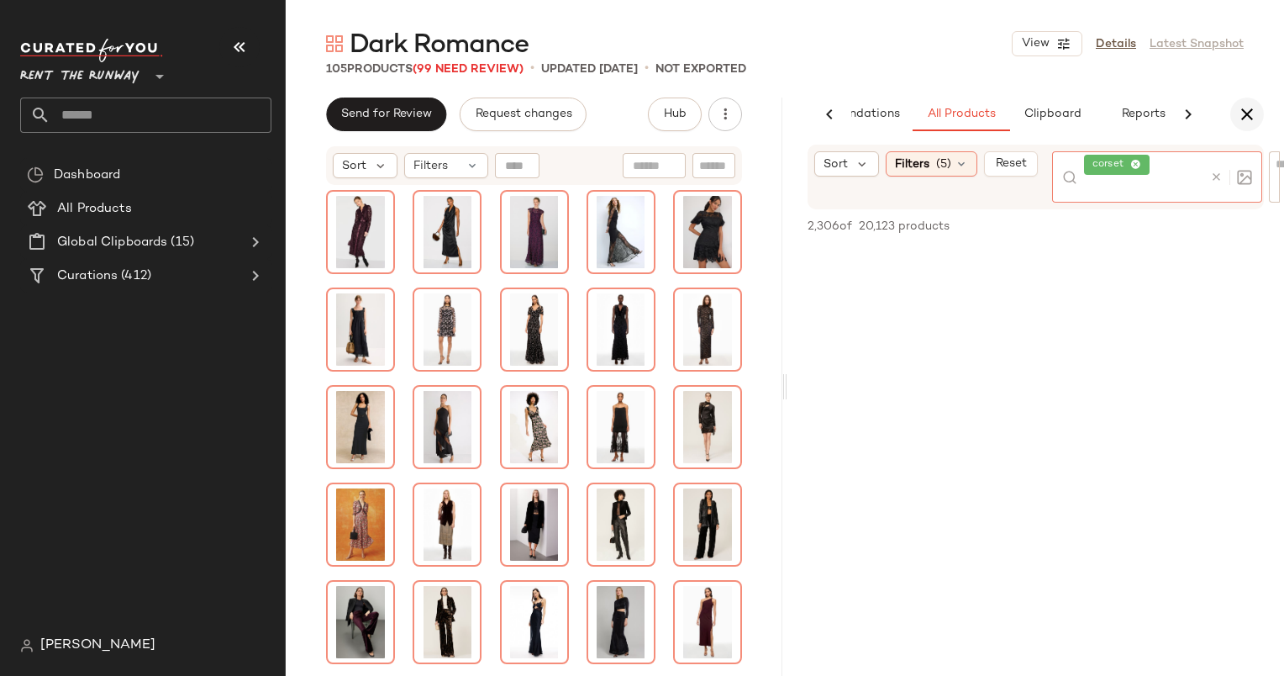
click at [1257, 101] on button "button" at bounding box center [1247, 114] width 34 height 34
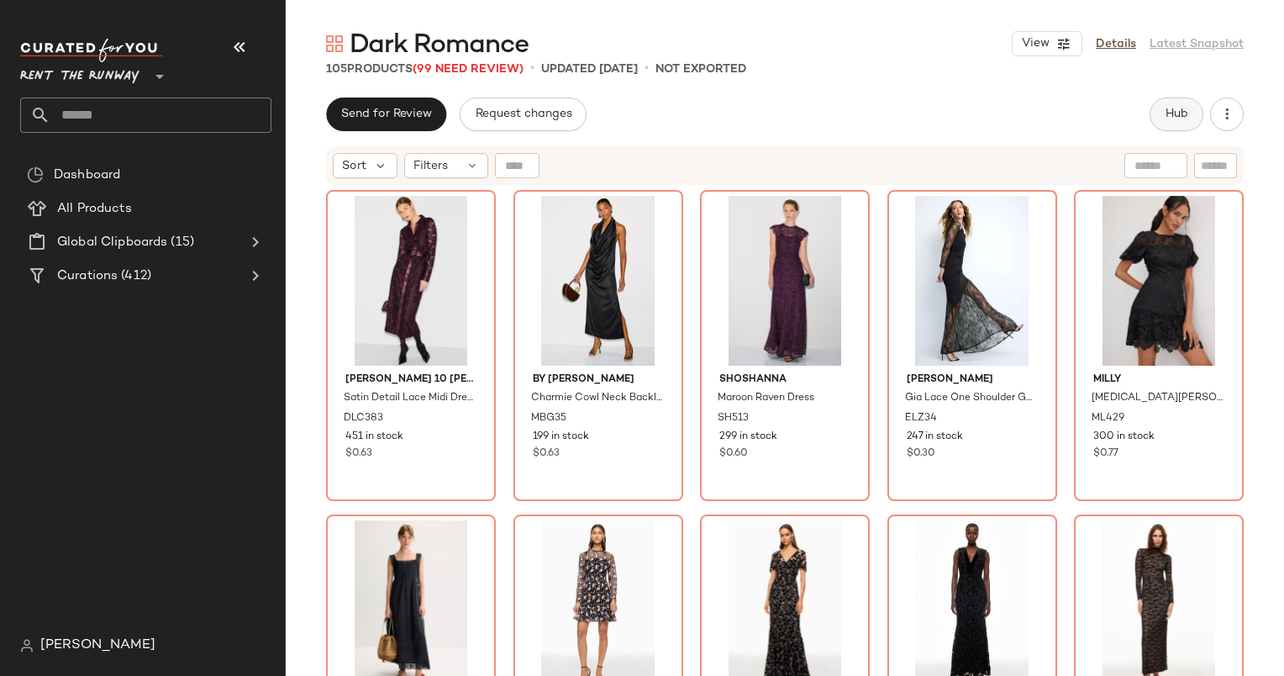
click at [1182, 111] on span "Hub" at bounding box center [1177, 114] width 24 height 13
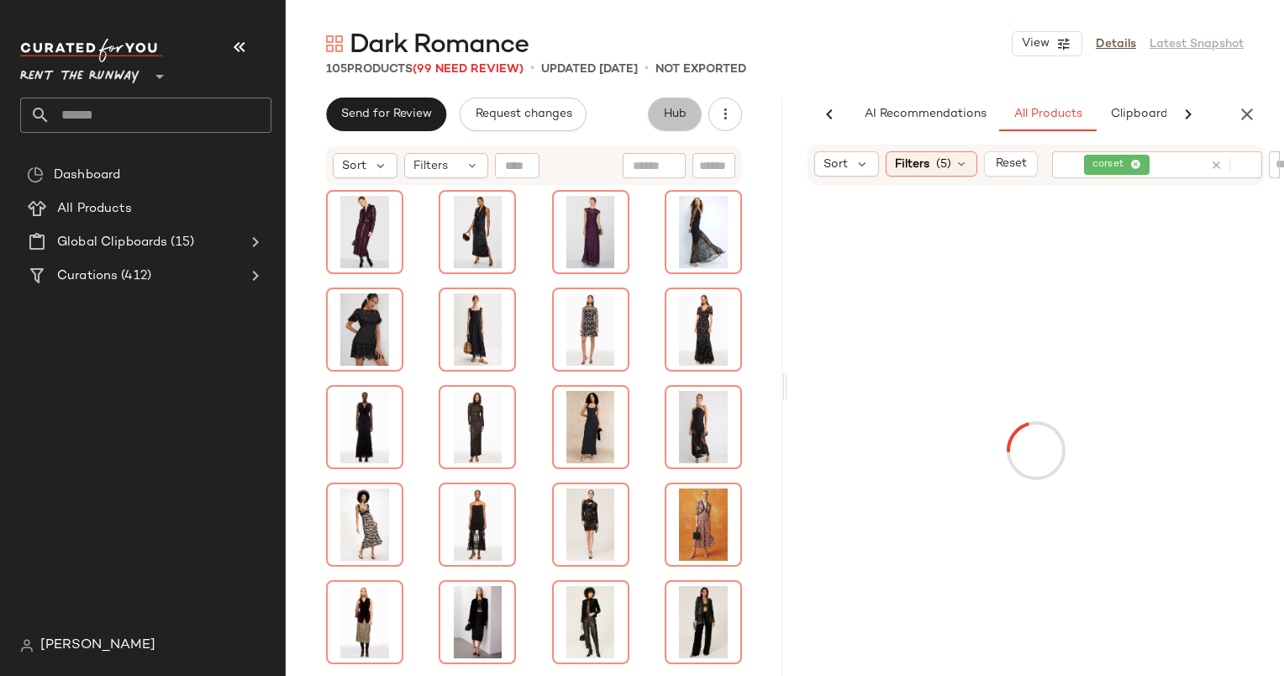
scroll to position [0, 111]
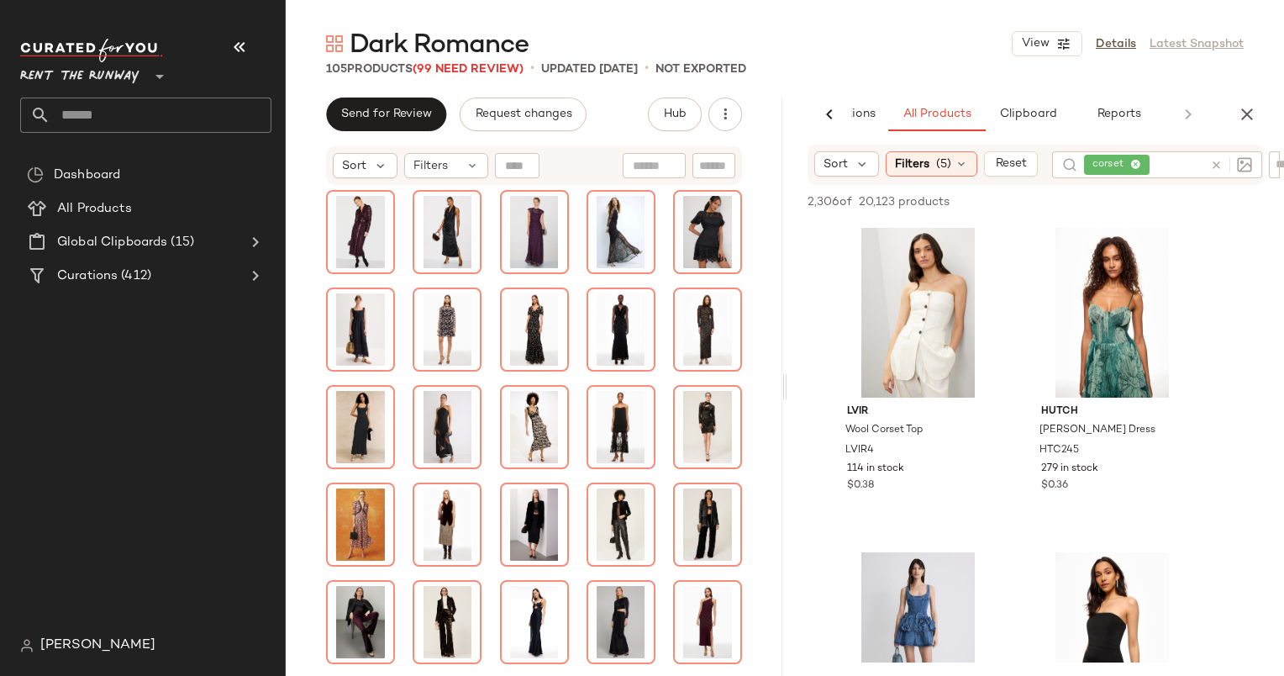
click at [918, 148] on div "Sort Filters (5) Reset corset" at bounding box center [1036, 165] width 456 height 40
click at [936, 179] on div "Sort Filters (5) Reset corset" at bounding box center [1036, 165] width 456 height 40
click at [919, 158] on span "Filters" at bounding box center [912, 164] width 34 height 18
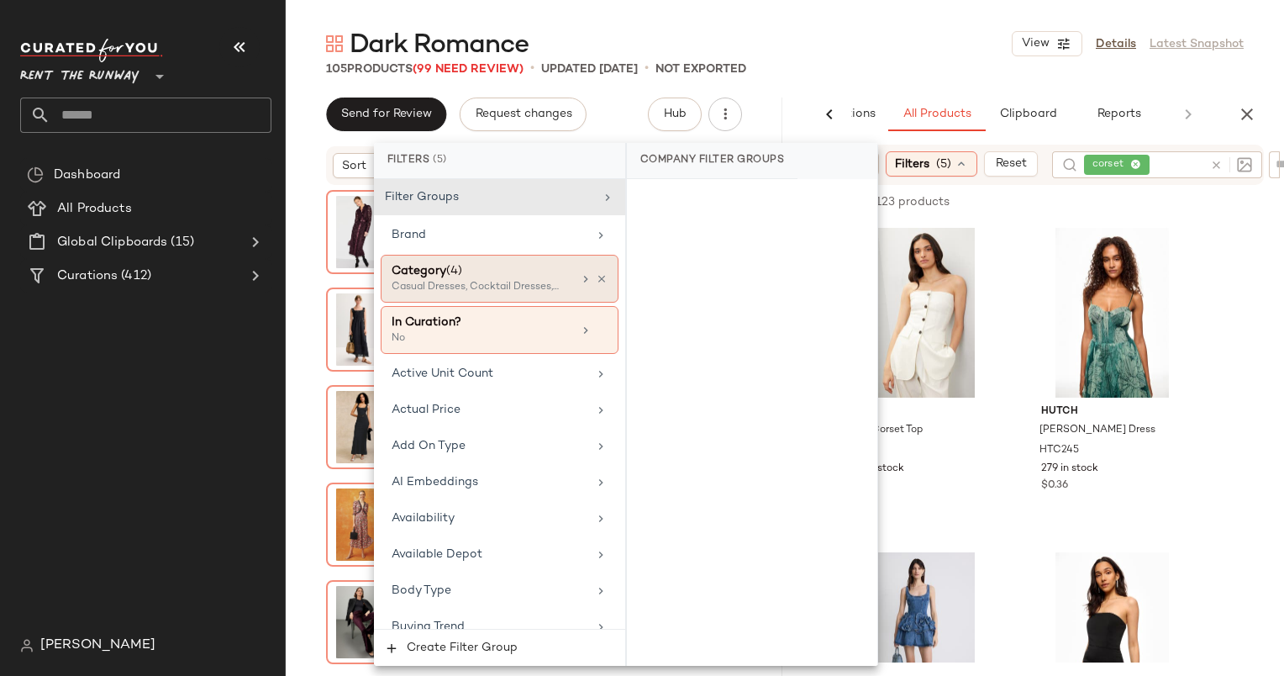
click at [540, 280] on div "Casual Dresses, Cocktail Dresses, Gowns +1 more" at bounding box center [476, 287] width 168 height 15
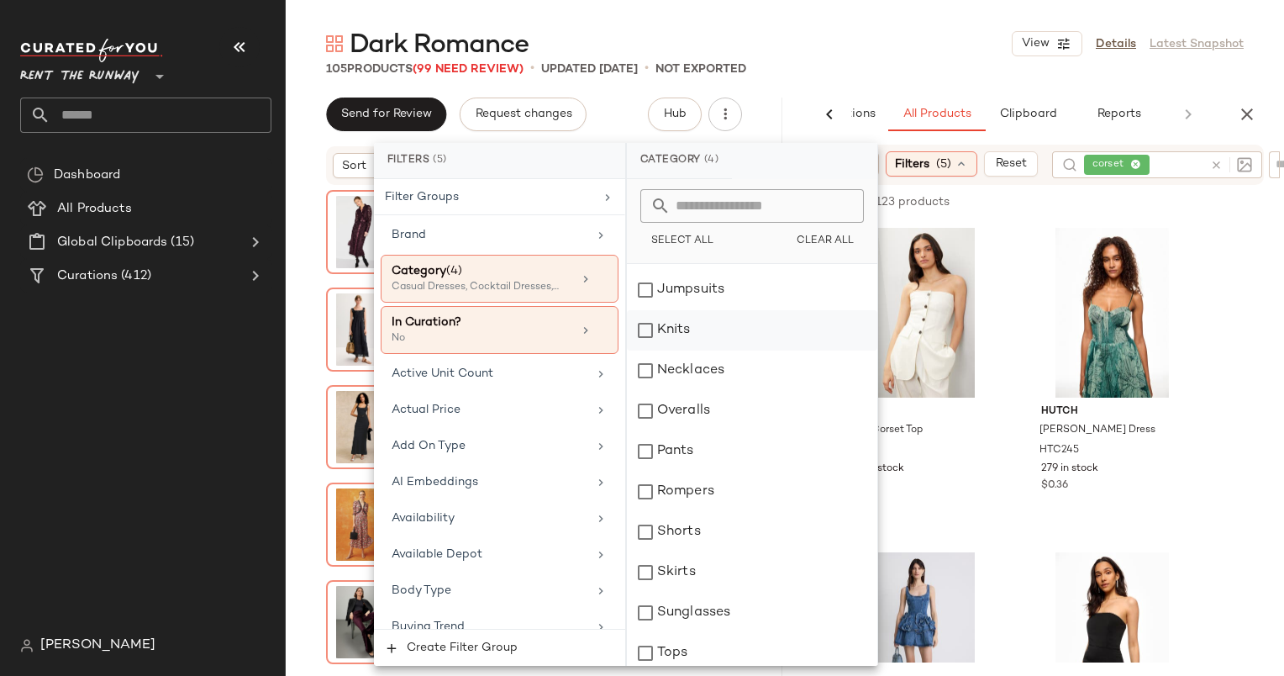
scroll to position [364, 0]
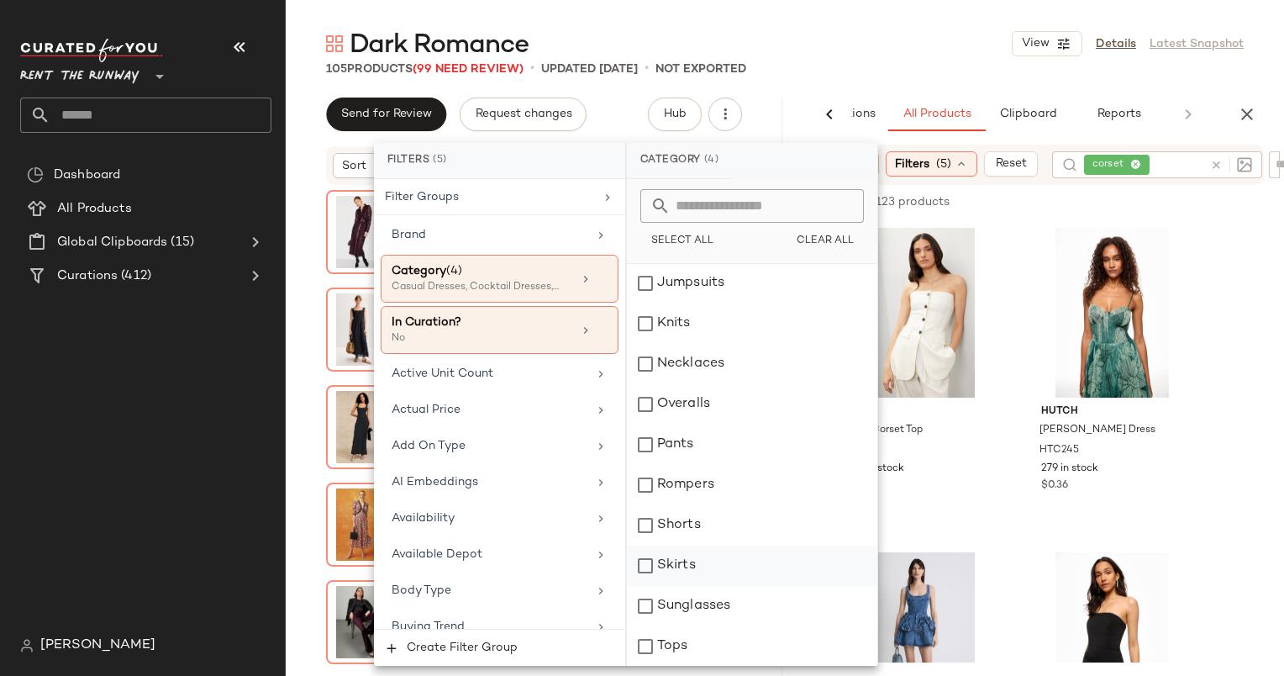
click at [708, 569] on div "Skirts" at bounding box center [752, 565] width 250 height 40
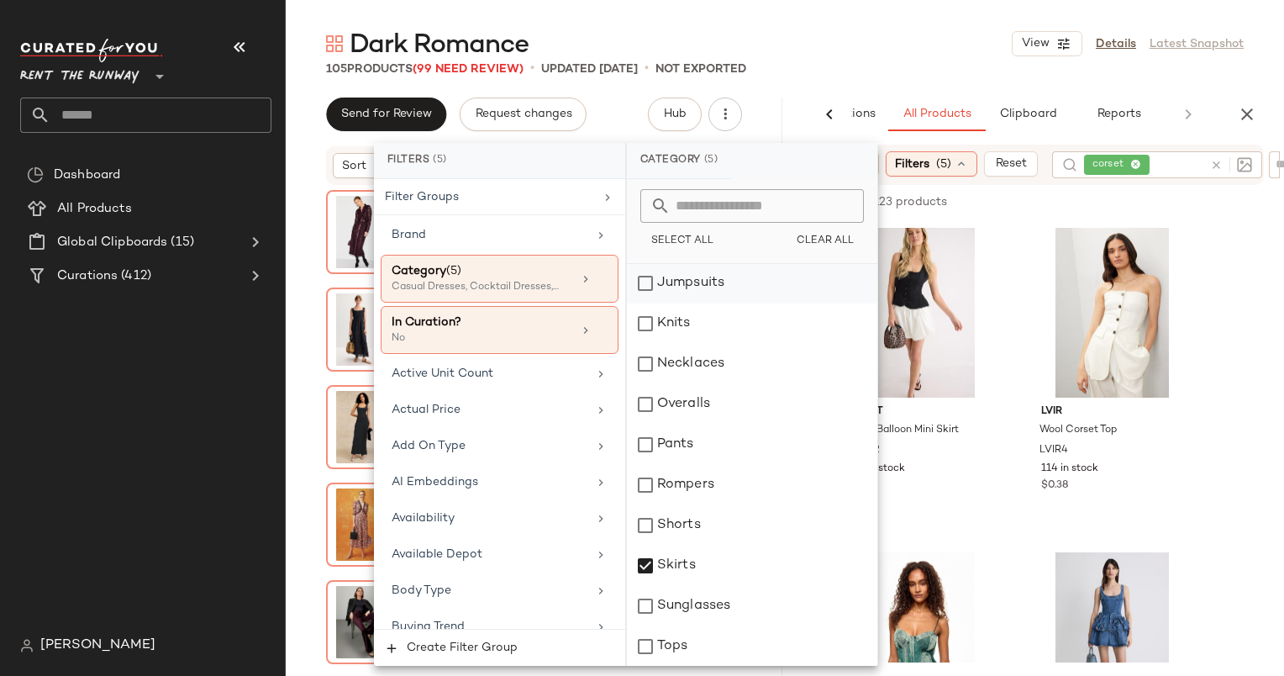
click at [729, 282] on div "Jumpsuits" at bounding box center [752, 283] width 250 height 40
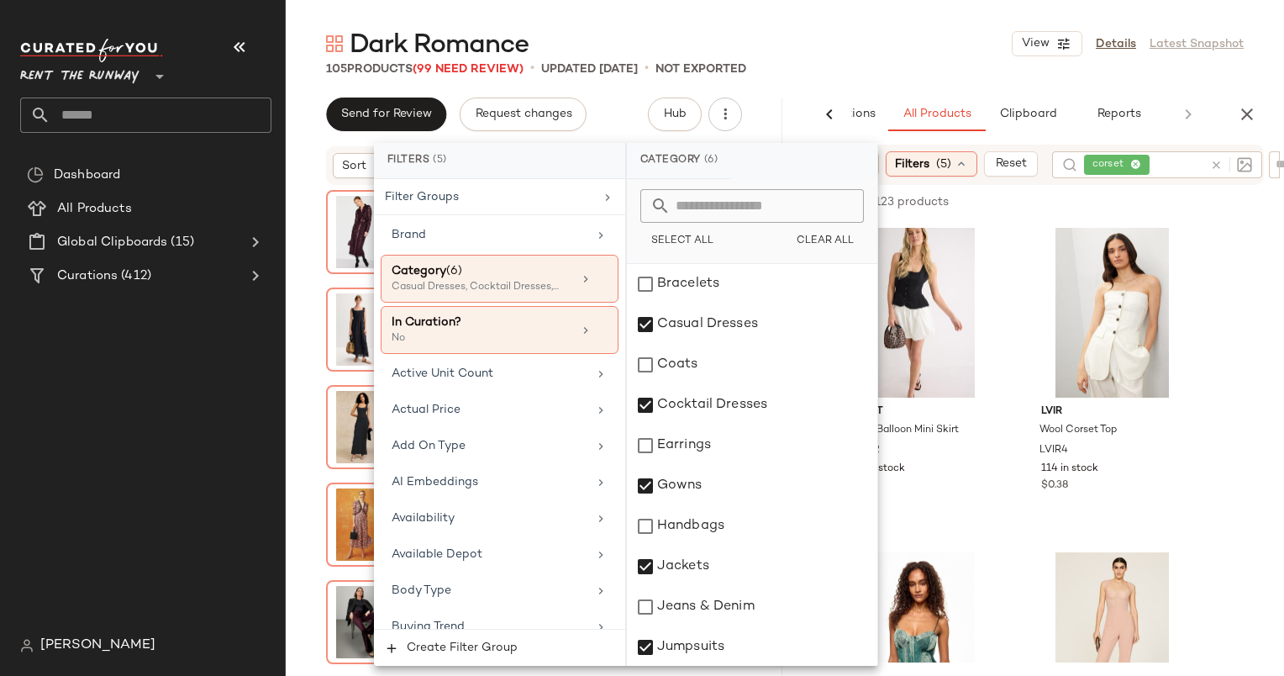
click at [1035, 208] on div at bounding box center [1146, 202] width 235 height 20
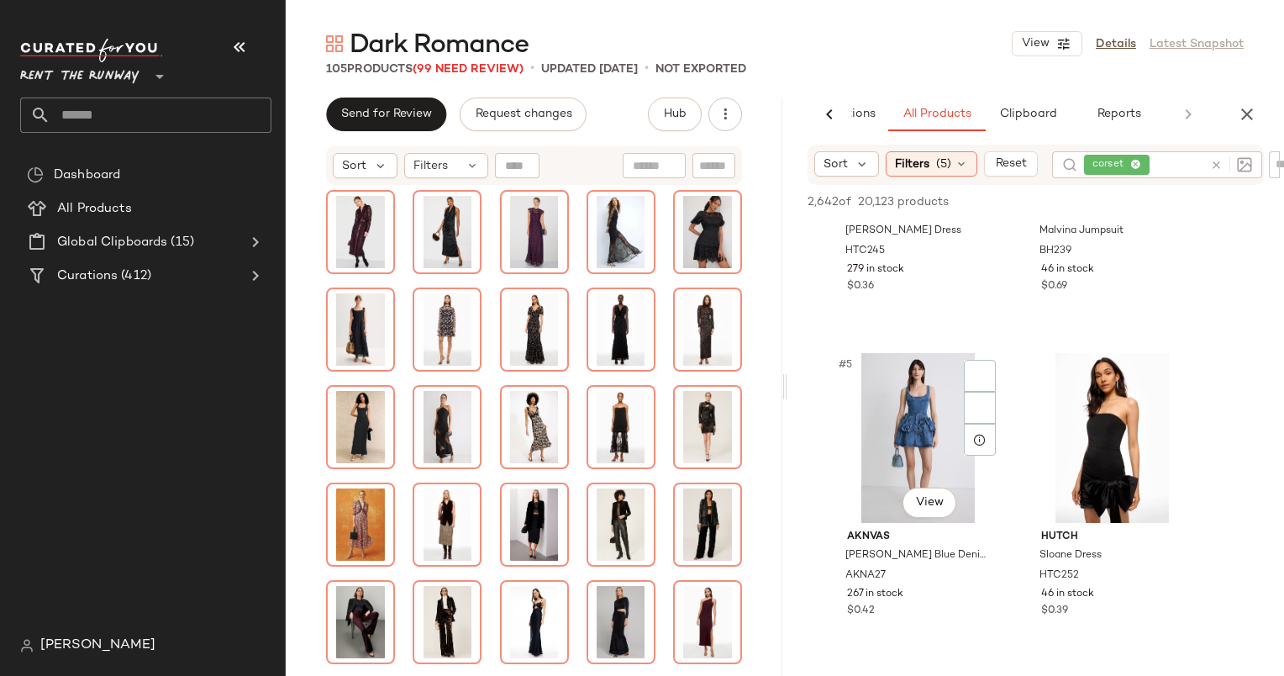
scroll to position [613, 0]
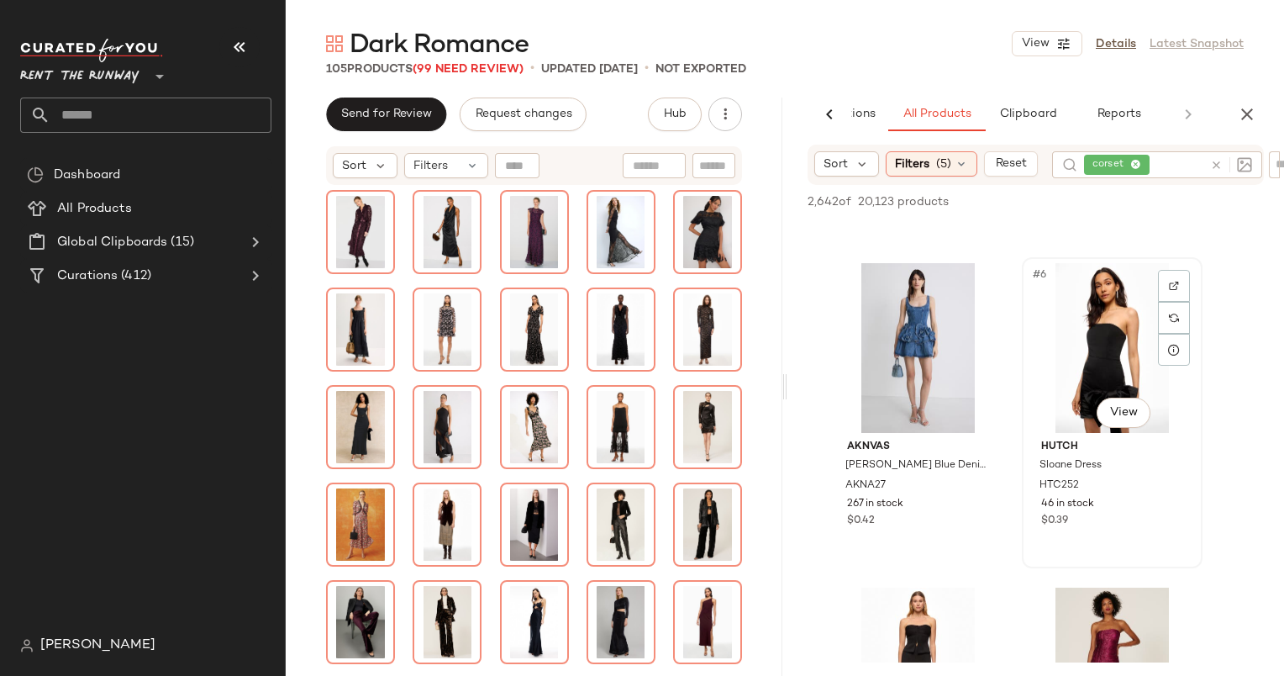
click at [1077, 303] on div "#6 View" at bounding box center [1112, 348] width 169 height 170
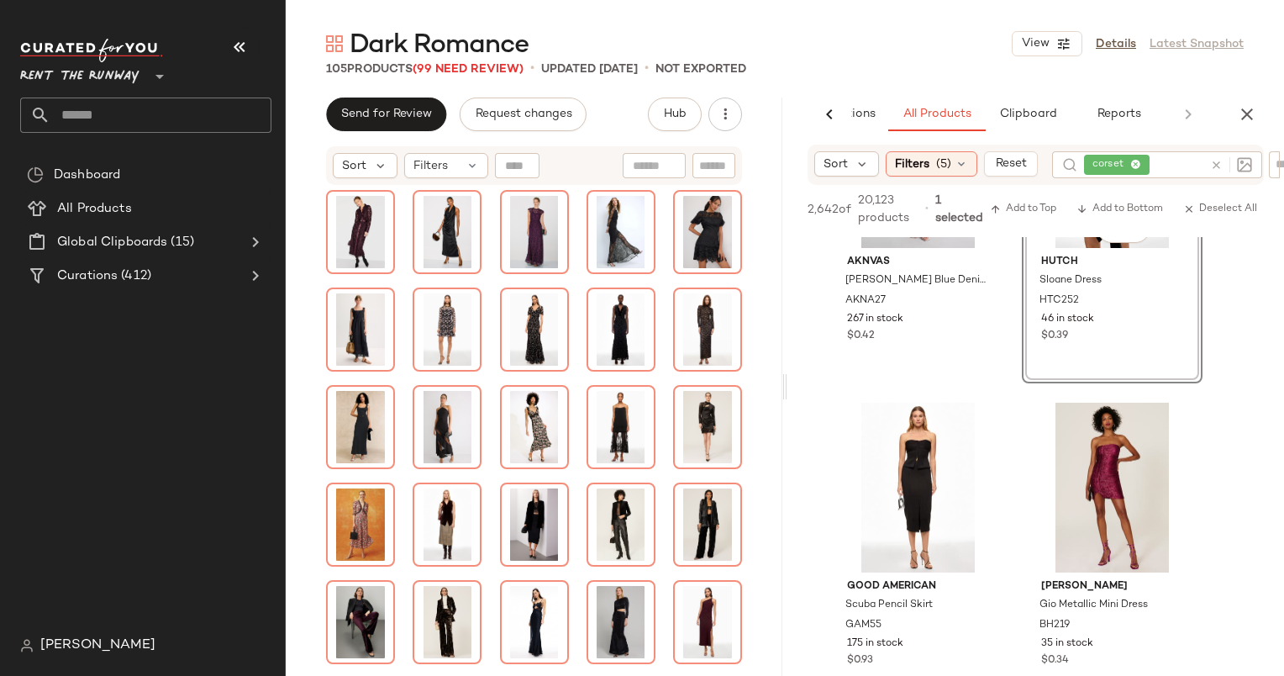
scroll to position [816, 0]
click at [914, 440] on div "#7 View" at bounding box center [918, 485] width 169 height 170
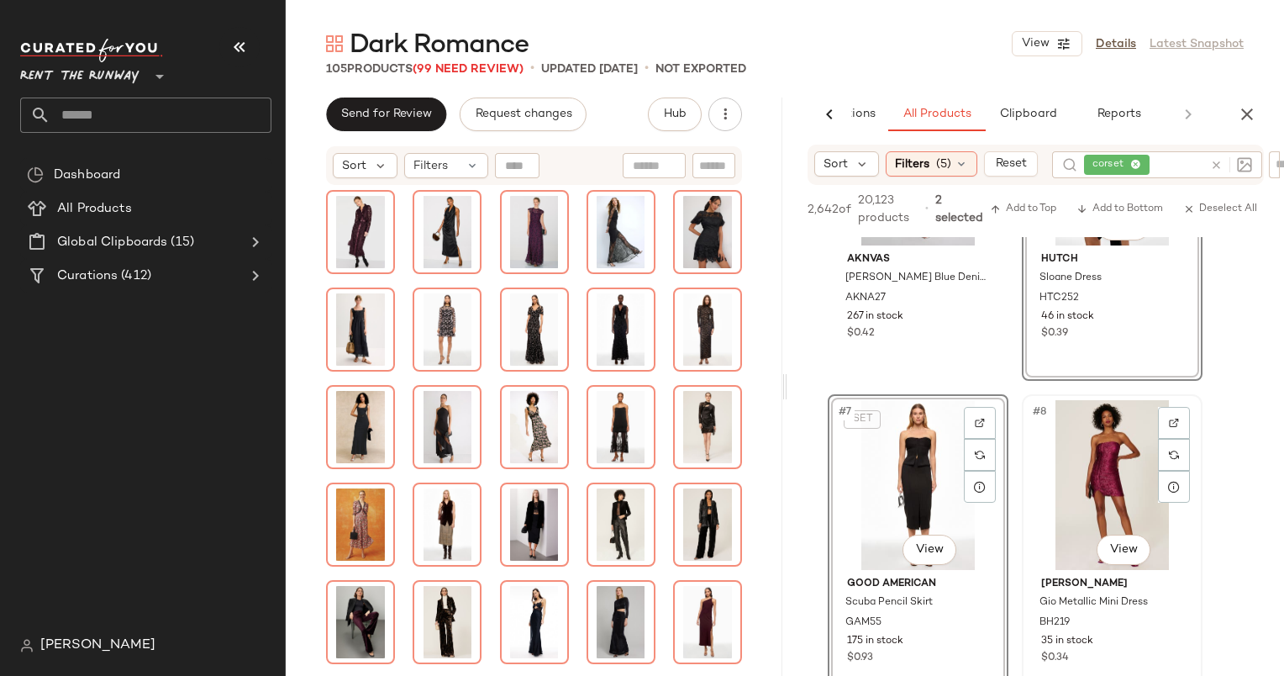
click at [1090, 490] on div "#8 View" at bounding box center [1112, 485] width 169 height 170
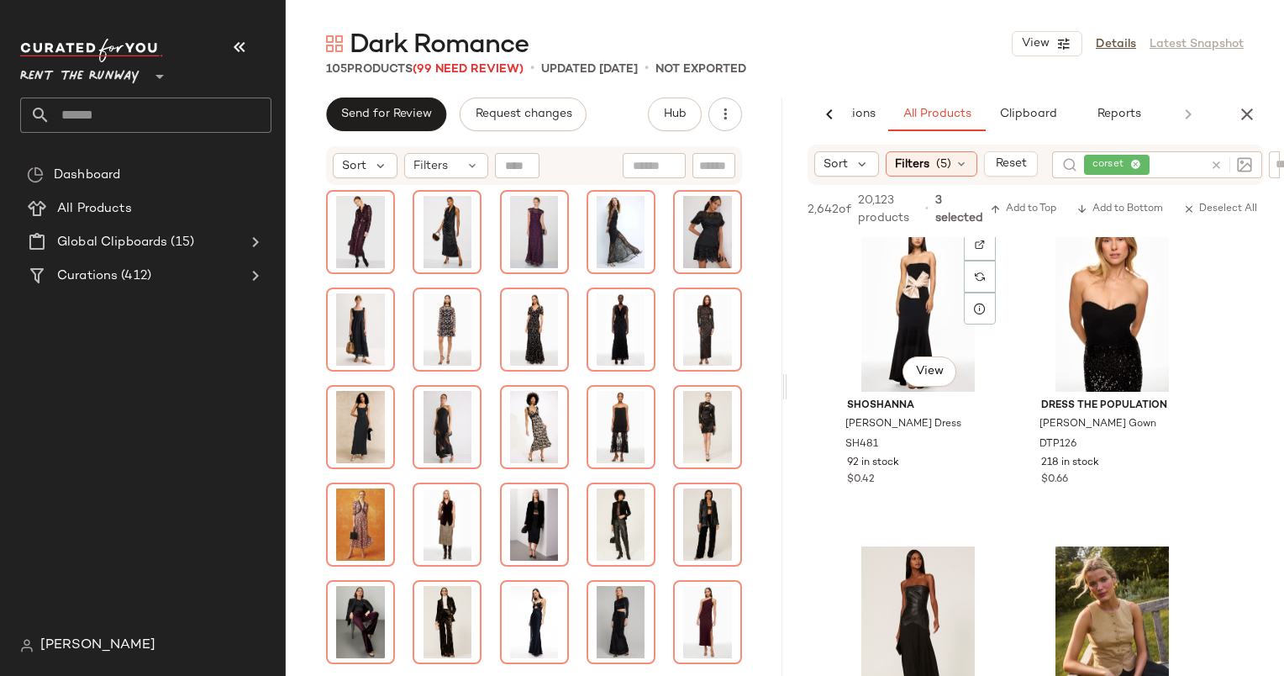
scroll to position [1669, 0]
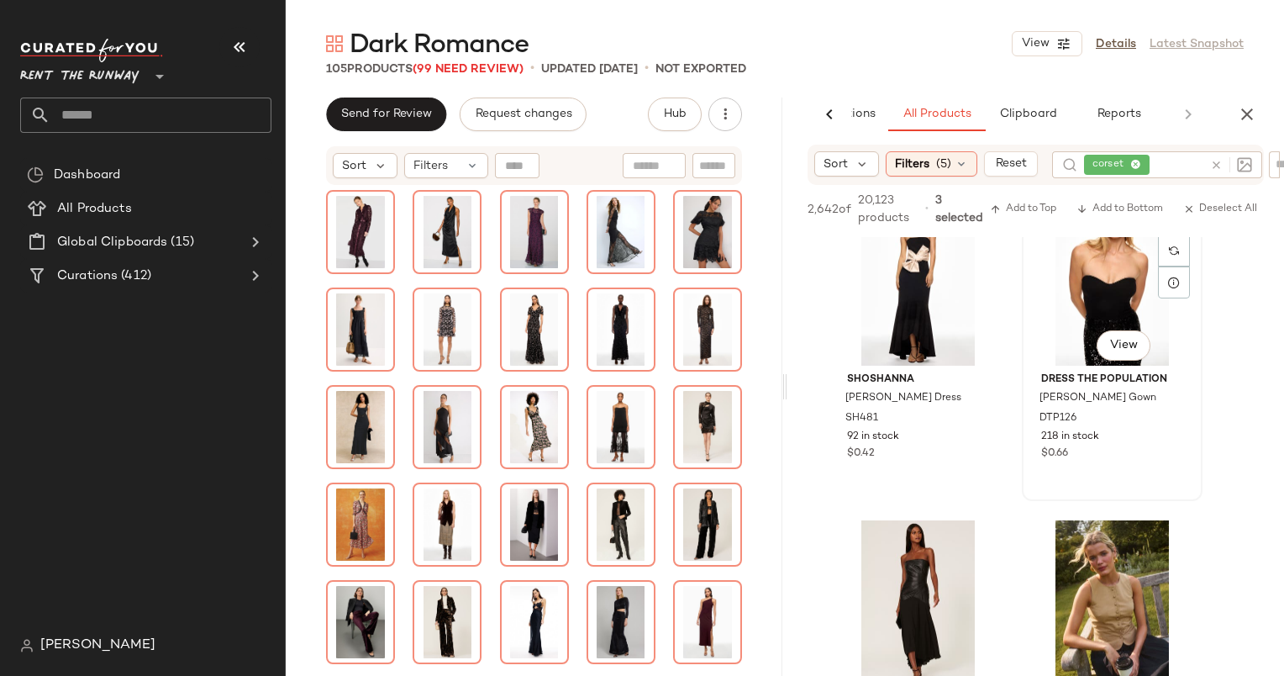
click at [1093, 303] on div "#12 View" at bounding box center [1112, 281] width 169 height 170
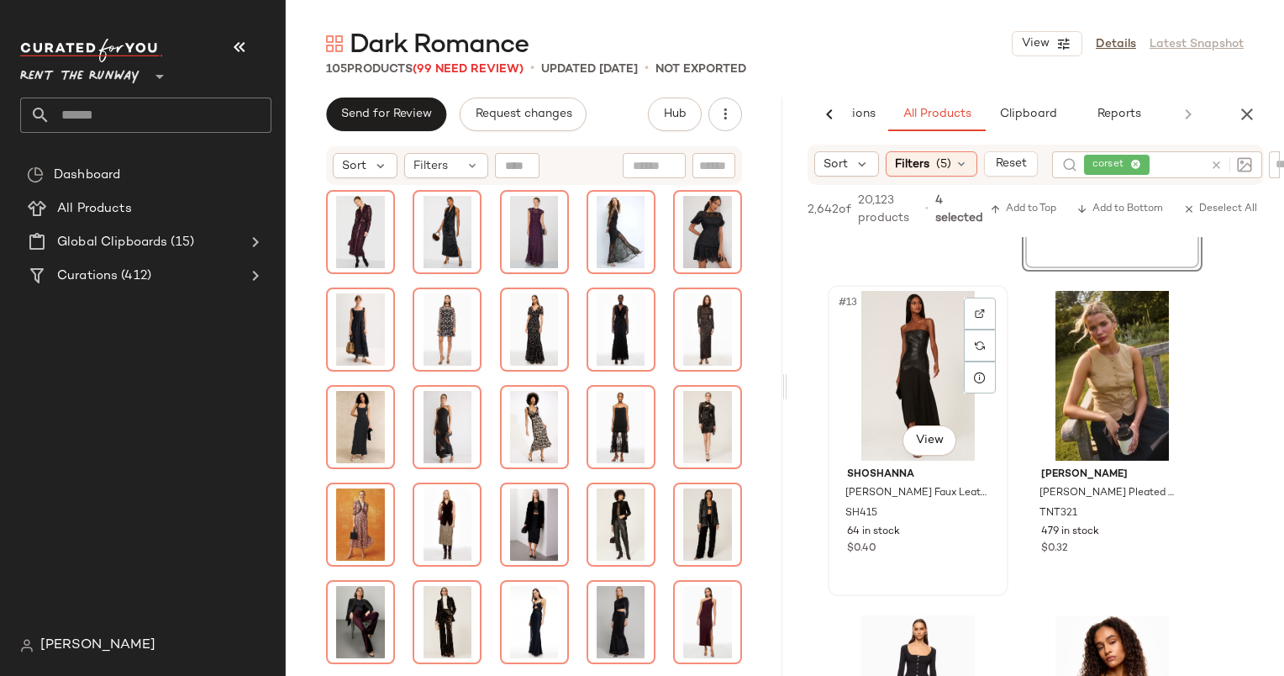
scroll to position [1935, 0]
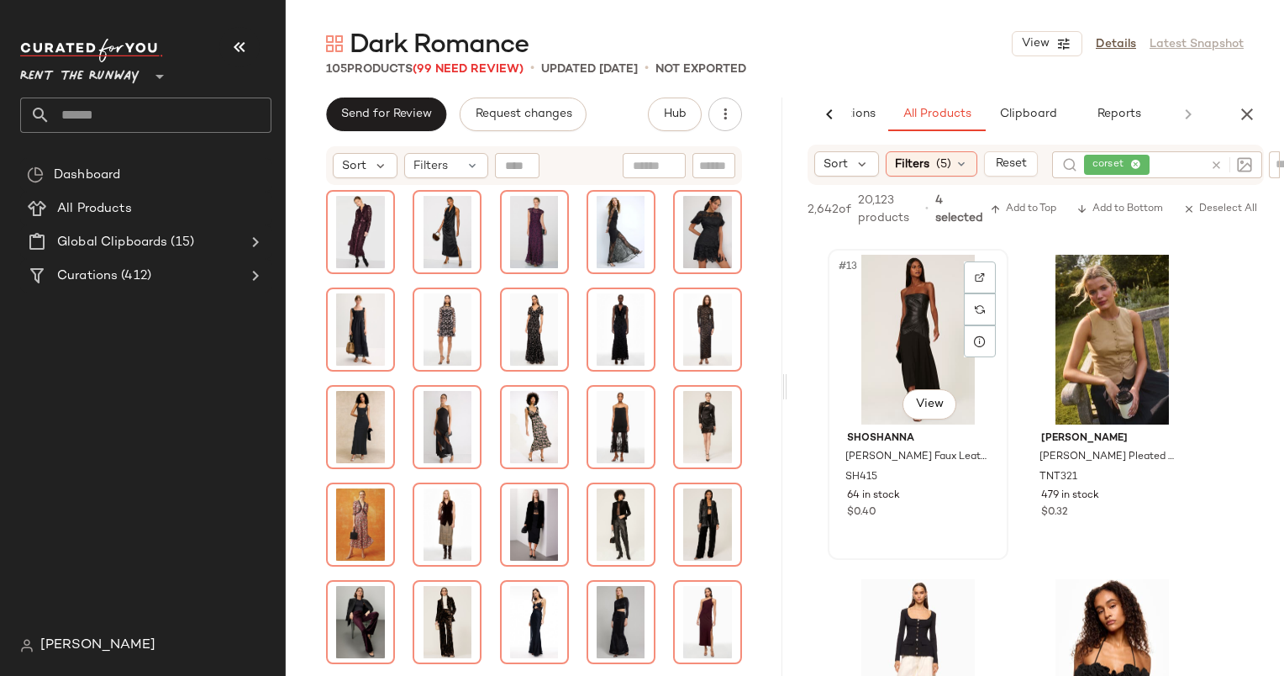
click at [887, 340] on div "#13 View" at bounding box center [918, 340] width 169 height 170
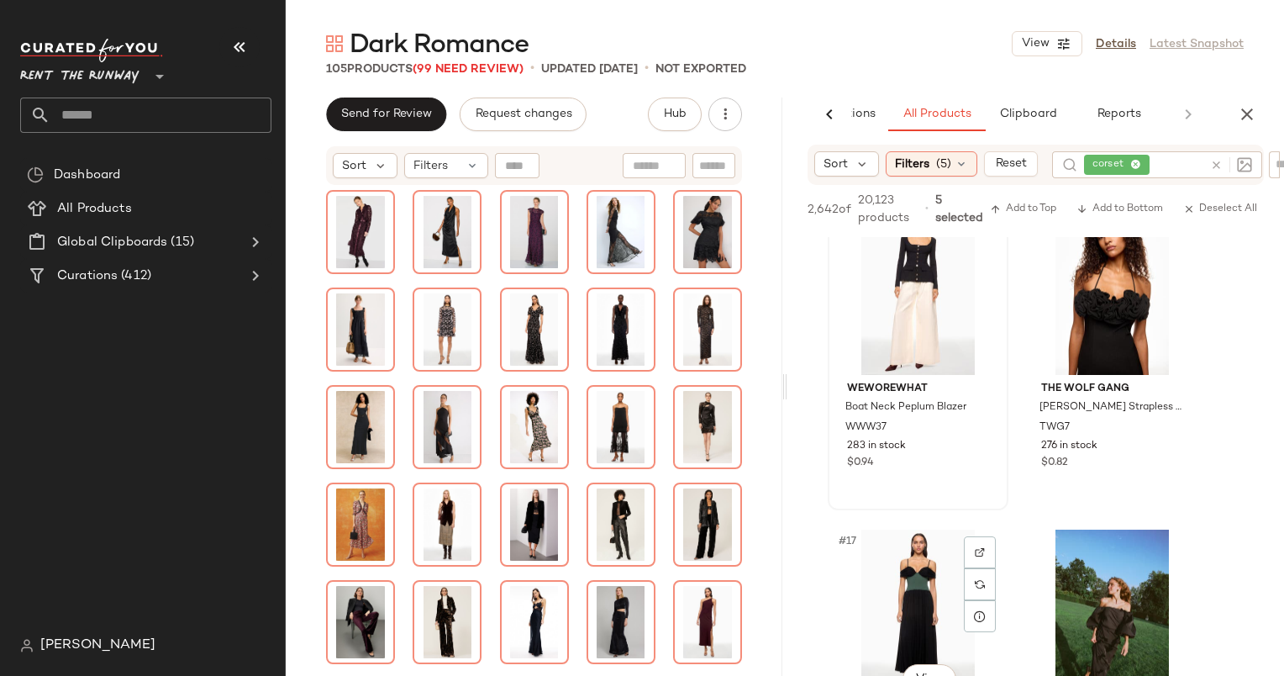
scroll to position [2309, 0]
click at [1072, 331] on div "#16 View" at bounding box center [1112, 289] width 169 height 170
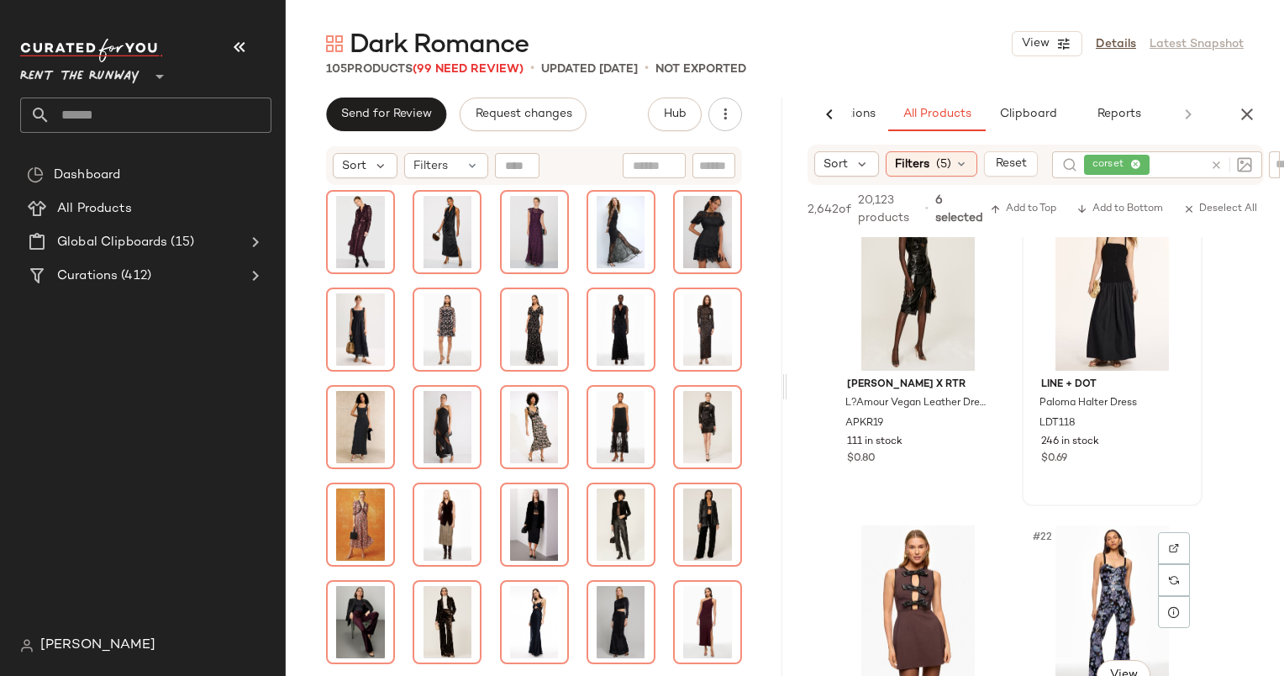
scroll to position [2962, 0]
click at [1063, 326] on div "#20 View" at bounding box center [1112, 286] width 169 height 170
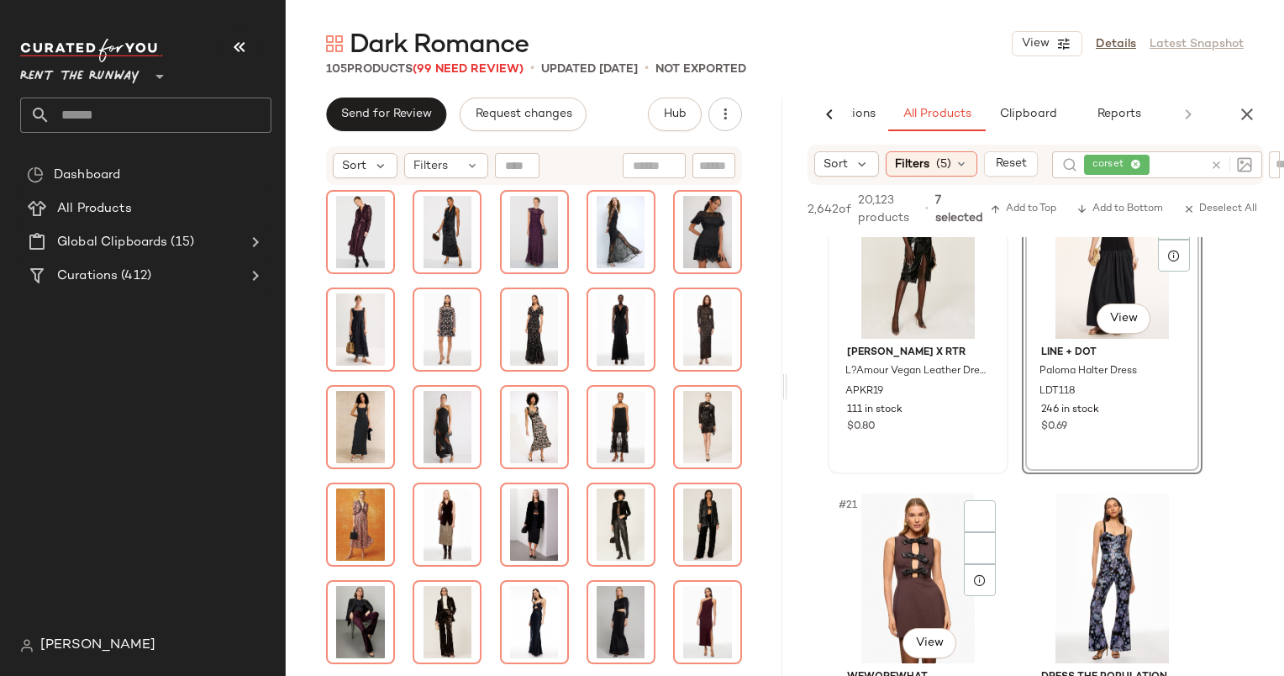
scroll to position [2927, 0]
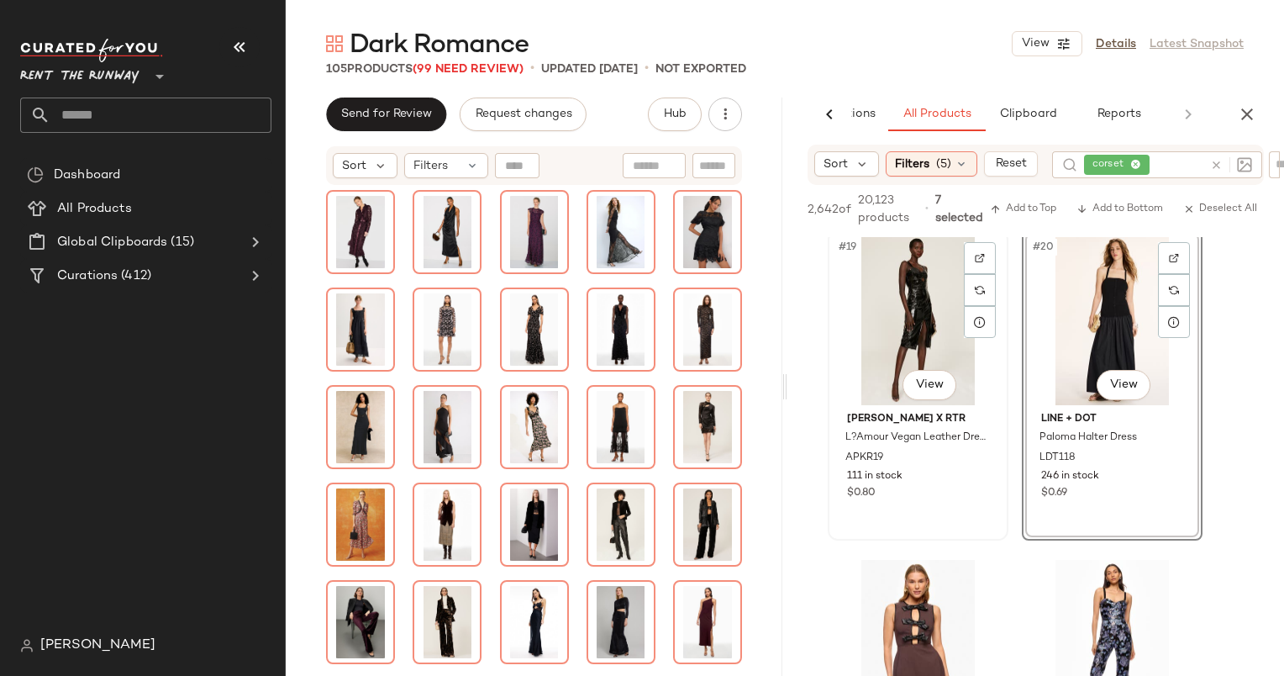
click at [913, 349] on div "#19 View" at bounding box center [918, 320] width 169 height 170
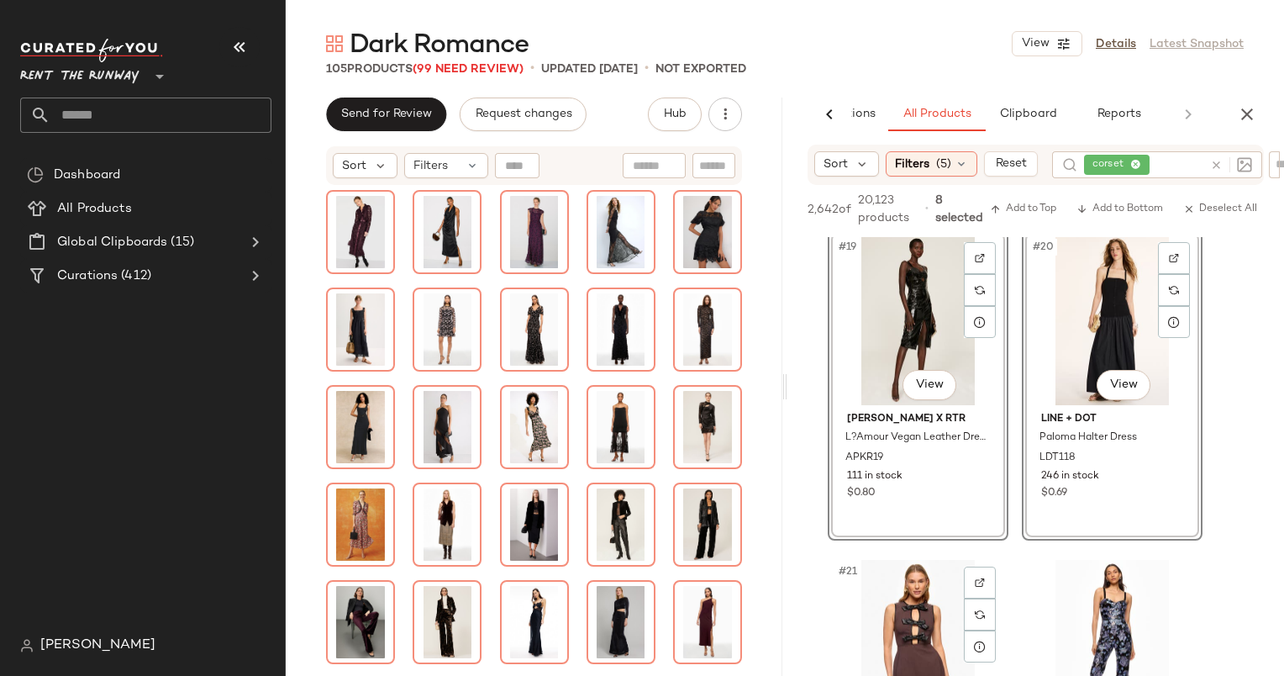
scroll to position [3257, 0]
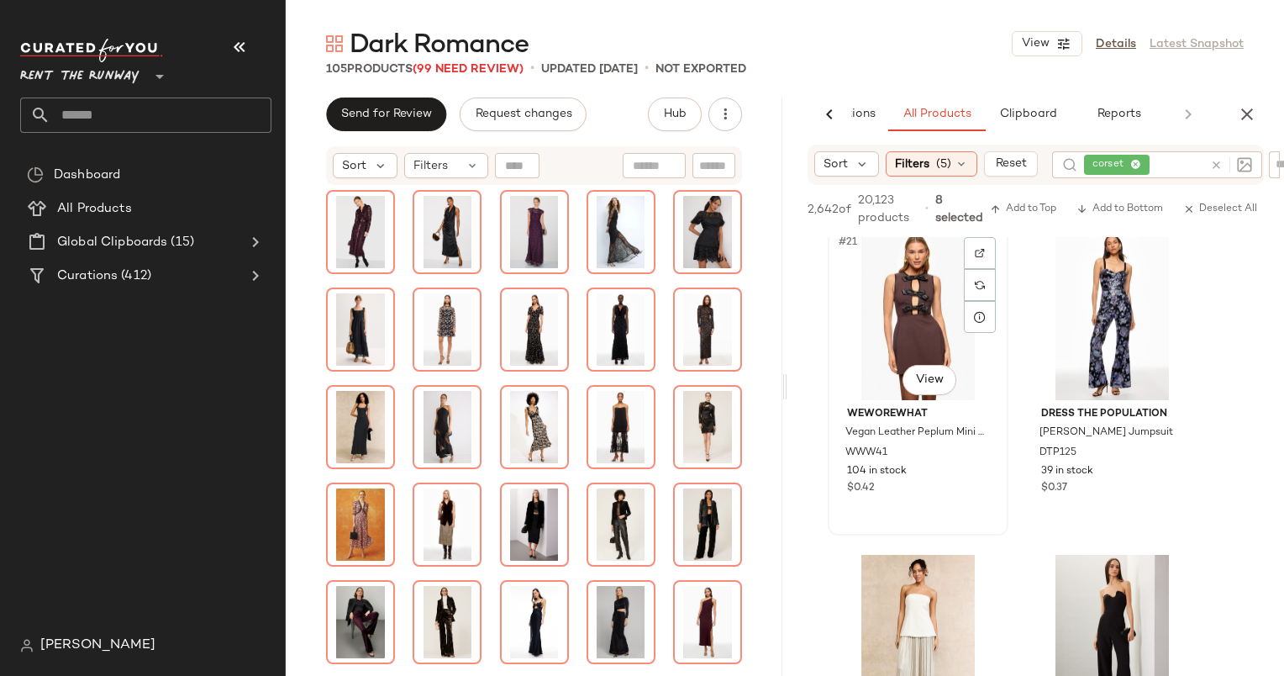
click at [909, 323] on div "#21 View" at bounding box center [918, 315] width 169 height 170
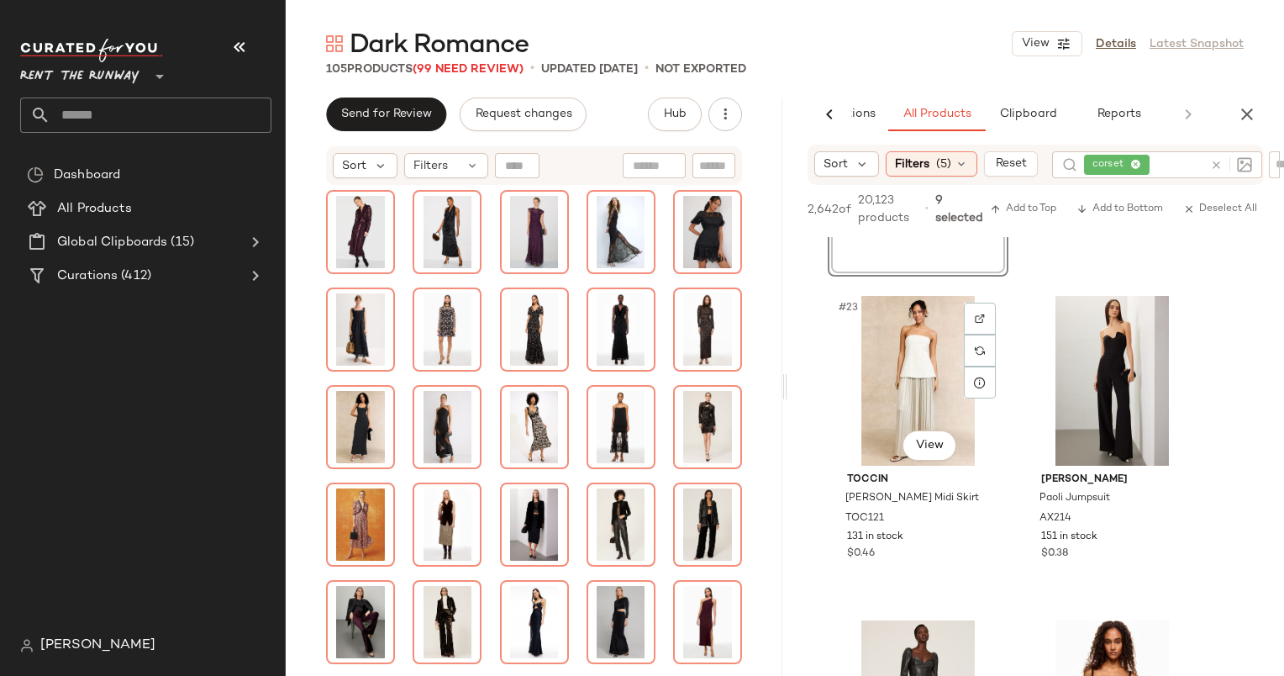
scroll to position [3620, 0]
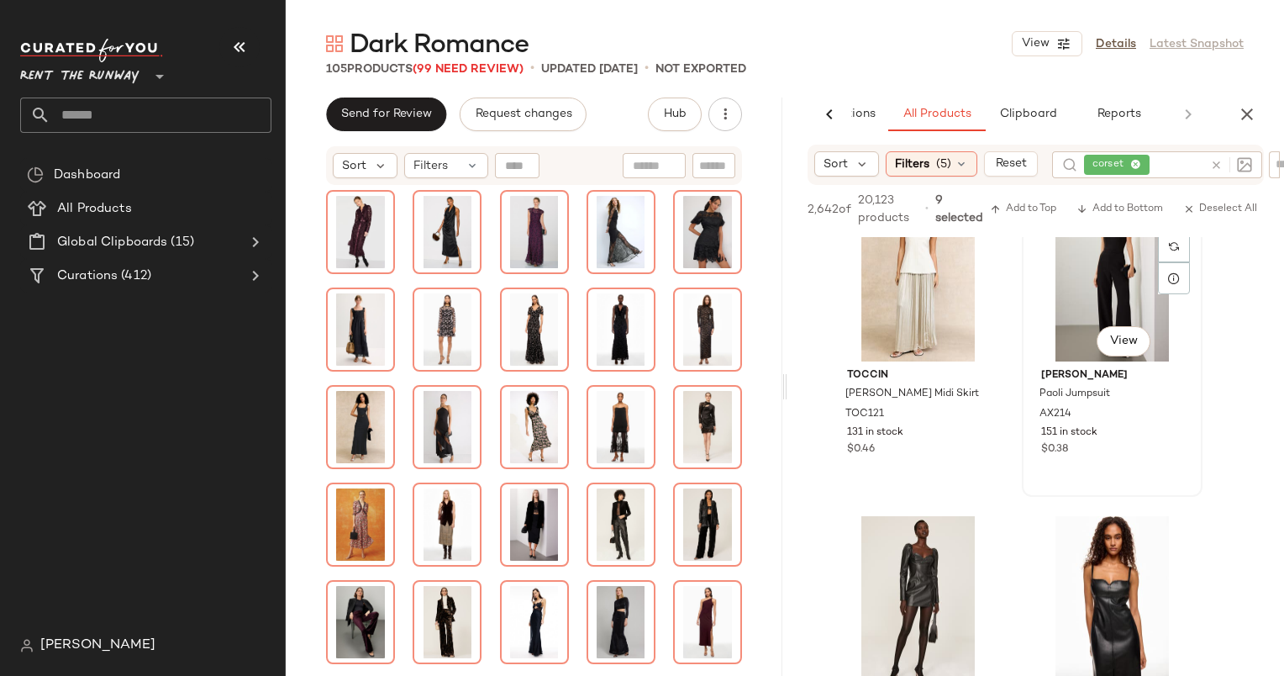
click at [1082, 311] on div "#24 View" at bounding box center [1112, 277] width 169 height 170
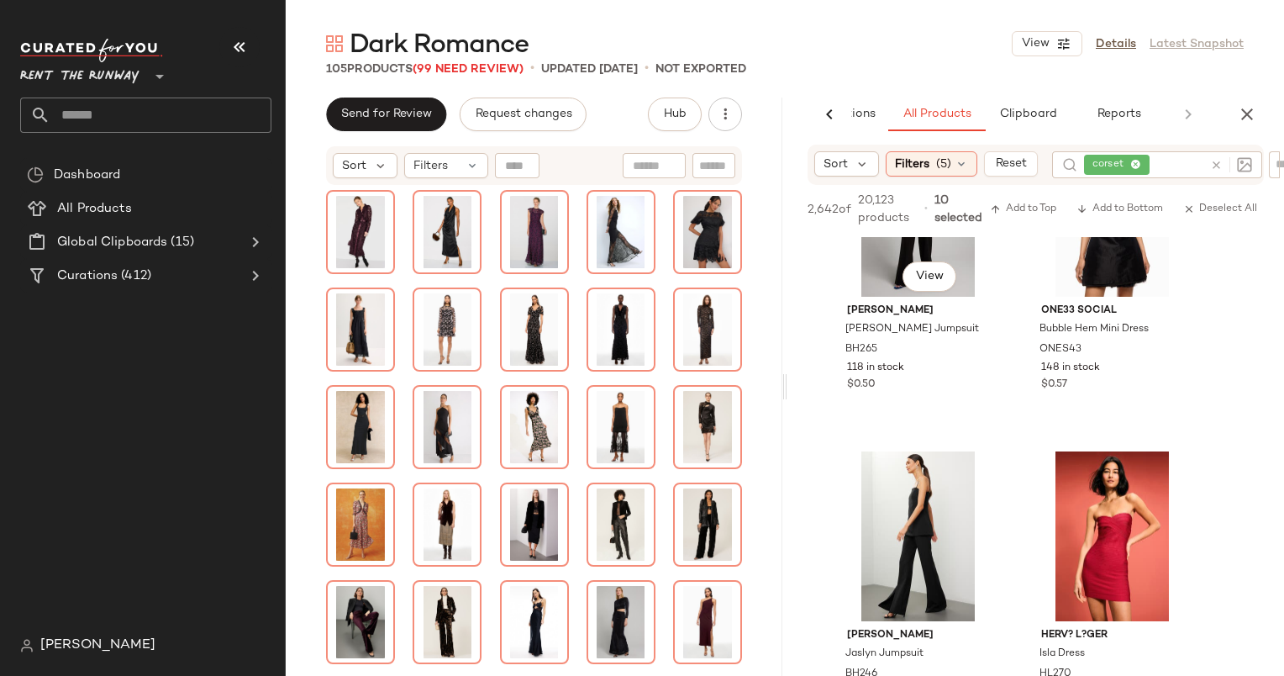
scroll to position [5848, 0]
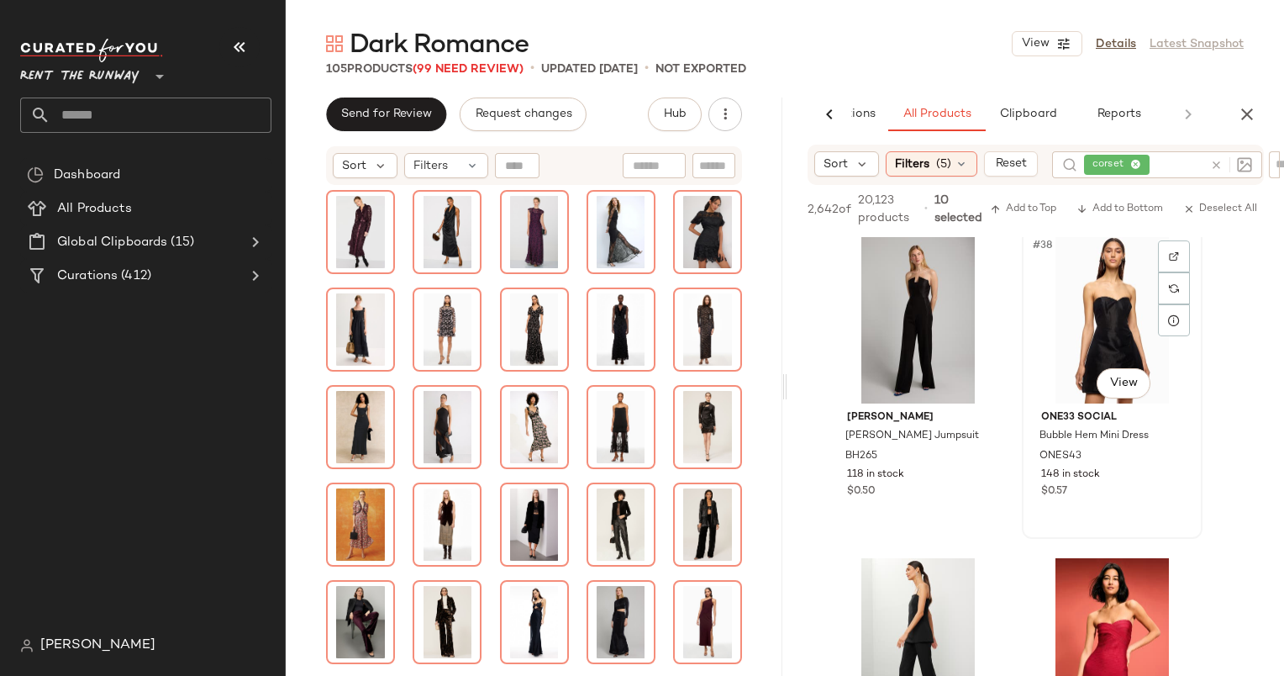
click at [1108, 329] on div "#38 View" at bounding box center [1112, 319] width 169 height 170
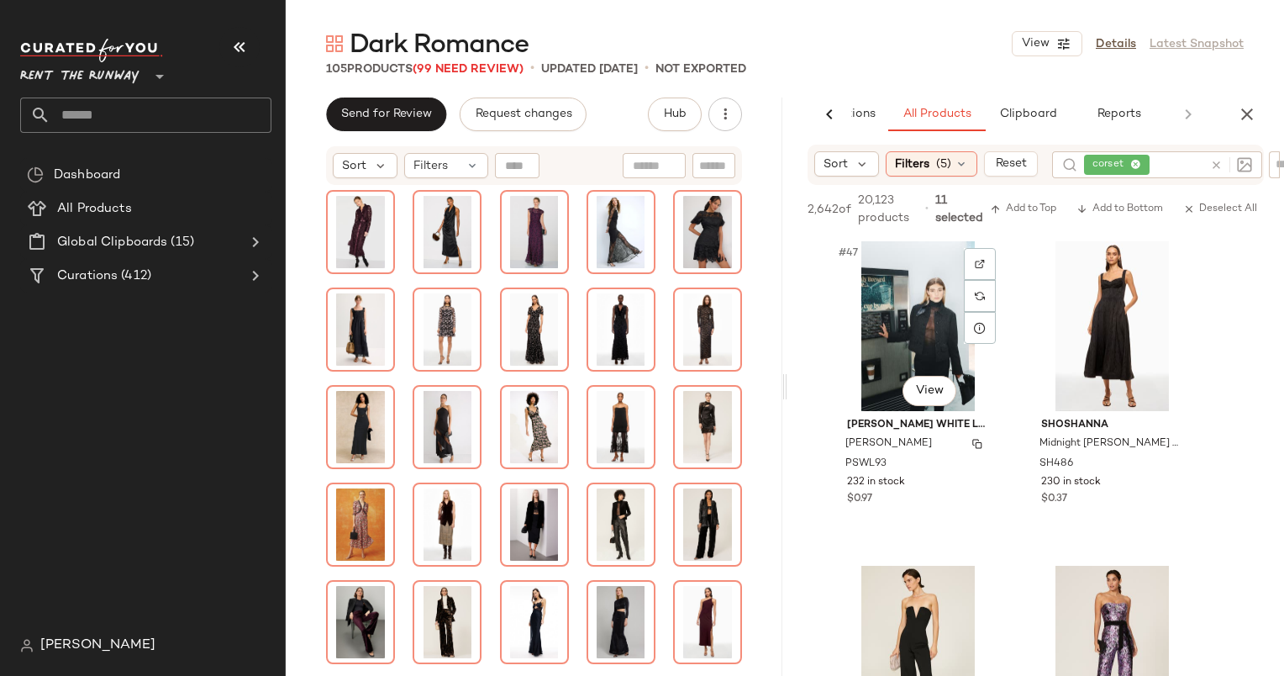
scroll to position [7463, 0]
click at [1079, 306] on div "#48 View" at bounding box center [1112, 326] width 169 height 170
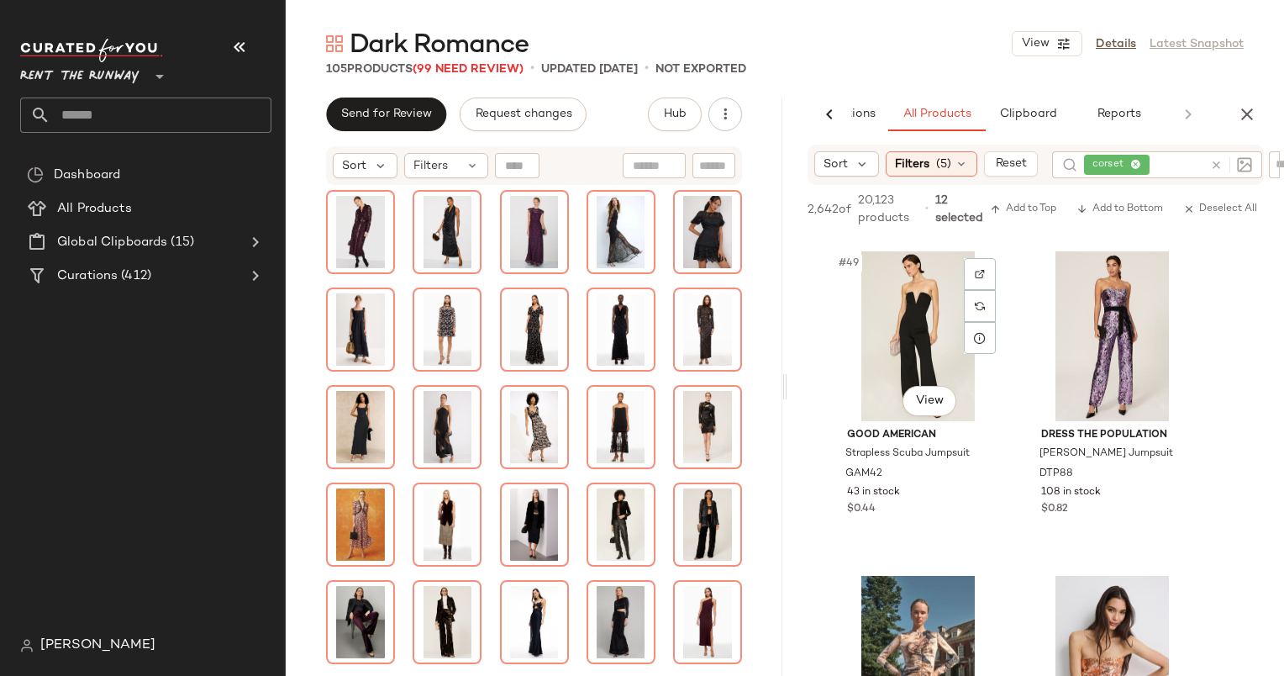
scroll to position [7805, 0]
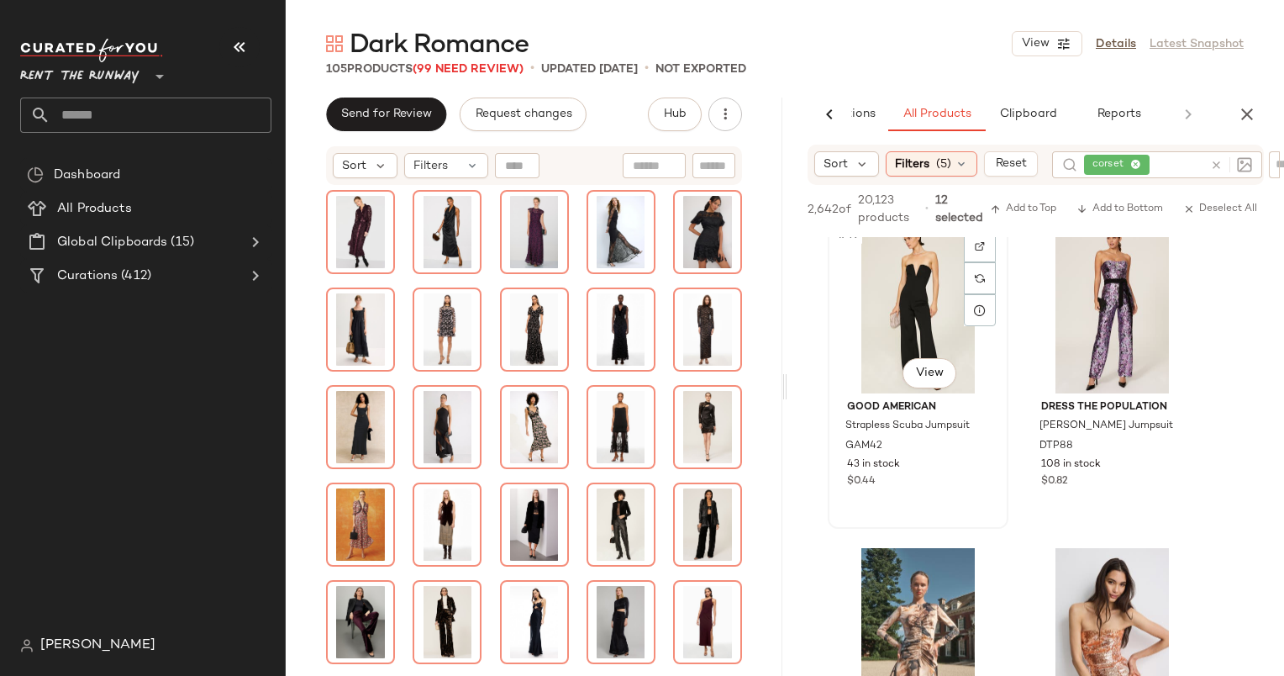
click at [908, 289] on div "#49 View" at bounding box center [918, 309] width 169 height 170
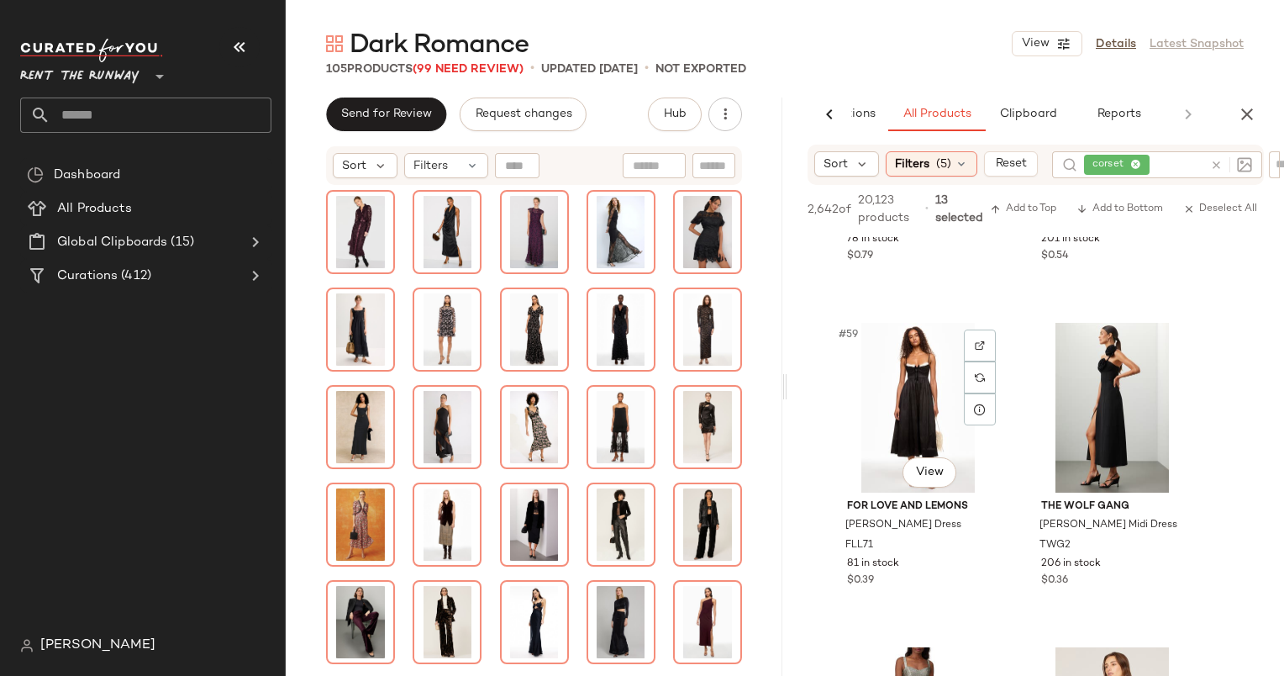
scroll to position [9445, 0]
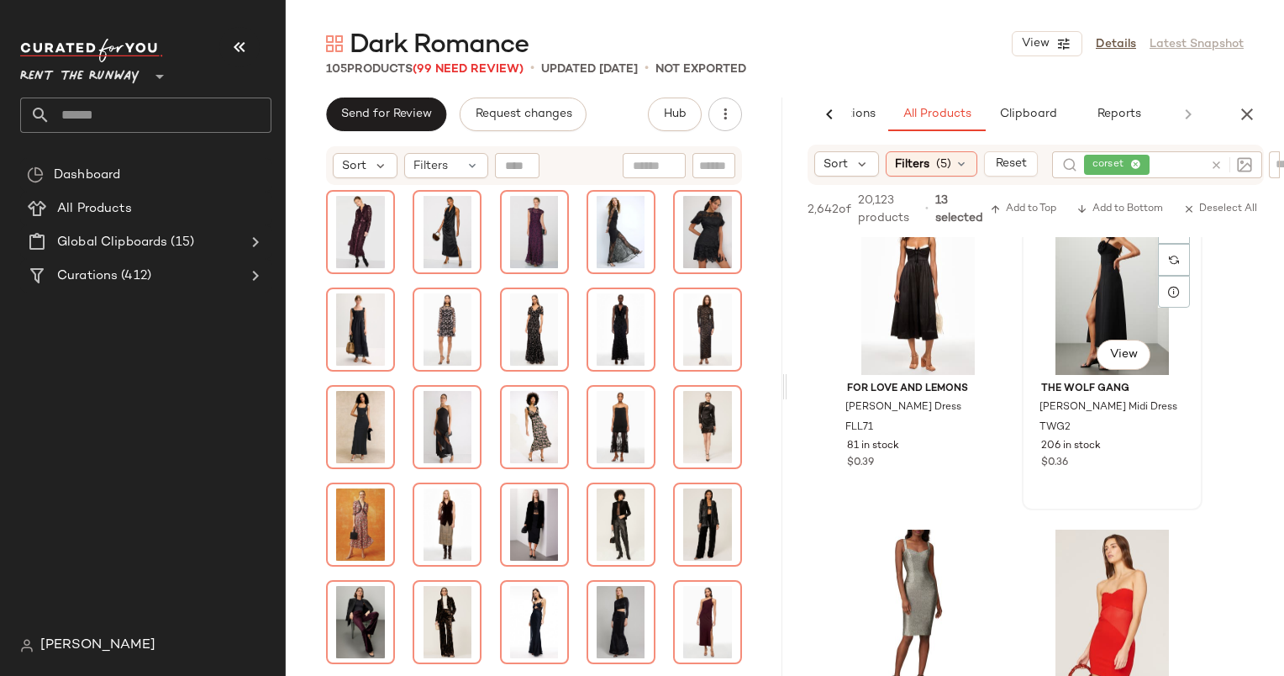
click at [1088, 281] on div "#60 View" at bounding box center [1112, 290] width 169 height 170
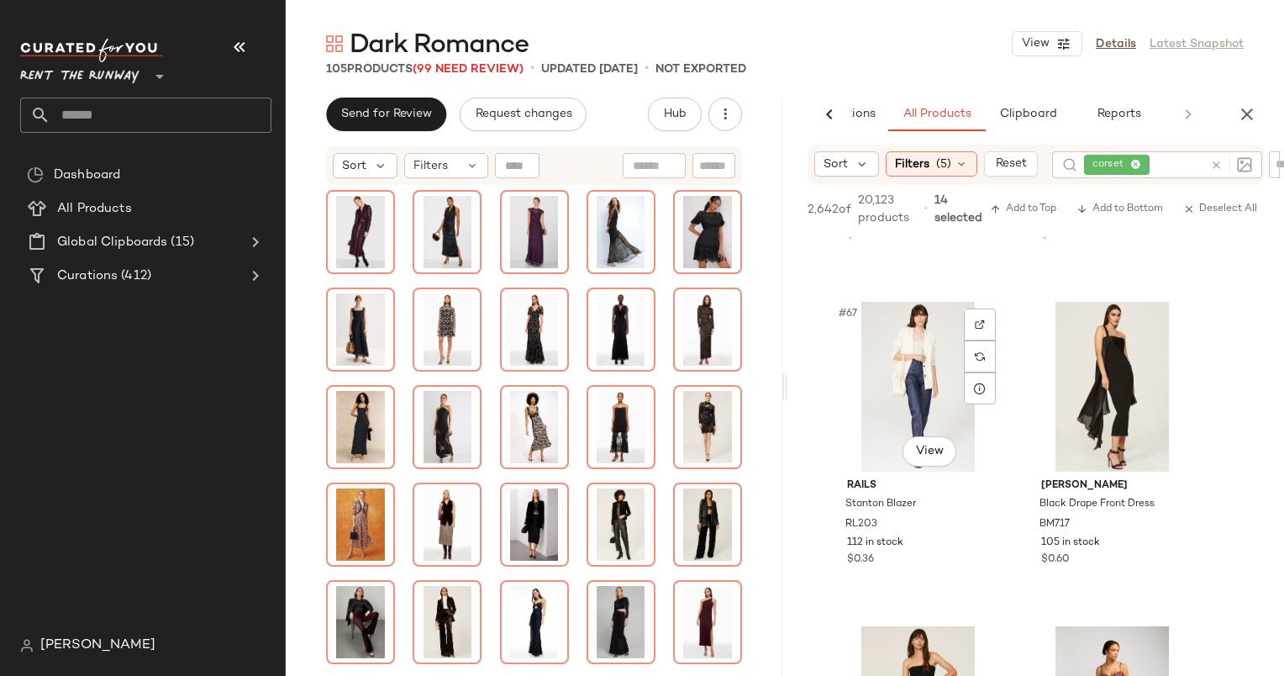
scroll to position [10770, 0]
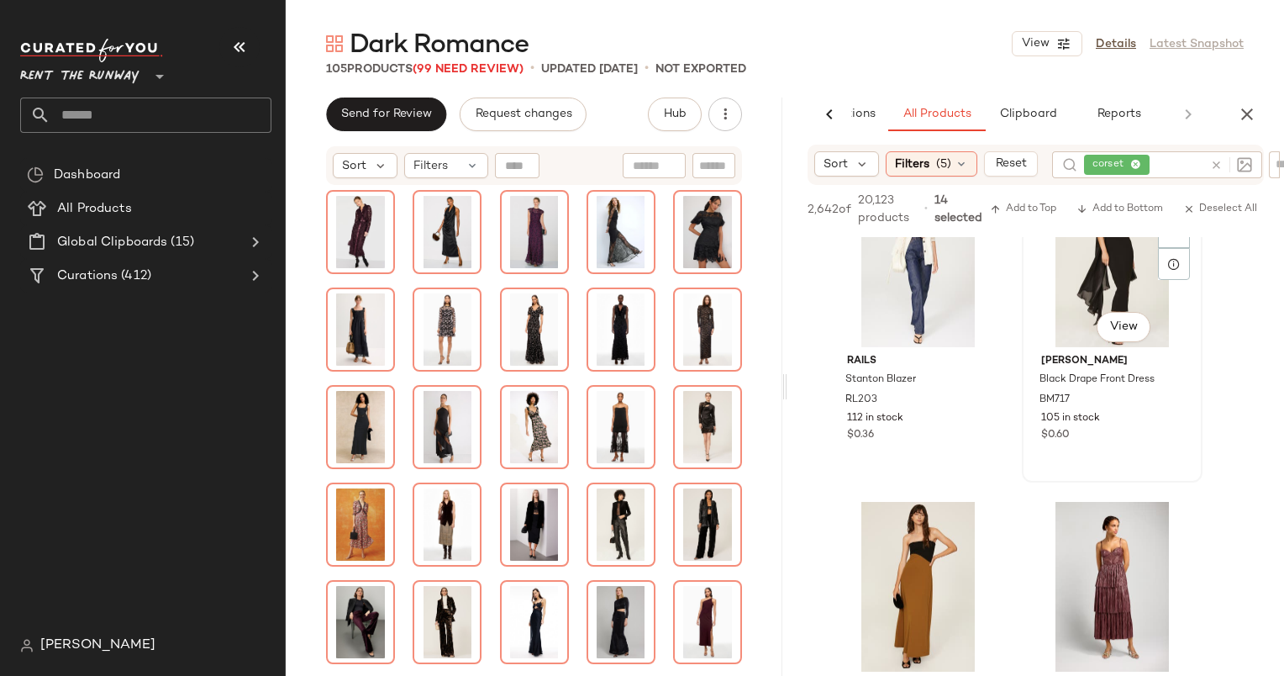
click at [1068, 308] on div "#68 View" at bounding box center [1112, 262] width 169 height 170
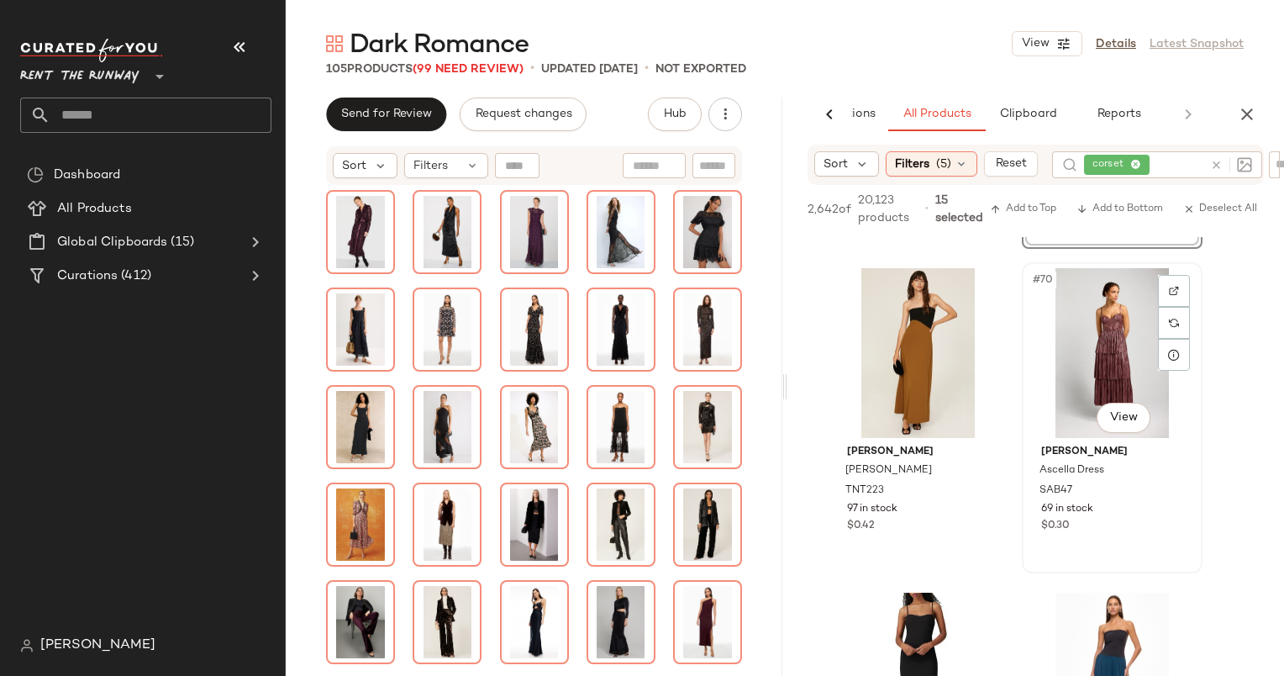
click at [1081, 352] on div "#70 View" at bounding box center [1112, 353] width 169 height 170
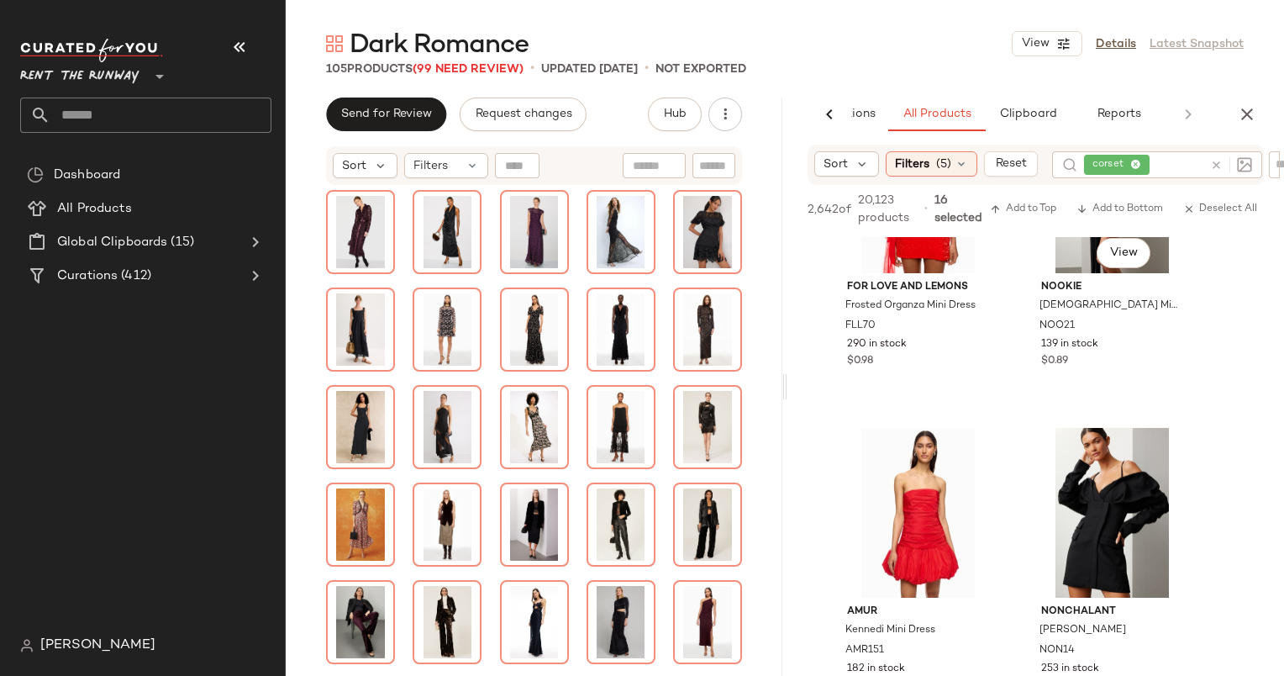
scroll to position [12673, 0]
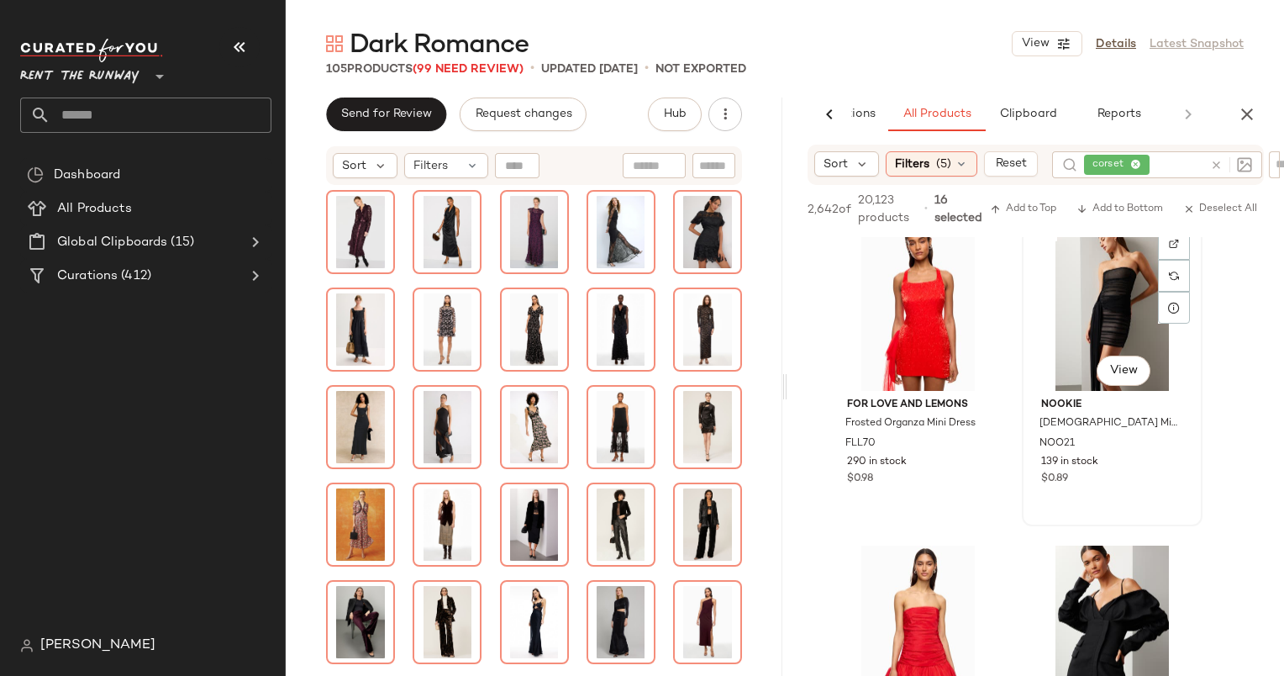
click at [1090, 292] on div "#80 View" at bounding box center [1112, 306] width 169 height 170
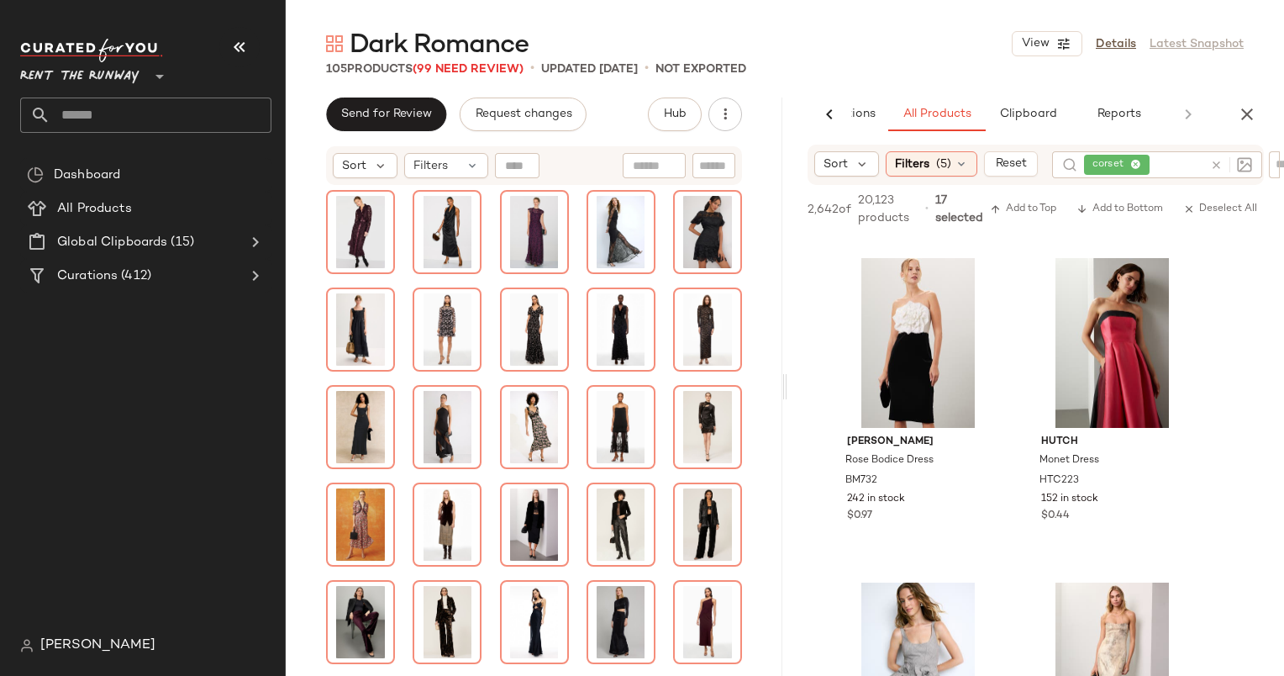
scroll to position [15883, 0]
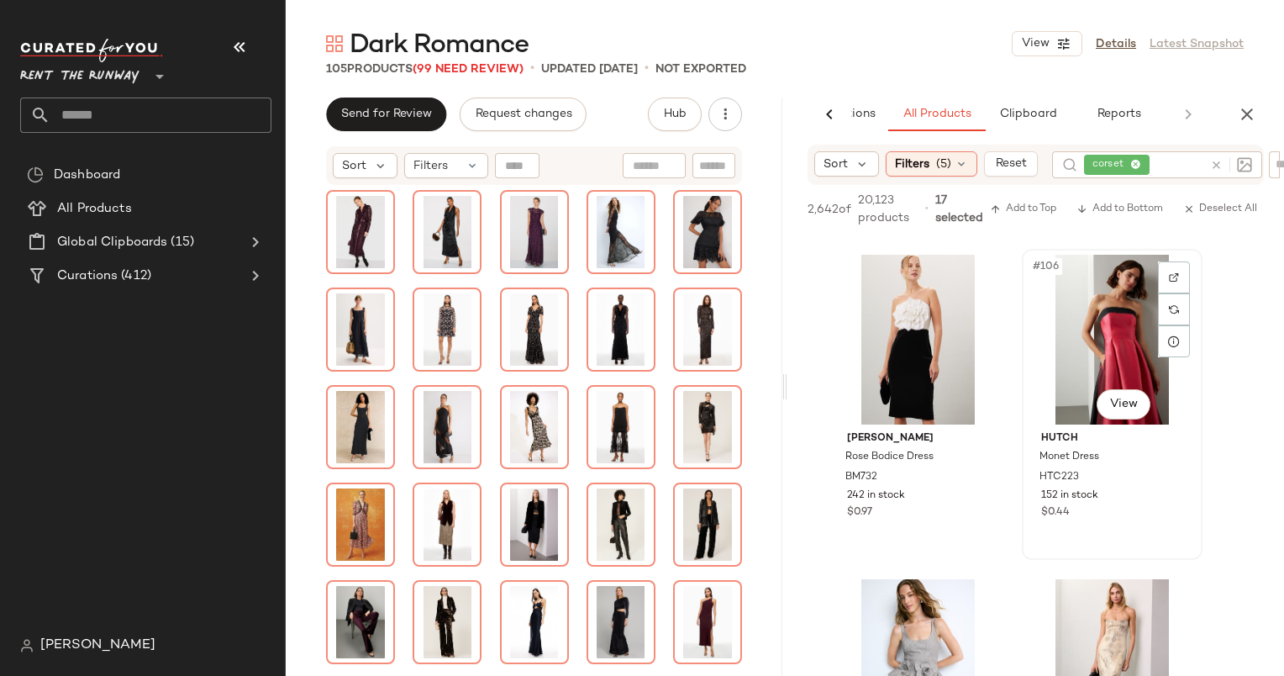
click at [1098, 326] on div "#106 View" at bounding box center [1112, 340] width 169 height 170
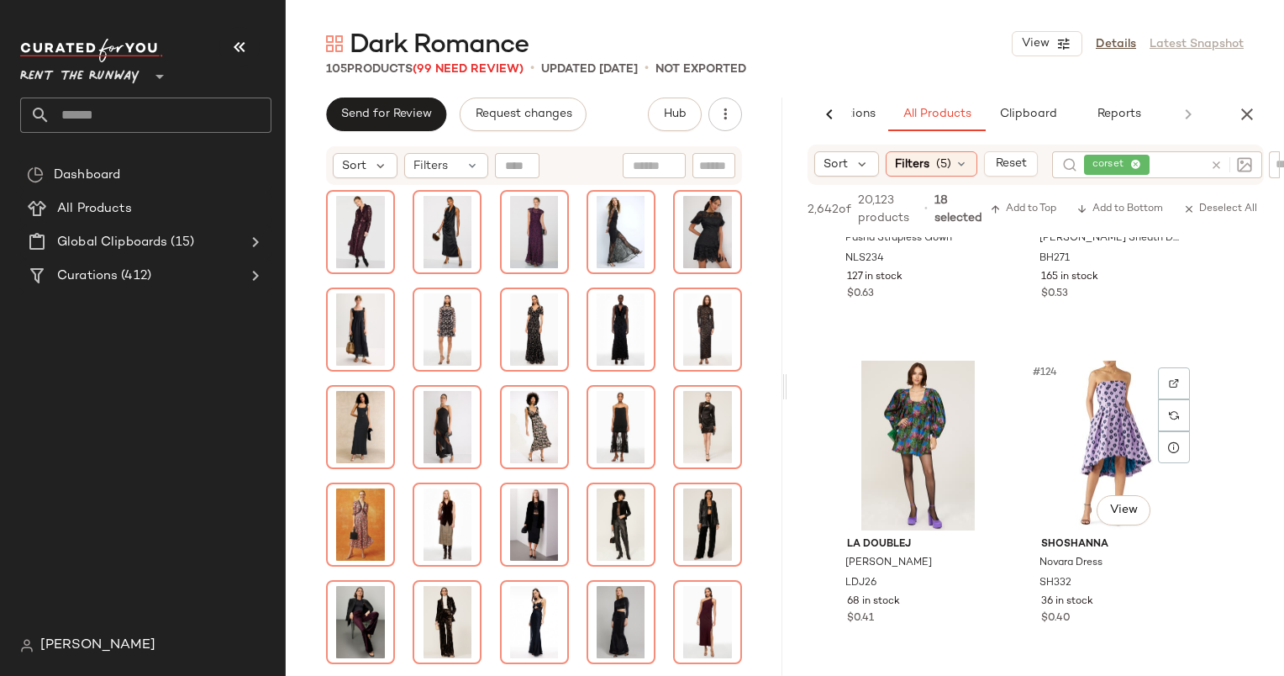
scroll to position [18434, 0]
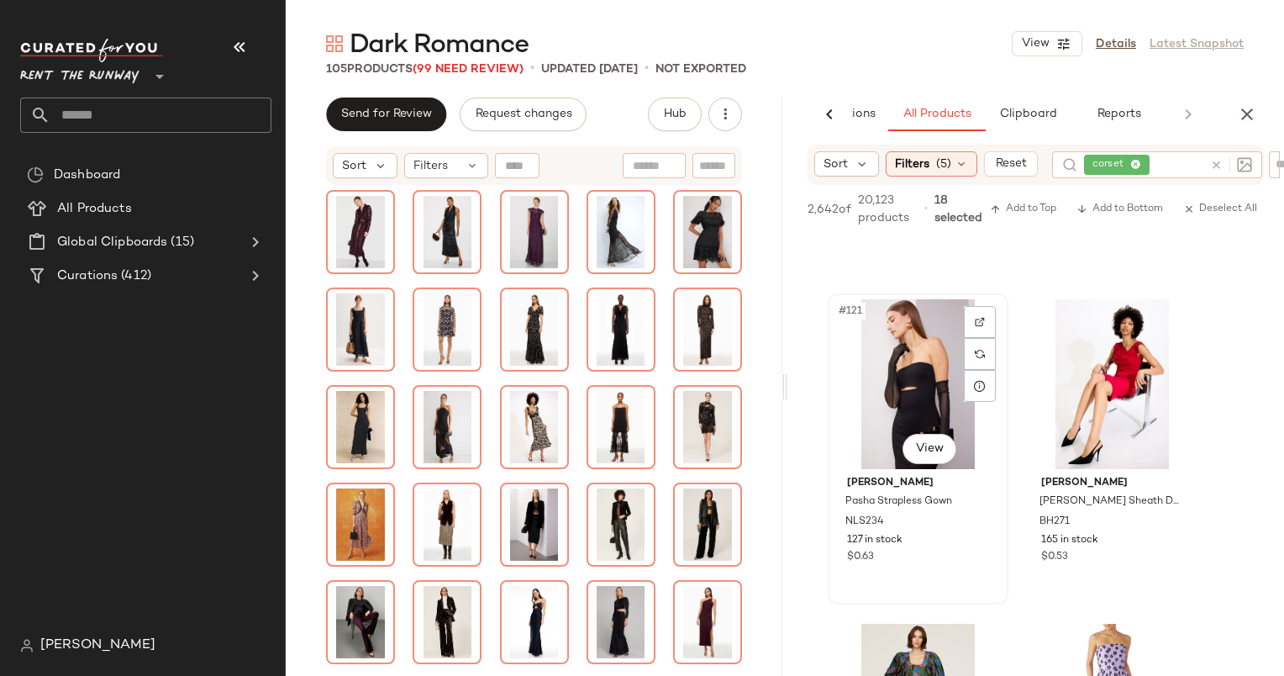
click at [926, 384] on div "#121 View" at bounding box center [918, 384] width 169 height 170
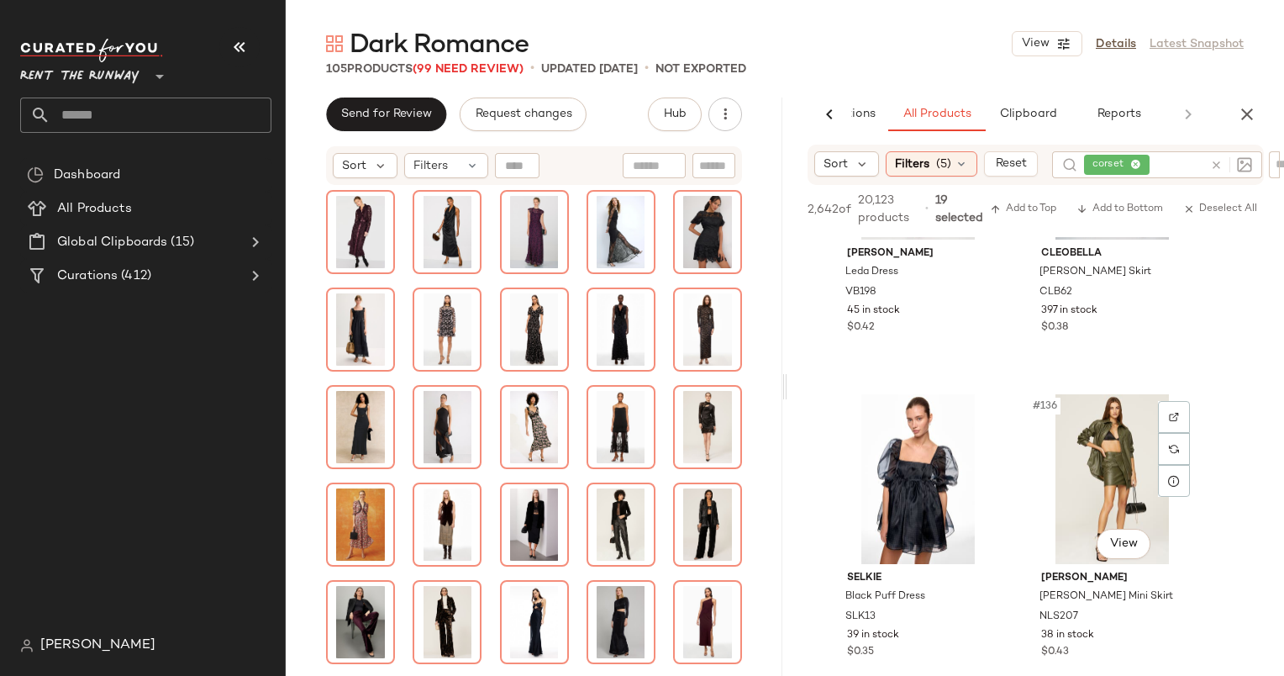
scroll to position [20830, 0]
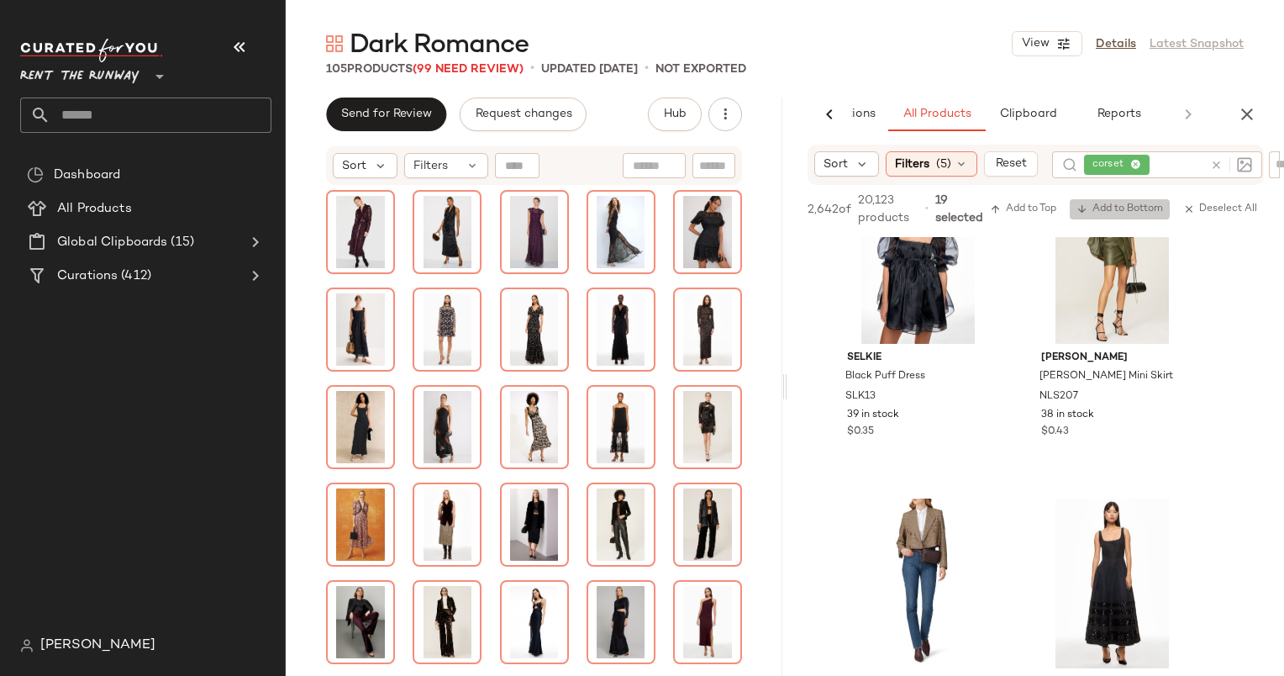
click at [1115, 213] on span "Add to Bottom" at bounding box center [1120, 209] width 87 height 12
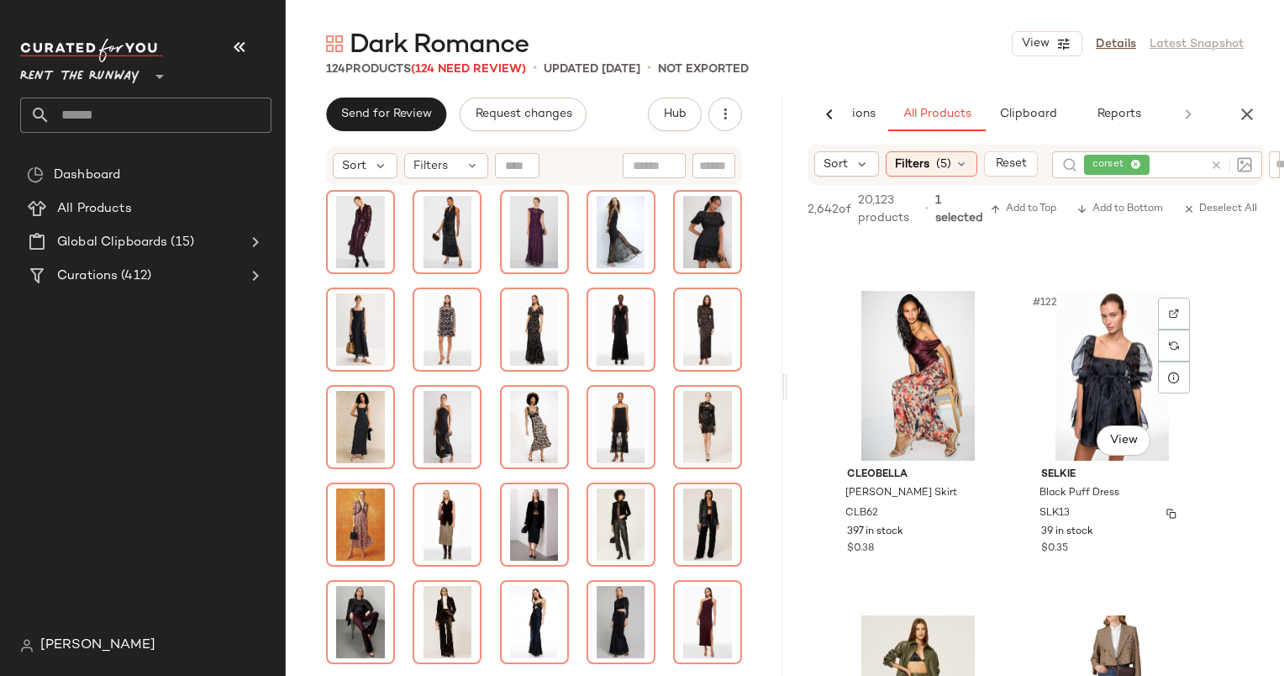
scroll to position [14873, 0]
click at [1085, 383] on div "#122 View" at bounding box center [1112, 377] width 169 height 170
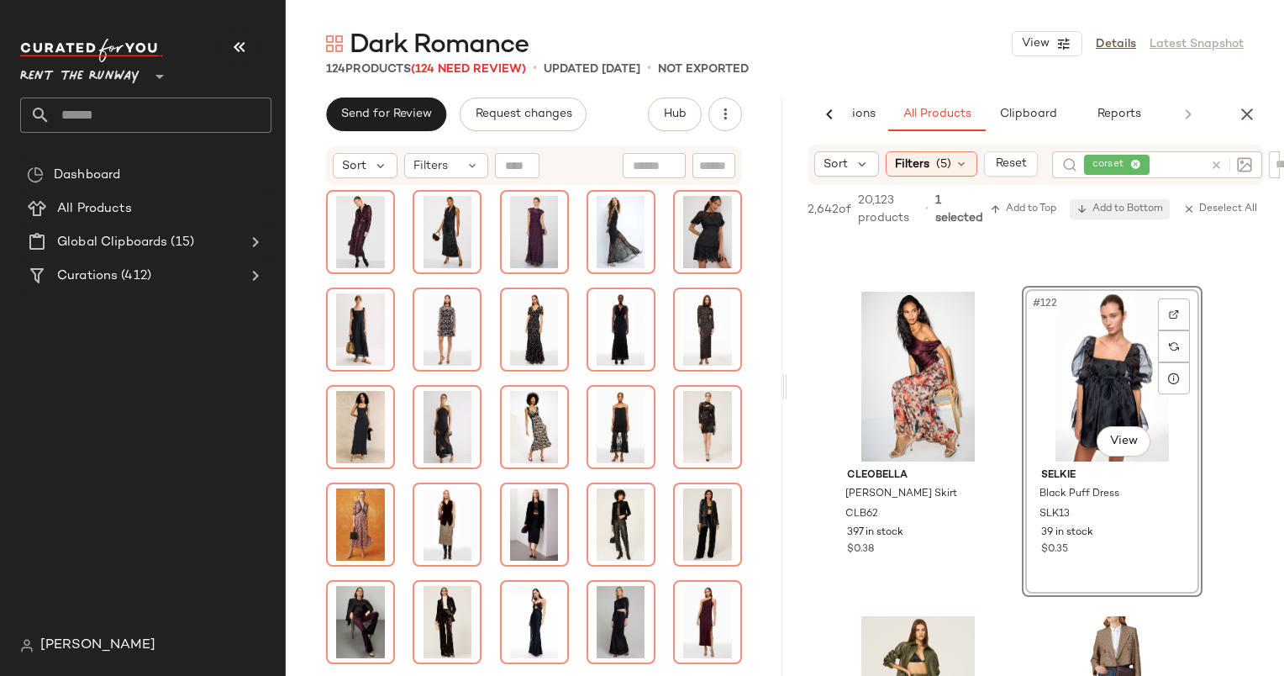
click at [1153, 204] on span "Add to Bottom" at bounding box center [1120, 209] width 87 height 12
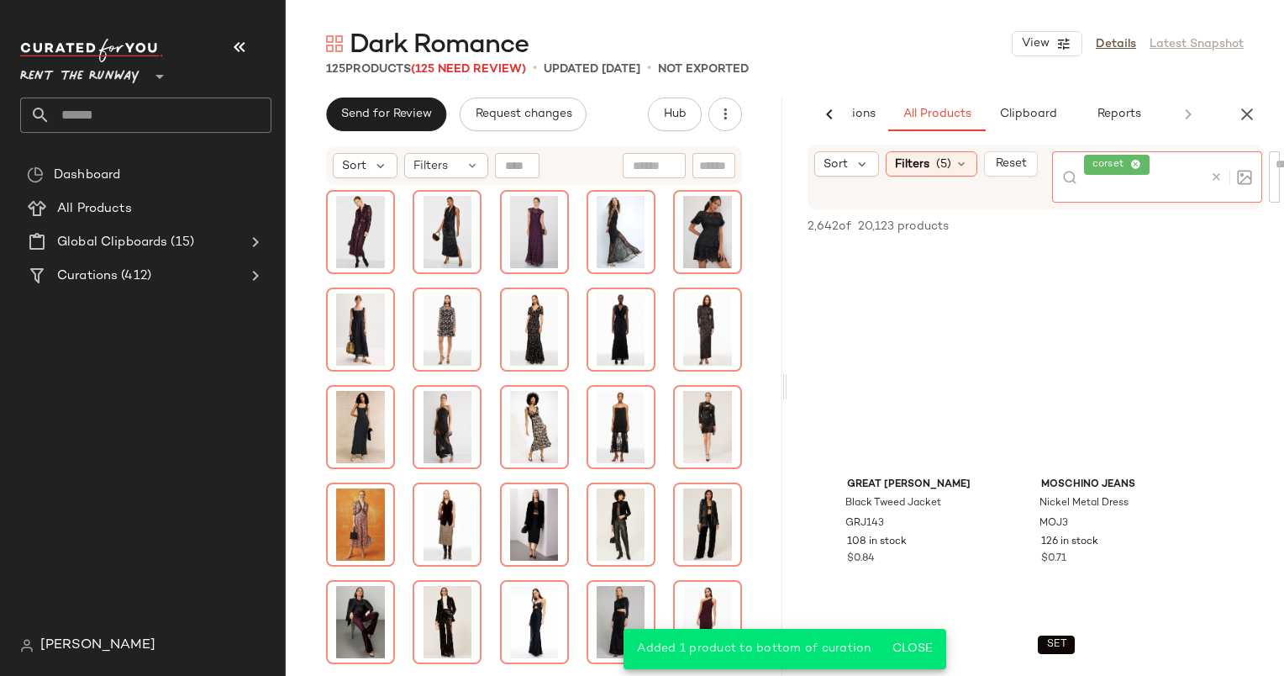
click at [1224, 161] on div at bounding box center [1227, 176] width 49 height 51
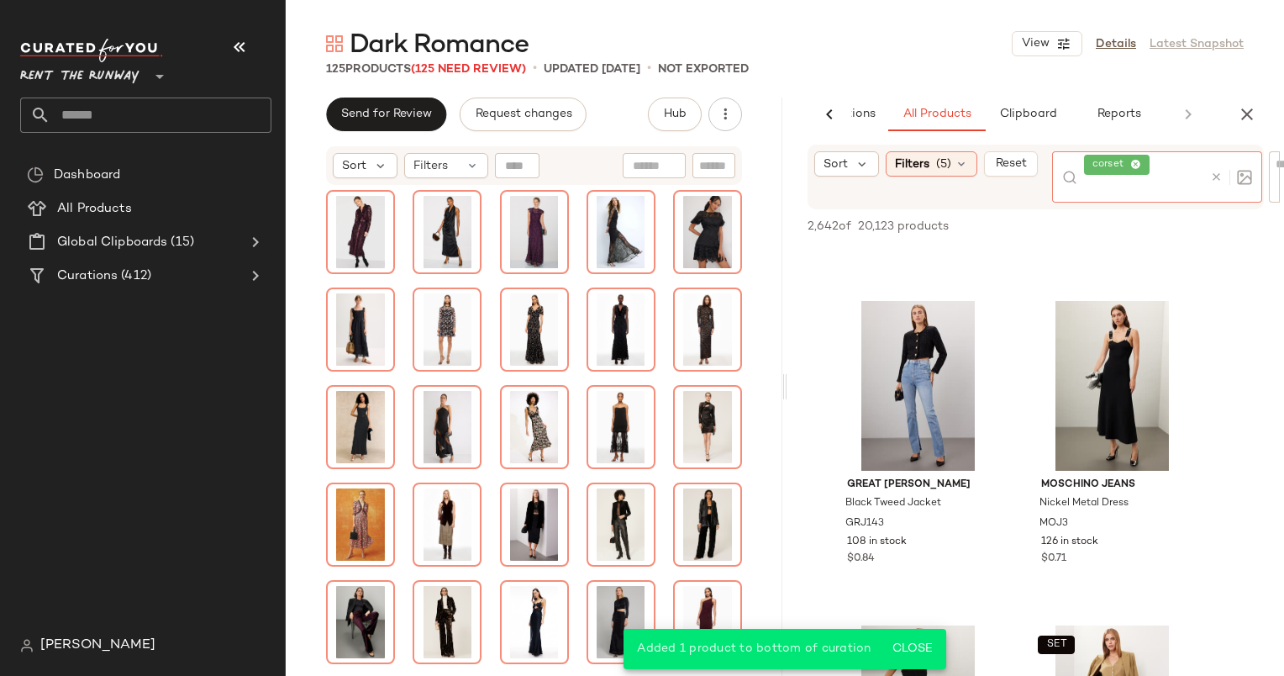
click at [1213, 185] on div at bounding box center [1227, 176] width 49 height 51
click at [1217, 182] on icon at bounding box center [1216, 177] width 13 height 13
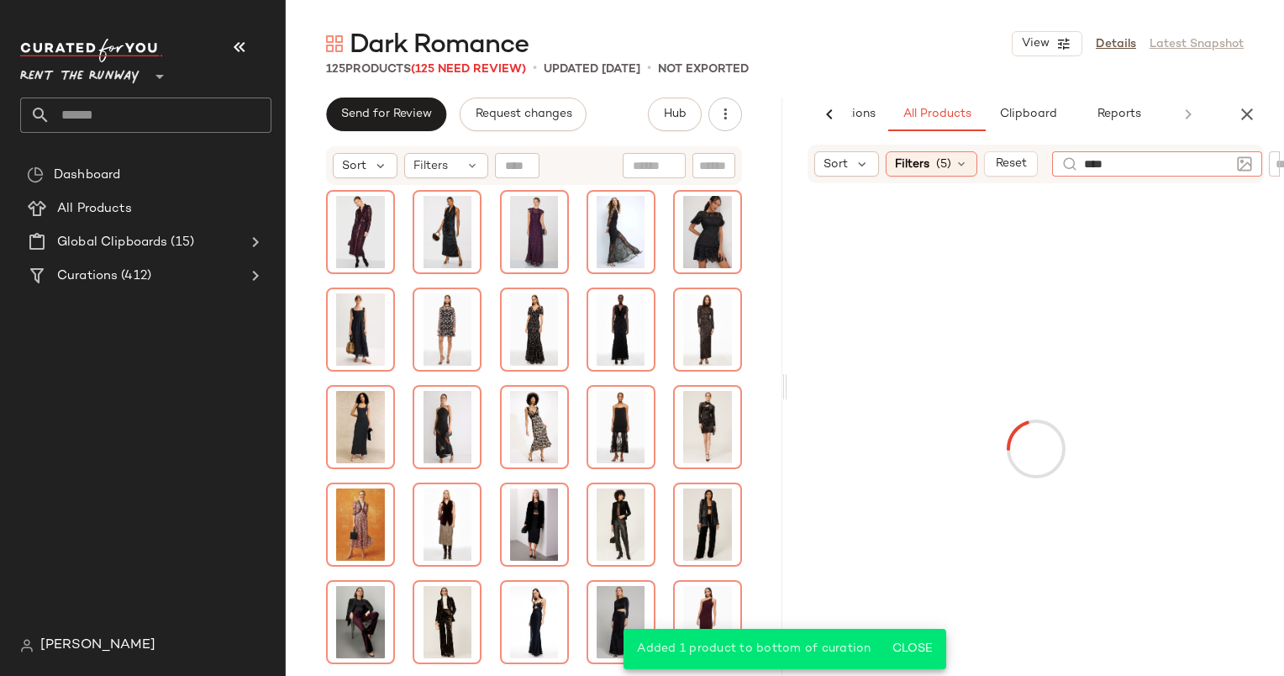
type input "*****"
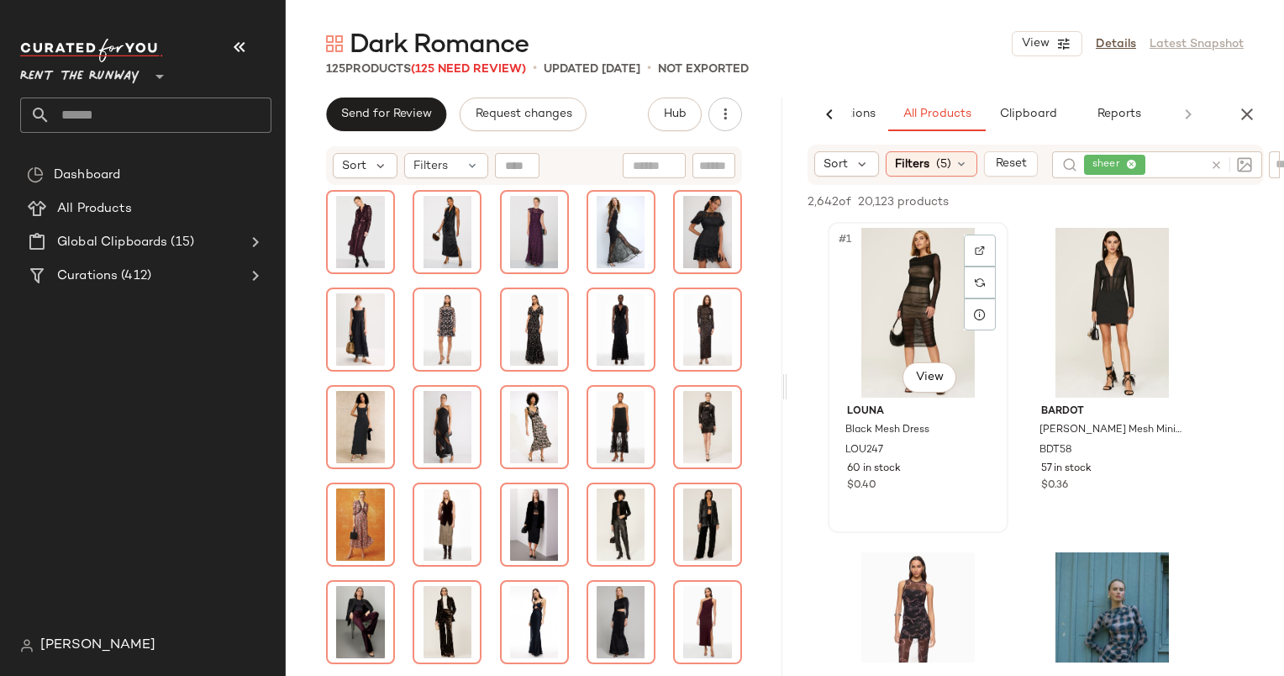
click at [919, 247] on div "#1 View" at bounding box center [918, 313] width 169 height 170
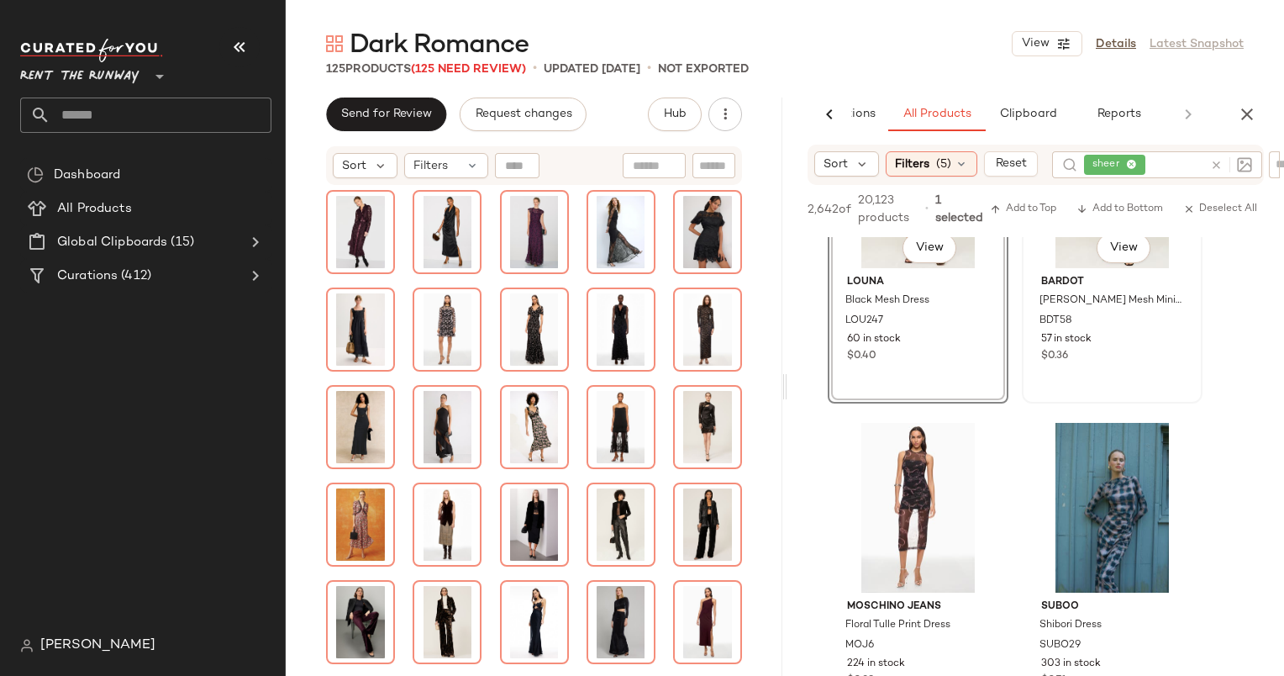
scroll to position [146, 0]
click at [1133, 350] on div "$0.36" at bounding box center [1112, 354] width 142 height 15
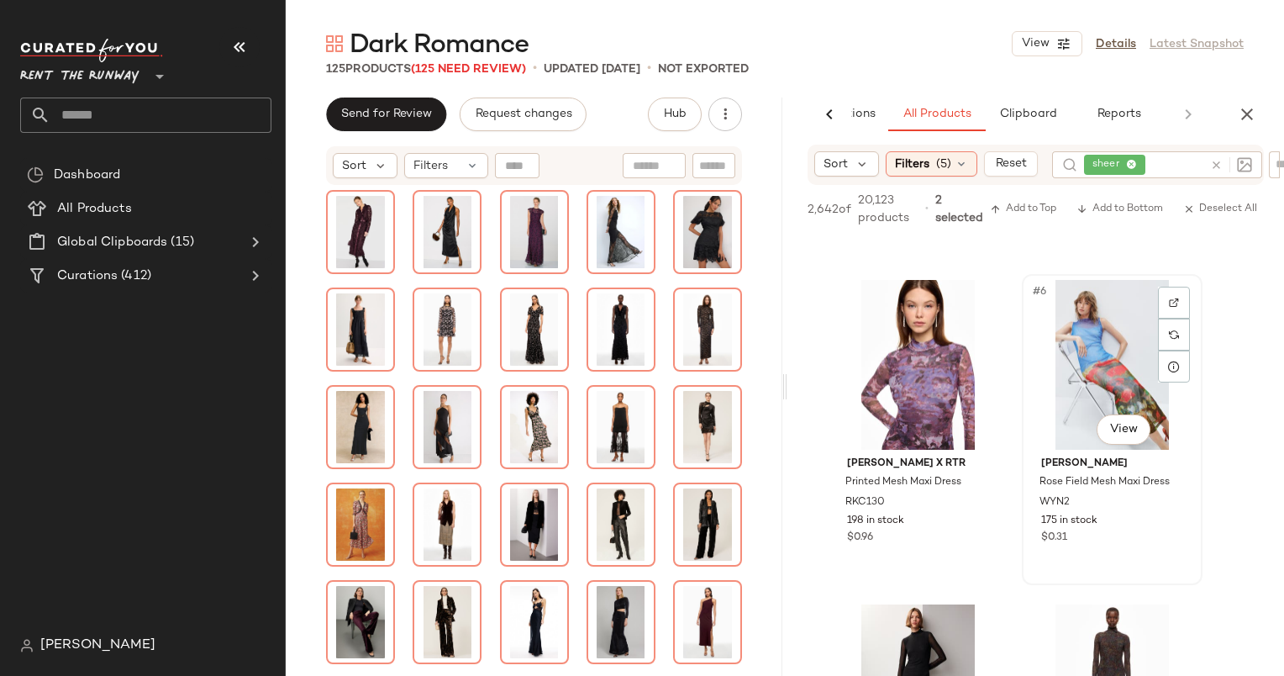
scroll to position [992, 0]
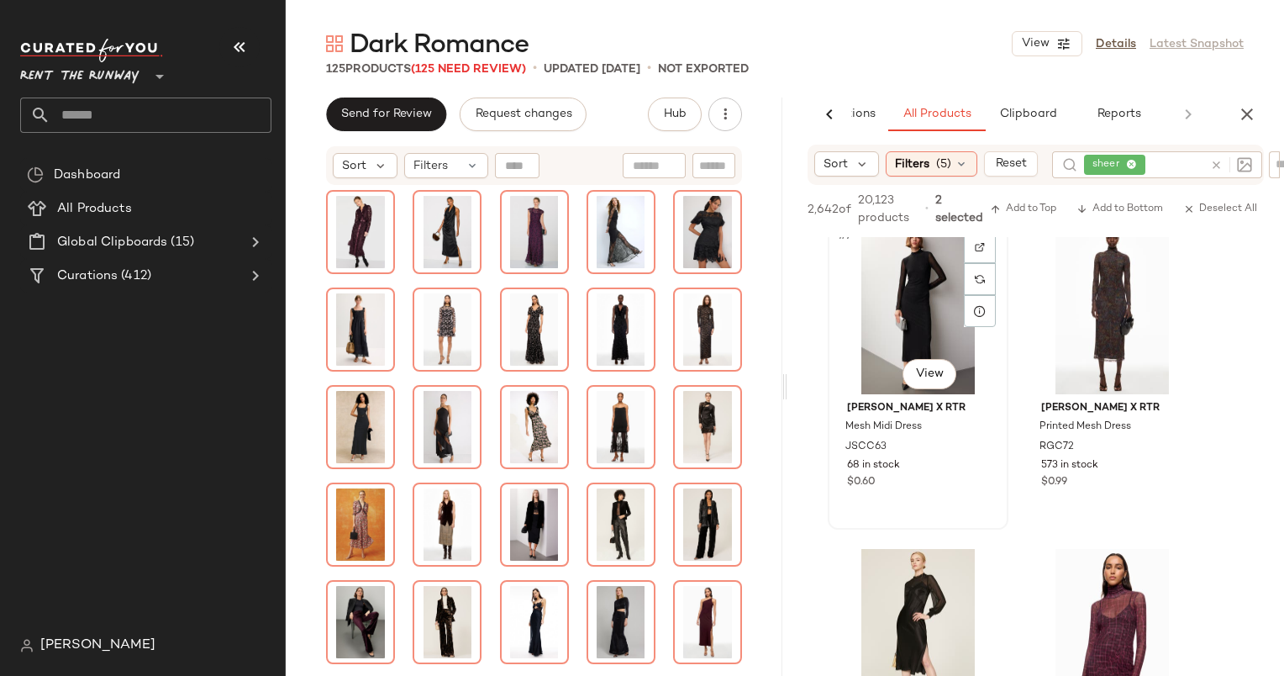
click at [881, 296] on div "#7 View" at bounding box center [918, 309] width 169 height 170
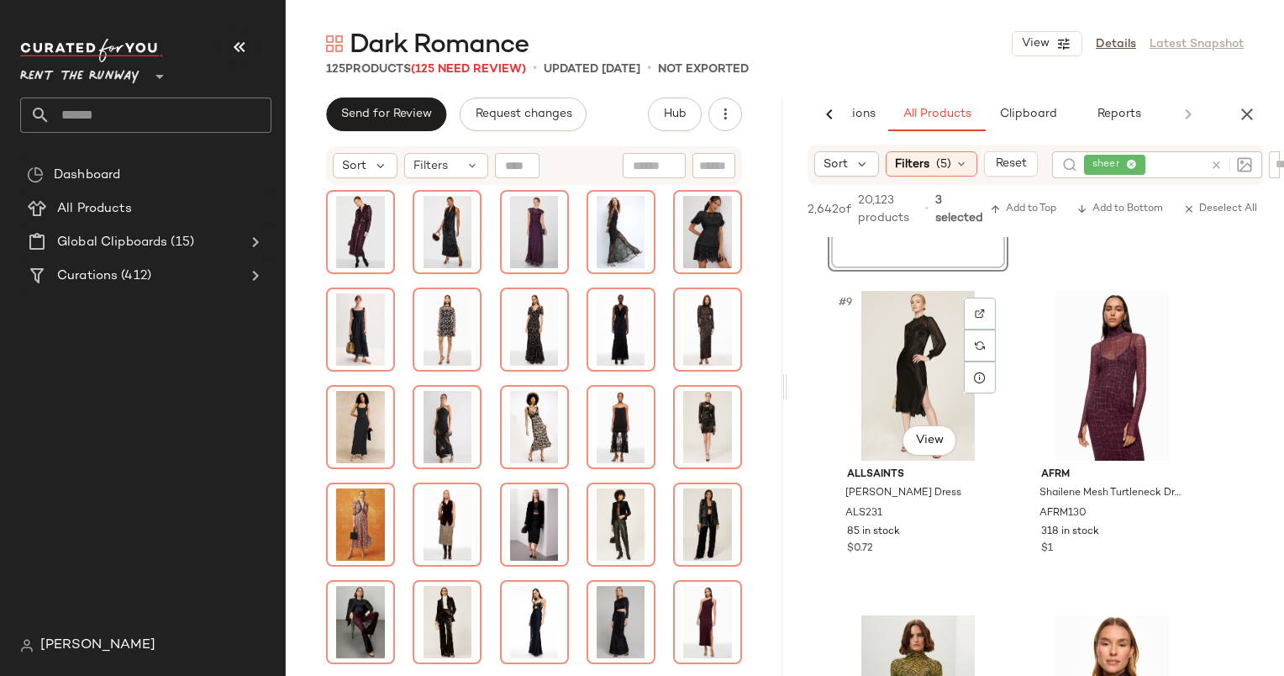
scroll to position [1299, 0]
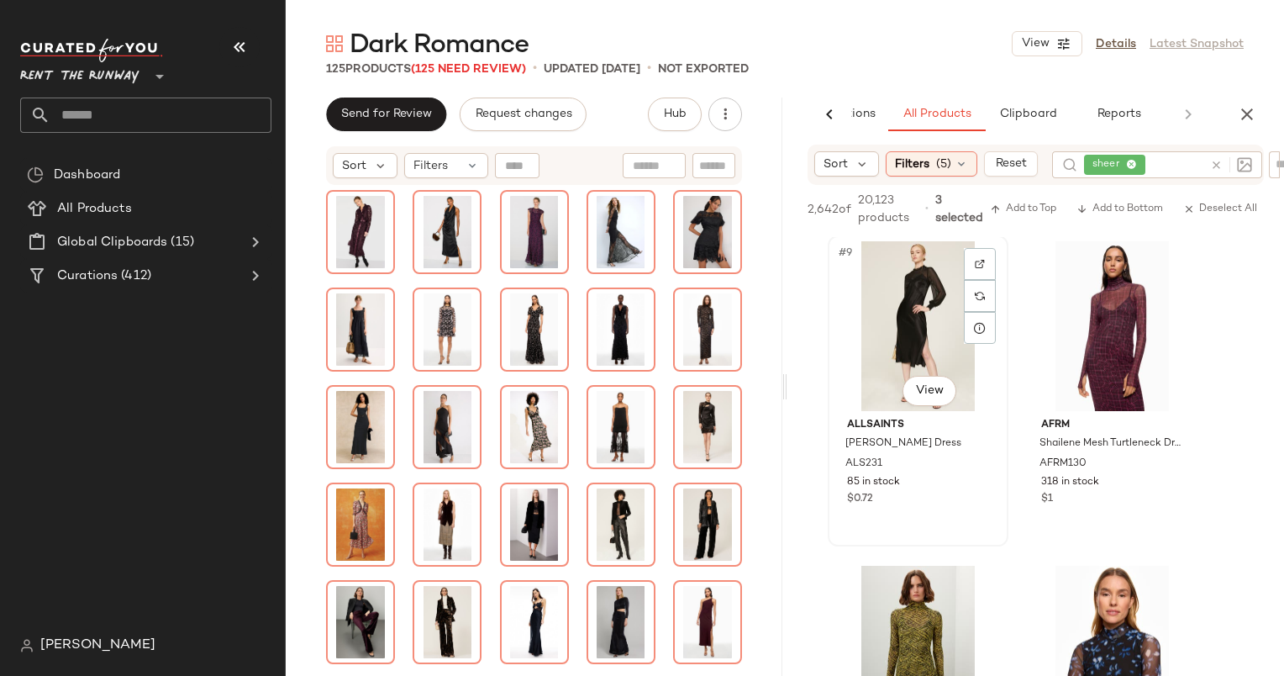
click at [933, 343] on div "#9 View" at bounding box center [918, 326] width 169 height 170
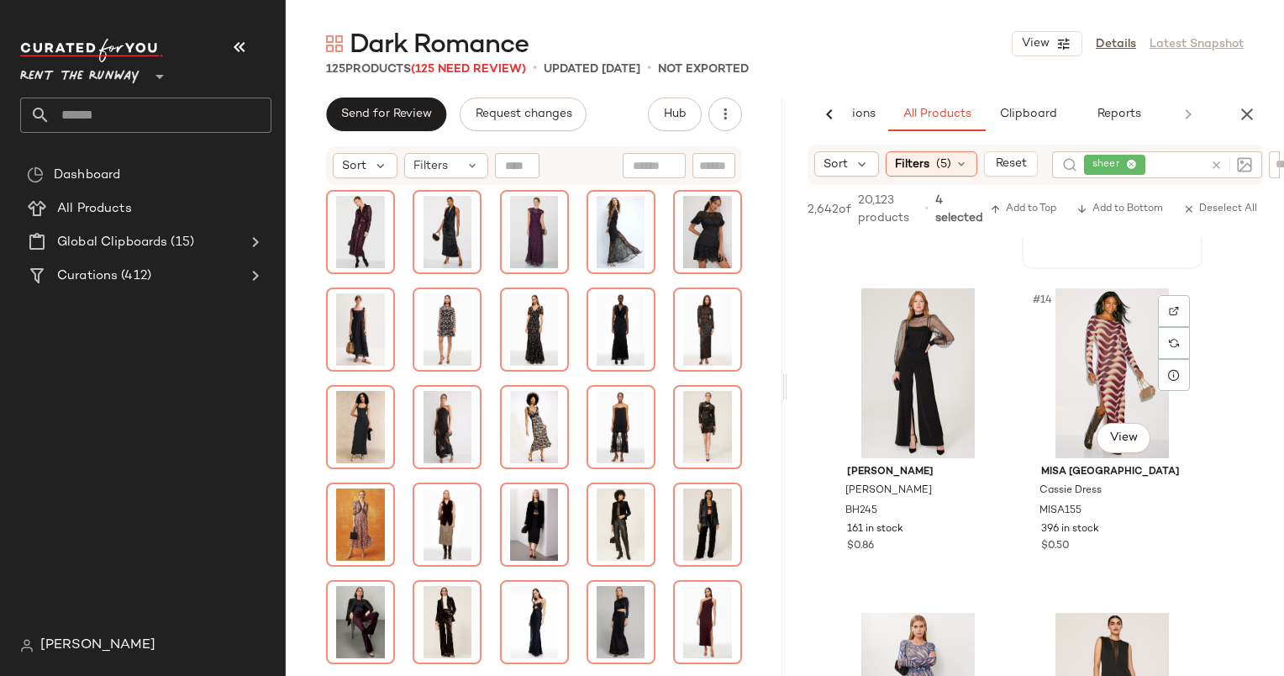
scroll to position [1902, 0]
click at [900, 369] on div "#13 View" at bounding box center [918, 372] width 169 height 170
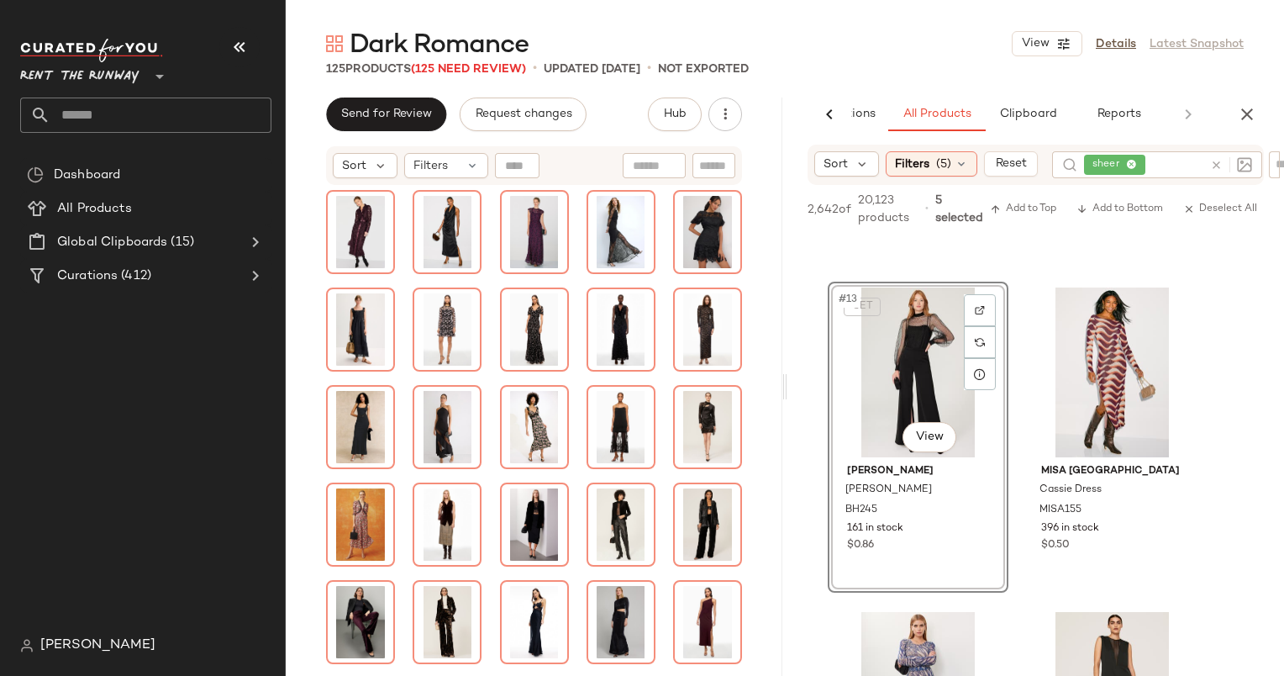
scroll to position [2165, 0]
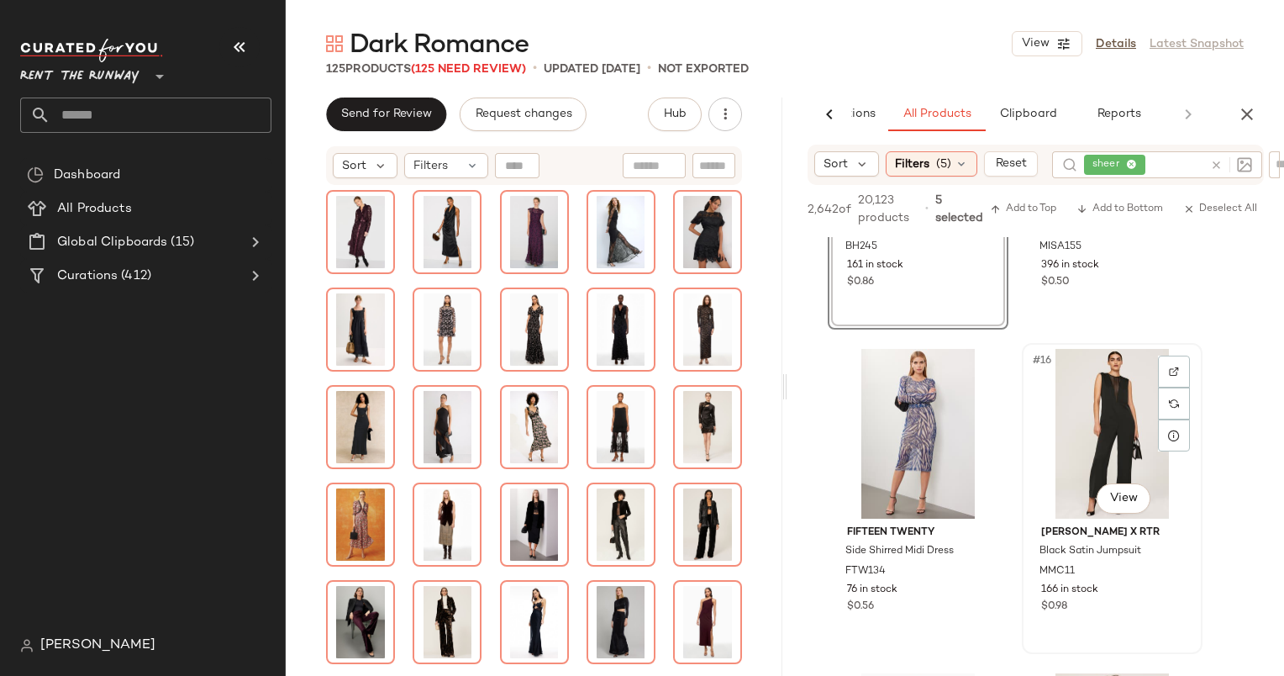
click at [1081, 384] on div "#16 View" at bounding box center [1112, 434] width 169 height 170
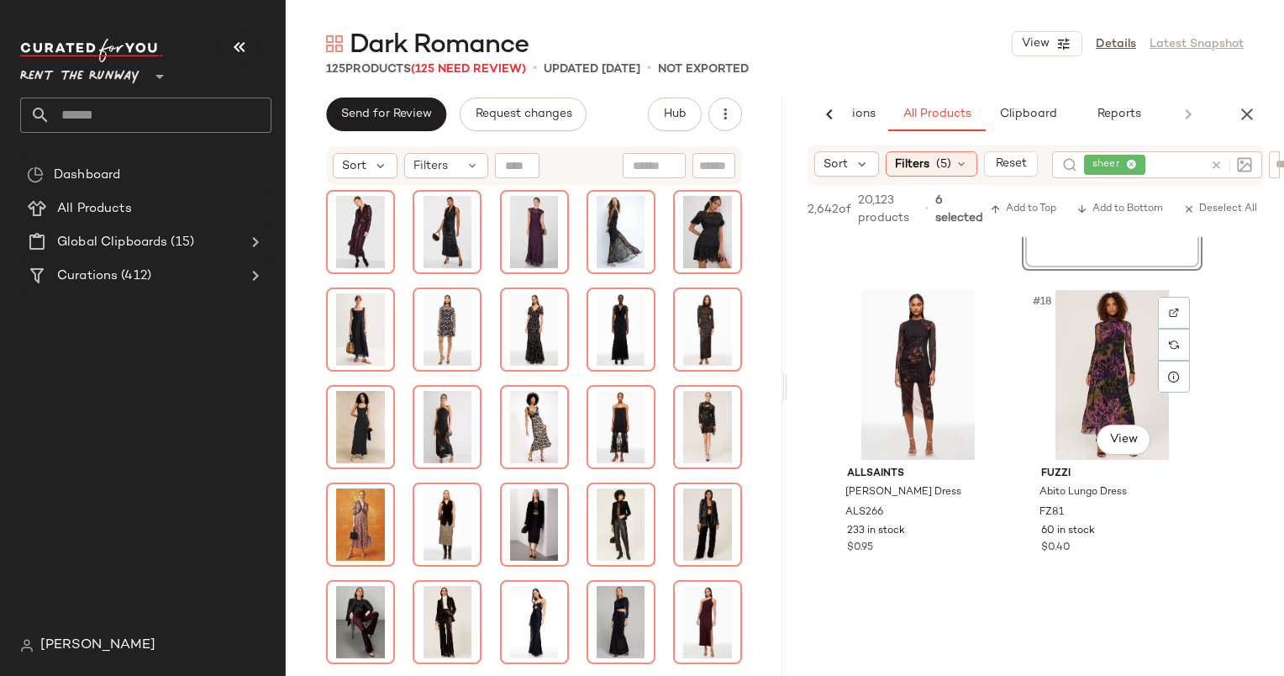
scroll to position [2562, 0]
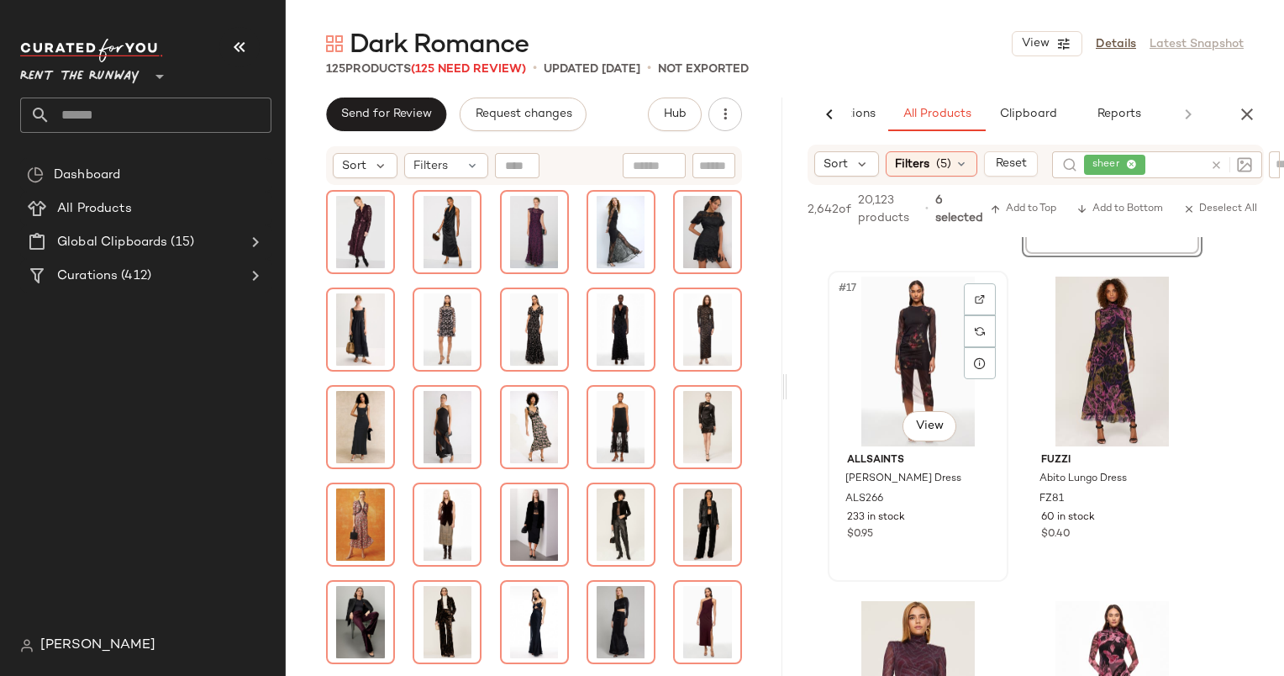
click at [928, 345] on div "#17 View" at bounding box center [918, 361] width 169 height 170
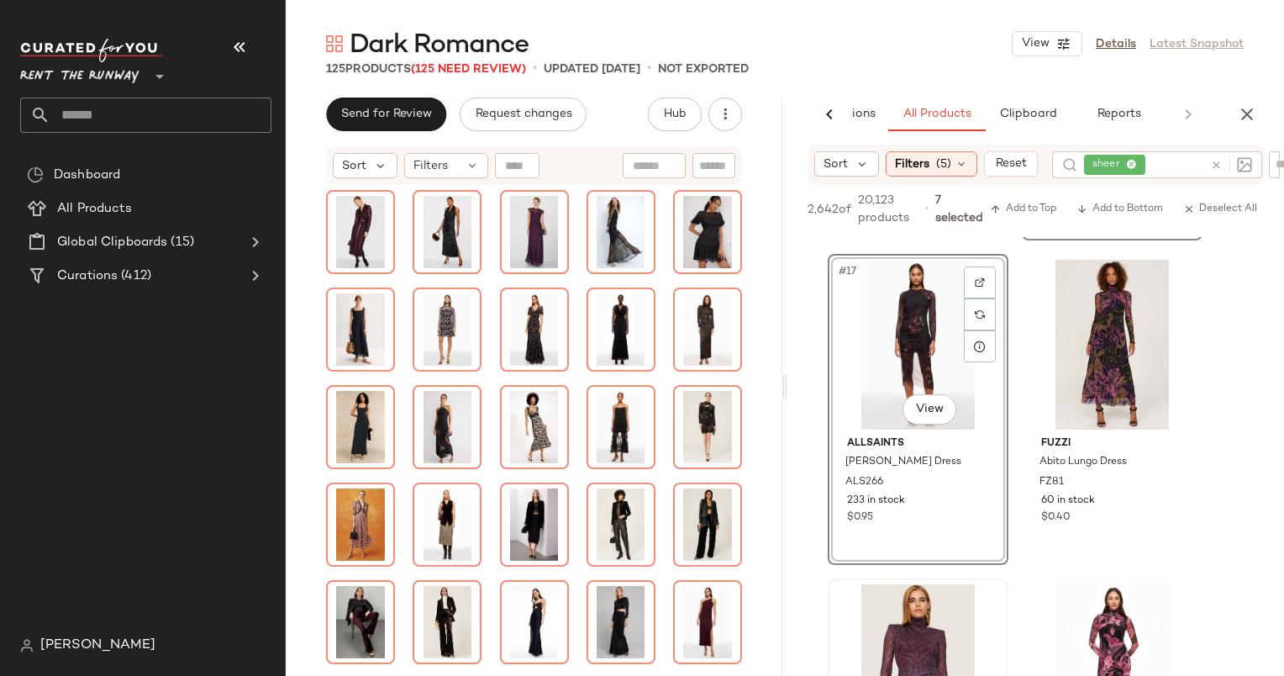
scroll to position [2577, 0]
click at [1098, 319] on div "#18 View" at bounding box center [1112, 346] width 169 height 170
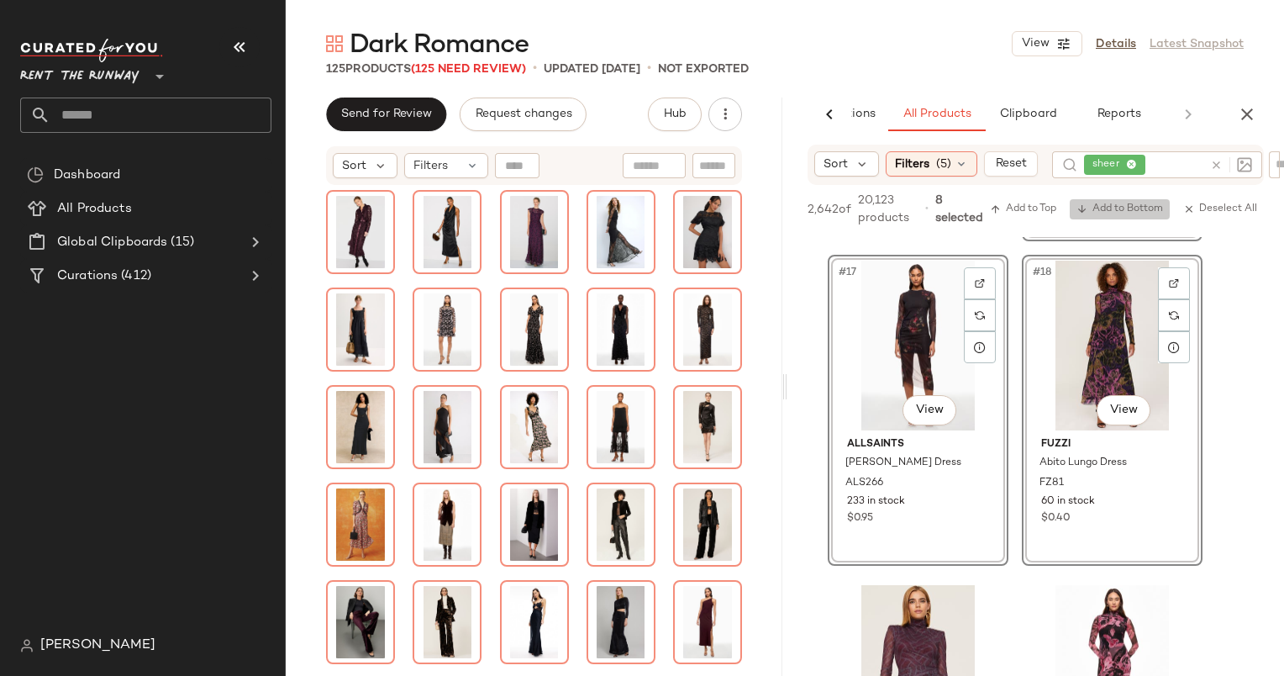
click at [1137, 205] on span "Add to Bottom" at bounding box center [1120, 209] width 87 height 12
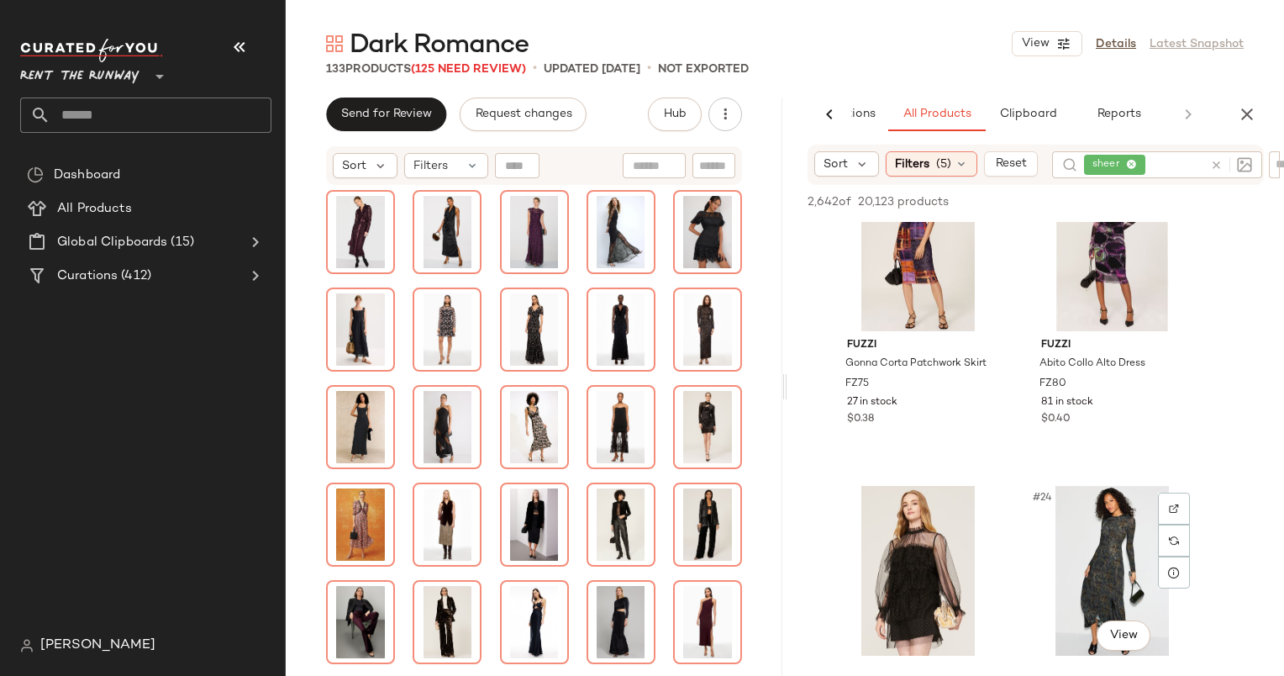
scroll to position [3503, 0]
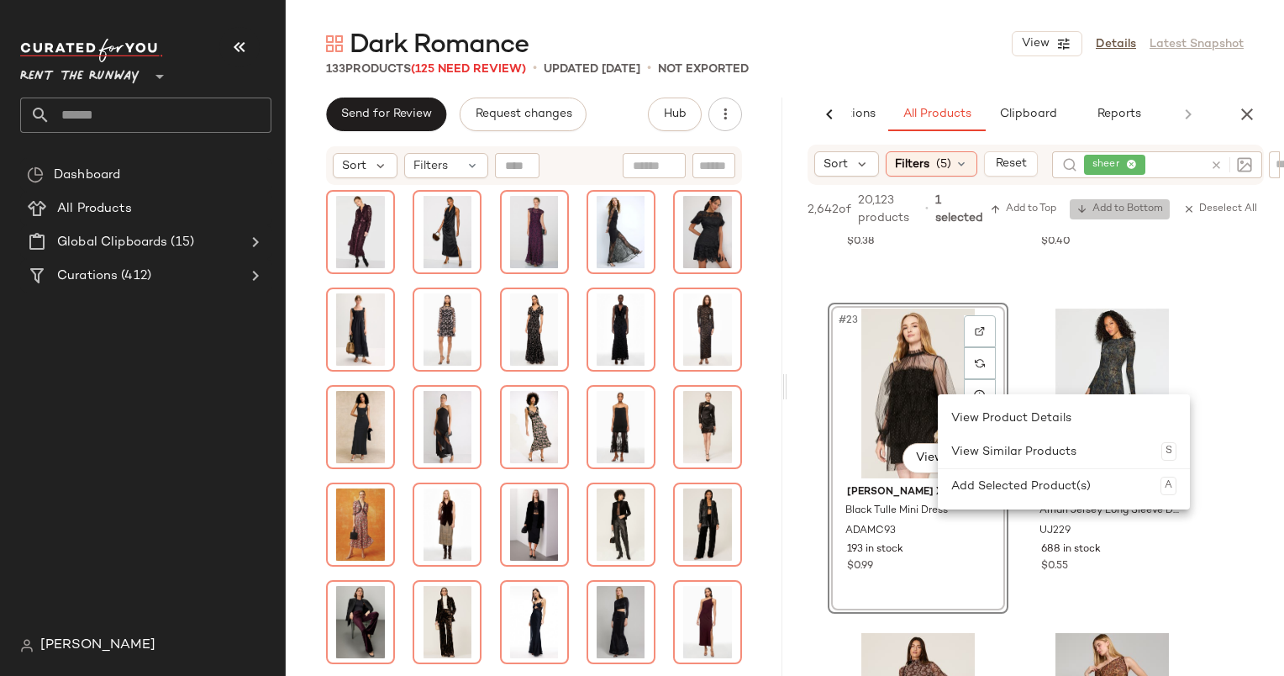
click at [1112, 204] on span "Add to Bottom" at bounding box center [1120, 209] width 87 height 12
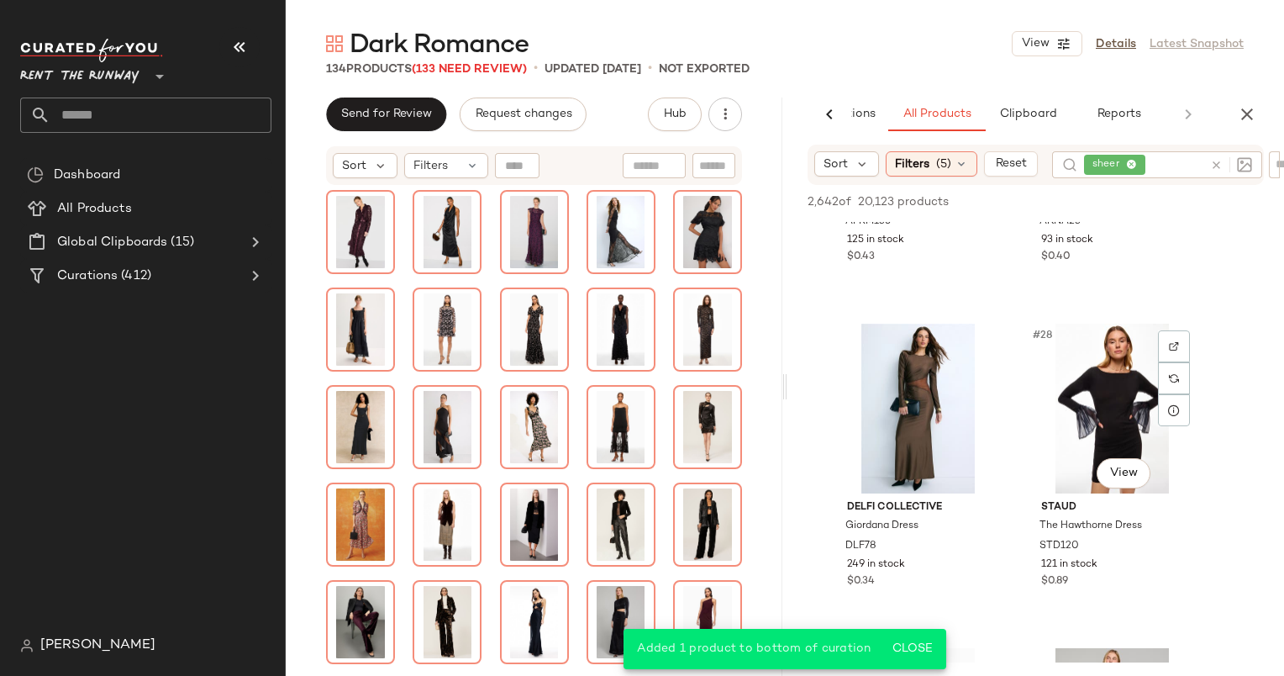
scroll to position [4121, 0]
click at [1078, 411] on div "#28 View" at bounding box center [1112, 409] width 169 height 170
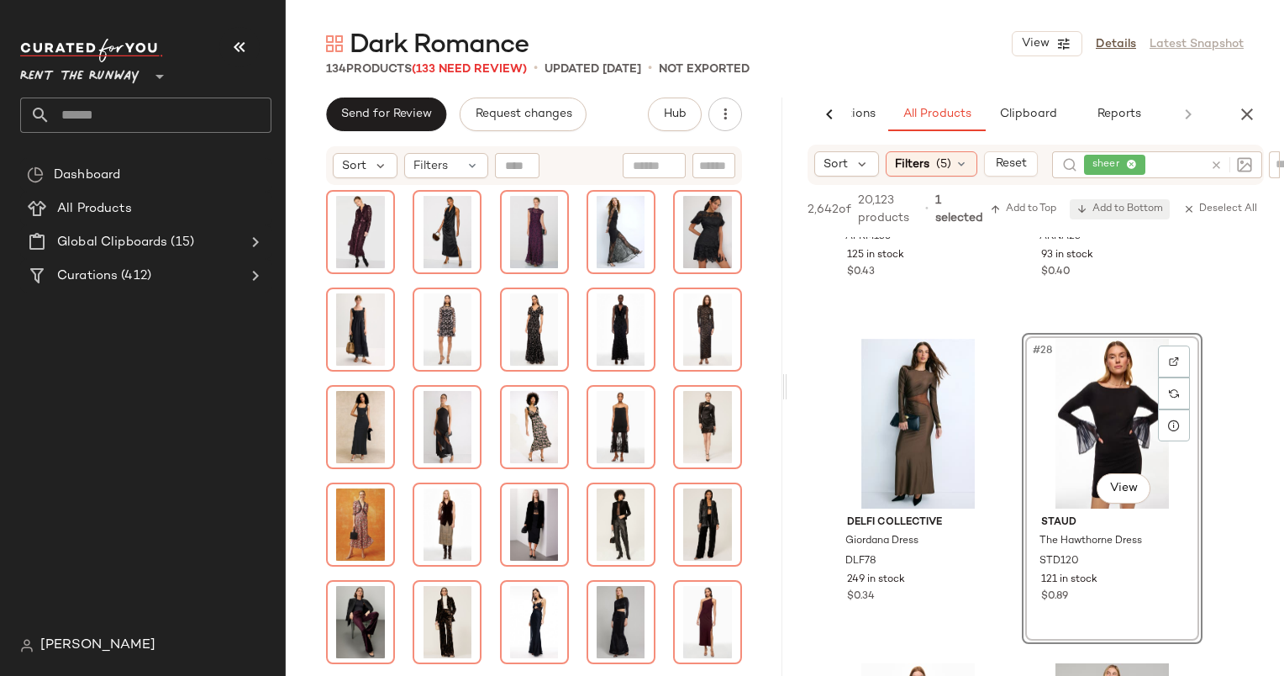
click at [1113, 216] on button "Add to Bottom" at bounding box center [1120, 209] width 100 height 20
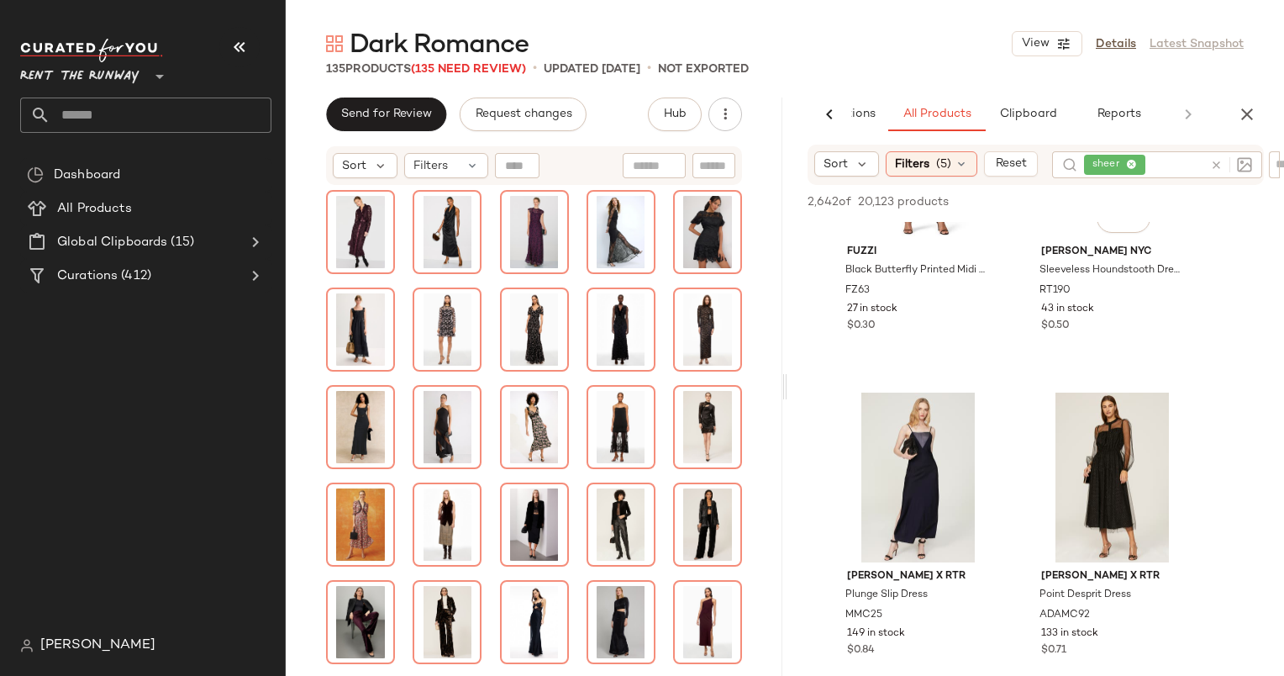
scroll to position [5674, 0]
click at [1128, 454] on div "#38 View" at bounding box center [1112, 477] width 169 height 170
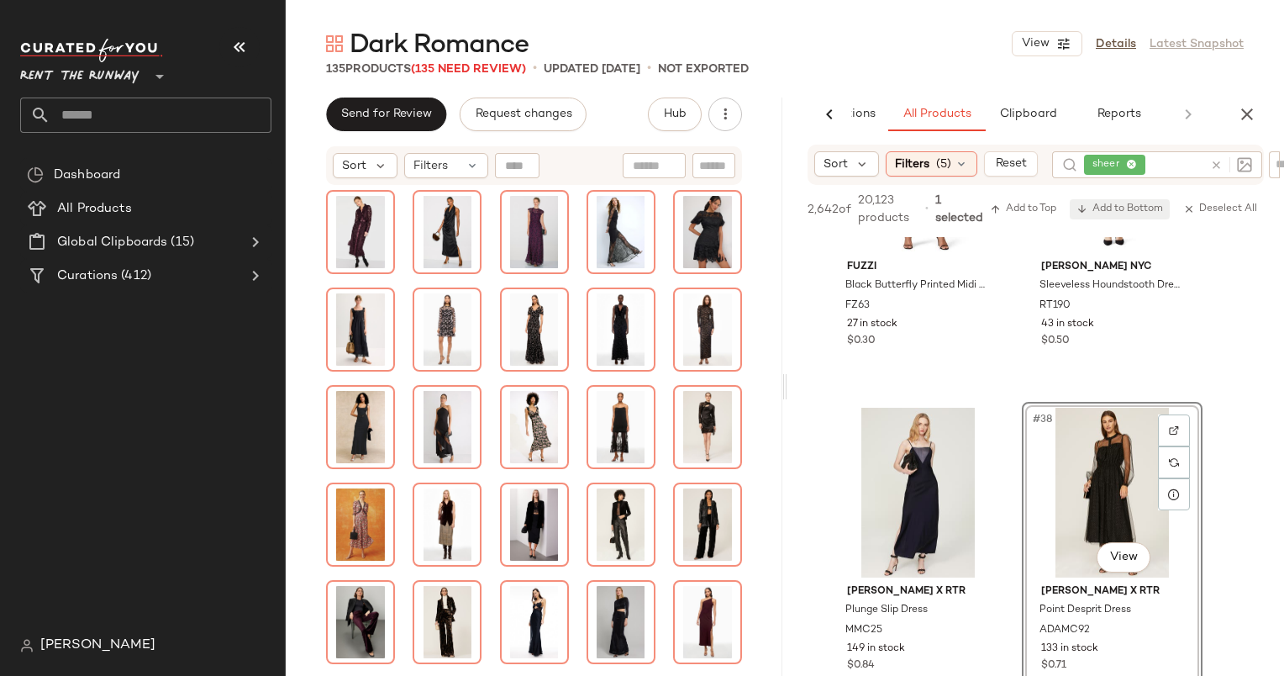
click at [1114, 199] on button "Add to Bottom" at bounding box center [1120, 209] width 100 height 20
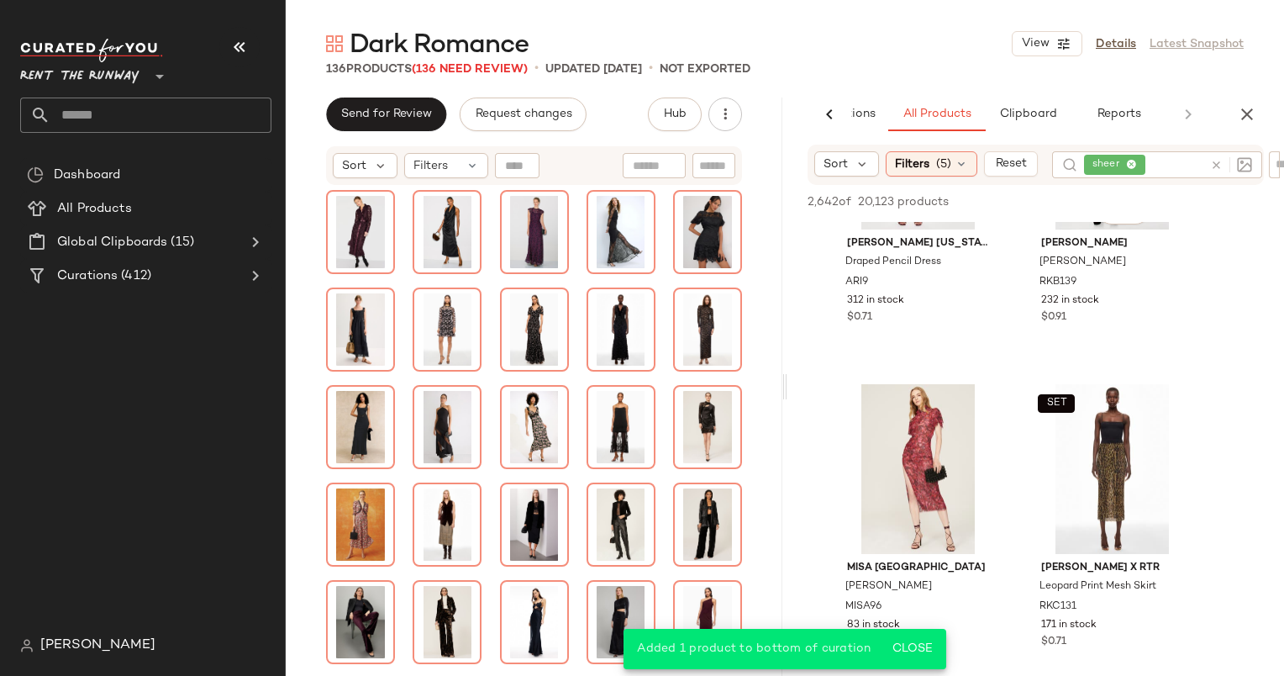
scroll to position [6873, 0]
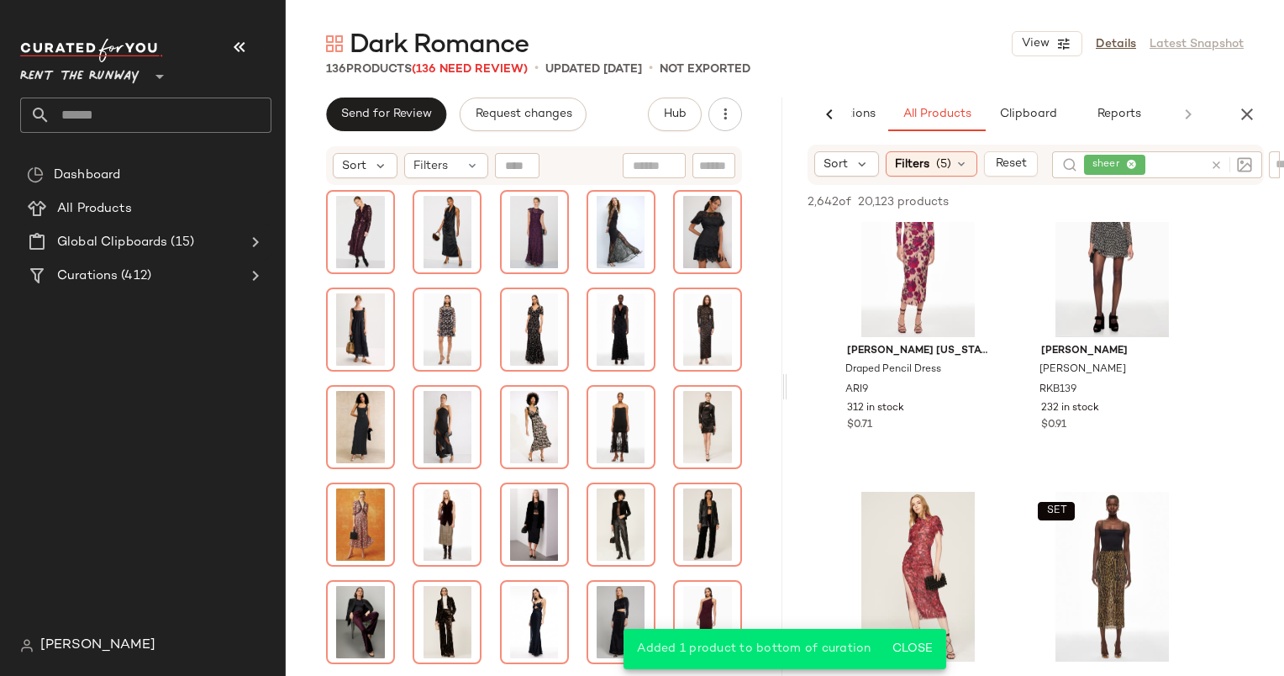
click at [1249, 171] on img at bounding box center [1244, 164] width 15 height 15
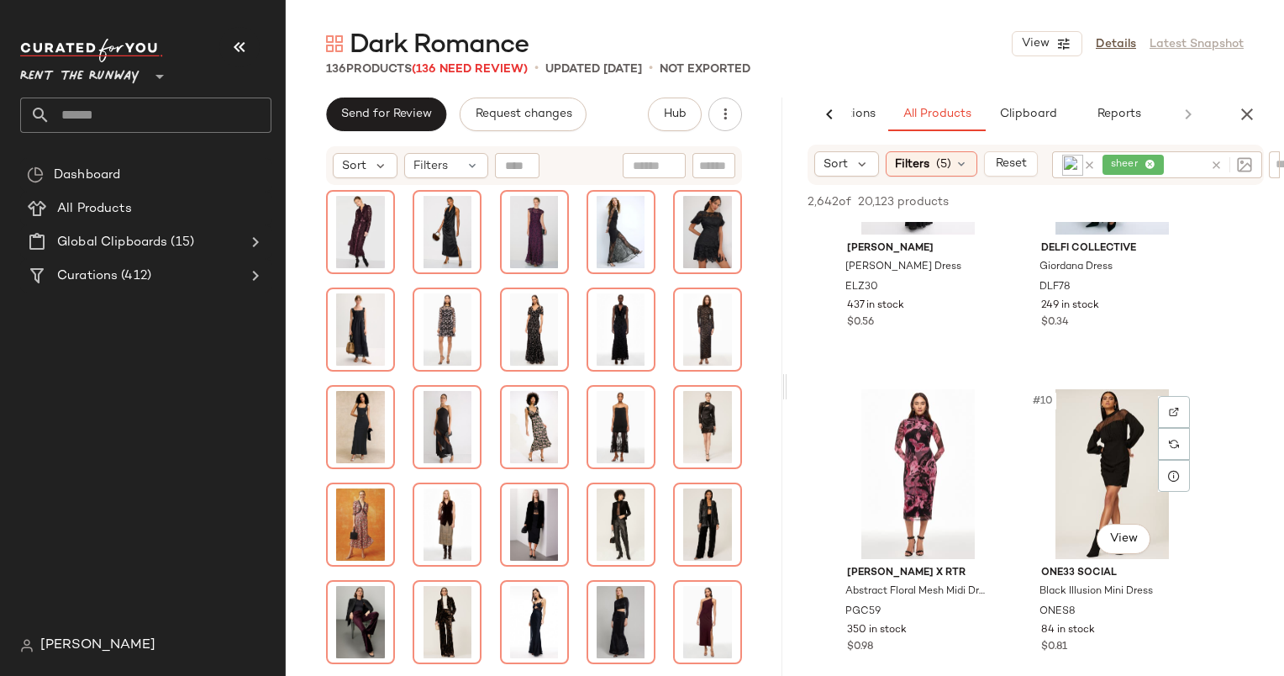
scroll to position [1136, 0]
click at [1087, 454] on div "#10 View" at bounding box center [1112, 474] width 169 height 170
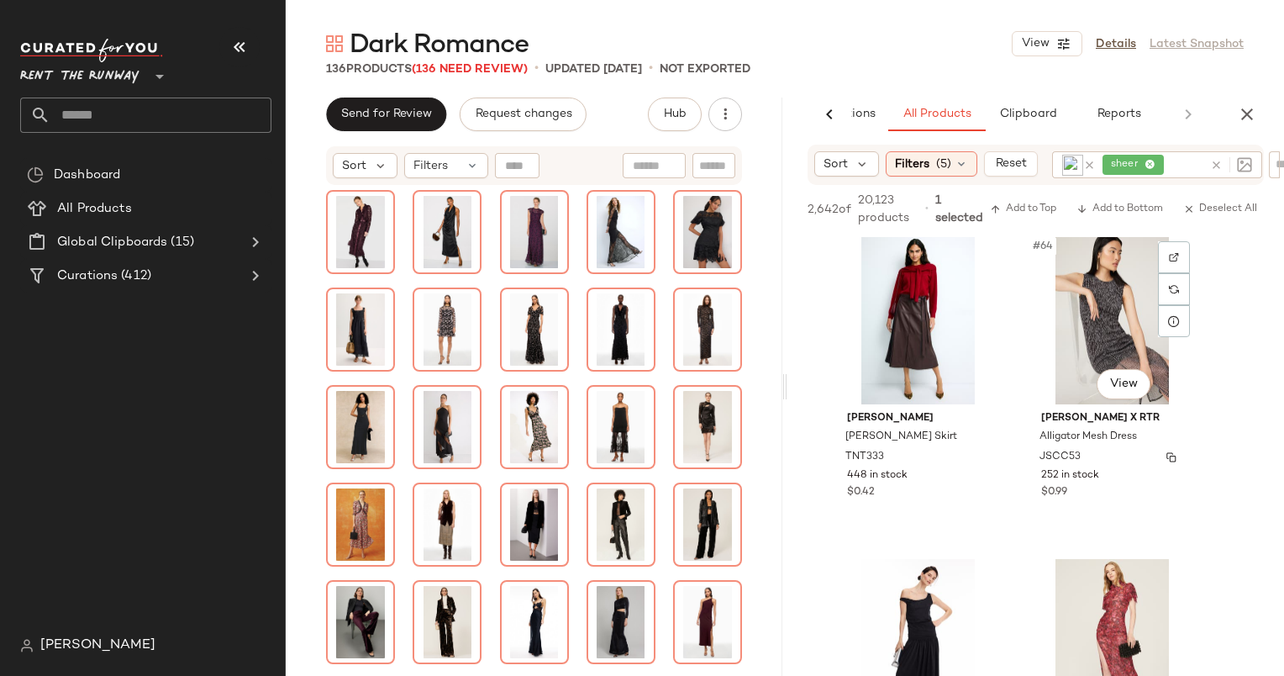
scroll to position [10066, 0]
